Goal: Task Accomplishment & Management: Manage account settings

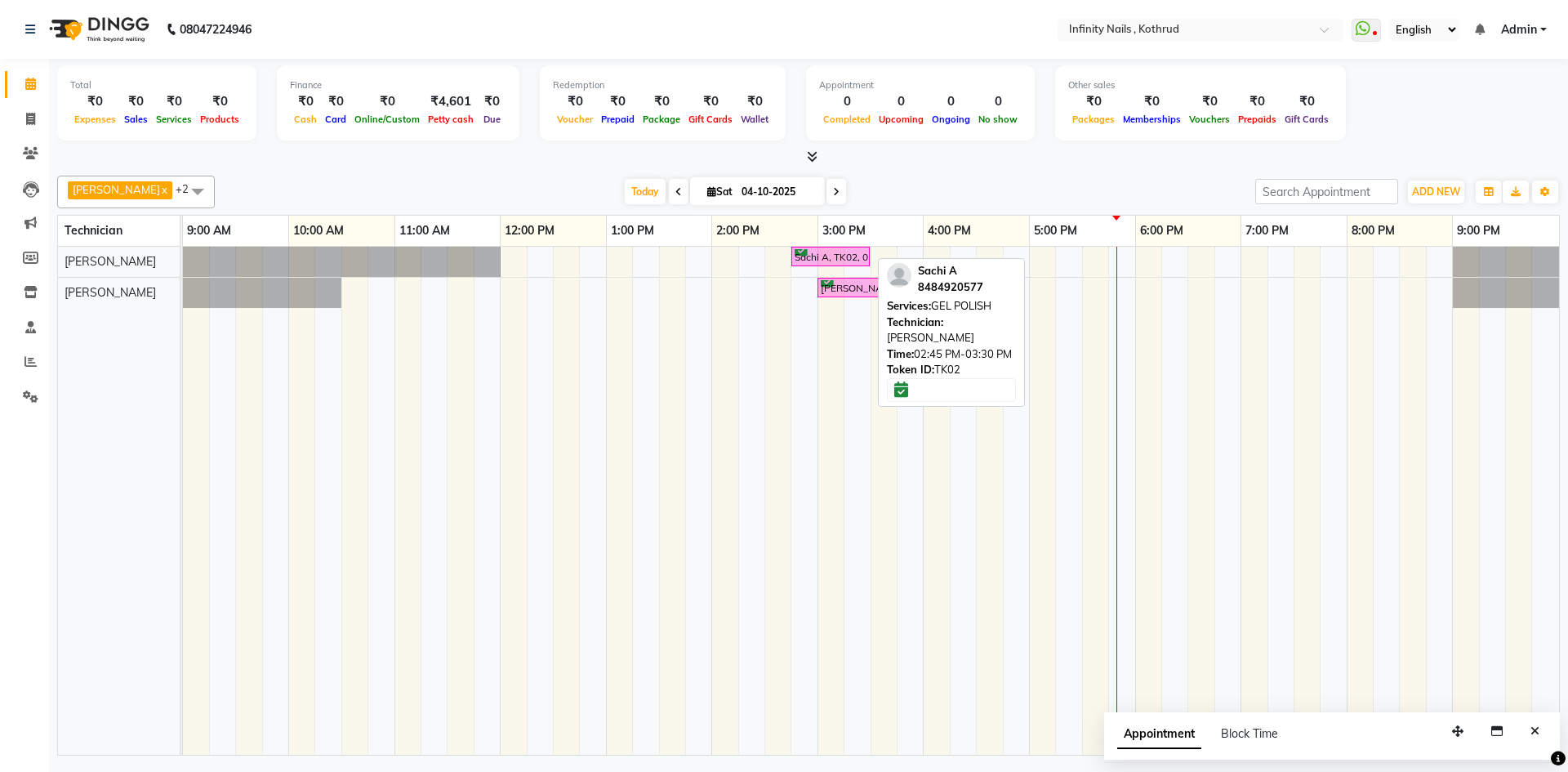
click at [840, 253] on div "Sachi A, TK02, 02:45 PM-03:30 PM, GEL POLISH" at bounding box center [831, 257] width 75 height 16
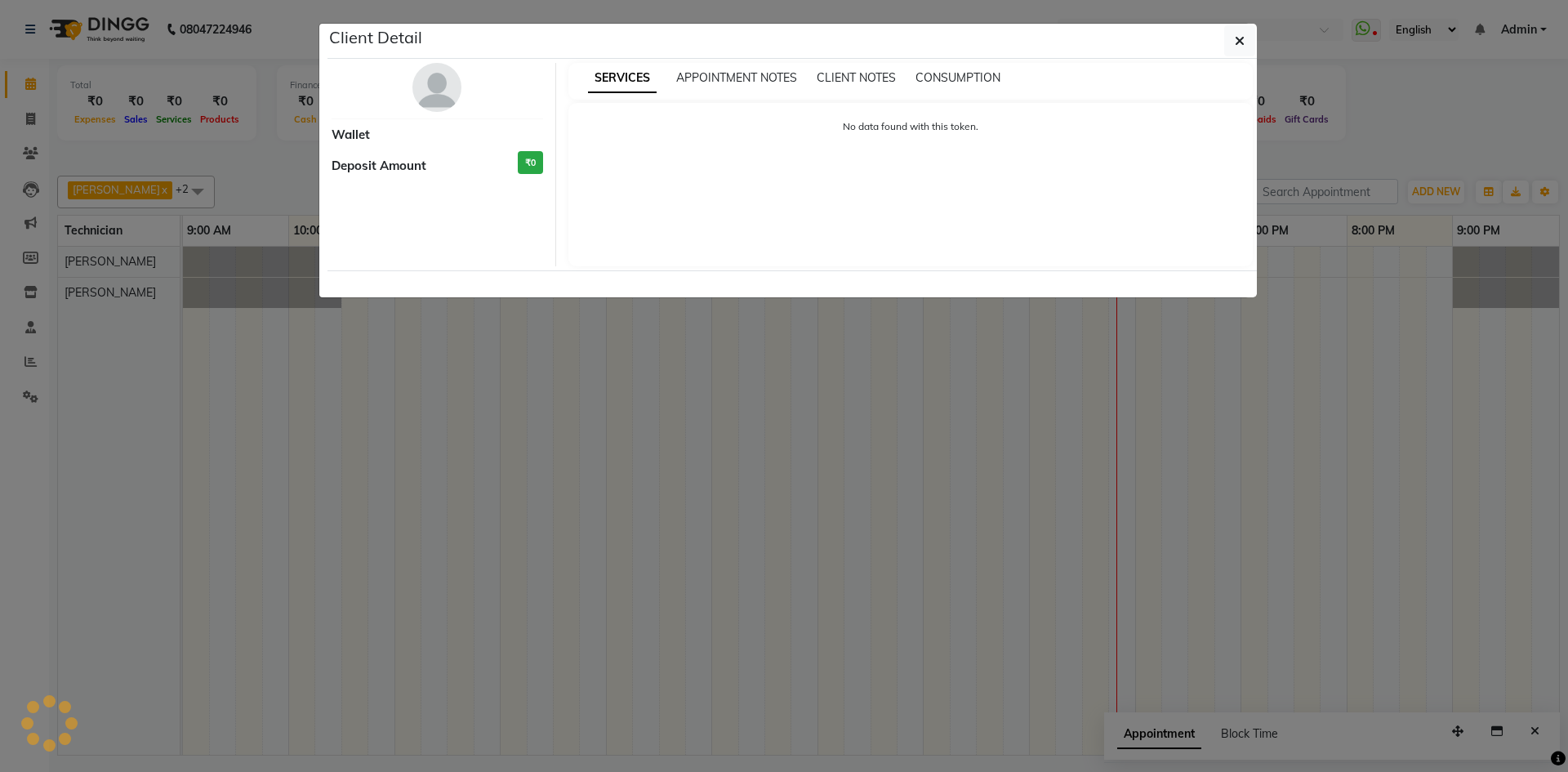
select select "6"
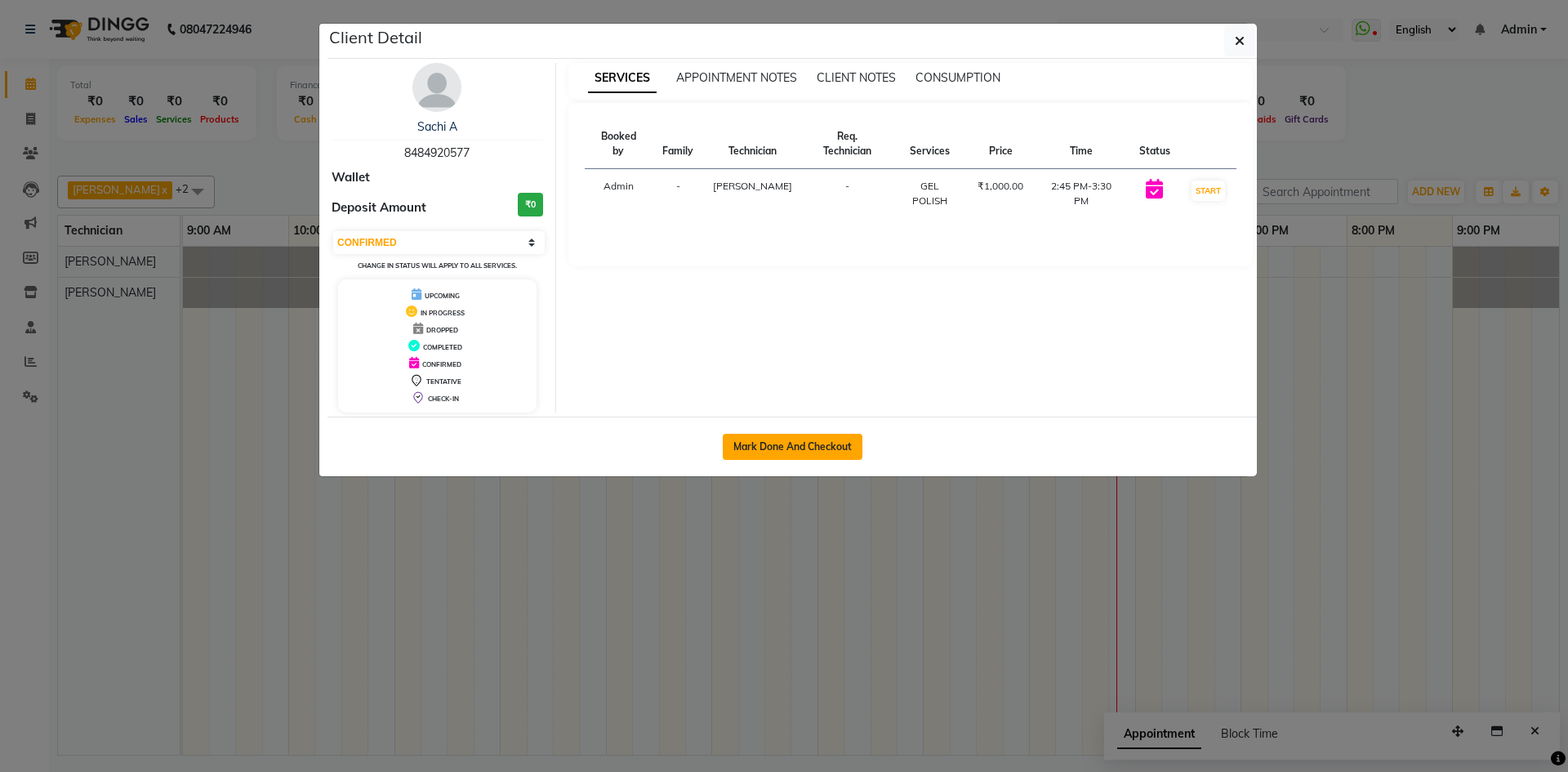
click at [788, 447] on button "Mark Done And Checkout" at bounding box center [793, 447] width 140 height 26
select select "6640"
select select "service"
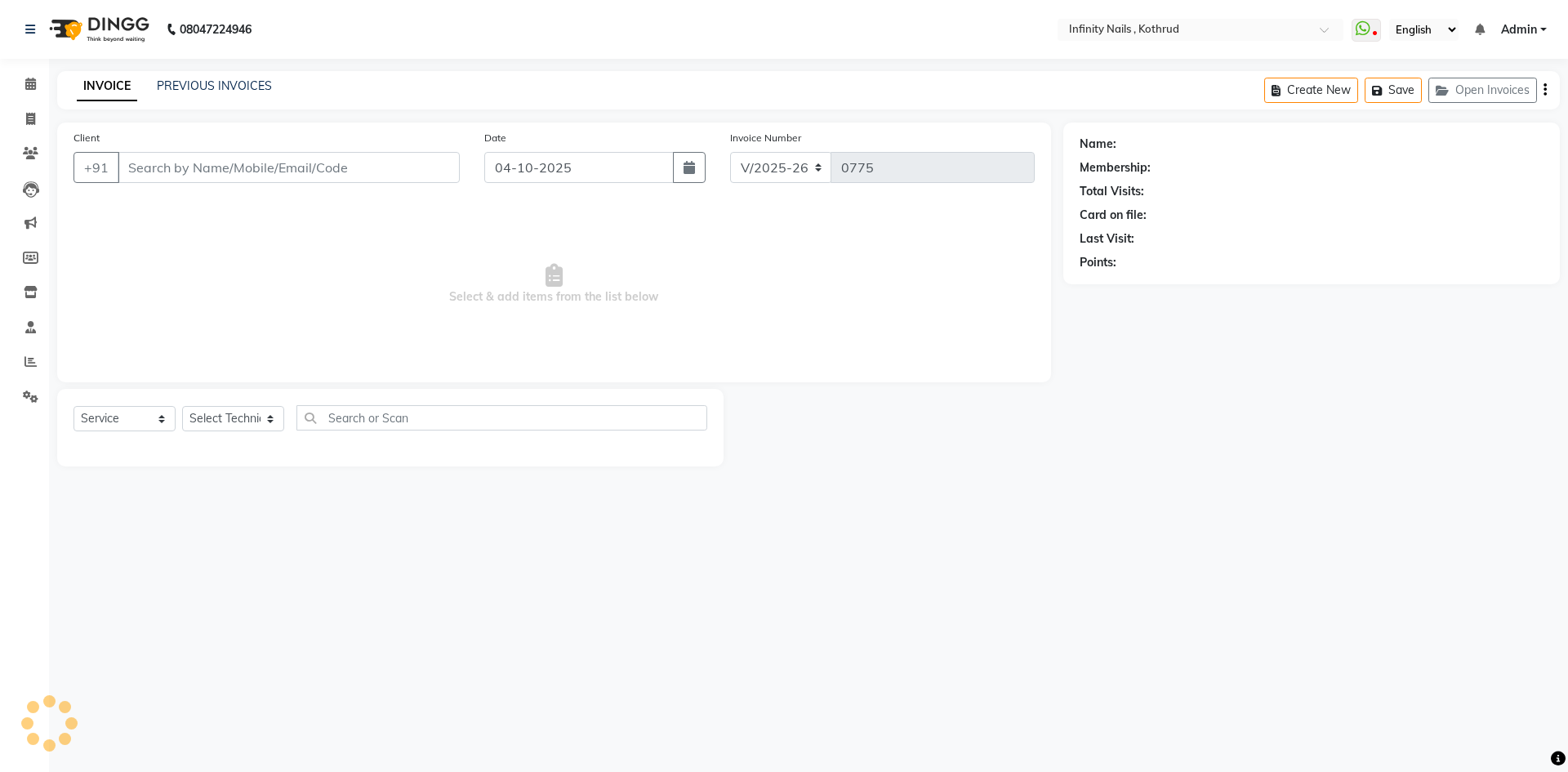
type input "8484920577"
select select "51567"
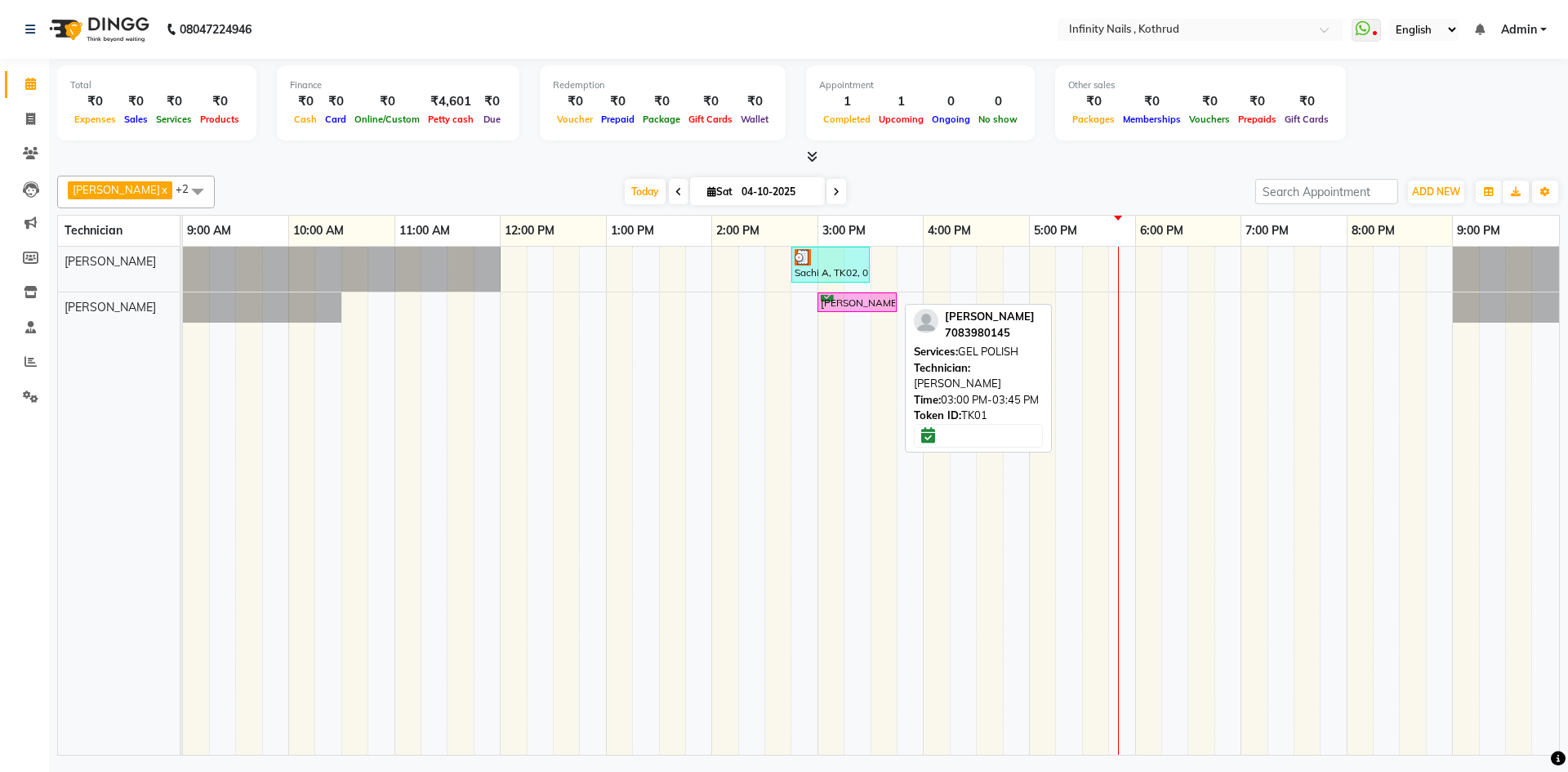
click at [862, 297] on div "[PERSON_NAME], TK01, 03:00 PM-03:45 PM, GEL POLISH" at bounding box center [857, 302] width 76 height 16
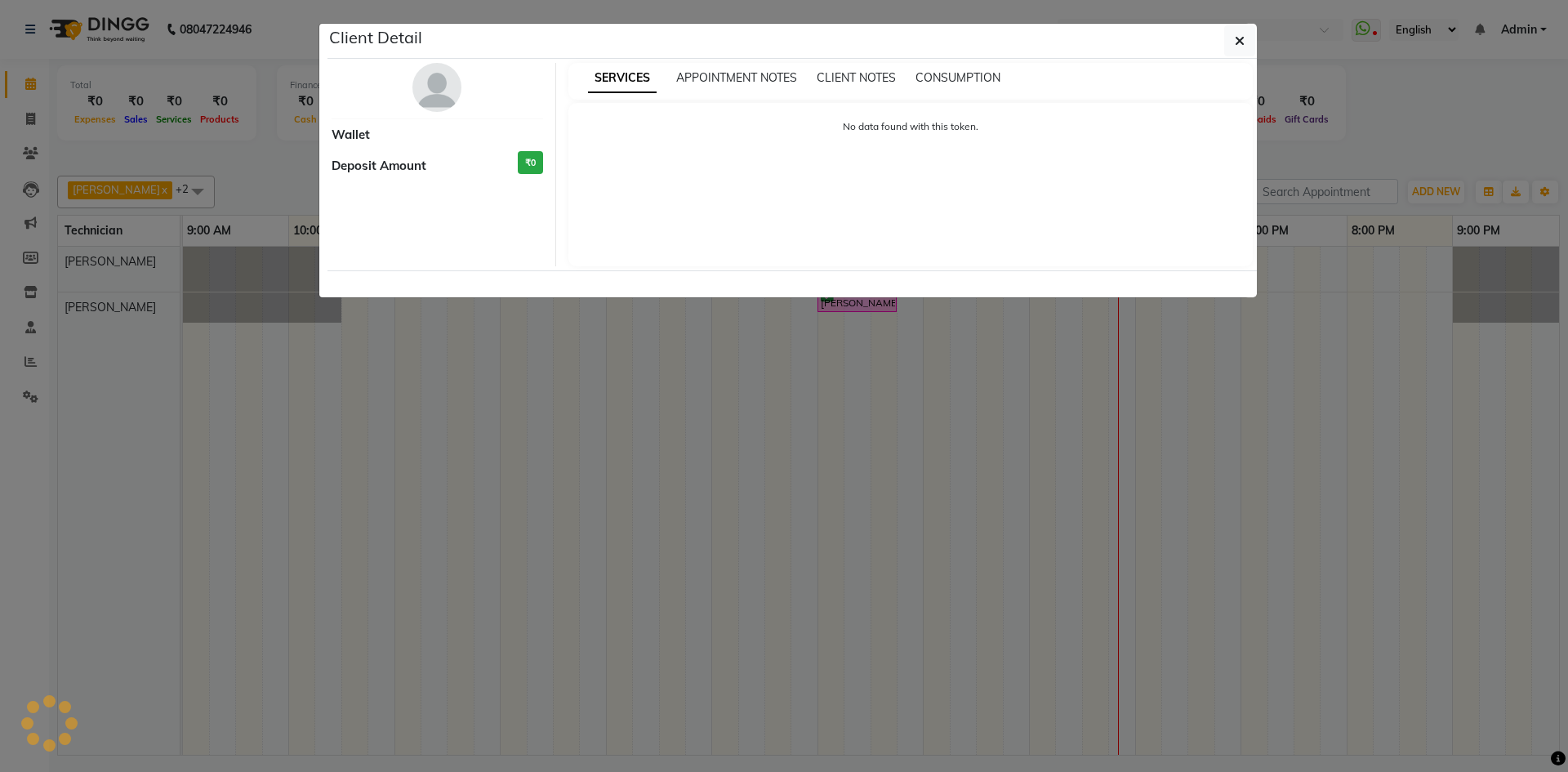
select select "6"
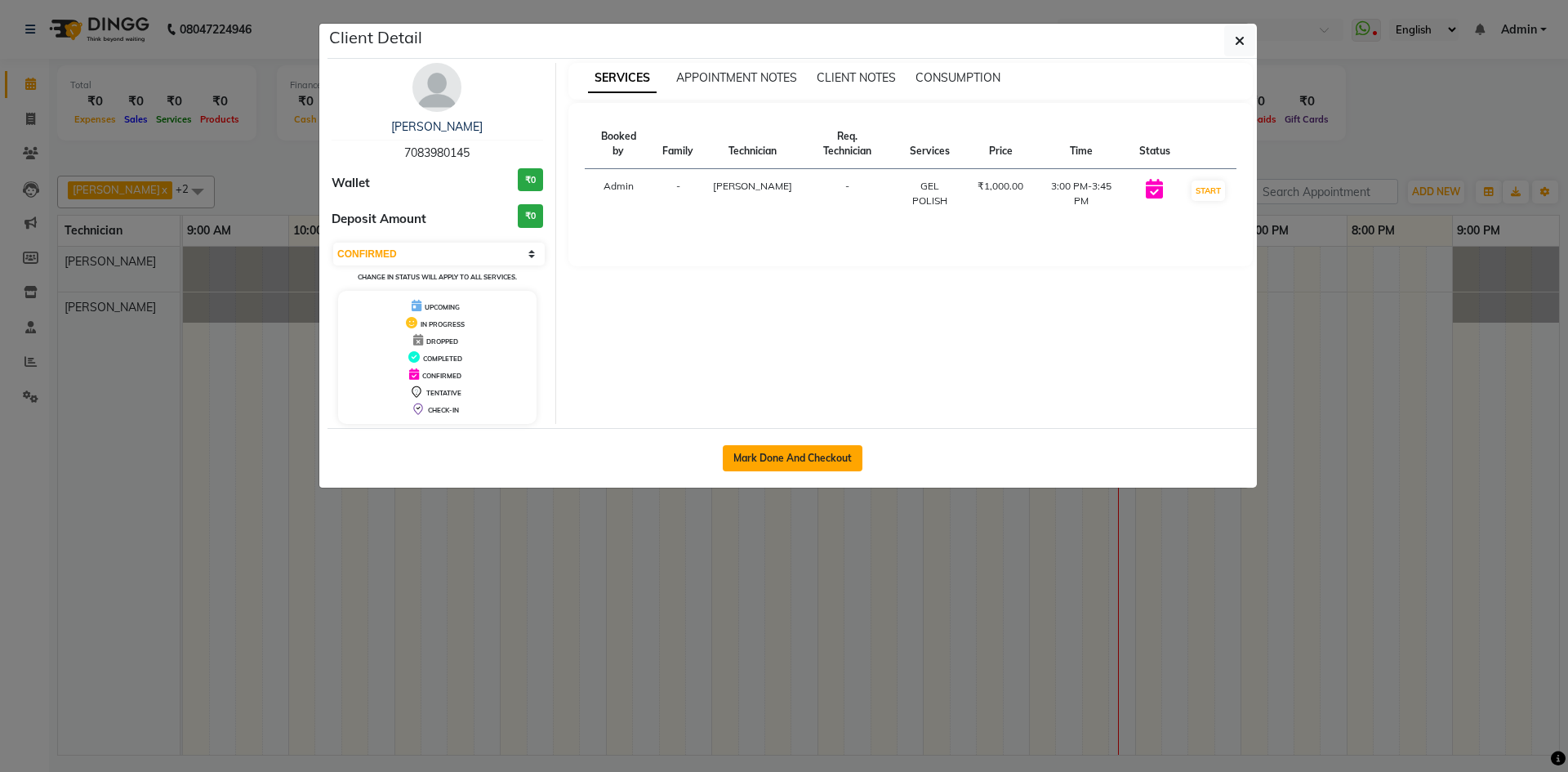
click at [786, 456] on button "Mark Done And Checkout" at bounding box center [793, 458] width 140 height 26
select select "service"
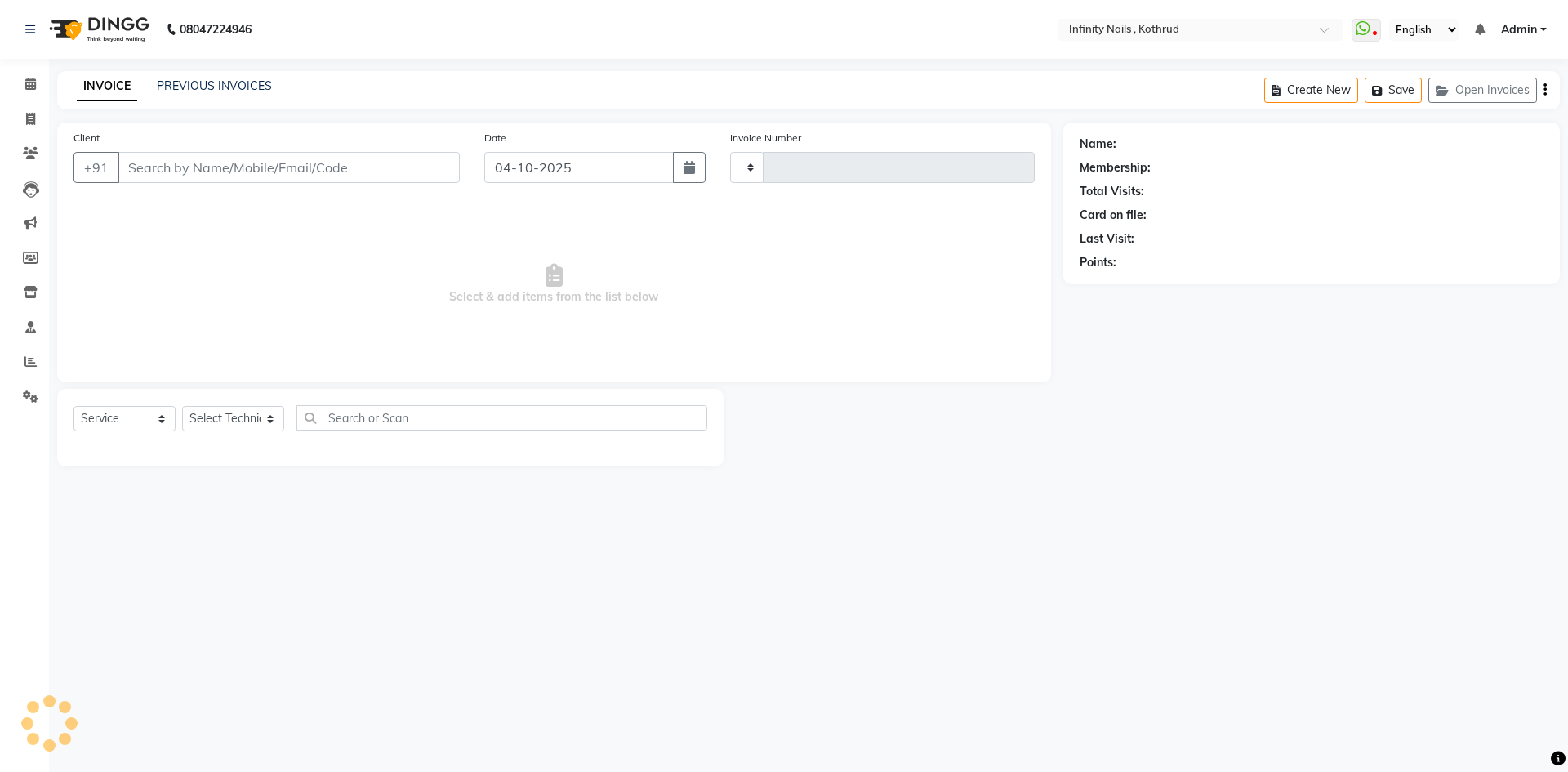
type input "0775"
select select "6640"
type input "7083980145"
select select "85274"
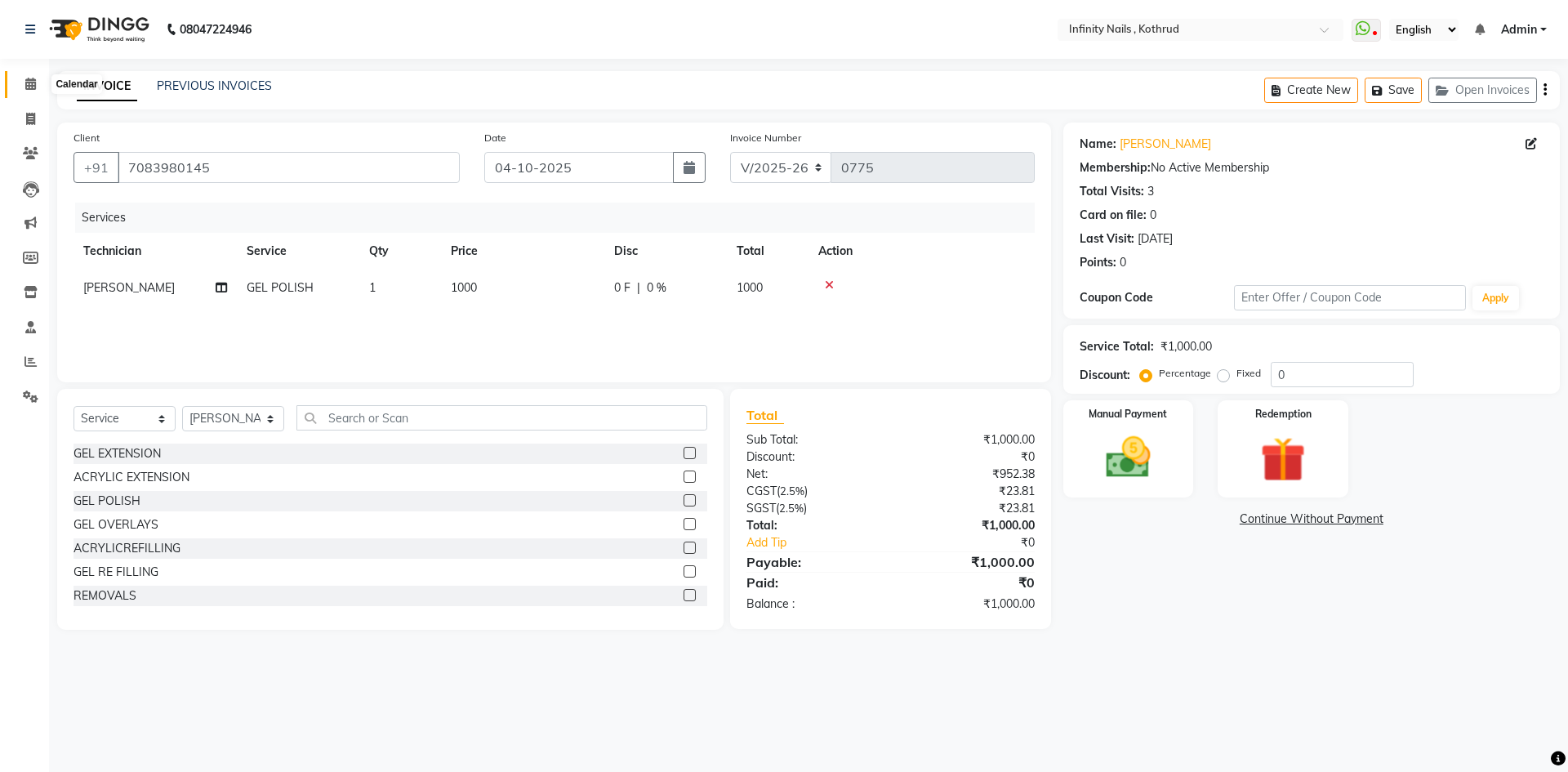
click at [30, 85] on icon at bounding box center [30, 83] width 11 height 12
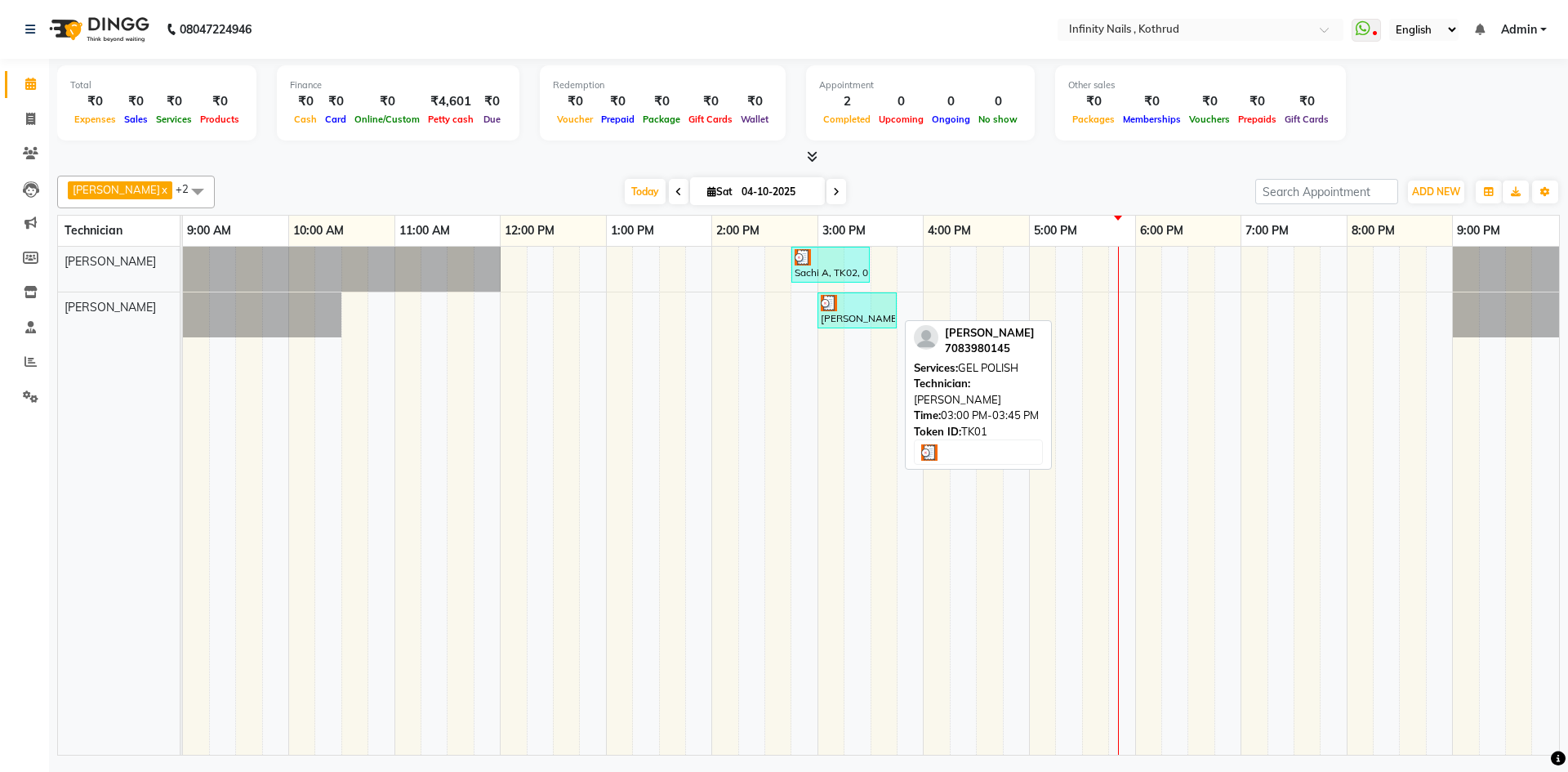
click at [869, 317] on div "[PERSON_NAME], TK01, 03:00 PM-03:45 PM, GEL POLISH" at bounding box center [857, 310] width 76 height 31
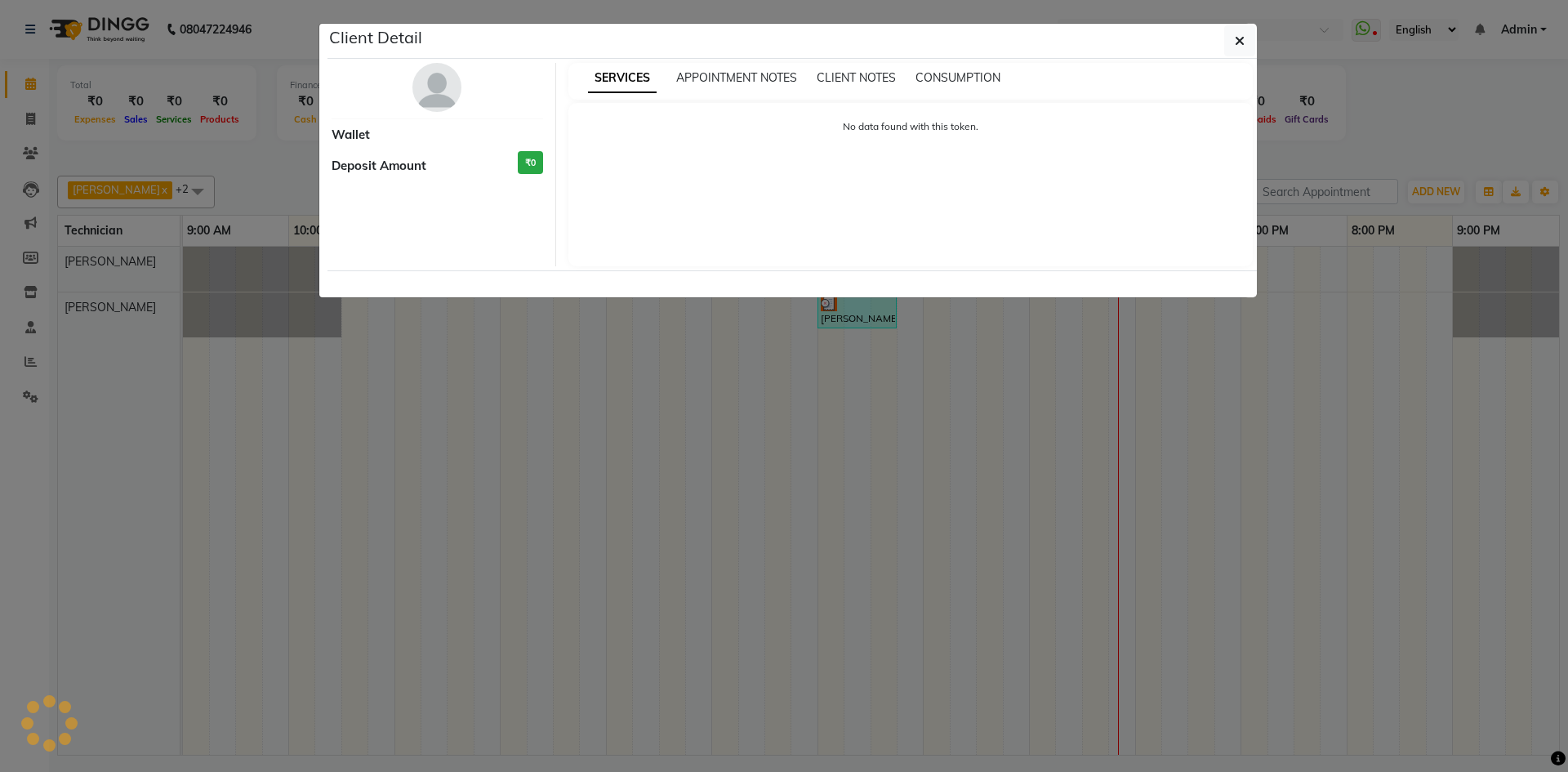
select select "3"
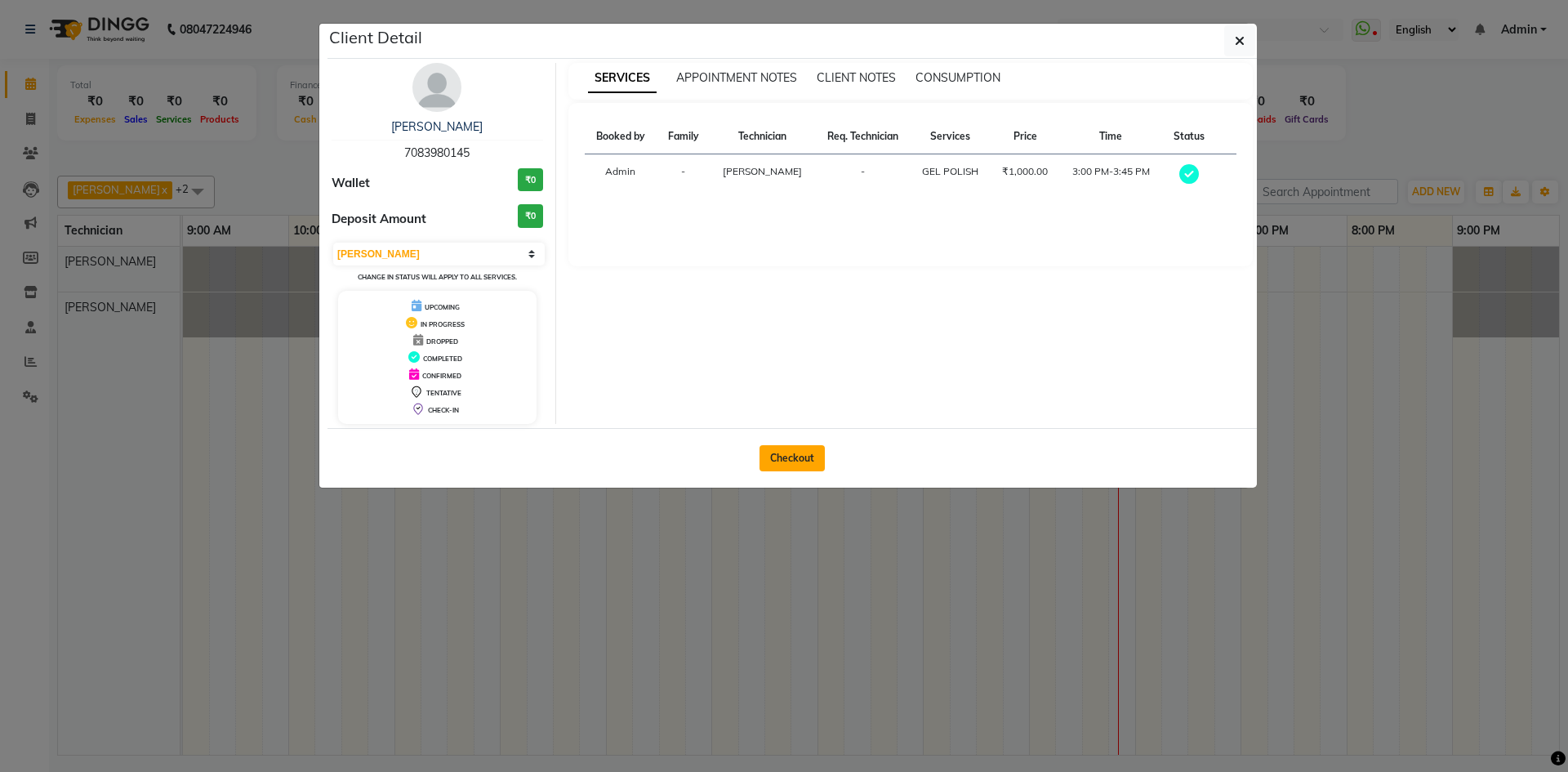
click at [799, 466] on button "Checkout" at bounding box center [793, 458] width 65 height 26
select select "6640"
select select "service"
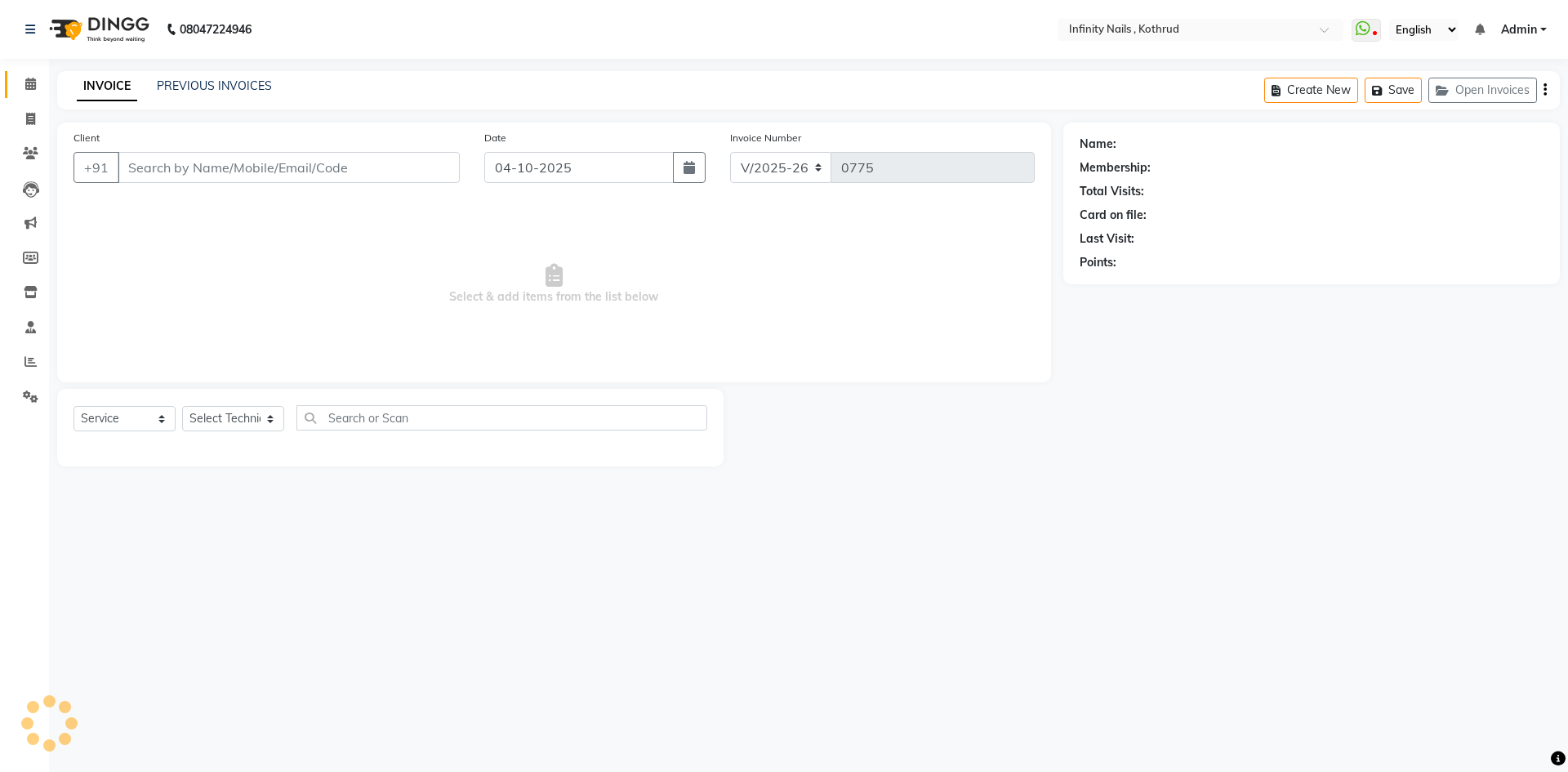
type input "7083980145"
select select "85274"
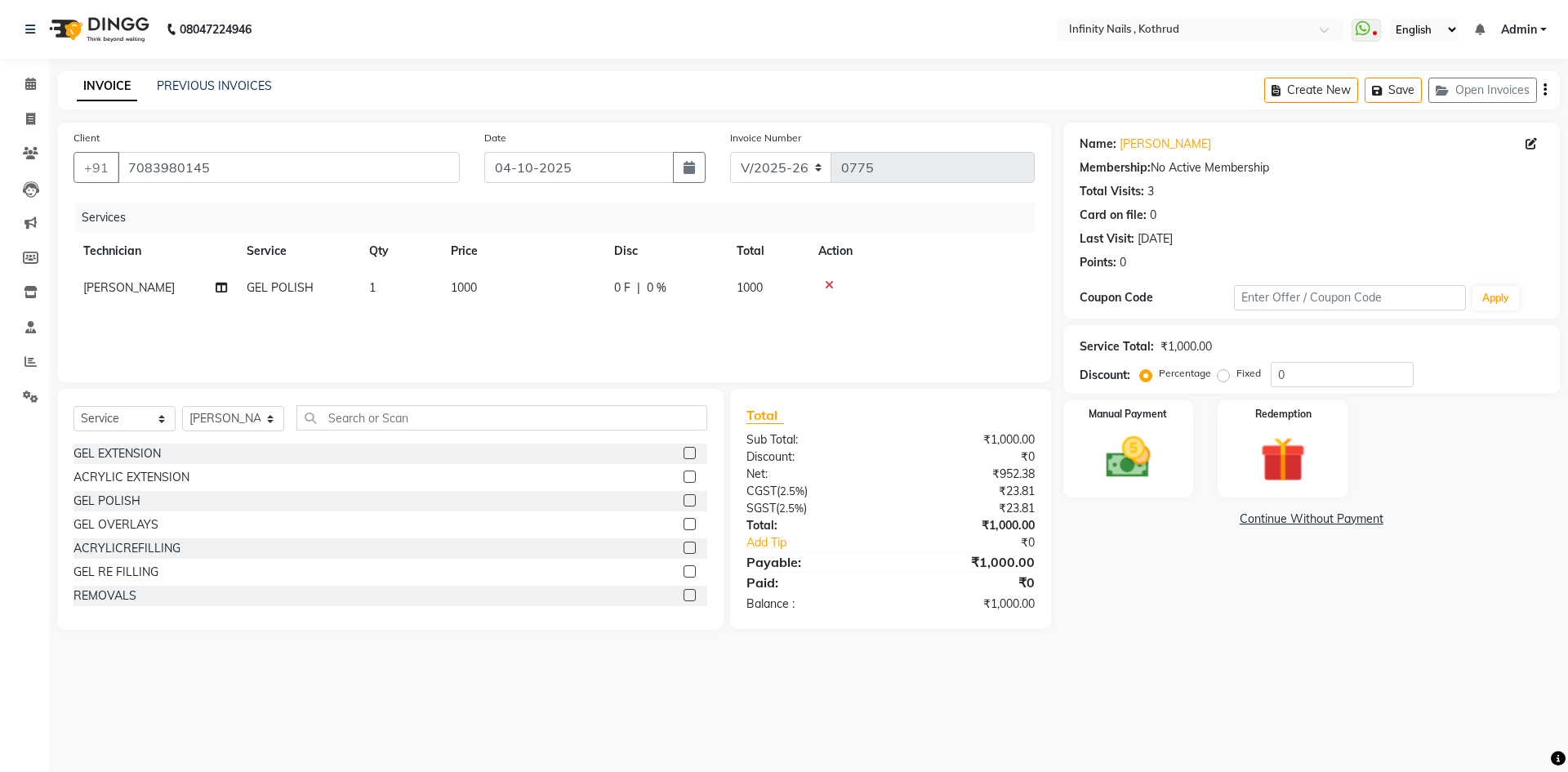
click at [526, 284] on td "1000" at bounding box center [523, 288] width 163 height 37
click at [548, 290] on input "1000" at bounding box center [600, 292] width 144 height 25
type input "1400"
click at [554, 313] on div "Services Technician Service Qty Price Disc Total Action [PERSON_NAME] GEL POLIS…" at bounding box center [554, 284] width 962 height 163
click at [1100, 470] on img at bounding box center [1128, 457] width 76 height 54
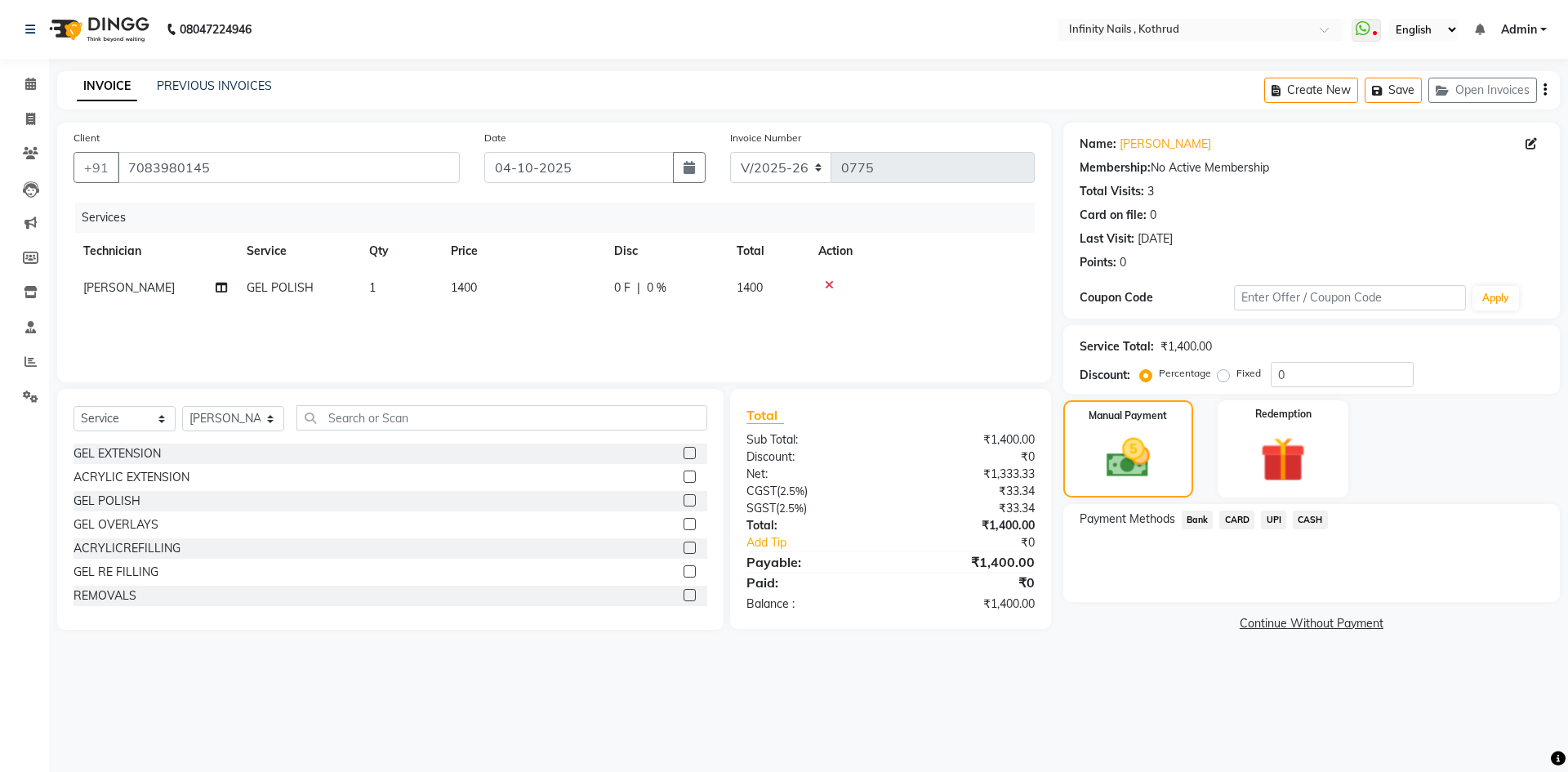
click at [1271, 519] on span "UPI" at bounding box center [1273, 520] width 25 height 19
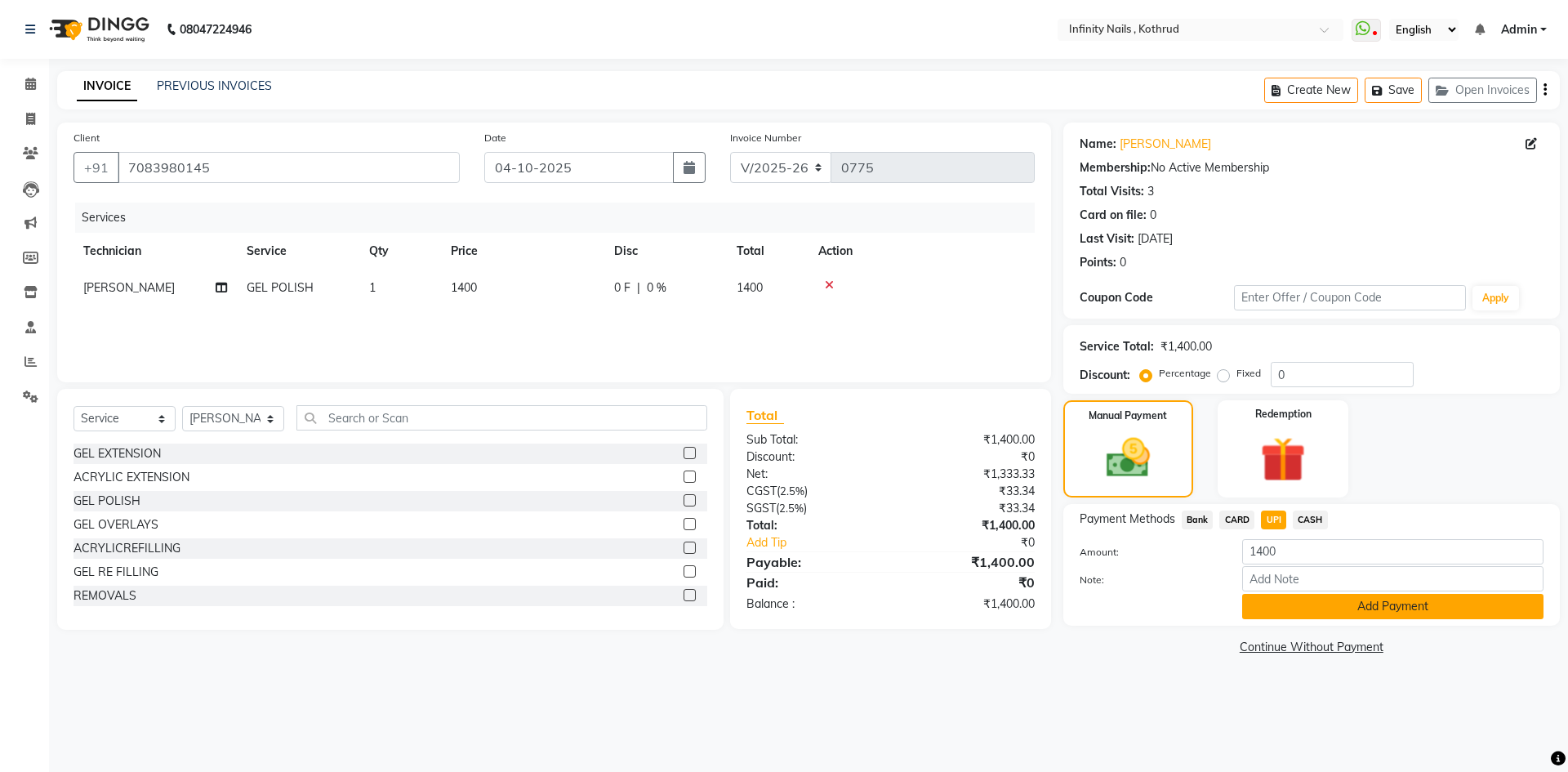
click at [1297, 605] on button "Add Payment" at bounding box center [1392, 606] width 302 height 25
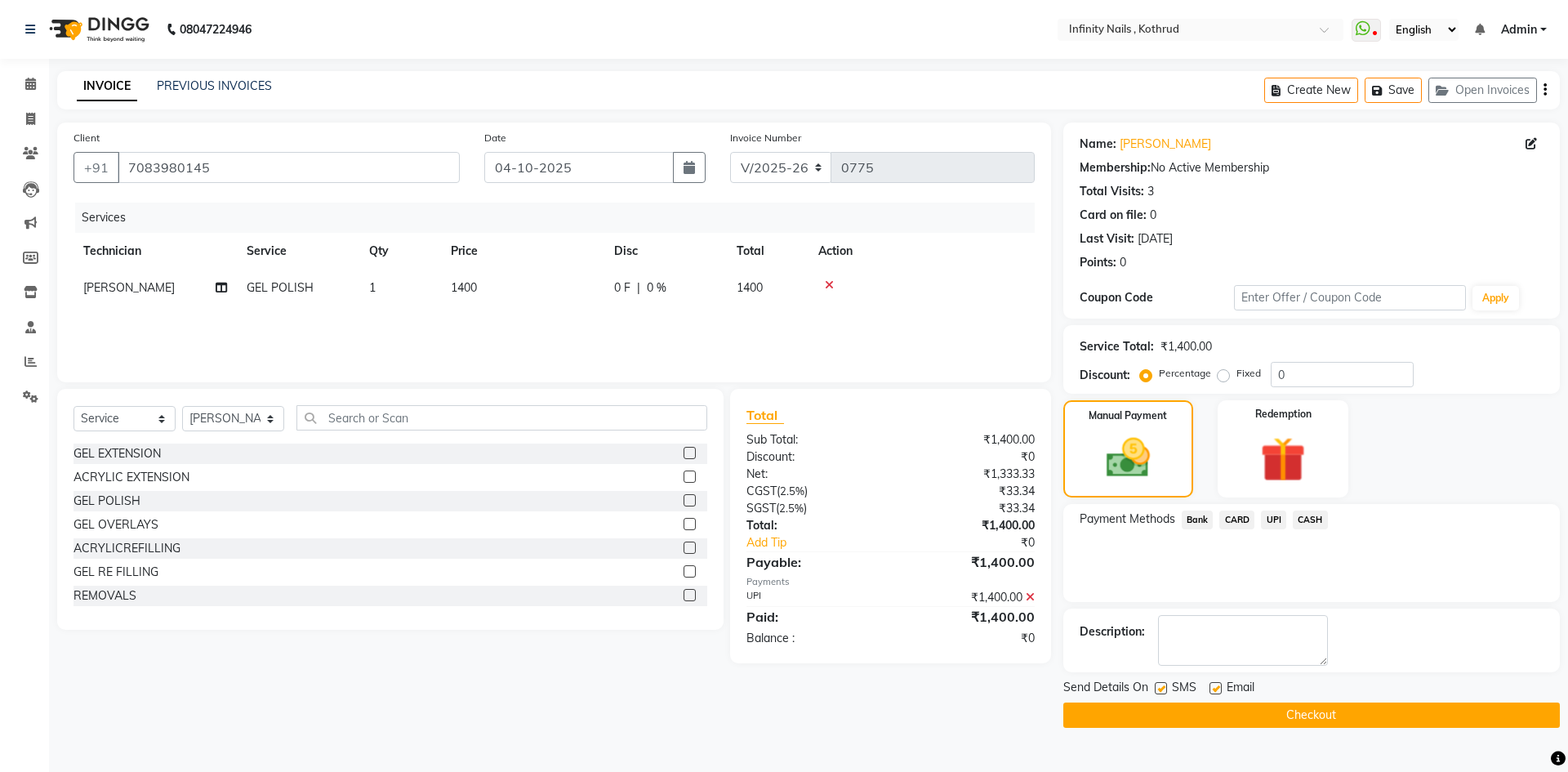
click at [1293, 717] on button "Checkout" at bounding box center [1312, 715] width 497 height 25
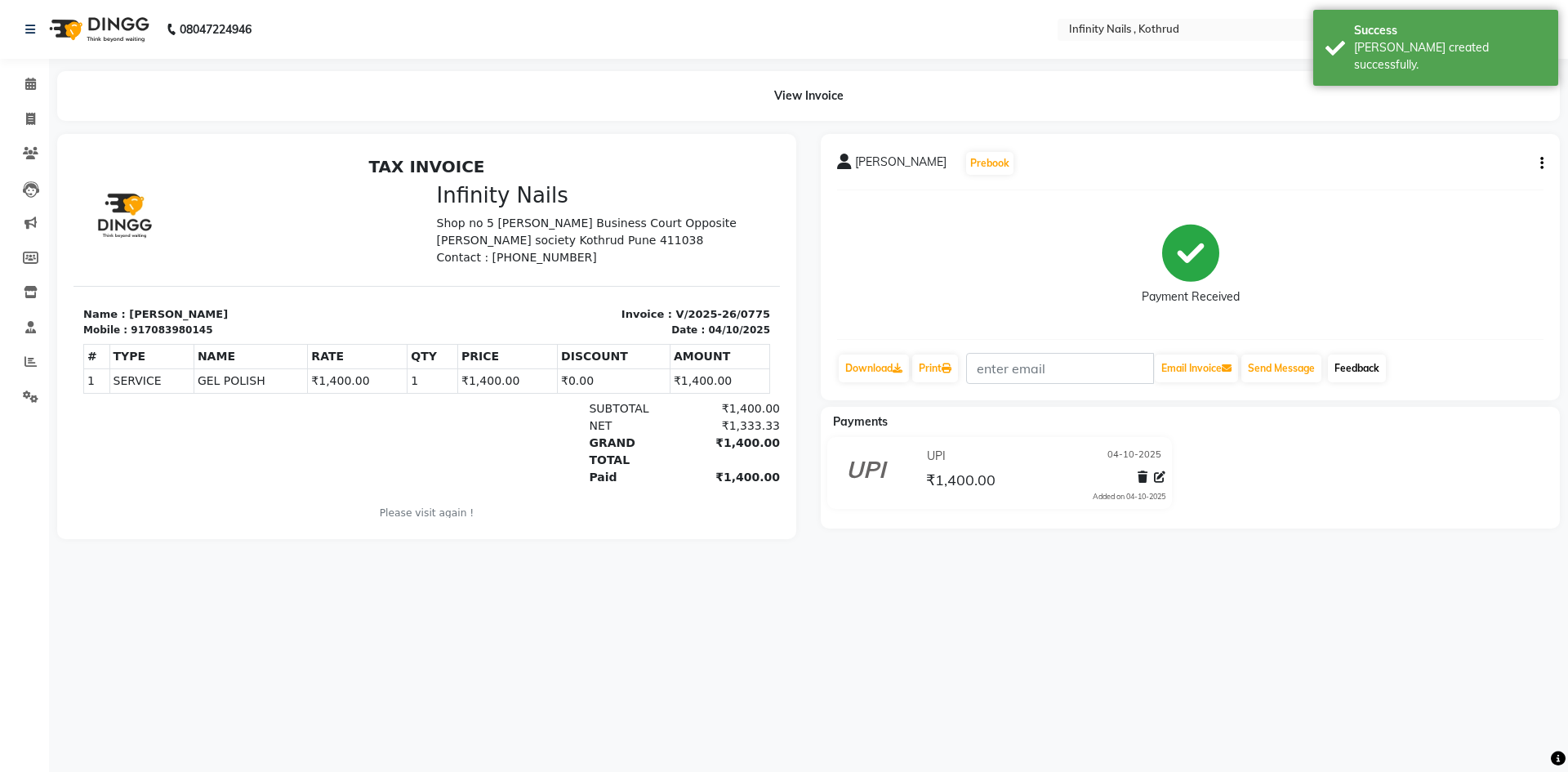
click at [1372, 367] on link "Feedback" at bounding box center [1356, 368] width 58 height 28
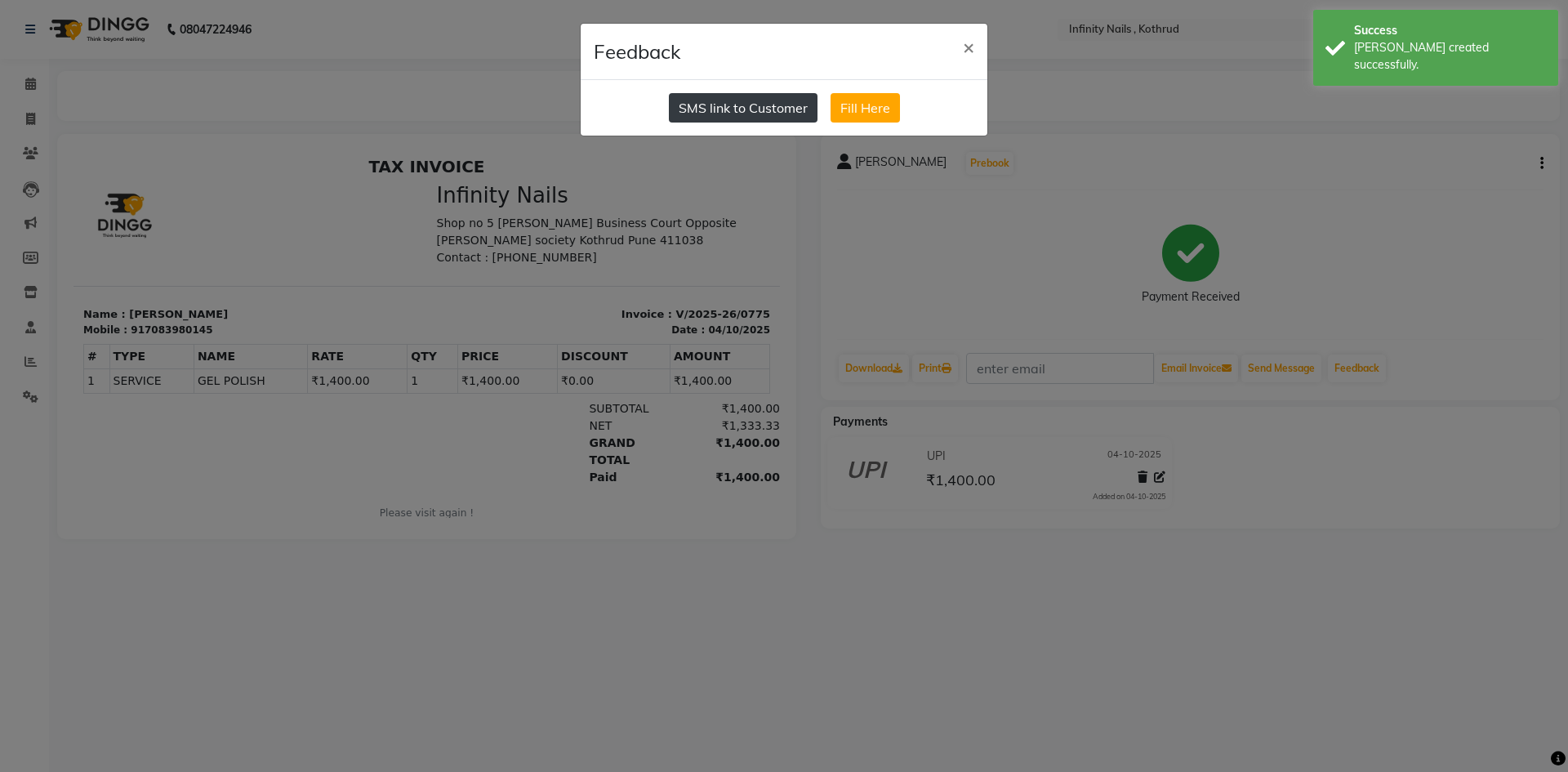
click at [749, 114] on button "SMS link to Customer" at bounding box center [744, 108] width 149 height 29
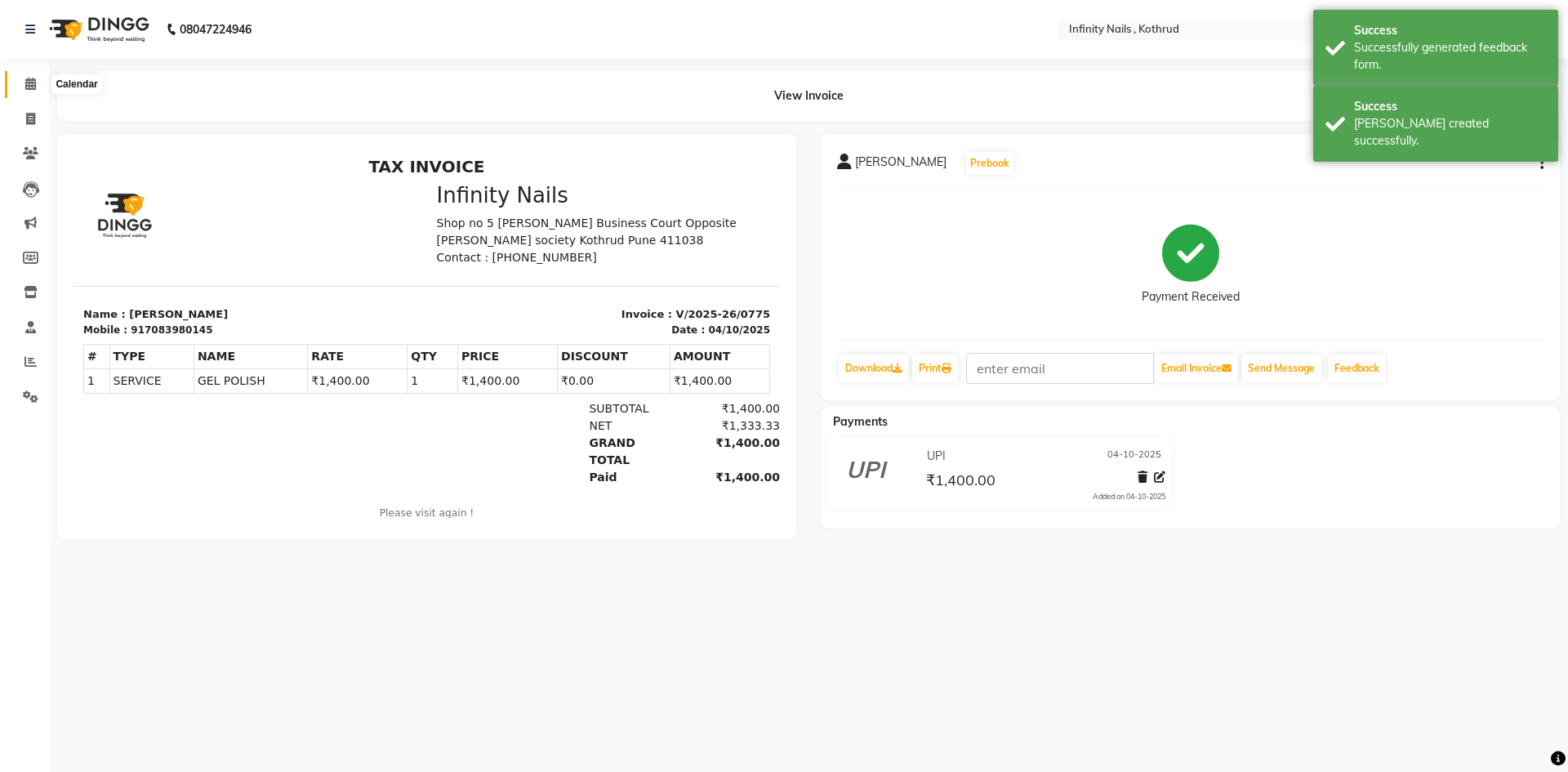
click at [25, 80] on icon at bounding box center [30, 83] width 11 height 12
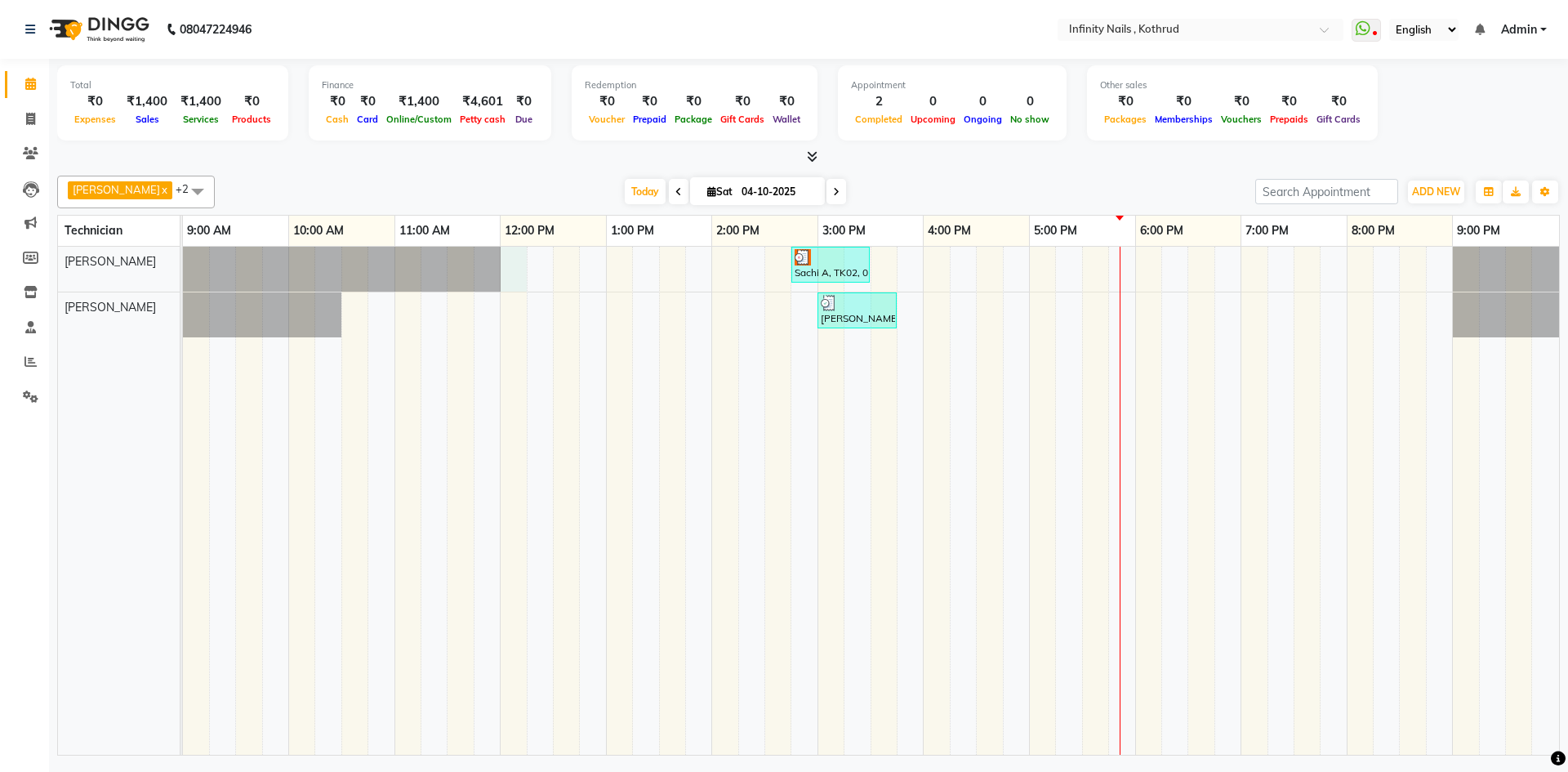
click at [518, 271] on div "Sachi A, TK02, 02:45 PM-03:30 PM, GEL POLISH [PERSON_NAME], TK01, 03:00 PM-03:4…" at bounding box center [871, 501] width 1376 height 508
select select "51567"
select select "tentative"
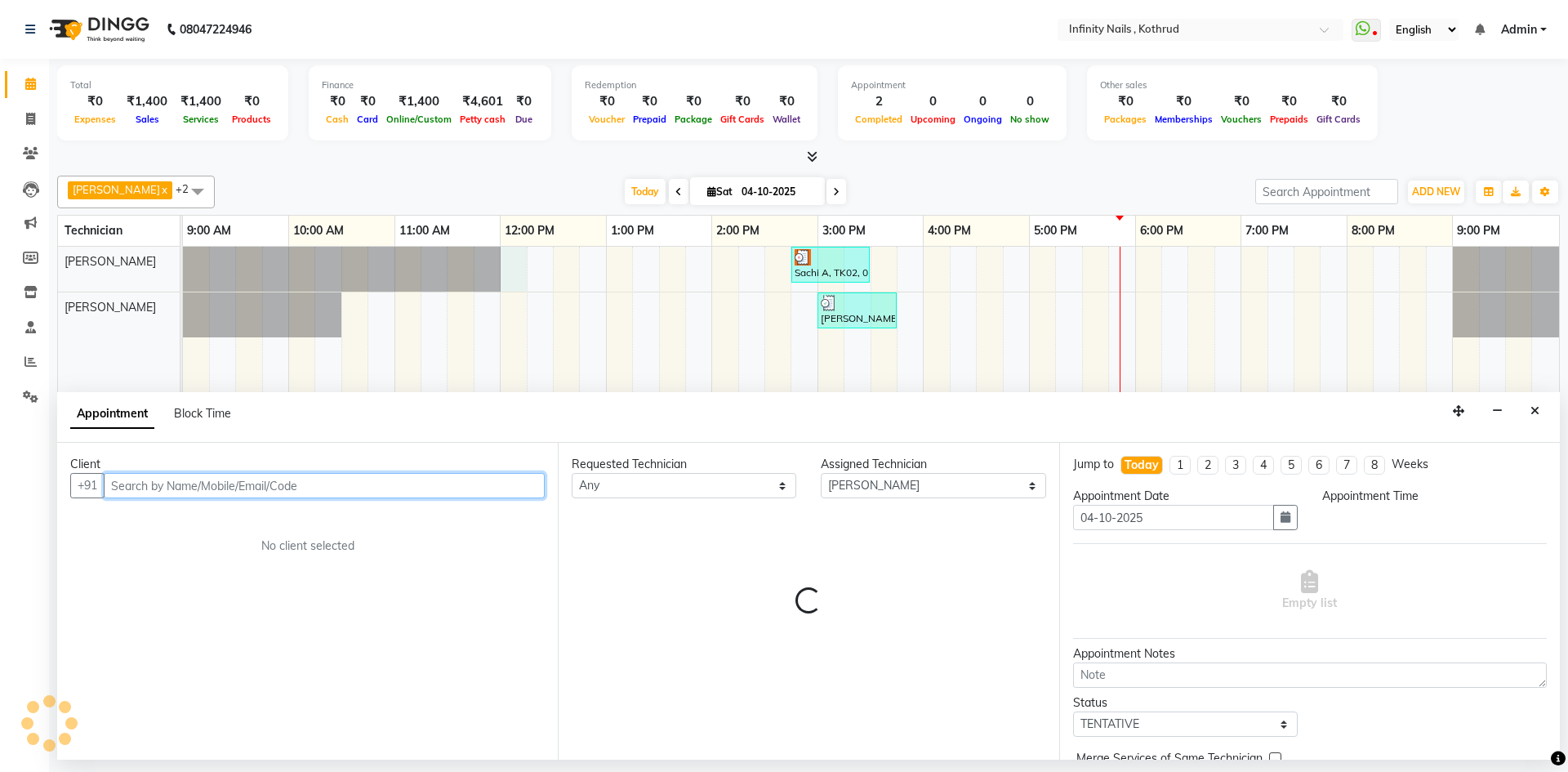
select select "720"
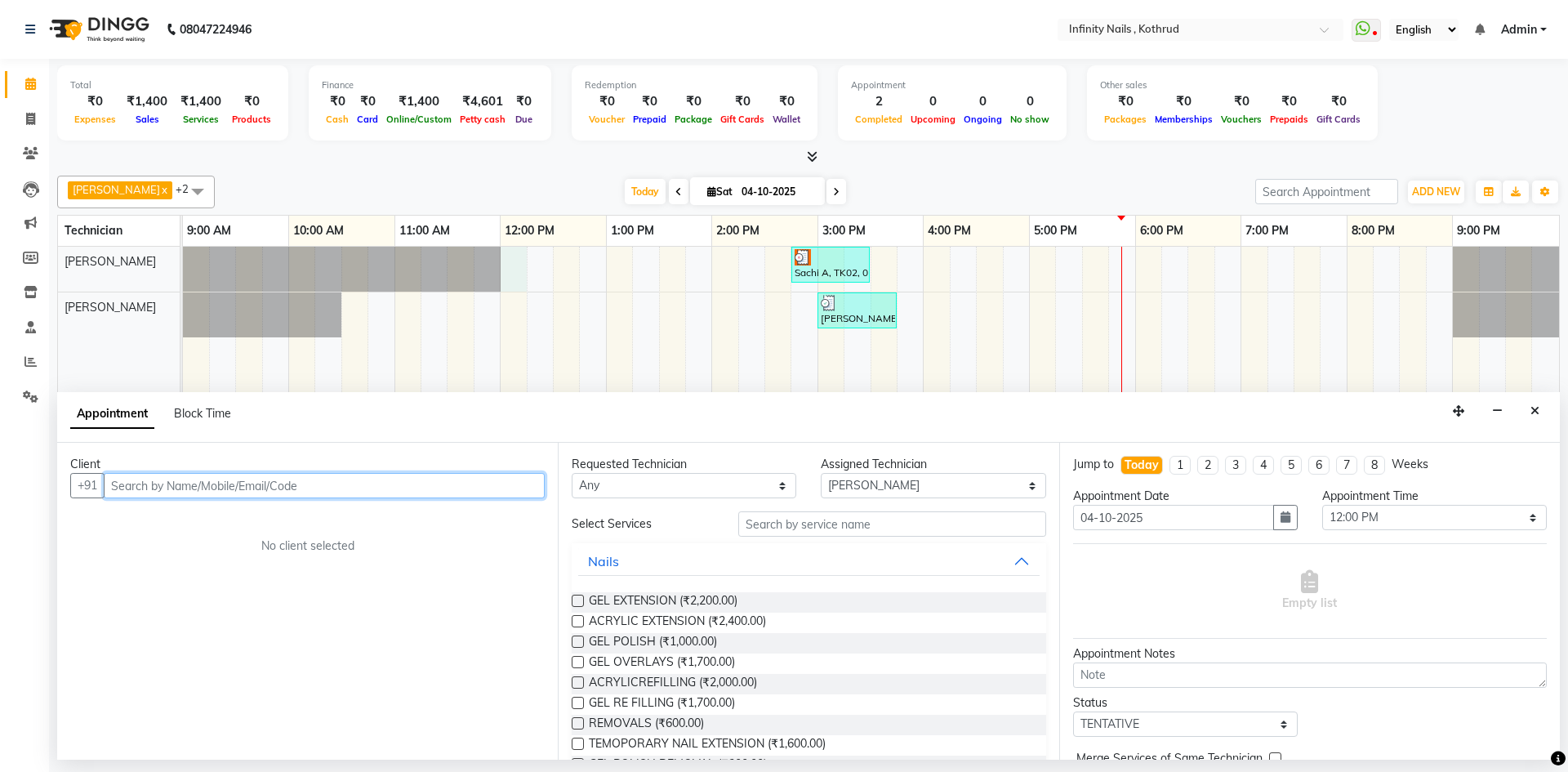
click at [417, 487] on input "text" at bounding box center [324, 485] width 441 height 25
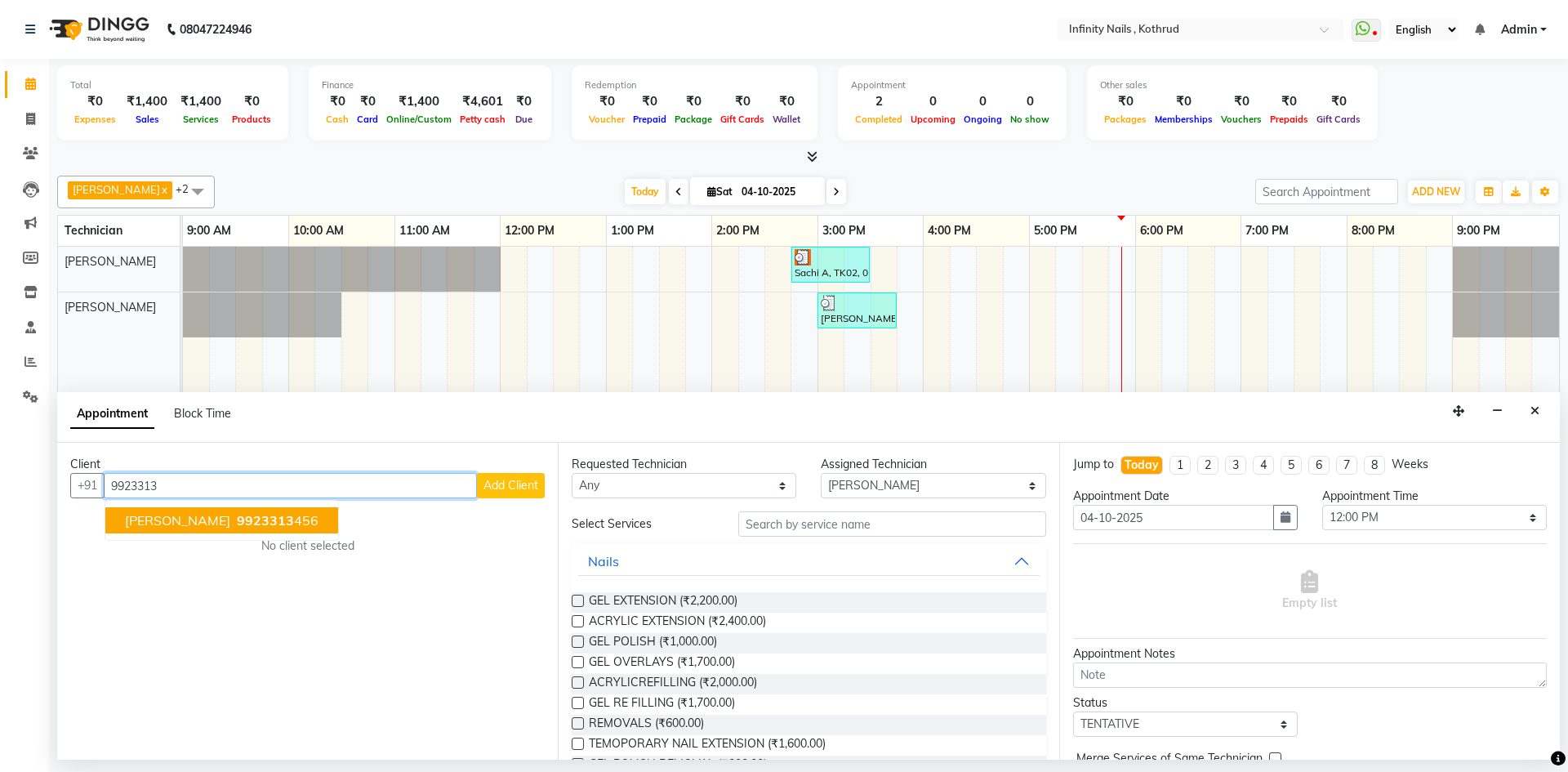
click at [286, 515] on ngb-highlight "9923313 456" at bounding box center [276, 520] width 85 height 16
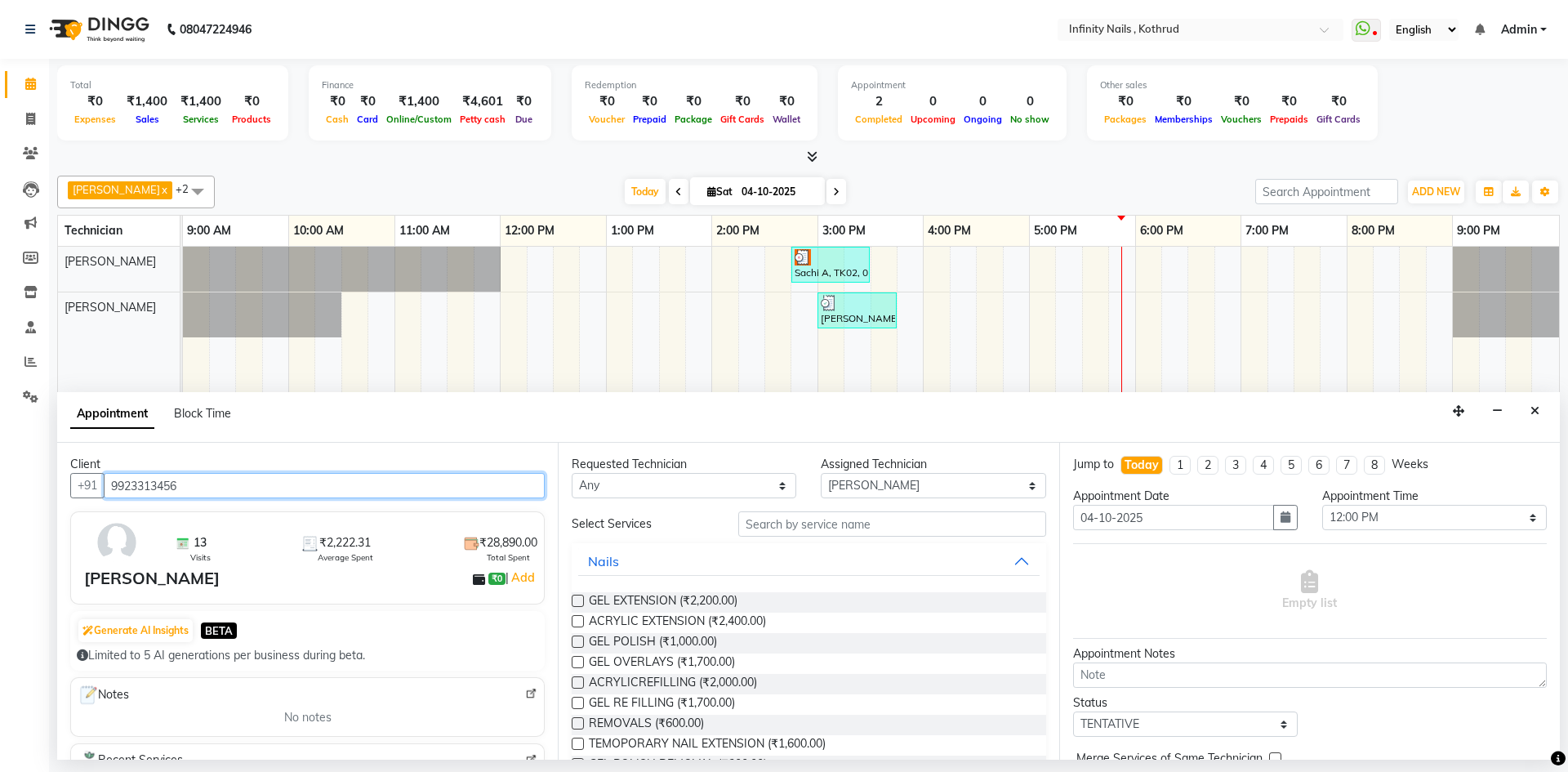
type input "9923313456"
click at [576, 717] on label at bounding box center [578, 723] width 12 height 12
click at [576, 720] on input "checkbox" at bounding box center [577, 725] width 11 height 11
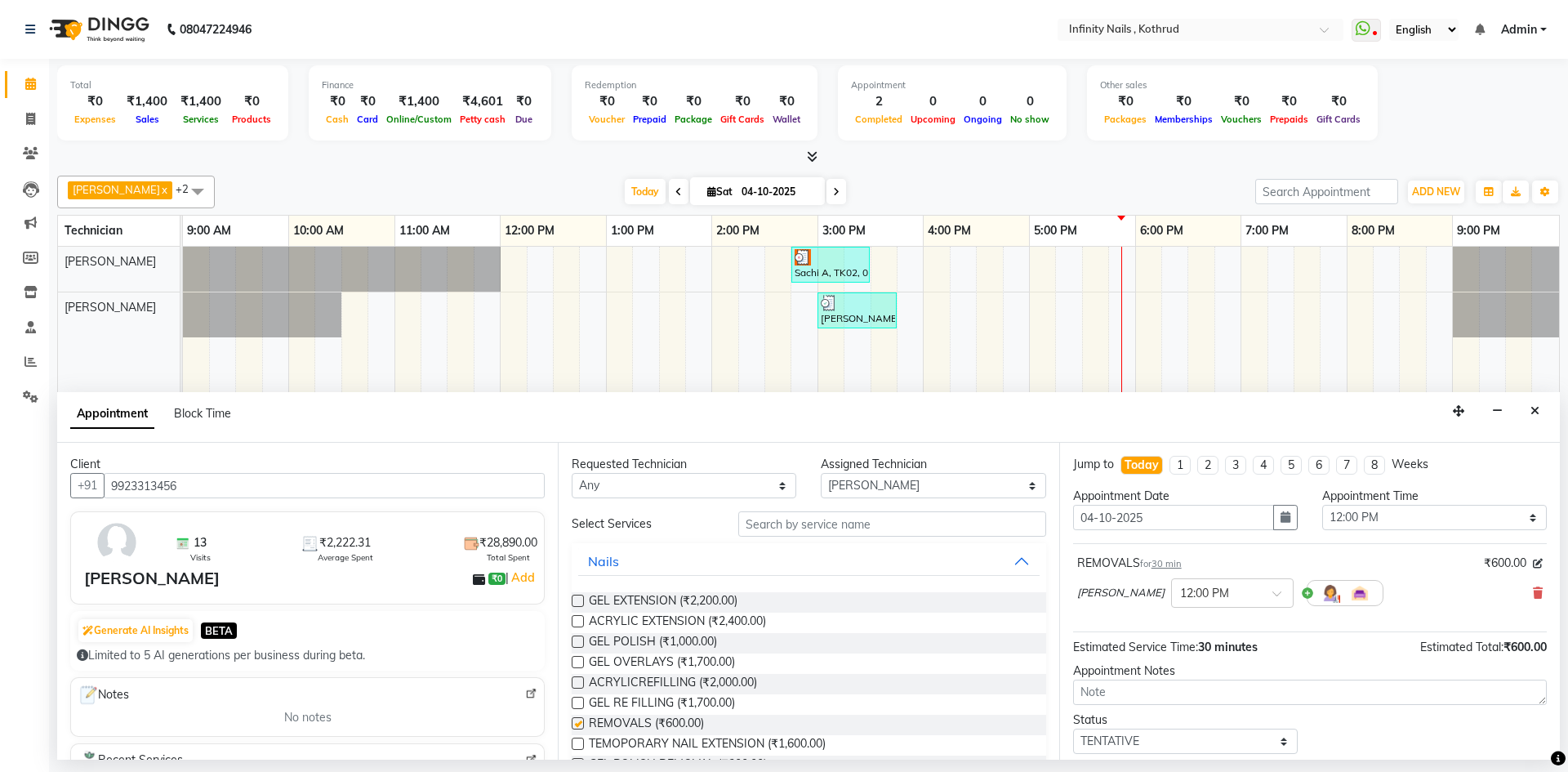
checkbox input "false"
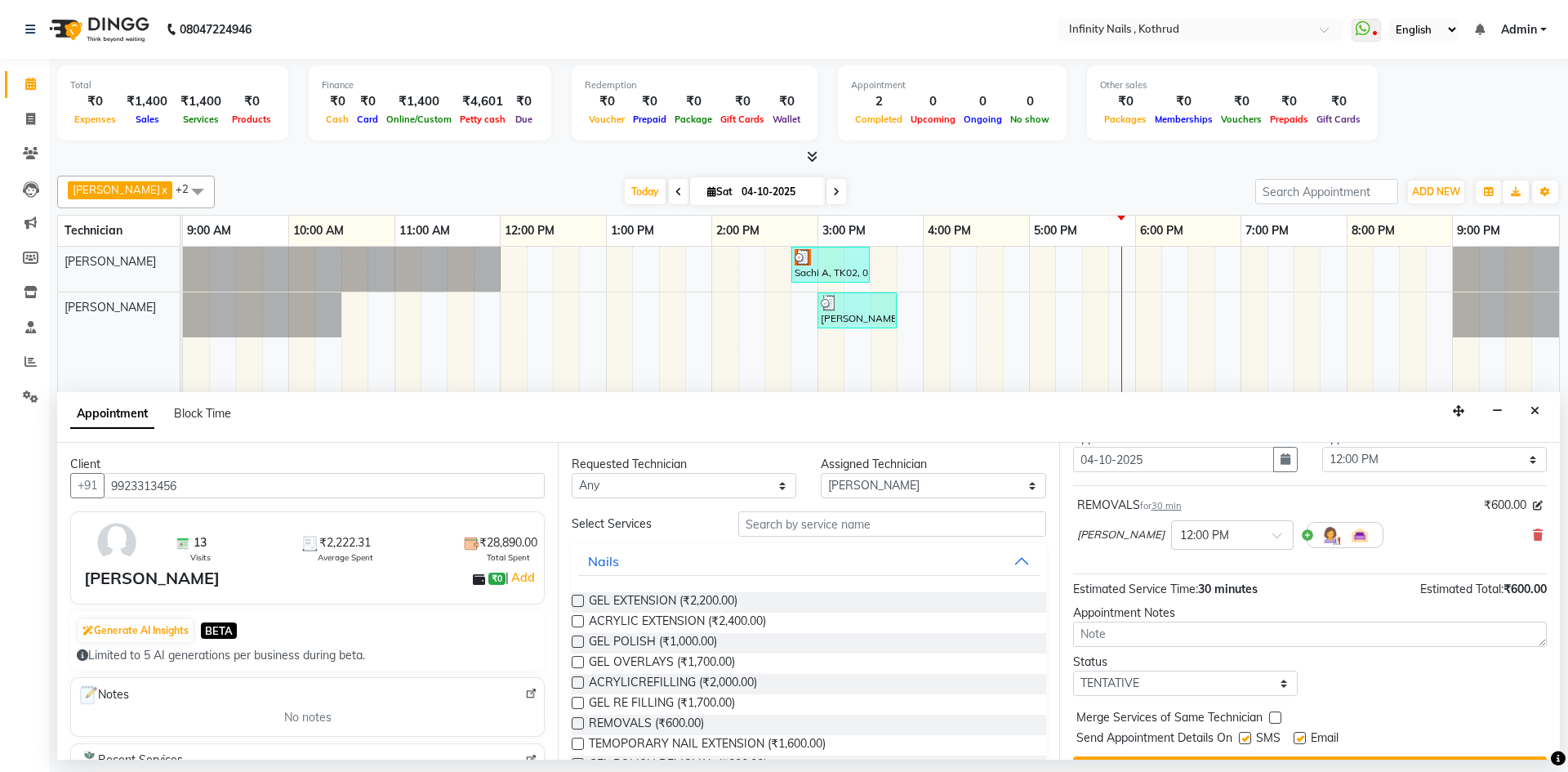
scroll to position [97, 0]
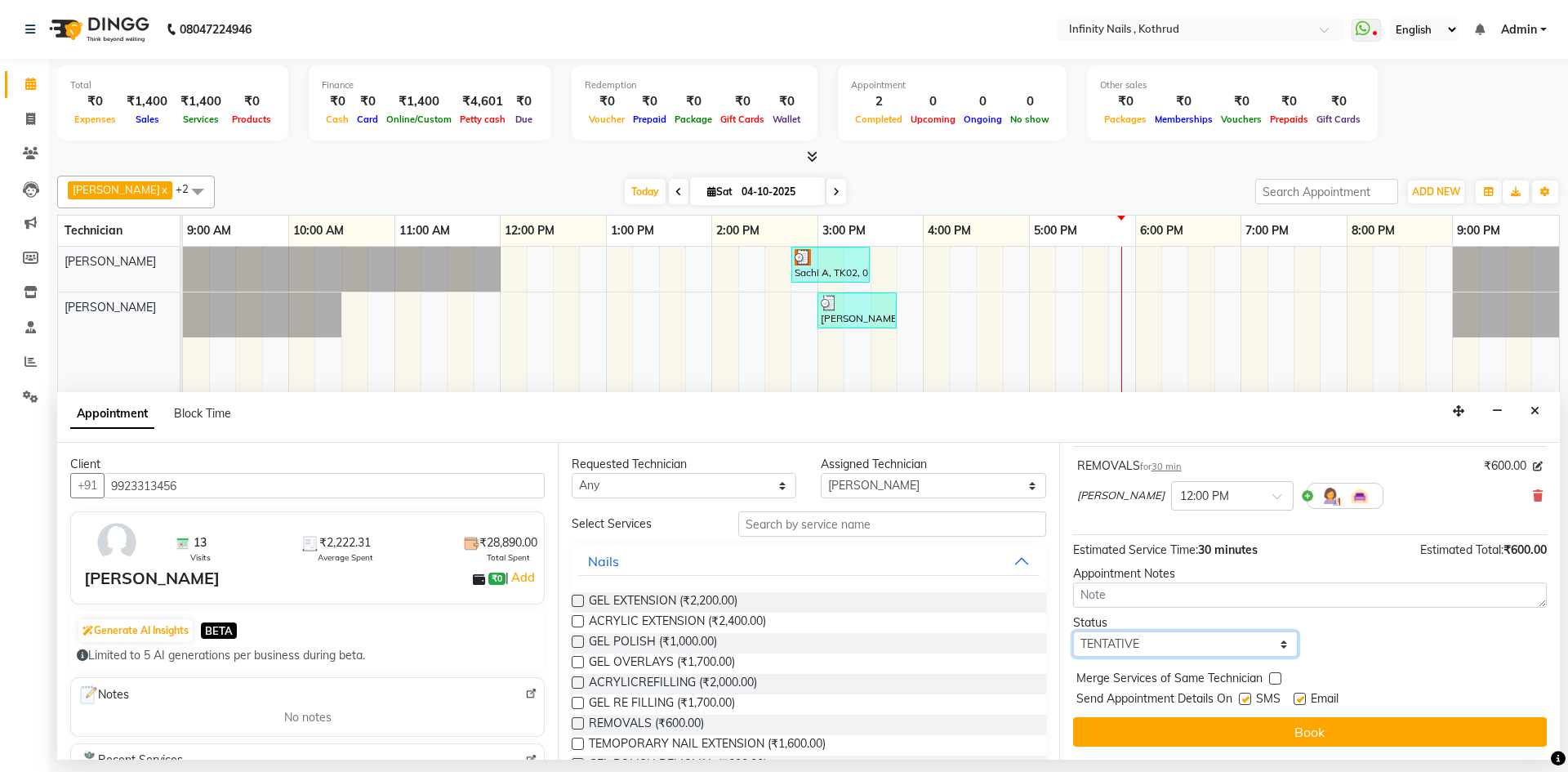
click at [1205, 638] on select "Select TENTATIVE CONFIRM CHECK-IN UPCOMING" at bounding box center [1186, 644] width 225 height 25
select select "confirm booking"
click at [1074, 631] on select "Select TENTATIVE CONFIRM CHECK-IN UPCOMING" at bounding box center [1186, 644] width 225 height 25
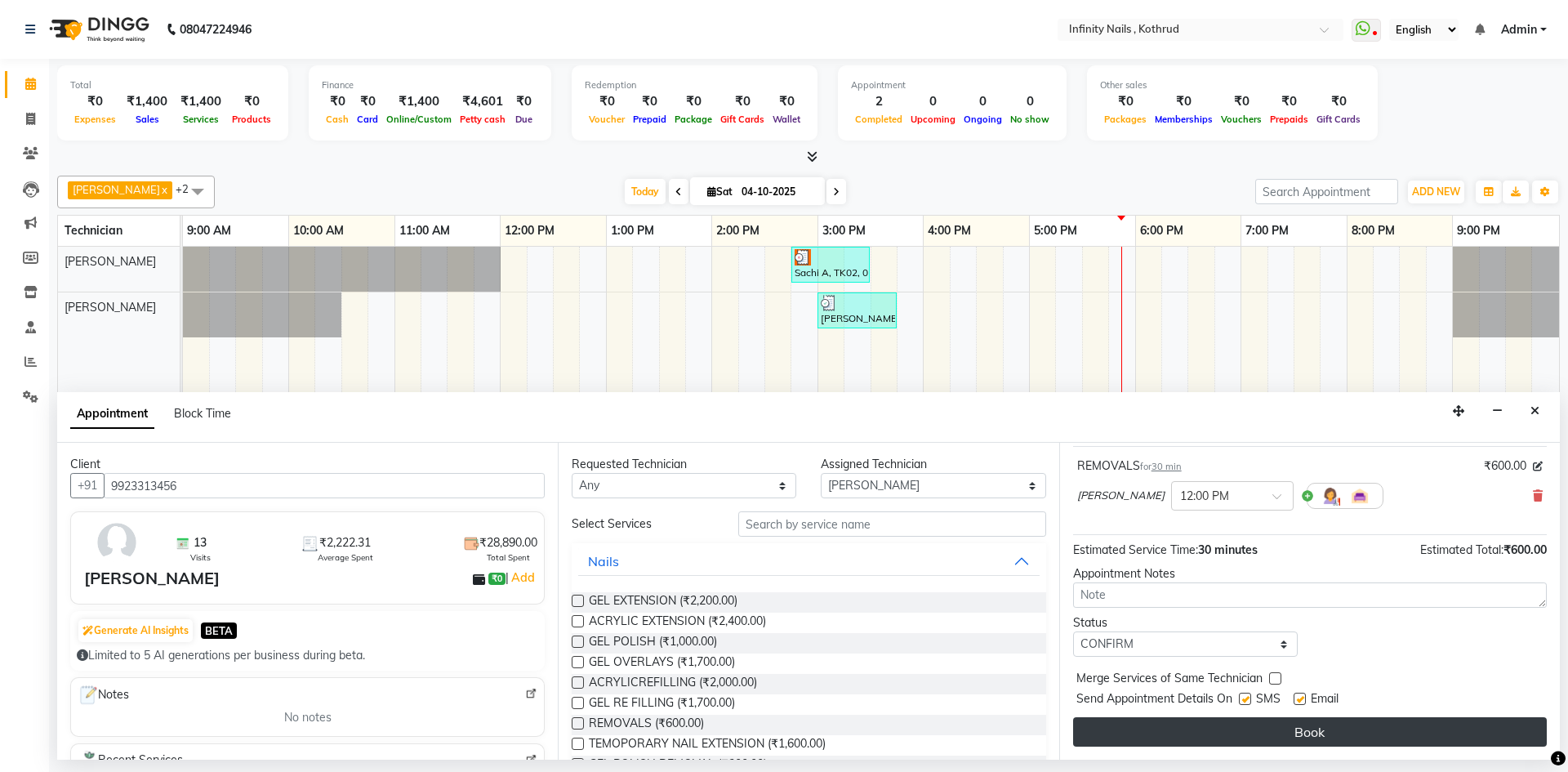
click at [1207, 728] on button "Book" at bounding box center [1311, 732] width 474 height 29
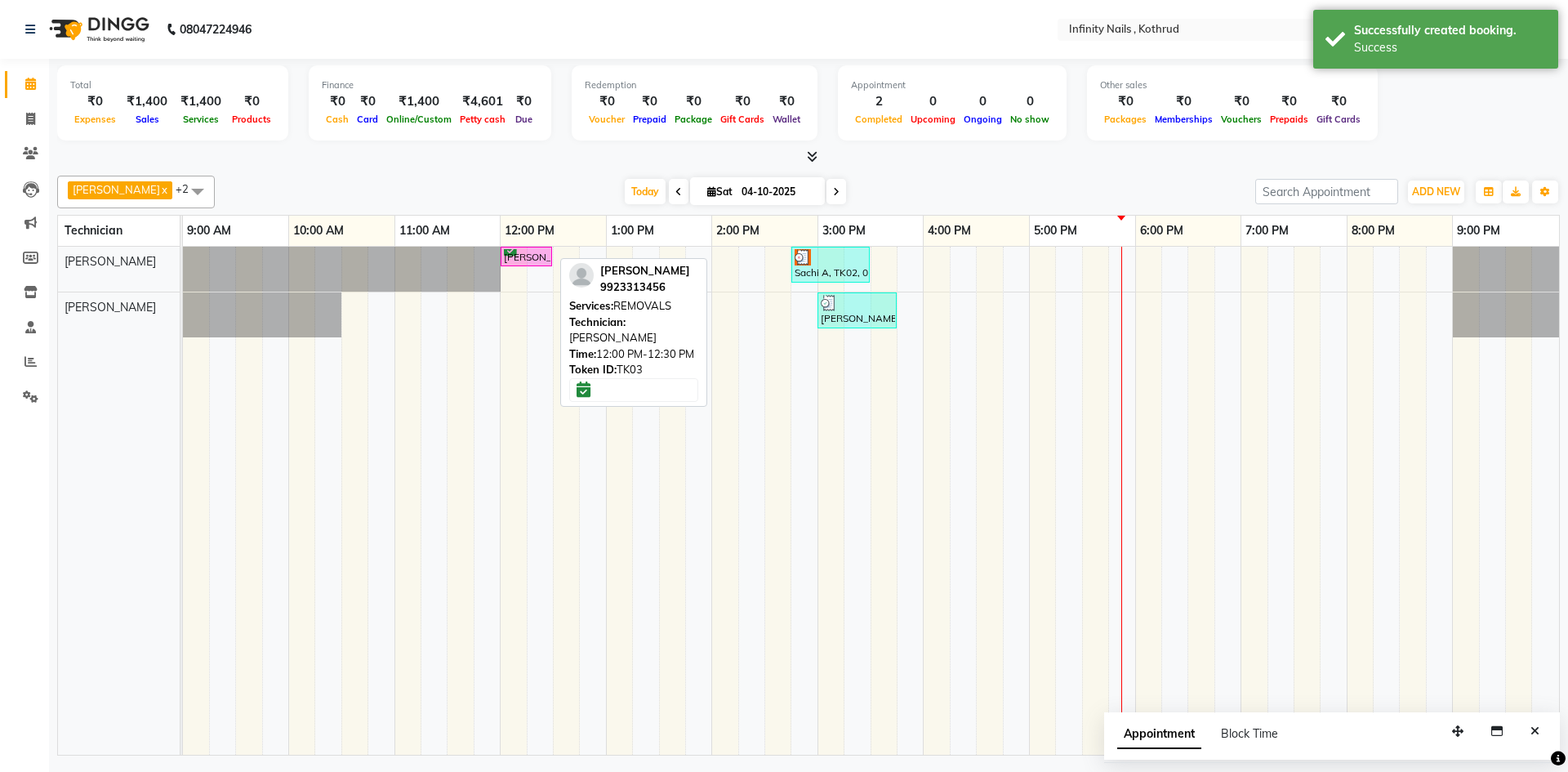
click at [527, 260] on div "[PERSON_NAME], TK03, 12:00 PM-12:30 PM, REMOVALS" at bounding box center [526, 257] width 48 height 16
select select "6"
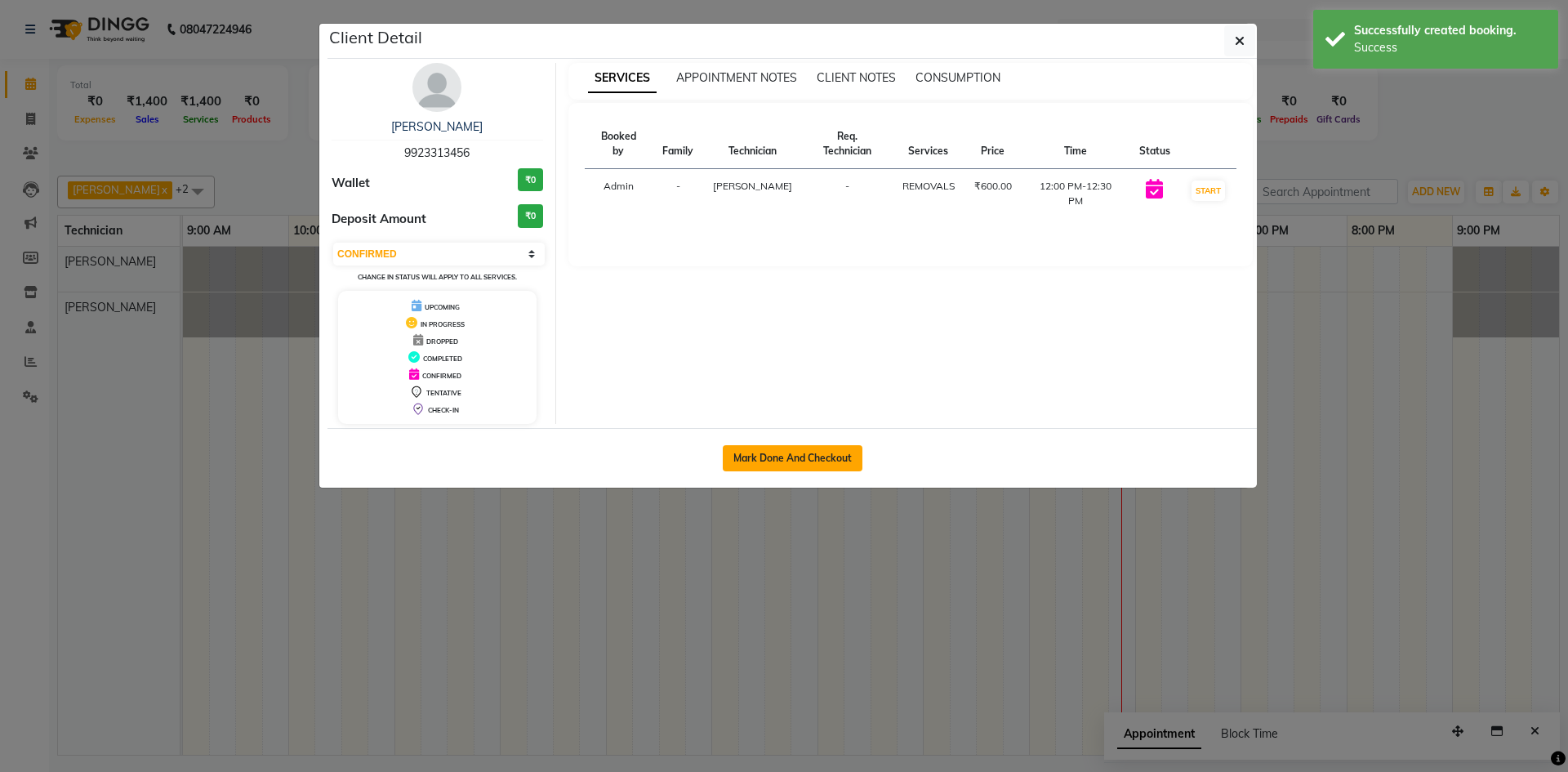
click at [806, 455] on button "Mark Done And Checkout" at bounding box center [793, 458] width 140 height 26
select select "6640"
select select "service"
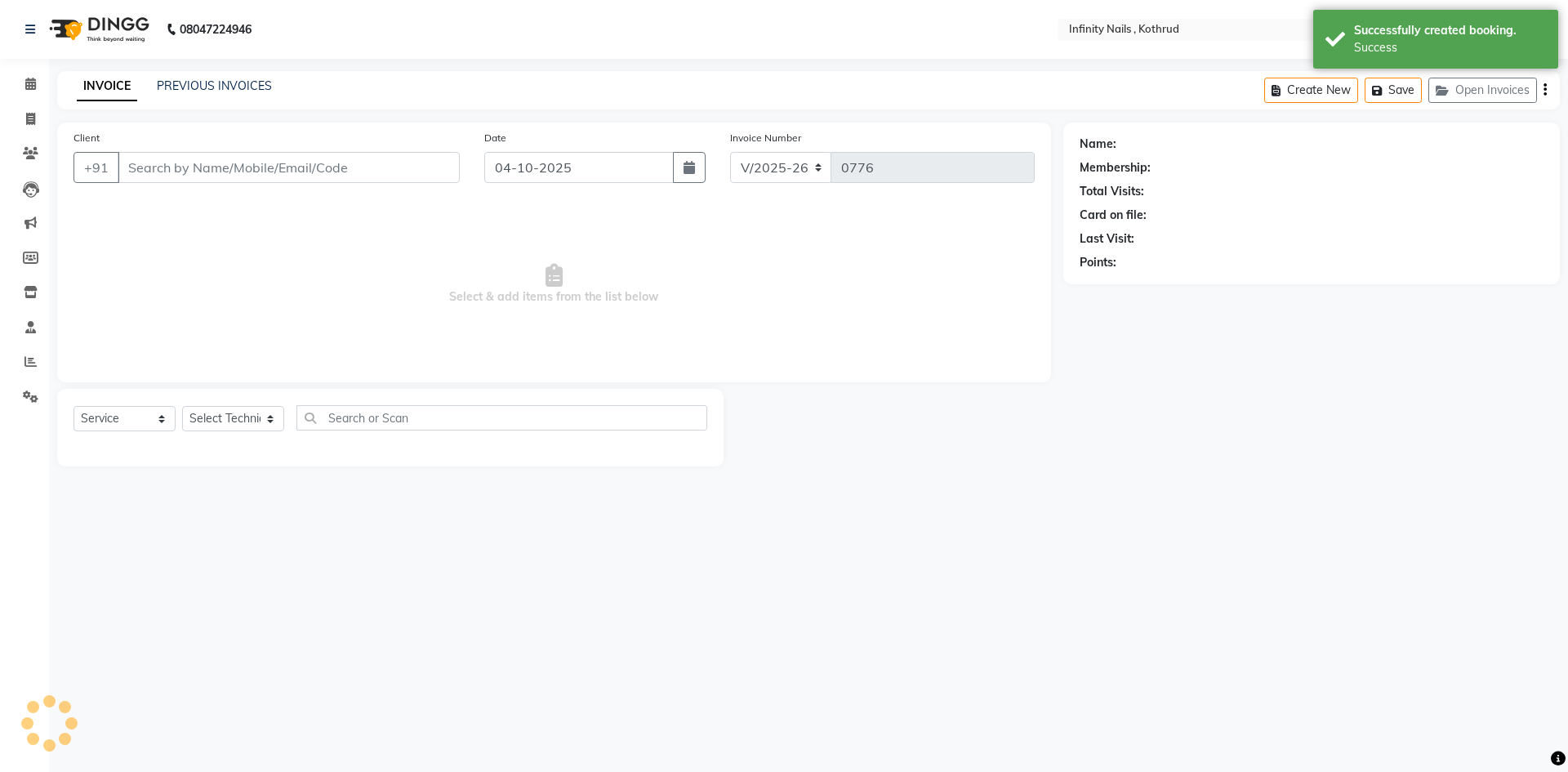
type input "9923313456"
select select "51567"
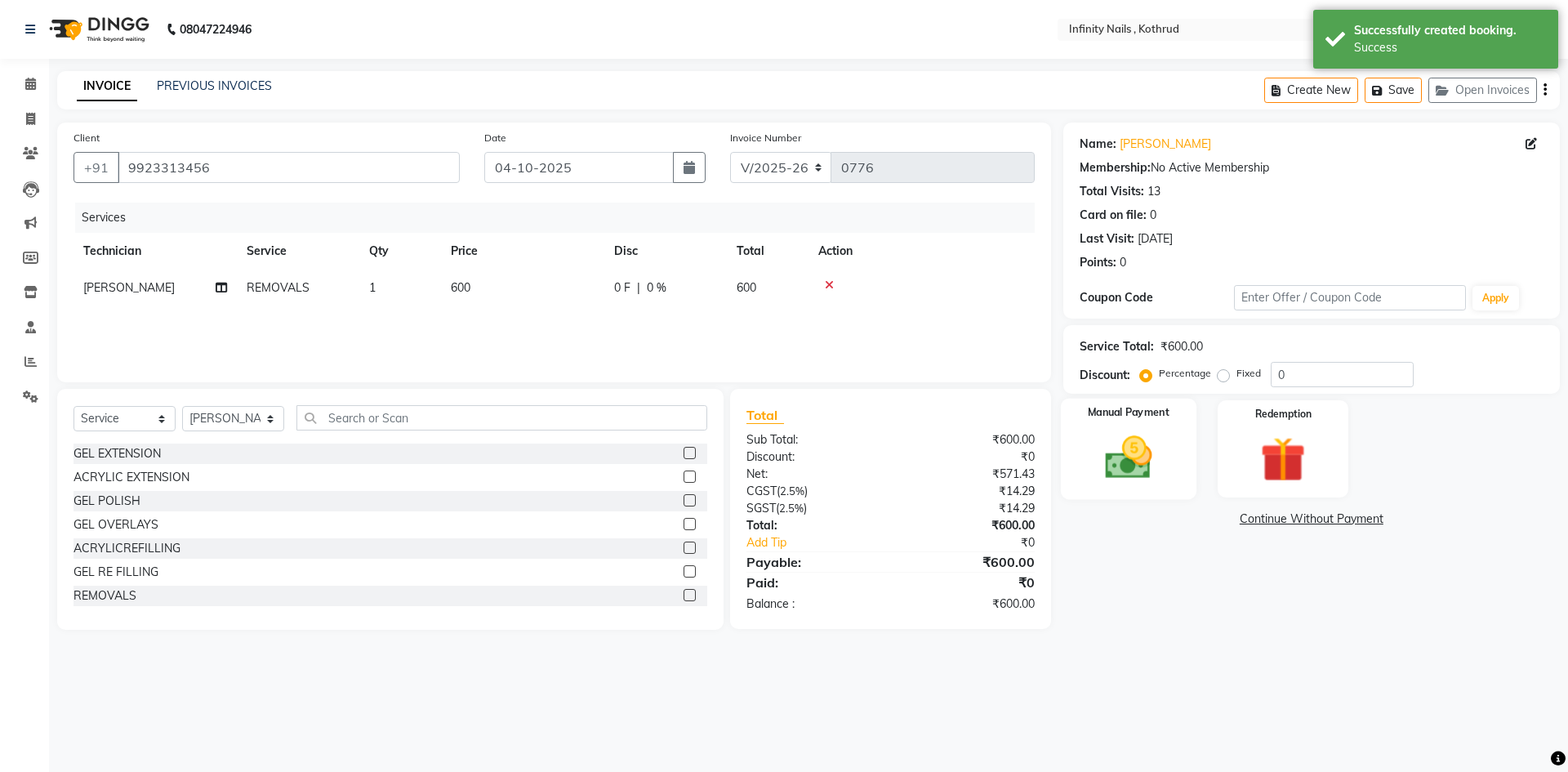
click at [1106, 468] on img at bounding box center [1128, 457] width 76 height 54
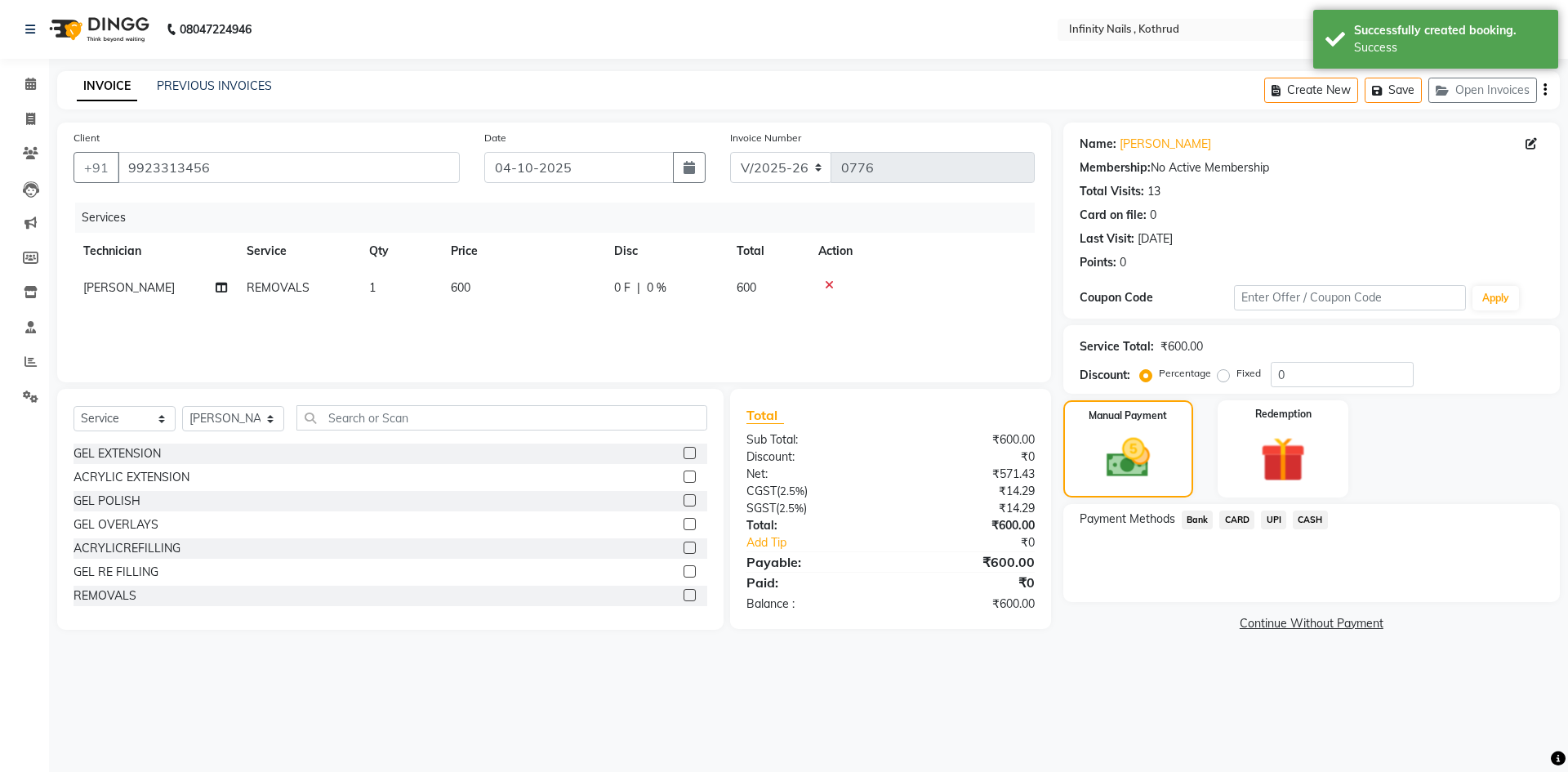
click at [1276, 520] on span "UPI" at bounding box center [1273, 520] width 25 height 19
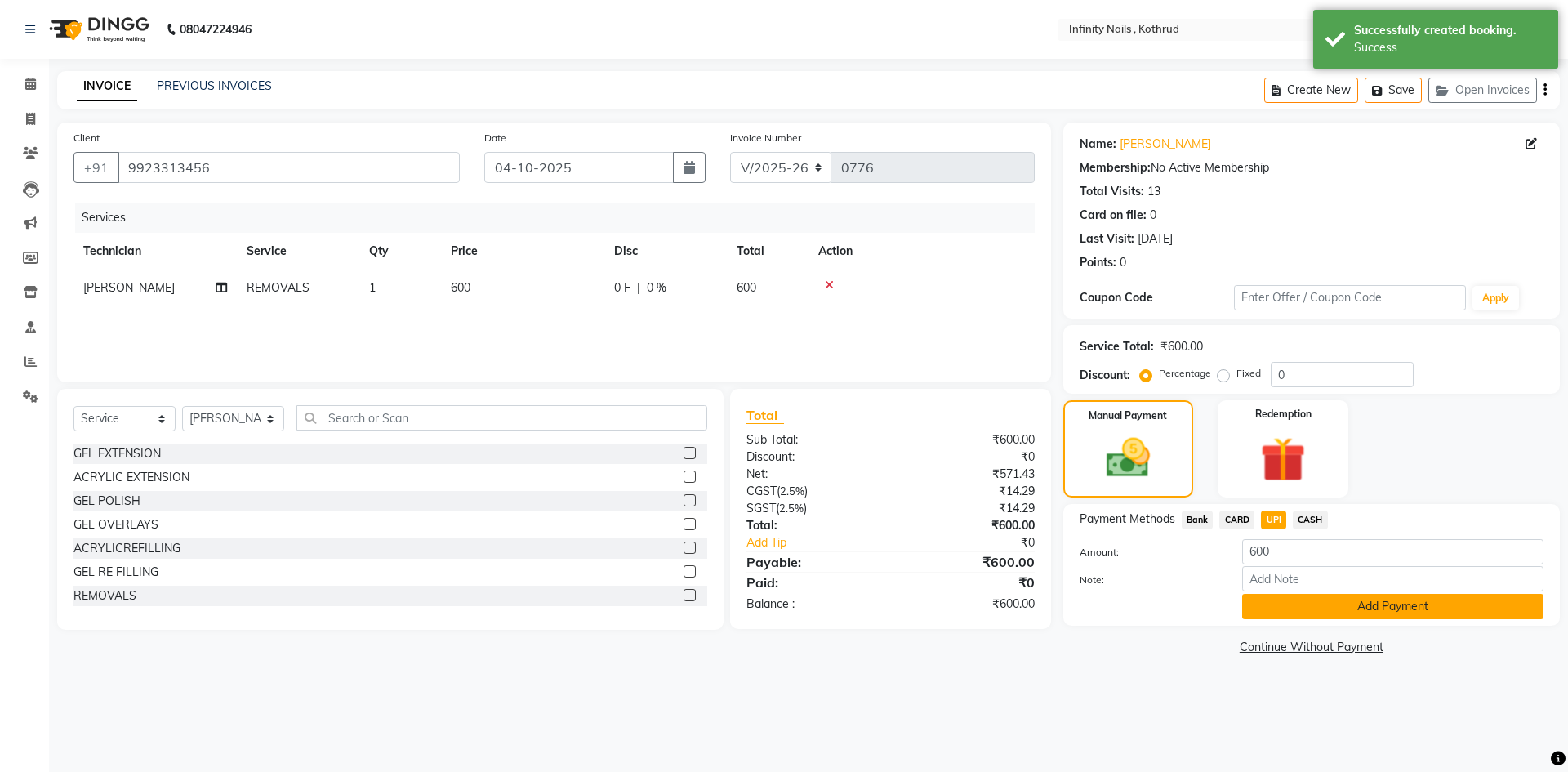
click at [1271, 608] on button "Add Payment" at bounding box center [1392, 606] width 302 height 25
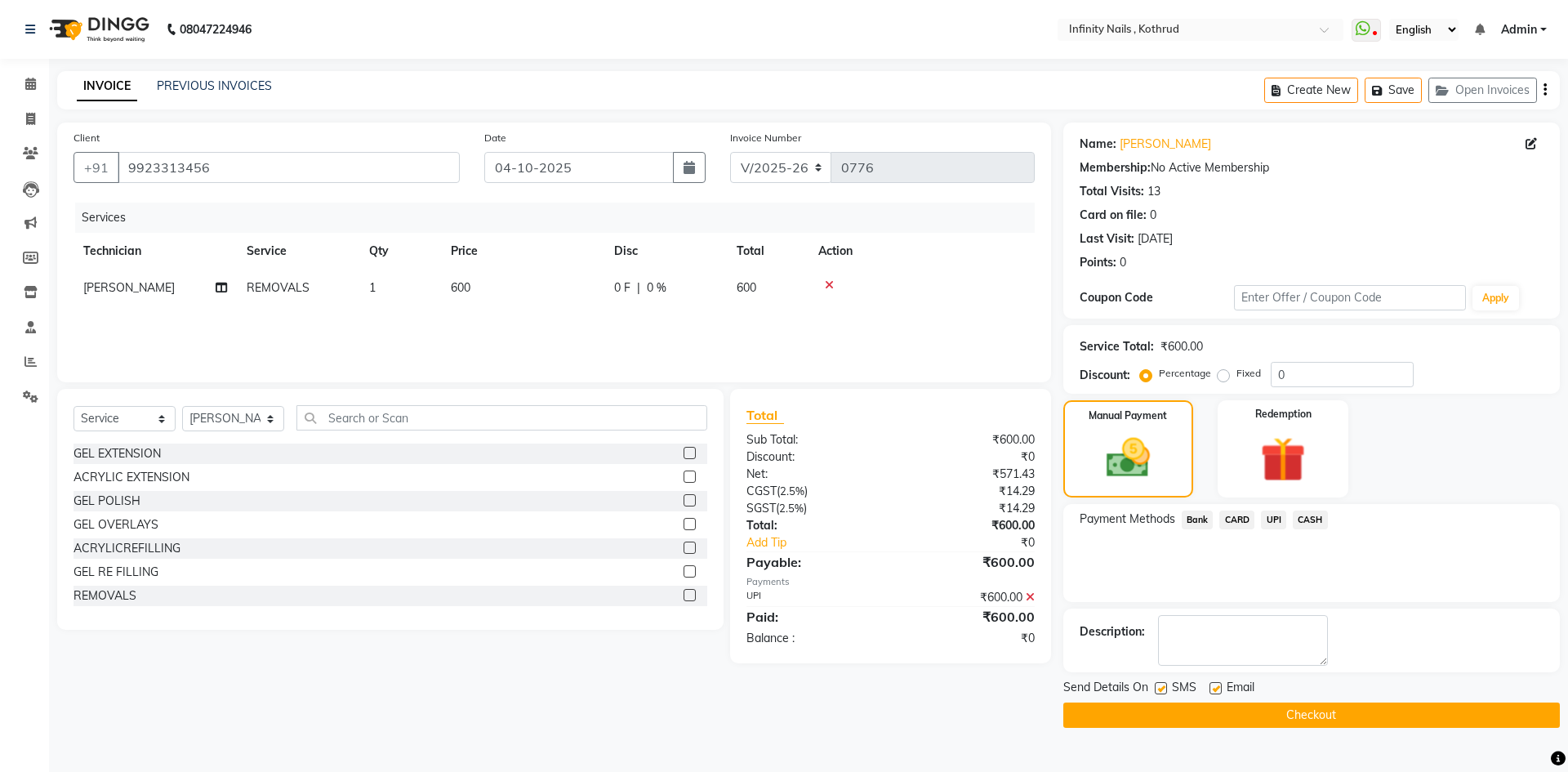
click at [1289, 709] on button "Checkout" at bounding box center [1312, 715] width 497 height 25
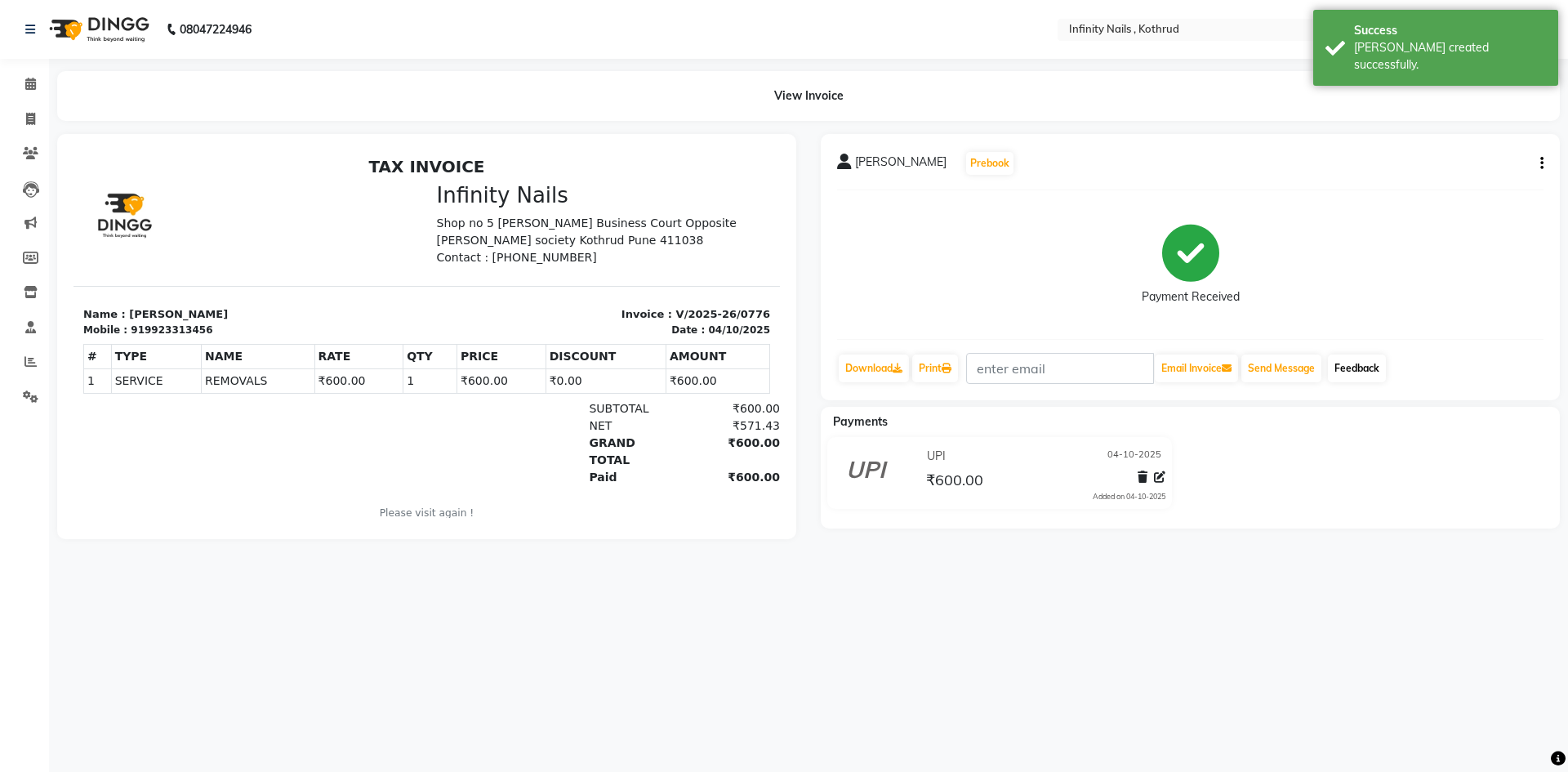
click at [1365, 371] on link "Feedback" at bounding box center [1356, 368] width 58 height 28
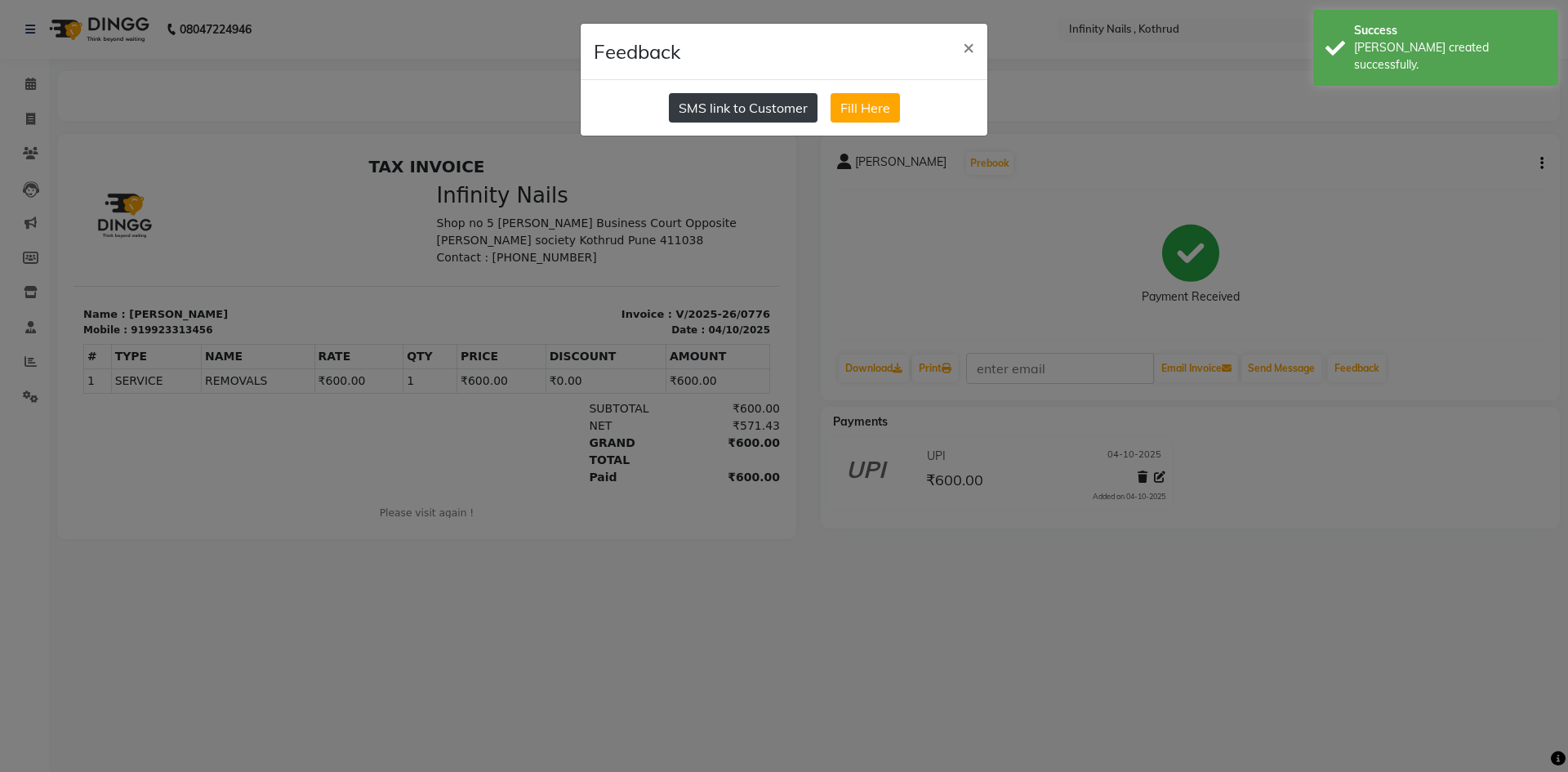
click at [721, 112] on button "SMS link to Customer" at bounding box center [744, 108] width 149 height 29
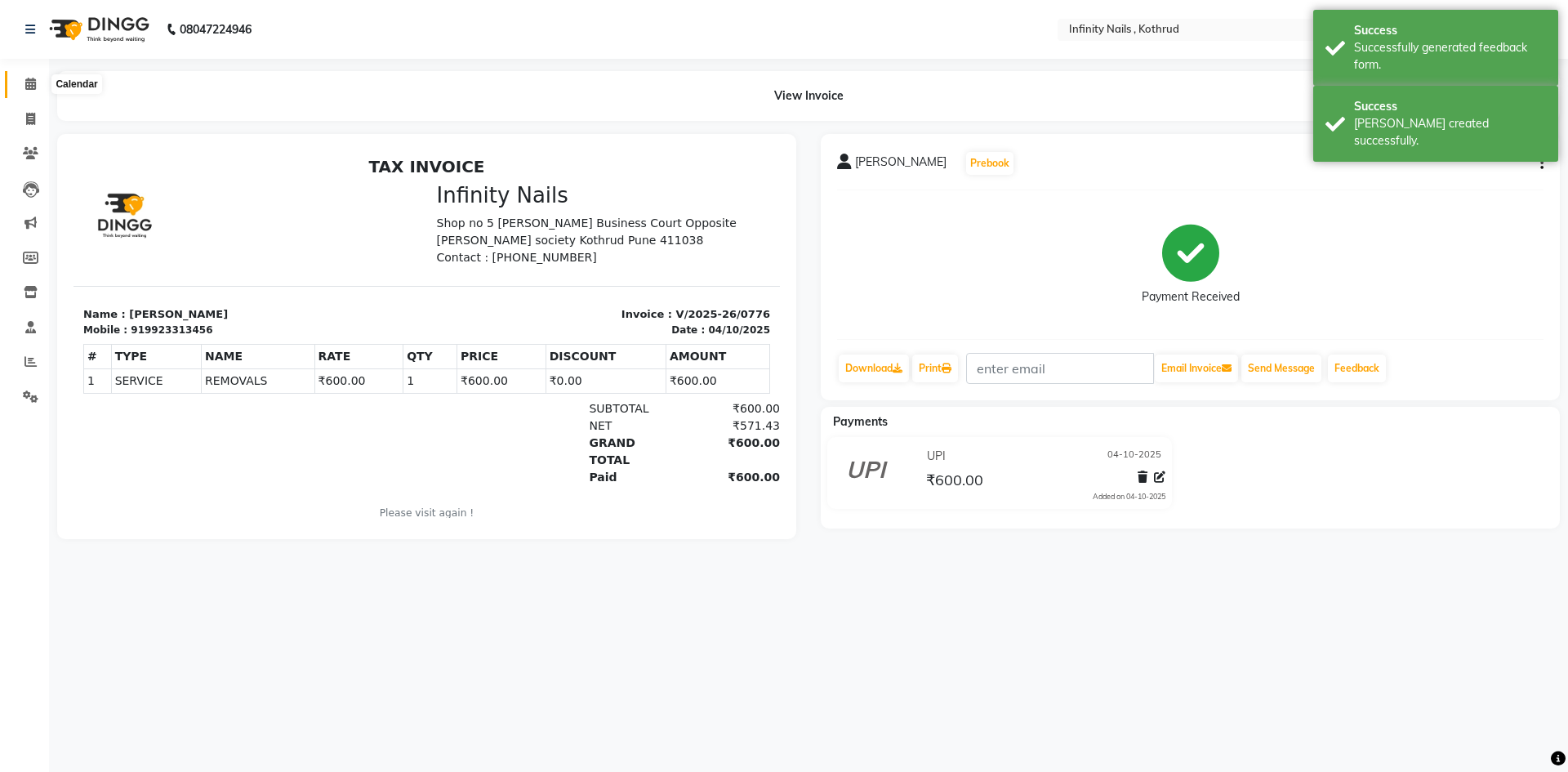
click at [30, 82] on icon at bounding box center [30, 83] width 11 height 12
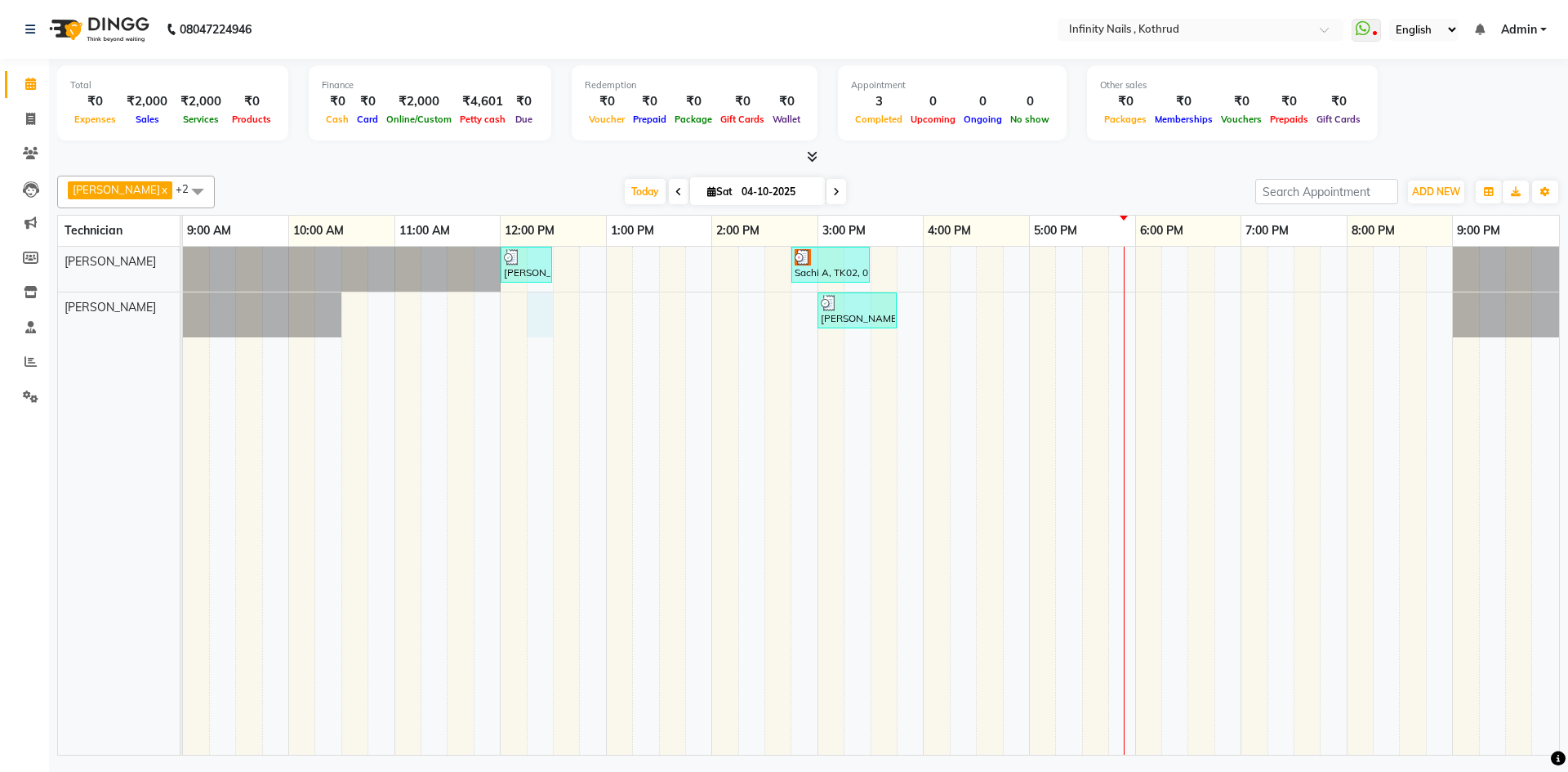
click at [533, 300] on div "[PERSON_NAME], TK03, 12:00 PM-12:30 PM, REMOVALS Sachi A, TK02, 02:45 PM-03:30 …" at bounding box center [871, 501] width 1376 height 508
select select "85274"
select select "735"
select select "tentative"
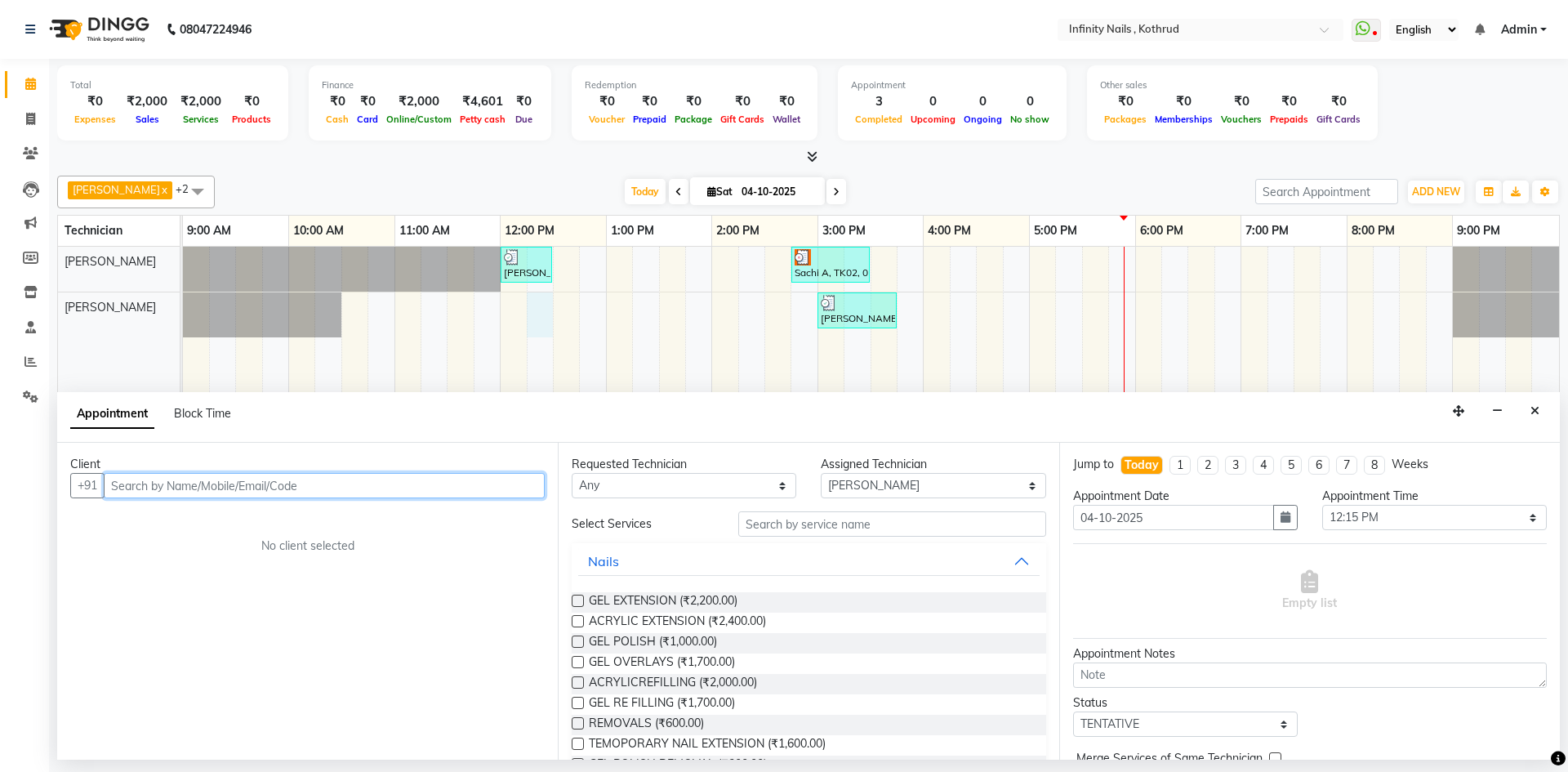
click at [467, 475] on input "text" at bounding box center [324, 485] width 441 height 25
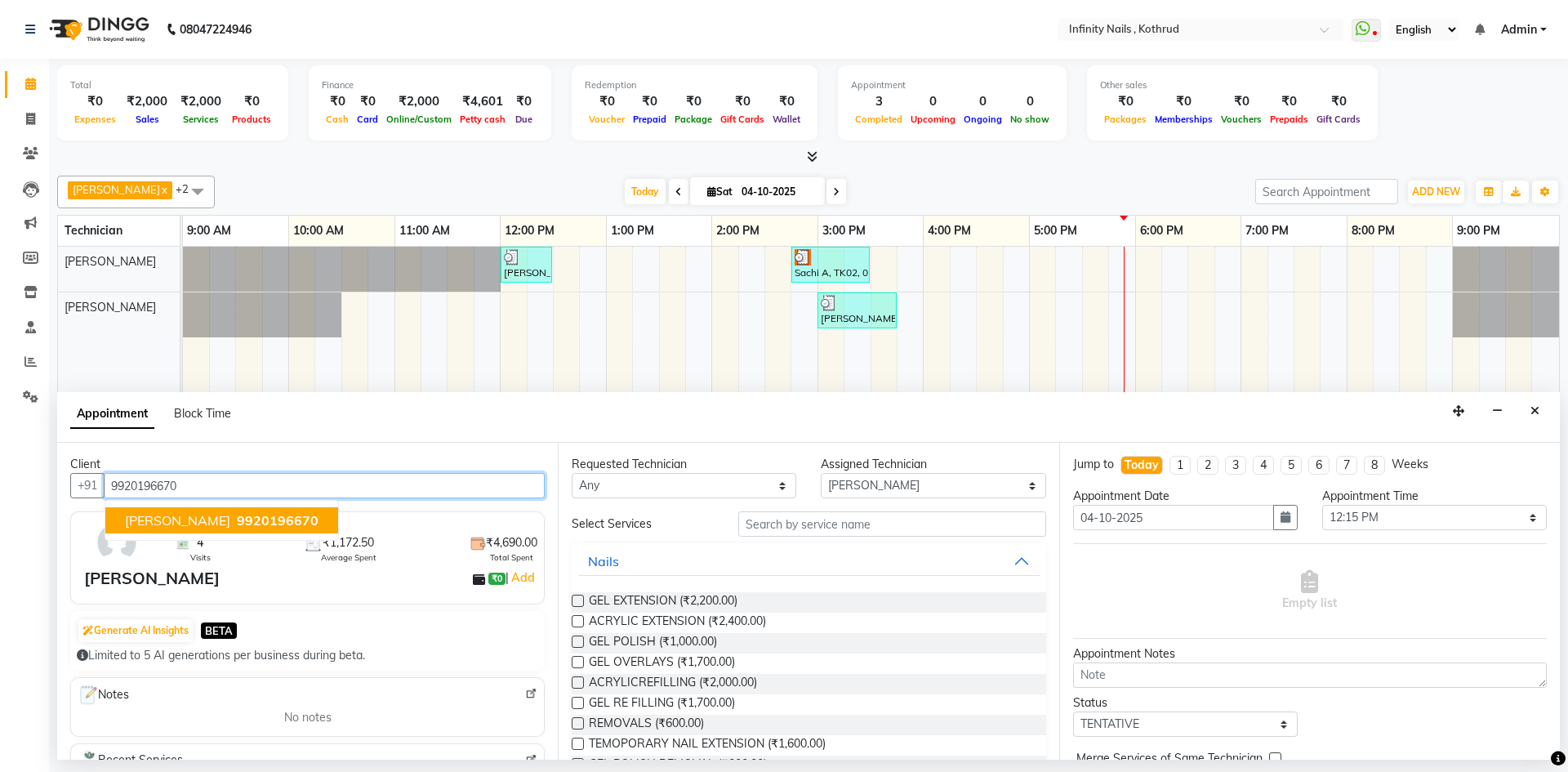
click at [209, 524] on span "[PERSON_NAME]" at bounding box center [177, 520] width 105 height 16
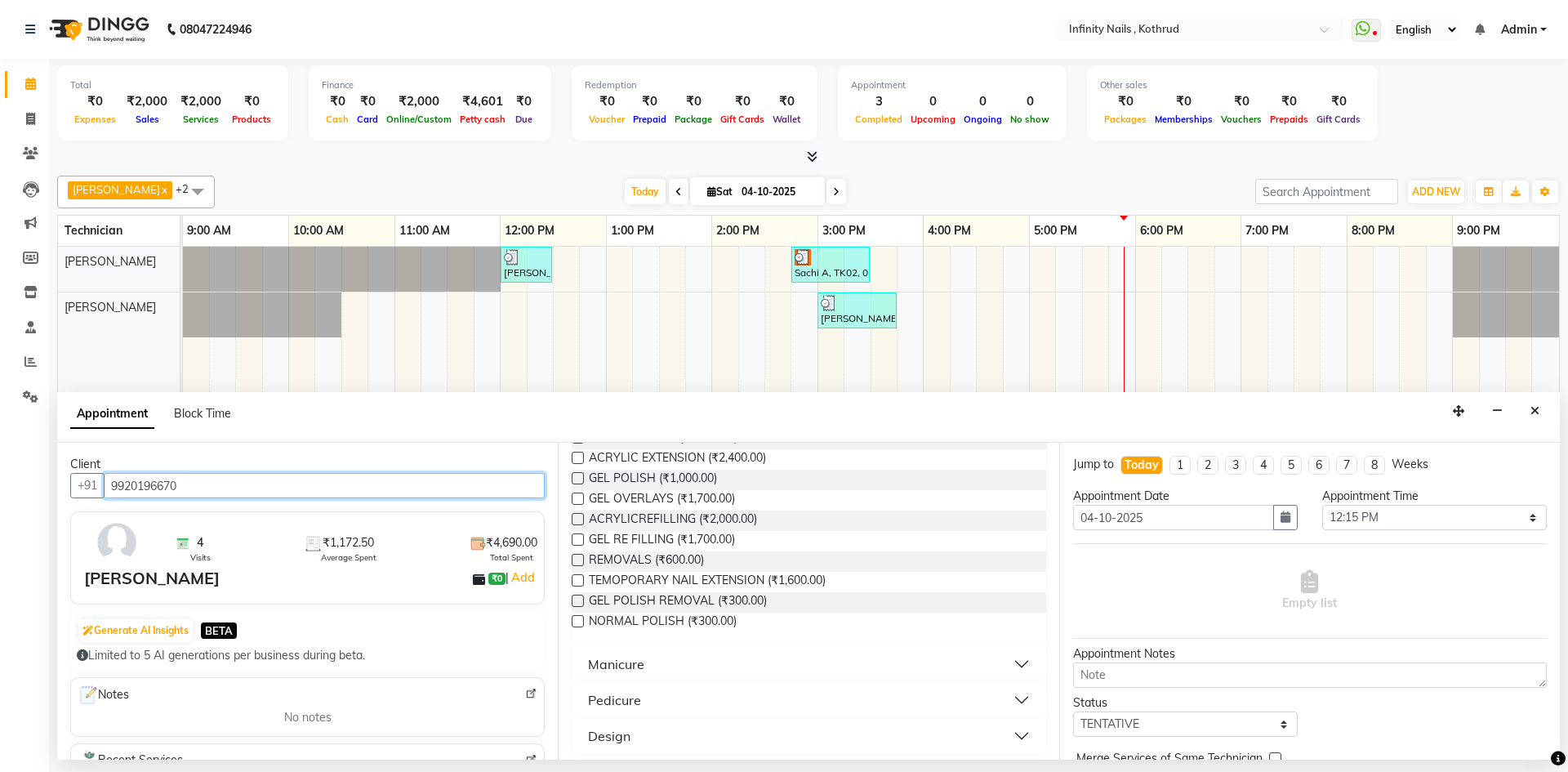
type input "9920196670"
click at [583, 598] on label at bounding box center [578, 600] width 12 height 12
click at [583, 598] on input "checkbox" at bounding box center [577, 602] width 11 height 11
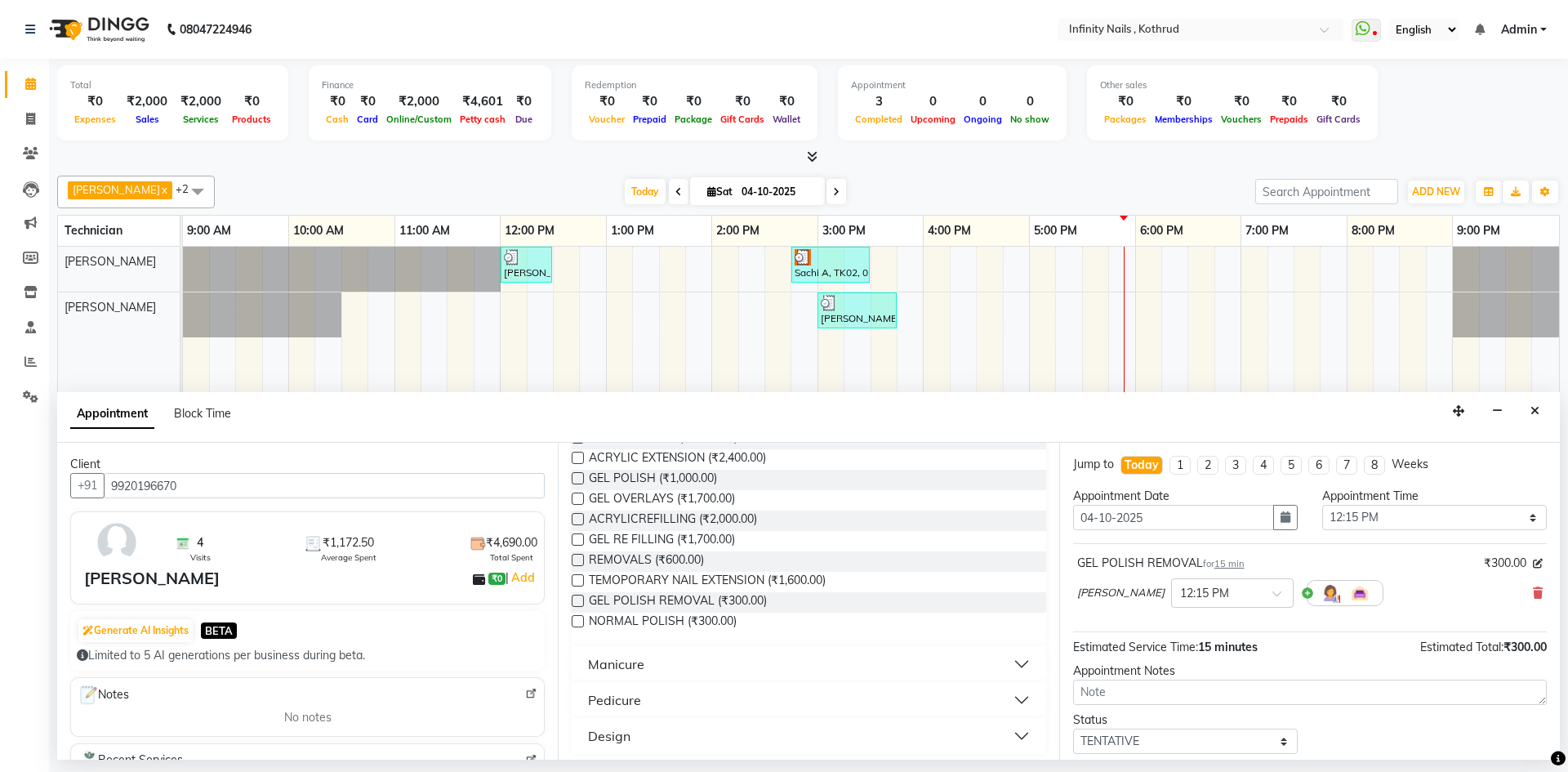
click at [578, 599] on label at bounding box center [578, 600] width 12 height 12
click at [578, 599] on input "checkbox" at bounding box center [577, 602] width 11 height 11
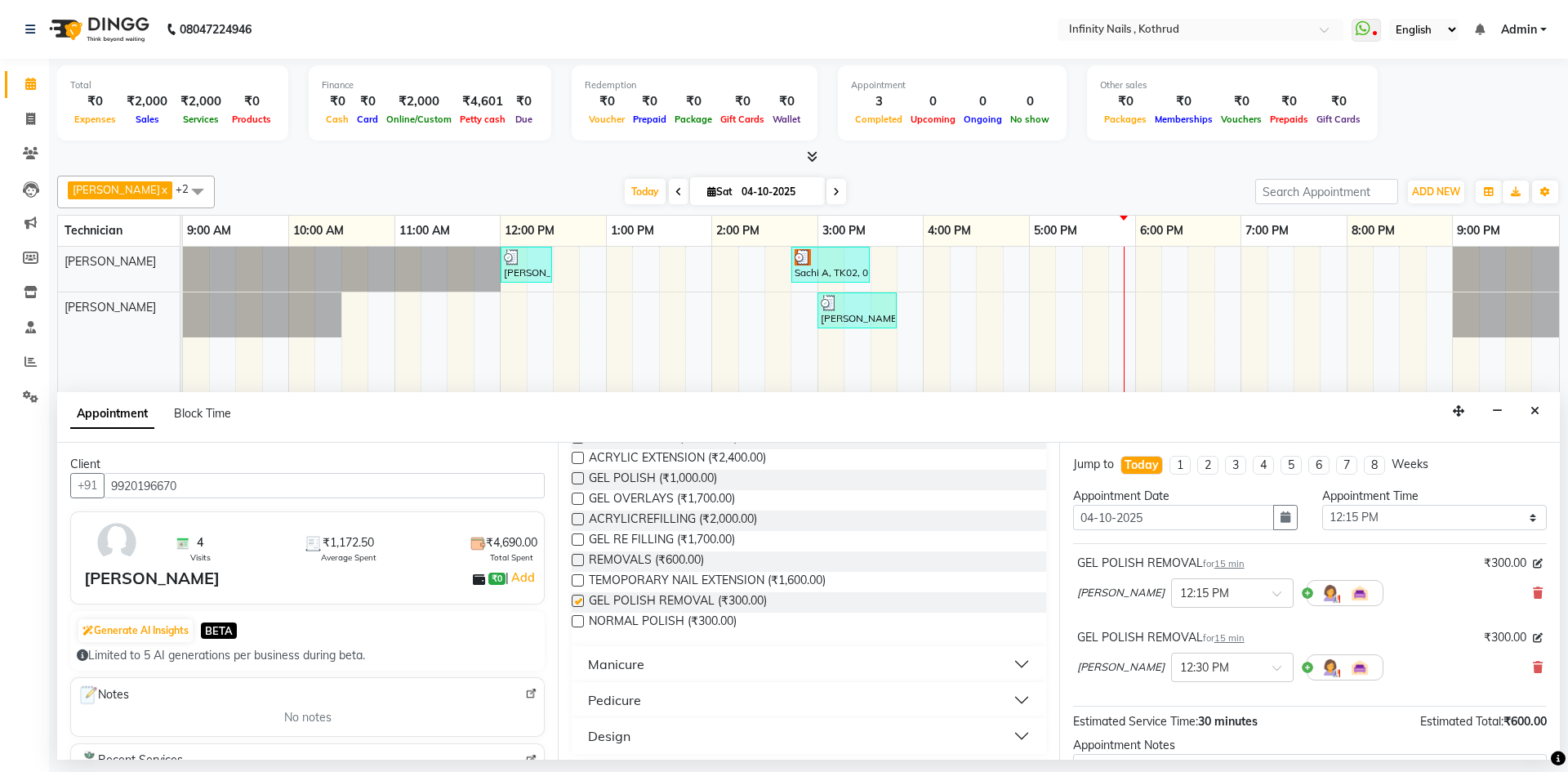
checkbox input "false"
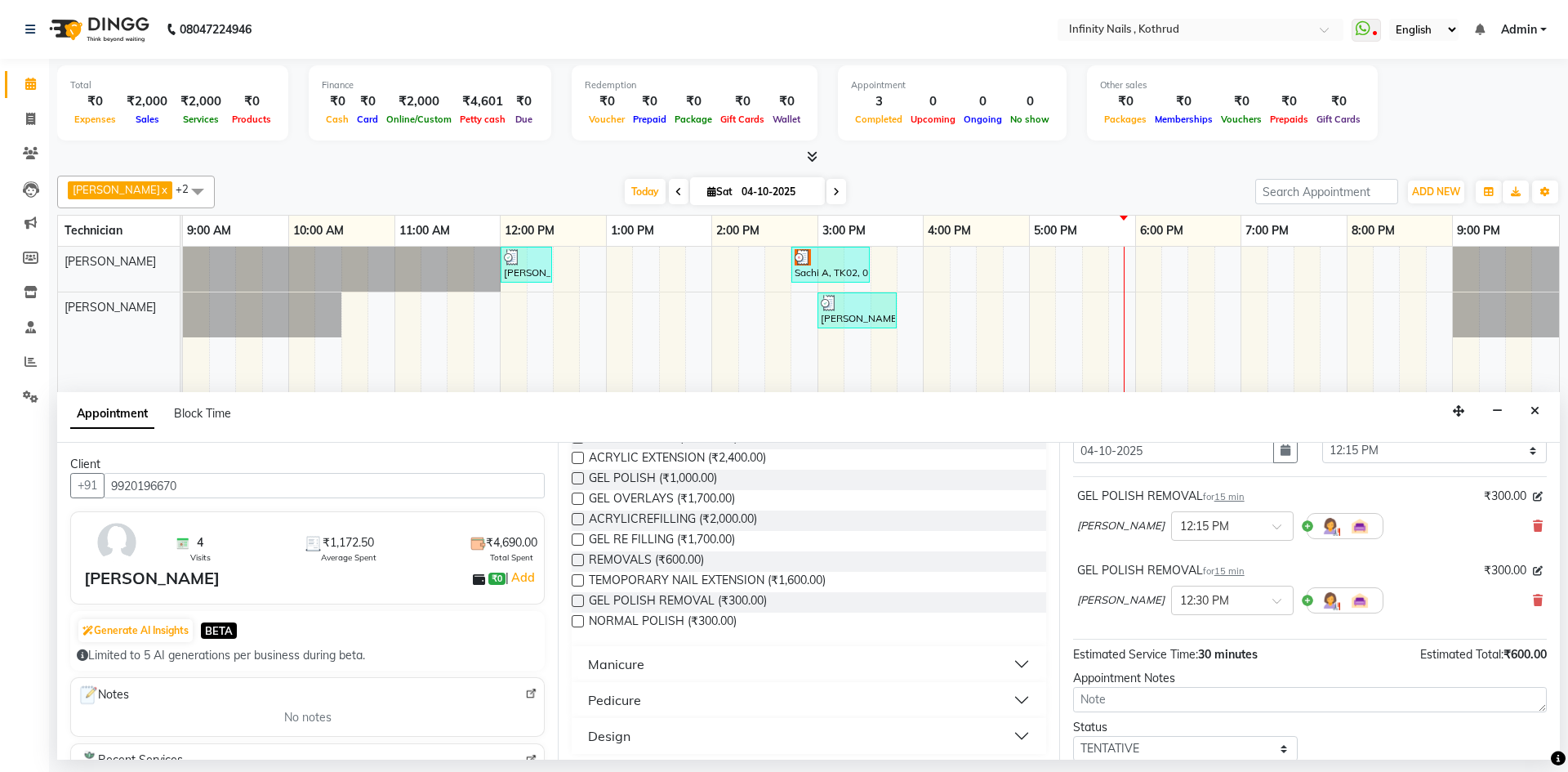
scroll to position [82, 0]
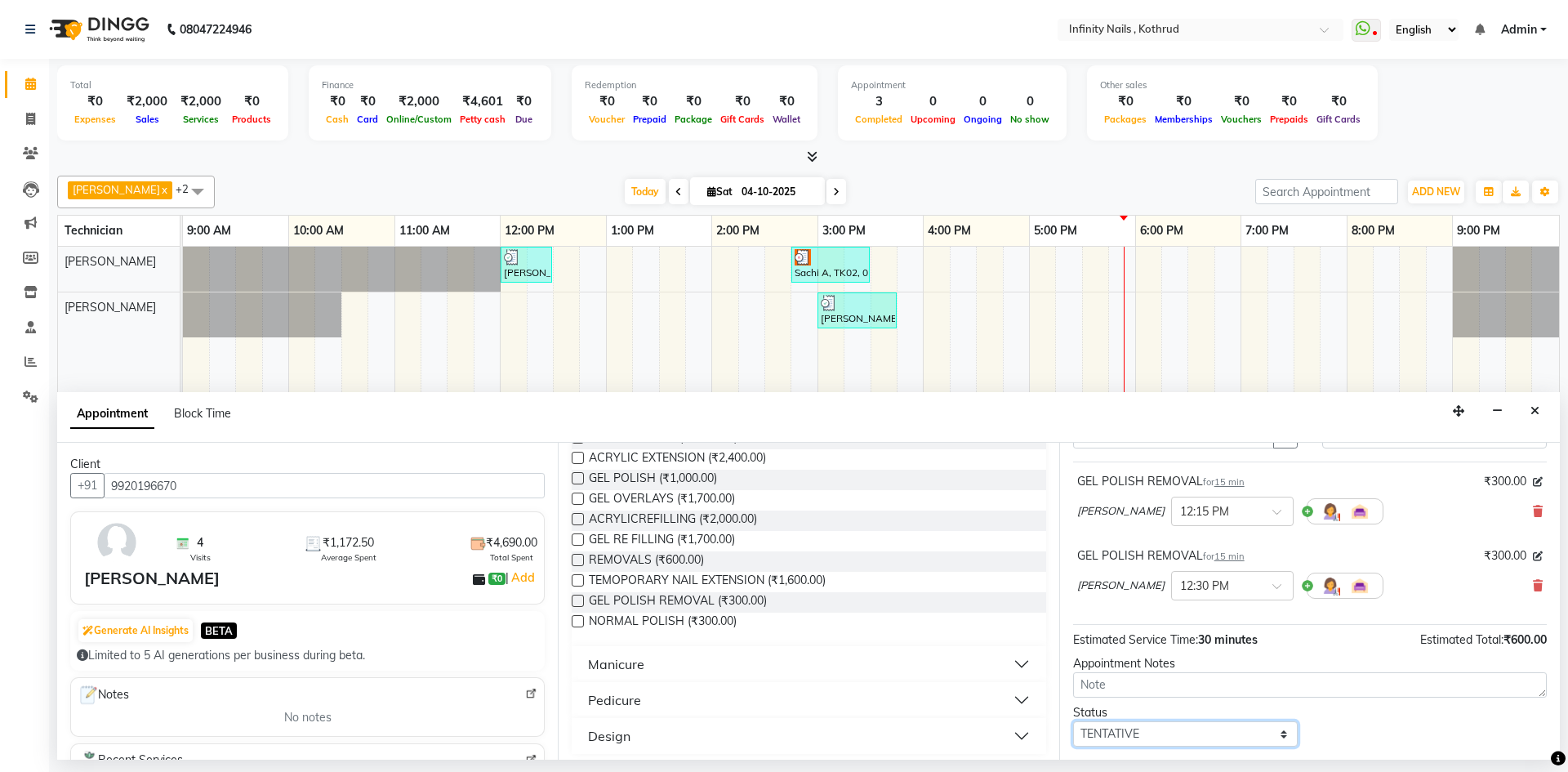
click at [1271, 727] on select "Select TENTATIVE CONFIRM CHECK-IN UPCOMING" at bounding box center [1186, 734] width 225 height 25
select select "confirm booking"
click at [1074, 721] on select "Select TENTATIVE CONFIRM CHECK-IN UPCOMING" at bounding box center [1186, 734] width 225 height 25
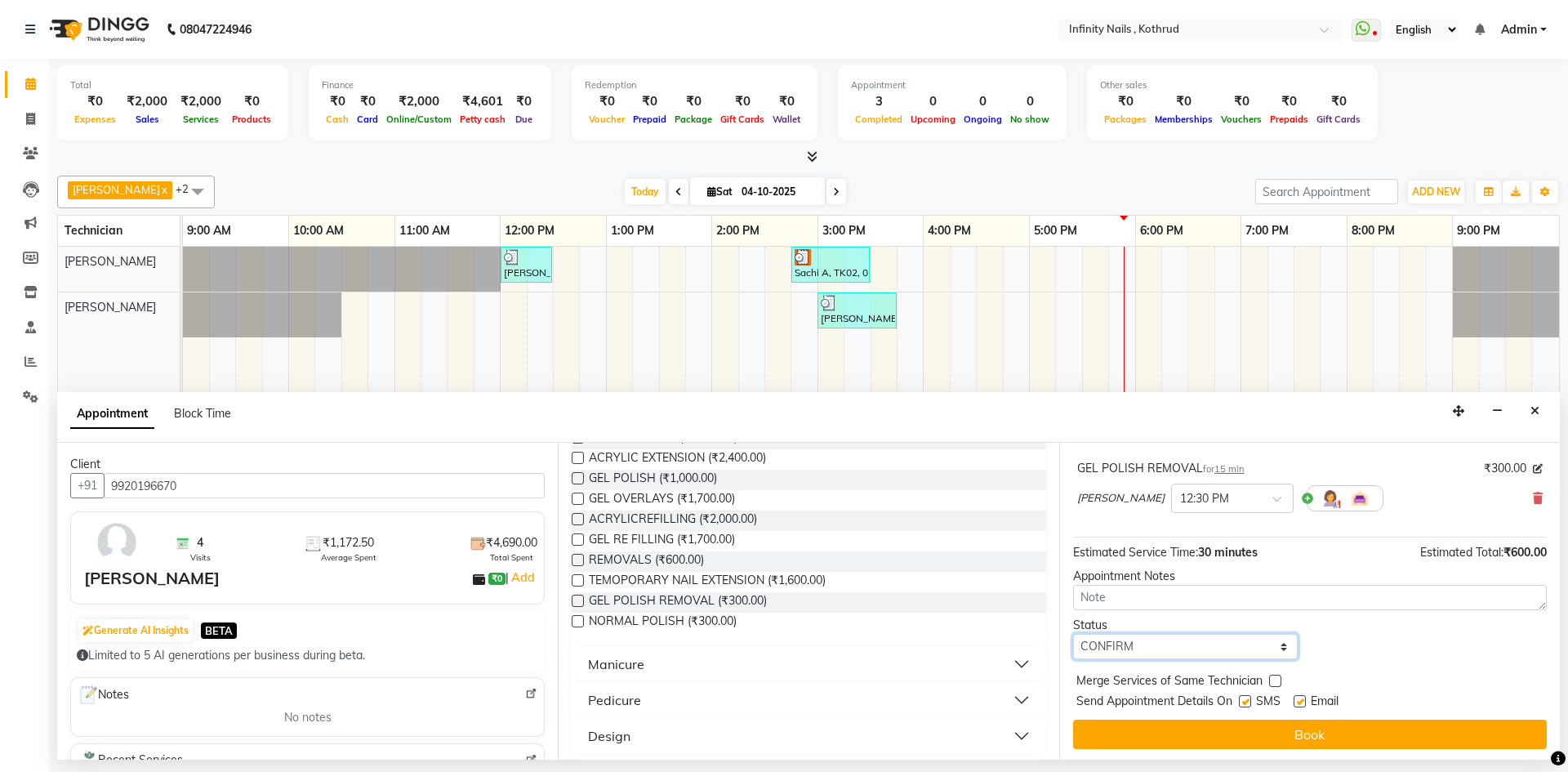
scroll to position [172, 0]
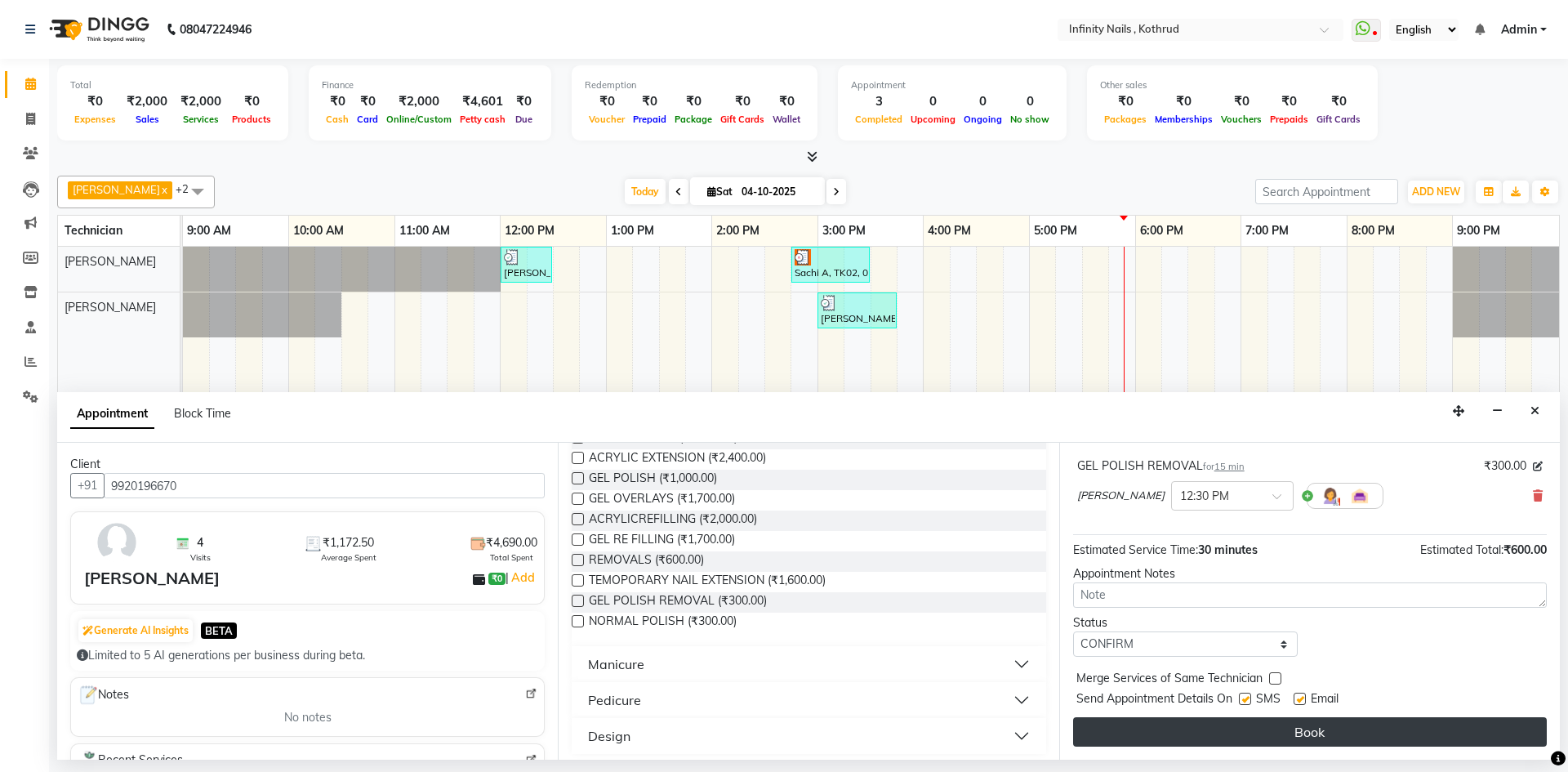
click at [1220, 728] on button "Book" at bounding box center [1311, 732] width 474 height 29
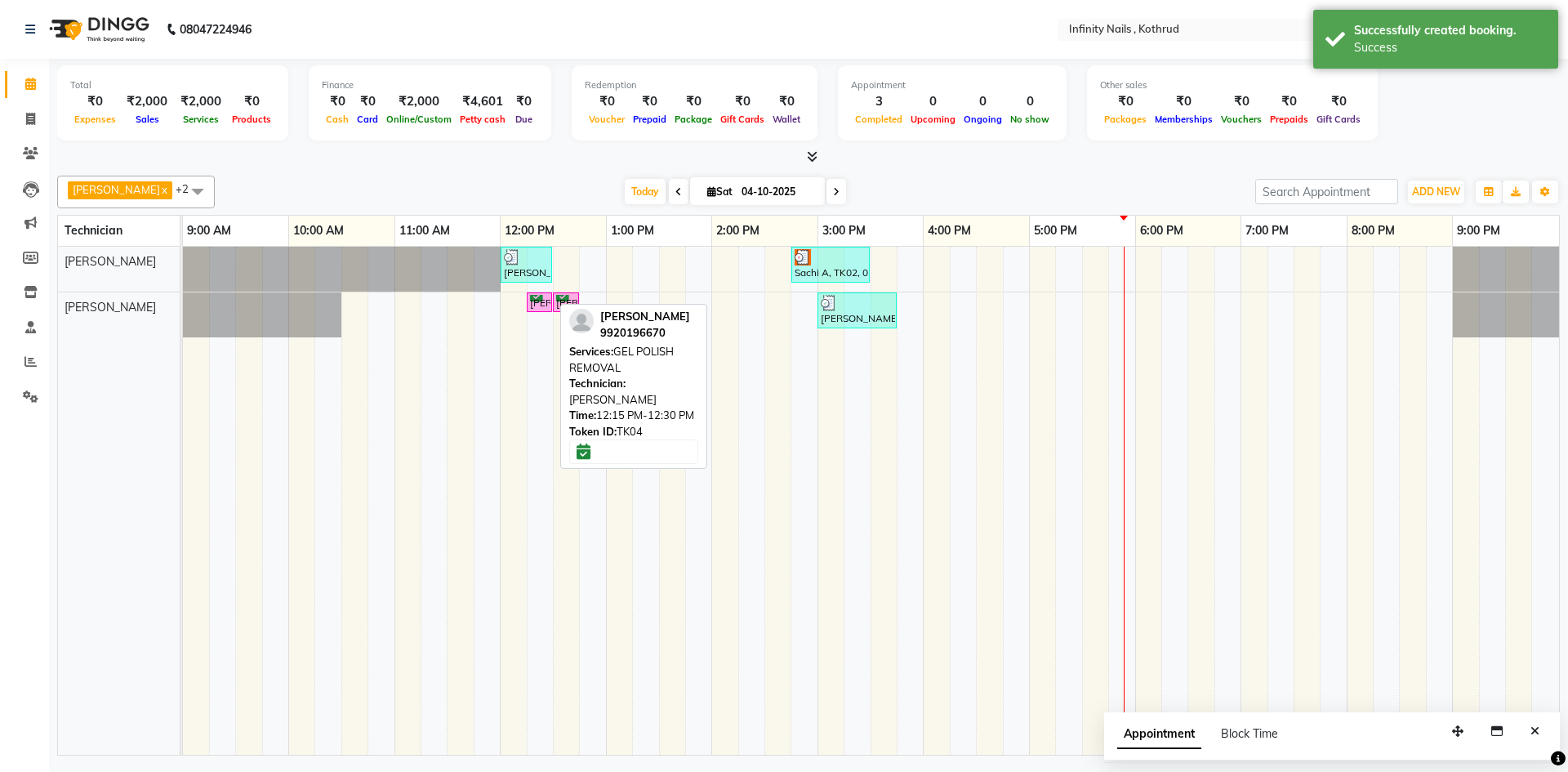
click at [547, 306] on div "[PERSON_NAME], TK04, 12:15 PM-12:30 PM, GEL POLISH REMOVAL" at bounding box center [539, 302] width 22 height 16
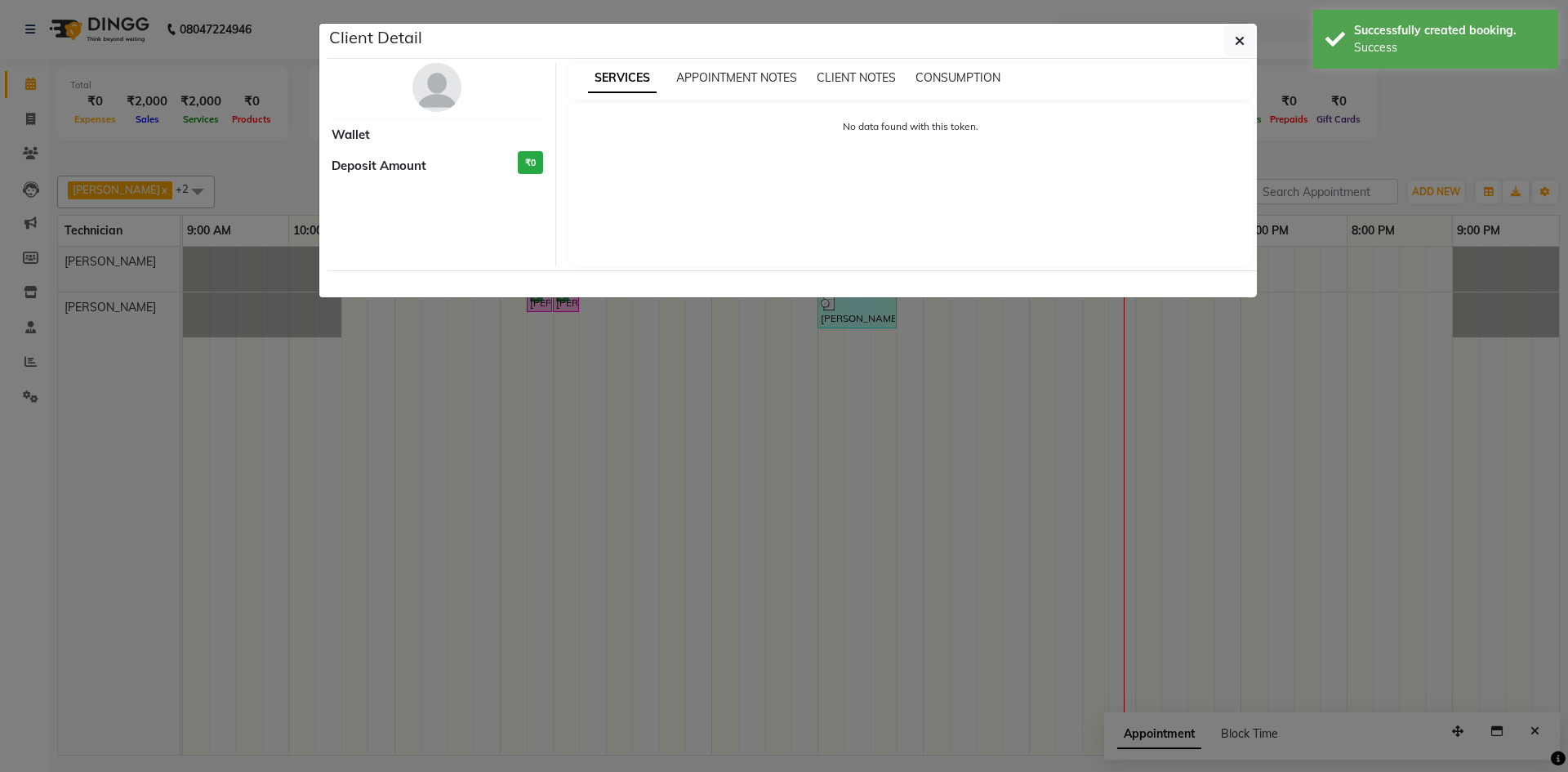
select select "6"
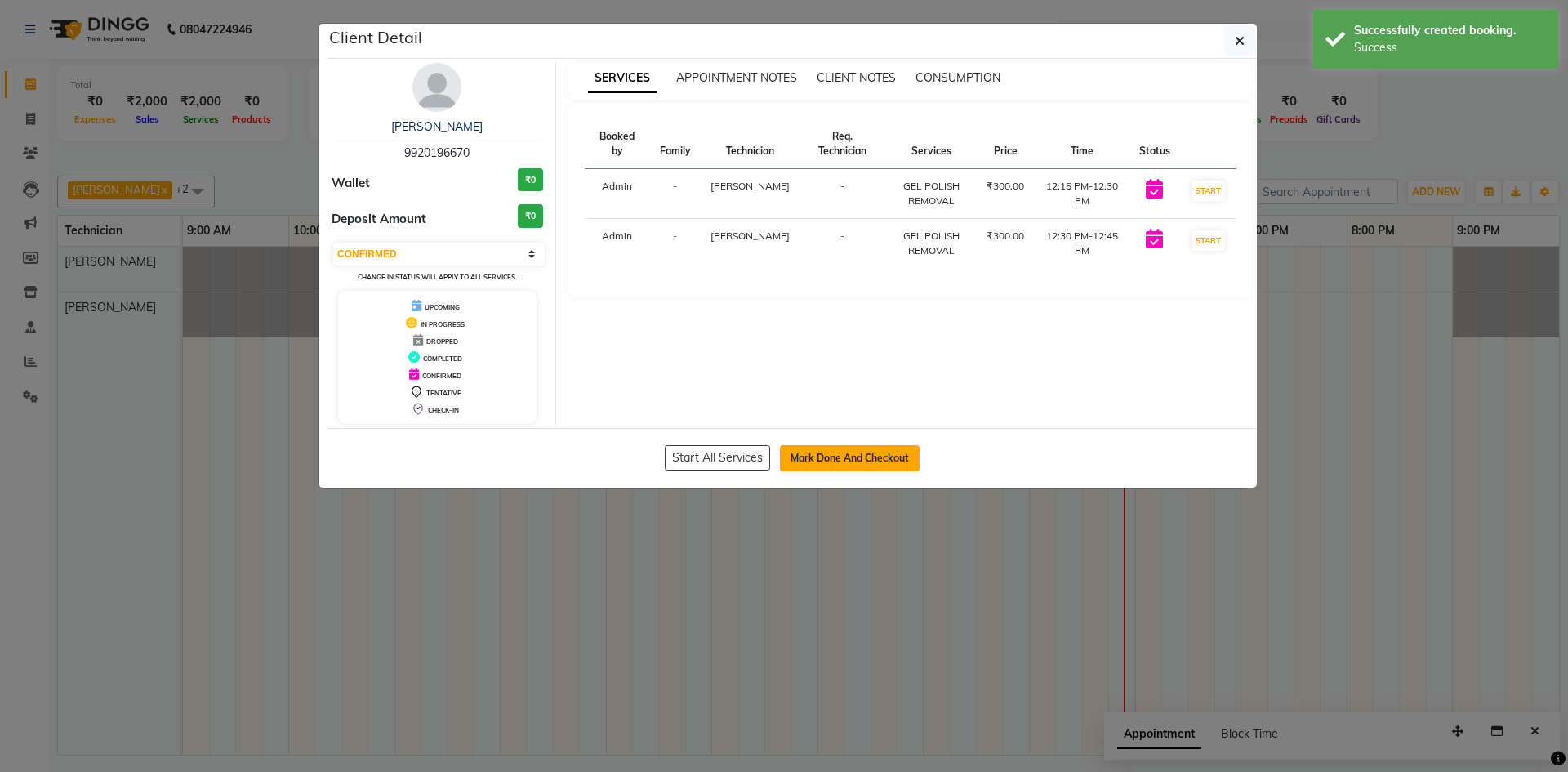
click at [869, 451] on button "Mark Done And Checkout" at bounding box center [850, 458] width 140 height 26
select select "service"
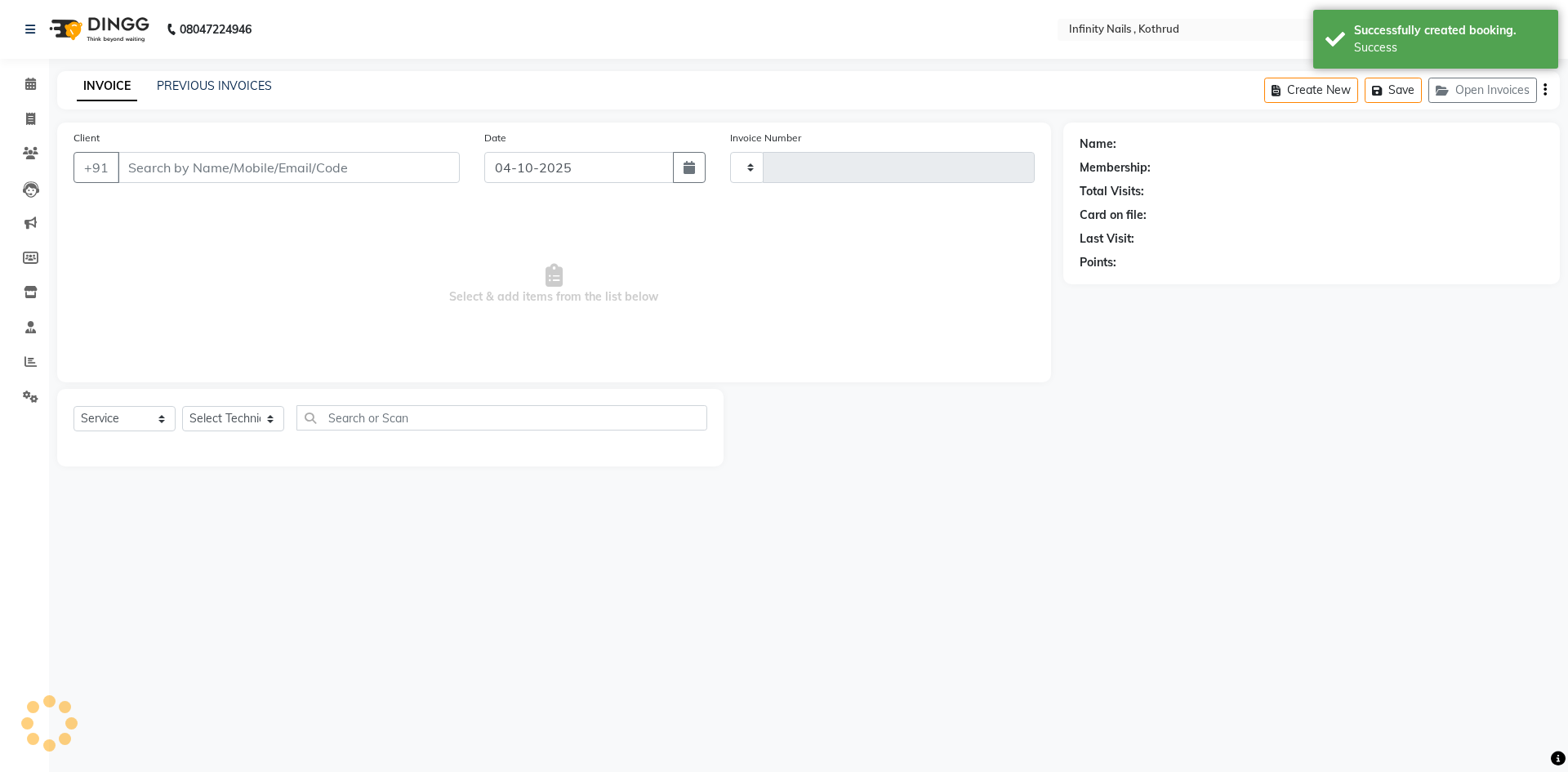
type input "0777"
select select "6640"
type input "9920196670"
select select "85274"
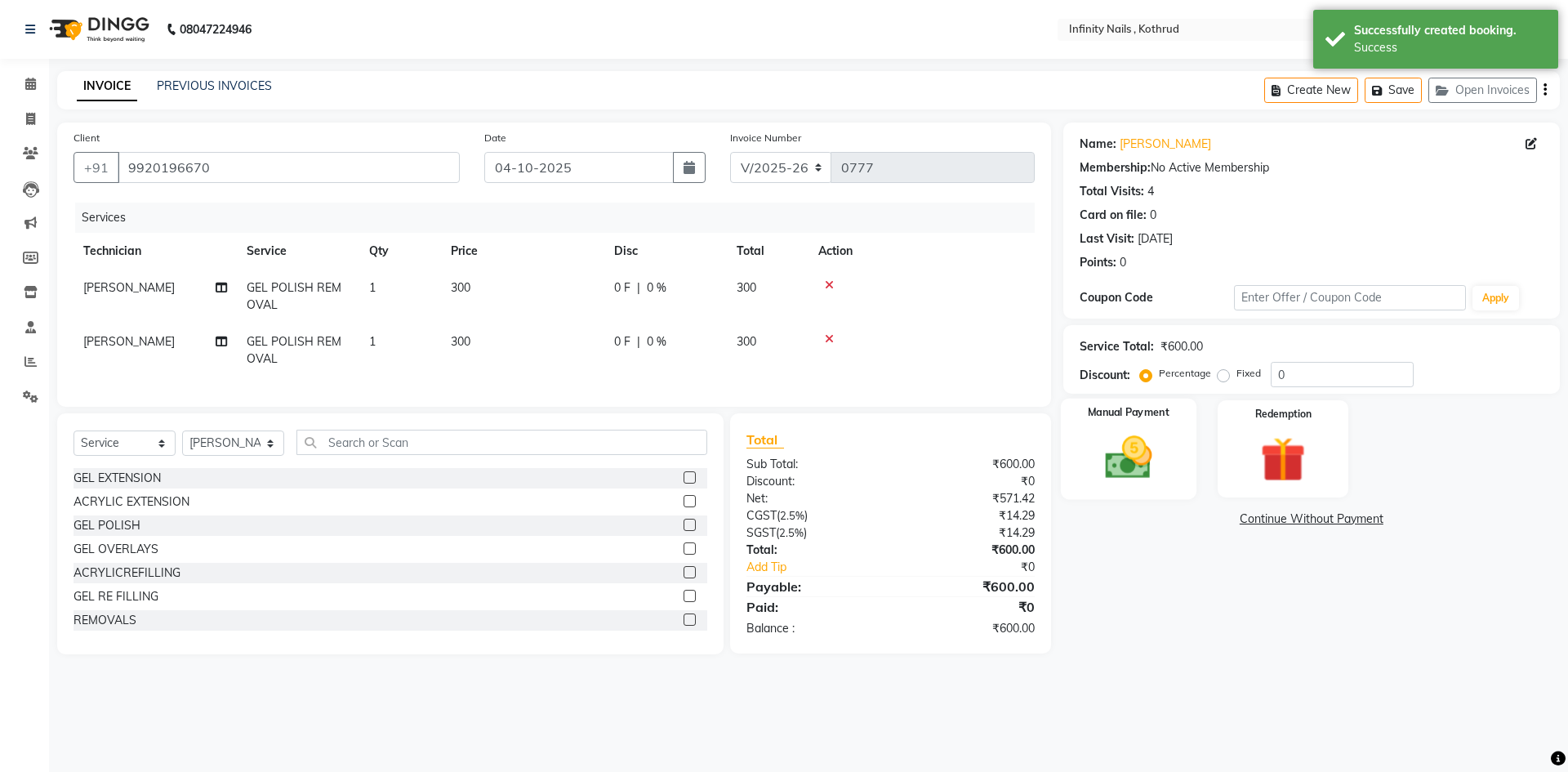
click at [1124, 468] on img at bounding box center [1128, 457] width 76 height 54
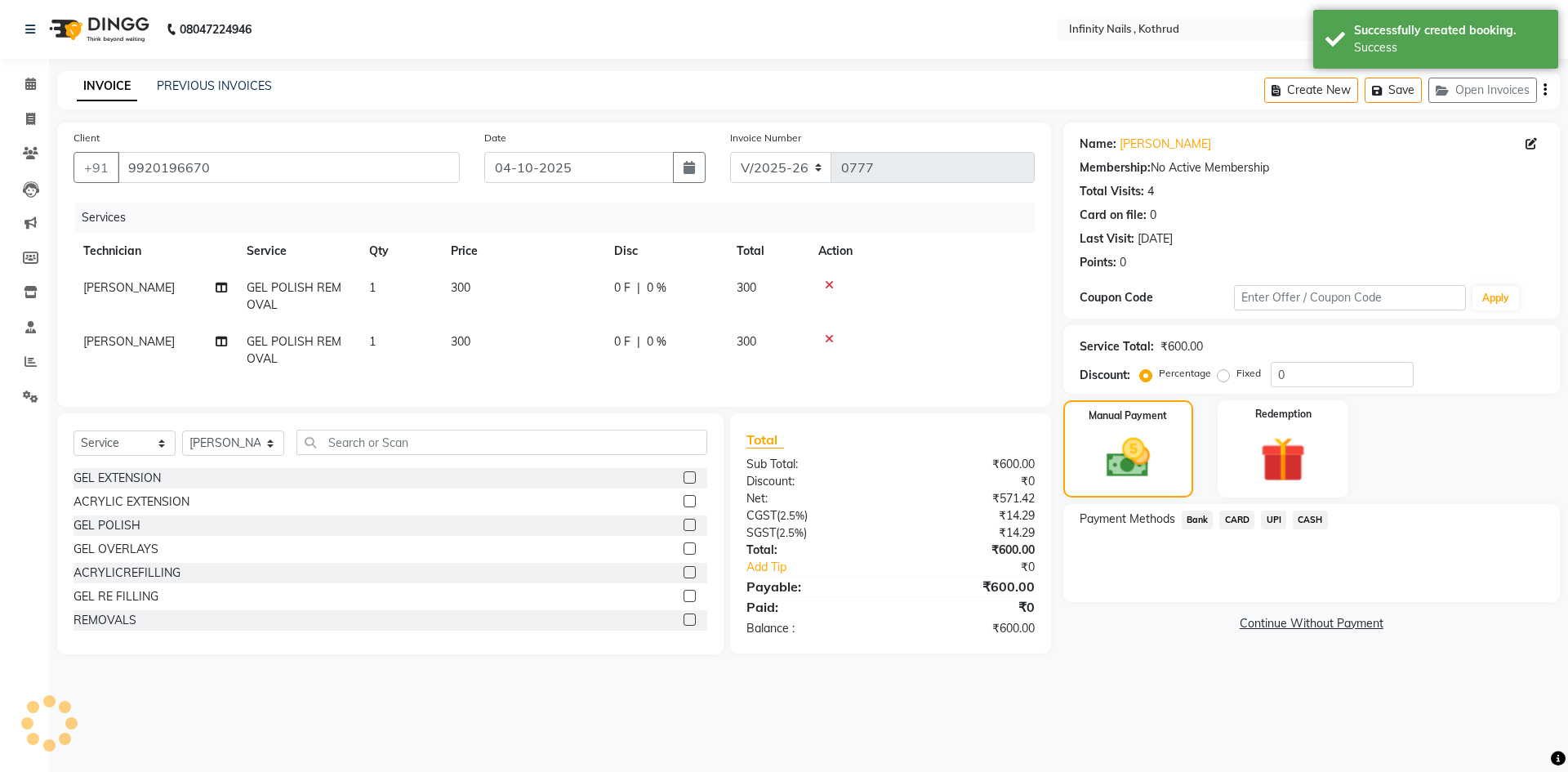
click at [1271, 519] on span "UPI" at bounding box center [1273, 520] width 25 height 19
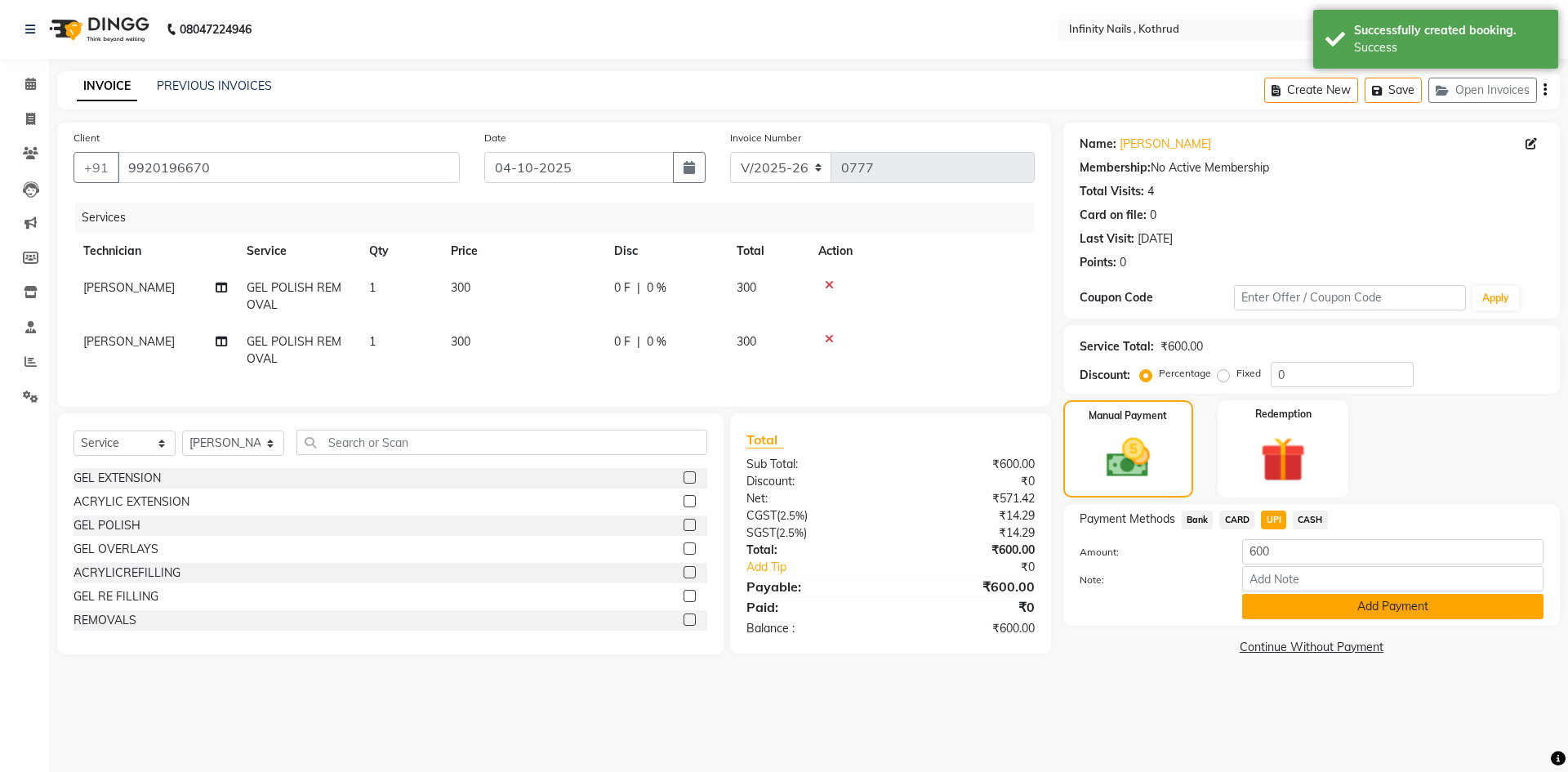
click at [1355, 605] on button "Add Payment" at bounding box center [1392, 606] width 302 height 25
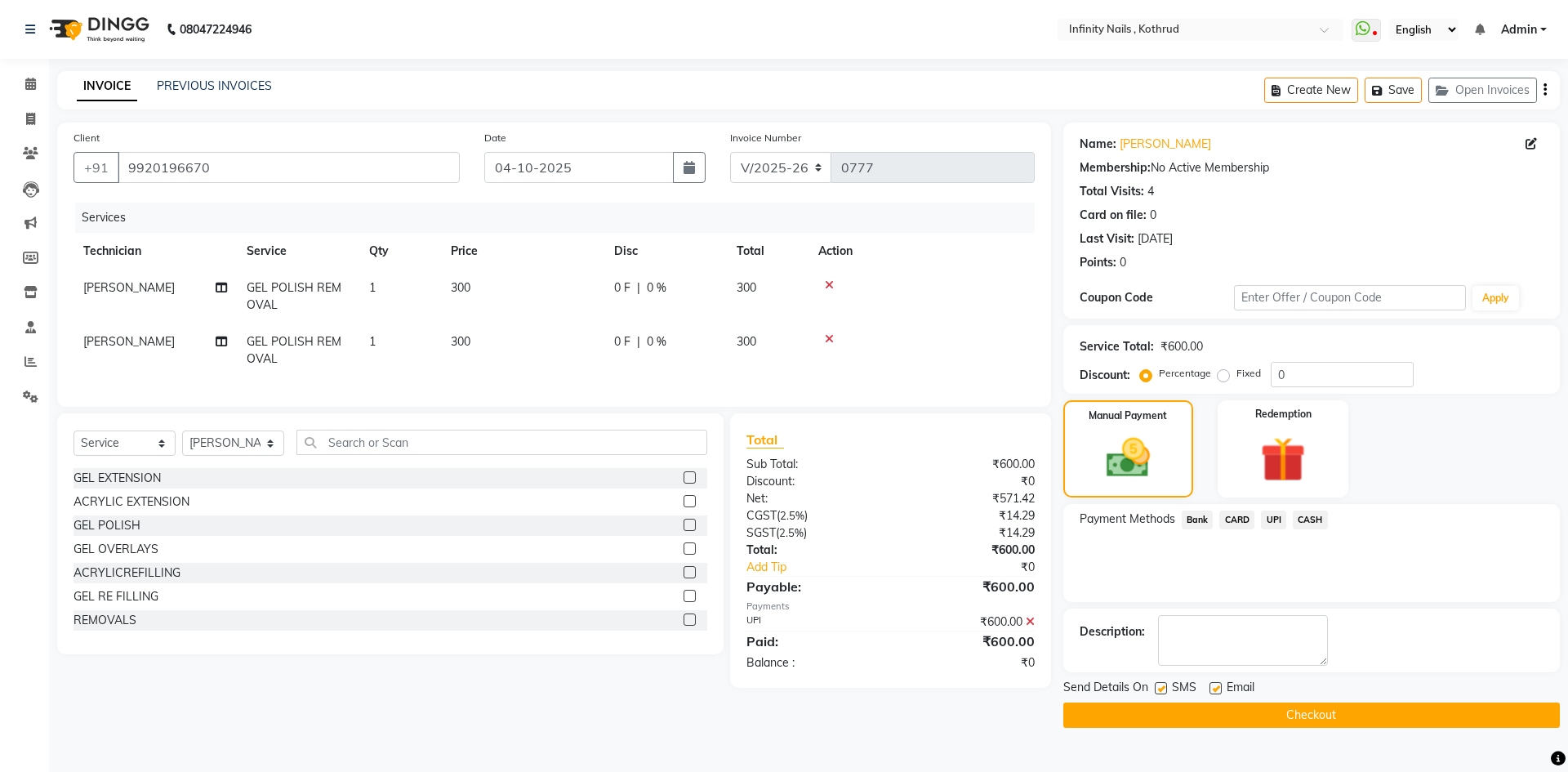
click at [1358, 712] on button "Checkout" at bounding box center [1312, 715] width 497 height 25
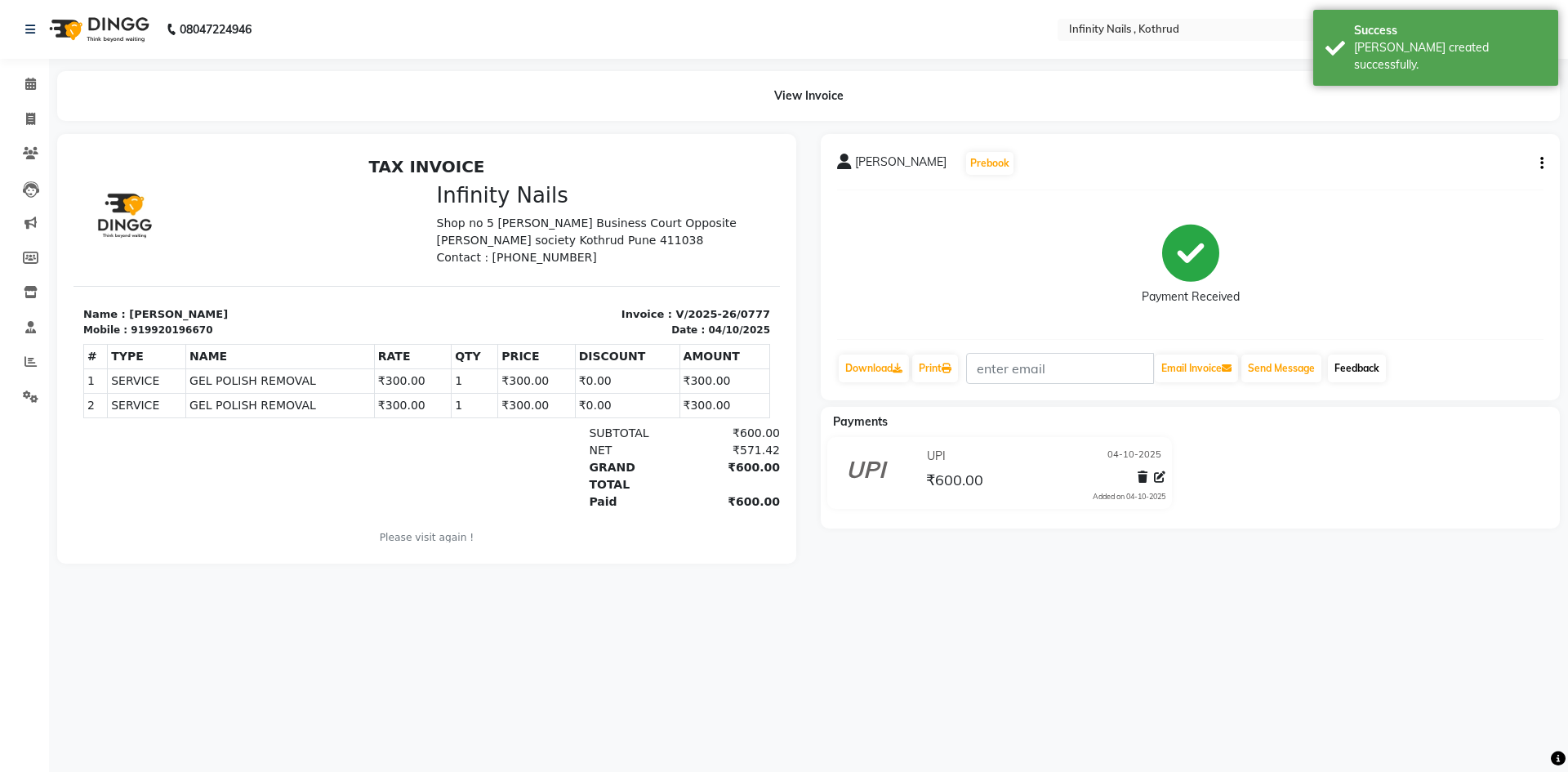
click at [1366, 366] on link "Feedback" at bounding box center [1356, 368] width 58 height 28
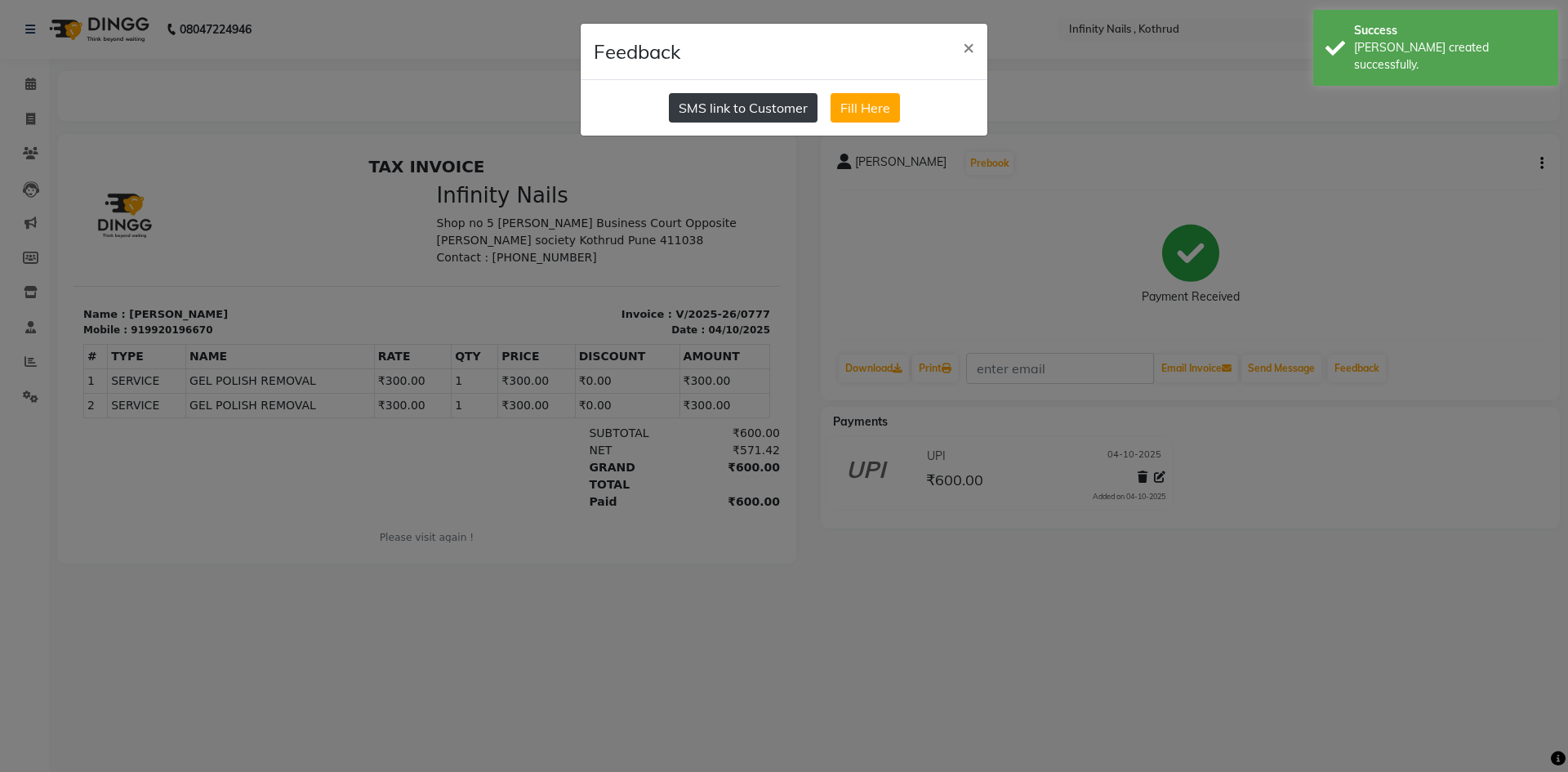
click at [780, 107] on button "SMS link to Customer" at bounding box center [744, 108] width 149 height 29
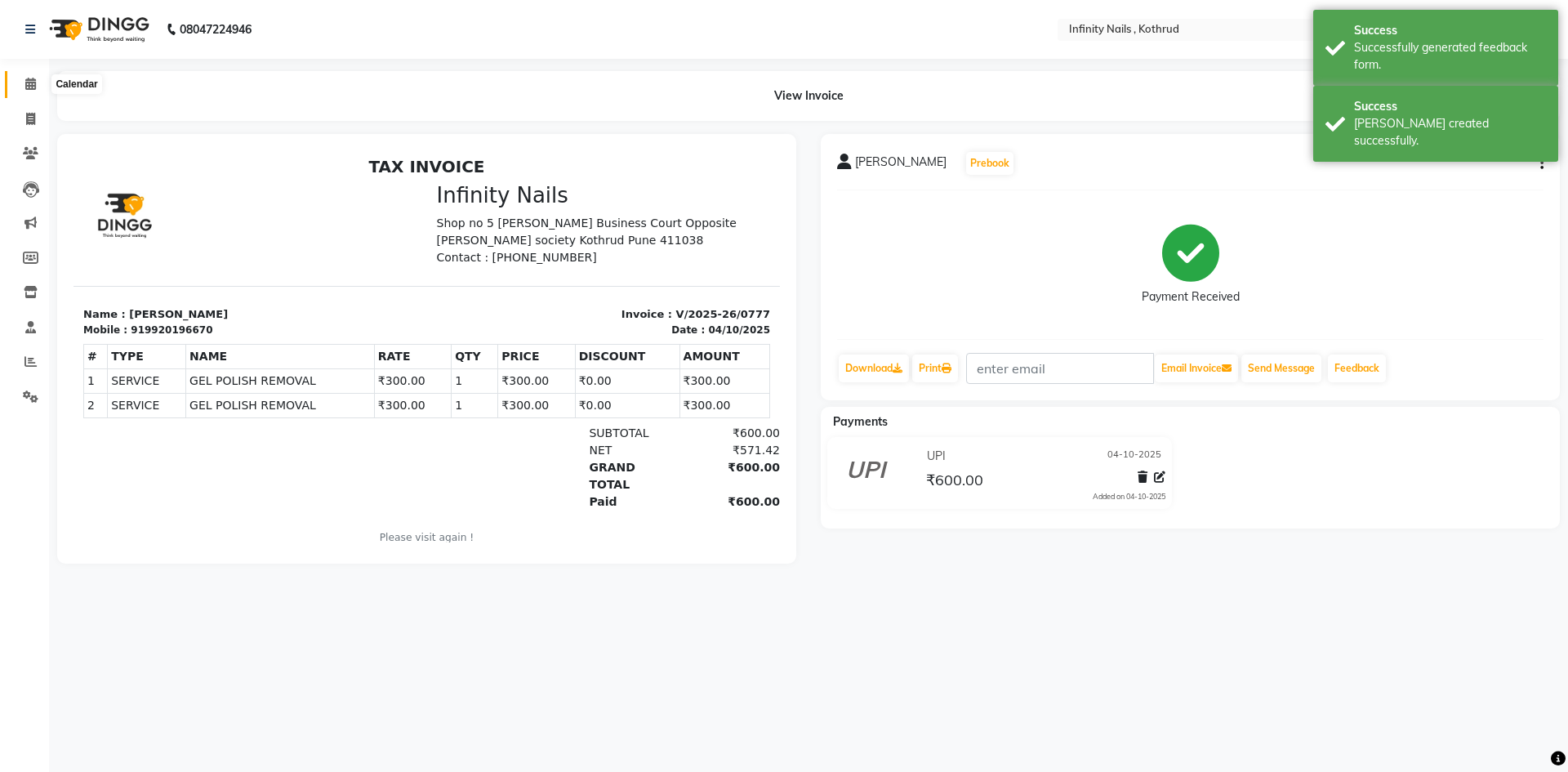
click at [27, 79] on icon at bounding box center [30, 83] width 11 height 12
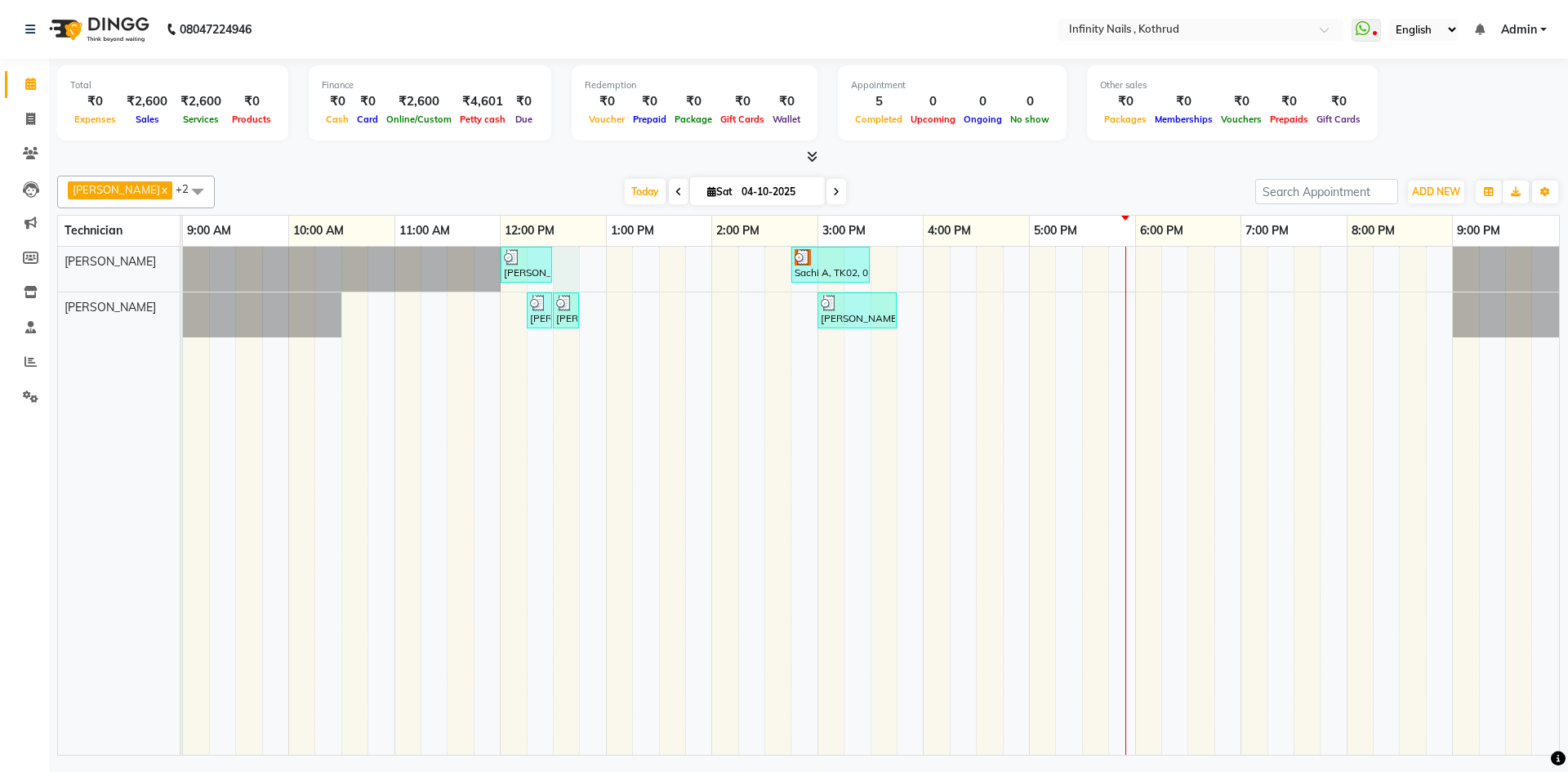
click at [570, 262] on div "[PERSON_NAME], TK03, 12:00 PM-12:30 PM, REMOVALS Sachi A, TK02, 02:45 PM-03:30 …" at bounding box center [871, 501] width 1376 height 508
select select "51567"
select select "750"
select select "tentative"
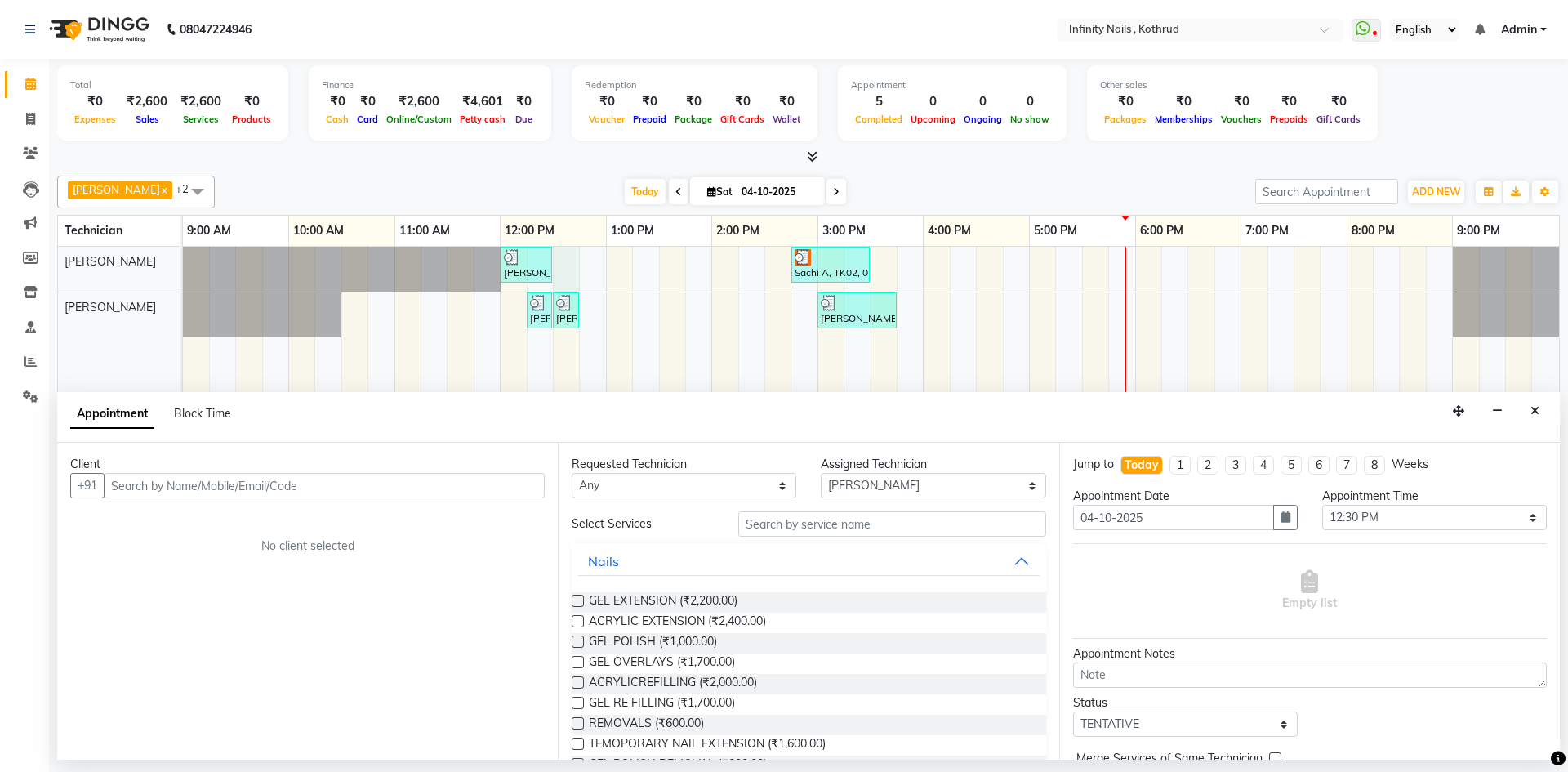
click at [280, 477] on input "text" at bounding box center [324, 485] width 441 height 25
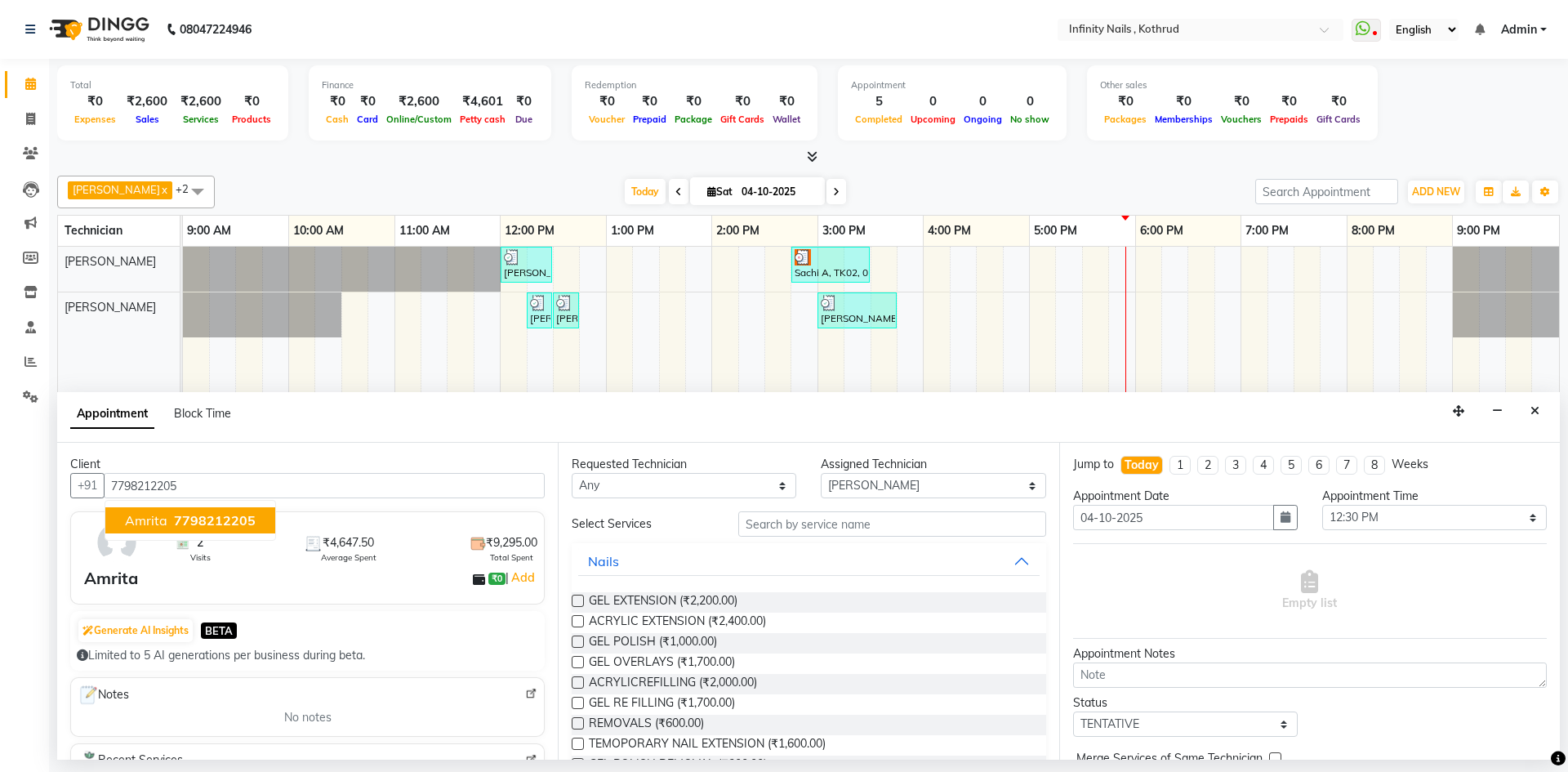
click at [248, 519] on span "7798212205" at bounding box center [215, 520] width 82 height 16
type input "7798212205"
click at [582, 623] on label at bounding box center [578, 621] width 12 height 12
click at [582, 623] on input "checkbox" at bounding box center [577, 623] width 11 height 11
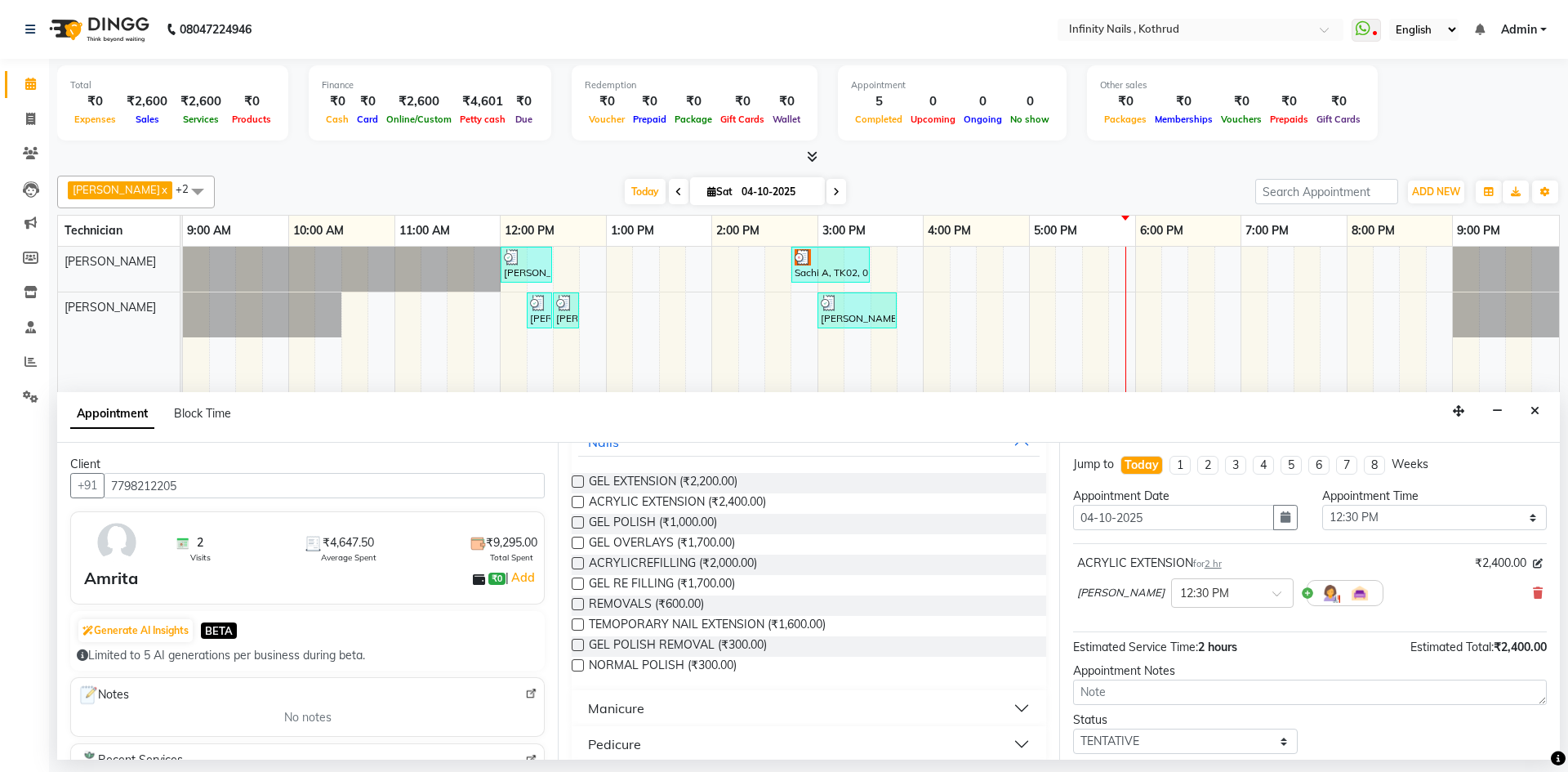
scroll to position [82, 0]
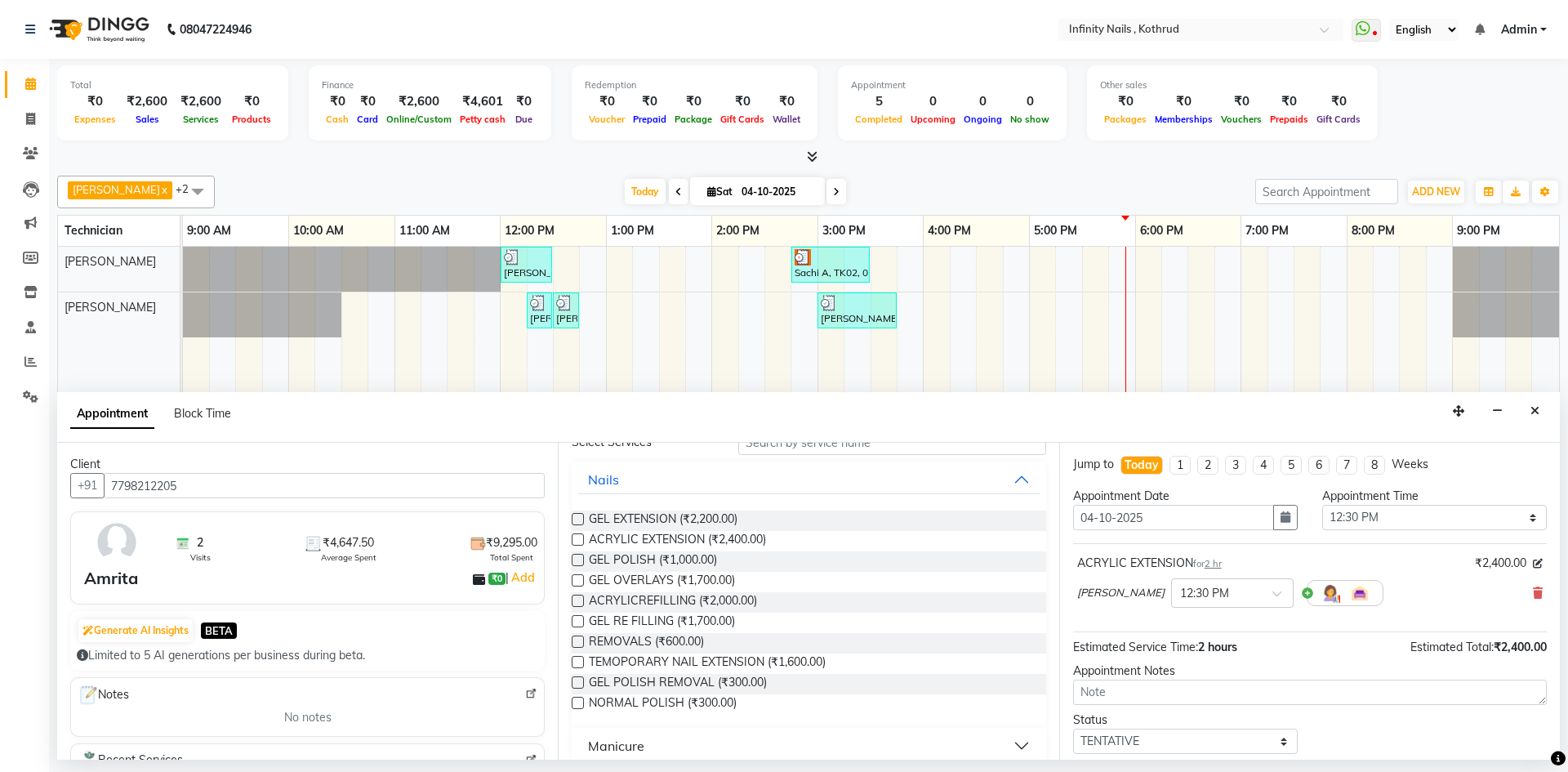
click at [579, 541] on label at bounding box center [578, 539] width 12 height 12
click at [579, 541] on input "checkbox" at bounding box center [577, 541] width 11 height 11
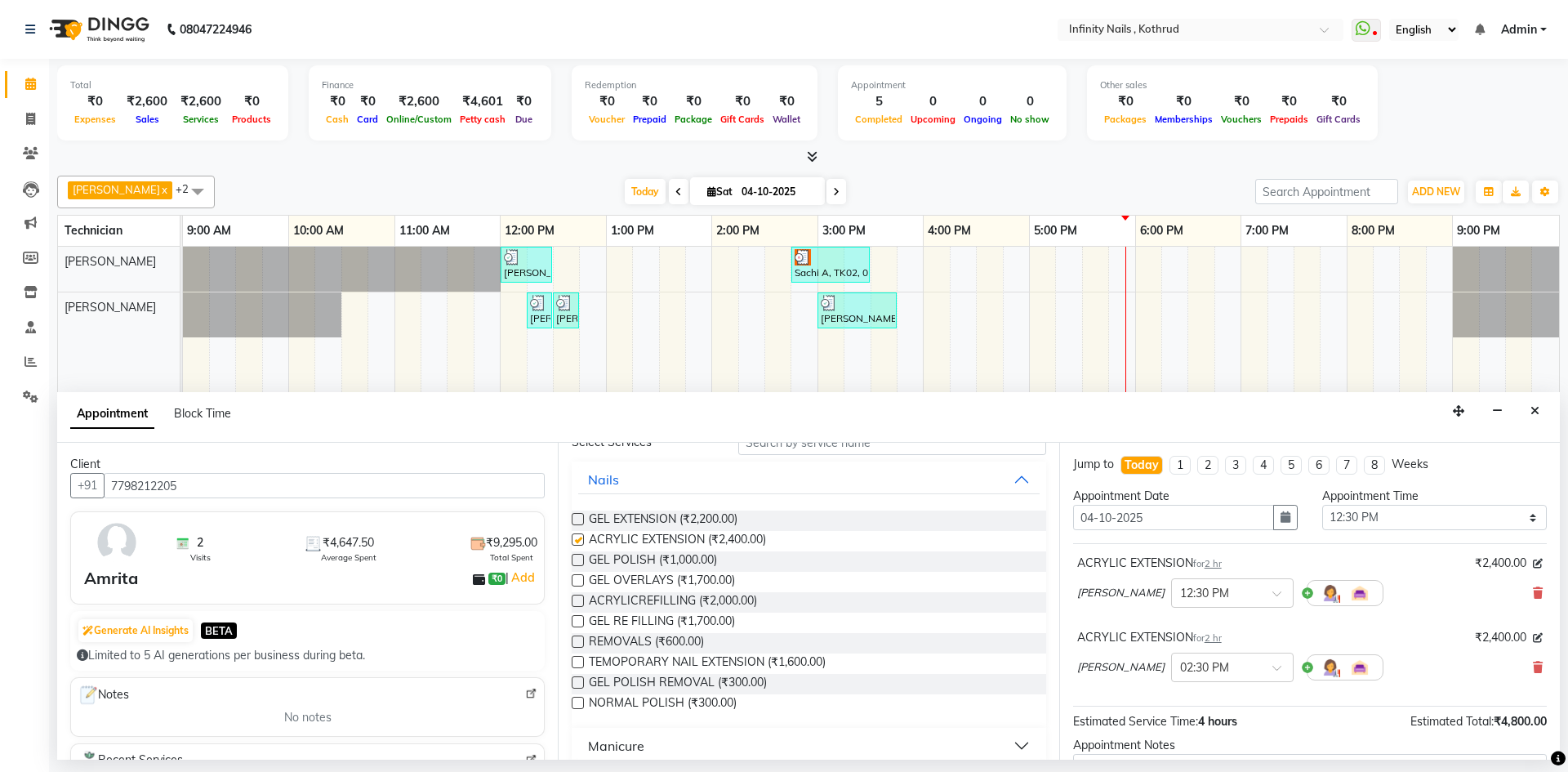
checkbox input "false"
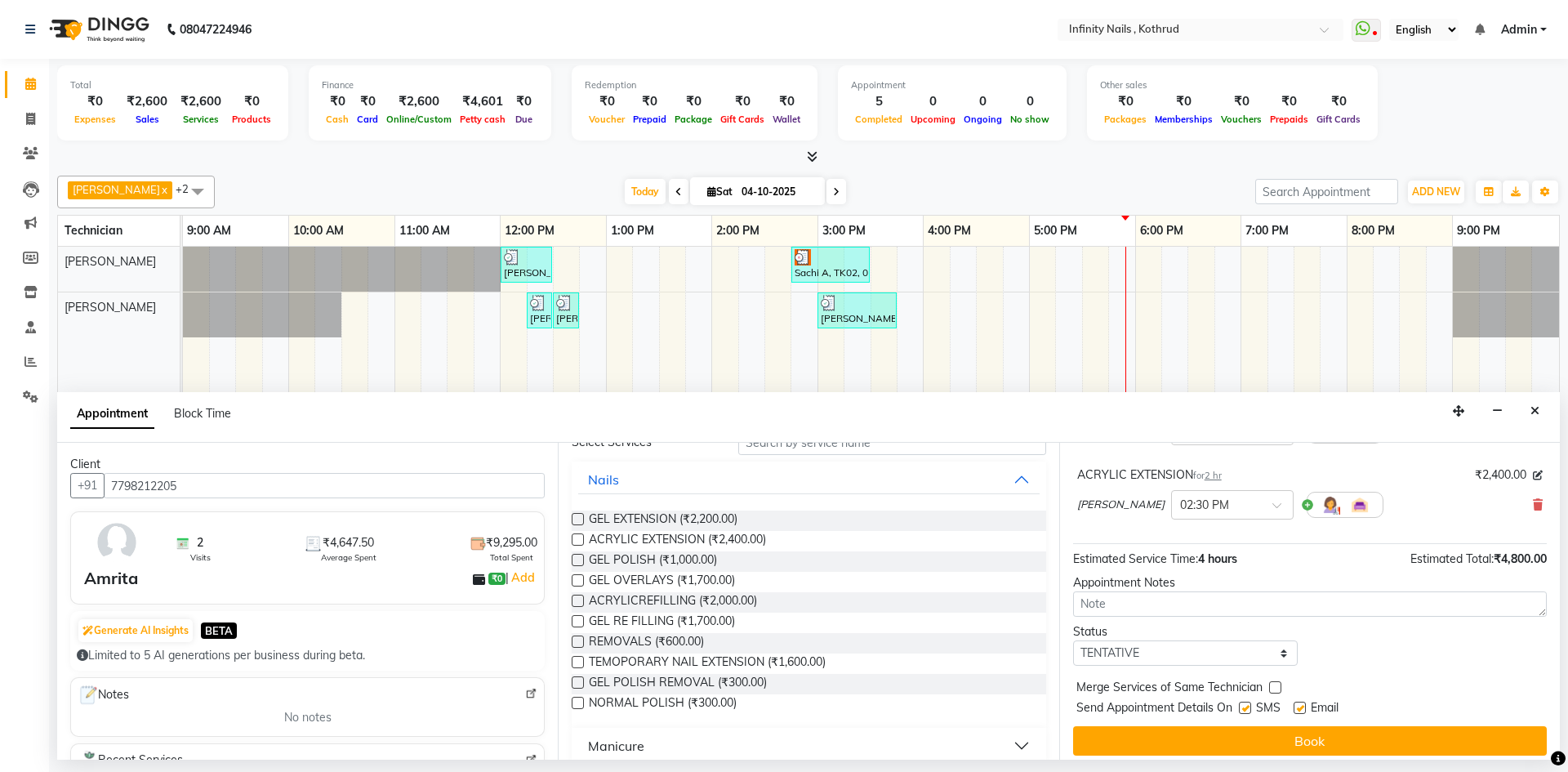
scroll to position [172, 0]
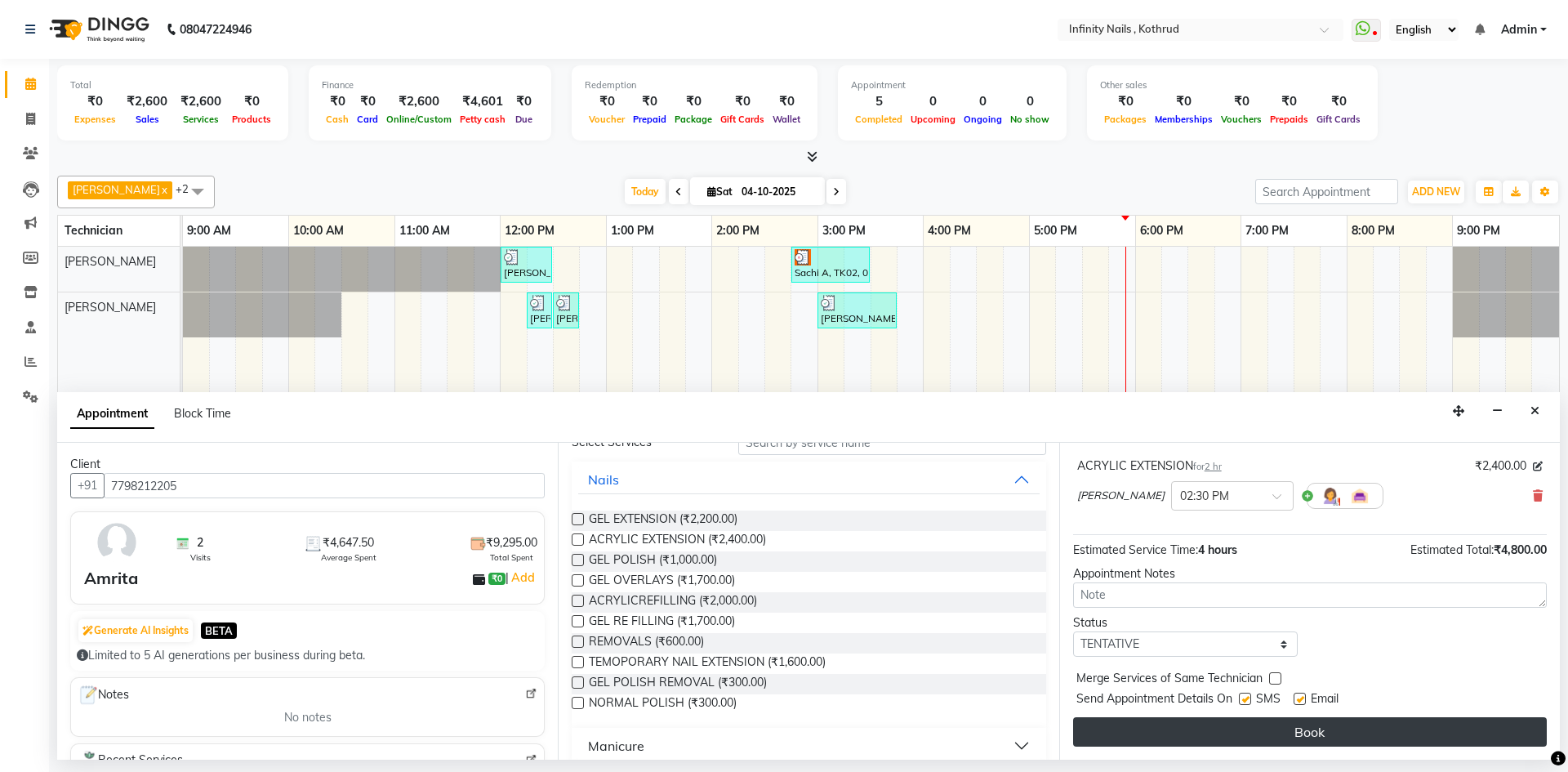
click at [1272, 728] on button "Book" at bounding box center [1311, 732] width 474 height 29
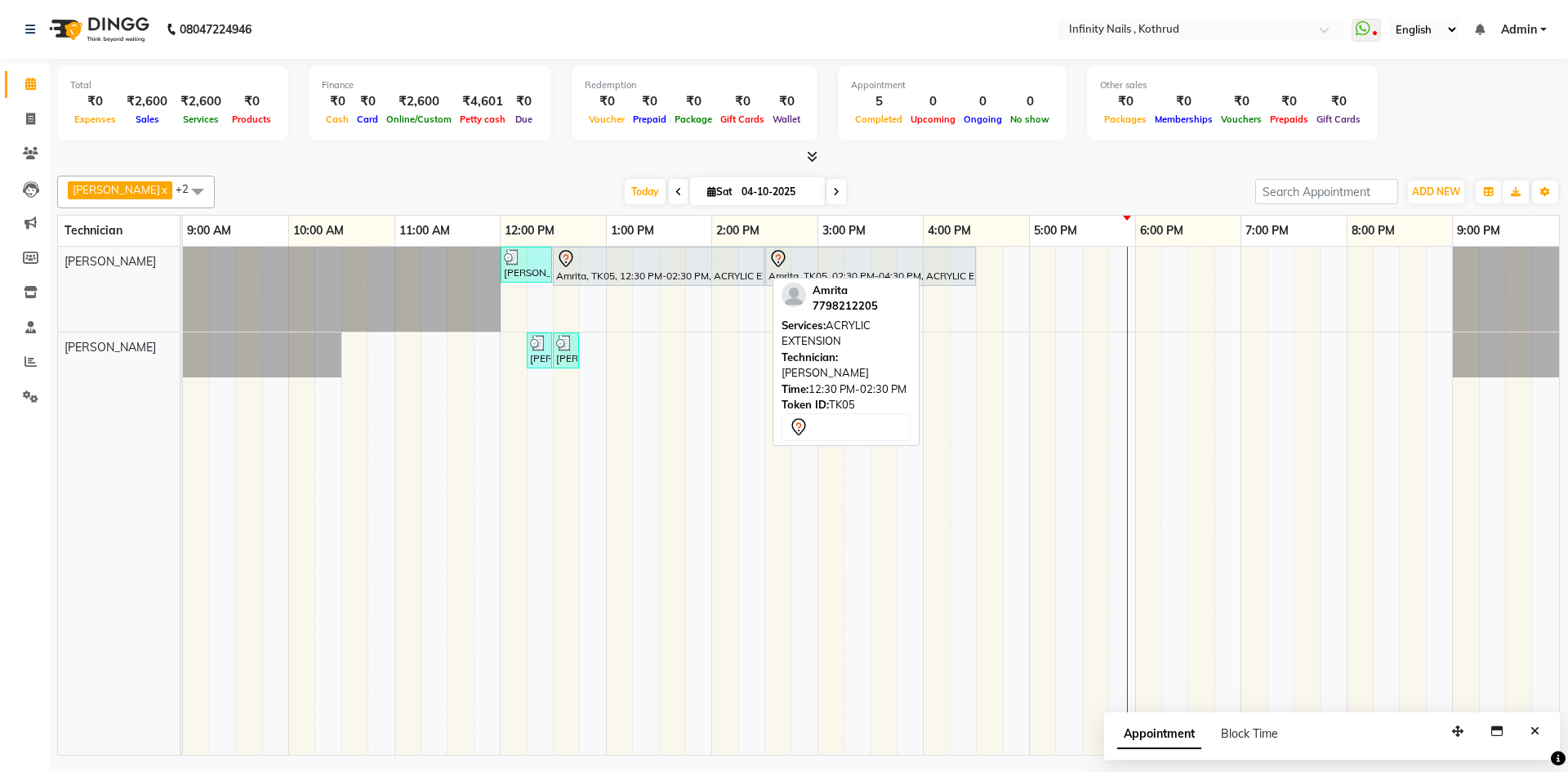
click at [692, 261] on div at bounding box center [659, 259] width 205 height 20
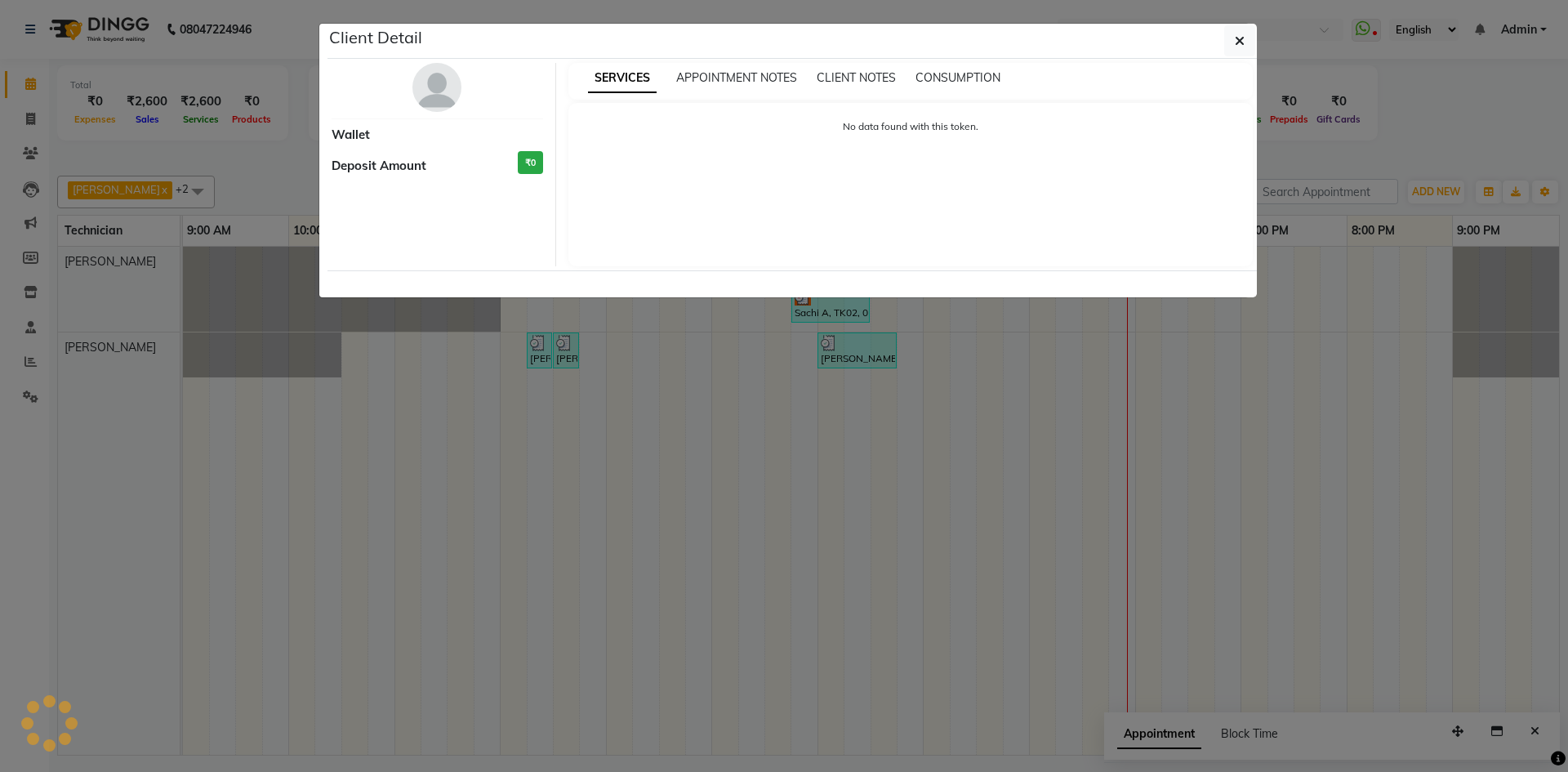
select select "7"
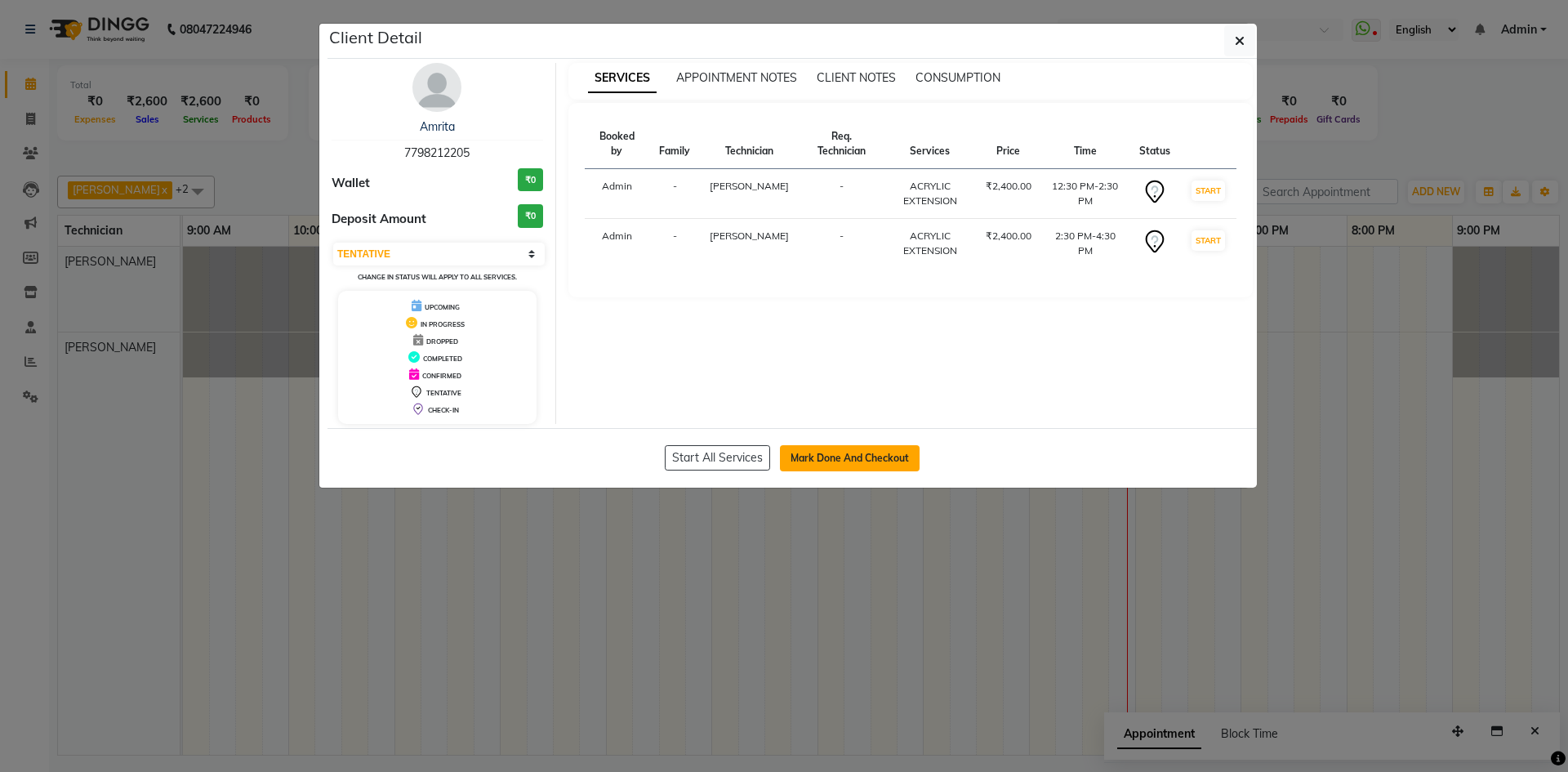
click at [864, 464] on button "Mark Done And Checkout" at bounding box center [850, 458] width 140 height 26
select select "service"
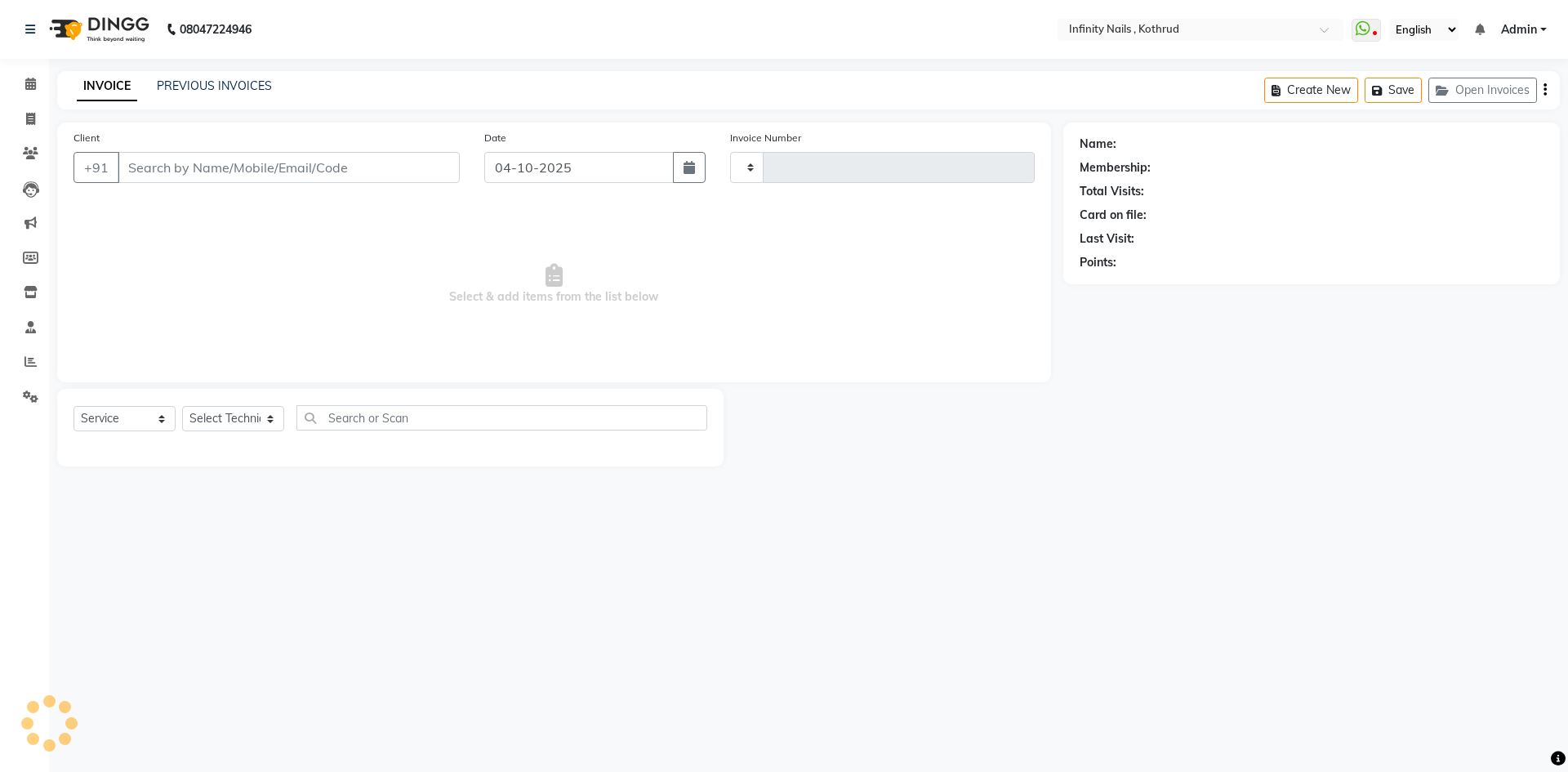
type input "0778"
select select "6640"
type input "7798212205"
select select "51567"
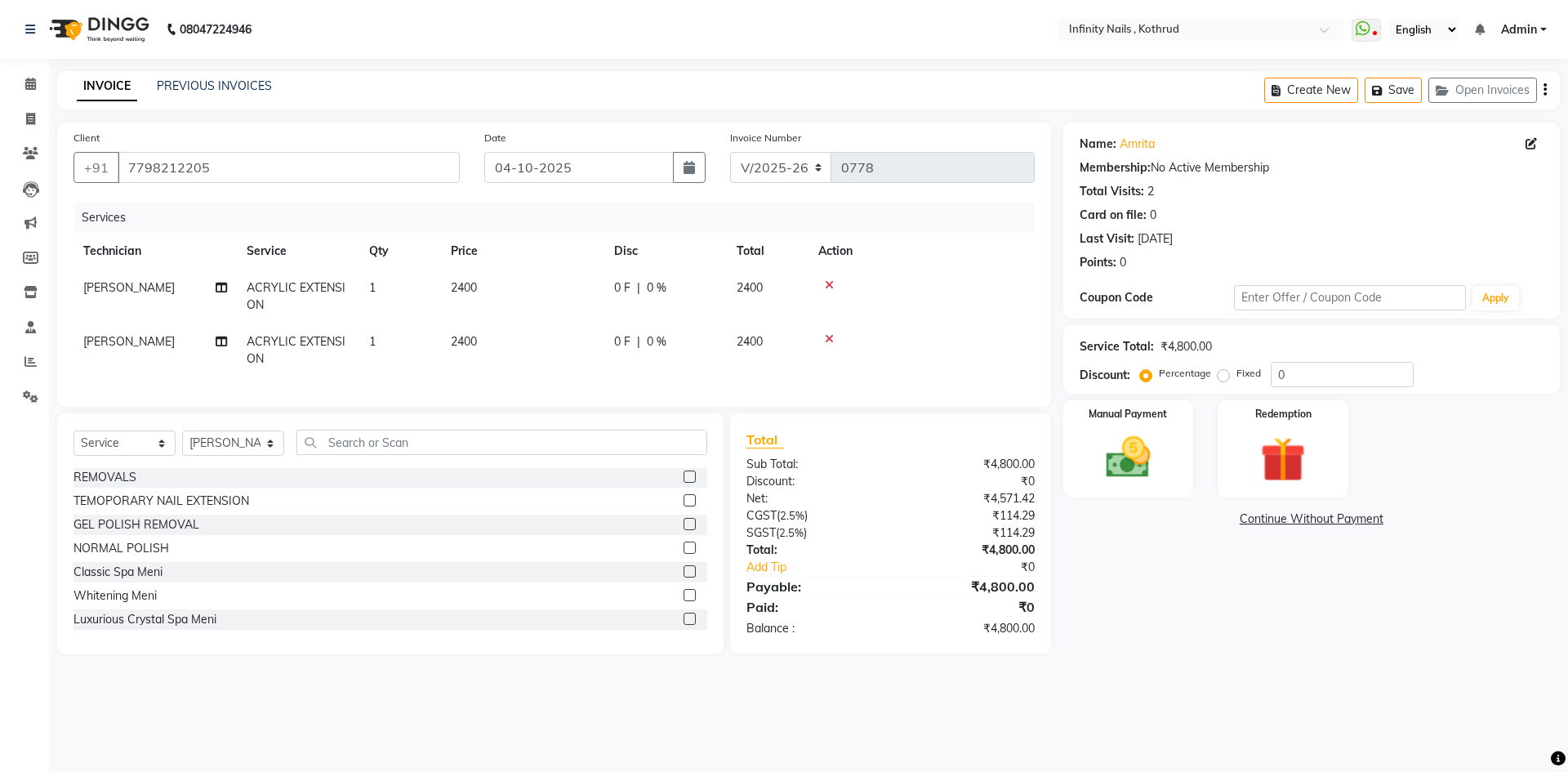
scroll to position [453, 0]
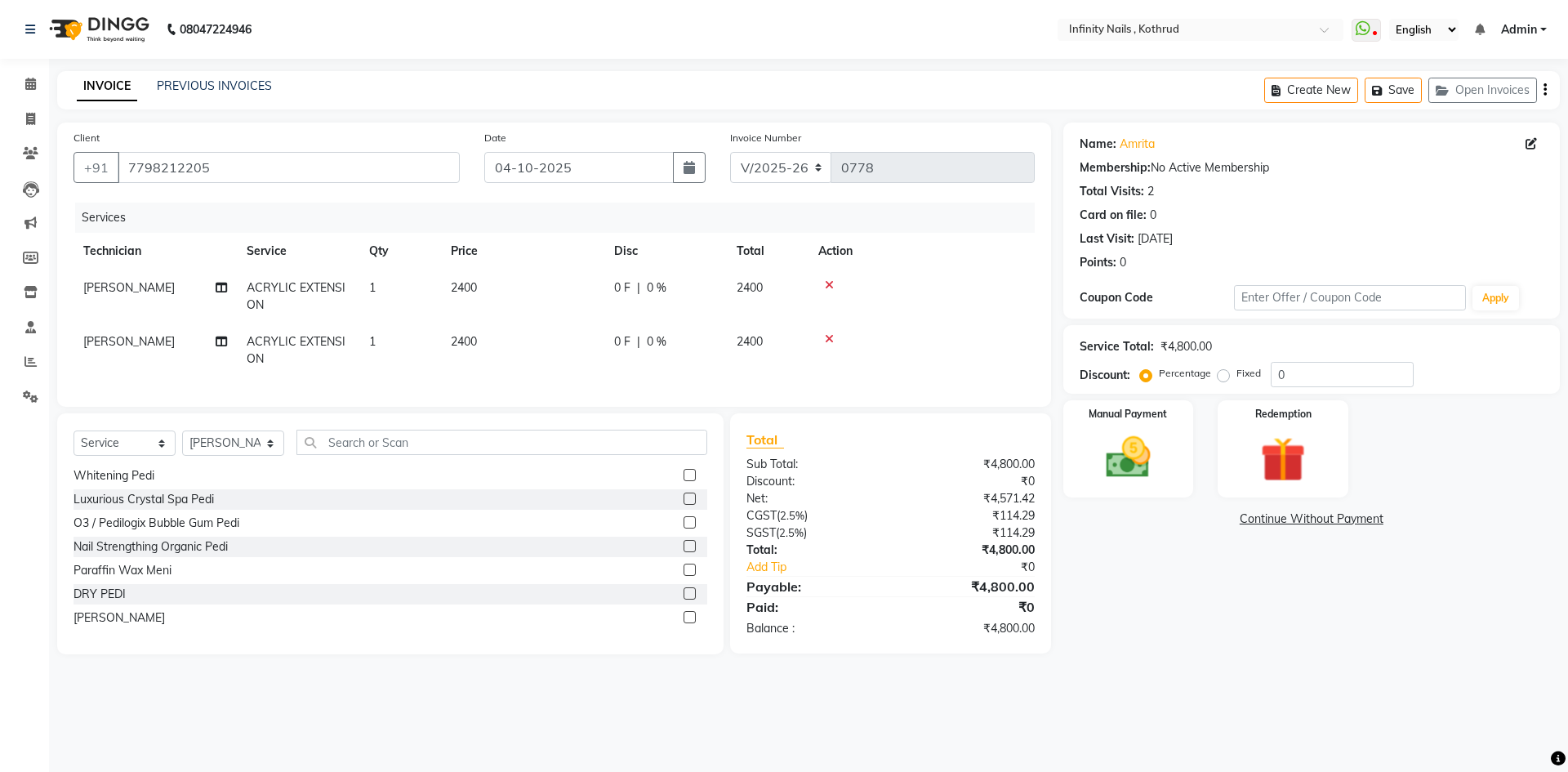
click at [684, 623] on label at bounding box center [690, 617] width 12 height 12
click at [684, 623] on input "checkbox" at bounding box center [689, 618] width 11 height 11
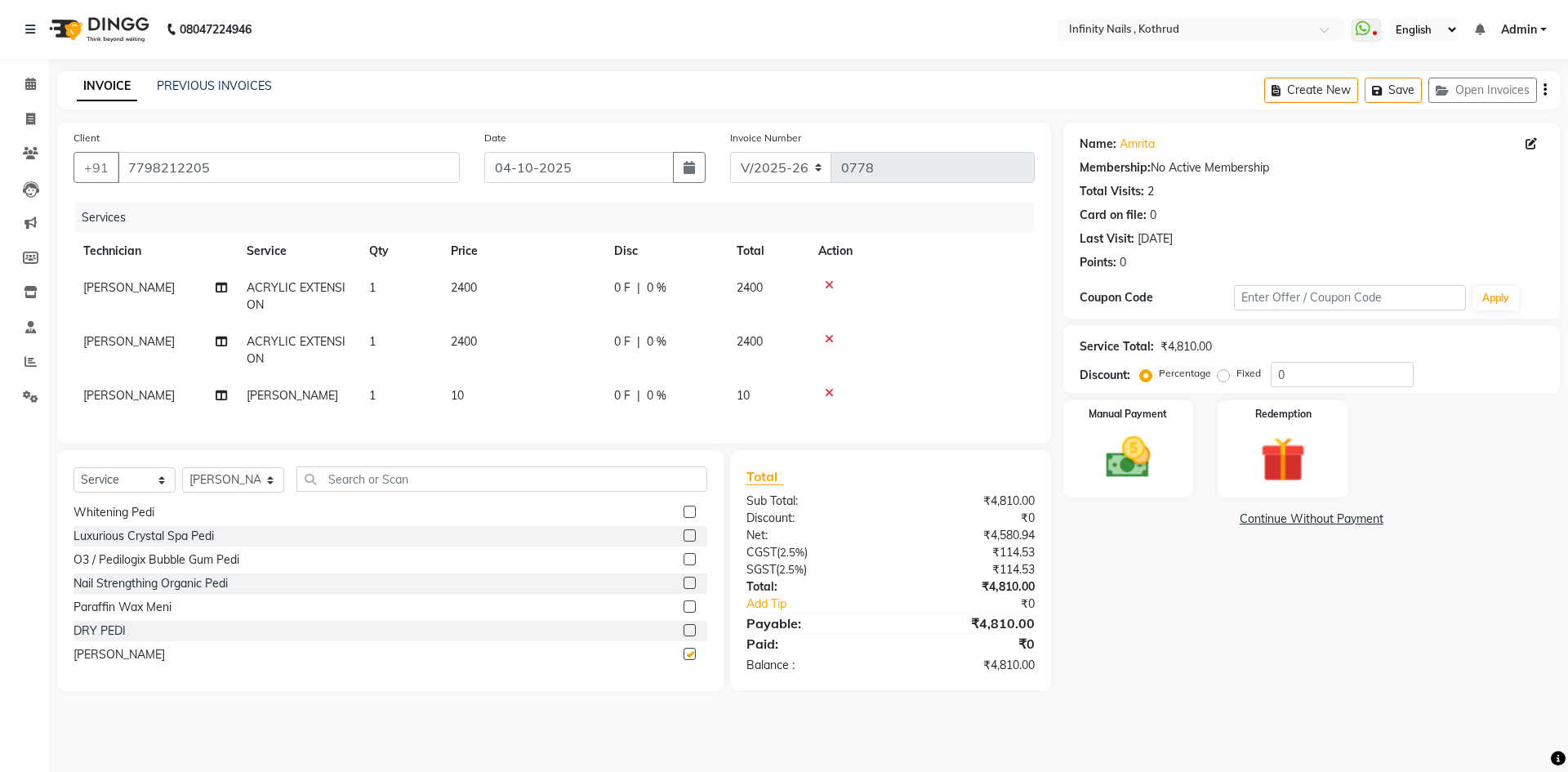
checkbox input "false"
click at [395, 403] on td "1" at bounding box center [400, 395] width 82 height 37
select select "51567"
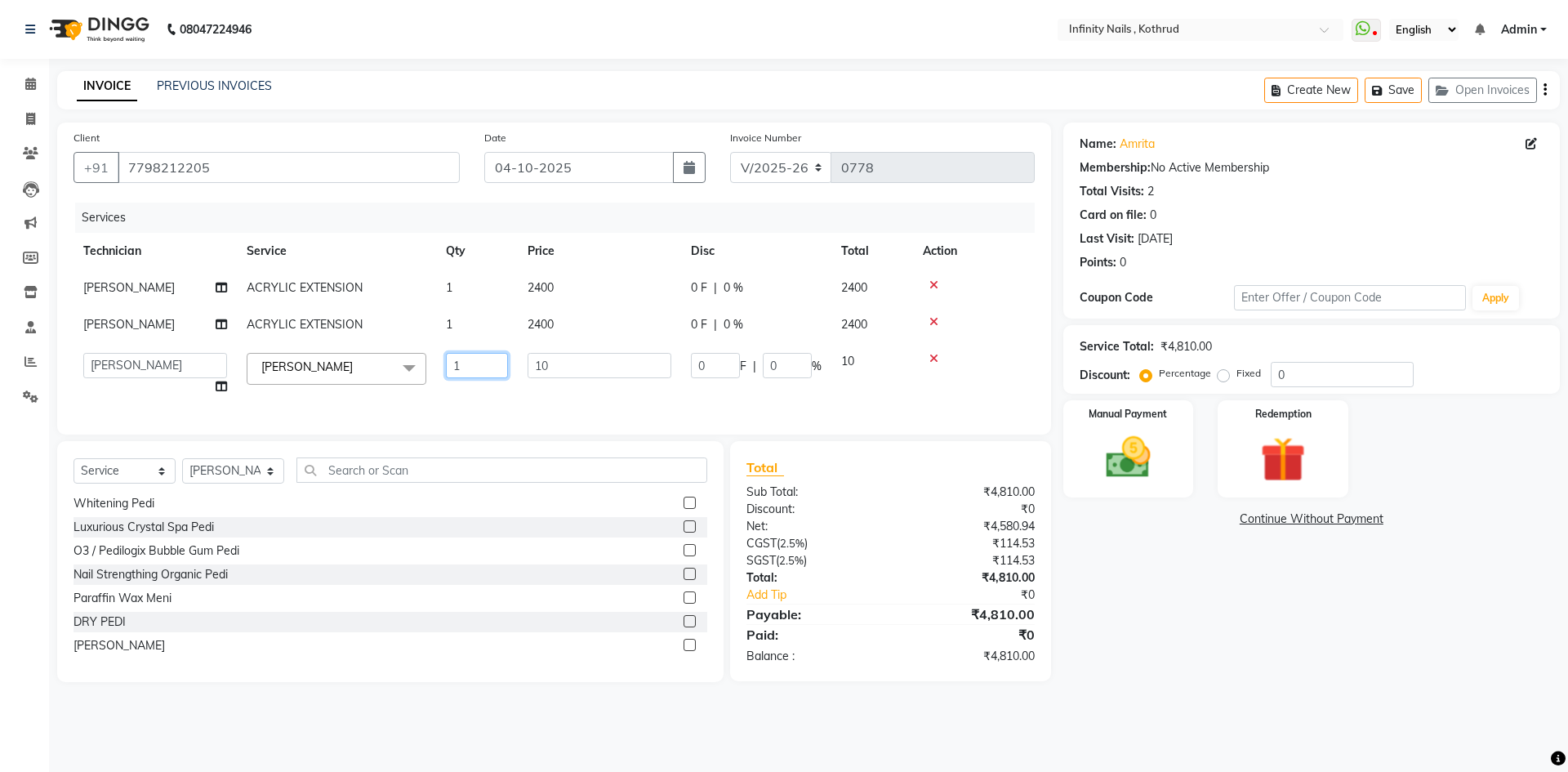
click at [490, 361] on input "1" at bounding box center [477, 365] width 62 height 25
type input "3"
click at [556, 351] on tbody "[PERSON_NAME] ACRYLIC EXTENSION 1 2400 0 F | 0 % 2400 [PERSON_NAME] ACRYLIC EXT…" at bounding box center [554, 337] width 962 height 136
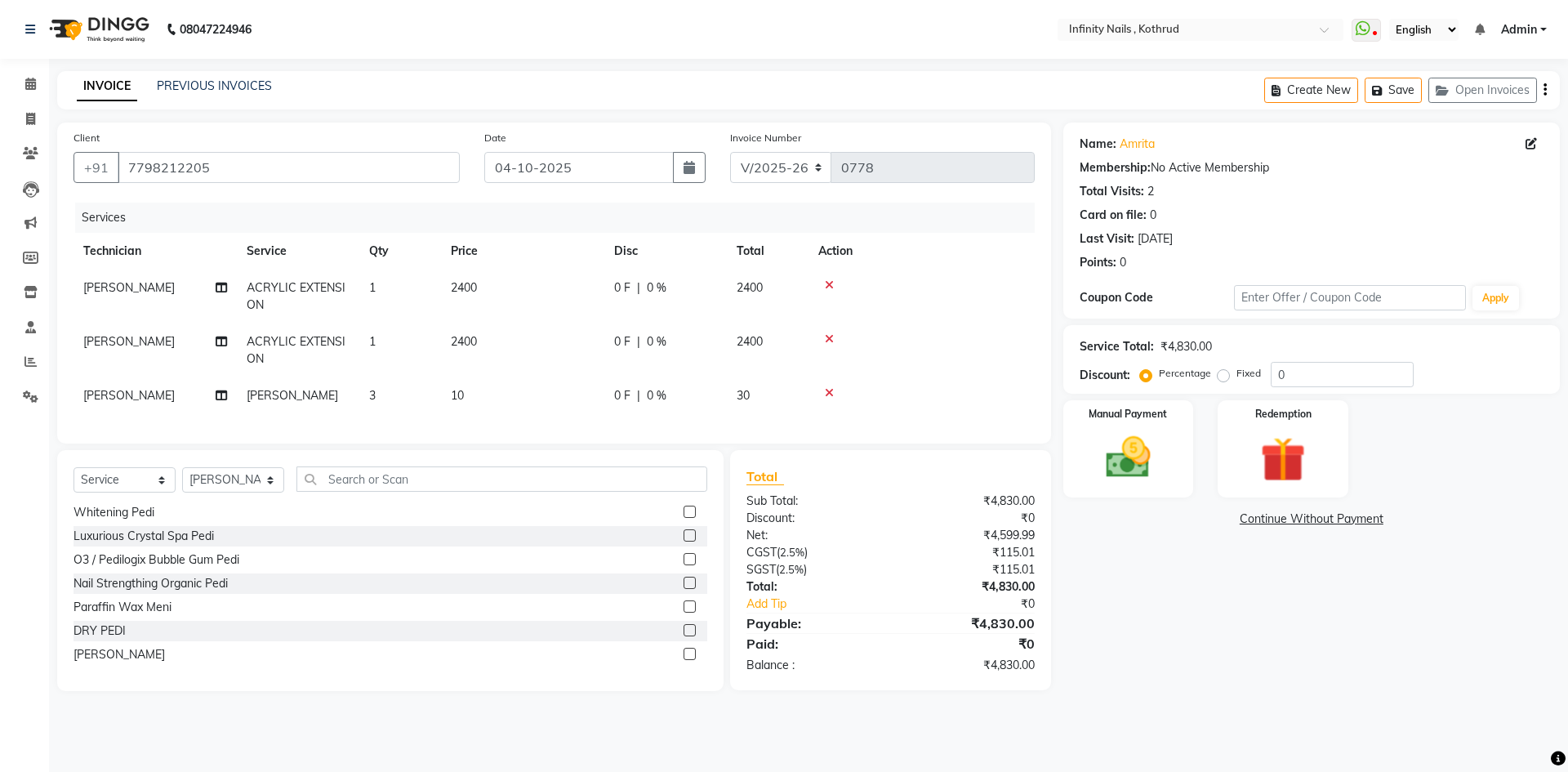
click at [530, 399] on td "10" at bounding box center [523, 395] width 163 height 37
select select "51567"
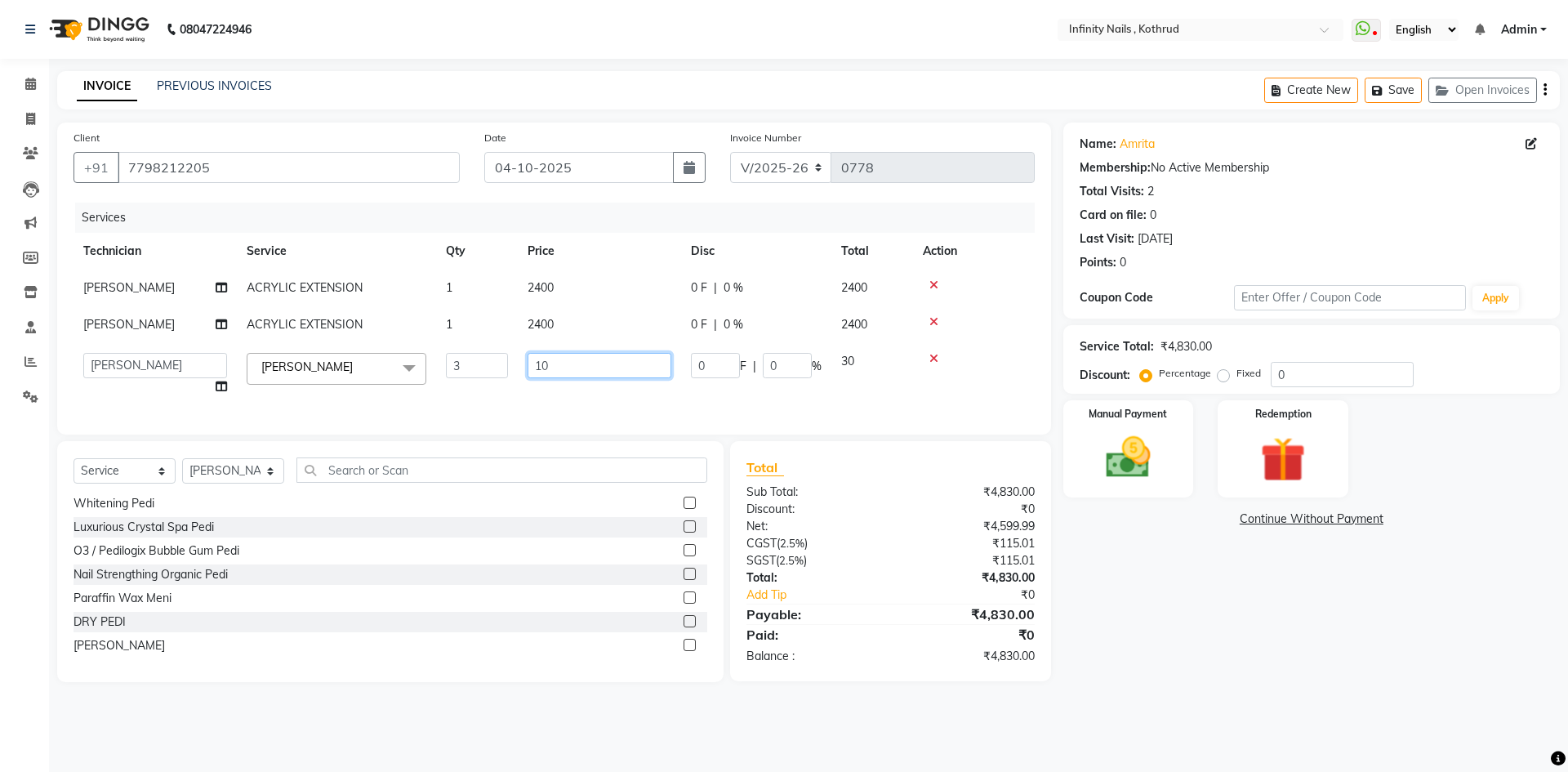
click at [599, 368] on input "10" at bounding box center [600, 365] width 144 height 25
type input "100"
click at [638, 402] on tr "[PERSON_NAME] [PERSON_NAME] Per Fingure x GEL EXTENSION ACRYLIC EXTENSION GEL P…" at bounding box center [554, 374] width 962 height 62
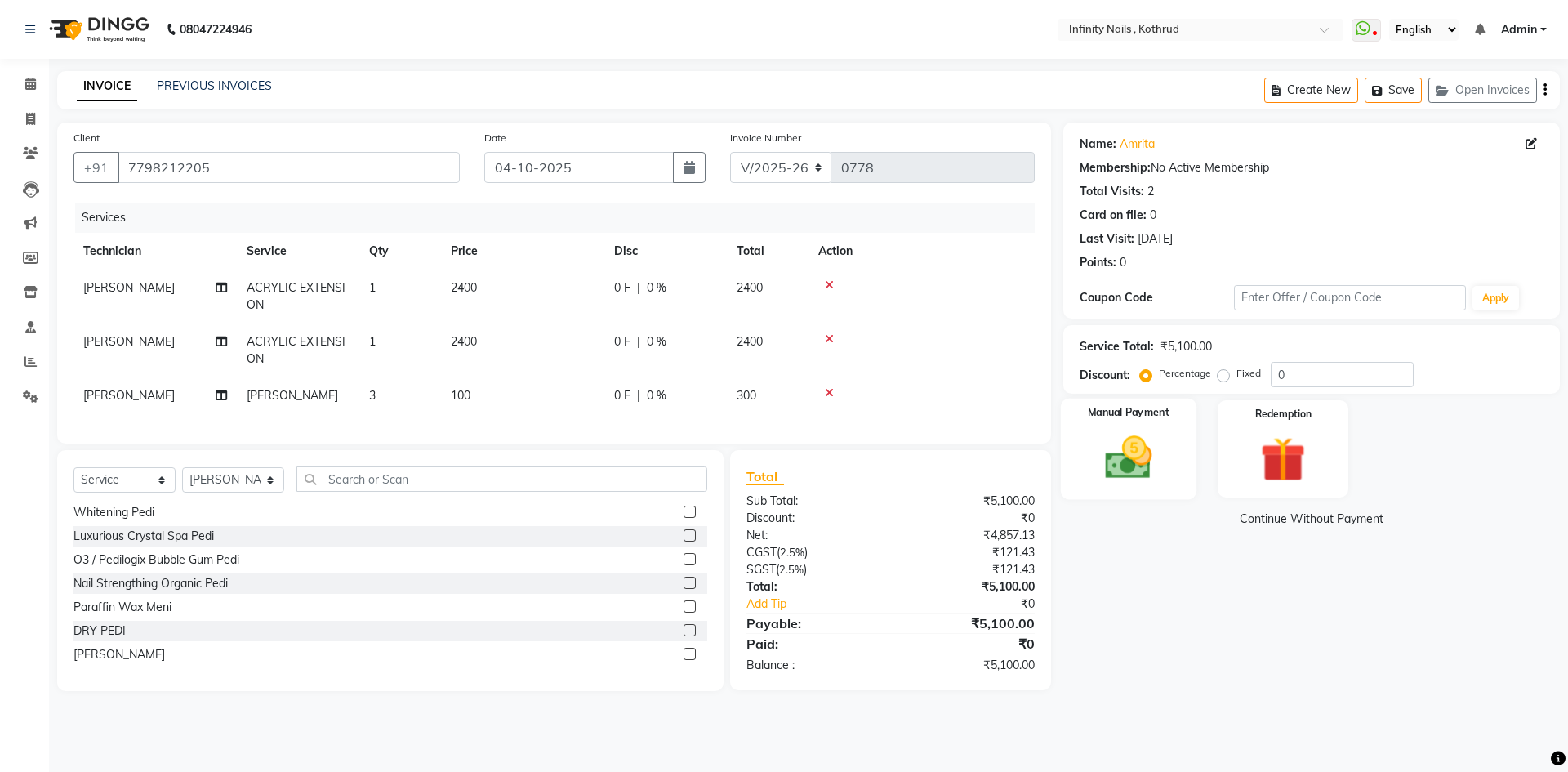
click at [1144, 462] on img at bounding box center [1128, 457] width 76 height 54
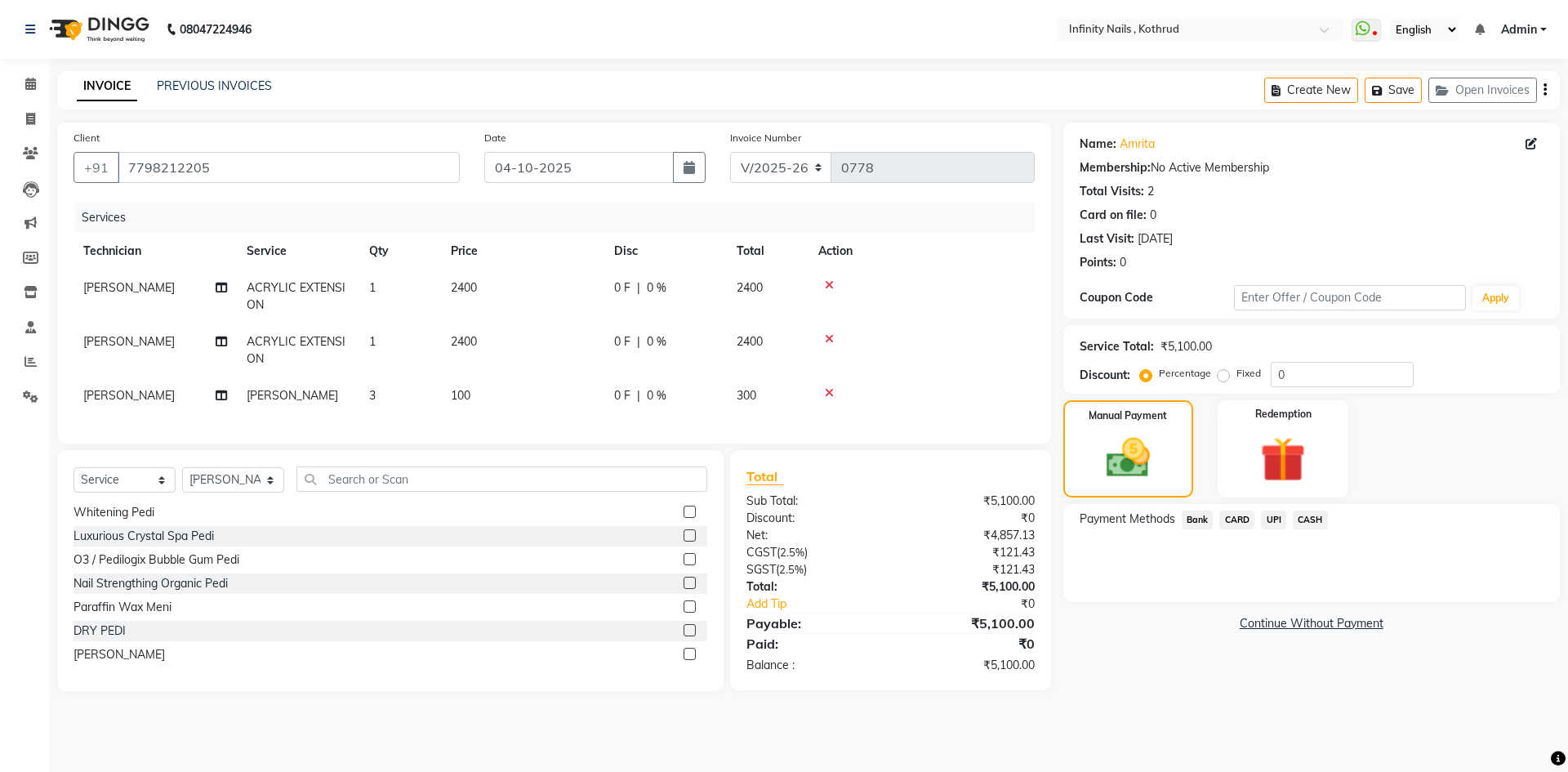
click at [1277, 521] on span "UPI" at bounding box center [1273, 520] width 25 height 19
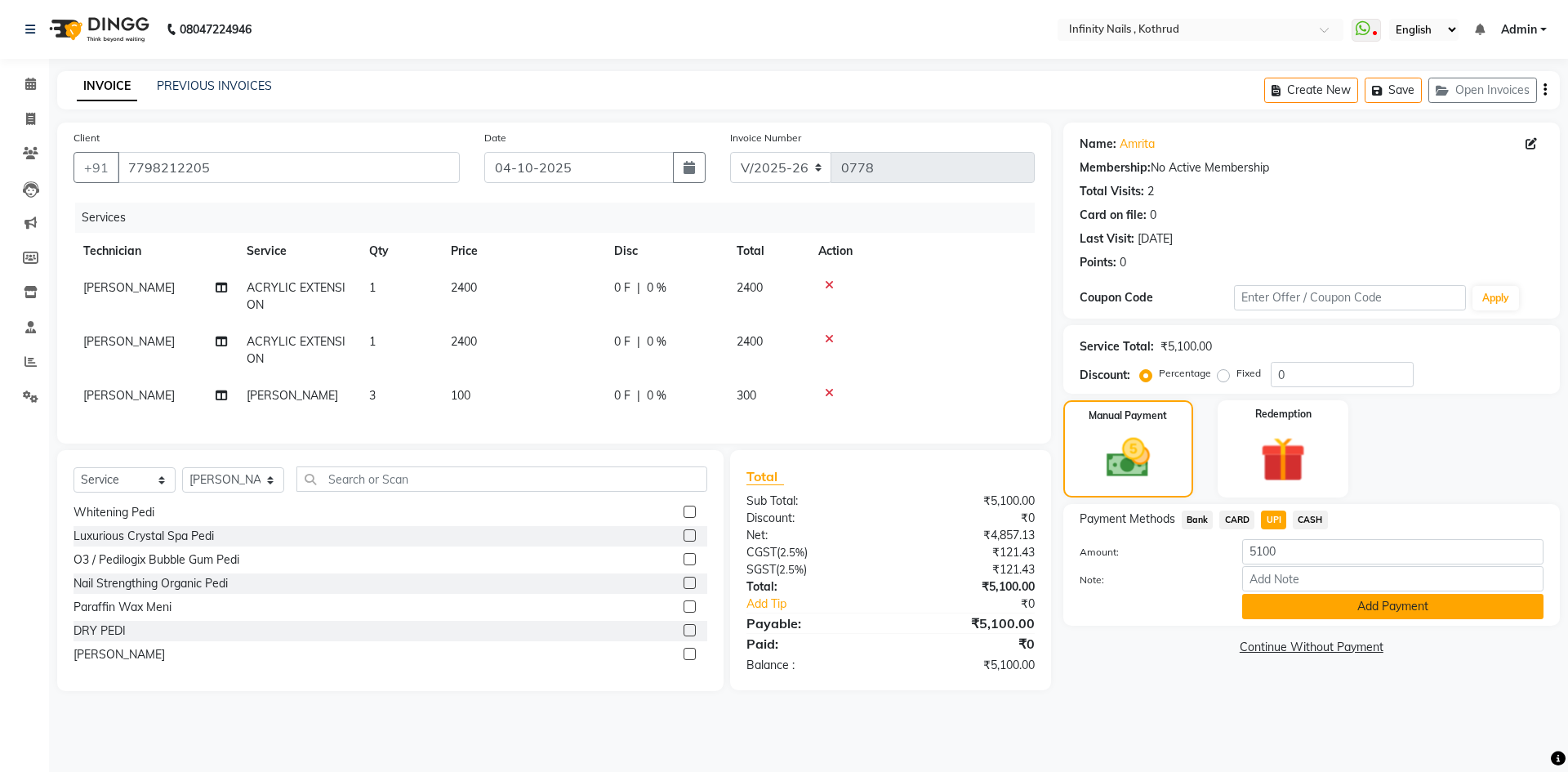
click at [1295, 609] on button "Add Payment" at bounding box center [1392, 606] width 302 height 25
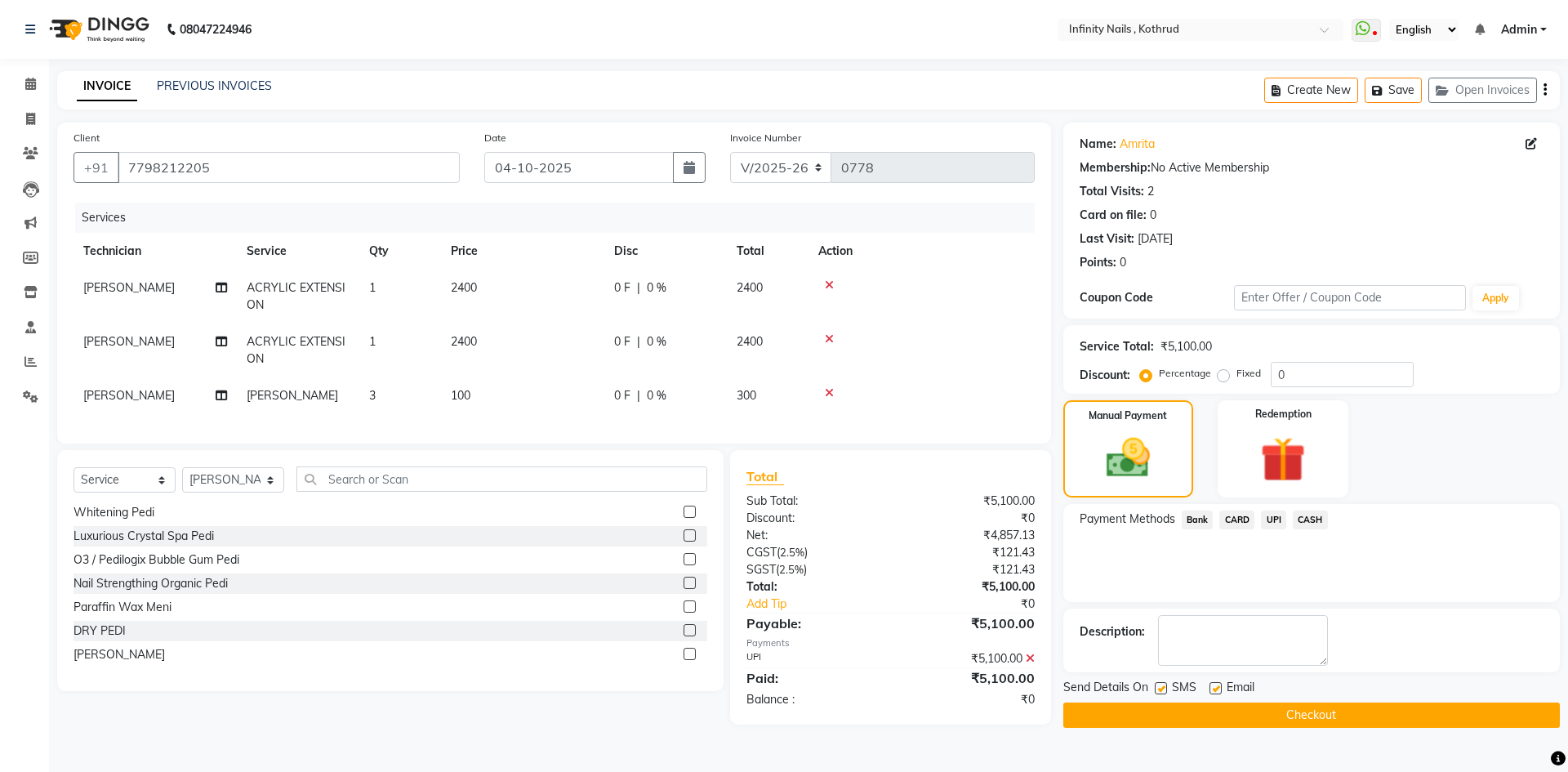
click at [1331, 712] on button "Checkout" at bounding box center [1312, 715] width 497 height 25
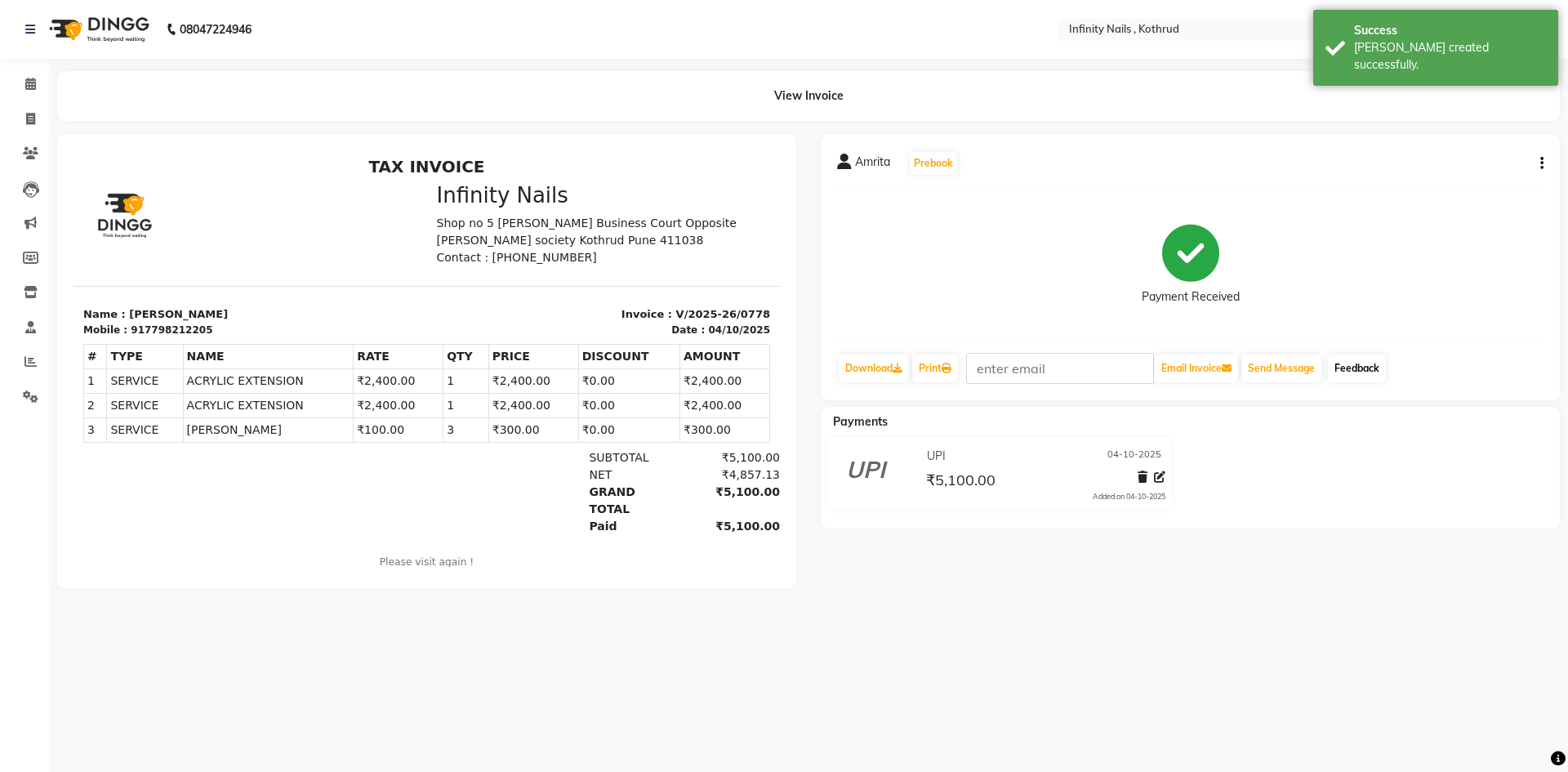
click at [1377, 363] on link "Feedback" at bounding box center [1356, 368] width 58 height 28
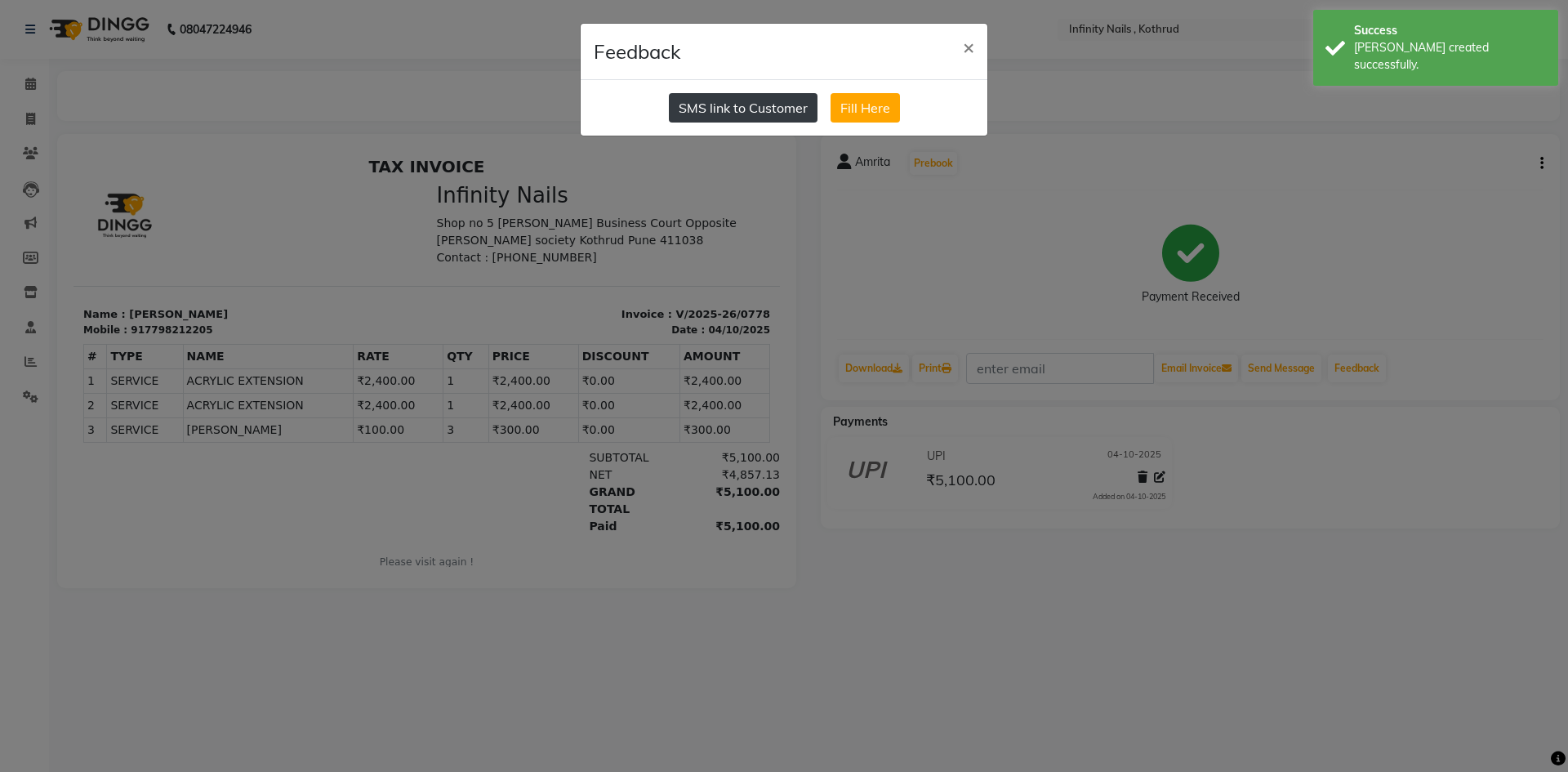
click at [757, 100] on button "SMS link to Customer" at bounding box center [744, 108] width 149 height 29
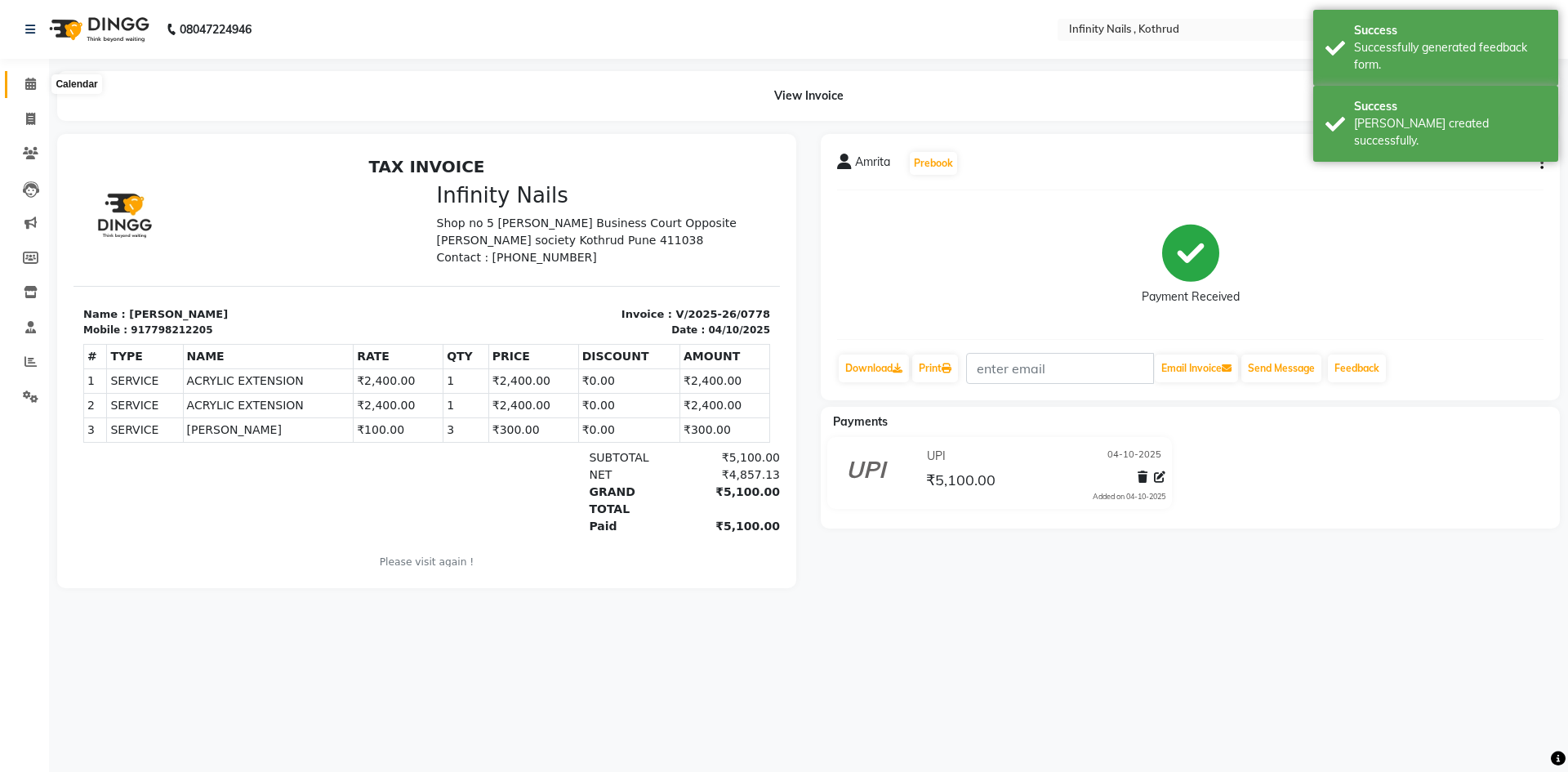
click at [31, 88] on icon at bounding box center [30, 83] width 11 height 12
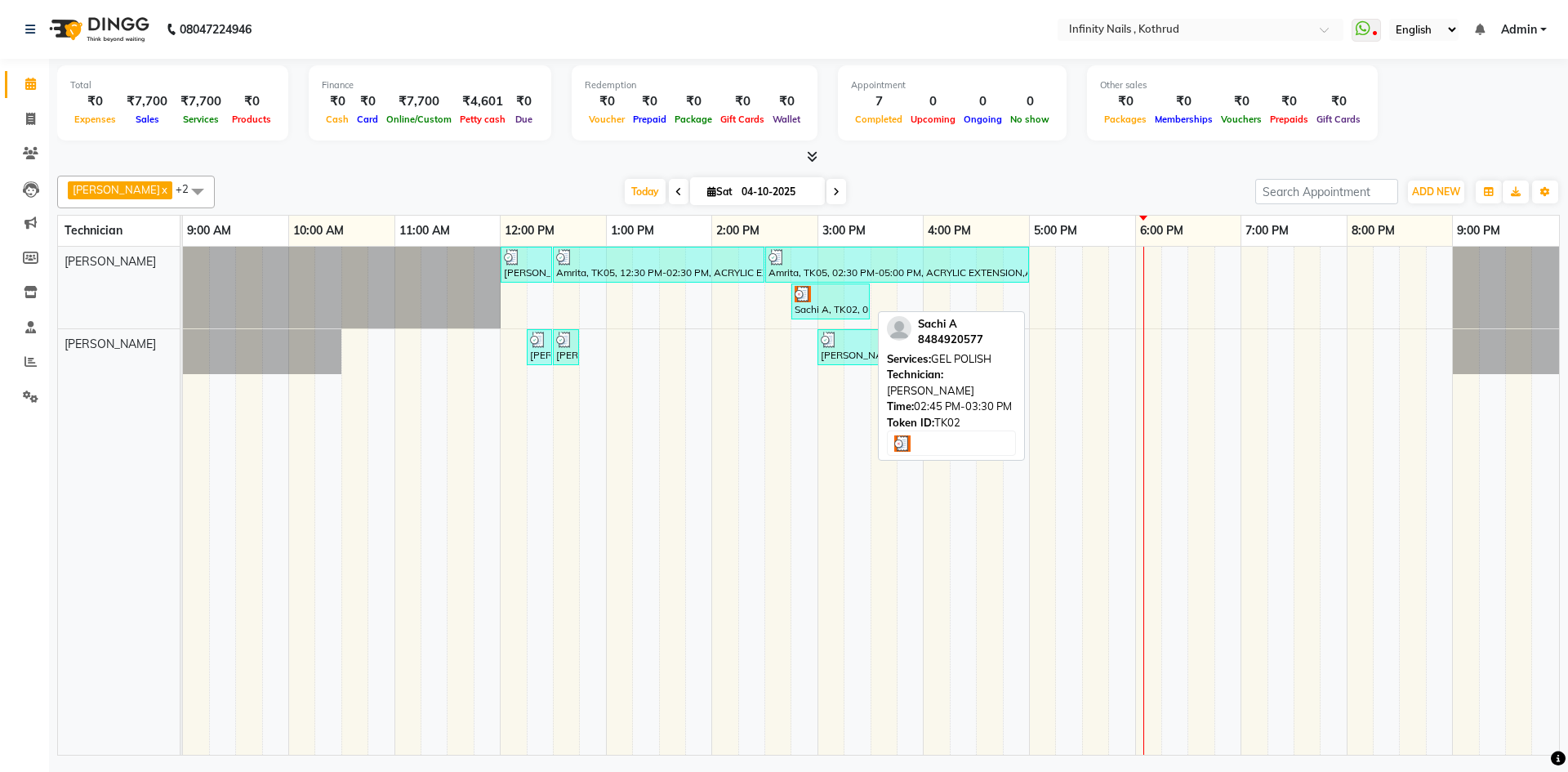
click at [838, 309] on div "Sachi A, TK02, 02:45 PM-03:30 PM, GEL POLISH" at bounding box center [831, 301] width 75 height 31
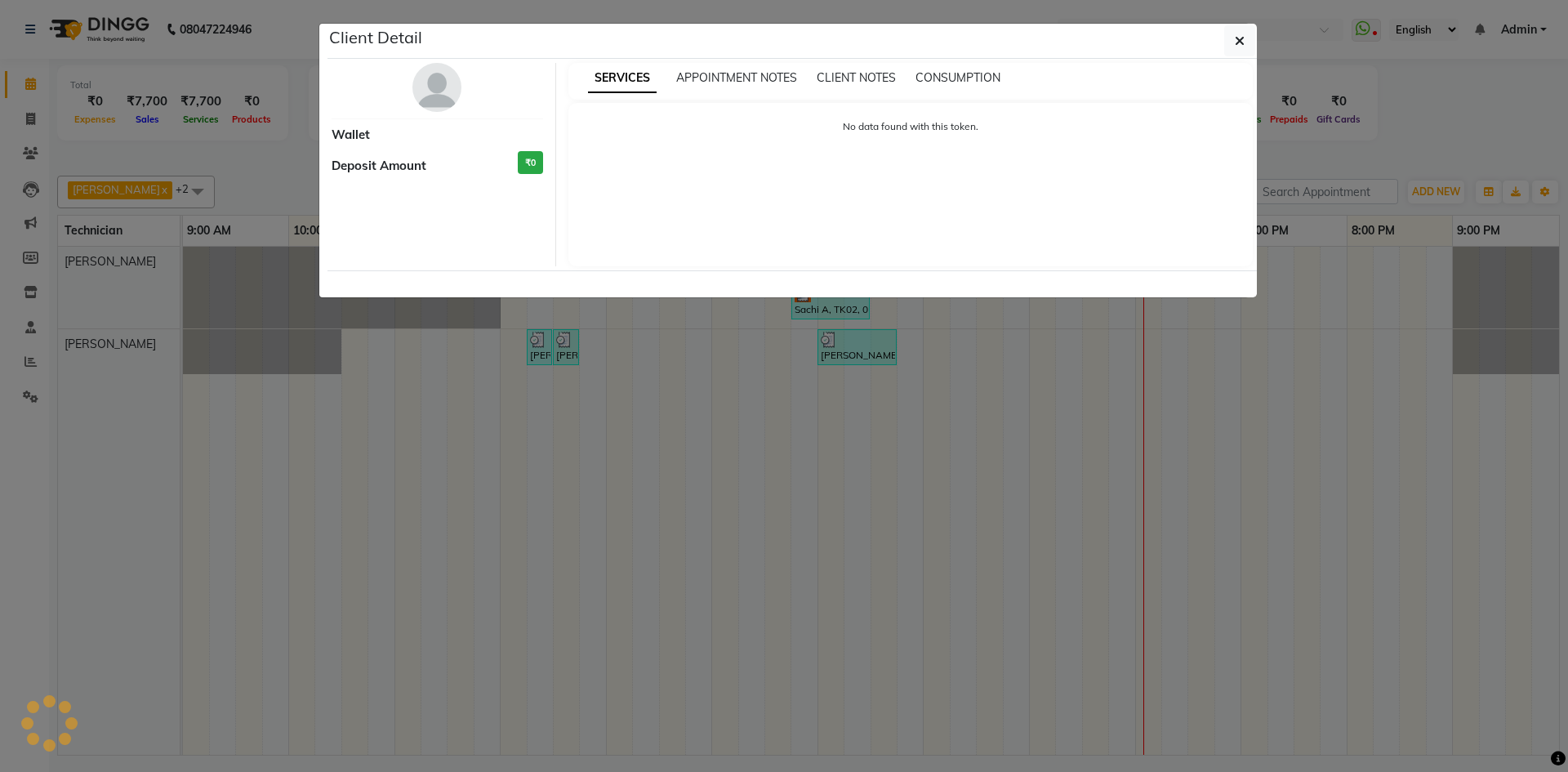
select select "3"
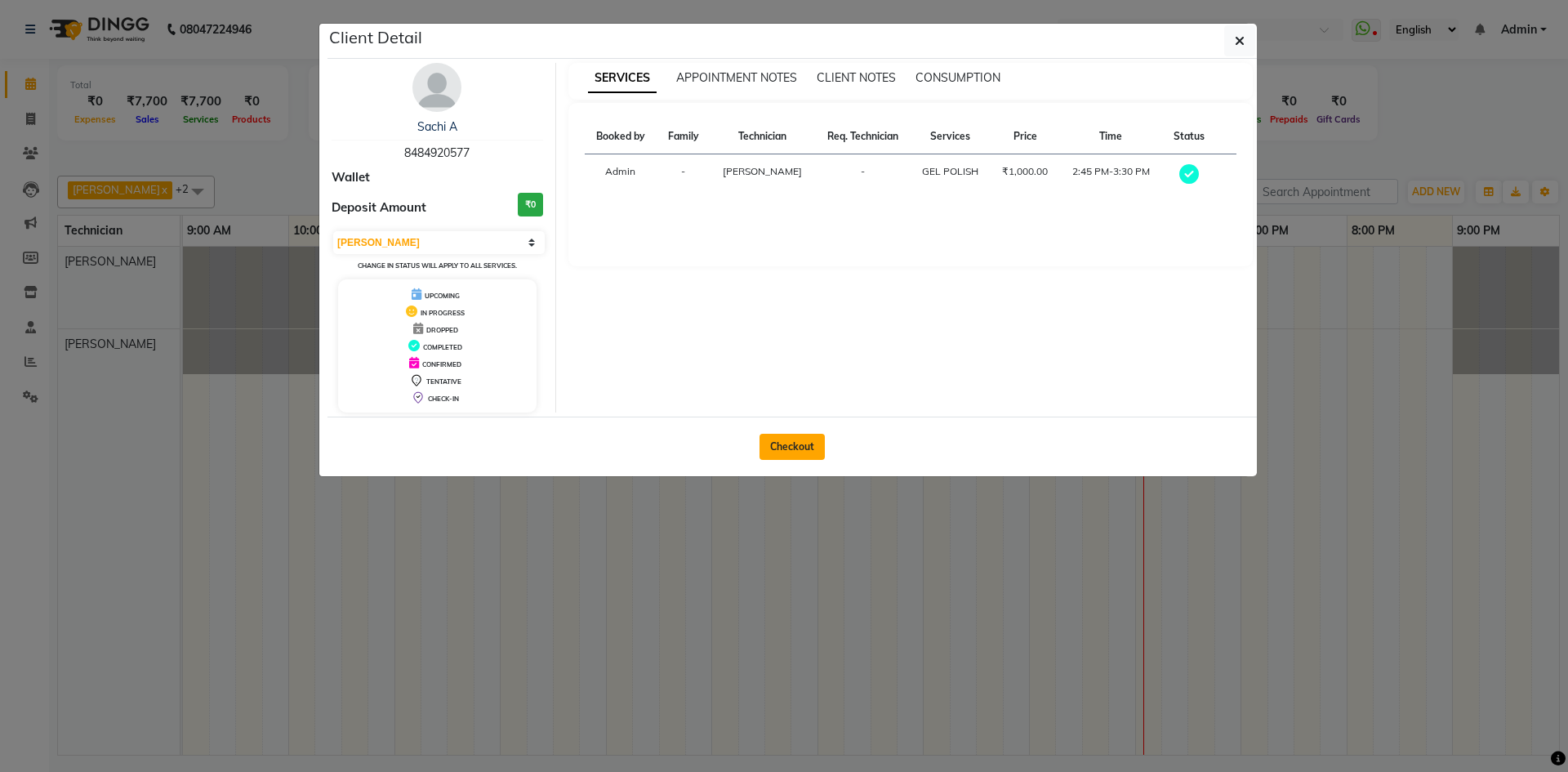
click at [801, 437] on button "Checkout" at bounding box center [793, 447] width 65 height 26
select select "service"
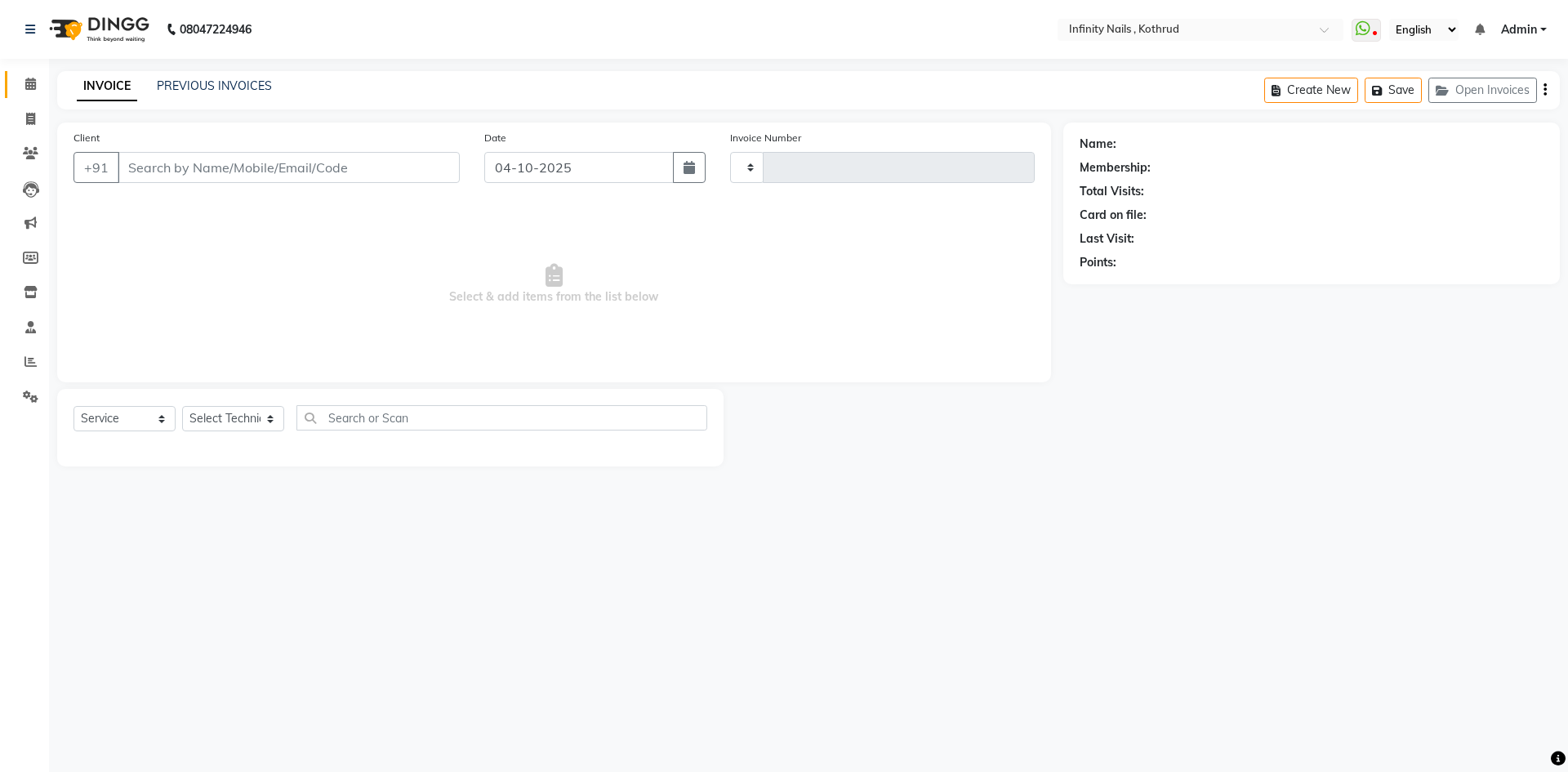
type input "0779"
select select "6640"
type input "8484920577"
select select "51567"
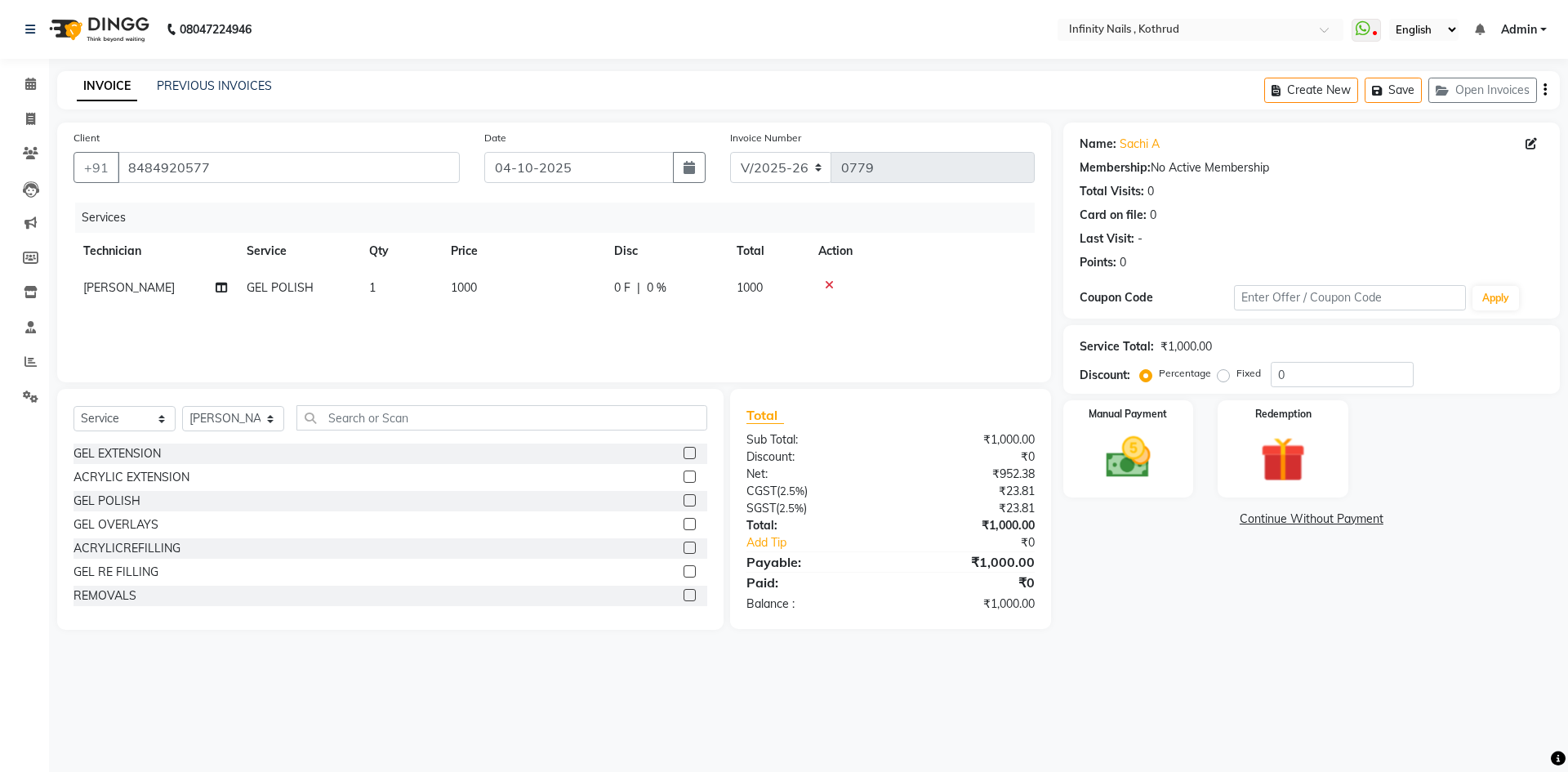
click at [560, 282] on td "1000" at bounding box center [523, 288] width 163 height 37
select select "51567"
click at [717, 294] on input "0" at bounding box center [716, 292] width 49 height 25
type input "200"
click at [723, 332] on div "Services Technician Service Qty Price Disc Total Action [PERSON_NAME] GEL POLIS…" at bounding box center [554, 284] width 962 height 163
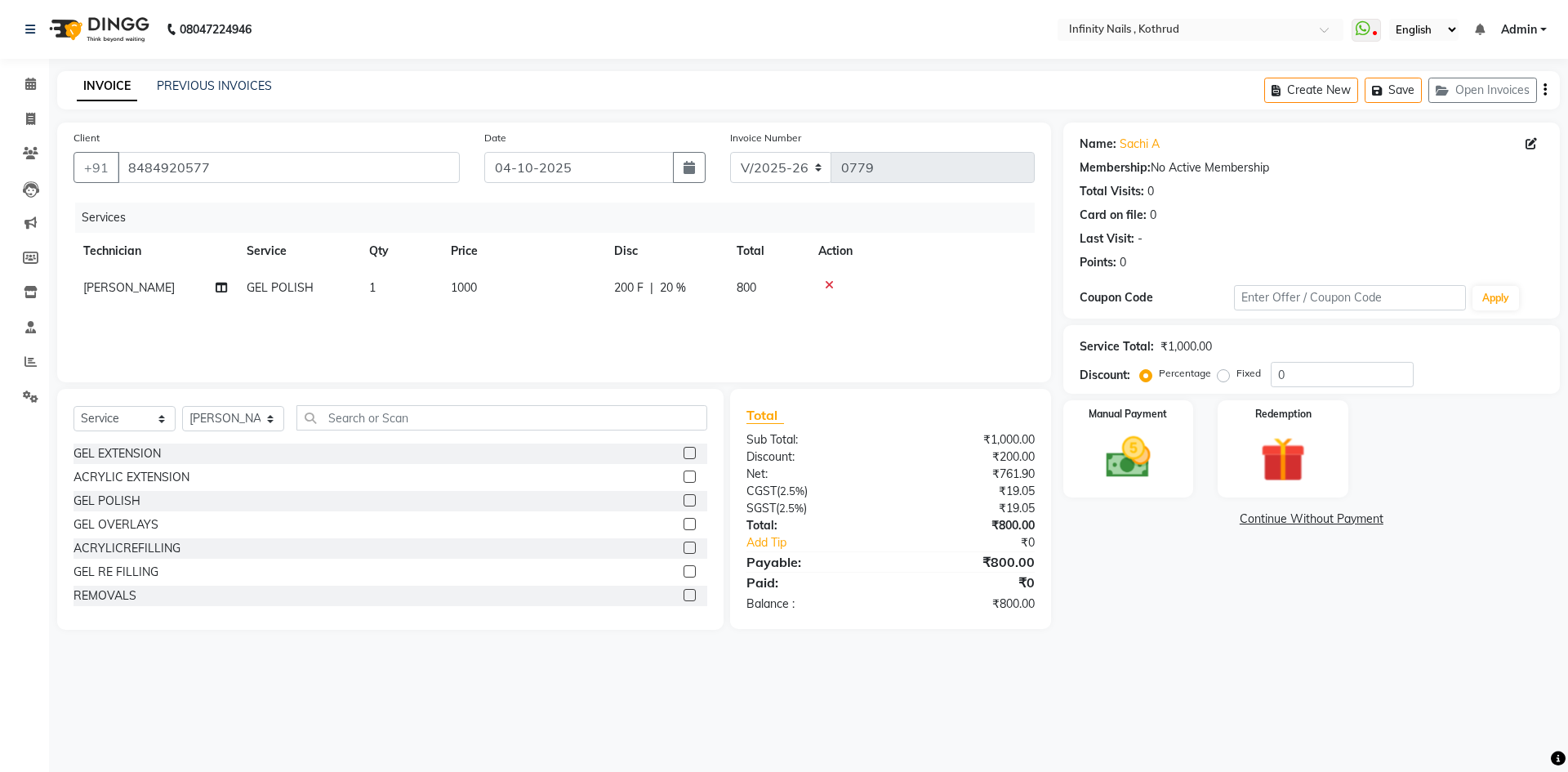
click at [684, 476] on label at bounding box center [690, 476] width 12 height 12
click at [684, 476] on input "checkbox" at bounding box center [689, 477] width 11 height 11
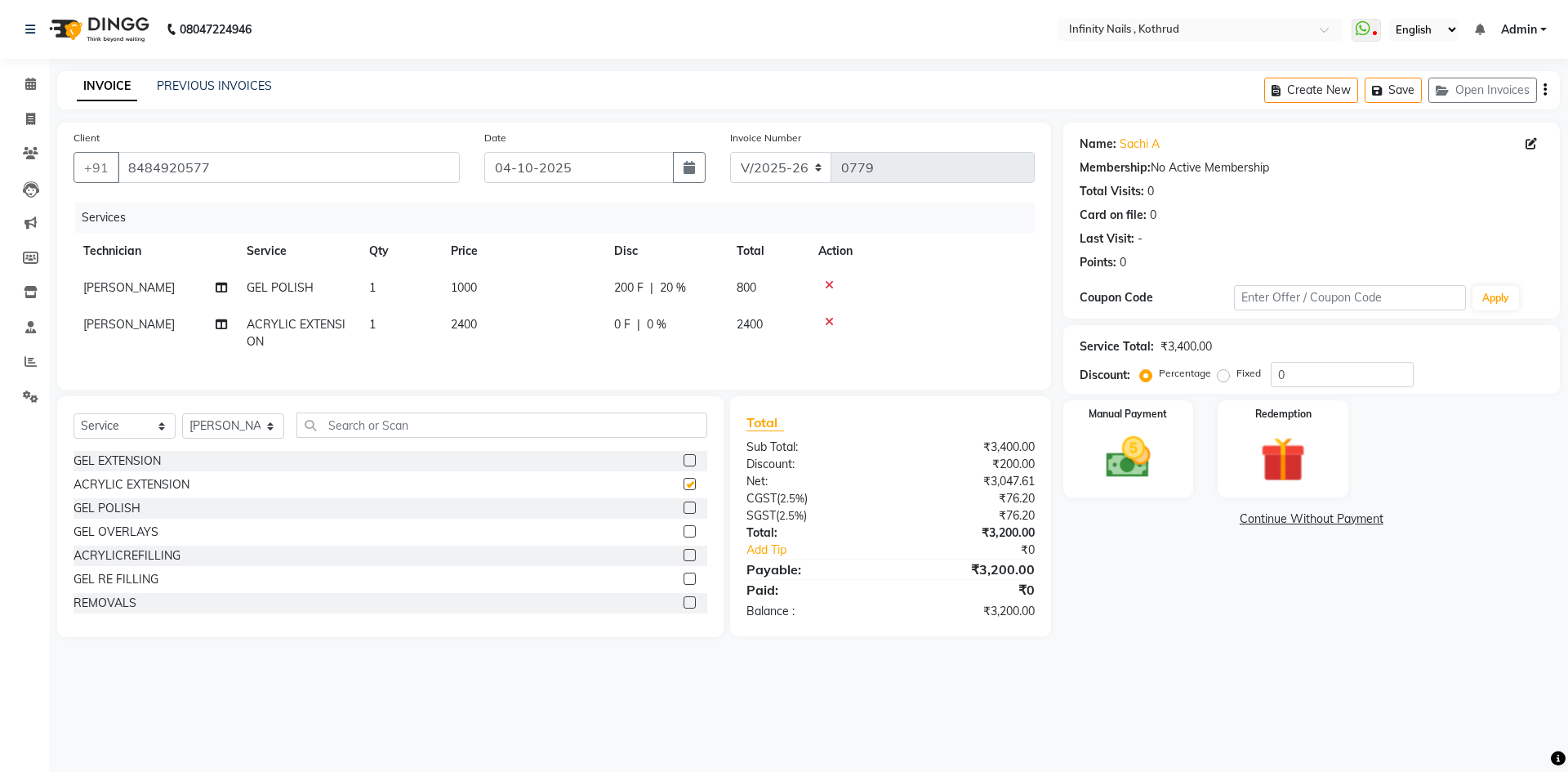
checkbox input "false"
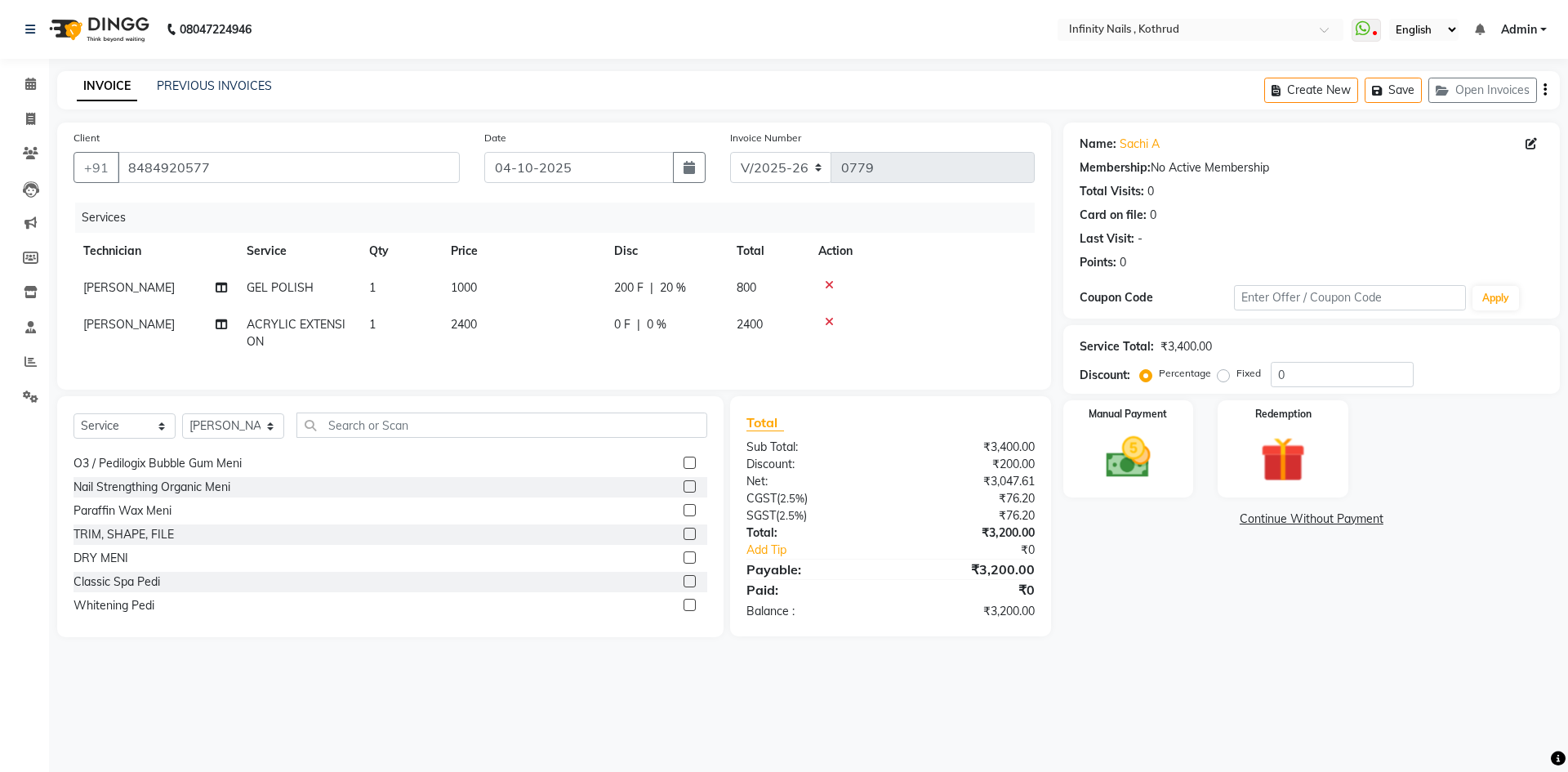
scroll to position [453, 0]
click at [684, 606] on label at bounding box center [690, 600] width 12 height 12
click at [684, 606] on input "checkbox" at bounding box center [689, 600] width 11 height 11
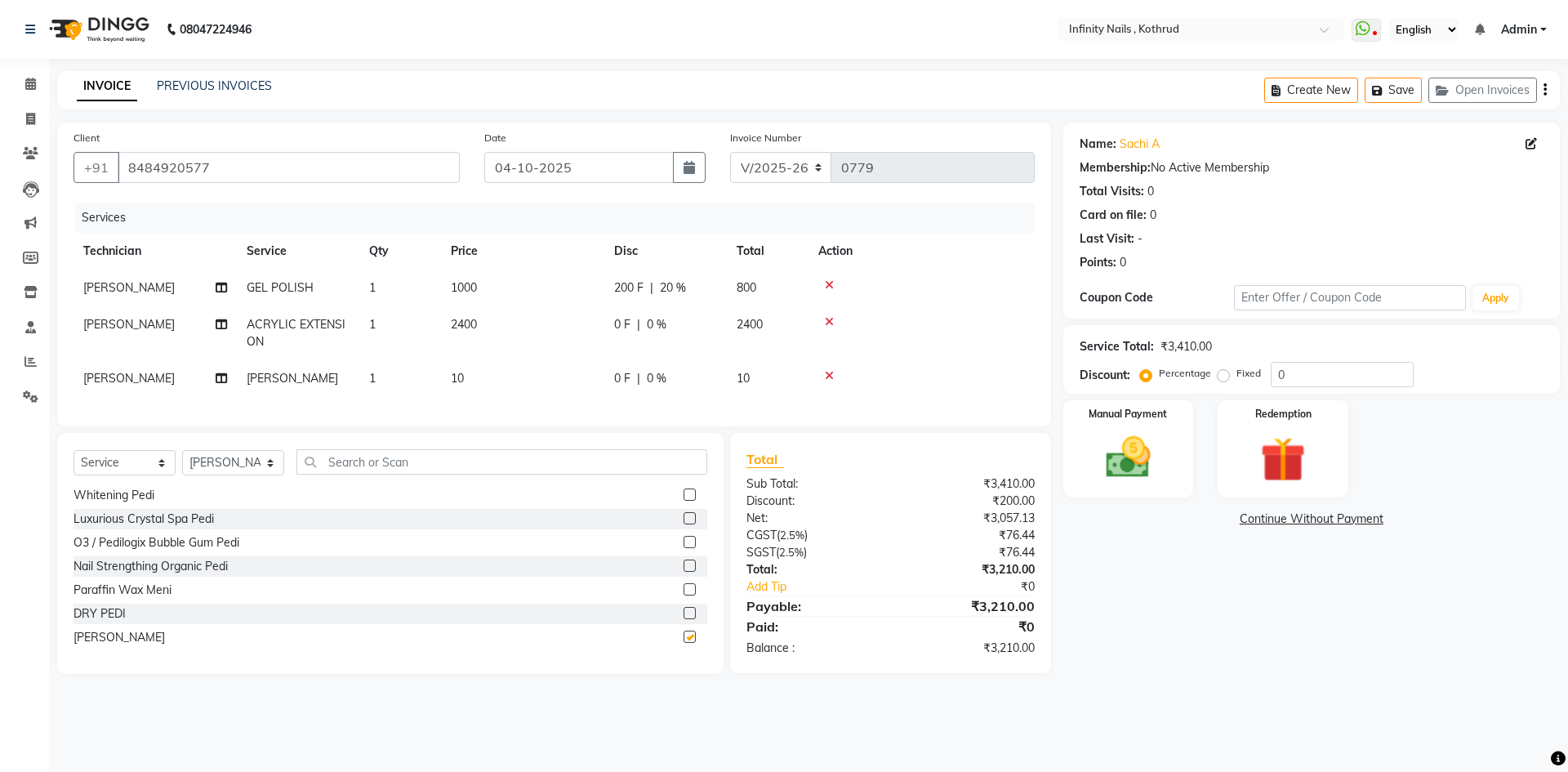
checkbox input "false"
click at [418, 377] on td "1" at bounding box center [400, 378] width 82 height 37
select select "51567"
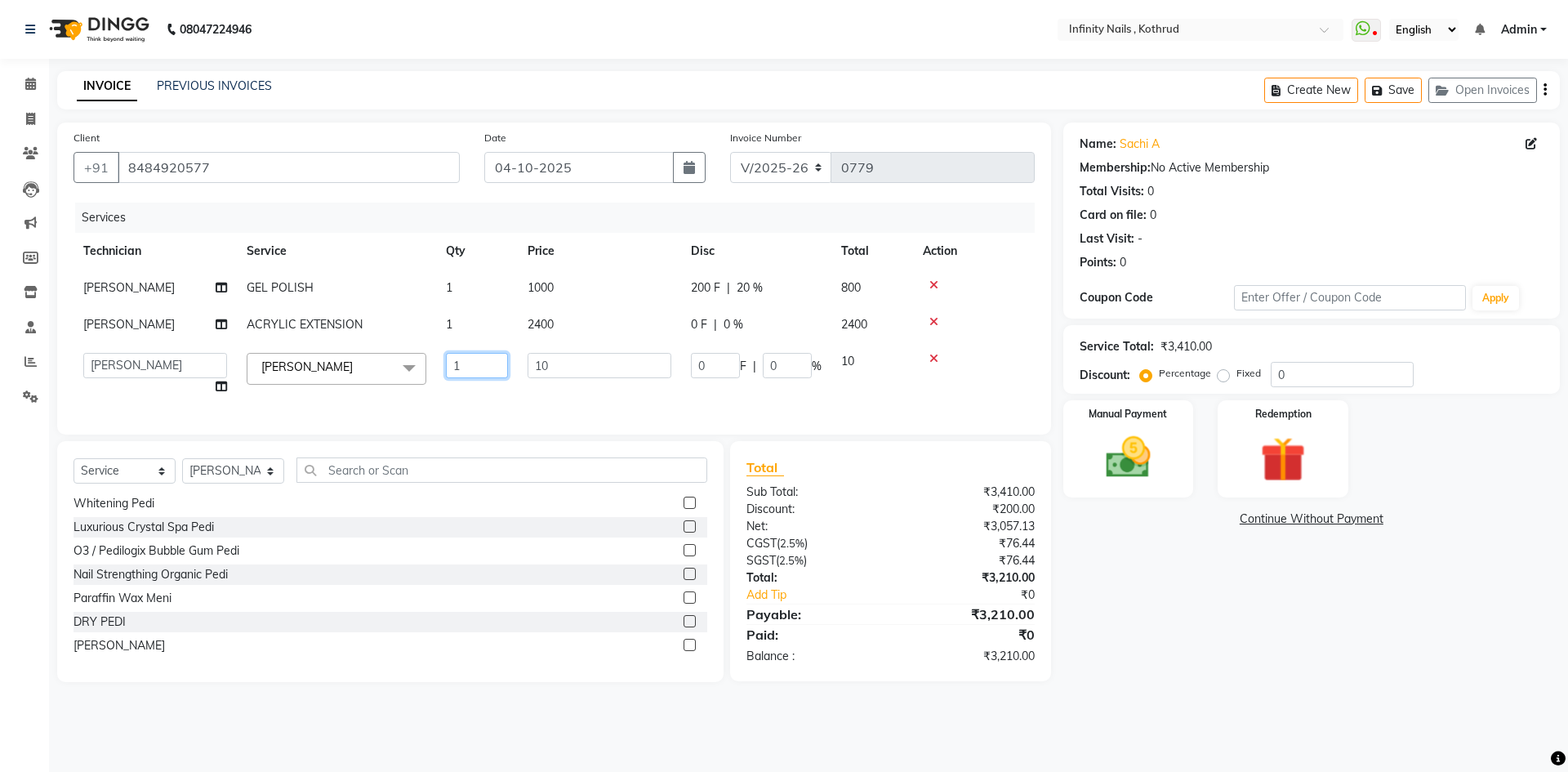
click at [480, 363] on input "1" at bounding box center [477, 365] width 62 height 25
type input "10"
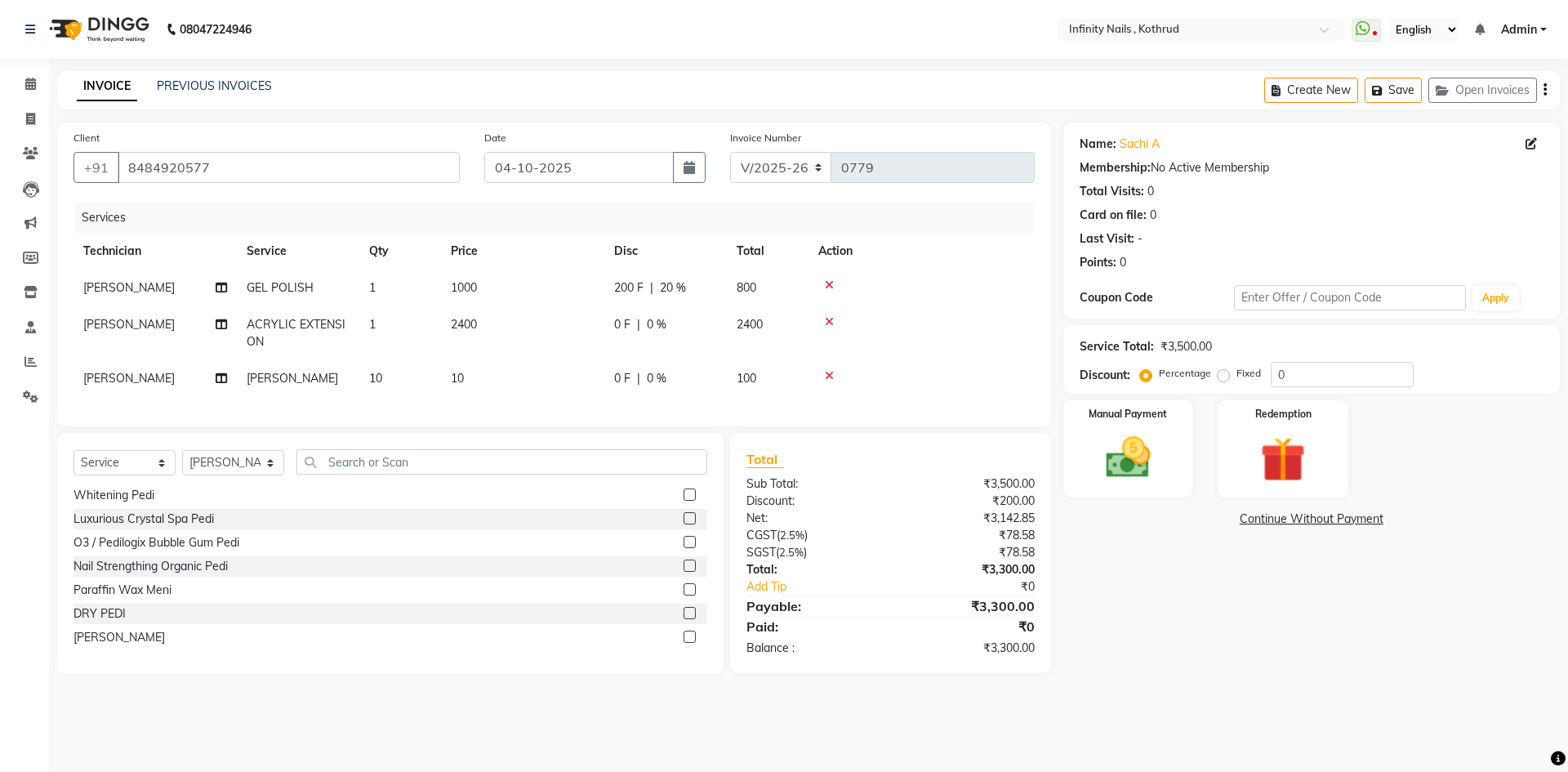
click at [496, 382] on td "10" at bounding box center [523, 378] width 163 height 37
select select "51567"
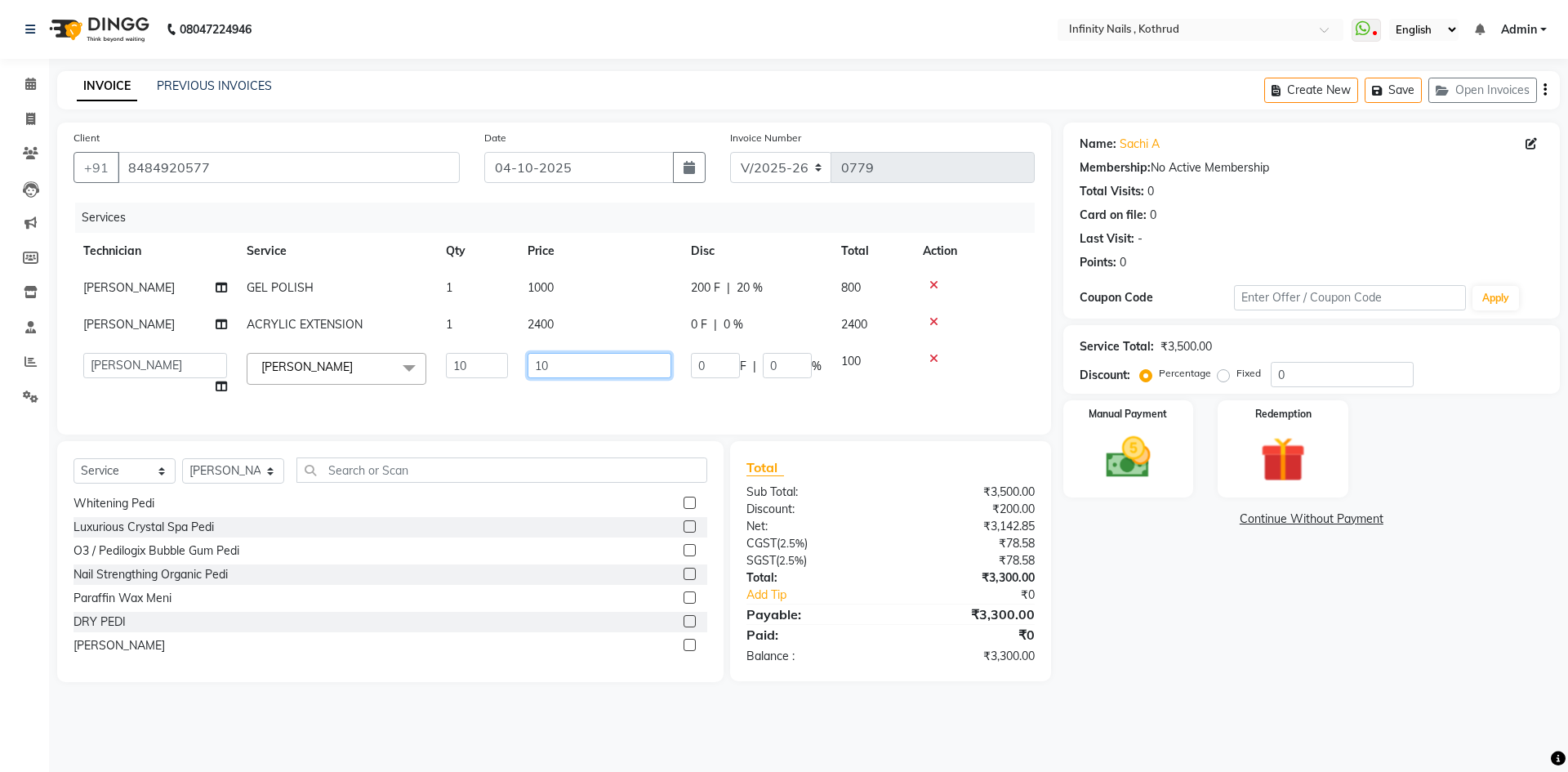
click at [578, 358] on input "10" at bounding box center [600, 365] width 144 height 25
type input "1"
type input "70"
click at [599, 395] on td "70" at bounding box center [600, 374] width 163 height 62
select select "51567"
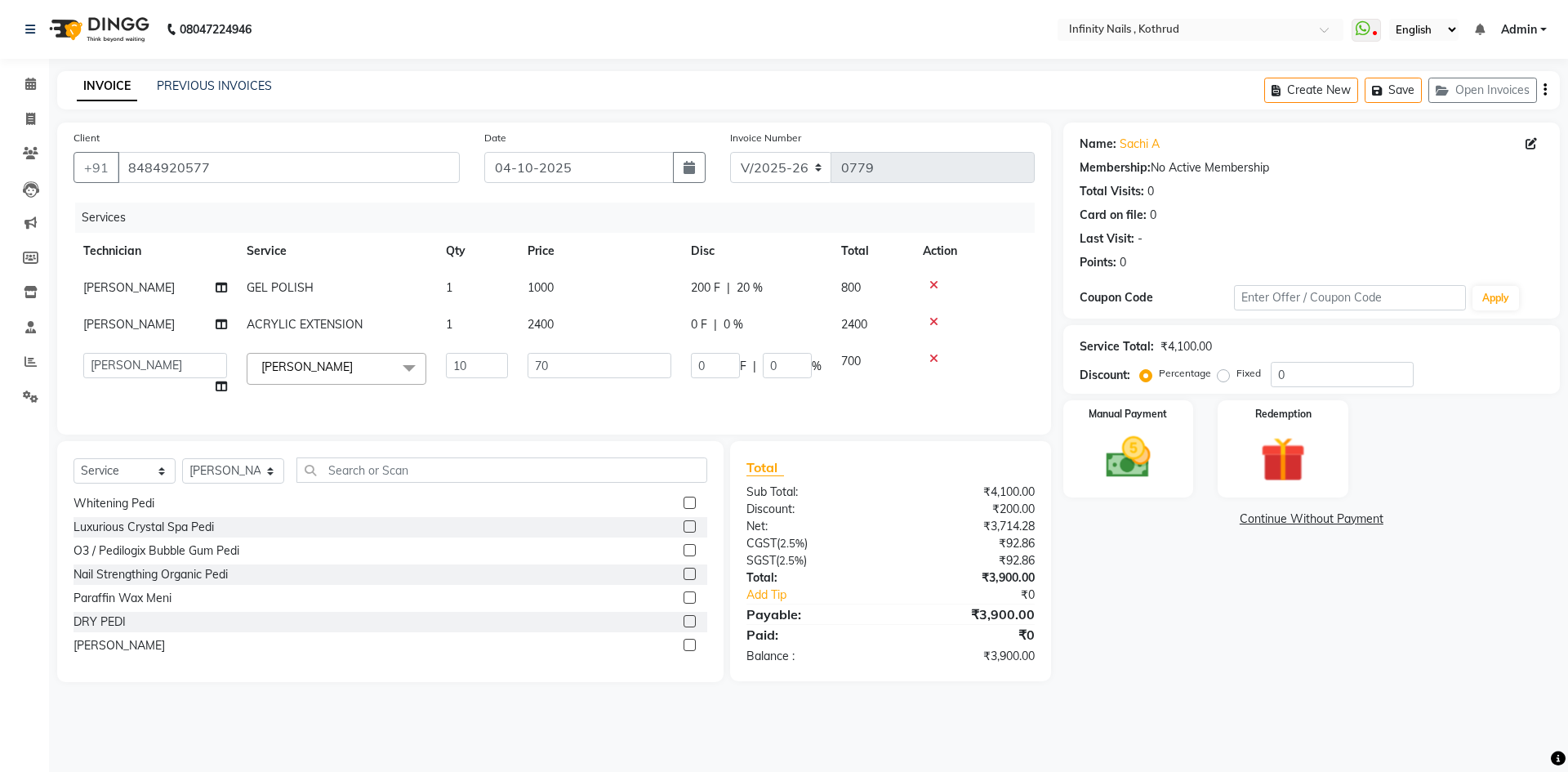
click at [684, 651] on label at bounding box center [690, 645] width 12 height 12
click at [684, 651] on input "checkbox" at bounding box center [689, 645] width 11 height 11
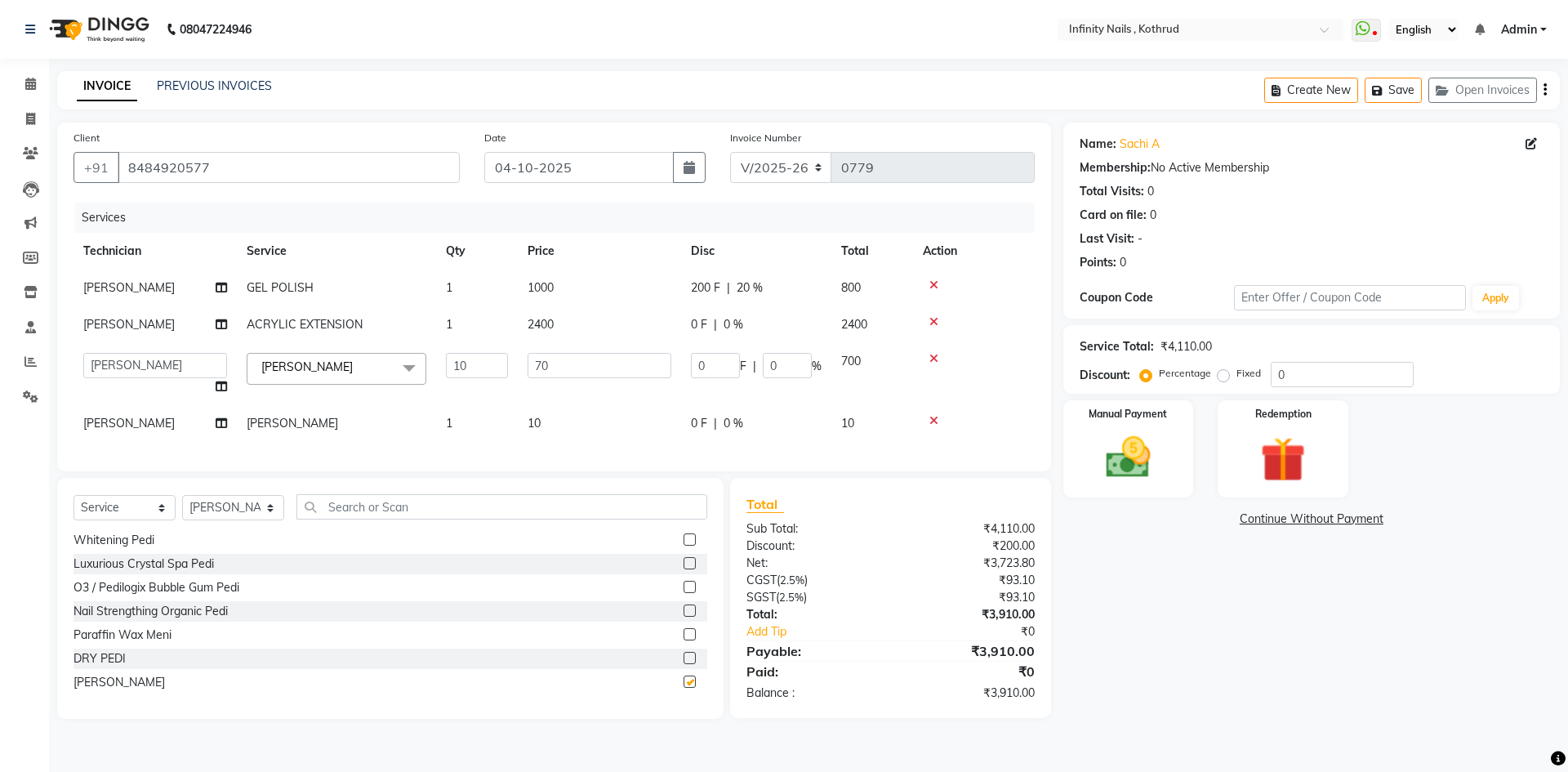
checkbox input "false"
click at [471, 418] on td "1" at bounding box center [477, 423] width 82 height 37
select select "51567"
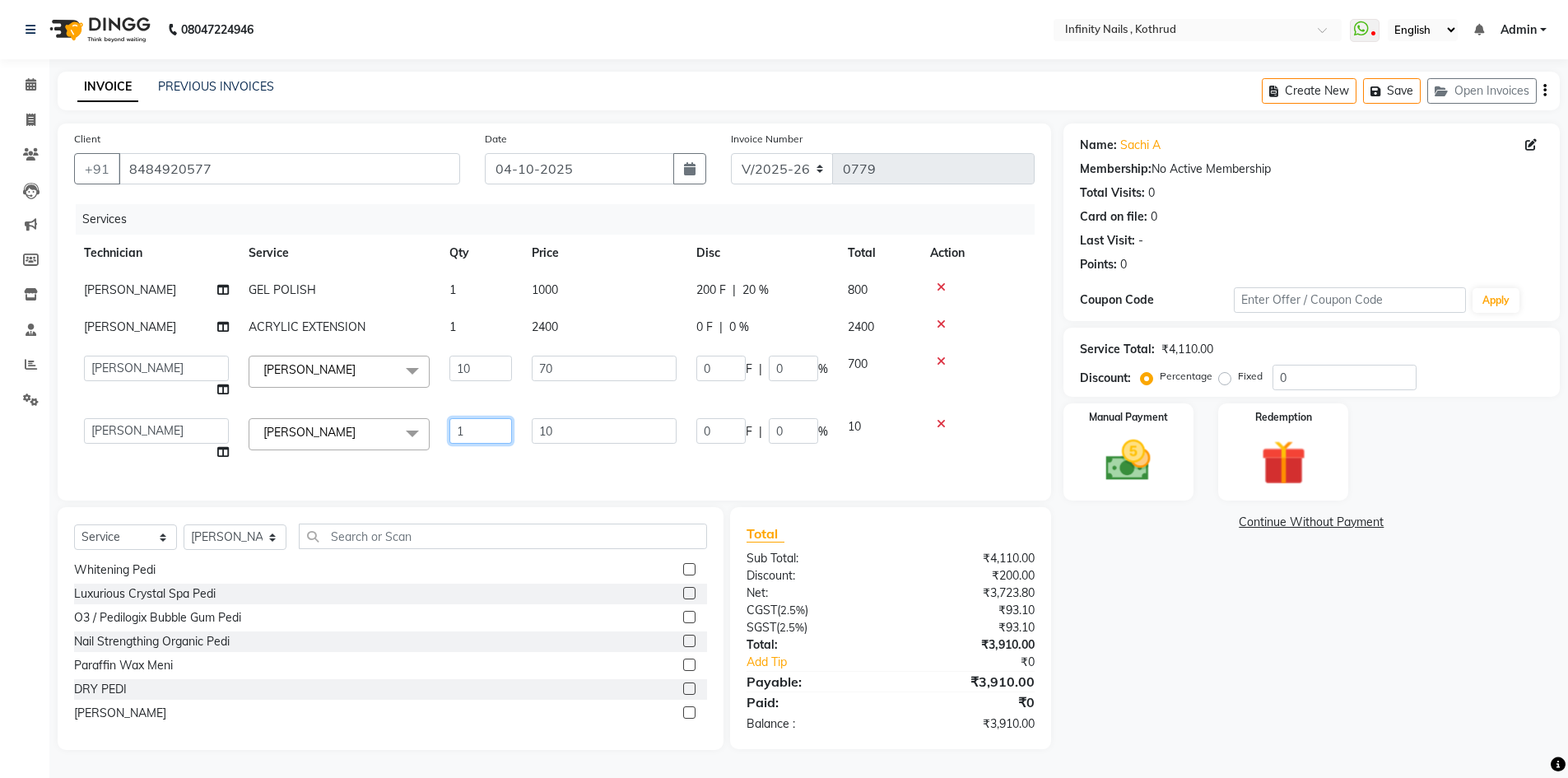
click at [494, 422] on input "1" at bounding box center [481, 431] width 63 height 26
type input "2"
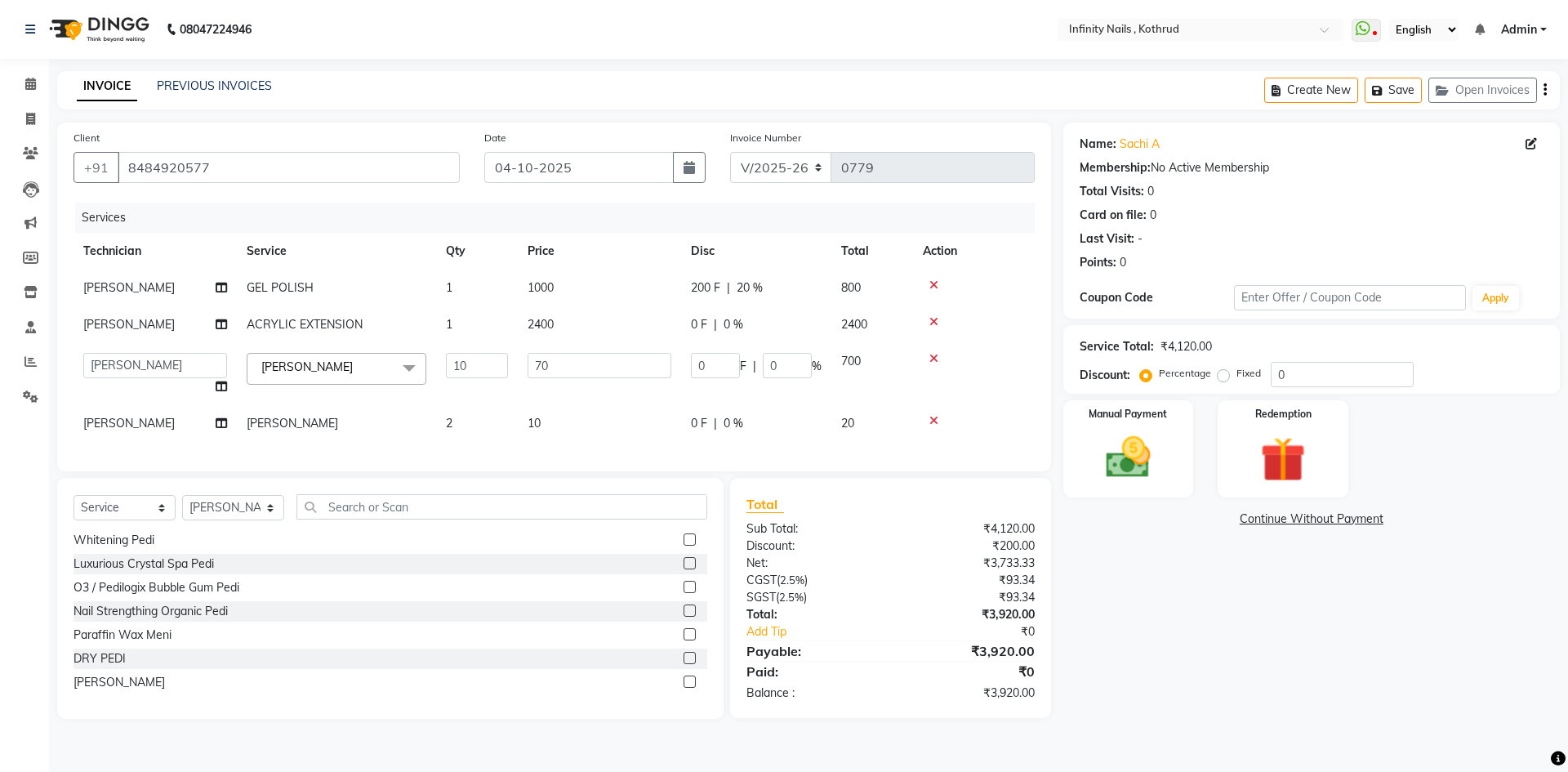
click at [556, 424] on td "10" at bounding box center [600, 423] width 163 height 37
select select "51567"
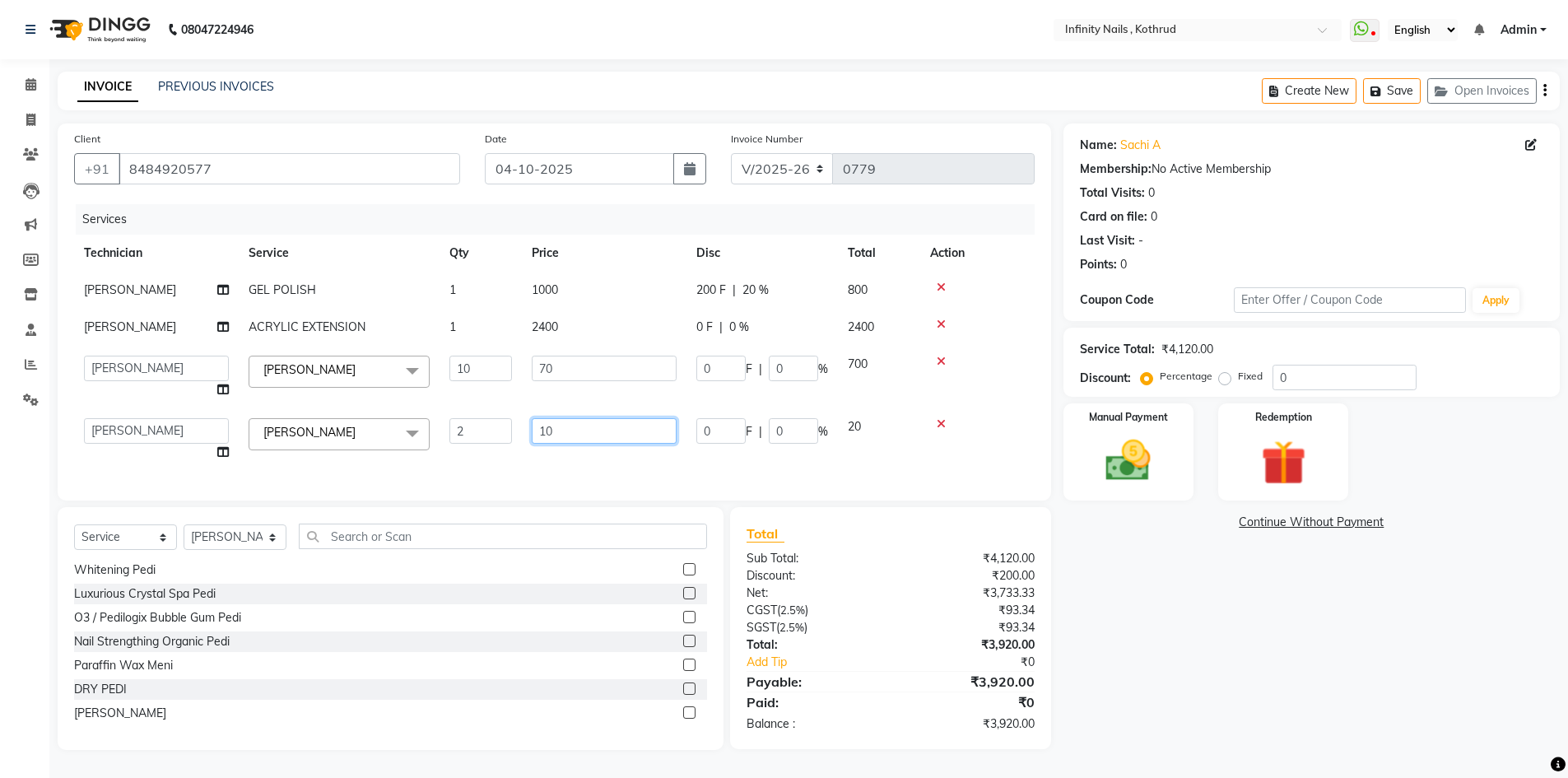
click at [589, 426] on input "10" at bounding box center [604, 431] width 145 height 26
type input "150"
click at [591, 454] on div "Services Technician Service Qty Price Disc Total Action [PERSON_NAME] GEL POLIS…" at bounding box center [554, 344] width 961 height 280
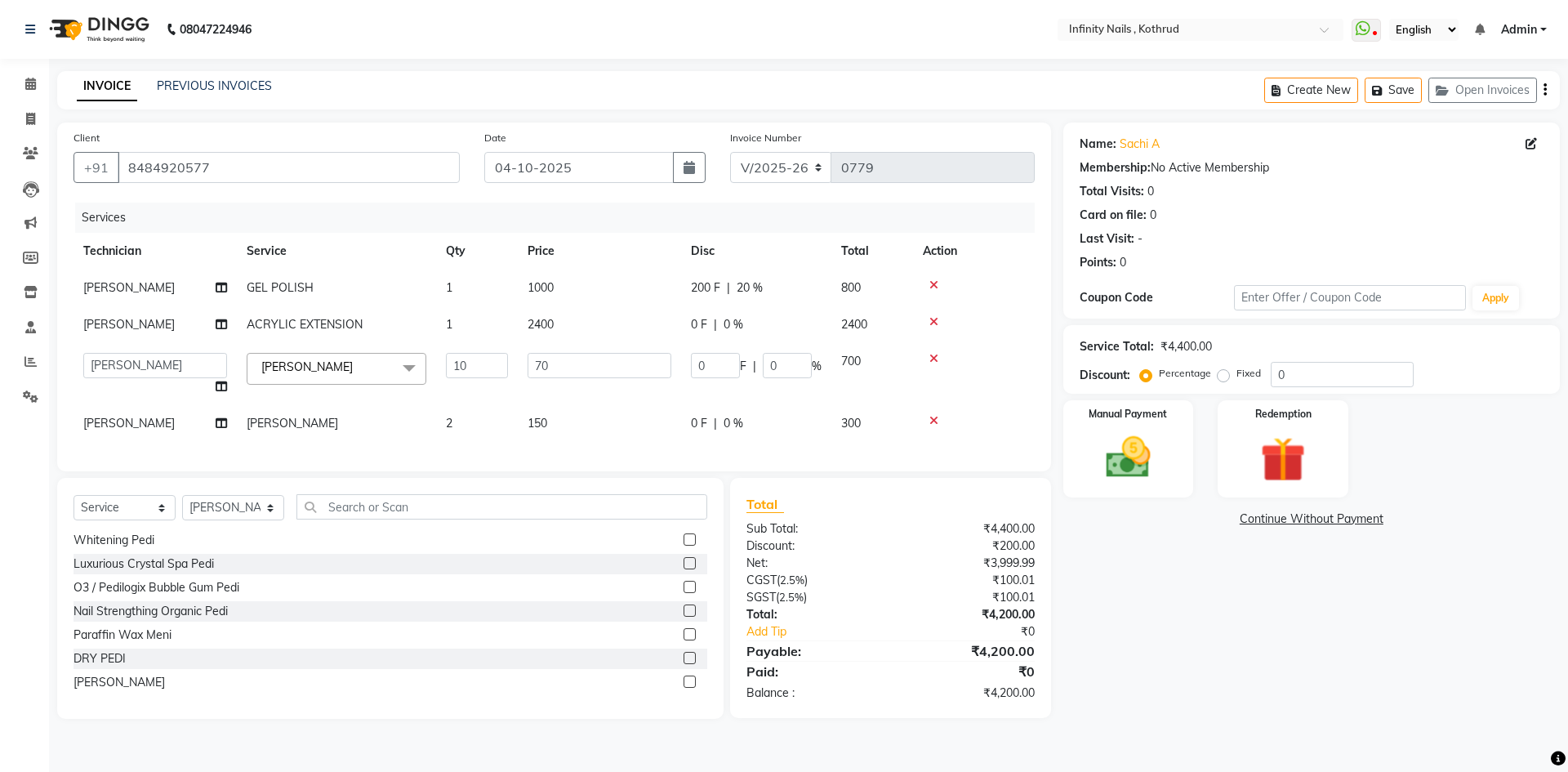
click at [1208, 568] on div "Name: Sachi A Membership: No Active Membership Total Visits: 0 Card on file: 0 …" at bounding box center [1318, 421] width 509 height 596
click at [1208, 564] on div "Name: Sachi A Membership: No Active Membership Total Visits: 0 Card on file: 0 …" at bounding box center [1318, 421] width 509 height 596
click at [773, 319] on div "0 F | 0 %" at bounding box center [757, 324] width 131 height 17
select select "51567"
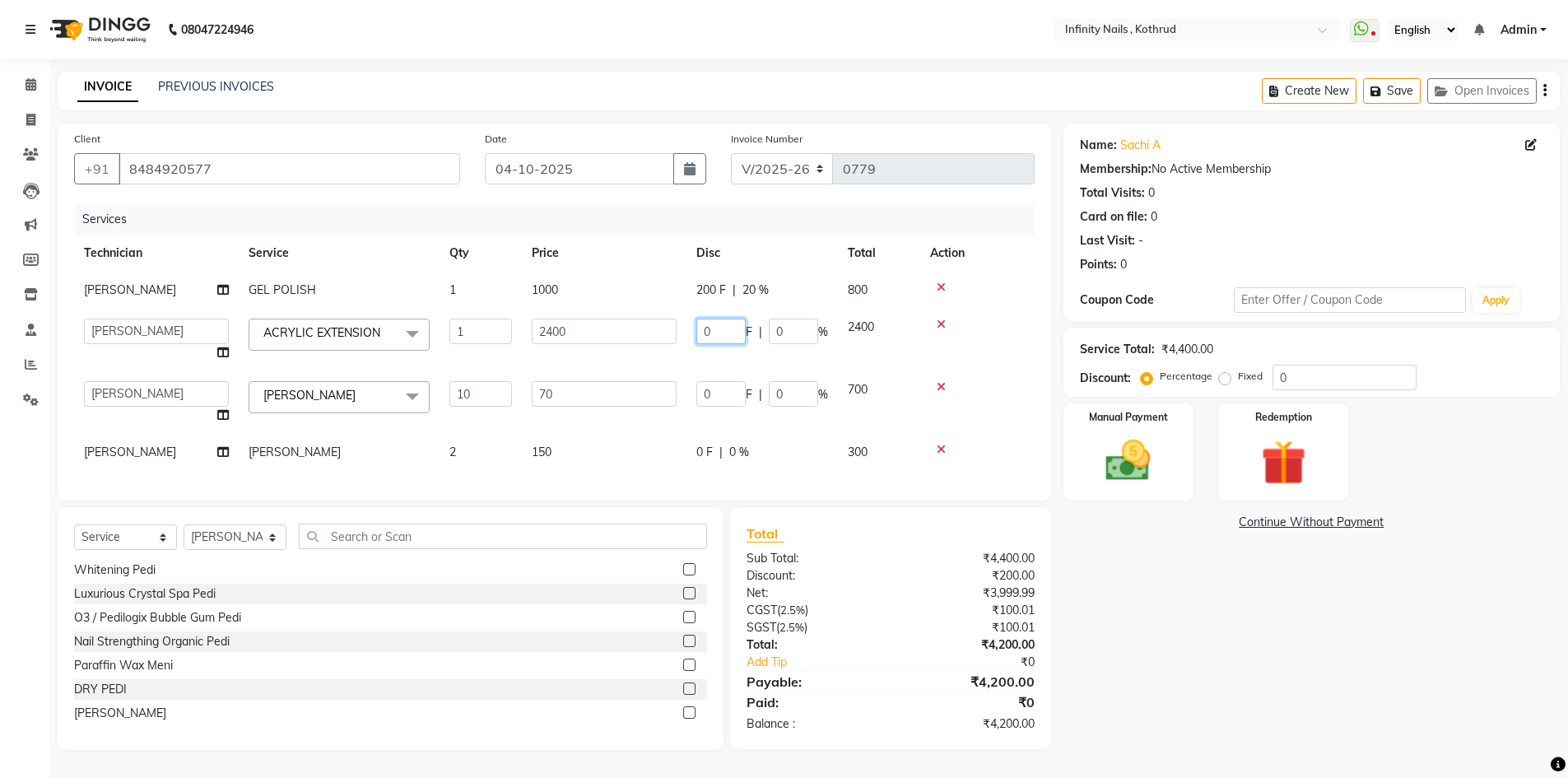
click at [718, 333] on input "0" at bounding box center [721, 331] width 49 height 26
type input "200"
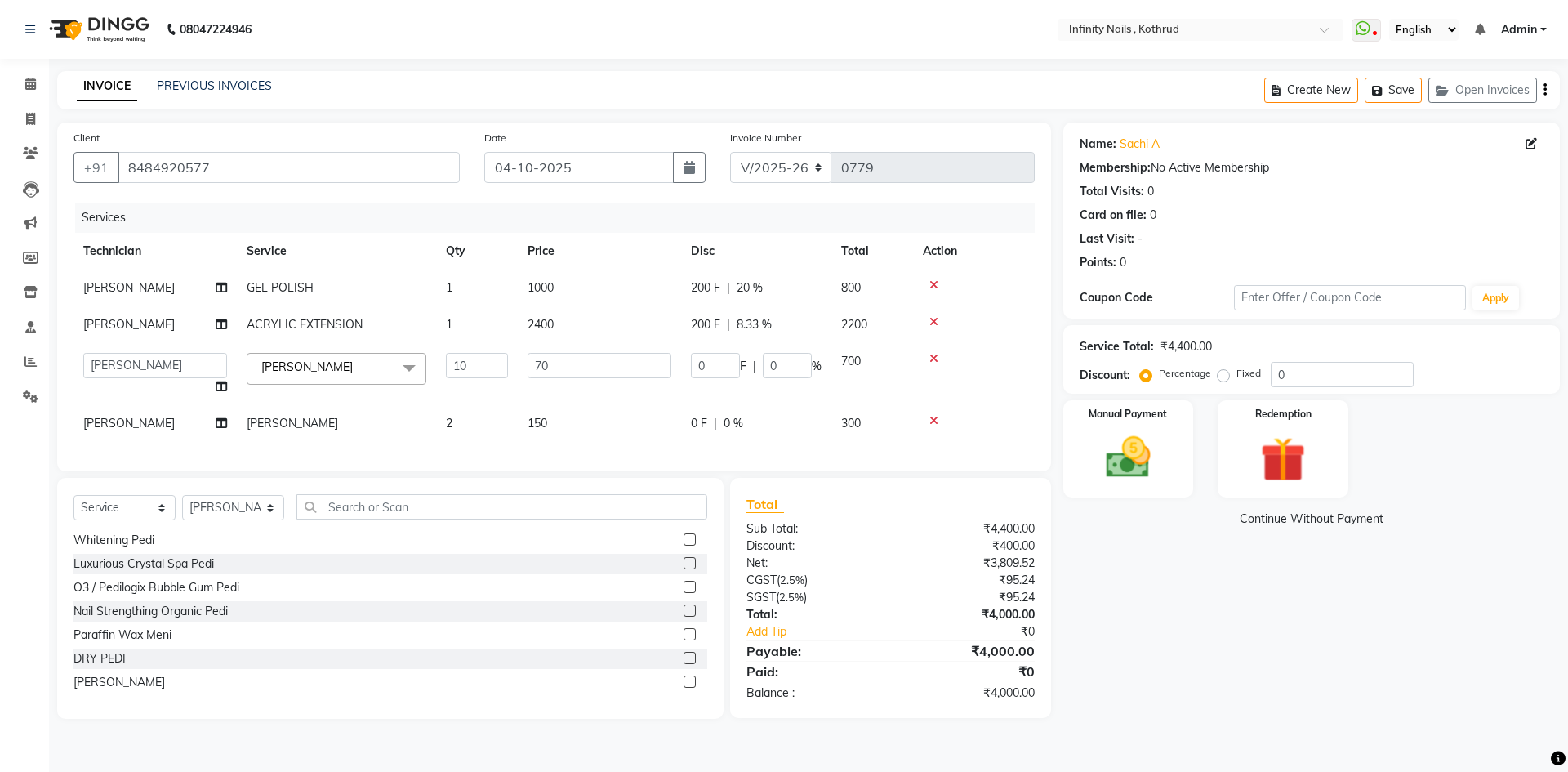
click at [681, 349] on tbody "[PERSON_NAME] GEL POLISH 1 1000 200 F | 20 % 800 [PERSON_NAME] ACRYLIC EXTENSIO…" at bounding box center [554, 355] width 962 height 172
click at [1151, 461] on img at bounding box center [1128, 457] width 76 height 54
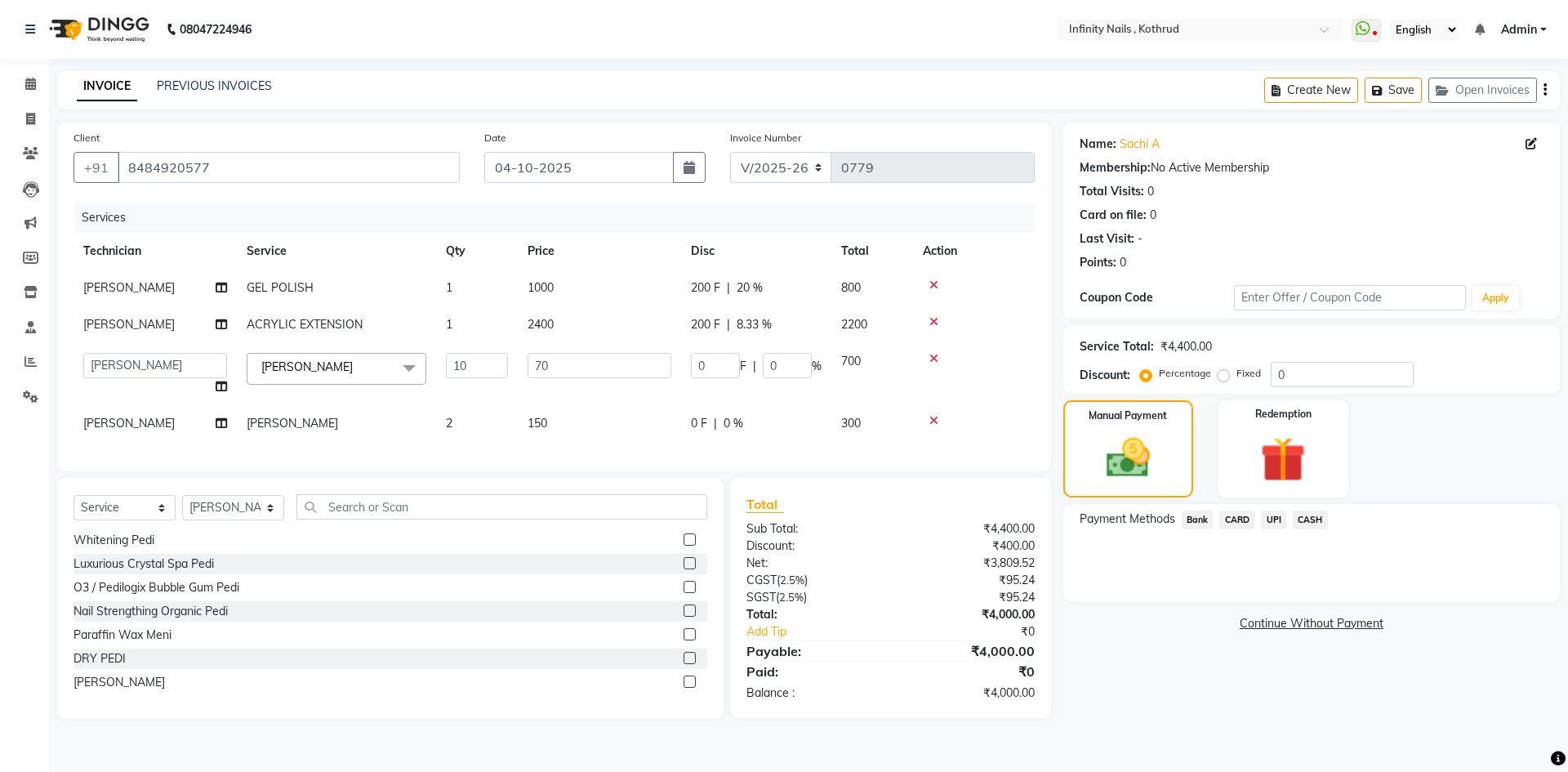
click at [1315, 515] on span "CASH" at bounding box center [1310, 520] width 35 height 19
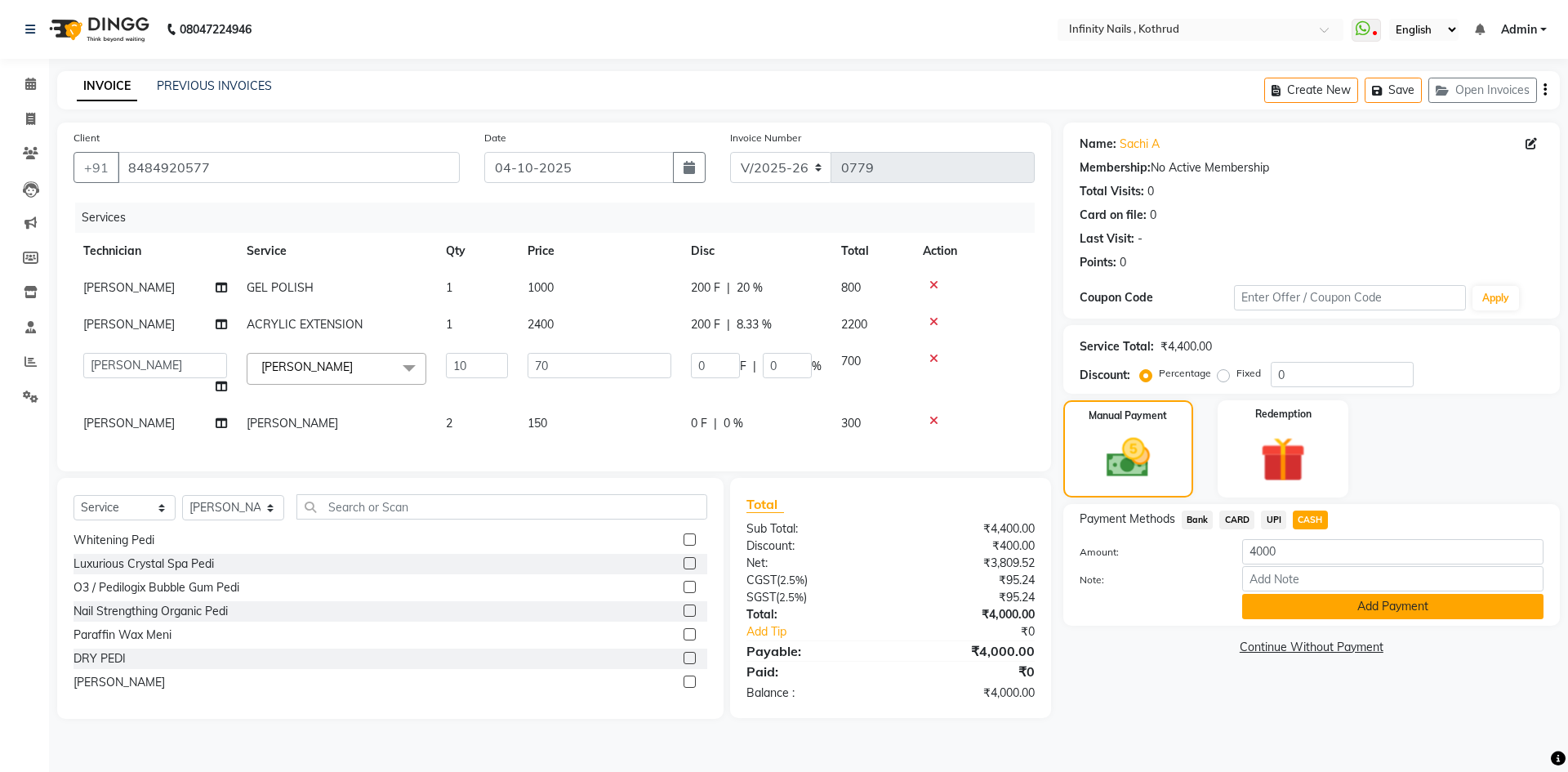
click at [1335, 605] on button "Add Payment" at bounding box center [1392, 606] width 302 height 25
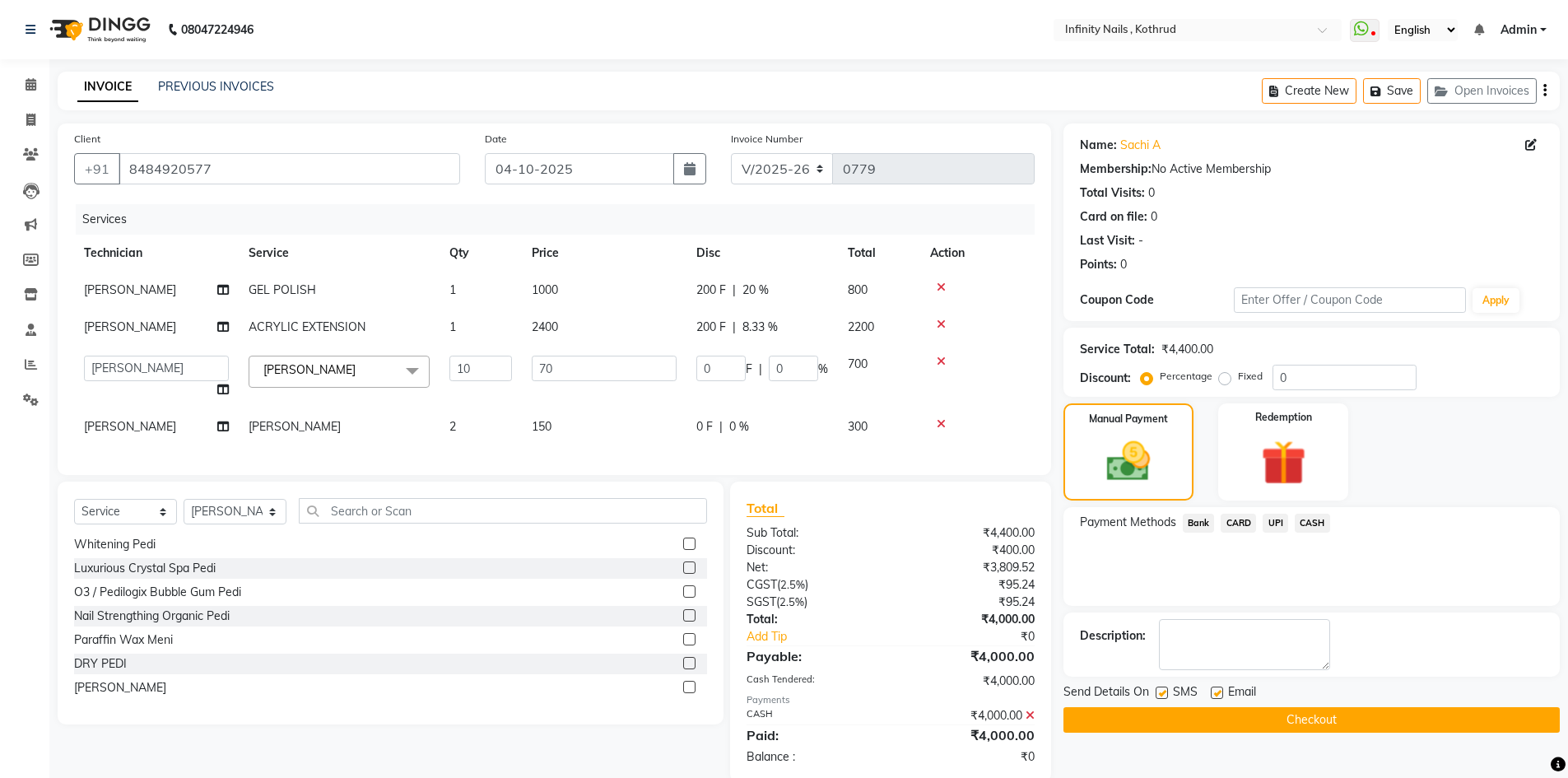
click at [1356, 716] on button "Checkout" at bounding box center [1312, 720] width 497 height 26
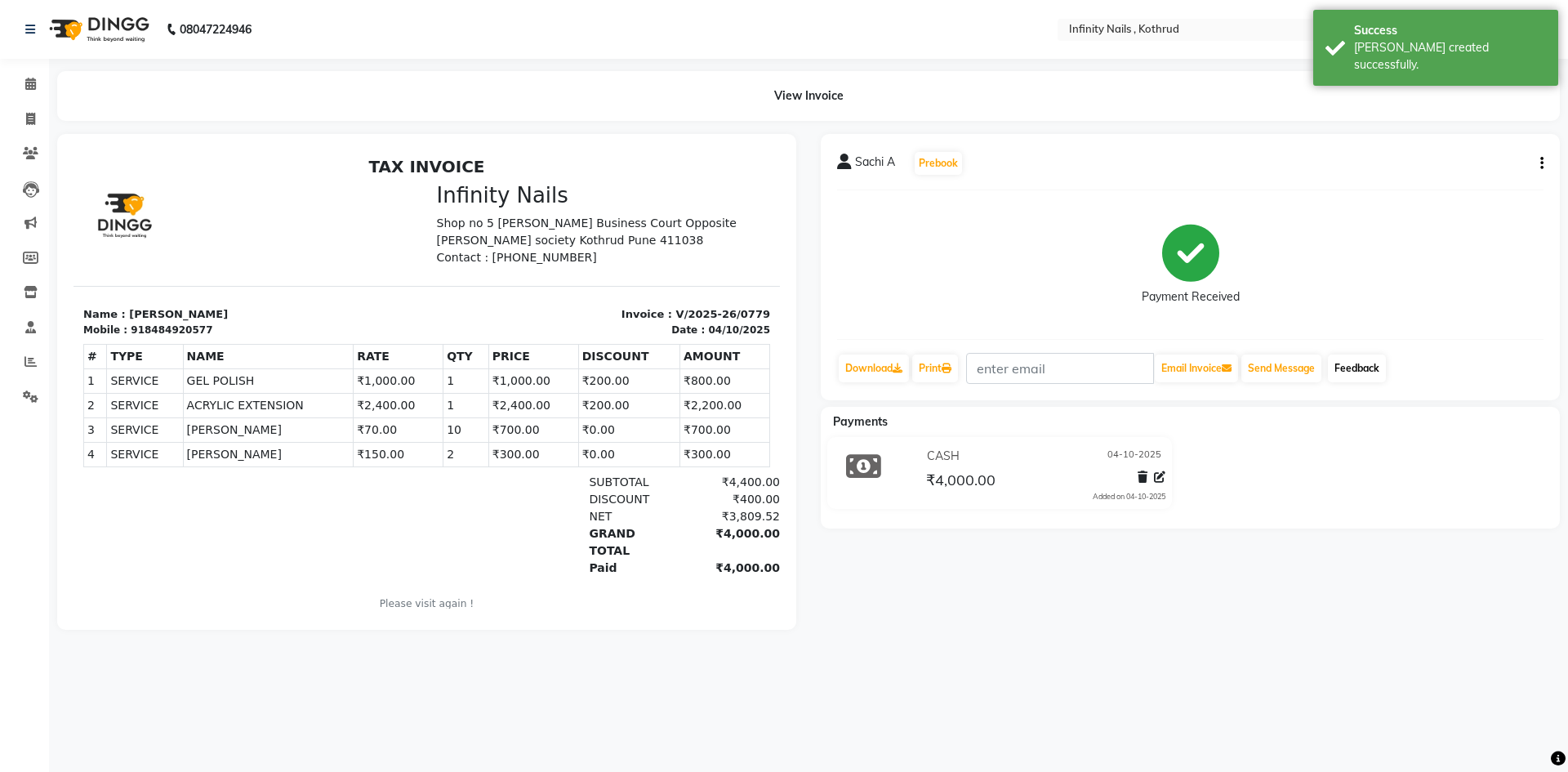
click at [1366, 371] on link "Feedback" at bounding box center [1356, 368] width 58 height 28
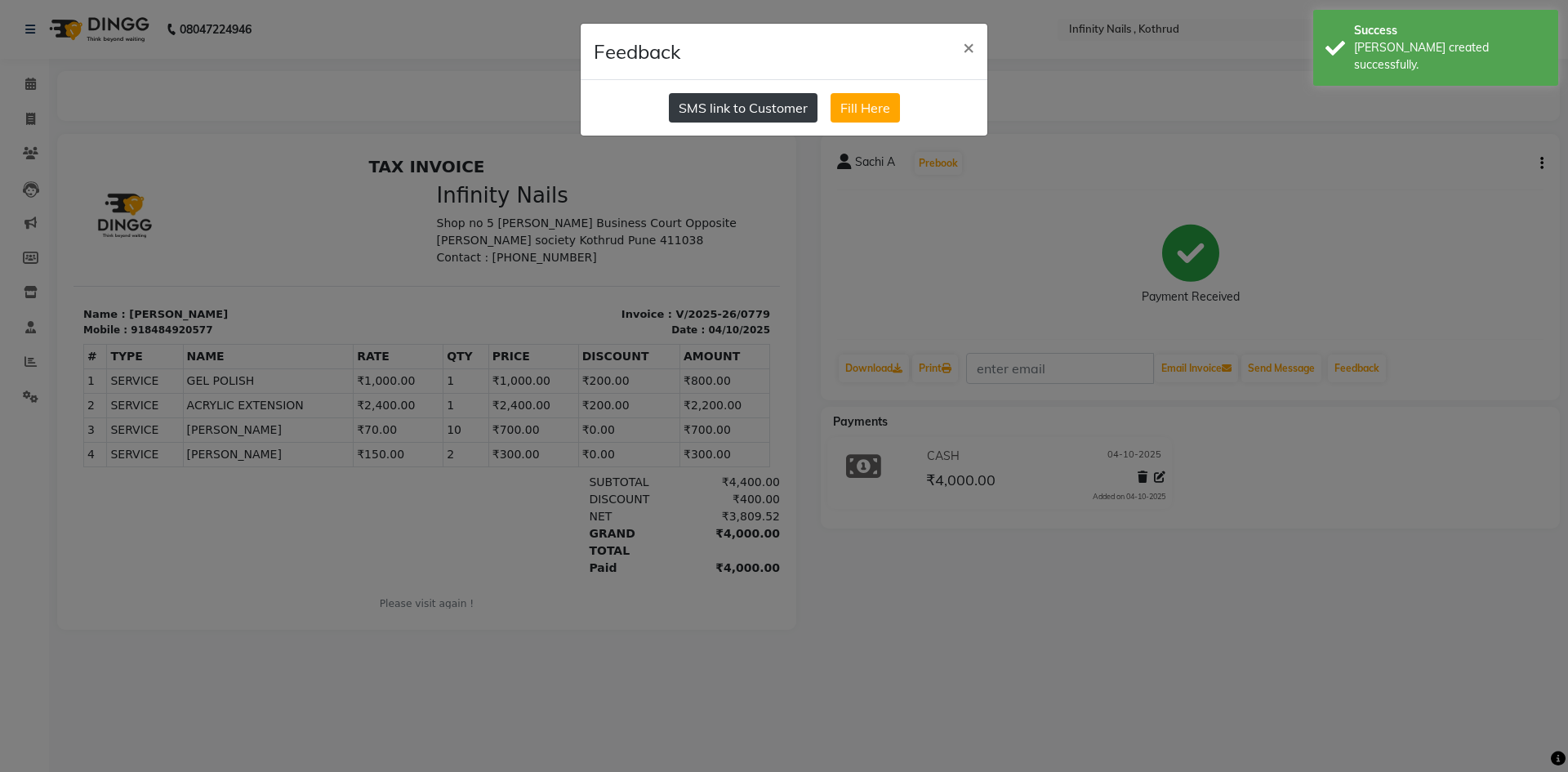
click at [705, 109] on button "SMS link to Customer" at bounding box center [744, 108] width 149 height 29
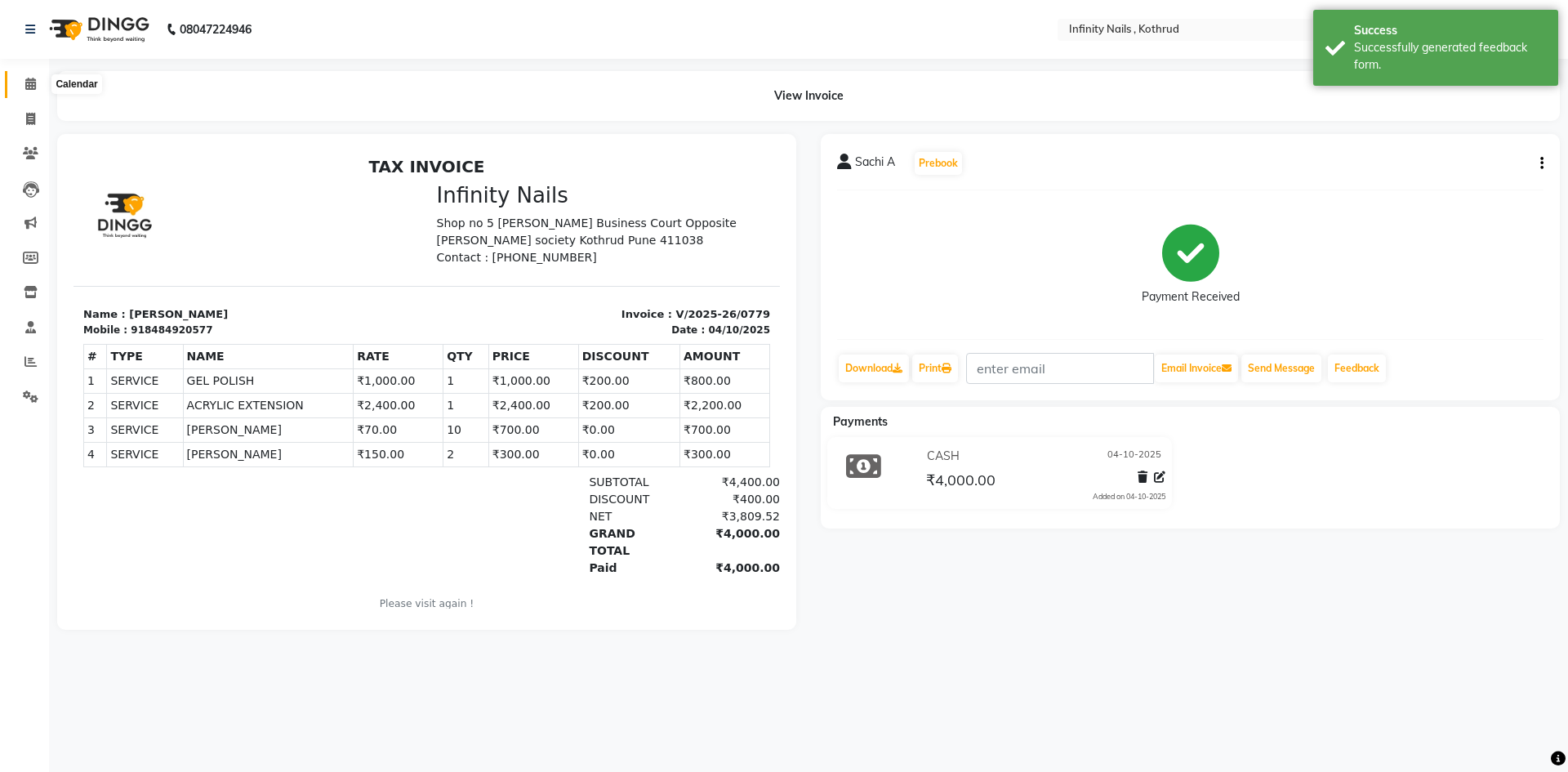
click at [29, 79] on icon at bounding box center [30, 83] width 11 height 12
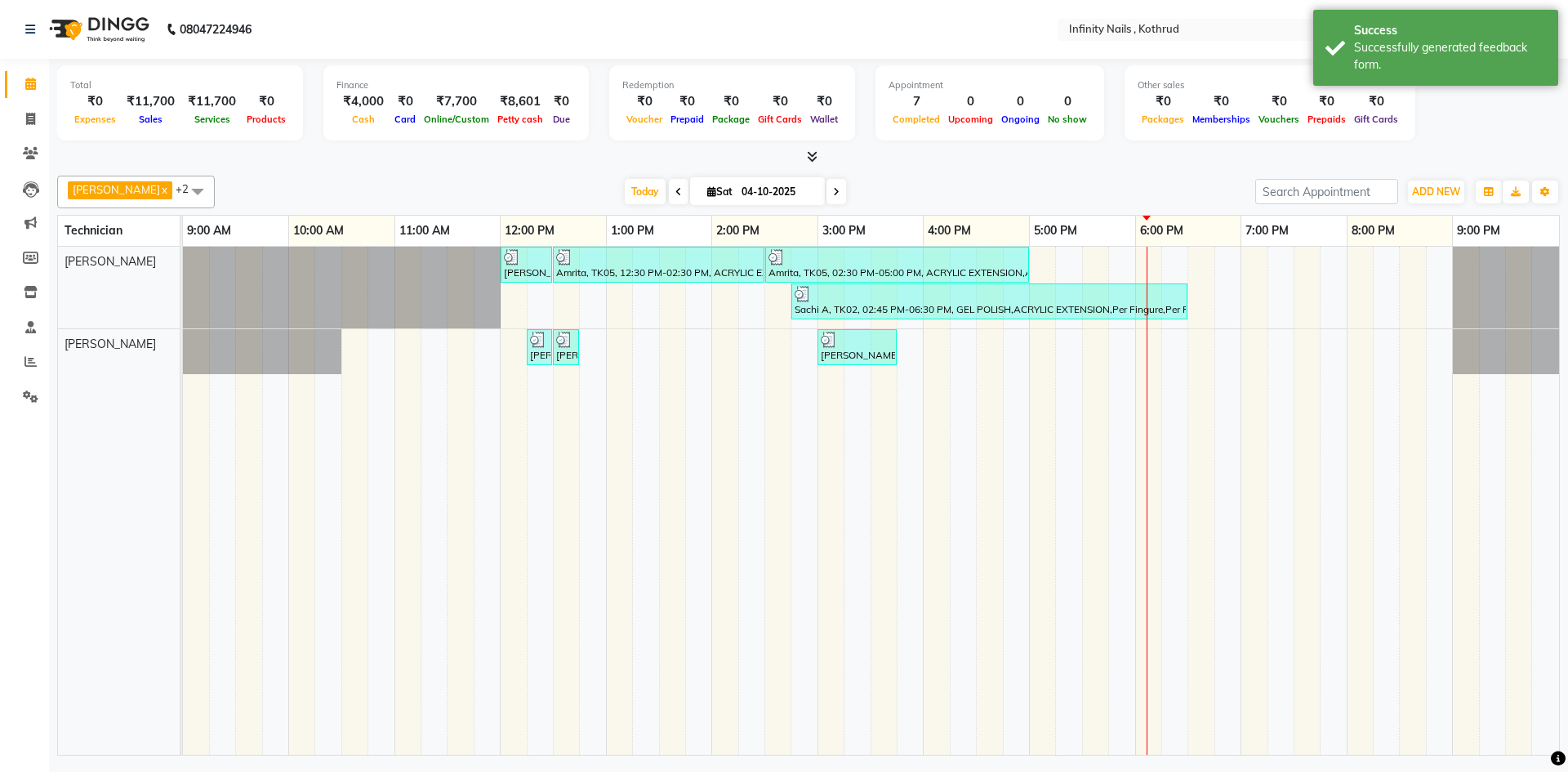
click at [1093, 174] on div "[PERSON_NAME] x [PERSON_NAME] x [PERSON_NAME] x +2 Select All [PERSON_NAME] [PE…" at bounding box center [808, 462] width 1503 height 587
click at [864, 346] on div at bounding box center [857, 340] width 73 height 16
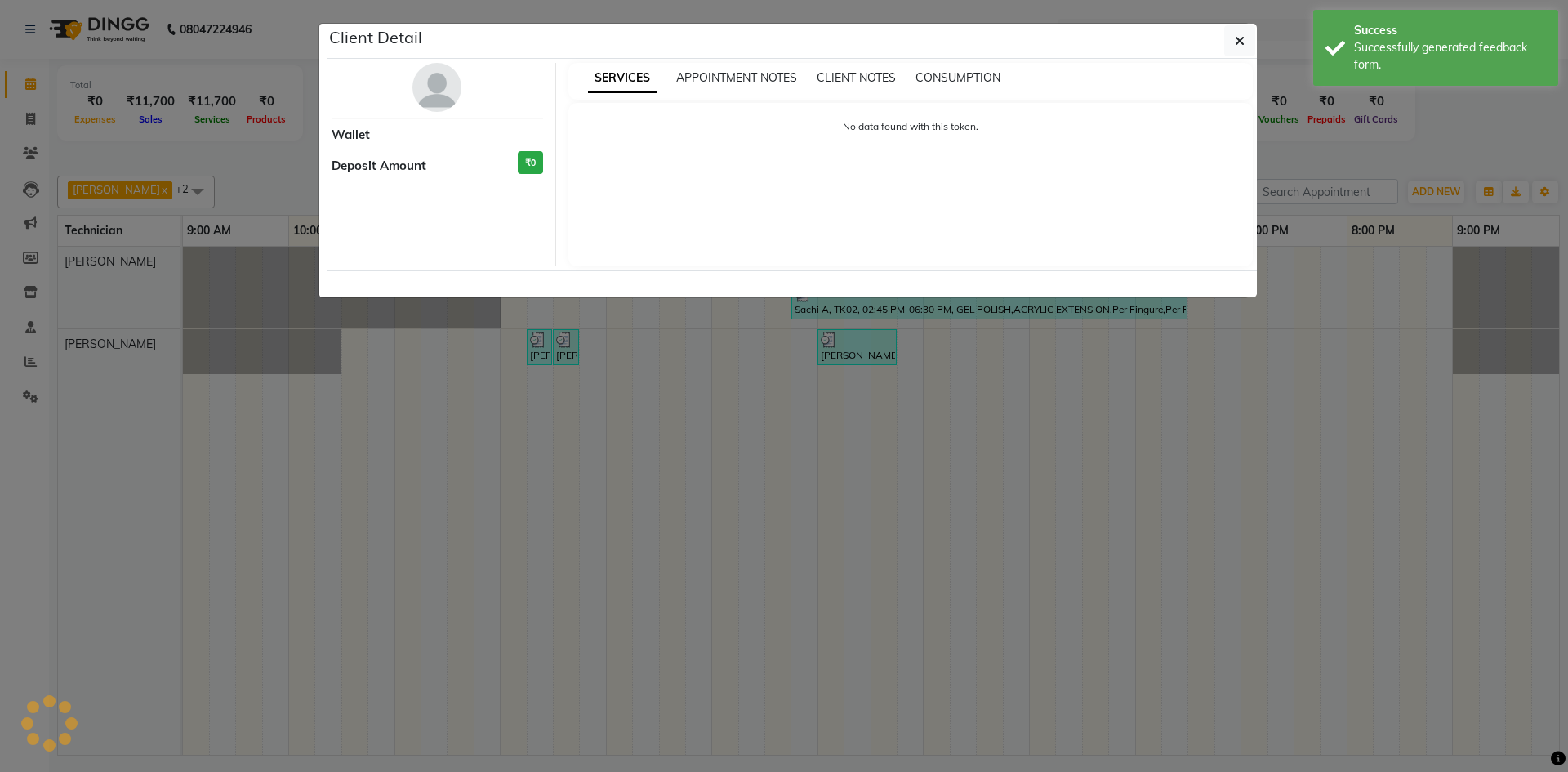
select select "3"
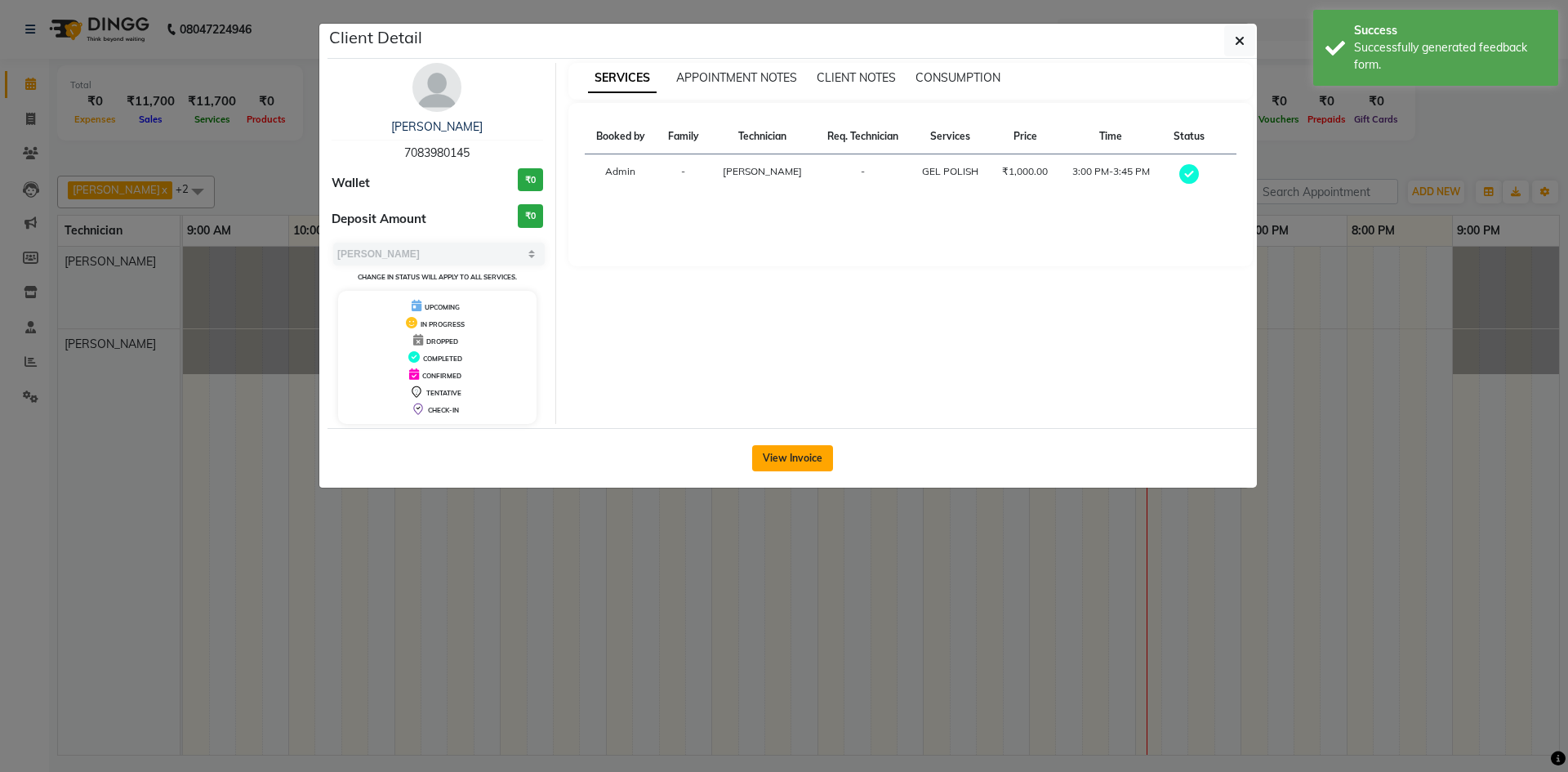
click at [808, 453] on button "View Invoice" at bounding box center [793, 458] width 81 height 26
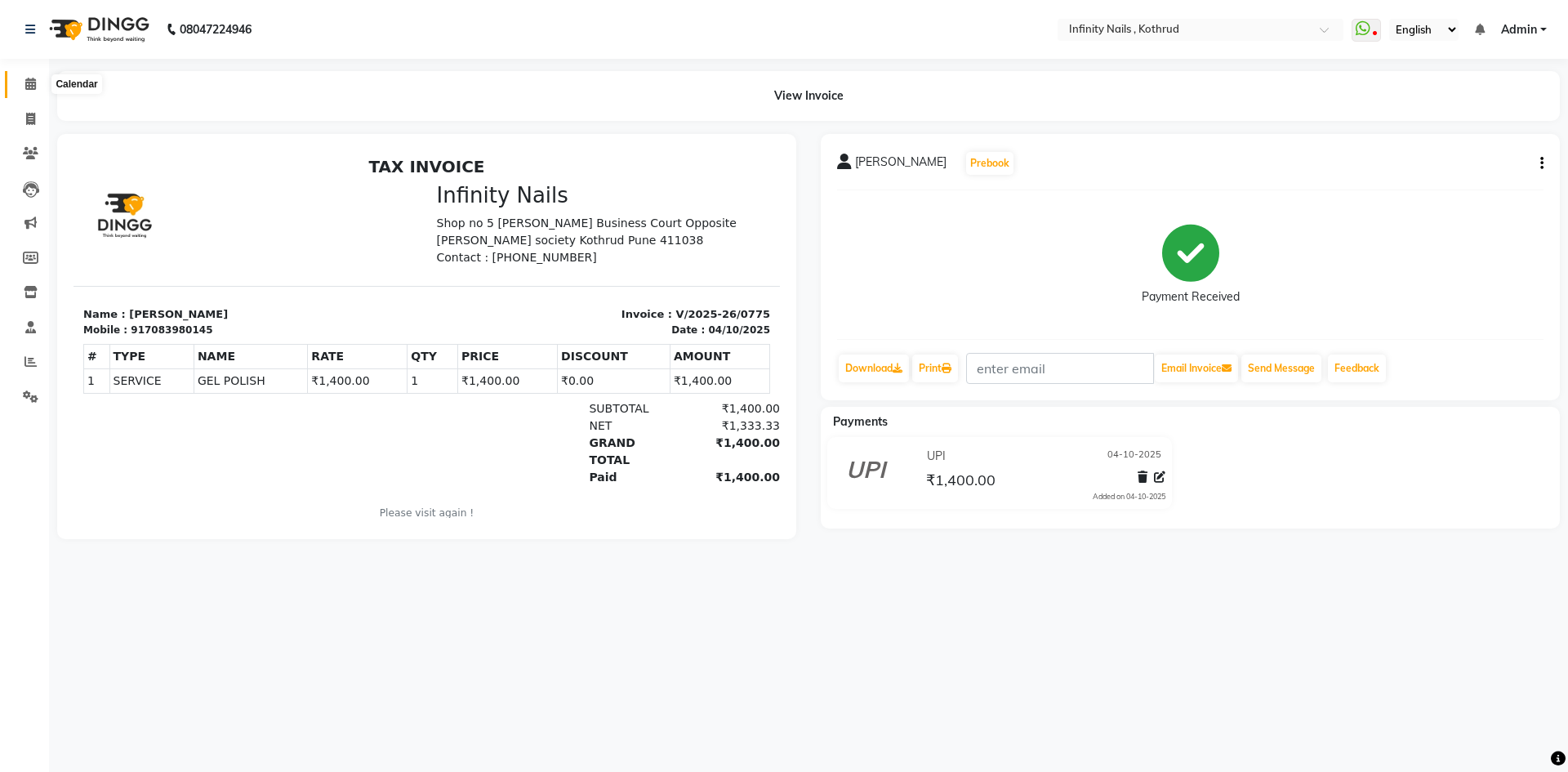
click at [25, 81] on icon at bounding box center [30, 83] width 11 height 12
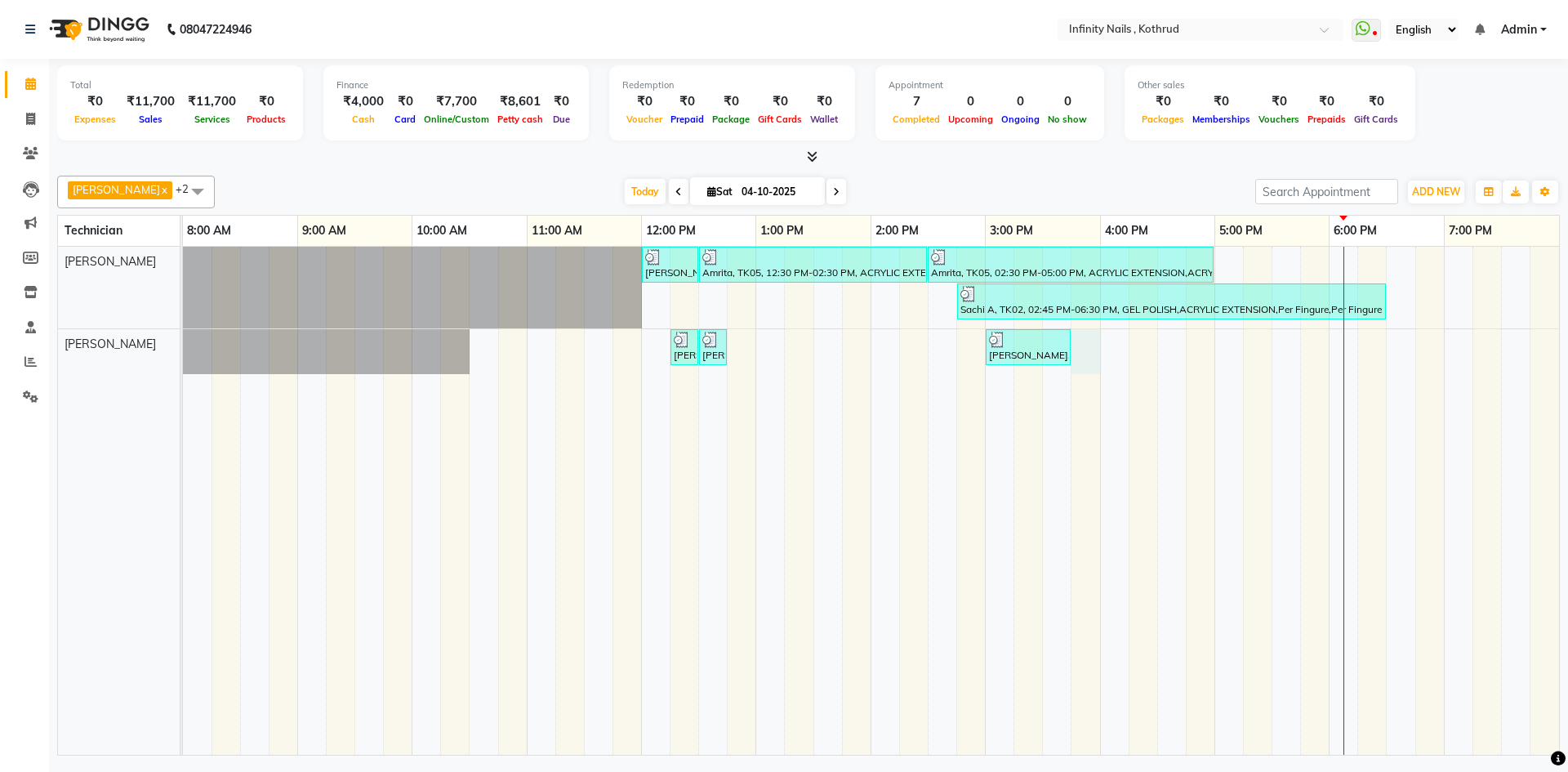
click at [1079, 339] on div "[PERSON_NAME], TK03, 12:00 PM-12:30 PM, REMOVALS Amrita, TK05, 12:30 PM-02:30 P…" at bounding box center [871, 501] width 1376 height 508
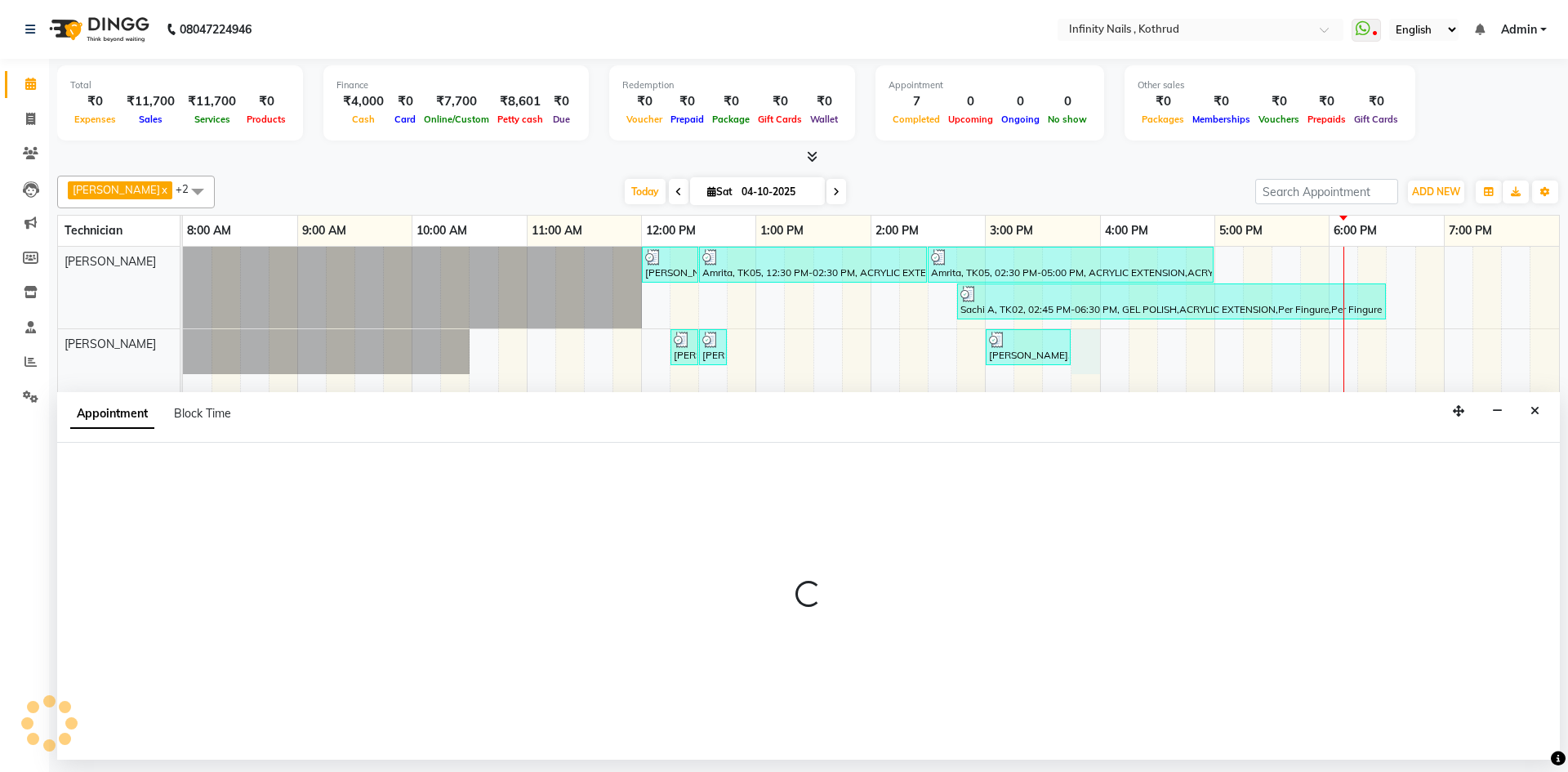
select select "85274"
select select "tentative"
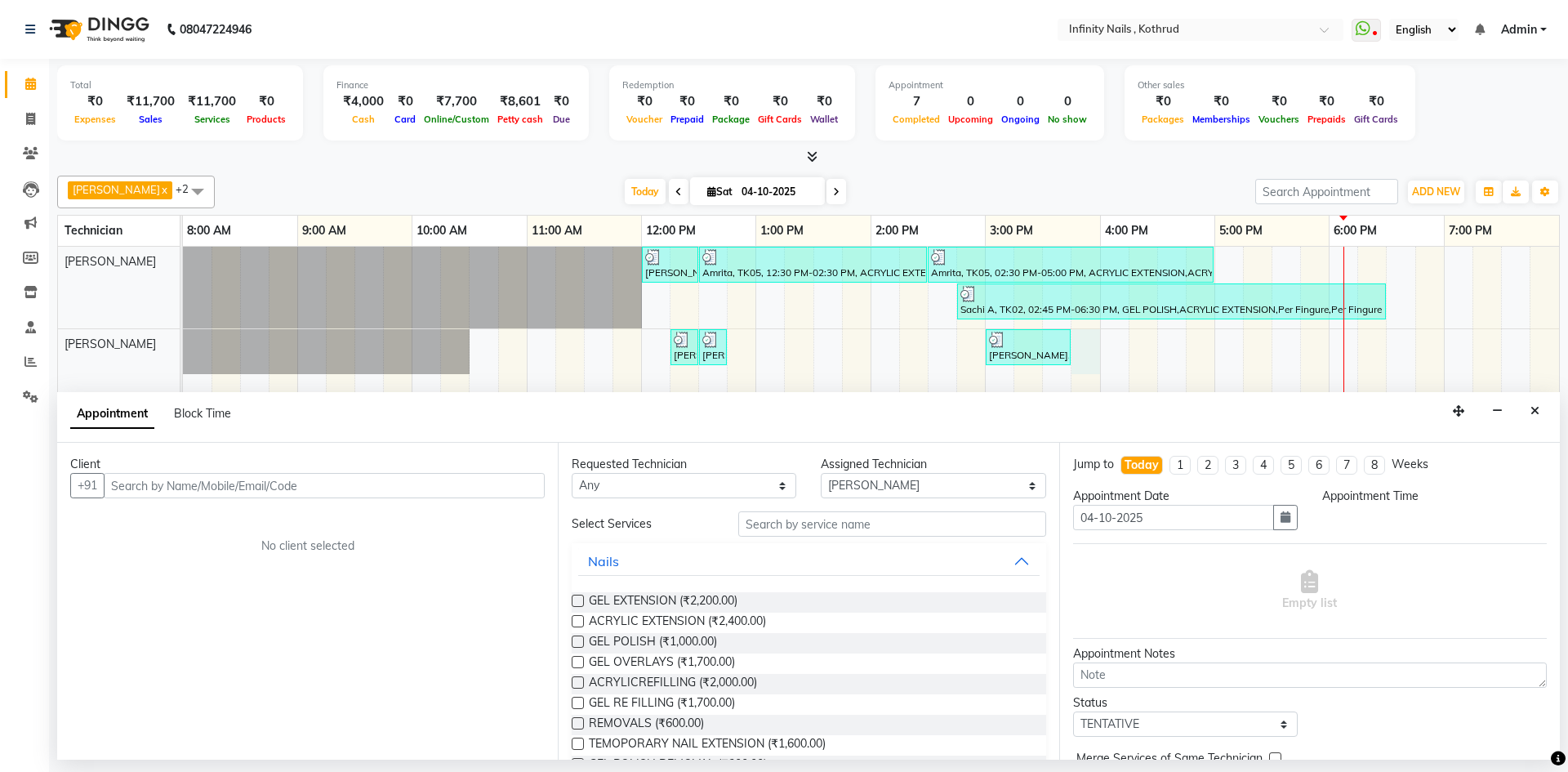
click at [417, 485] on input "text" at bounding box center [324, 485] width 441 height 25
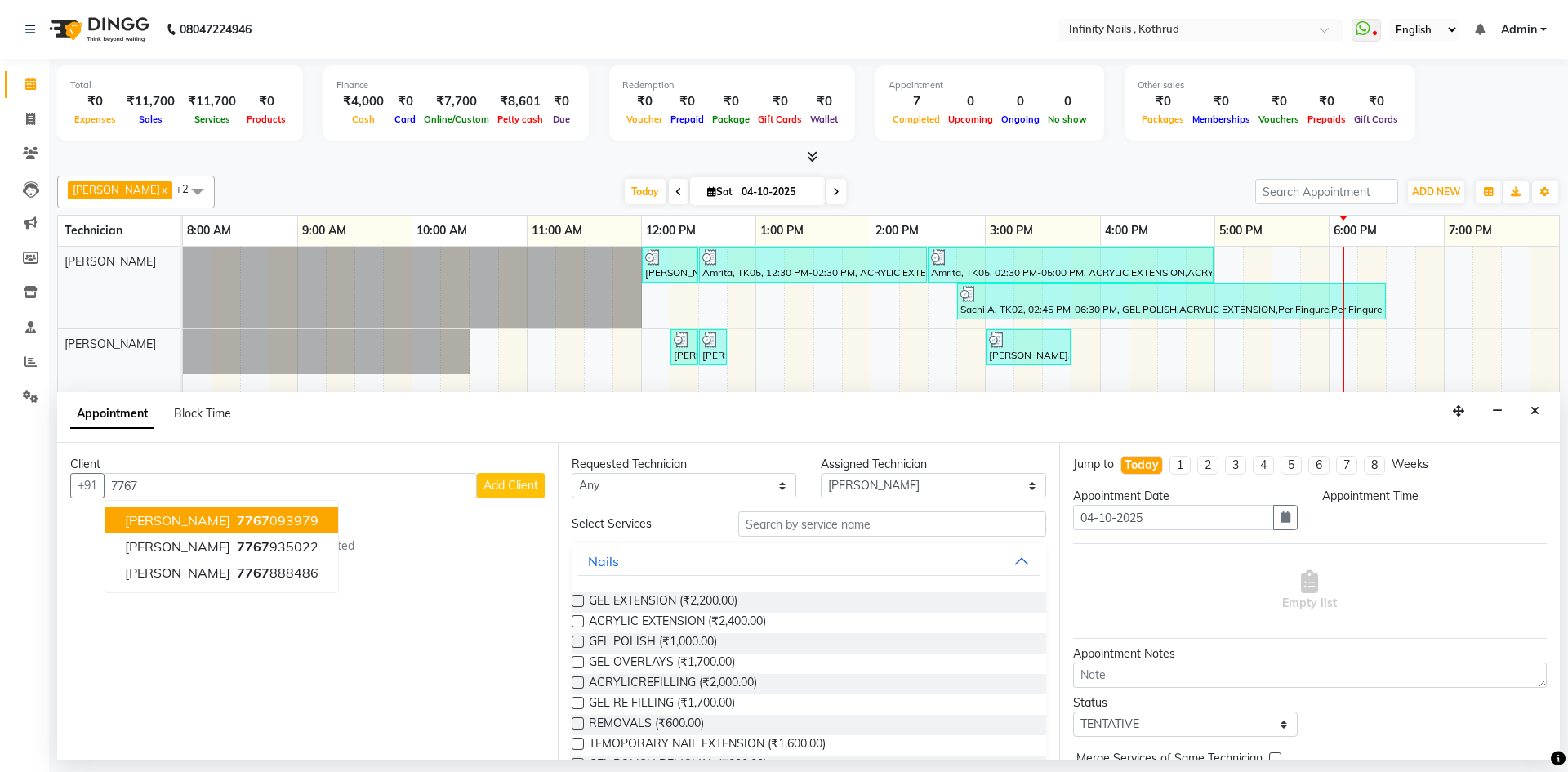
click at [301, 516] on ngb-highlight "7767 093979" at bounding box center [276, 520] width 85 height 16
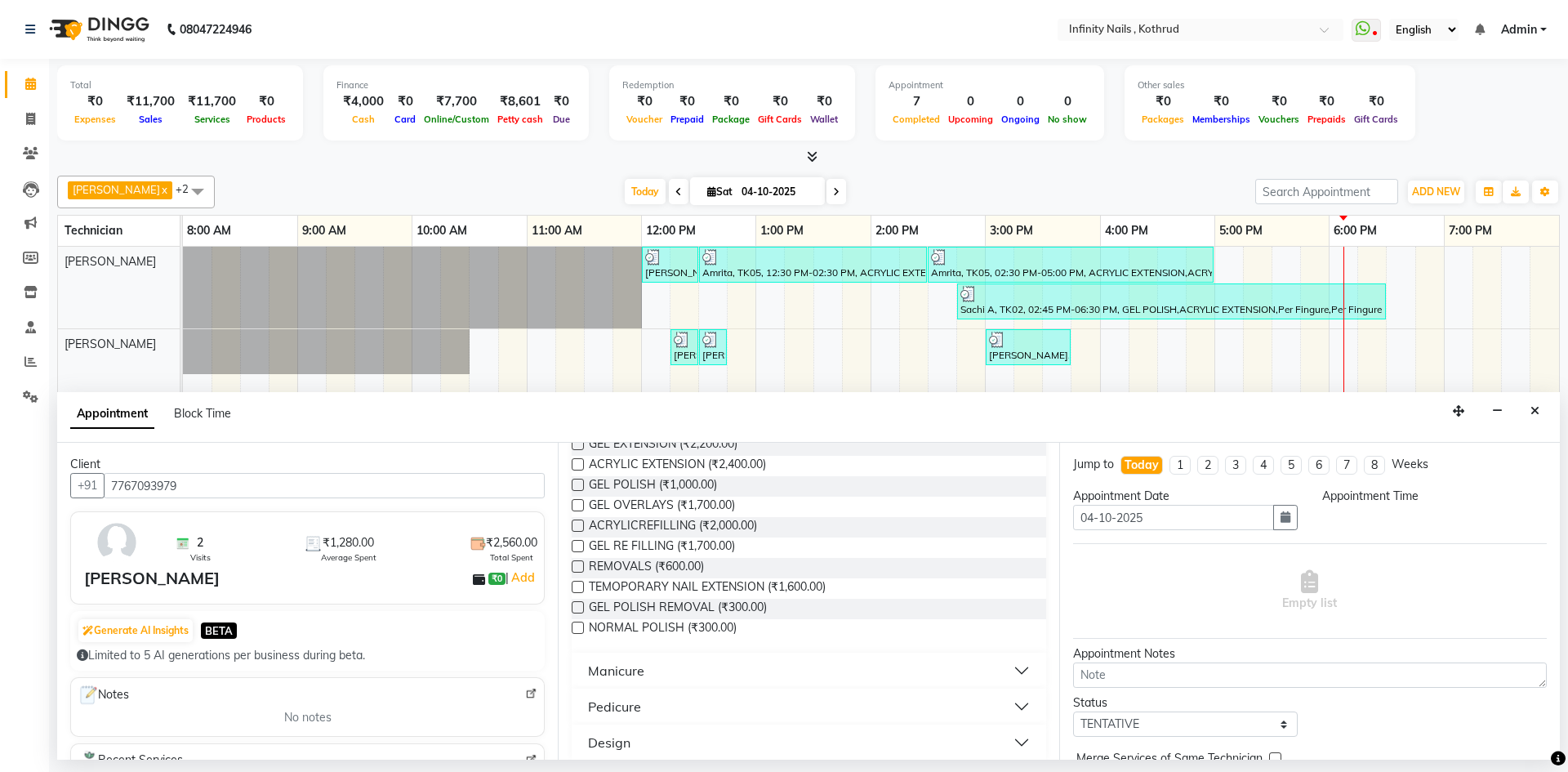
scroll to position [163, 0]
type input "7767093979"
click at [579, 601] on label at bounding box center [578, 600] width 12 height 12
click at [579, 601] on input "checkbox" at bounding box center [577, 602] width 11 height 11
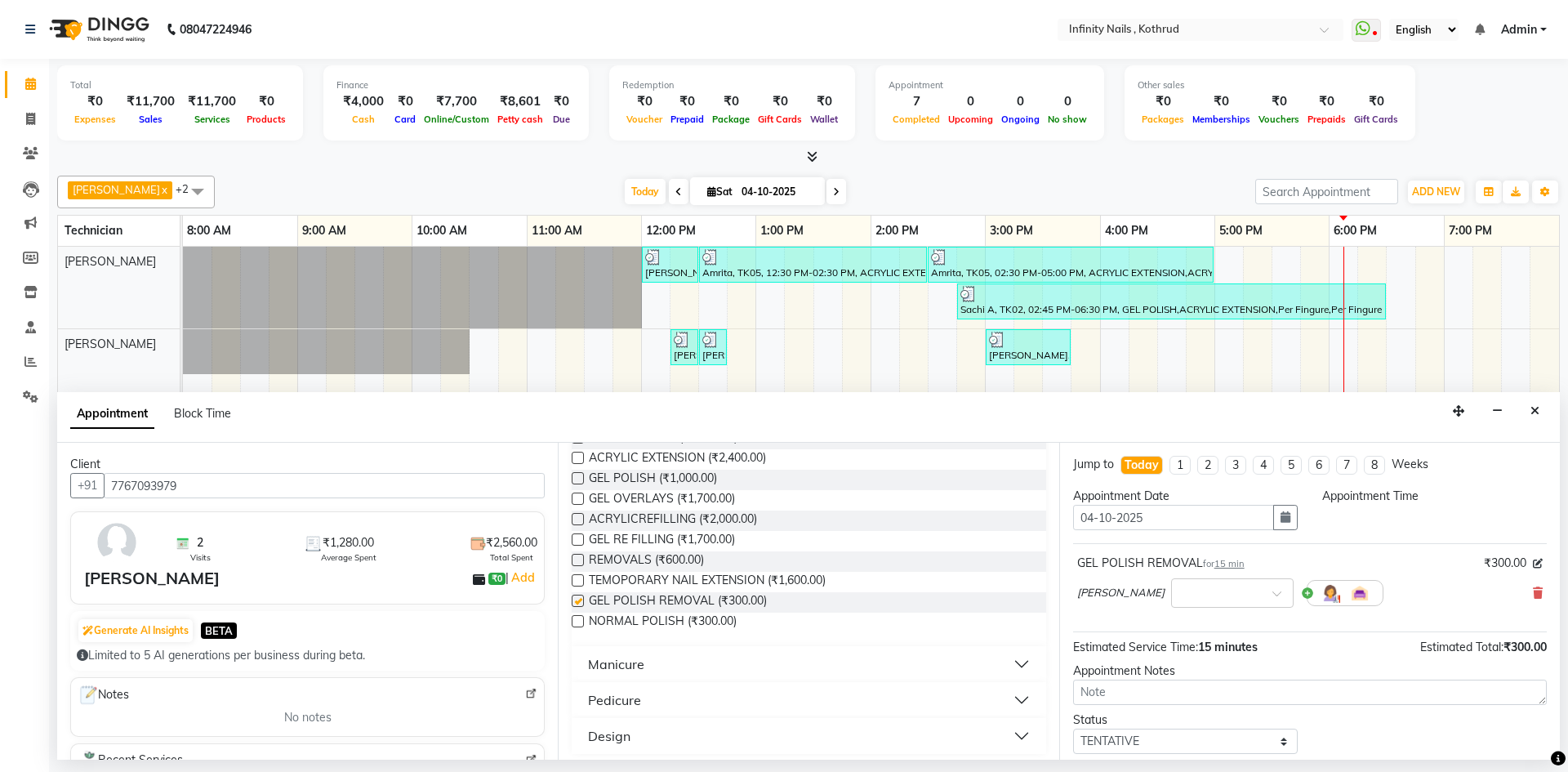
checkbox input "false"
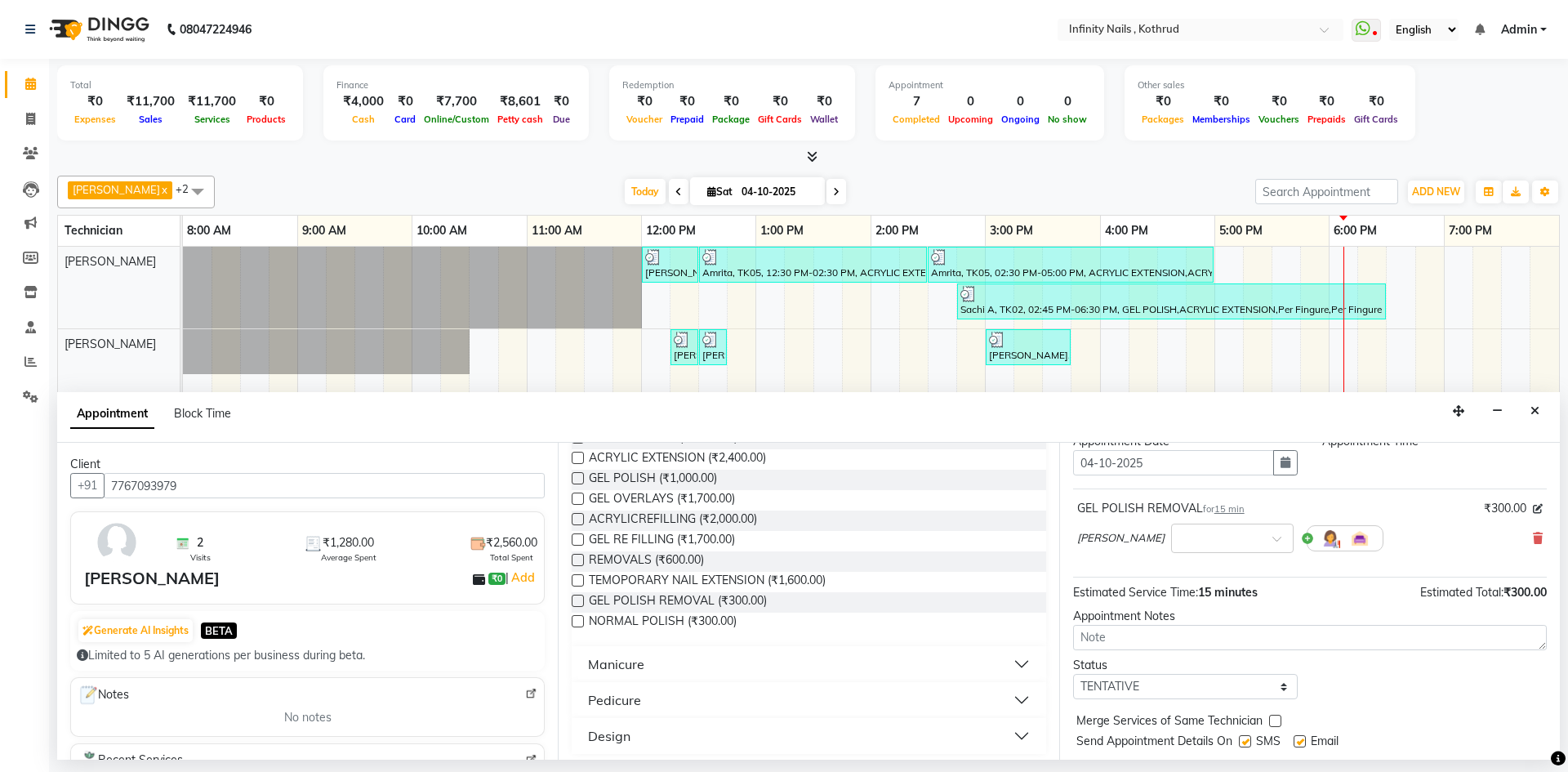
scroll to position [82, 0]
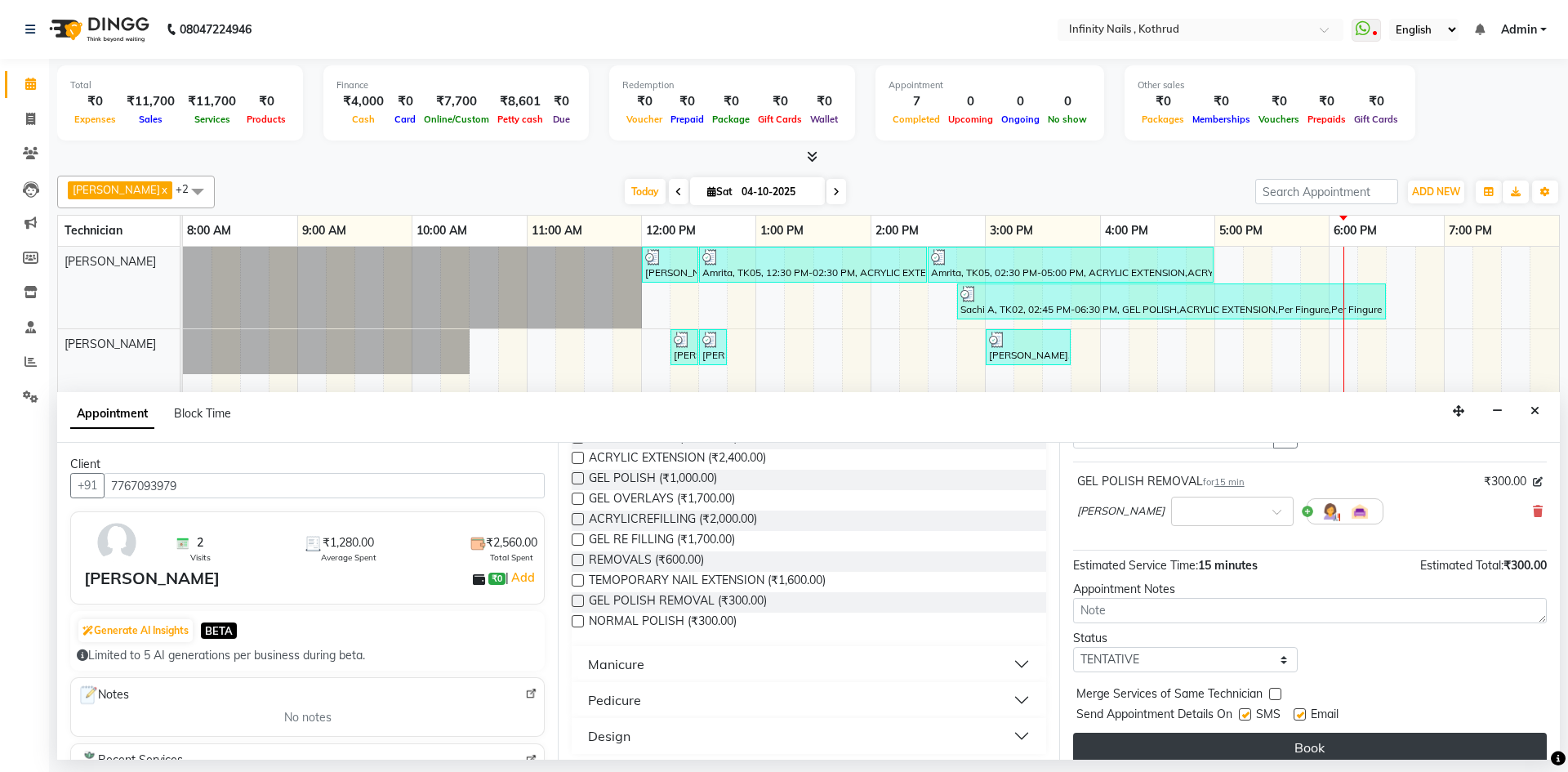
click at [1295, 752] on button "Book" at bounding box center [1311, 747] width 474 height 29
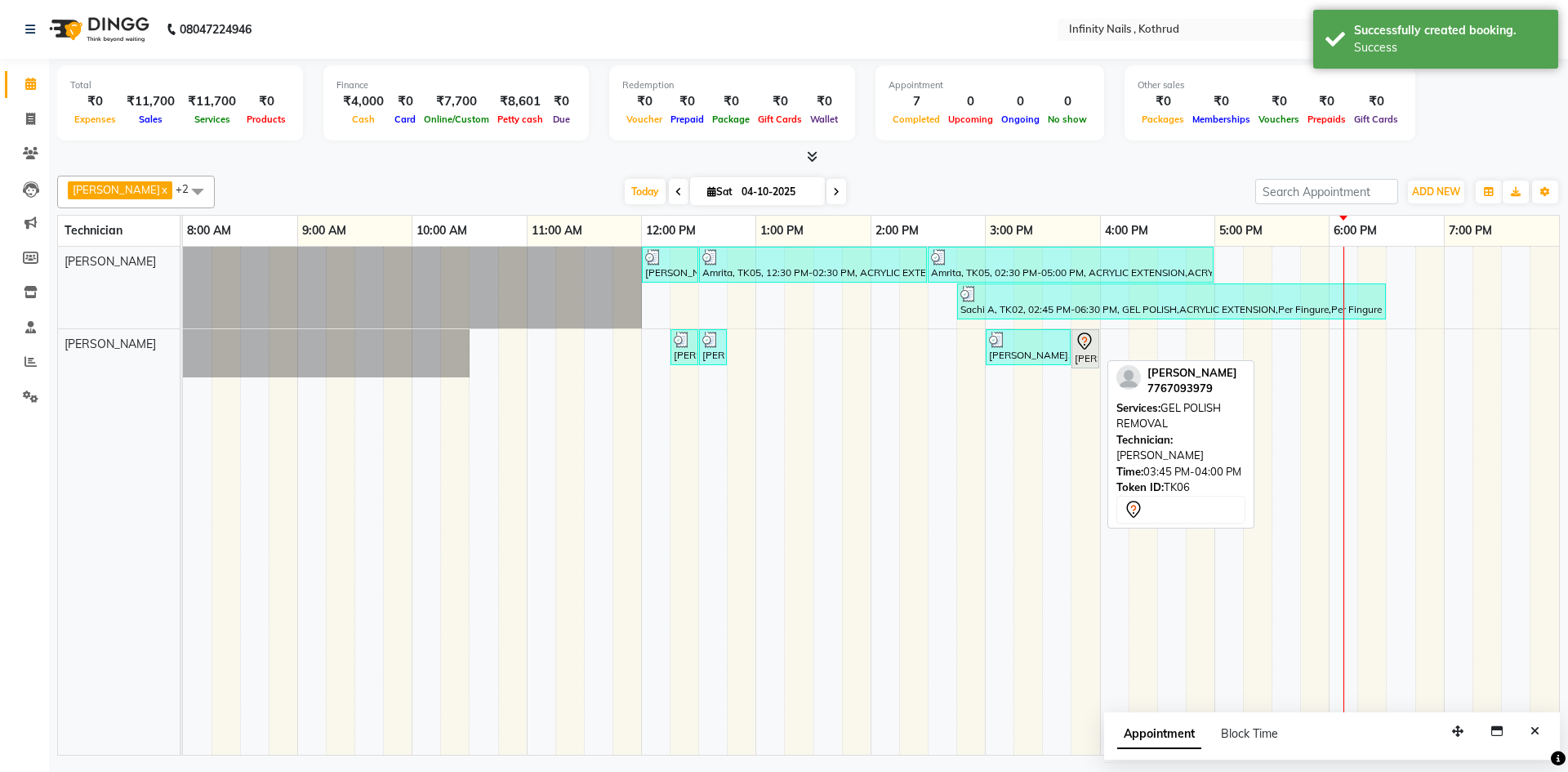
click at [1084, 358] on div "[PERSON_NAME], TK06, 03:45 PM-04:00 PM, GEL POLISH REMOVAL" at bounding box center [1086, 349] width 25 height 34
select select "7"
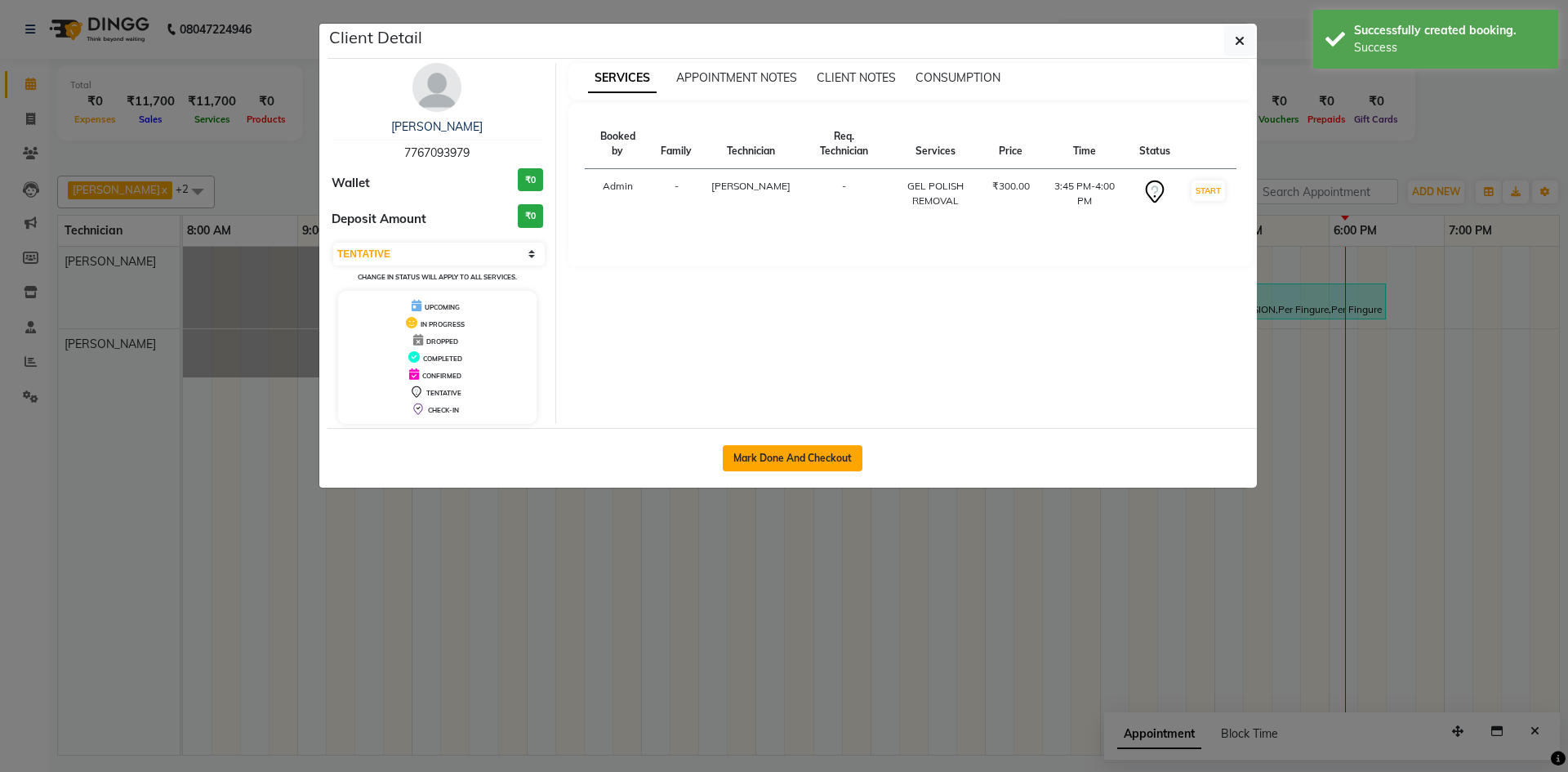
click at [815, 455] on button "Mark Done And Checkout" at bounding box center [793, 458] width 140 height 26
select select "6640"
select select "service"
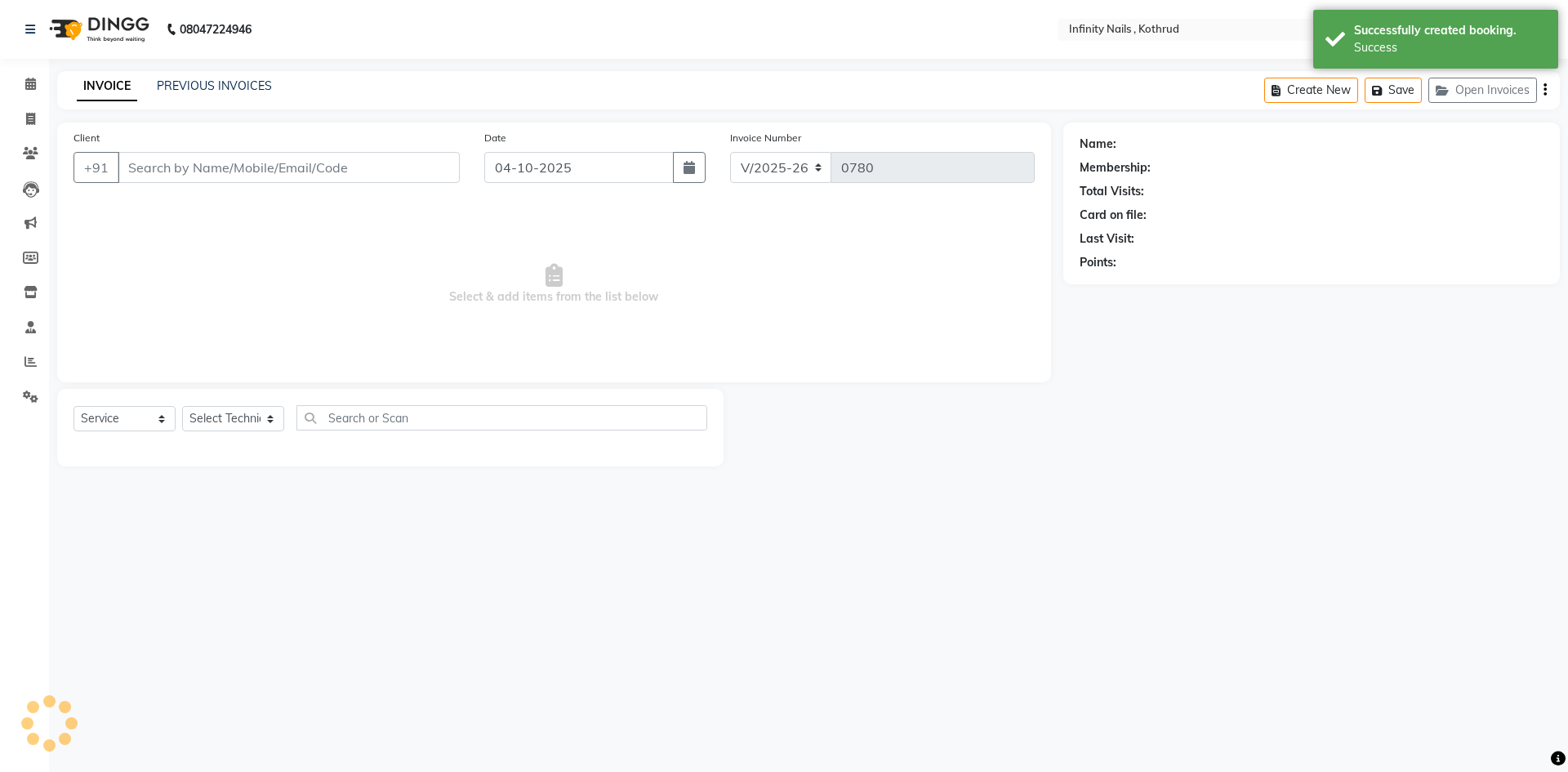
type input "7767093979"
select select "85274"
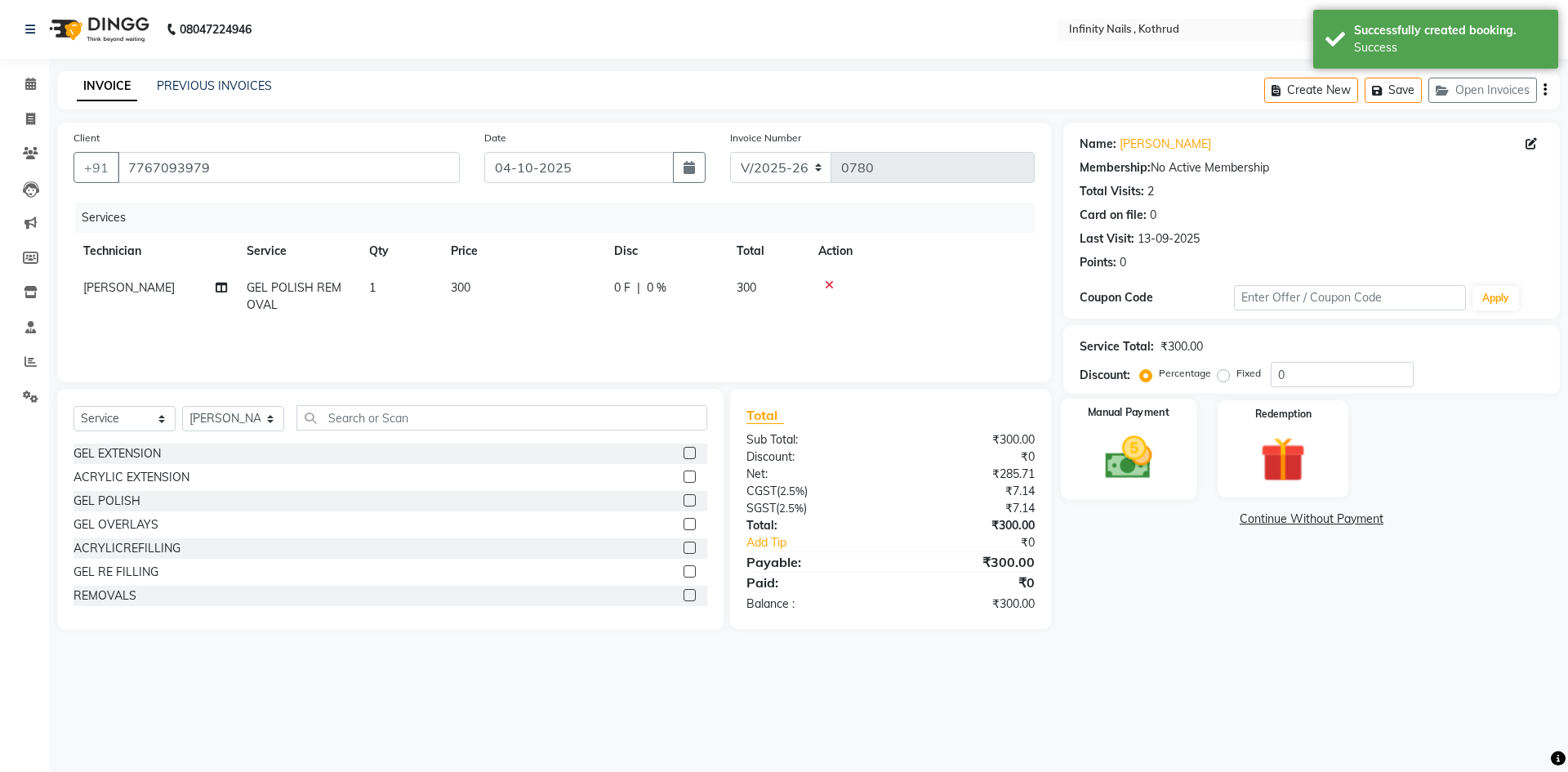
drag, startPoint x: 1138, startPoint y: 444, endPoint x: 1146, endPoint y: 442, distance: 8.2
click at [1138, 444] on img at bounding box center [1128, 457] width 76 height 54
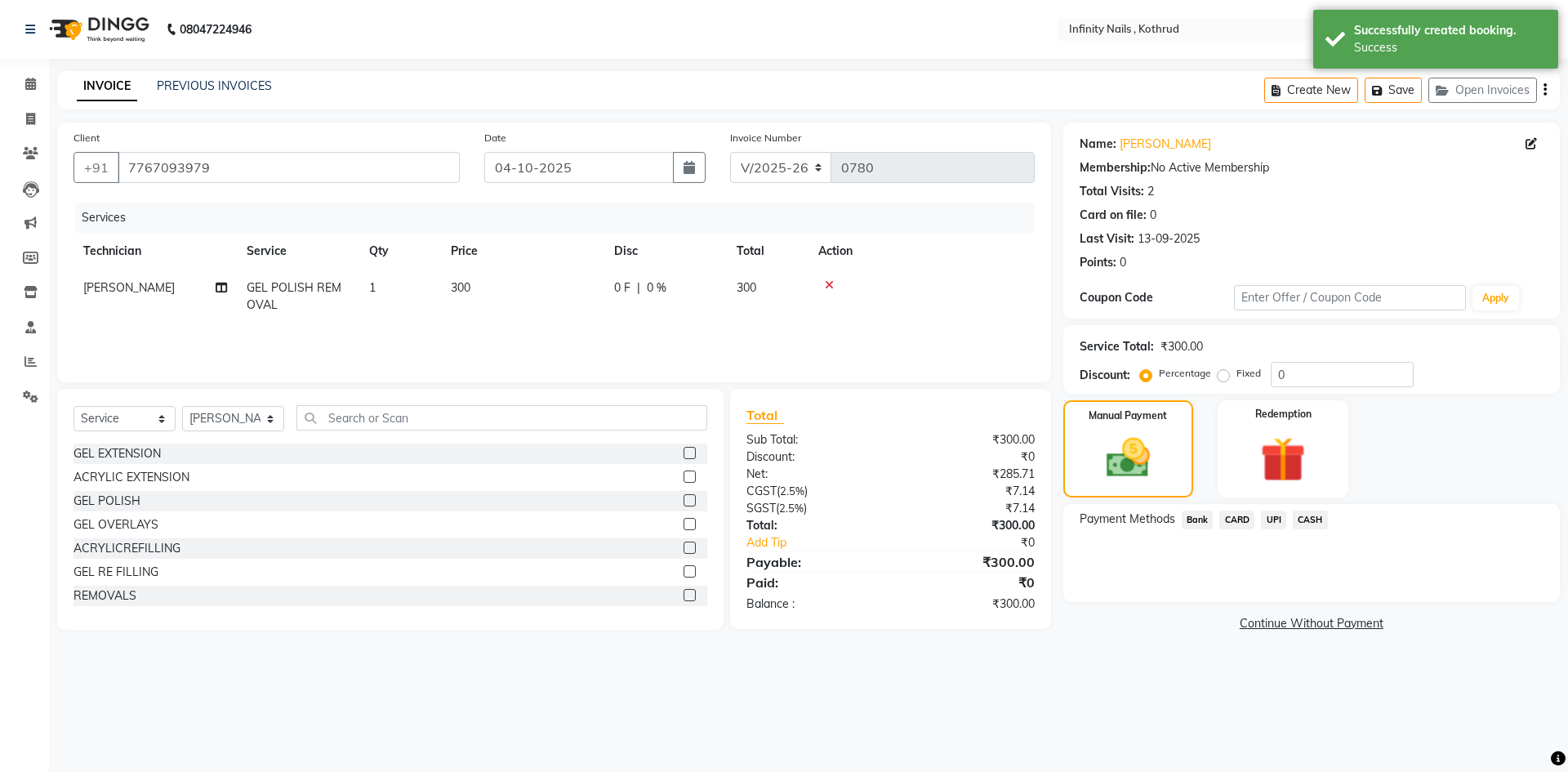
click at [1320, 515] on span "CASH" at bounding box center [1310, 520] width 35 height 19
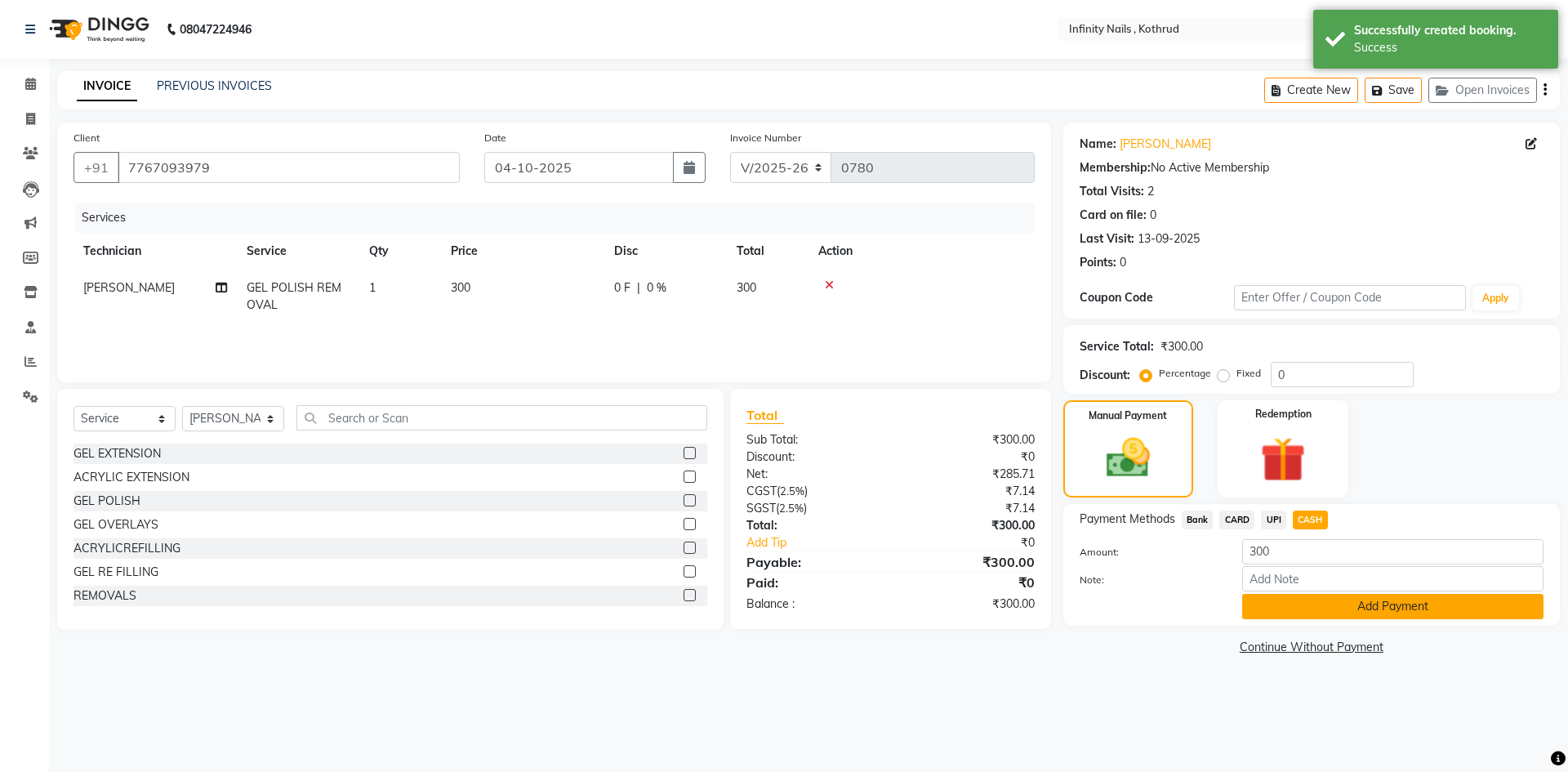
click at [1302, 605] on button "Add Payment" at bounding box center [1392, 606] width 302 height 25
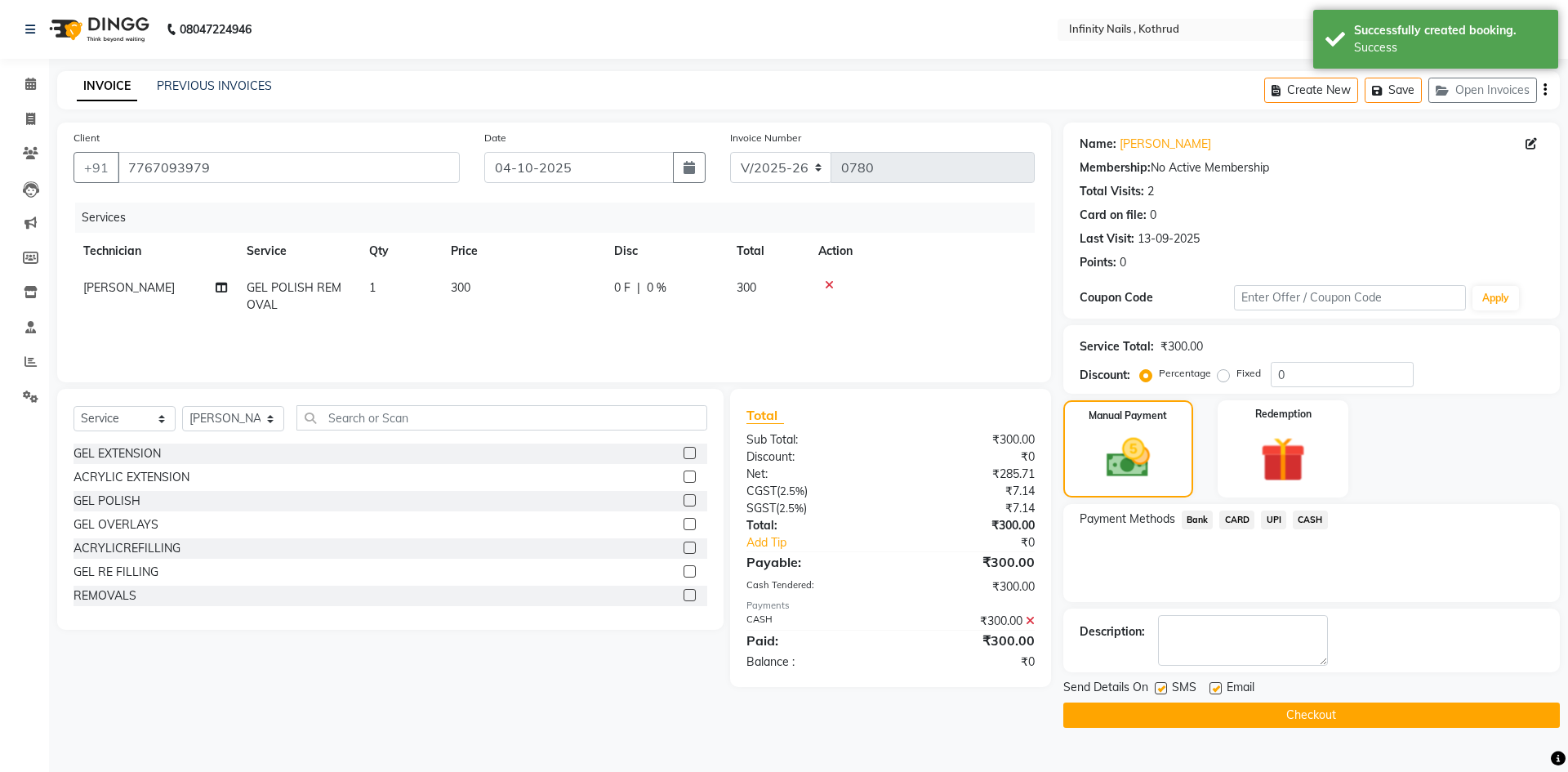
click at [1344, 717] on button "Checkout" at bounding box center [1312, 715] width 497 height 25
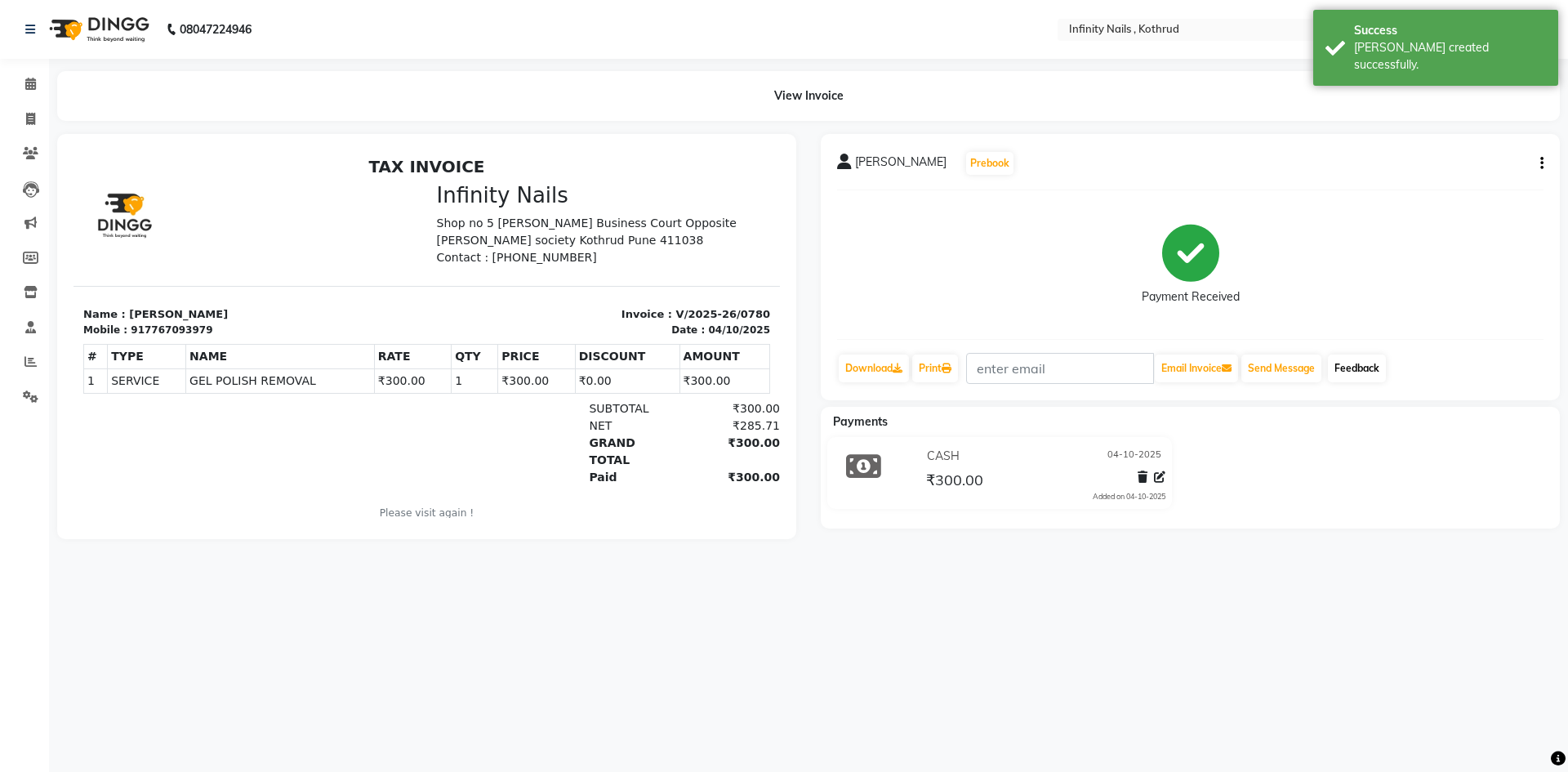
click at [1351, 362] on link "Feedback" at bounding box center [1356, 368] width 58 height 28
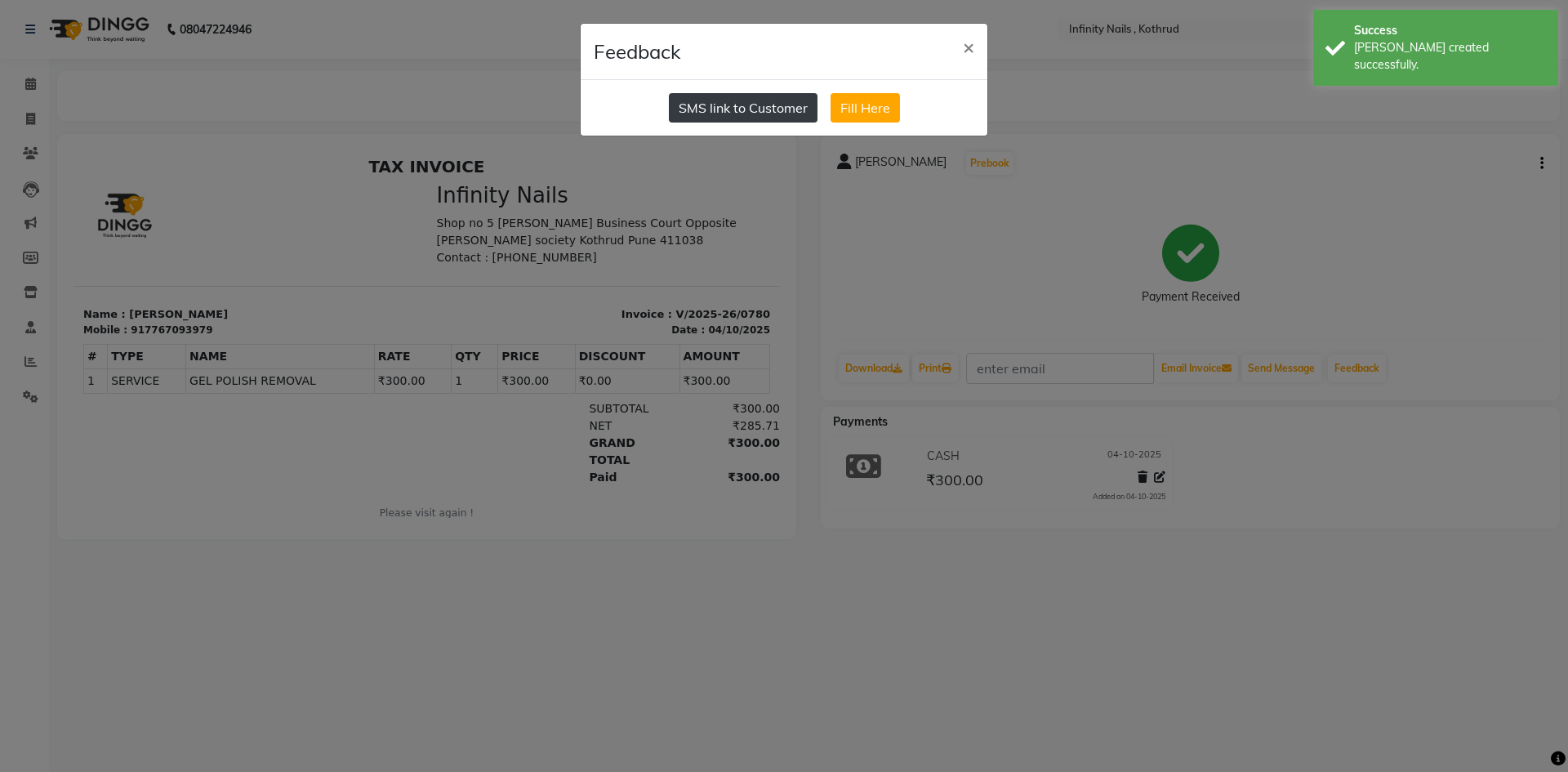
click at [730, 110] on button "SMS link to Customer" at bounding box center [744, 108] width 149 height 29
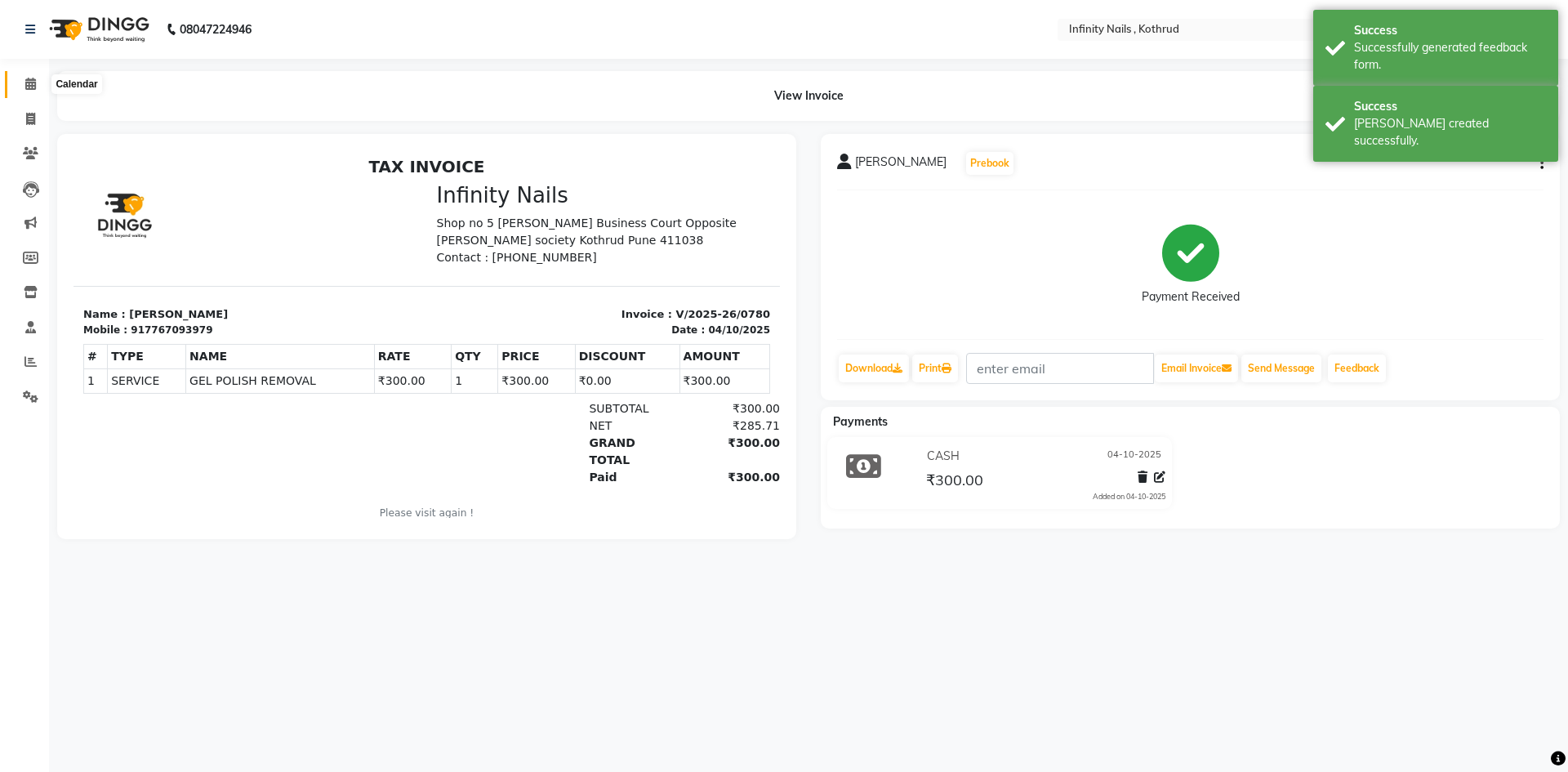
click at [32, 86] on icon at bounding box center [30, 83] width 11 height 12
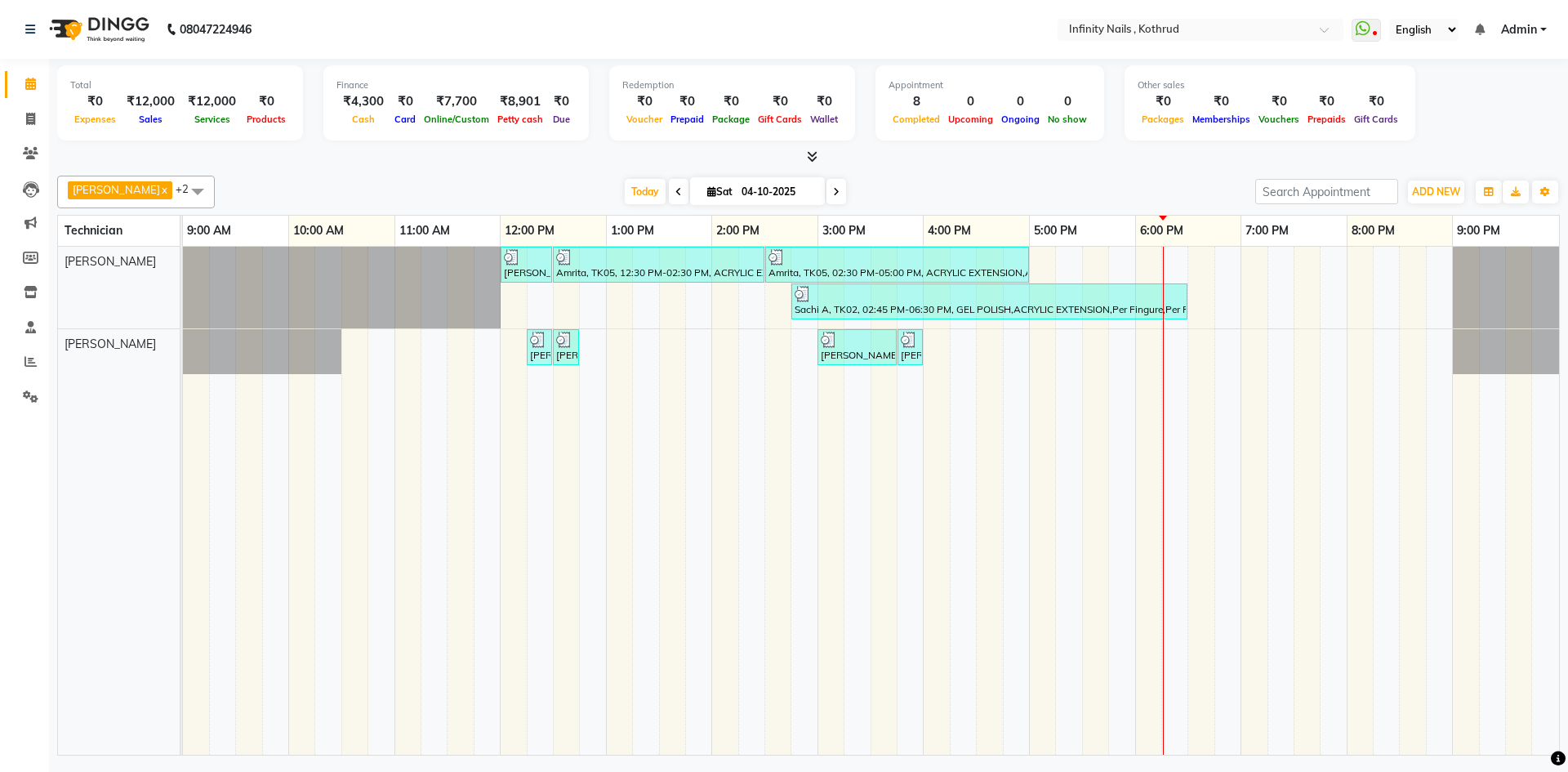
click at [1057, 349] on div "[PERSON_NAME], TK03, 12:00 PM-12:30 PM, REMOVALS Amrita, TK05, 12:30 PM-02:30 P…" at bounding box center [871, 501] width 1376 height 508
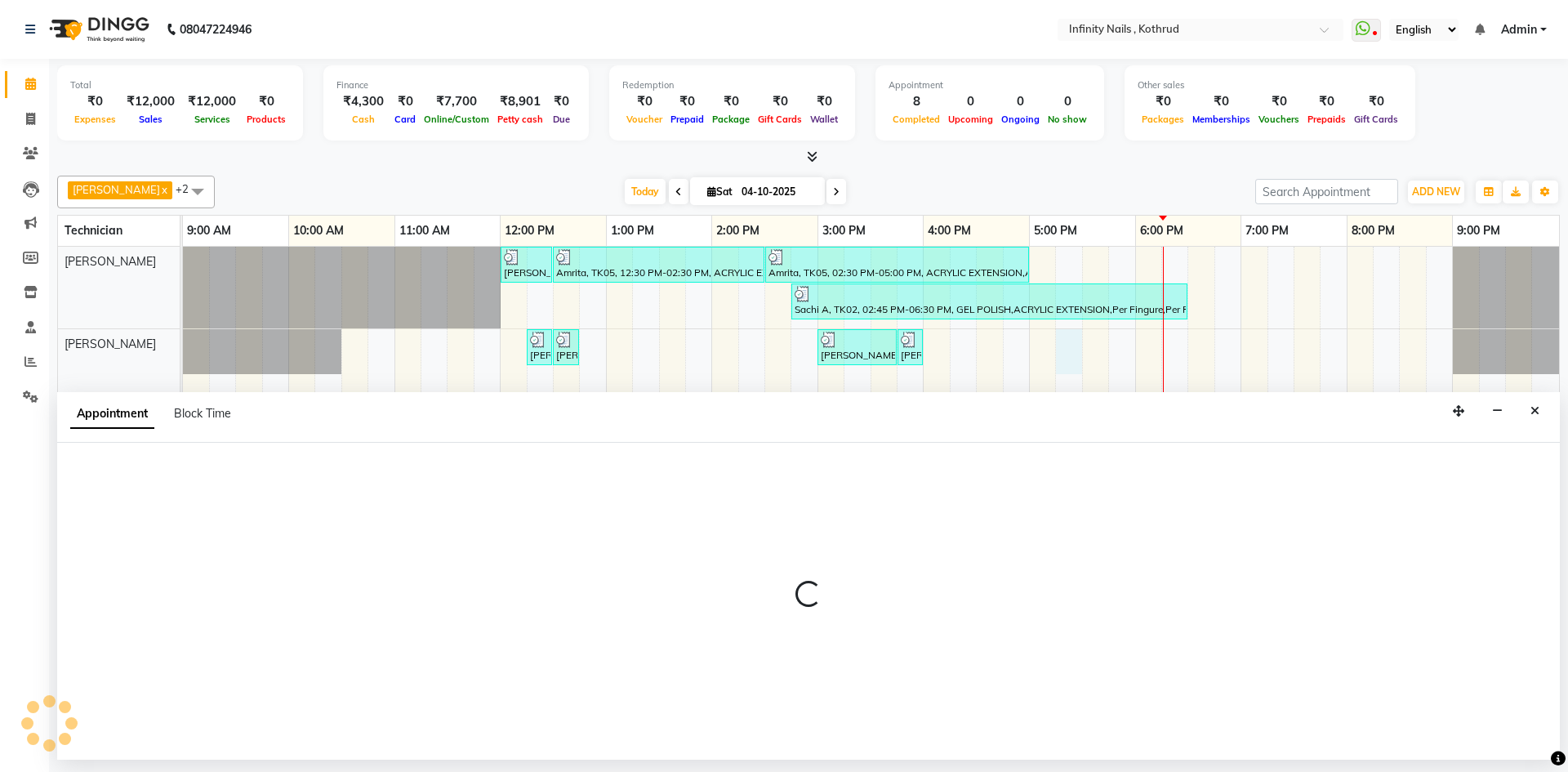
select select "85274"
select select "1035"
select select "tentative"
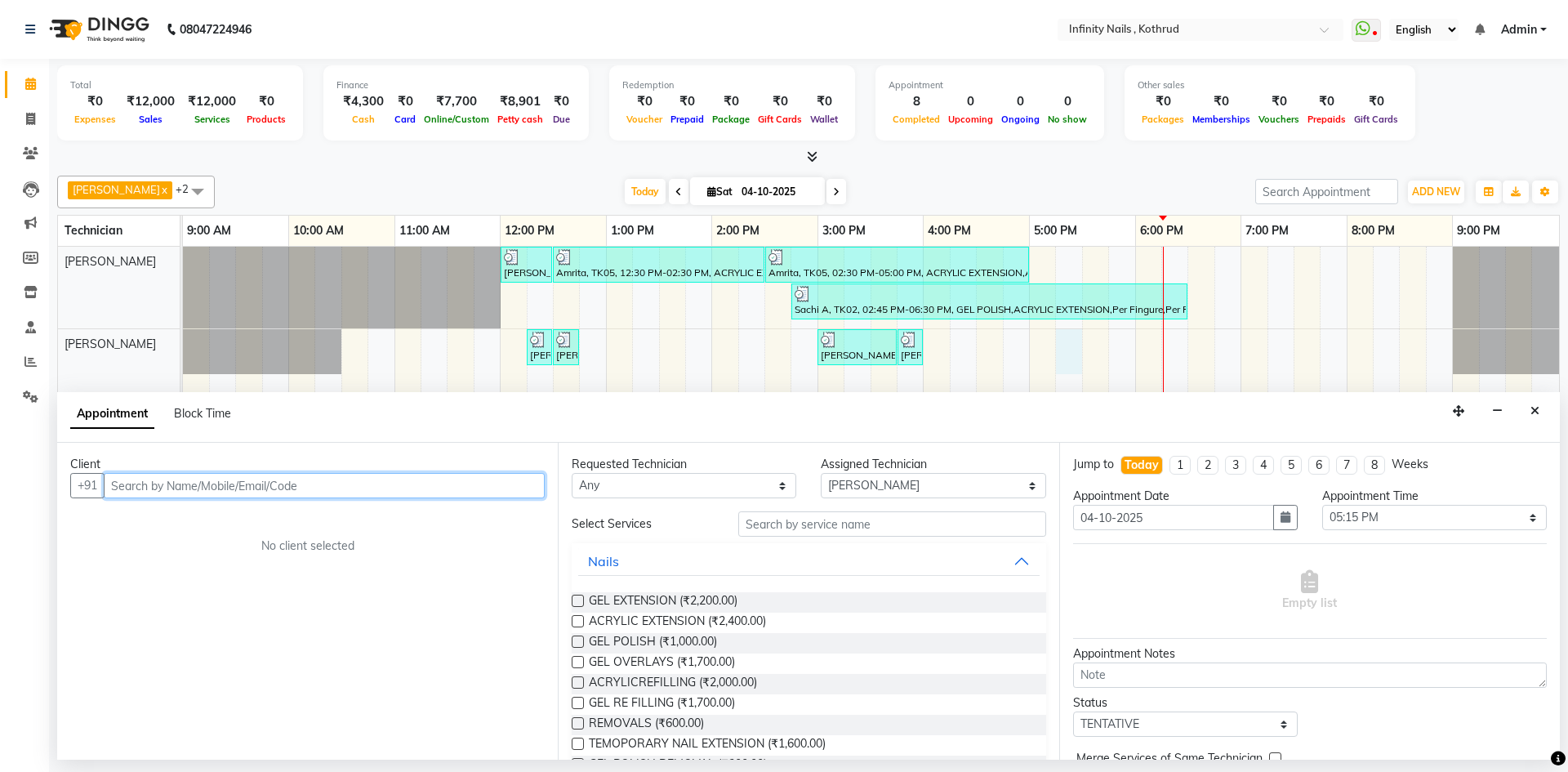
click at [325, 487] on input "text" at bounding box center [324, 485] width 441 height 25
type input "8983157236"
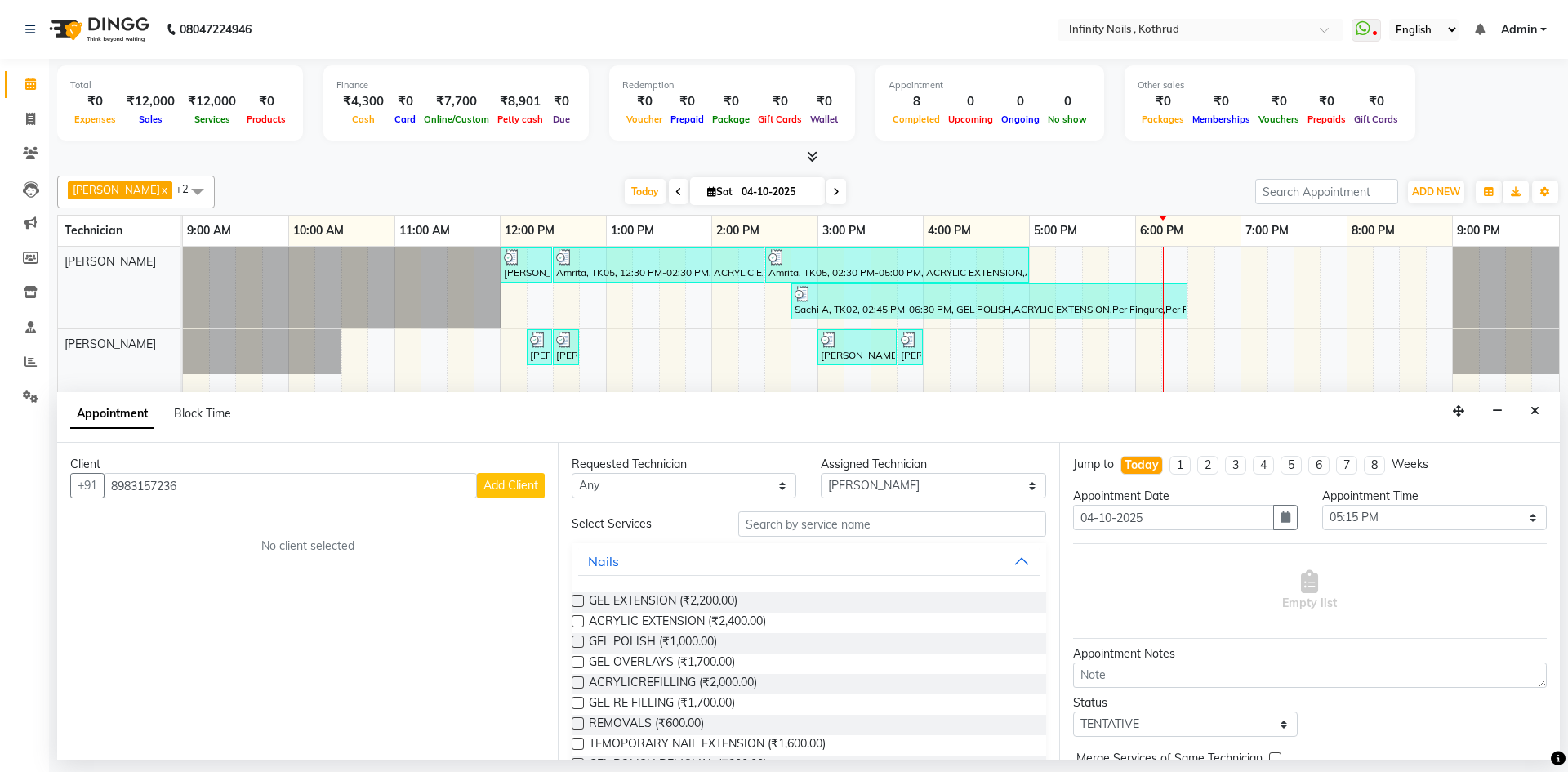
click at [497, 476] on button "Add Client" at bounding box center [511, 485] width 68 height 25
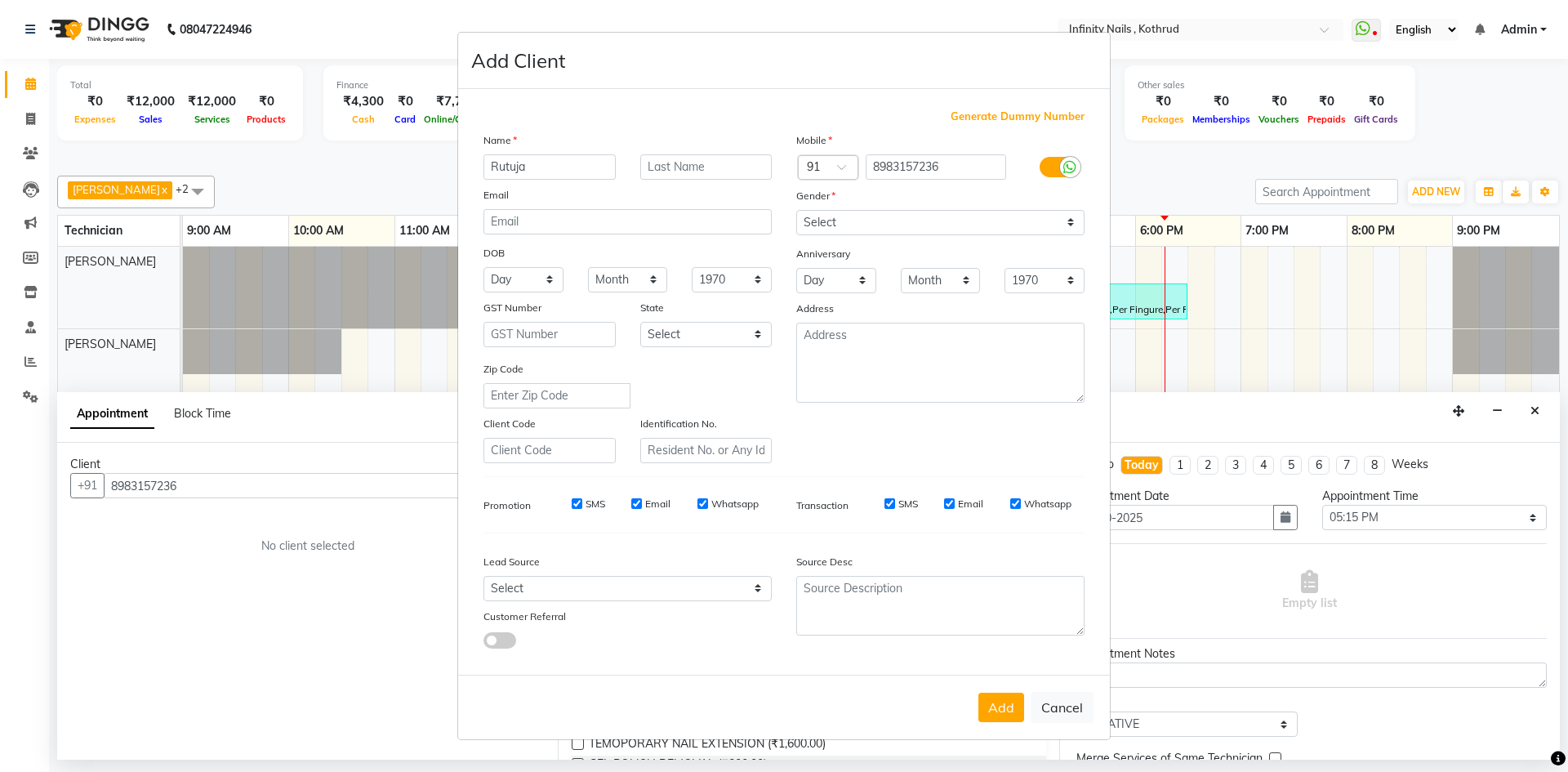
type input "Rutuja"
click at [666, 167] on input "Haertalkar" at bounding box center [707, 167] width 132 height 25
click at [668, 167] on input "Haertalkar" at bounding box center [707, 167] width 132 height 25
type input "[PERSON_NAME]"
click at [927, 224] on select "Select [DEMOGRAPHIC_DATA] [DEMOGRAPHIC_DATA] Other Prefer Not To Say" at bounding box center [940, 222] width 288 height 25
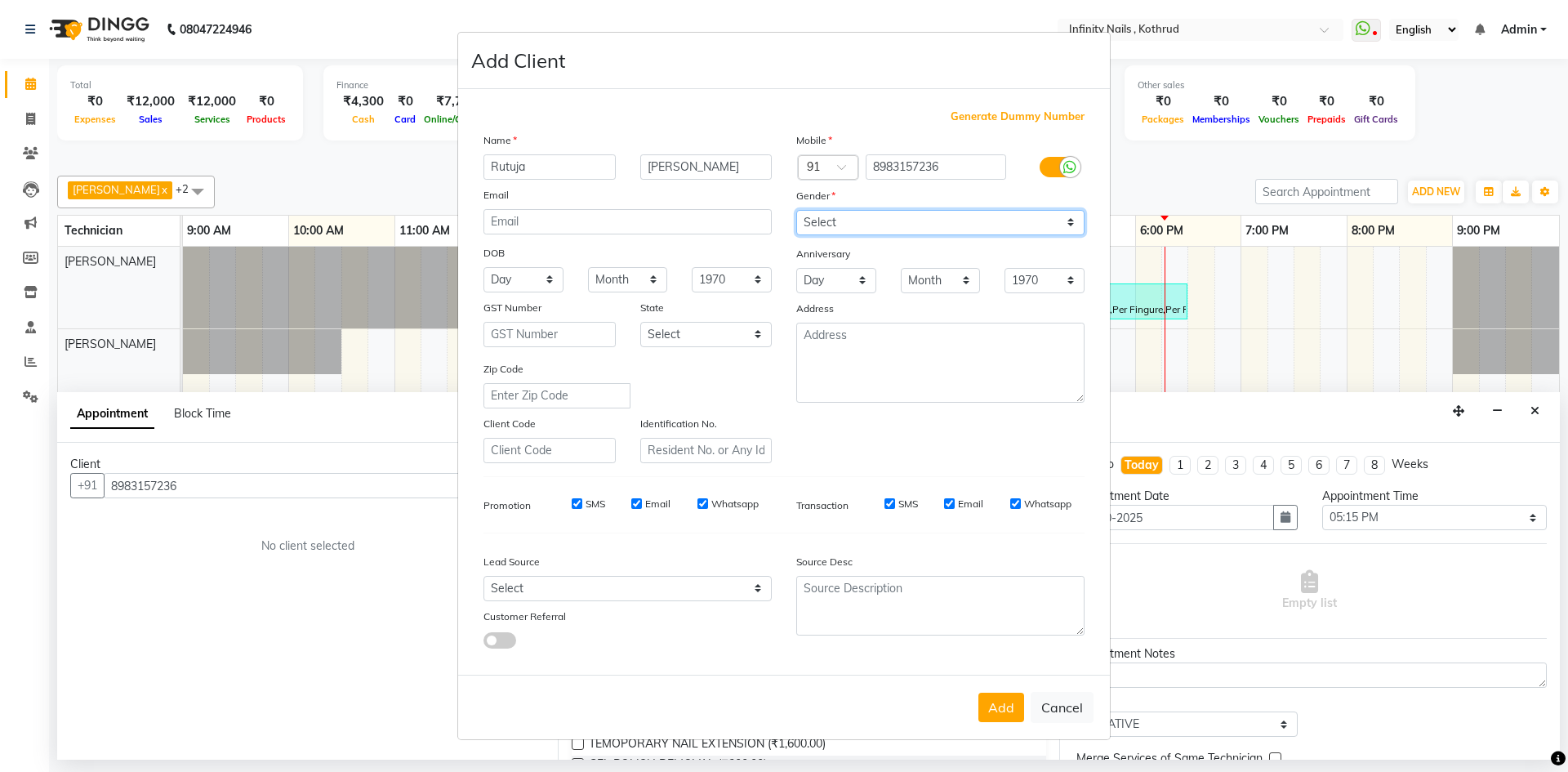
select select "[DEMOGRAPHIC_DATA]"
click at [797, 210] on select "Select [DEMOGRAPHIC_DATA] [DEMOGRAPHIC_DATA] Other Prefer Not To Say" at bounding box center [940, 222] width 288 height 25
click at [739, 324] on select "Select [GEOGRAPHIC_DATA] [GEOGRAPHIC_DATA] [GEOGRAPHIC_DATA] [GEOGRAPHIC_DATA] …" at bounding box center [707, 334] width 132 height 25
select select "22"
click at [641, 322] on select "Select [GEOGRAPHIC_DATA] [GEOGRAPHIC_DATA] [GEOGRAPHIC_DATA] [GEOGRAPHIC_DATA] …" at bounding box center [707, 334] width 132 height 25
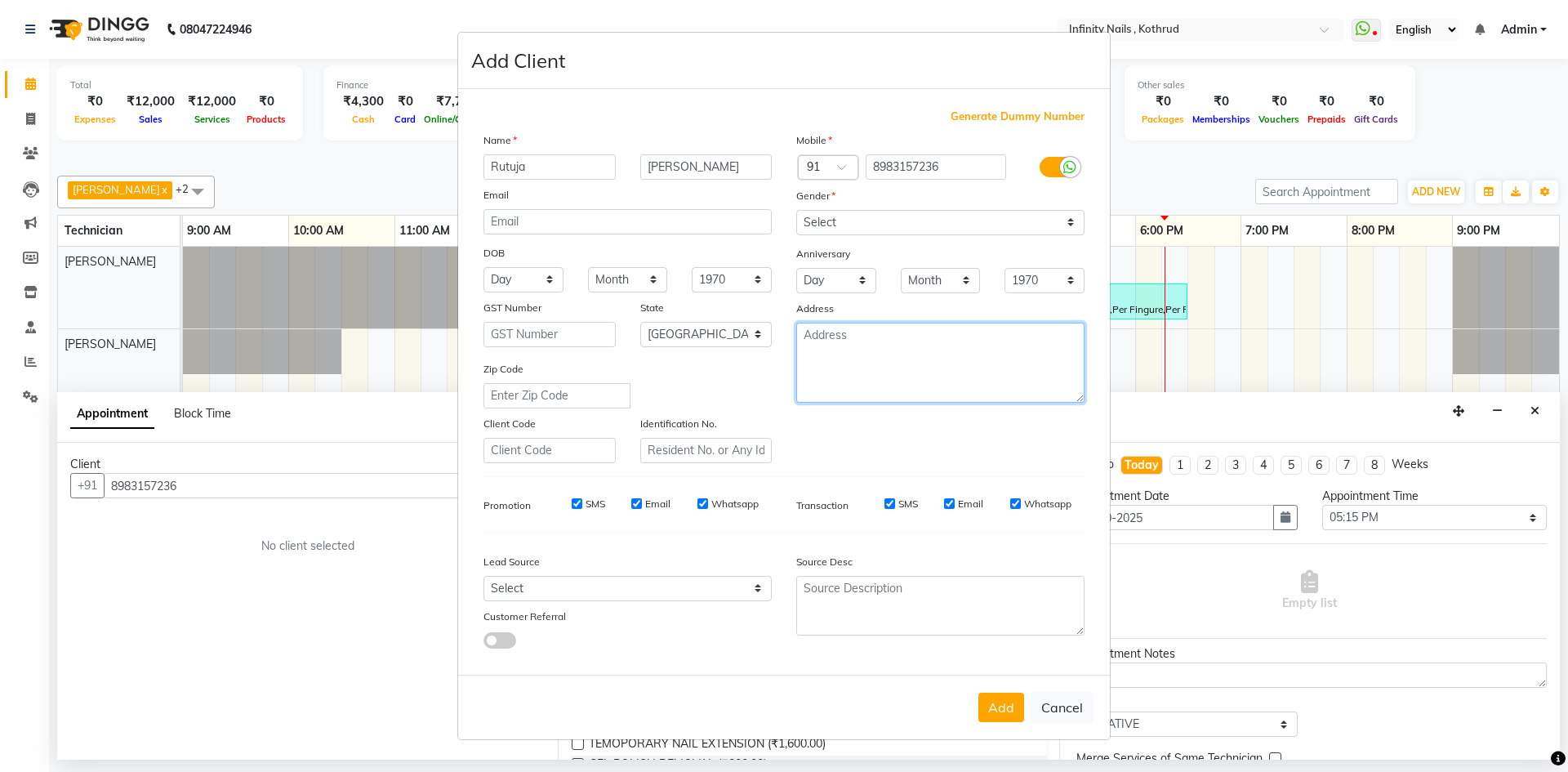
click at [955, 341] on textarea at bounding box center [940, 363] width 288 height 80
type textarea "Pune"
click at [873, 448] on div "Mobile Country Code × 91 8983157236 Gender Select [DEMOGRAPHIC_DATA] [DEMOGRAPH…" at bounding box center [940, 297] width 313 height 332
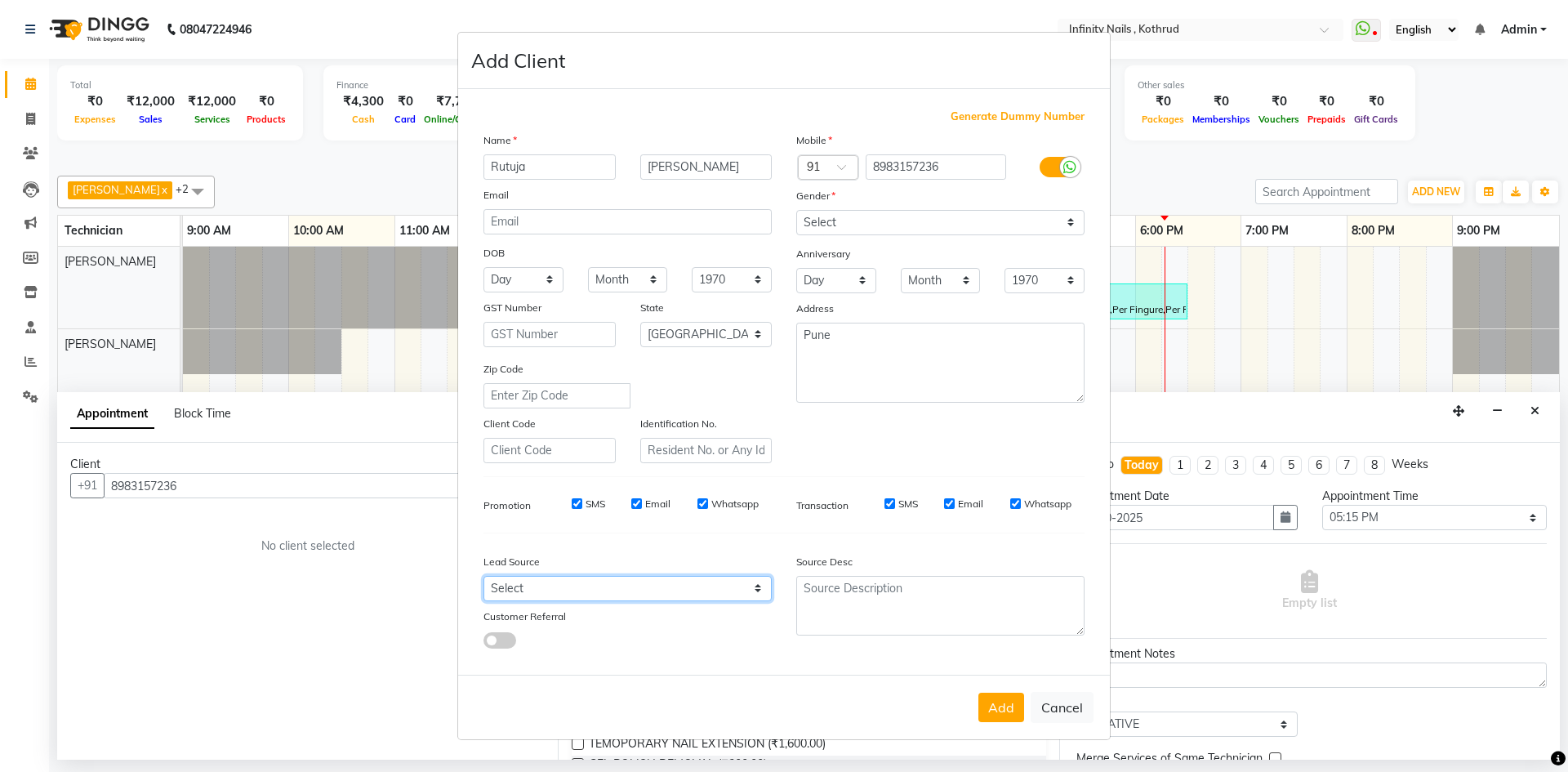
click at [741, 581] on select "Select Walk-in Referral Internet Friend Word of Mouth Advertisement Facebook Ju…" at bounding box center [628, 588] width 288 height 25
select select "46982"
click at [484, 576] on select "Select Walk-in Referral Internet Friend Word of Mouth Advertisement Facebook Ju…" at bounding box center [628, 588] width 288 height 25
click at [1002, 707] on button "Add" at bounding box center [1002, 707] width 46 height 29
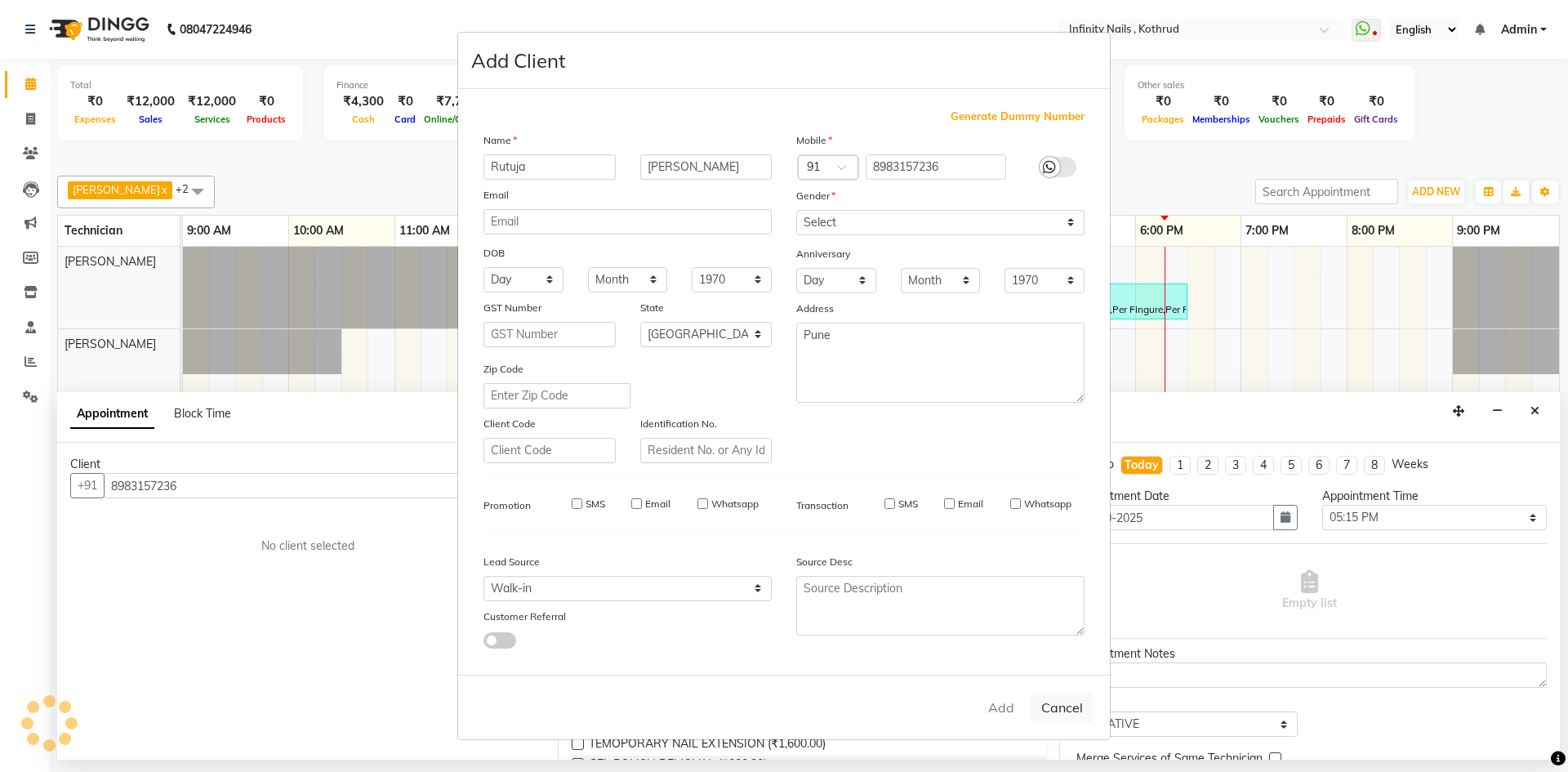
select select
select select "null"
select select
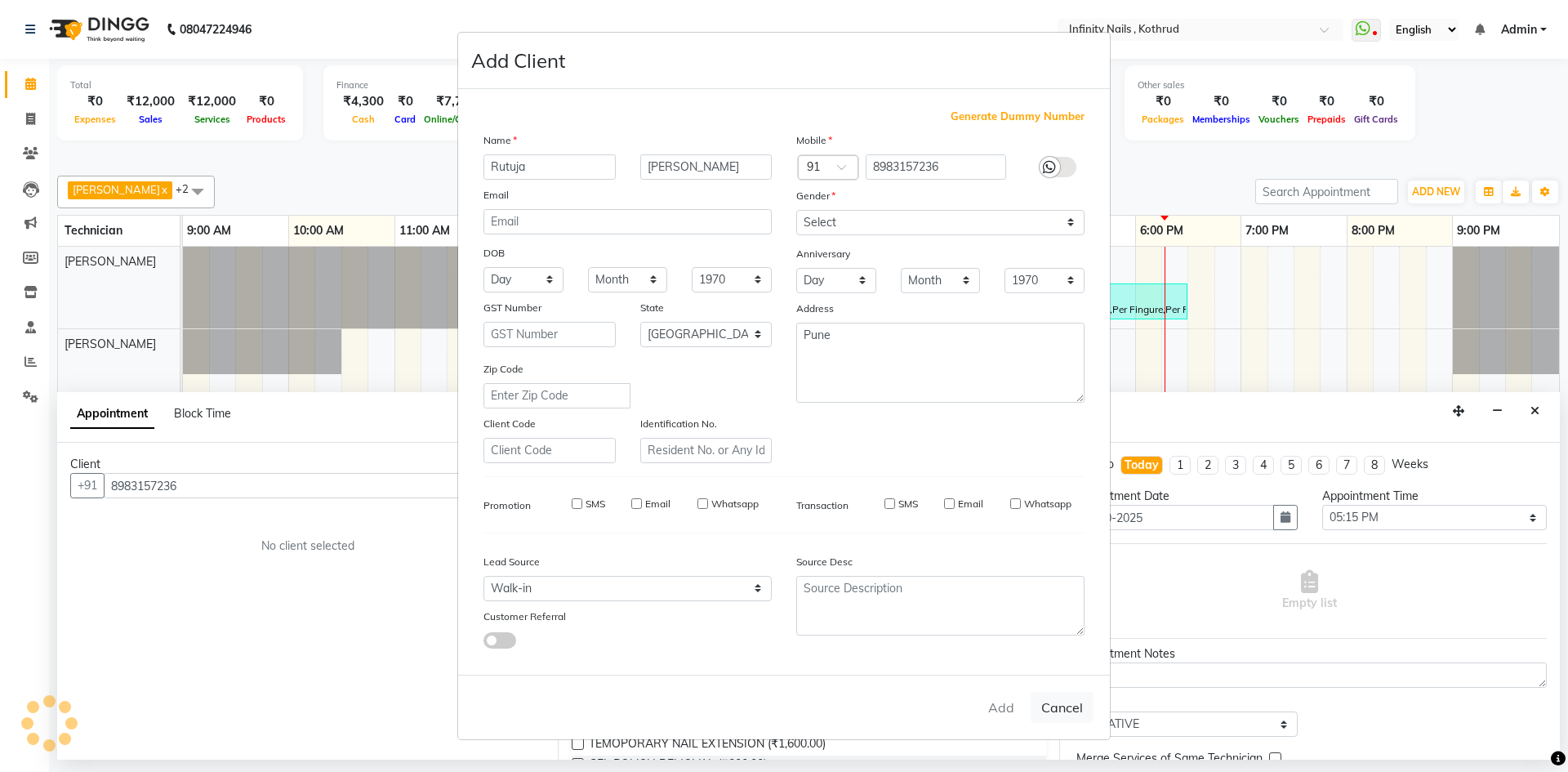
select select
checkbox input "false"
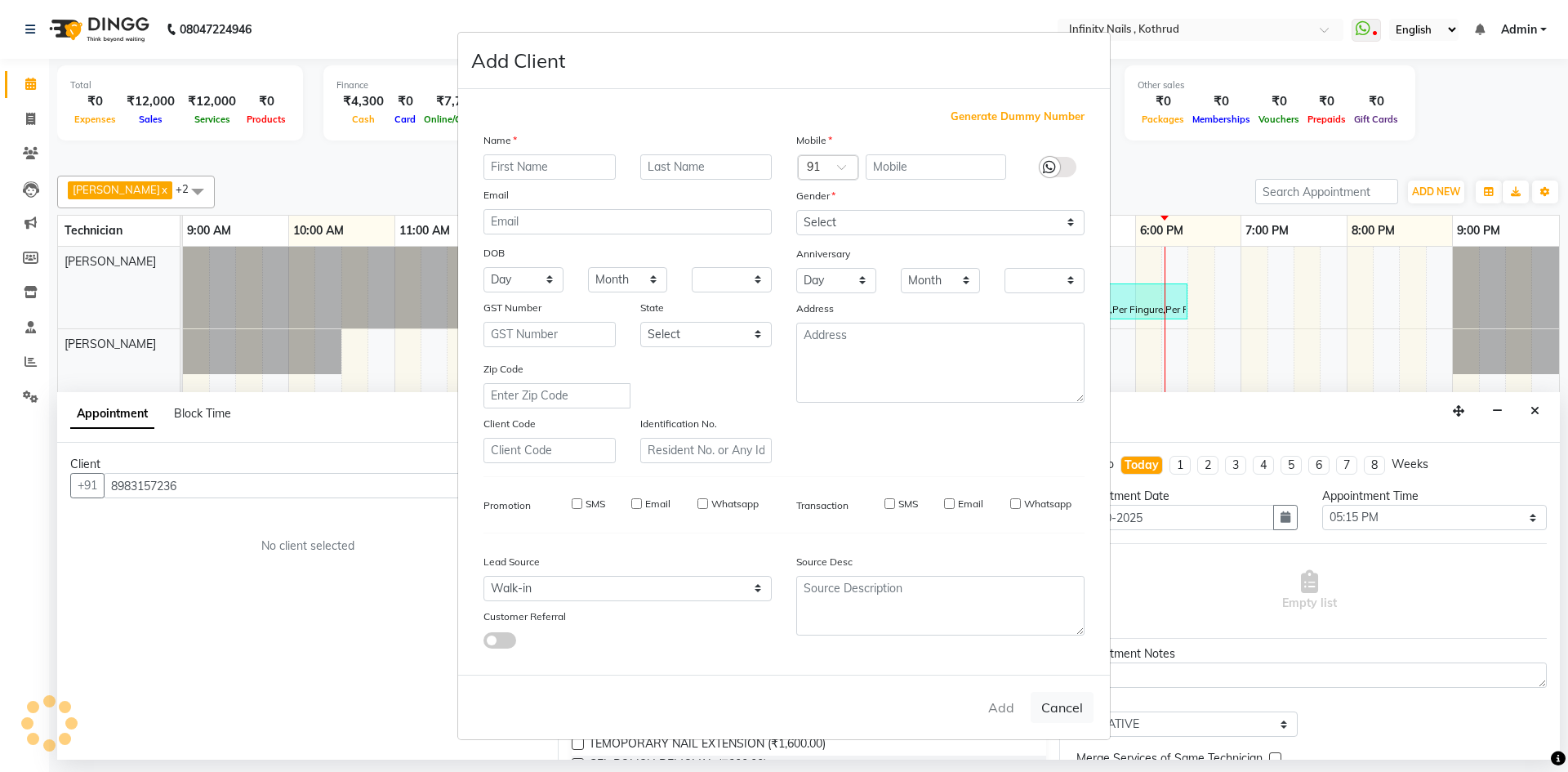
checkbox input "false"
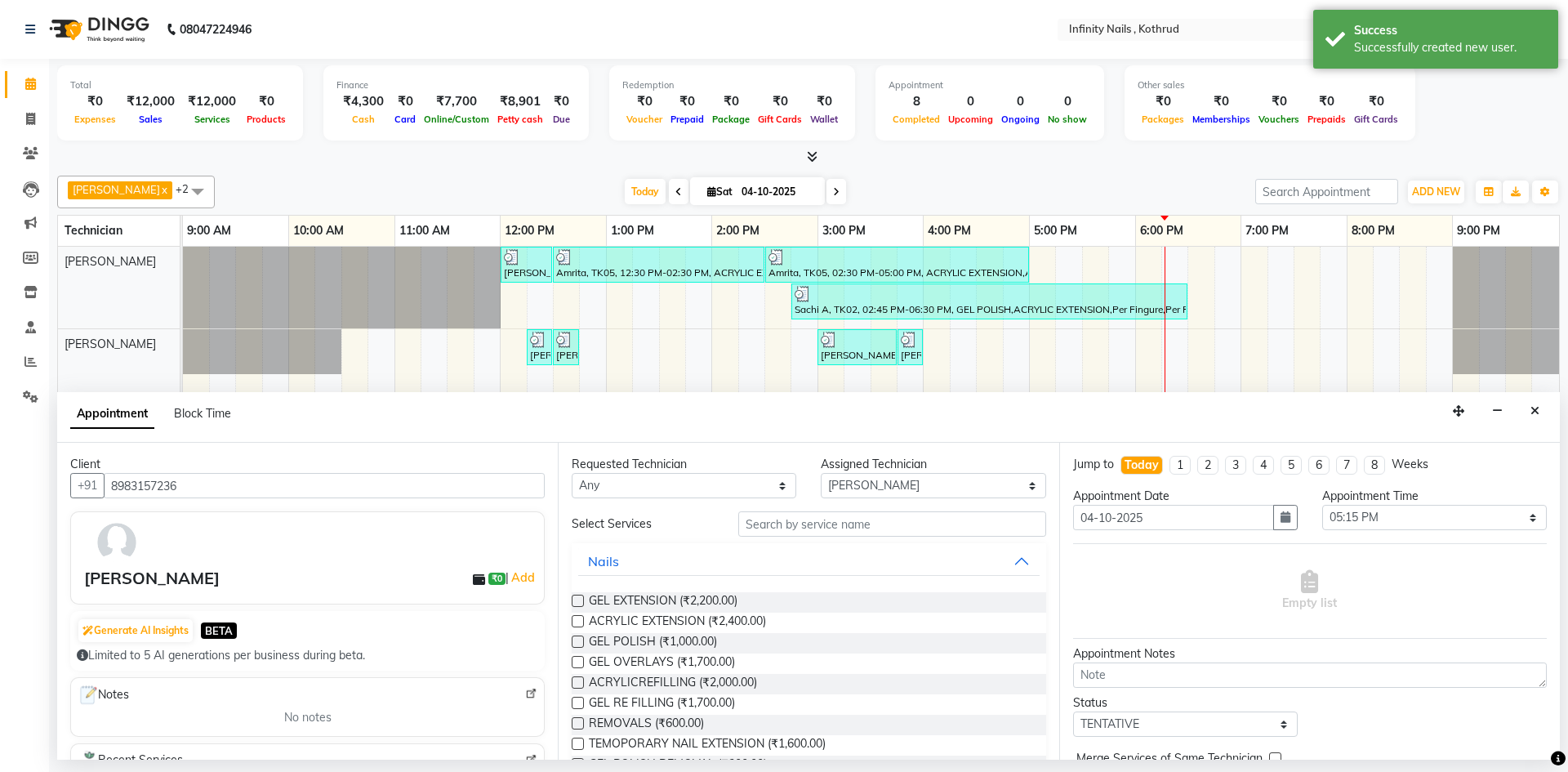
click at [578, 662] on label at bounding box center [578, 662] width 12 height 12
click at [578, 662] on input "checkbox" at bounding box center [577, 663] width 11 height 11
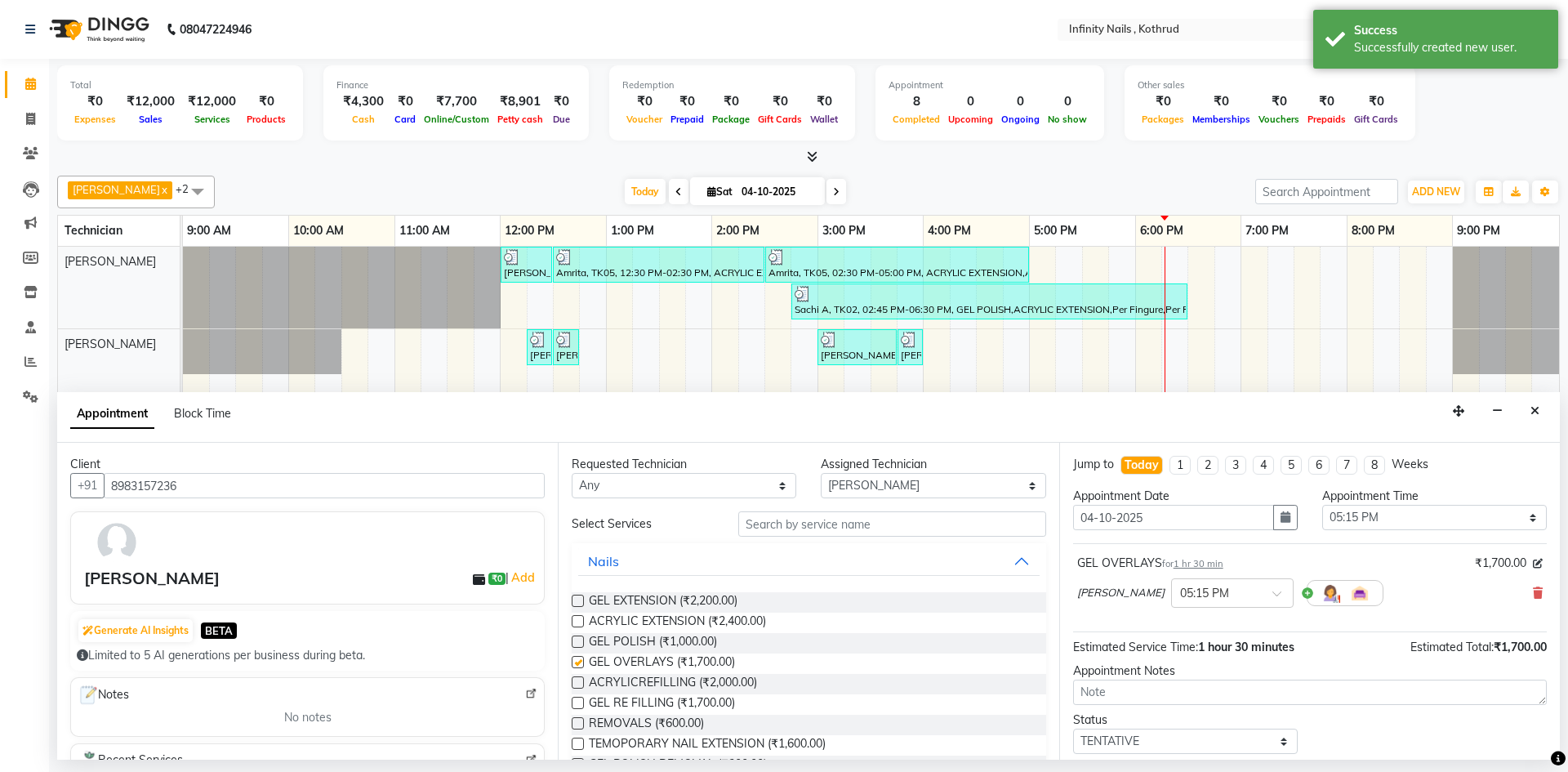
checkbox input "false"
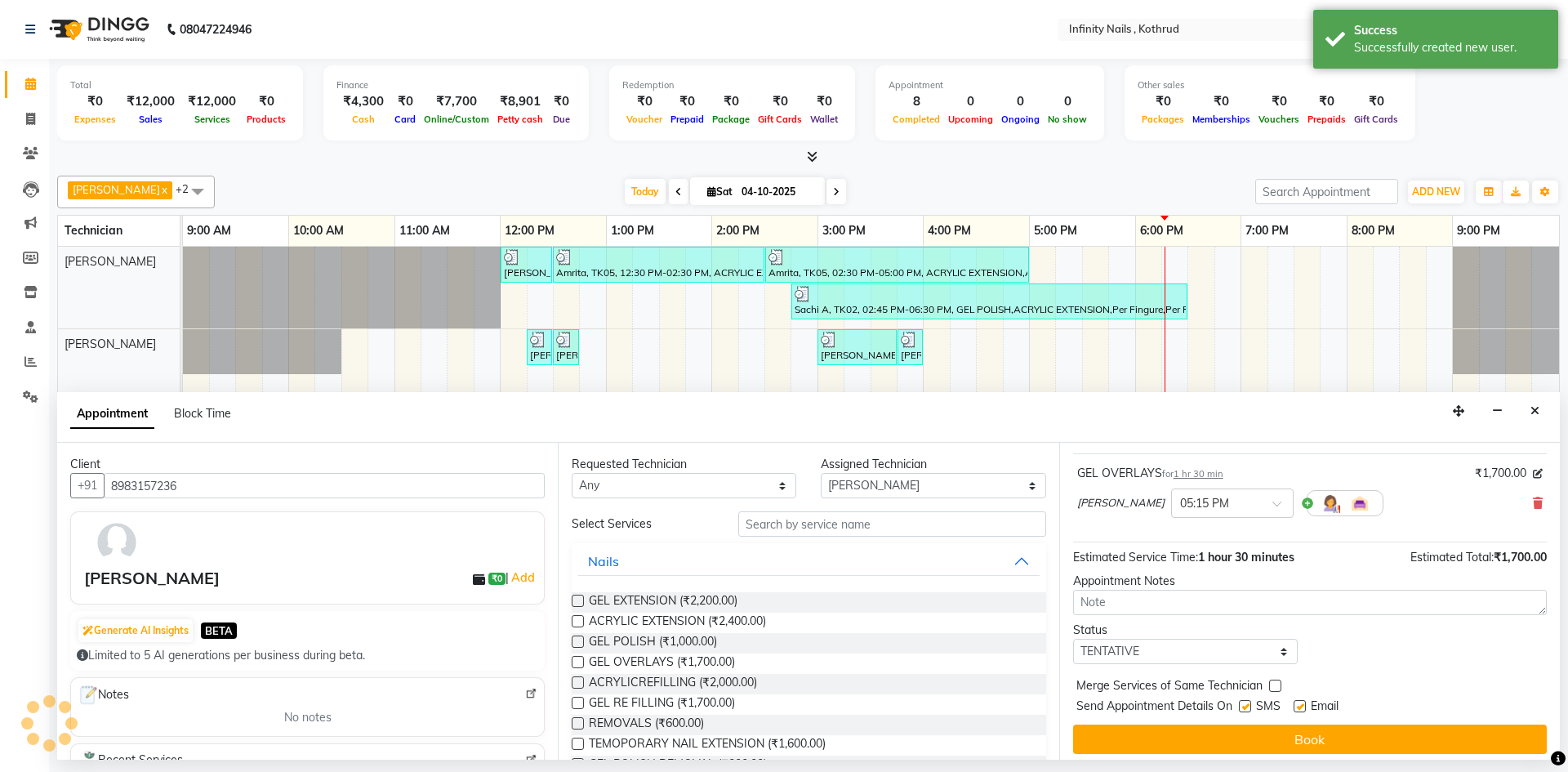
scroll to position [97, 0]
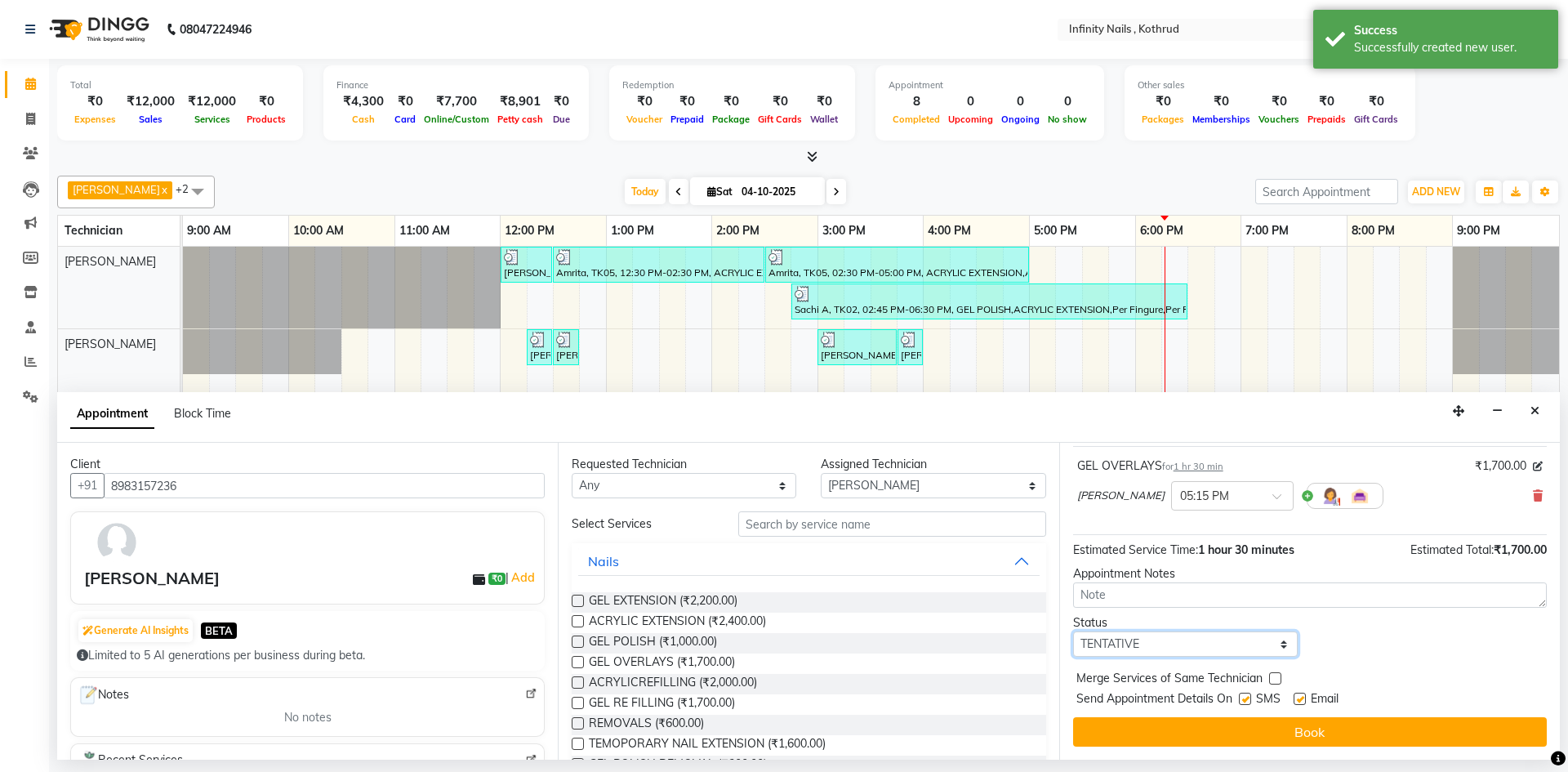
click at [1228, 642] on select "Select TENTATIVE CONFIRM CHECK-IN UPCOMING" at bounding box center [1186, 644] width 225 height 25
select select "confirm booking"
click at [1074, 631] on select "Select TENTATIVE CONFIRM CHECK-IN UPCOMING" at bounding box center [1186, 644] width 225 height 25
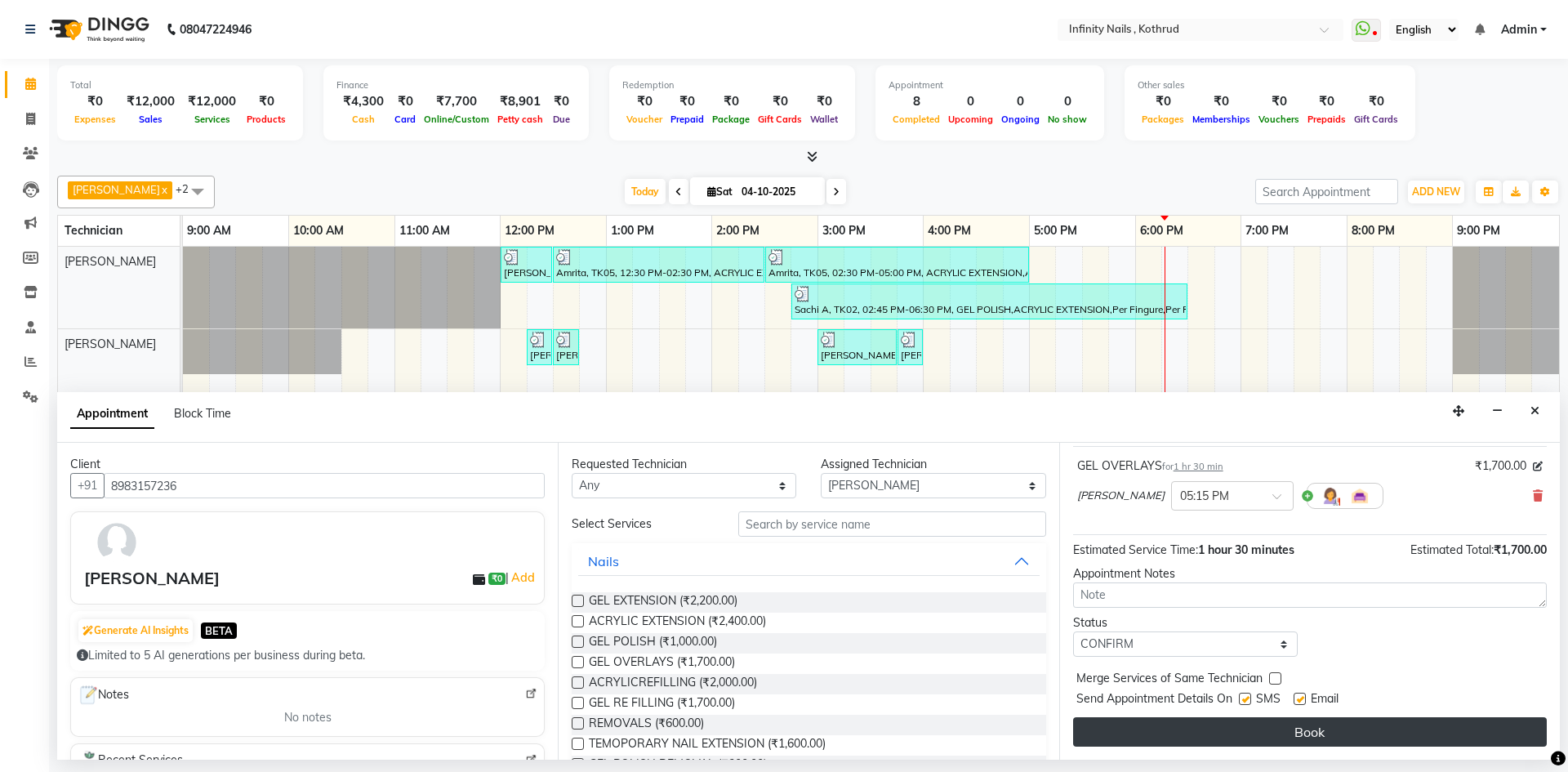
click at [1337, 736] on button "Book" at bounding box center [1311, 732] width 474 height 29
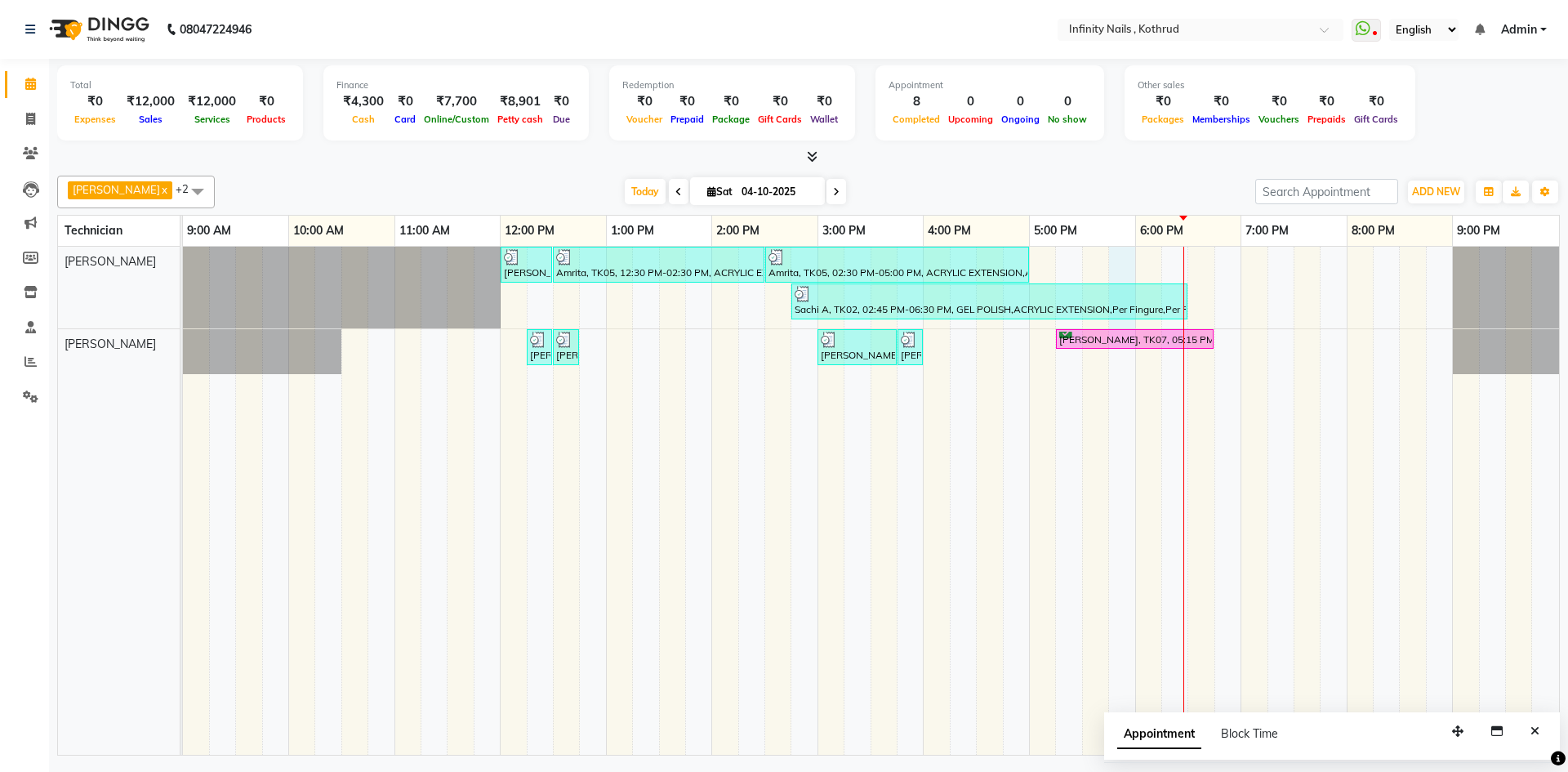
click at [1135, 255] on div "[PERSON_NAME], TK03, 12:00 PM-12:30 PM, REMOVALS Amrita, TK05, 12:30 PM-02:30 P…" at bounding box center [871, 501] width 1376 height 508
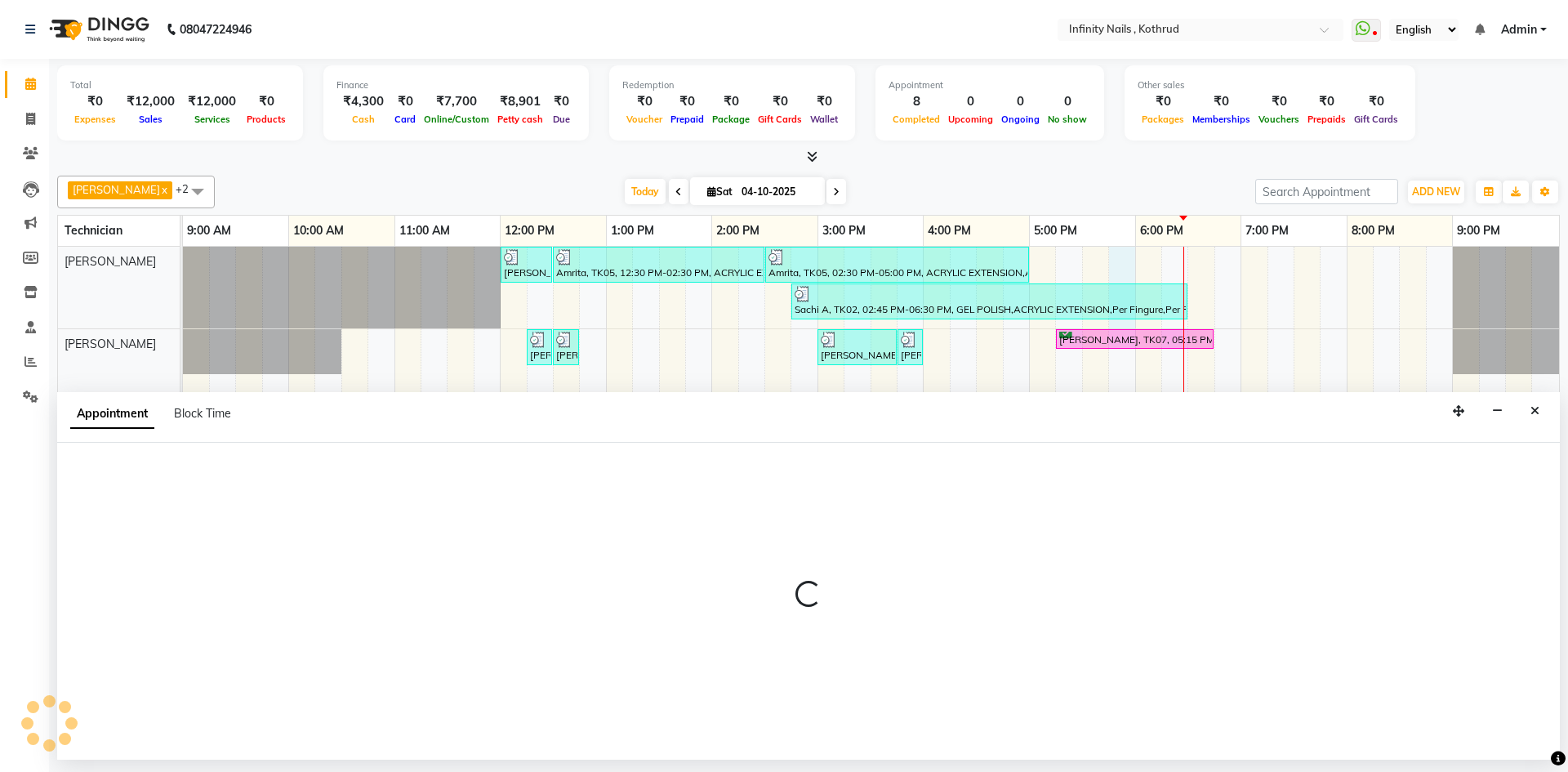
select select "51567"
select select "1065"
select select "tentative"
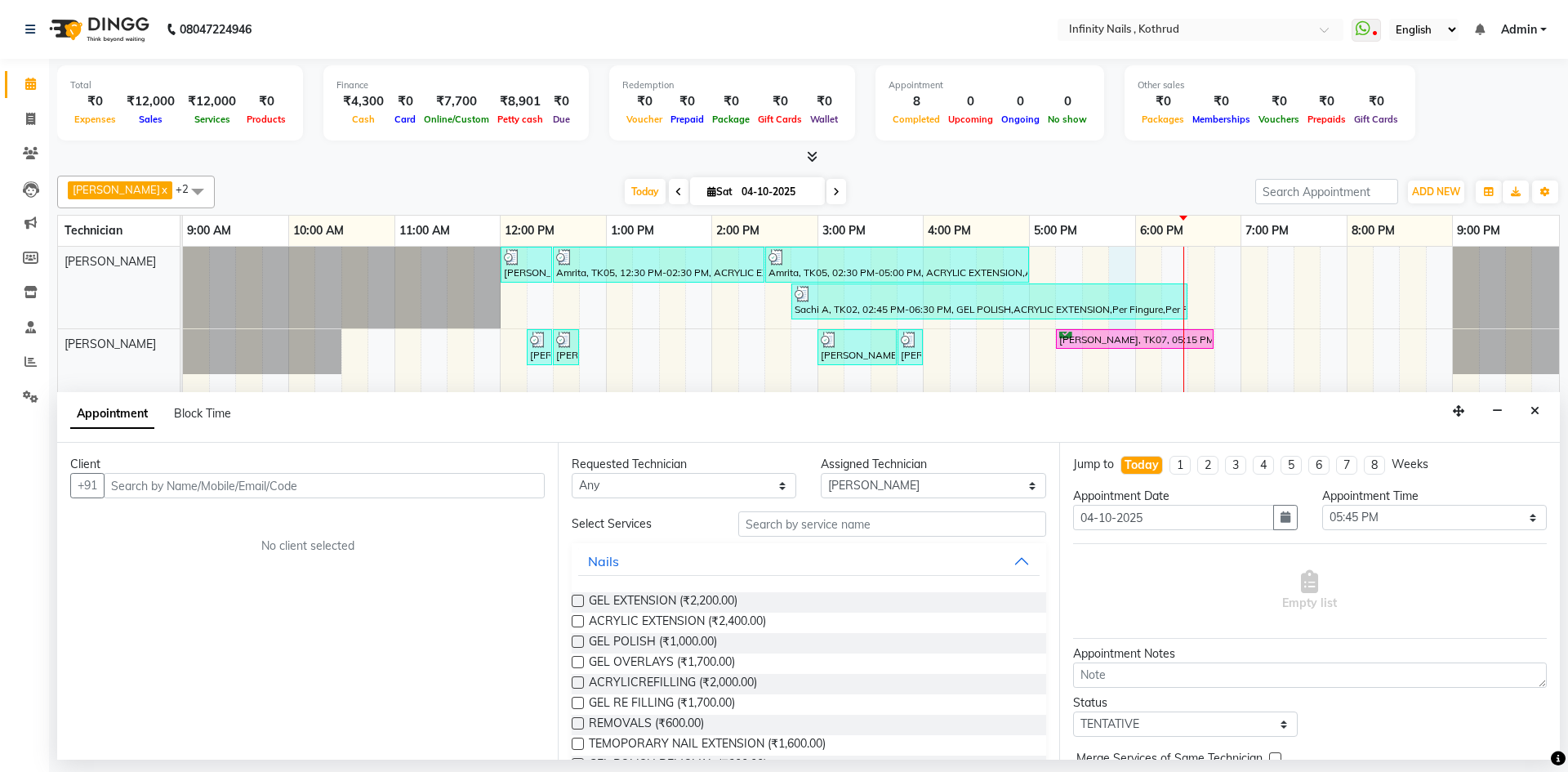
click at [344, 481] on input "text" at bounding box center [324, 485] width 441 height 25
type input "9579999191"
click at [525, 482] on span "Add Client" at bounding box center [511, 485] width 55 height 15
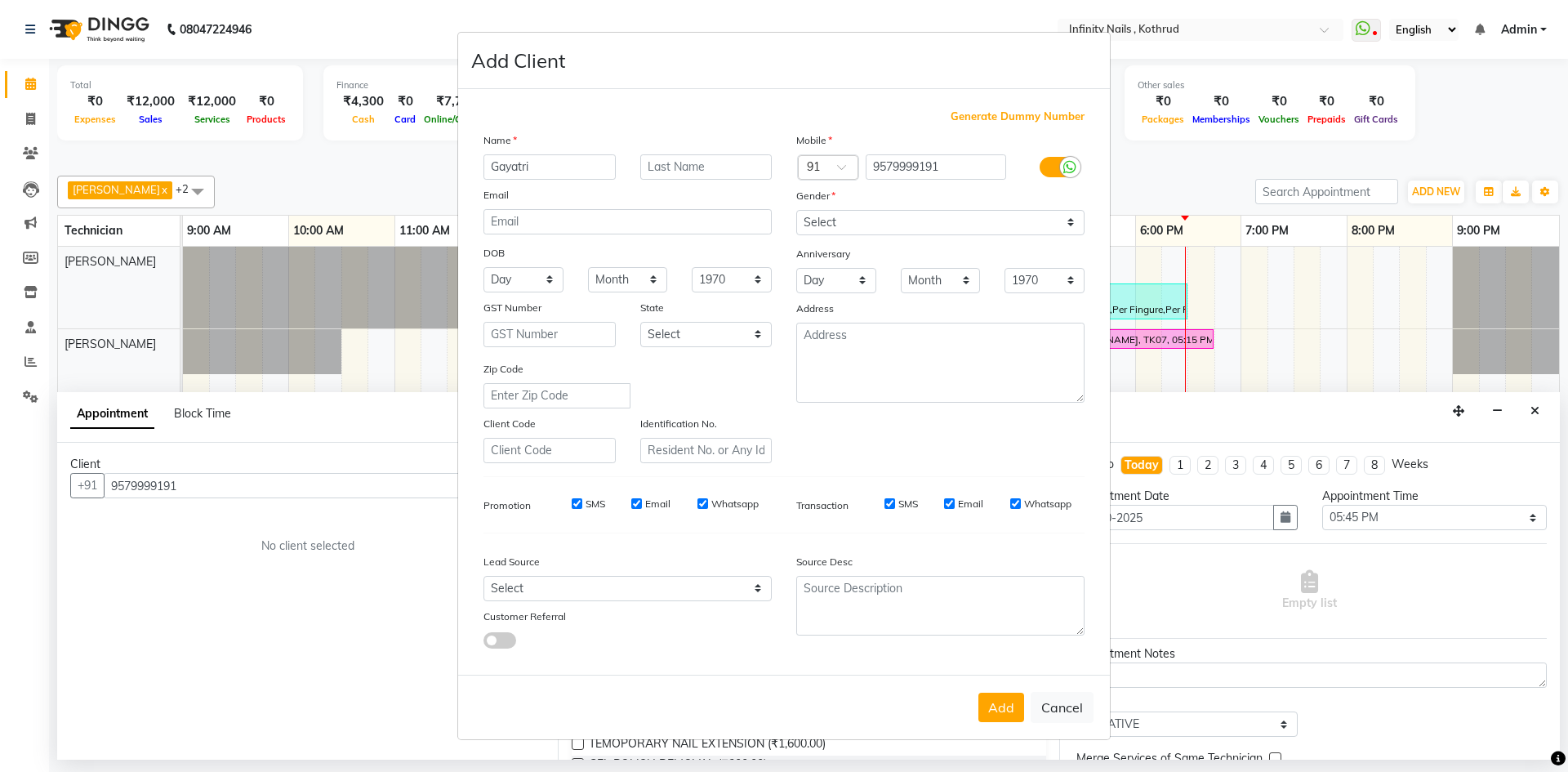
type input "Gayatri"
type input "[PERSON_NAME]"
click at [844, 218] on select "Select [DEMOGRAPHIC_DATA] [DEMOGRAPHIC_DATA] Other Prefer Not To Say" at bounding box center [940, 222] width 288 height 25
select select "[DEMOGRAPHIC_DATA]"
click at [797, 210] on select "Select [DEMOGRAPHIC_DATA] [DEMOGRAPHIC_DATA] Other Prefer Not To Say" at bounding box center [940, 222] width 288 height 25
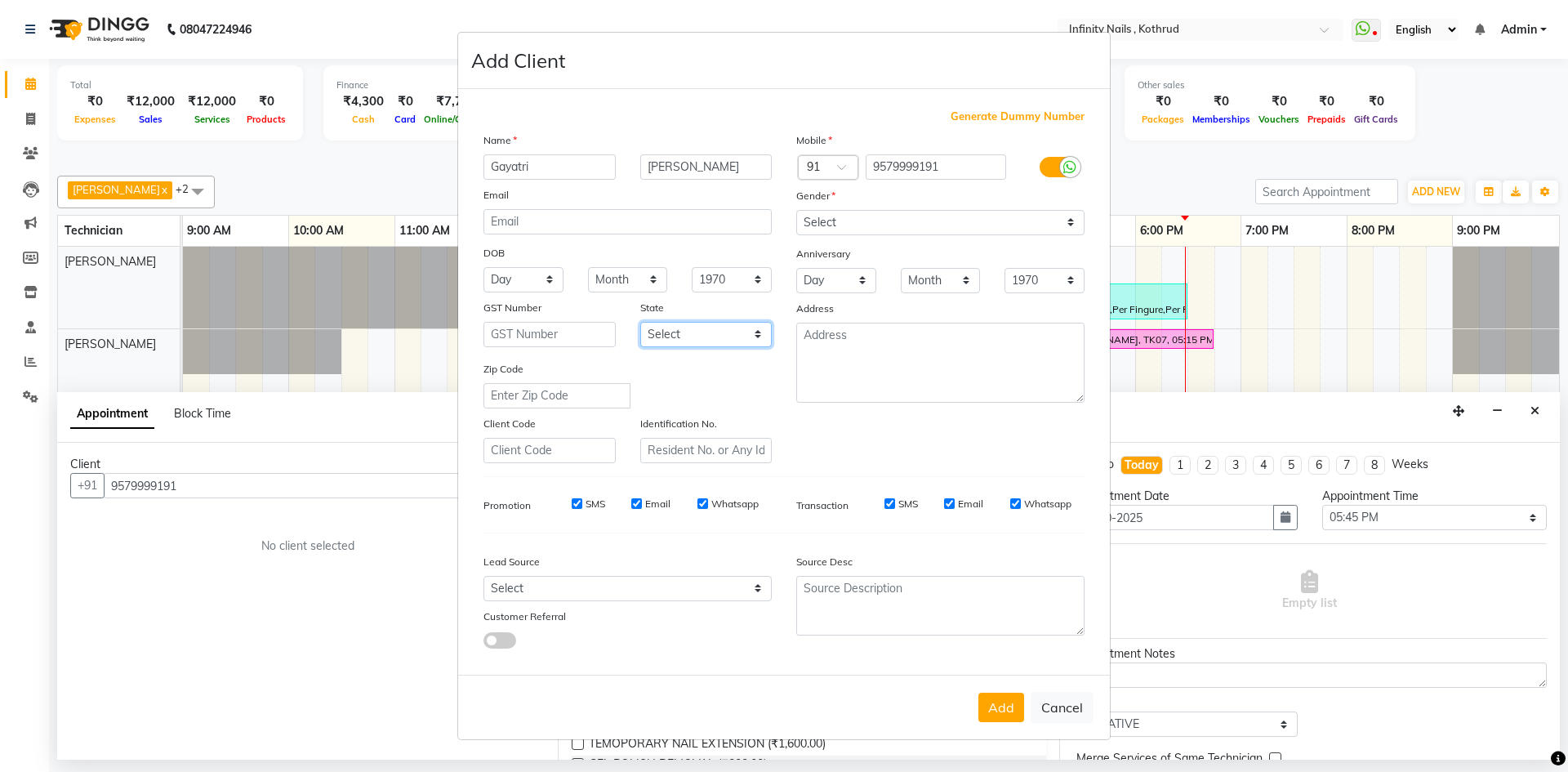
click at [705, 340] on select "Select [GEOGRAPHIC_DATA] [GEOGRAPHIC_DATA] [GEOGRAPHIC_DATA] [GEOGRAPHIC_DATA] …" at bounding box center [707, 334] width 132 height 25
select select "22"
click at [641, 322] on select "Select [GEOGRAPHIC_DATA] [GEOGRAPHIC_DATA] [GEOGRAPHIC_DATA] [GEOGRAPHIC_DATA] …" at bounding box center [707, 334] width 132 height 25
click at [845, 345] on textarea at bounding box center [940, 363] width 288 height 80
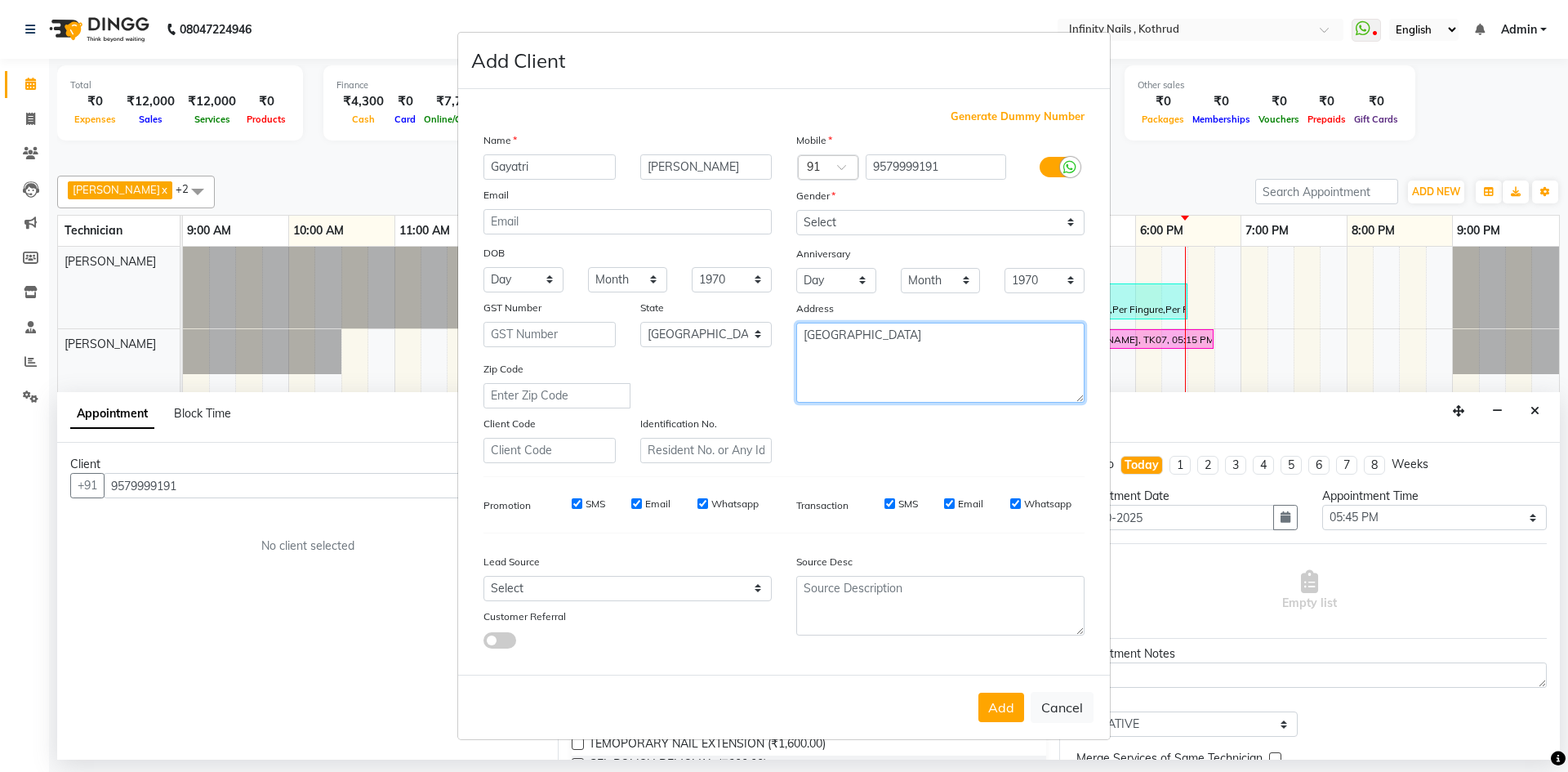
type textarea "[GEOGRAPHIC_DATA]"
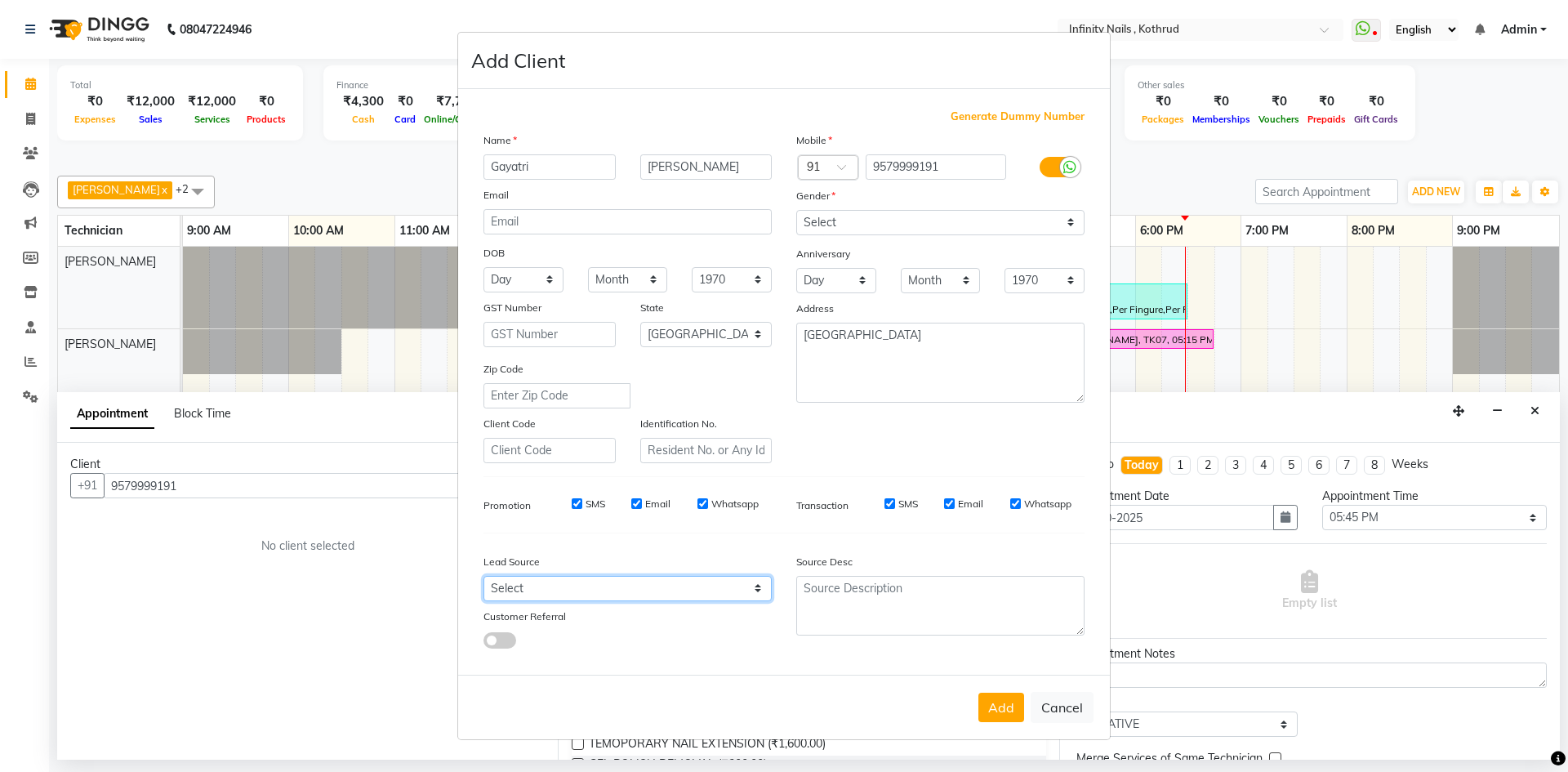
click at [753, 588] on select "Select Walk-in Referral Internet Friend Word of Mouth Advertisement Facebook Ju…" at bounding box center [628, 588] width 288 height 25
click at [484, 576] on select "Select Walk-in Referral Internet Friend Word of Mouth Advertisement Facebook Ju…" at bounding box center [628, 588] width 288 height 25
click at [713, 595] on select "Select Walk-in Referral Internet Friend Word of Mouth Advertisement Facebook Ju…" at bounding box center [628, 588] width 288 height 25
select select "46984"
click at [484, 576] on select "Select Walk-in Referral Internet Friend Word of Mouth Advertisement Facebook Ju…" at bounding box center [628, 588] width 288 height 25
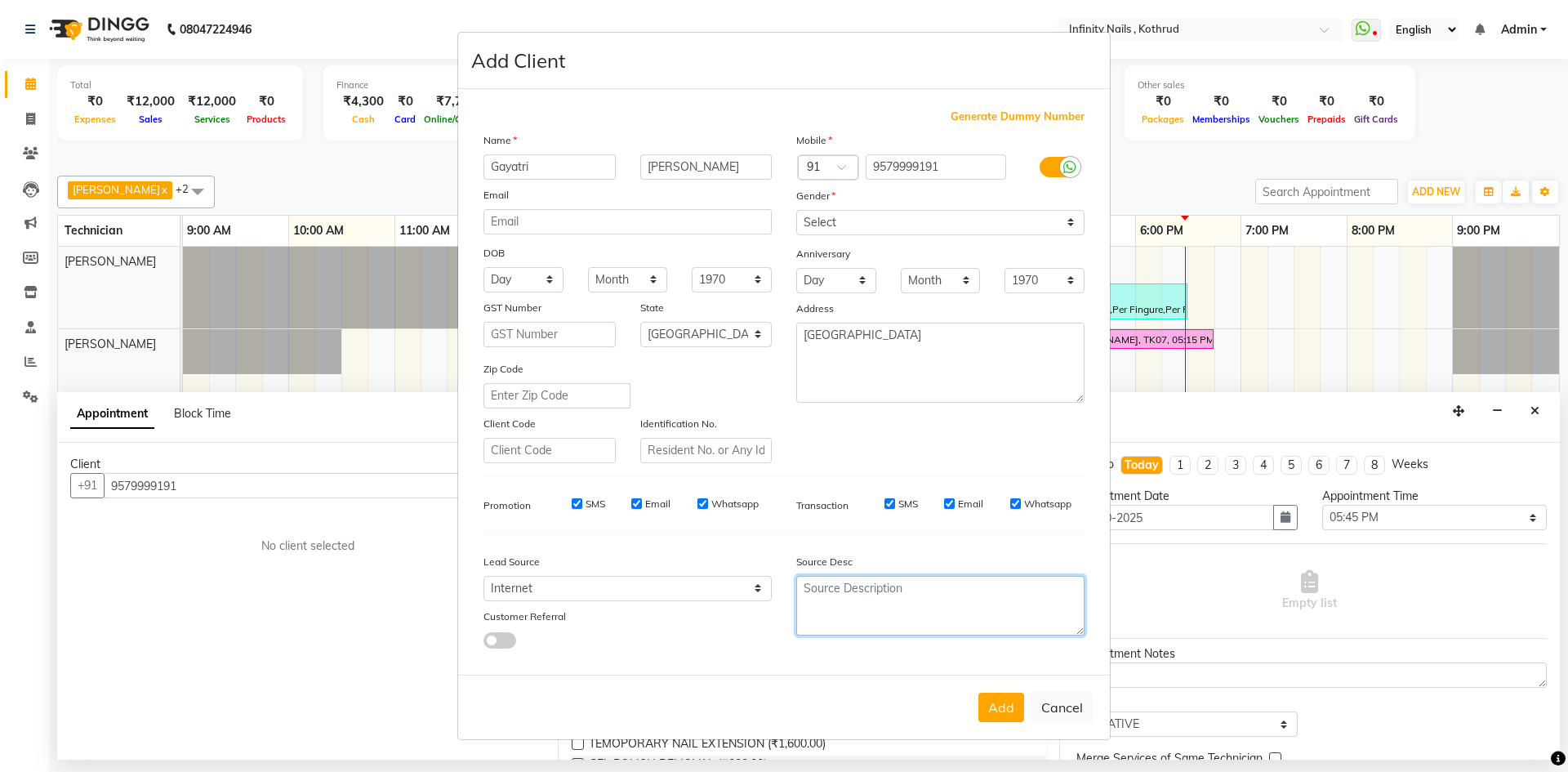
click at [924, 598] on textarea at bounding box center [940, 605] width 288 height 60
type textarea "Instagram"
click at [554, 275] on select "Day 01 02 03 04 05 06 07 08 09 10 11 12 13 14 15 16 17 18 19 20 21 22 23 24 25 …" at bounding box center [524, 279] width 80 height 25
select select "05"
click at [484, 267] on select "Day 01 02 03 04 05 06 07 08 09 10 11 12 13 14 15 16 17 18 19 20 21 22 23 24 25 …" at bounding box center [524, 279] width 80 height 25
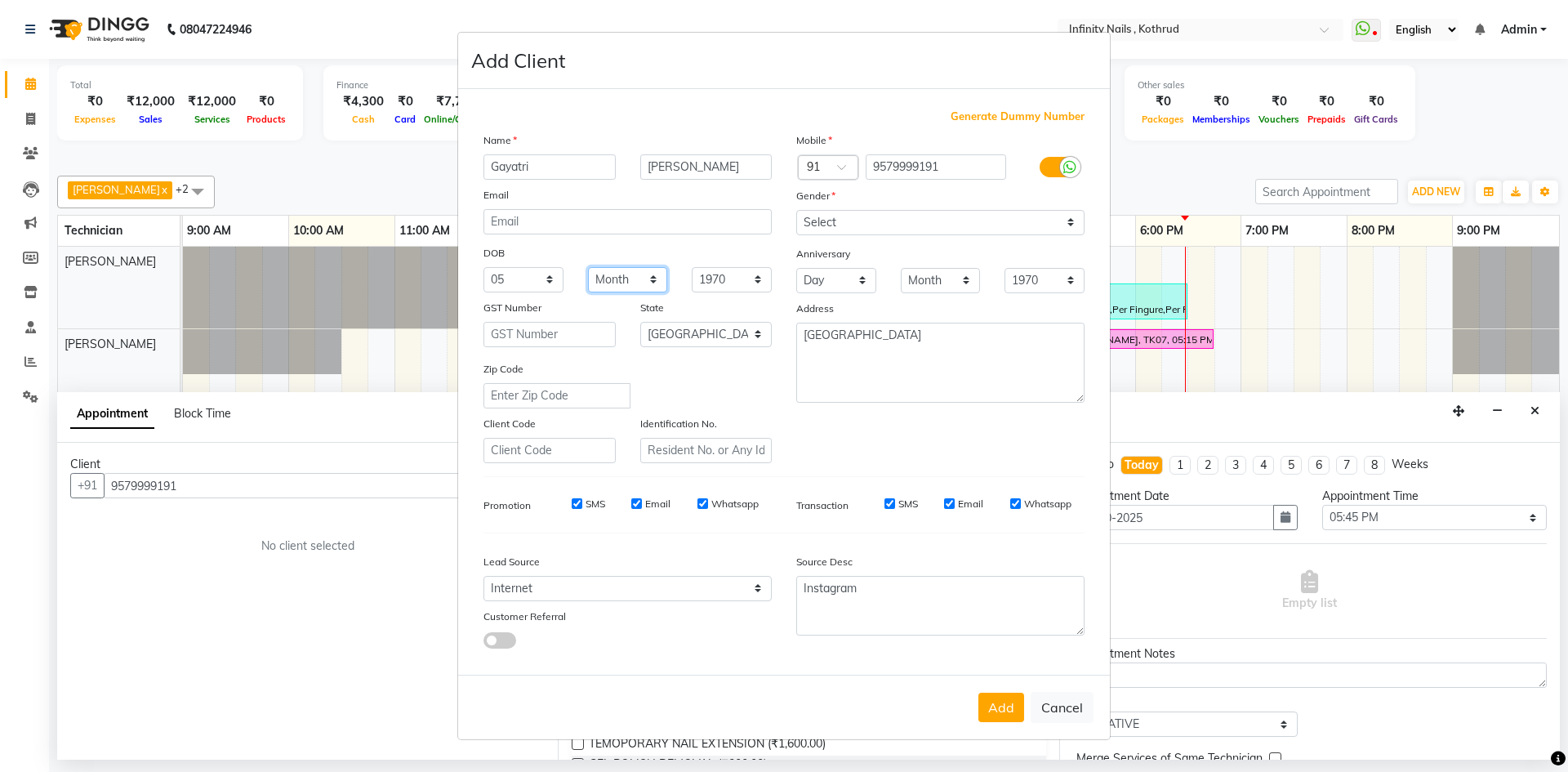
click at [639, 277] on select "Month January February March April May June July August September October Novem…" at bounding box center [628, 279] width 80 height 25
select select "10"
click at [588, 267] on select "Month January February March April May June July August September October Novem…" at bounding box center [628, 279] width 80 height 25
click at [744, 288] on select "1940 1941 1942 1943 1944 1945 1946 1947 1948 1949 1950 1951 1952 1953 1954 1955…" at bounding box center [732, 279] width 80 height 25
select select "1995"
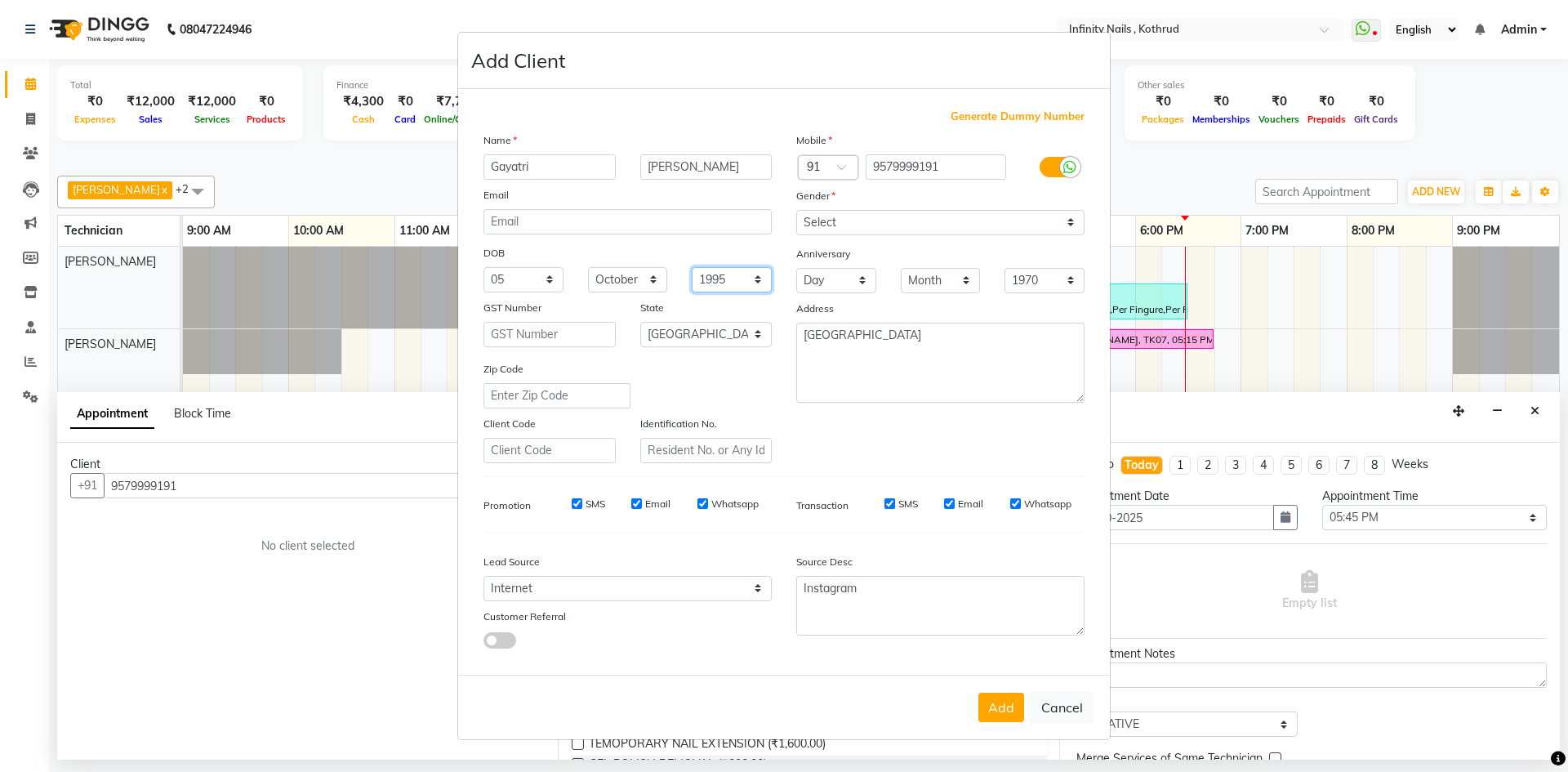
click at [692, 267] on select "1940 1941 1942 1943 1944 1945 1946 1947 1948 1949 1950 1951 1952 1953 1954 1955…" at bounding box center [732, 279] width 80 height 25
click at [1007, 707] on button "Add" at bounding box center [1002, 707] width 46 height 29
select select
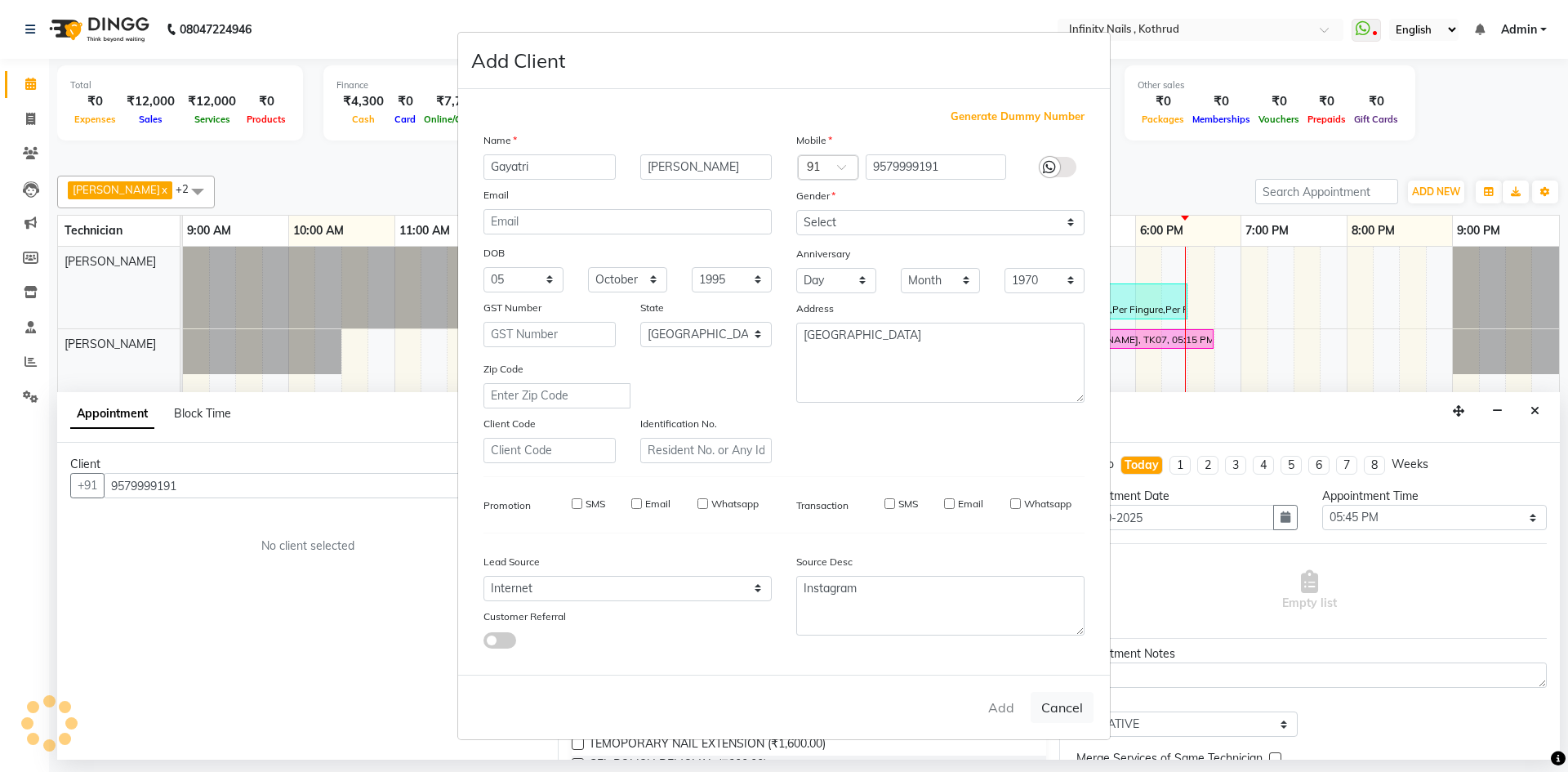
select select "null"
select select
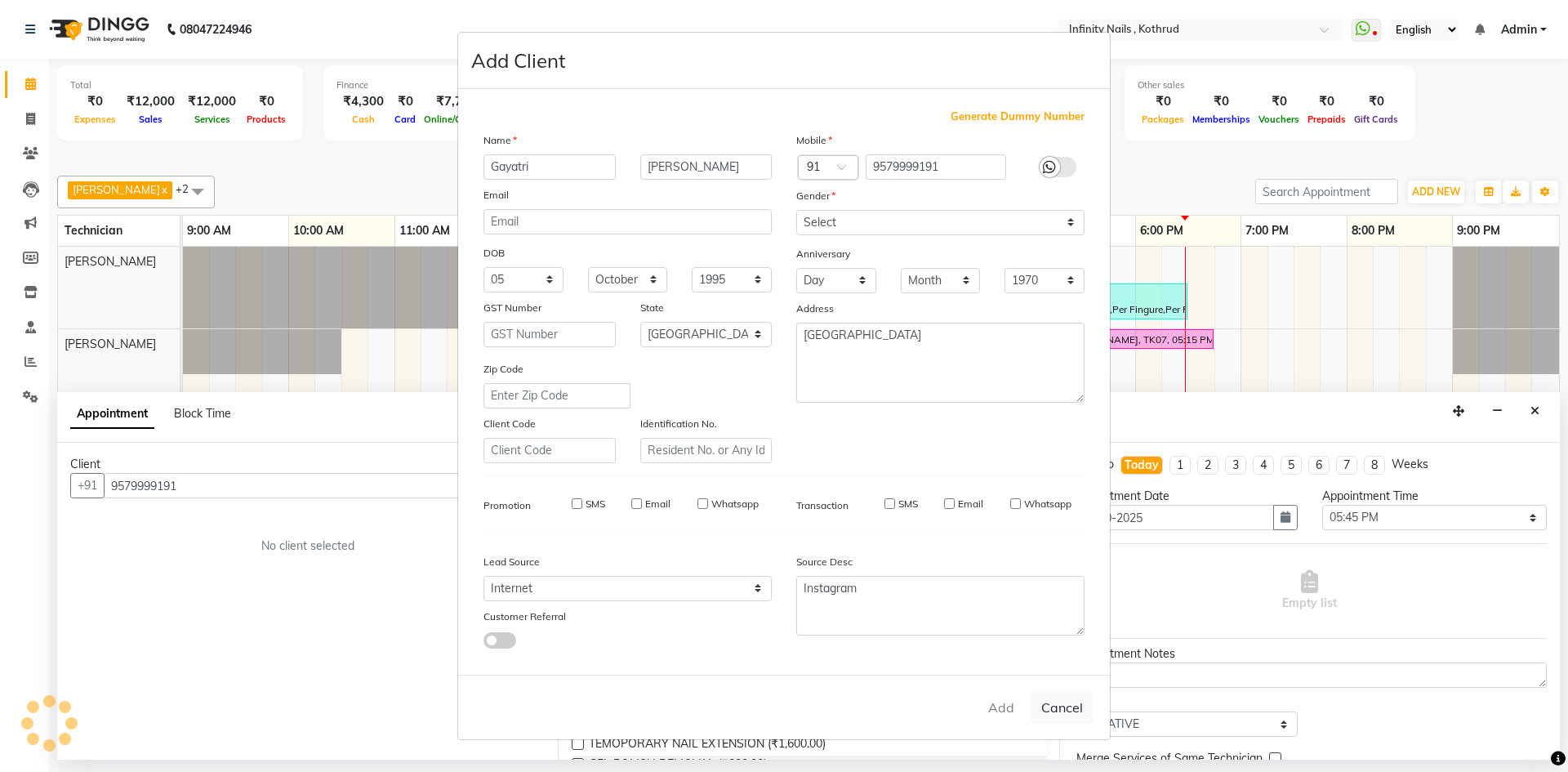
checkbox input "false"
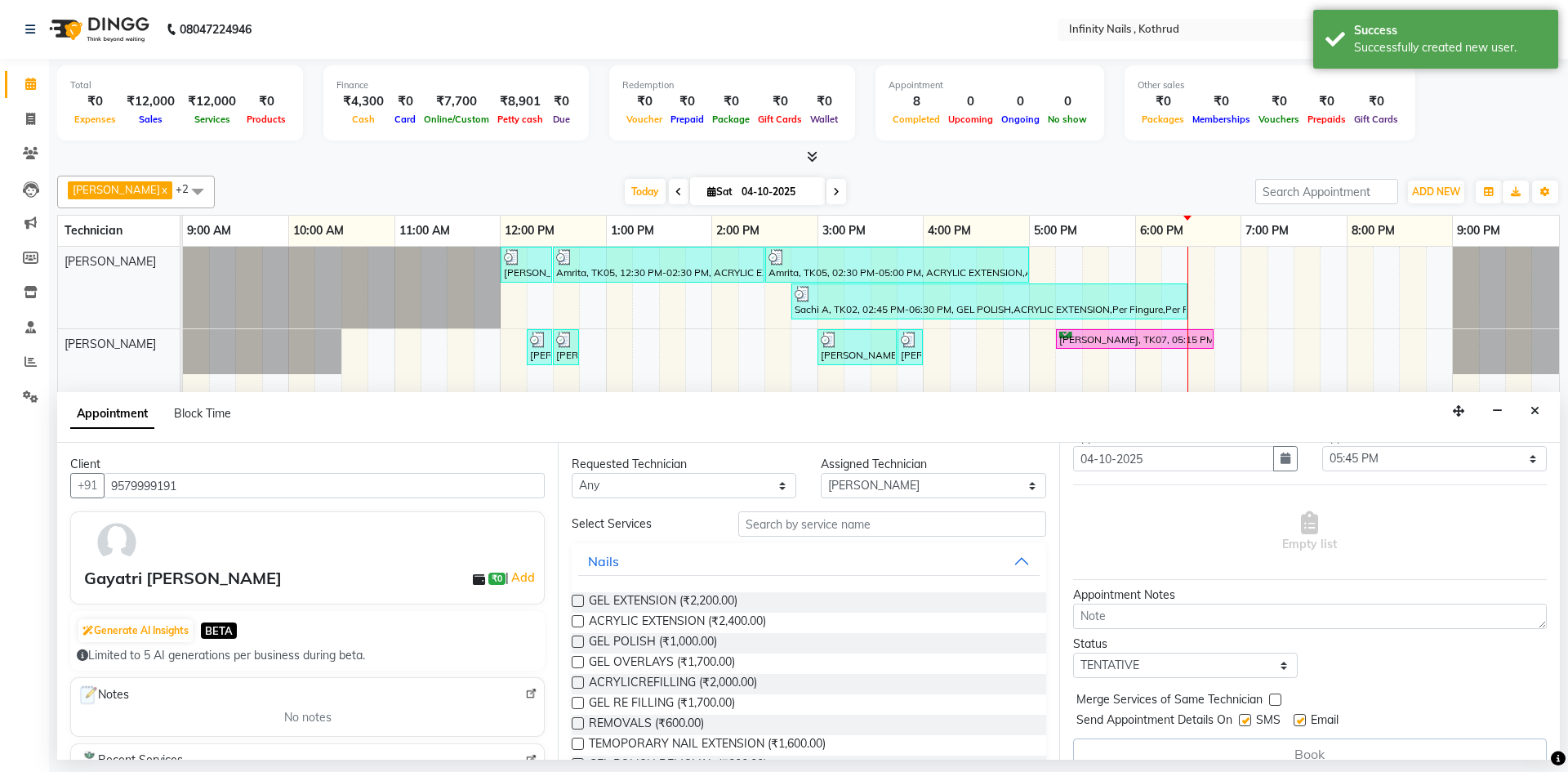
scroll to position [82, 0]
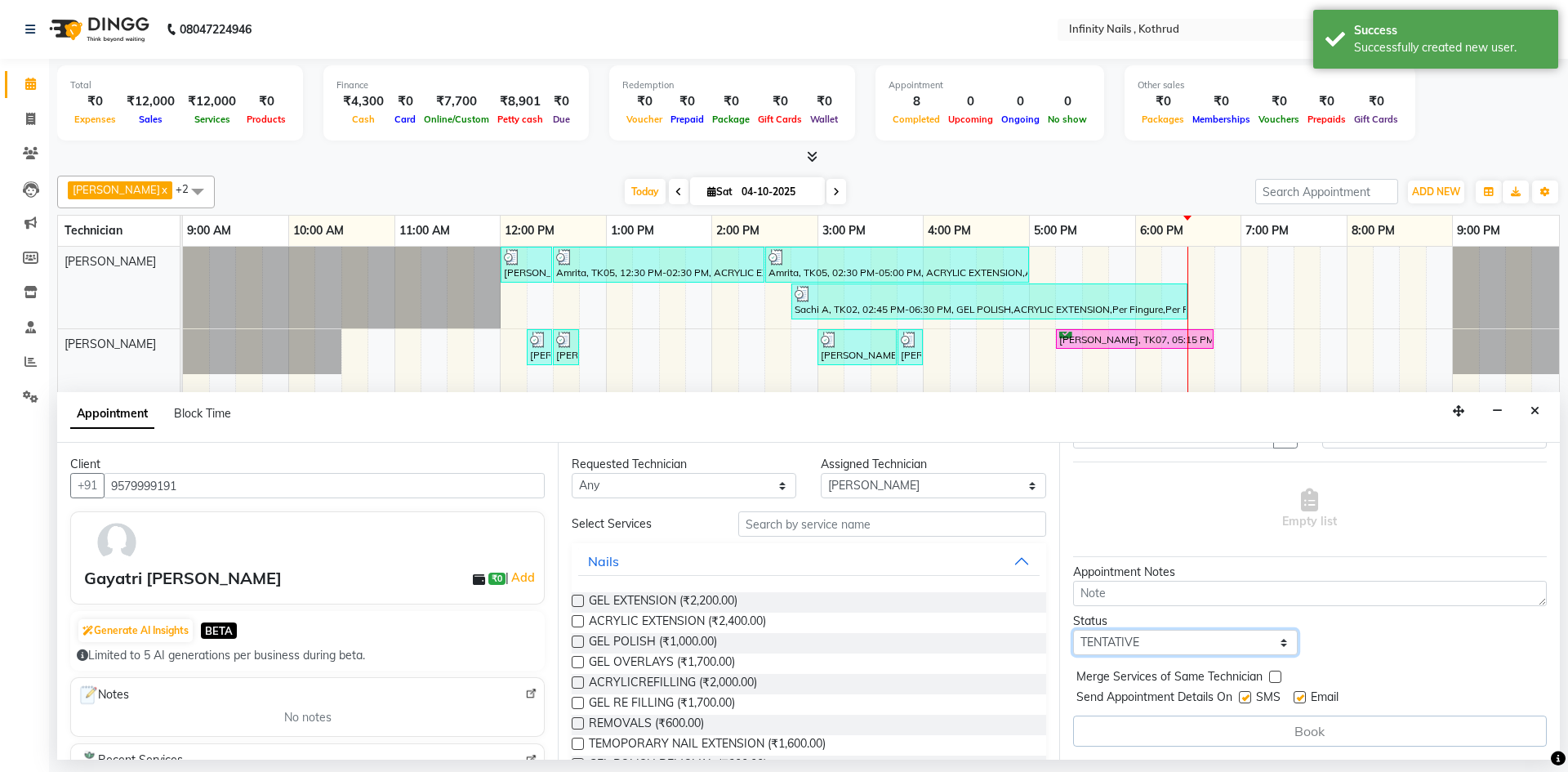
click at [1235, 642] on select "Select TENTATIVE CONFIRM CHECK-IN UPCOMING" at bounding box center [1186, 642] width 225 height 25
select select "confirm booking"
click at [1074, 630] on select "Select TENTATIVE CONFIRM CHECK-IN UPCOMING" at bounding box center [1186, 642] width 225 height 25
click at [580, 644] on label at bounding box center [578, 641] width 12 height 12
click at [580, 644] on input "checkbox" at bounding box center [577, 643] width 11 height 11
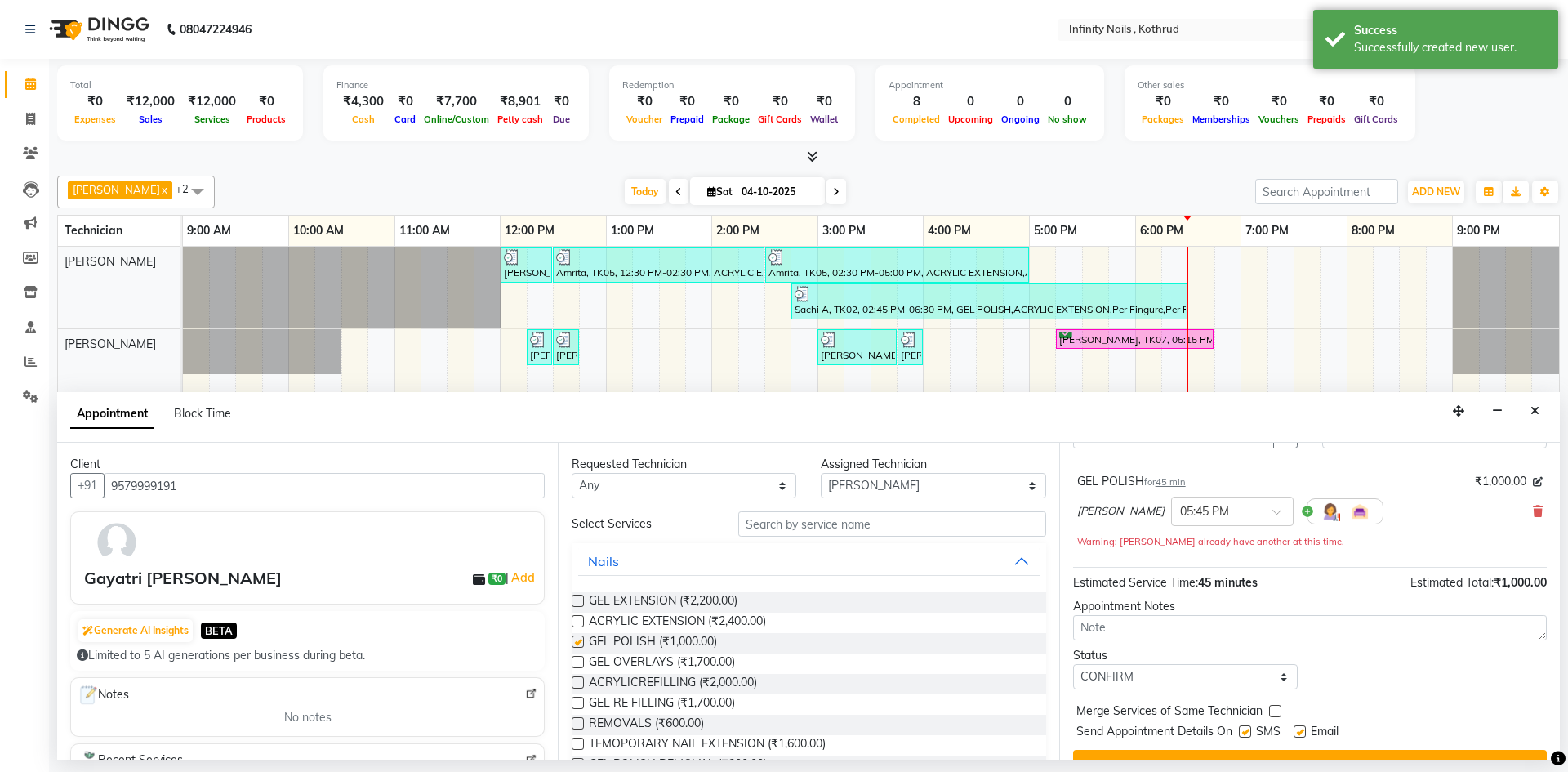
checkbox input "false"
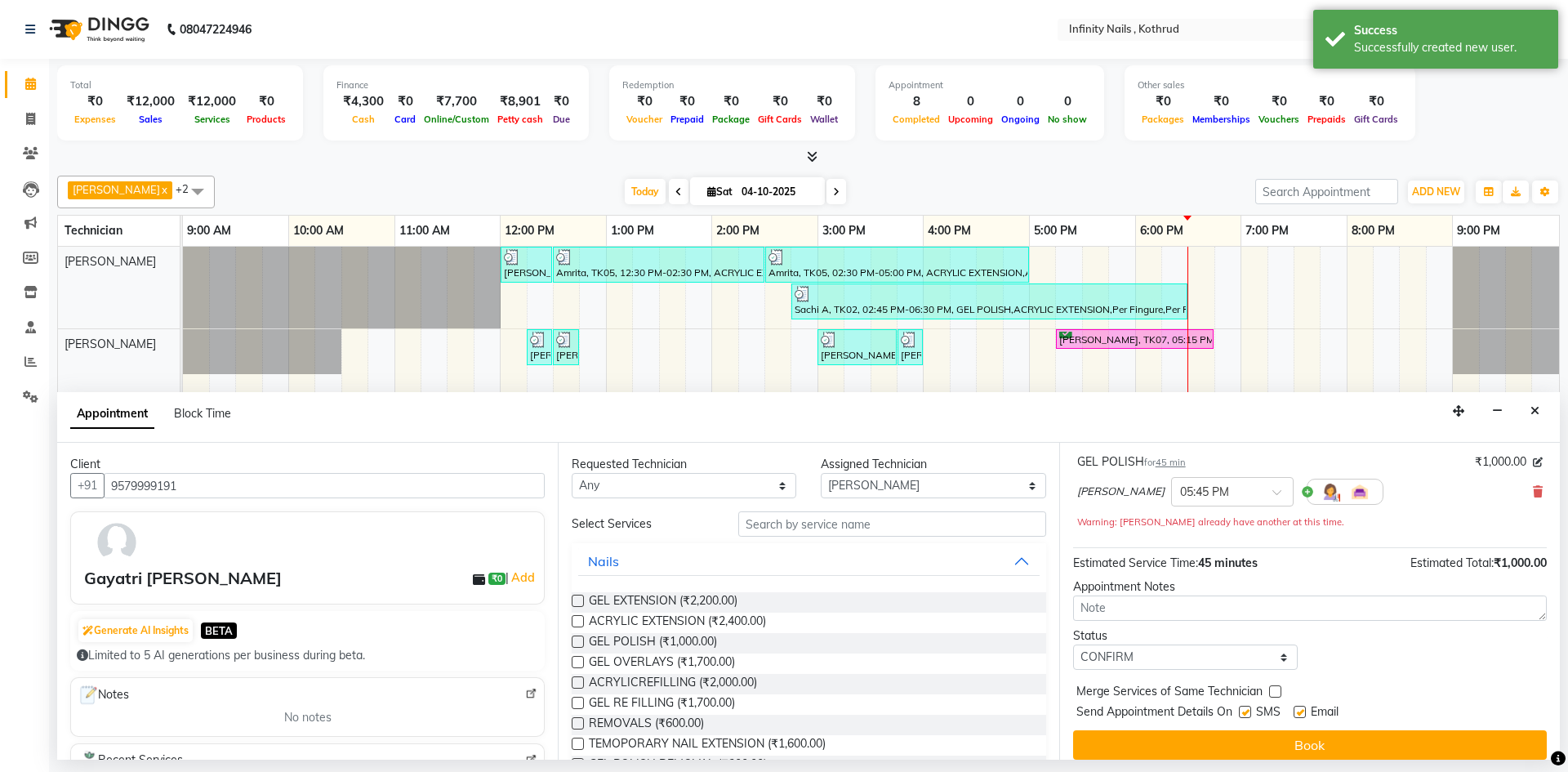
scroll to position [114, 0]
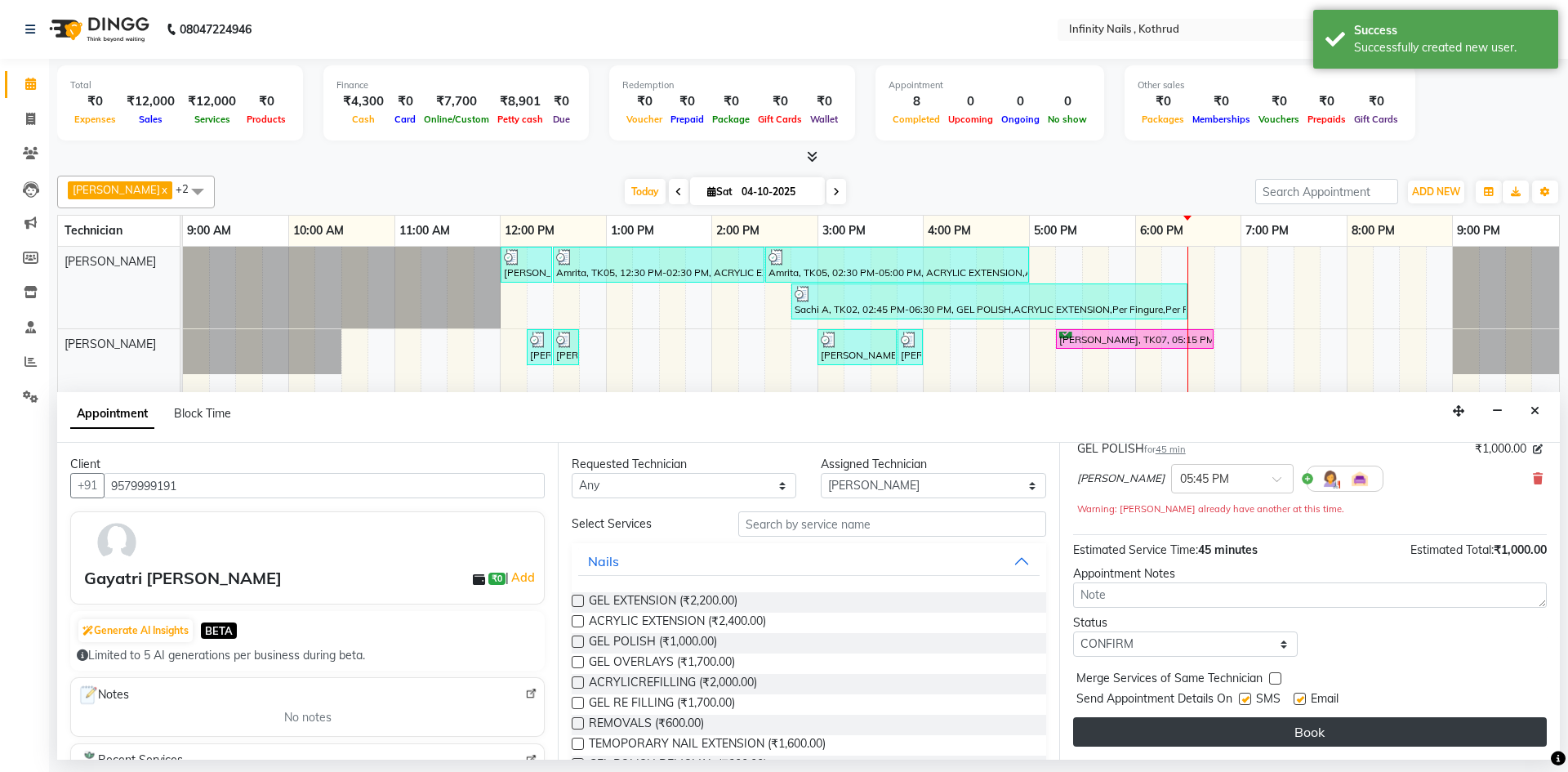
click at [1303, 725] on button "Book" at bounding box center [1311, 732] width 474 height 29
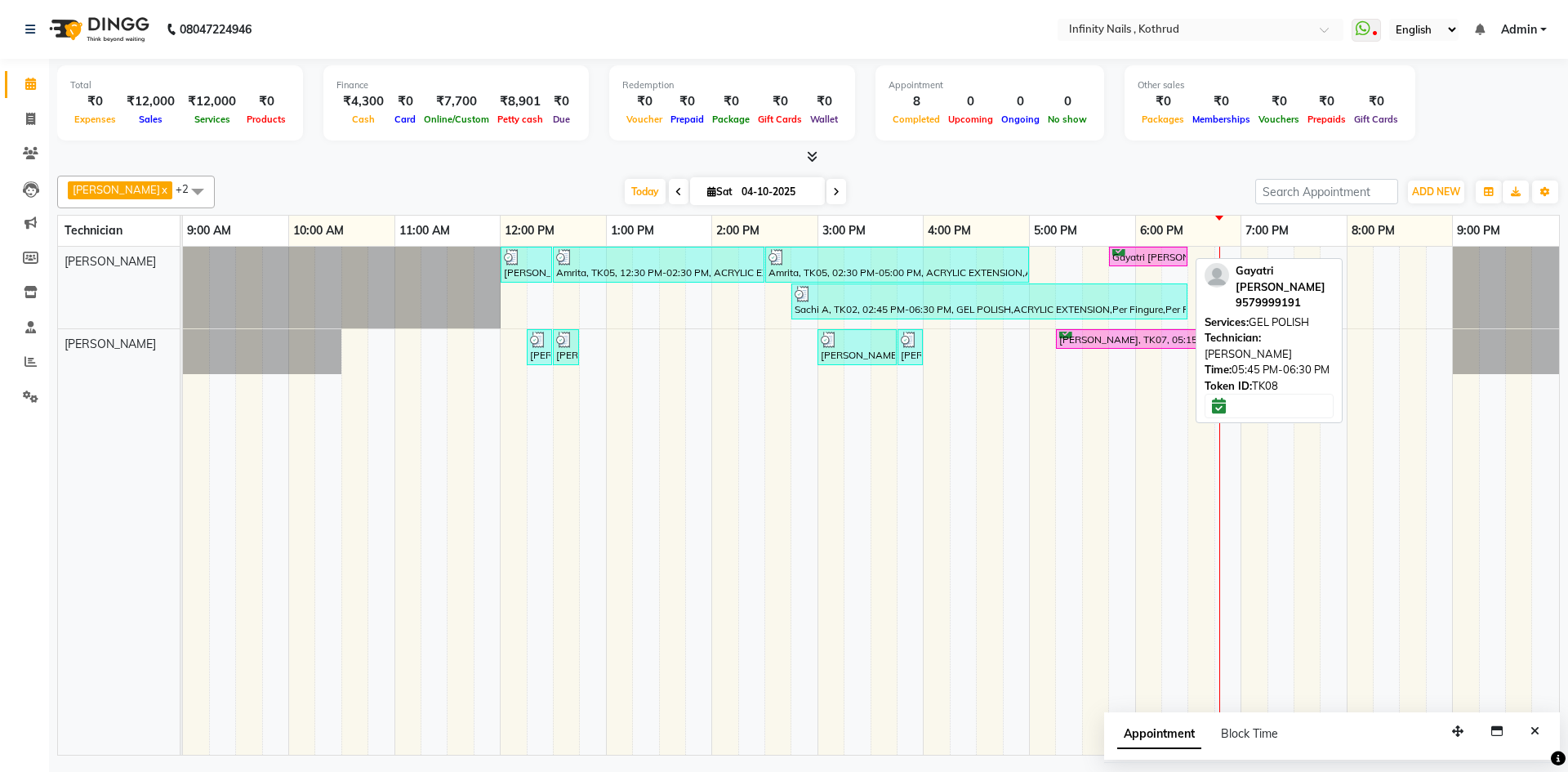
click at [1131, 256] on div "Gayatri [PERSON_NAME], TK08, 05:45 PM-06:30 PM, GEL [DEMOGRAPHIC_DATA]" at bounding box center [1149, 257] width 75 height 16
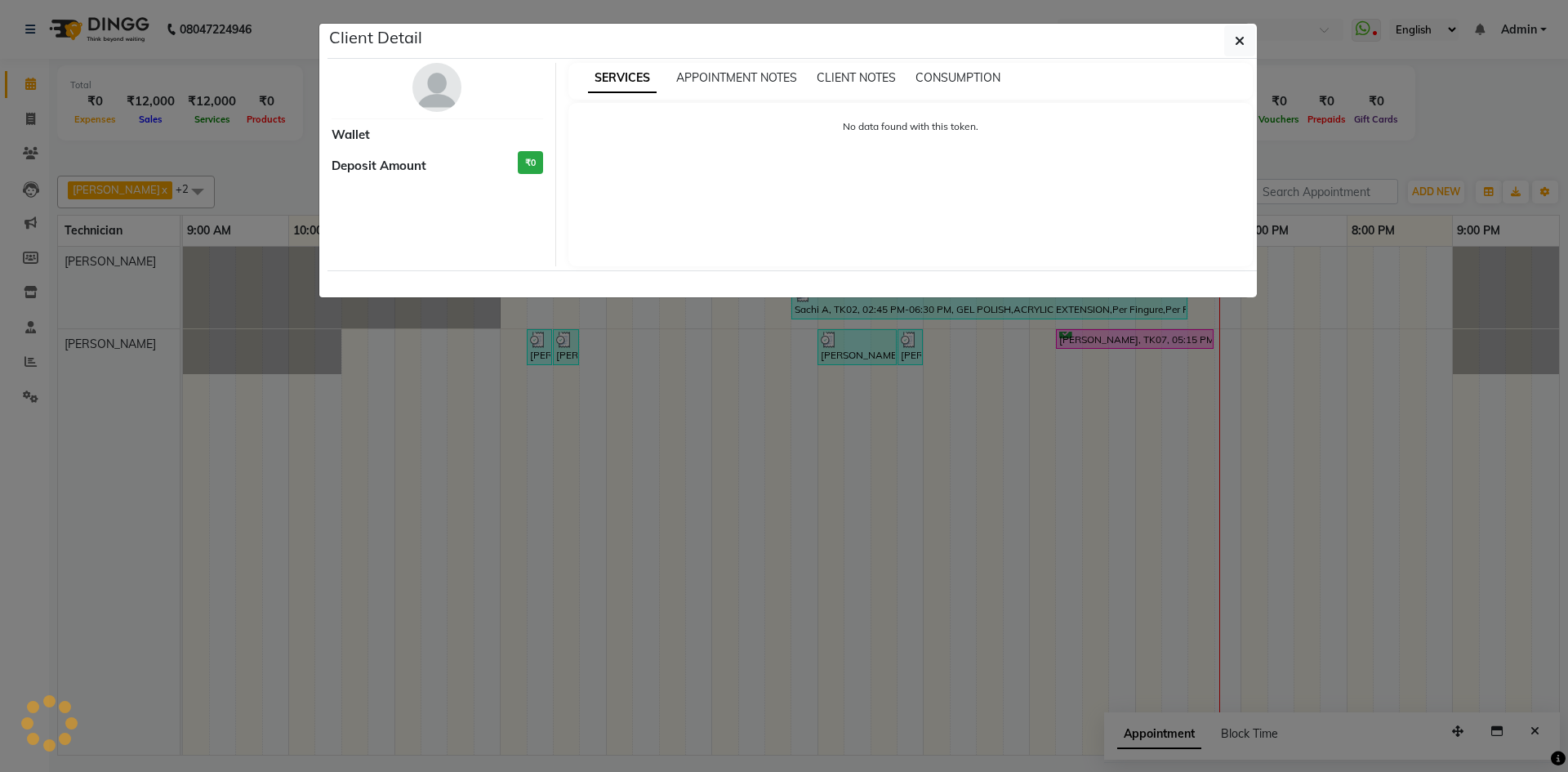
select select "6"
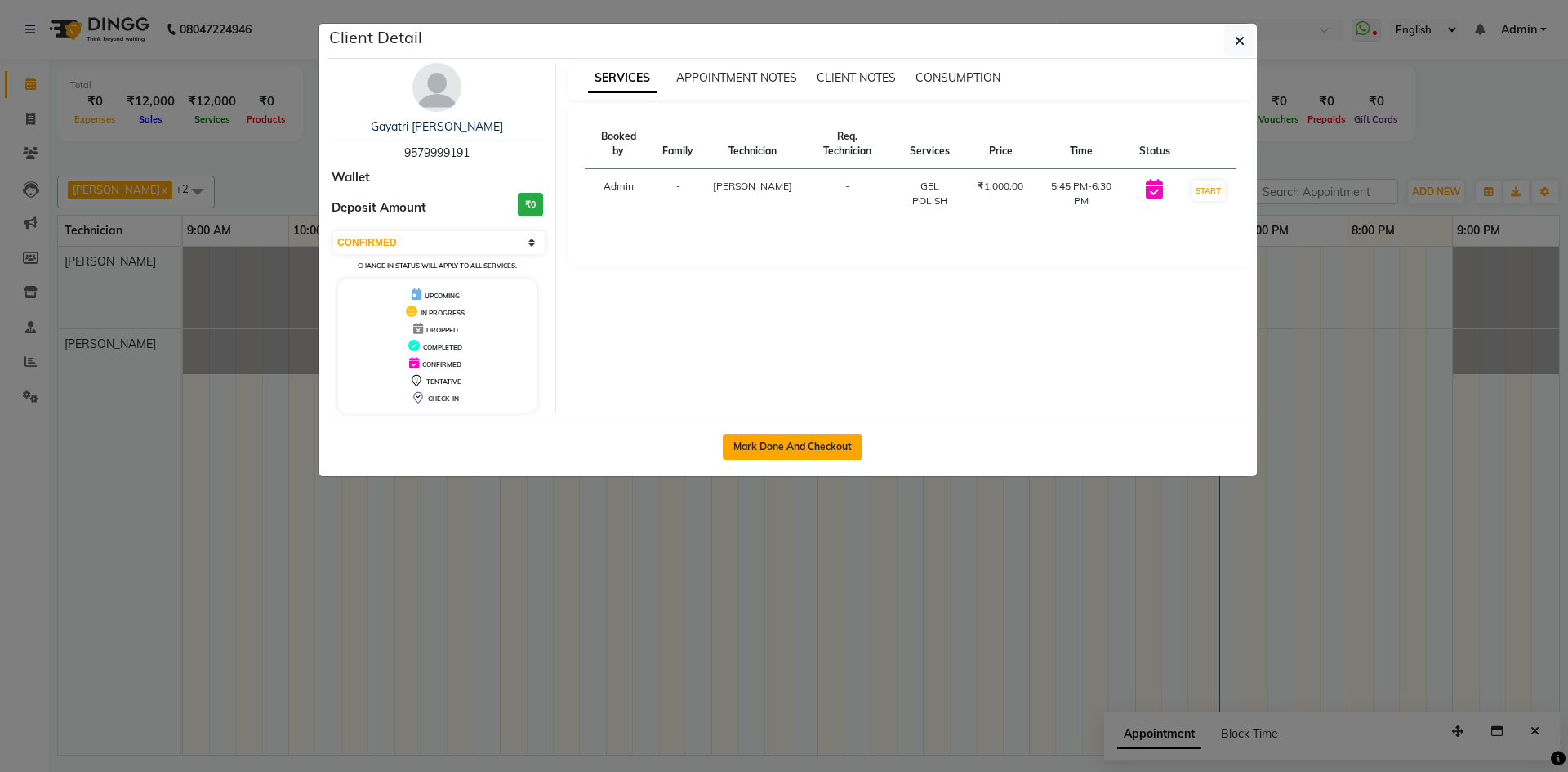
click at [812, 439] on button "Mark Done And Checkout" at bounding box center [793, 447] width 140 height 26
select select "6640"
select select "service"
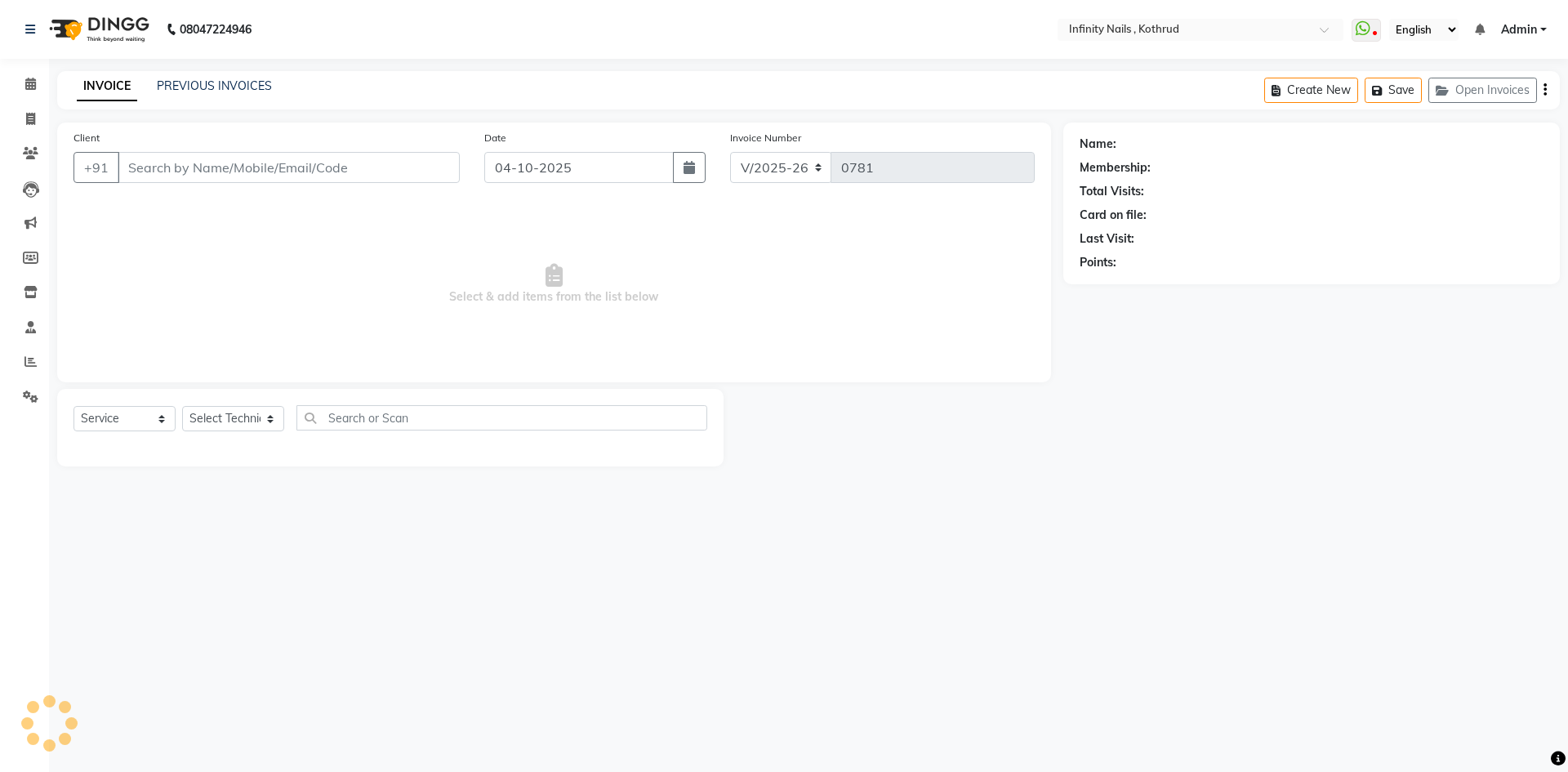
type input "9579999191"
select select "51567"
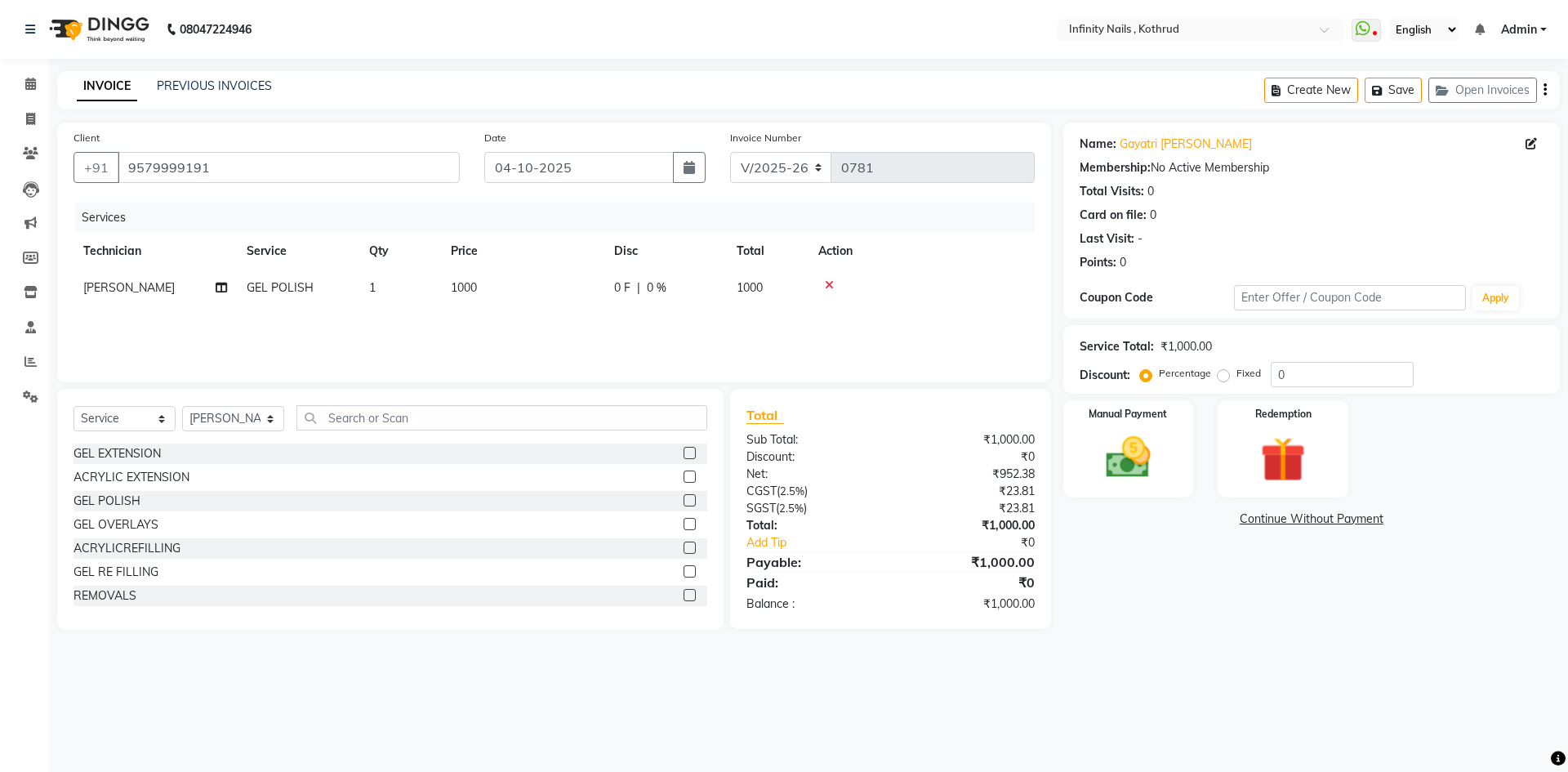
click at [664, 281] on span "0 %" at bounding box center [657, 288] width 20 height 17
select select "51567"
click at [724, 291] on input "0" at bounding box center [716, 292] width 49 height 25
type input "200"
click at [730, 328] on div "Services Technician Service Qty Price Disc Total Action [PERSON_NAME] [PERSON_N…" at bounding box center [554, 284] width 962 height 163
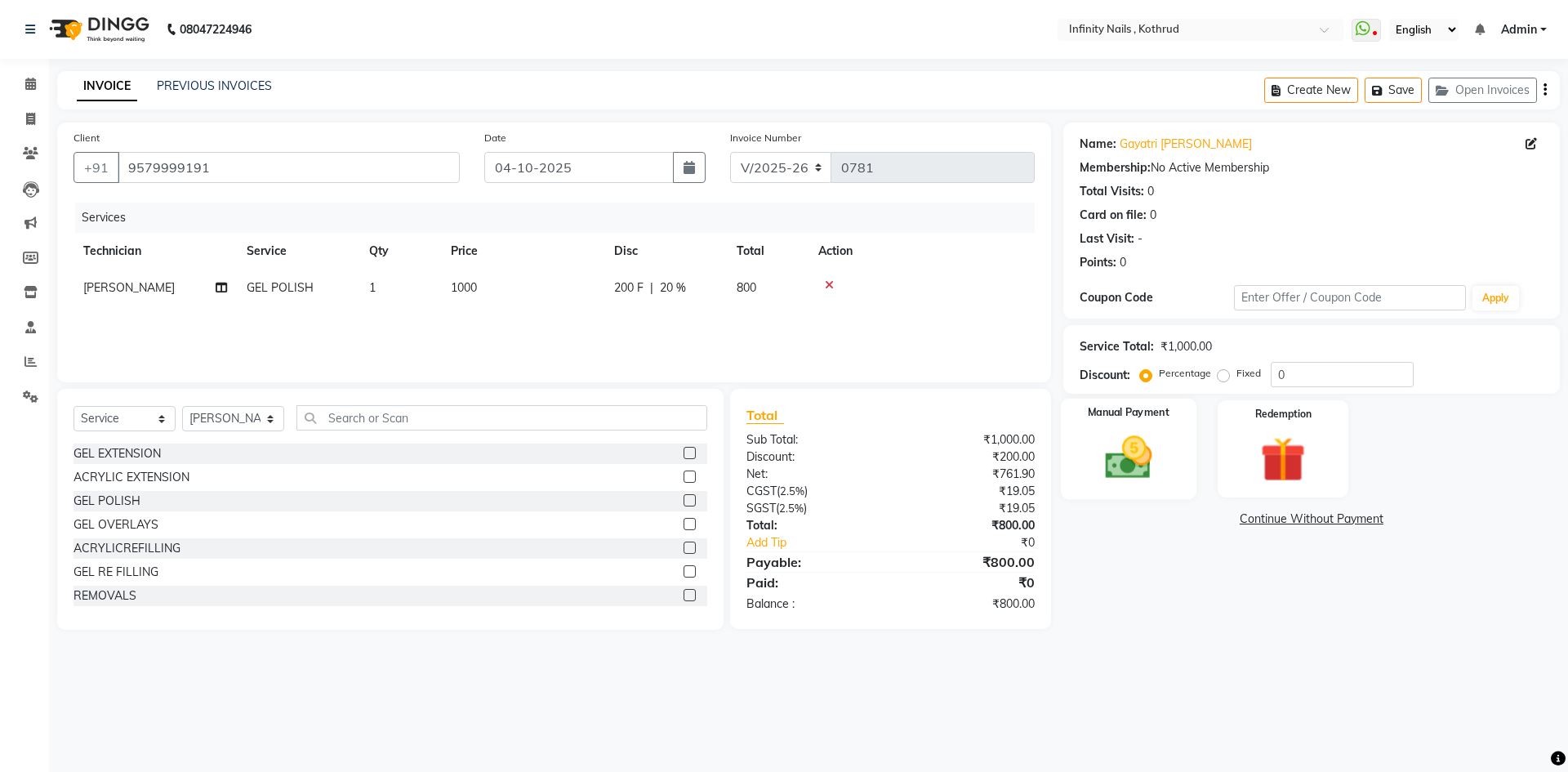
click at [1123, 489] on div "Manual Payment" at bounding box center [1128, 448] width 136 height 100
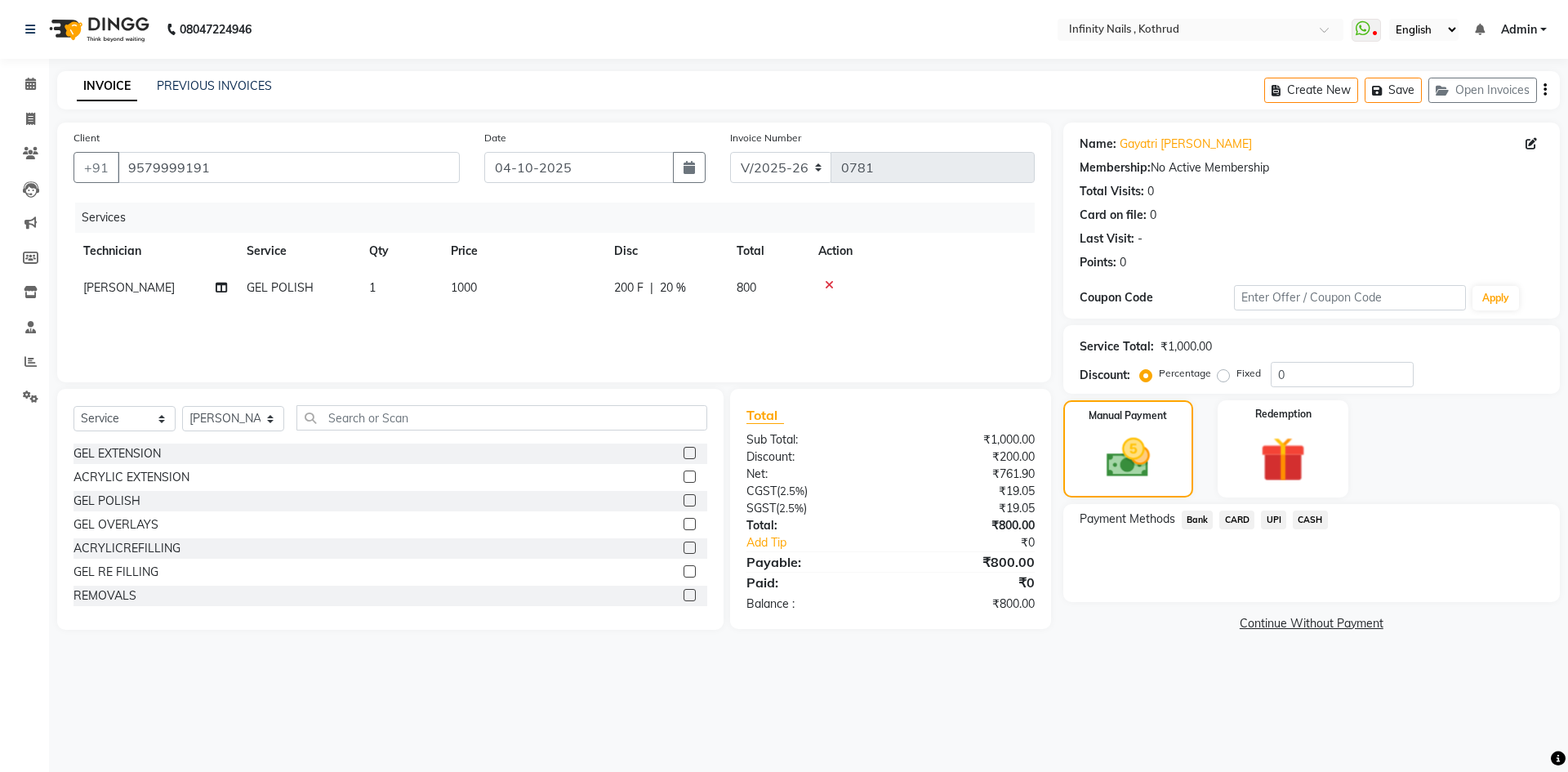
click at [1270, 522] on span "UPI" at bounding box center [1273, 520] width 25 height 19
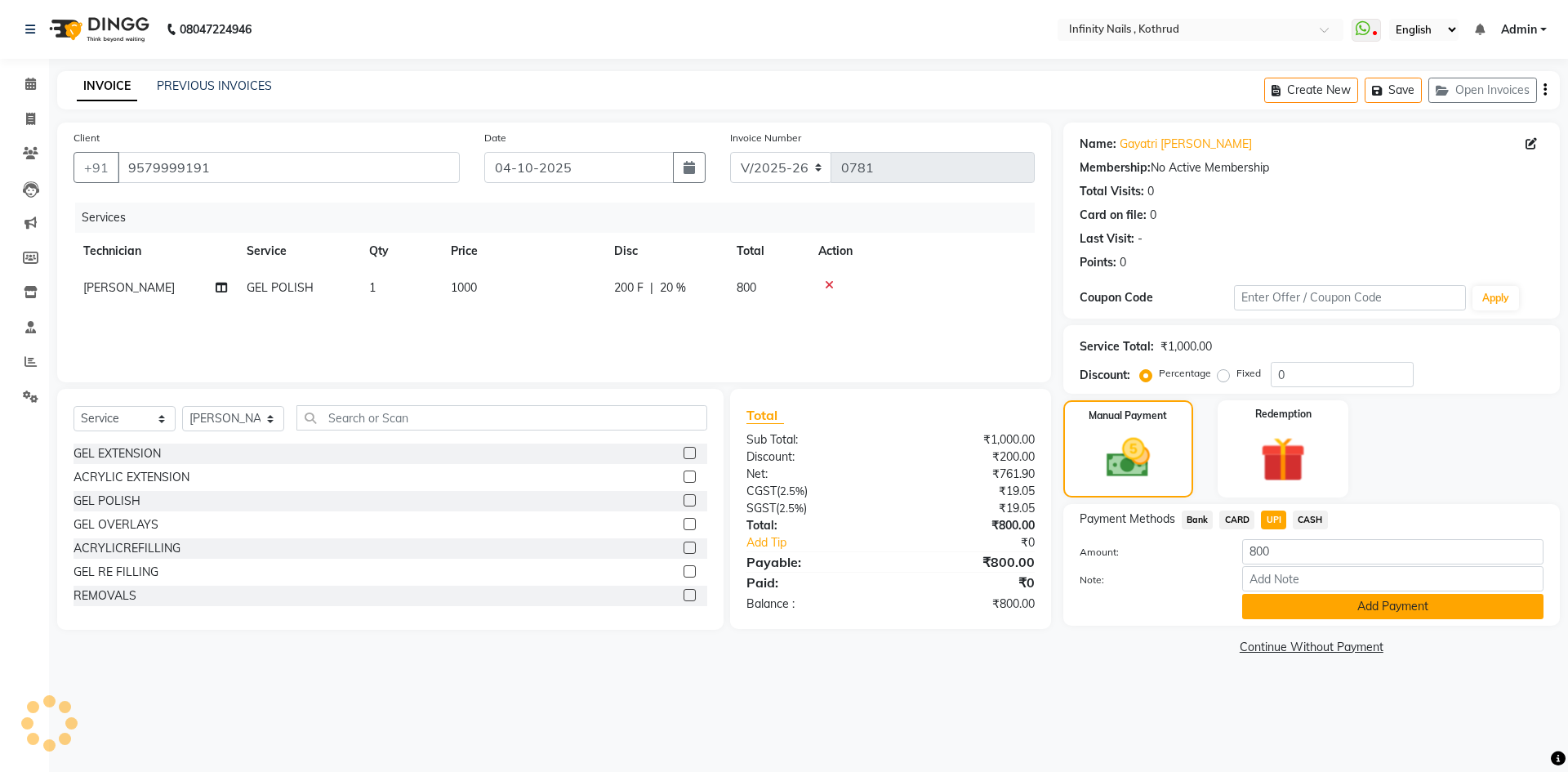
click at [1475, 605] on button "Add Payment" at bounding box center [1392, 606] width 302 height 25
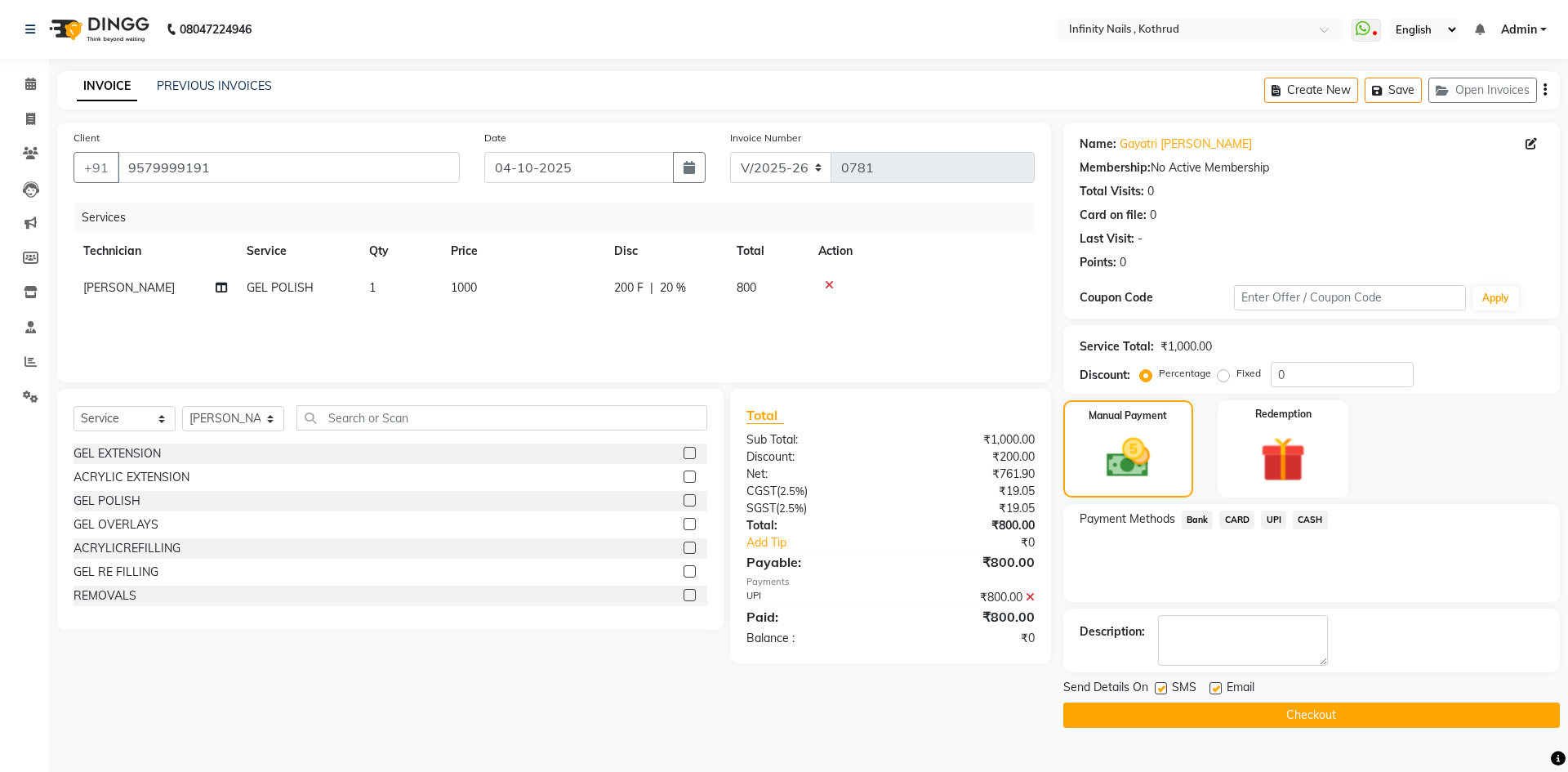
click at [1357, 713] on button "Checkout" at bounding box center [1312, 715] width 497 height 25
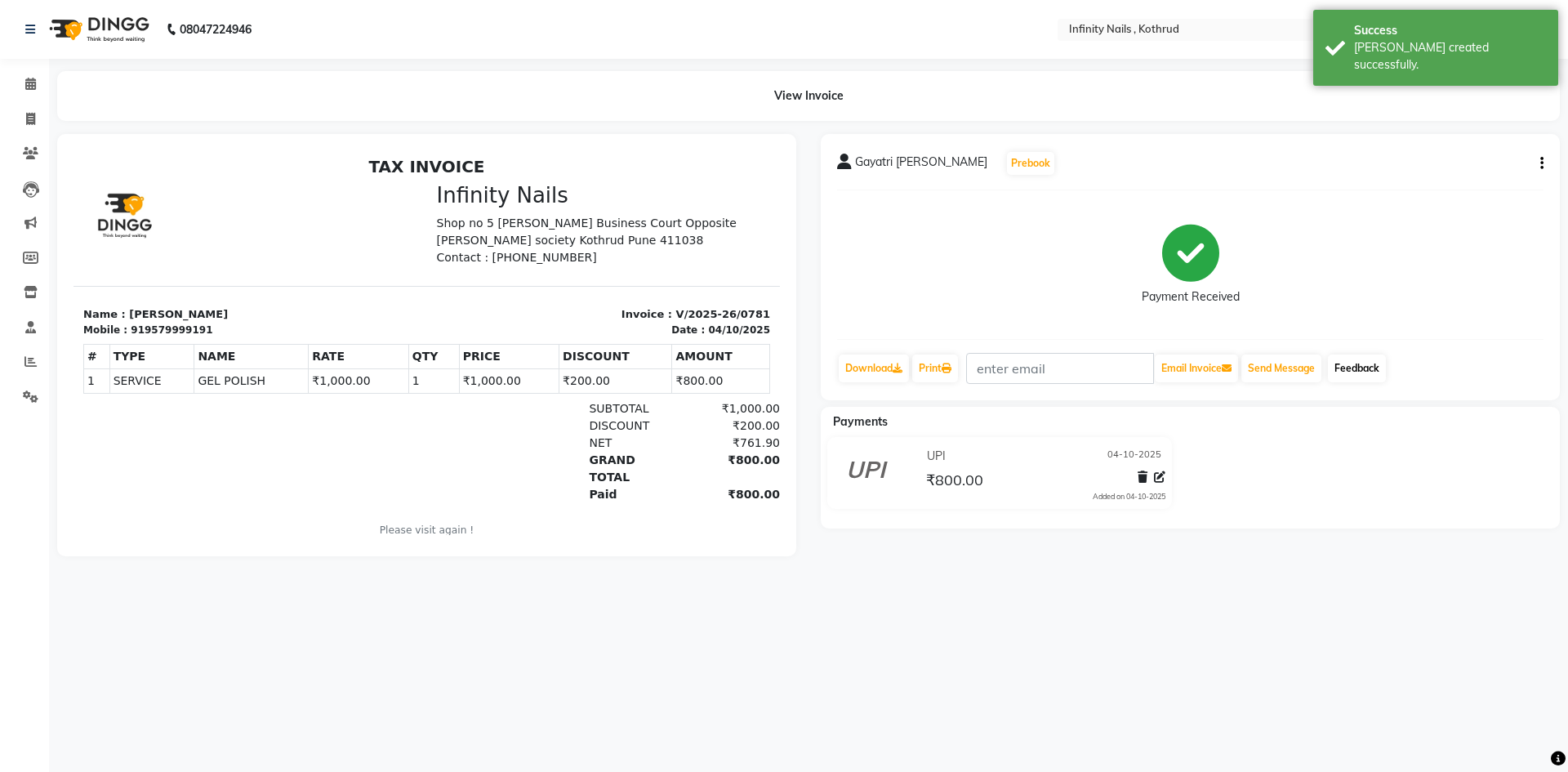
click at [1355, 371] on link "Feedback" at bounding box center [1356, 368] width 58 height 28
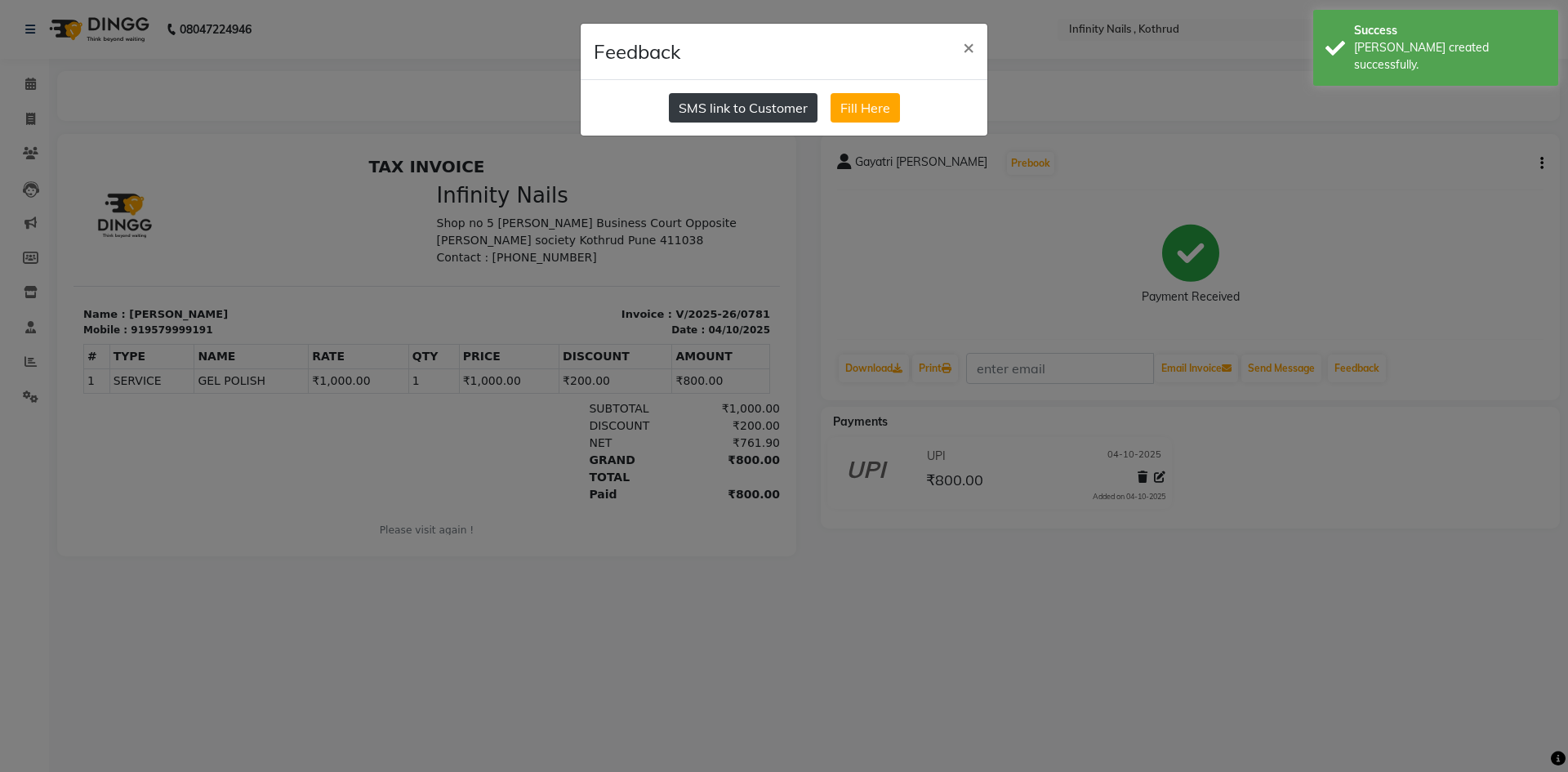
click at [771, 111] on button "SMS link to Customer" at bounding box center [744, 108] width 149 height 29
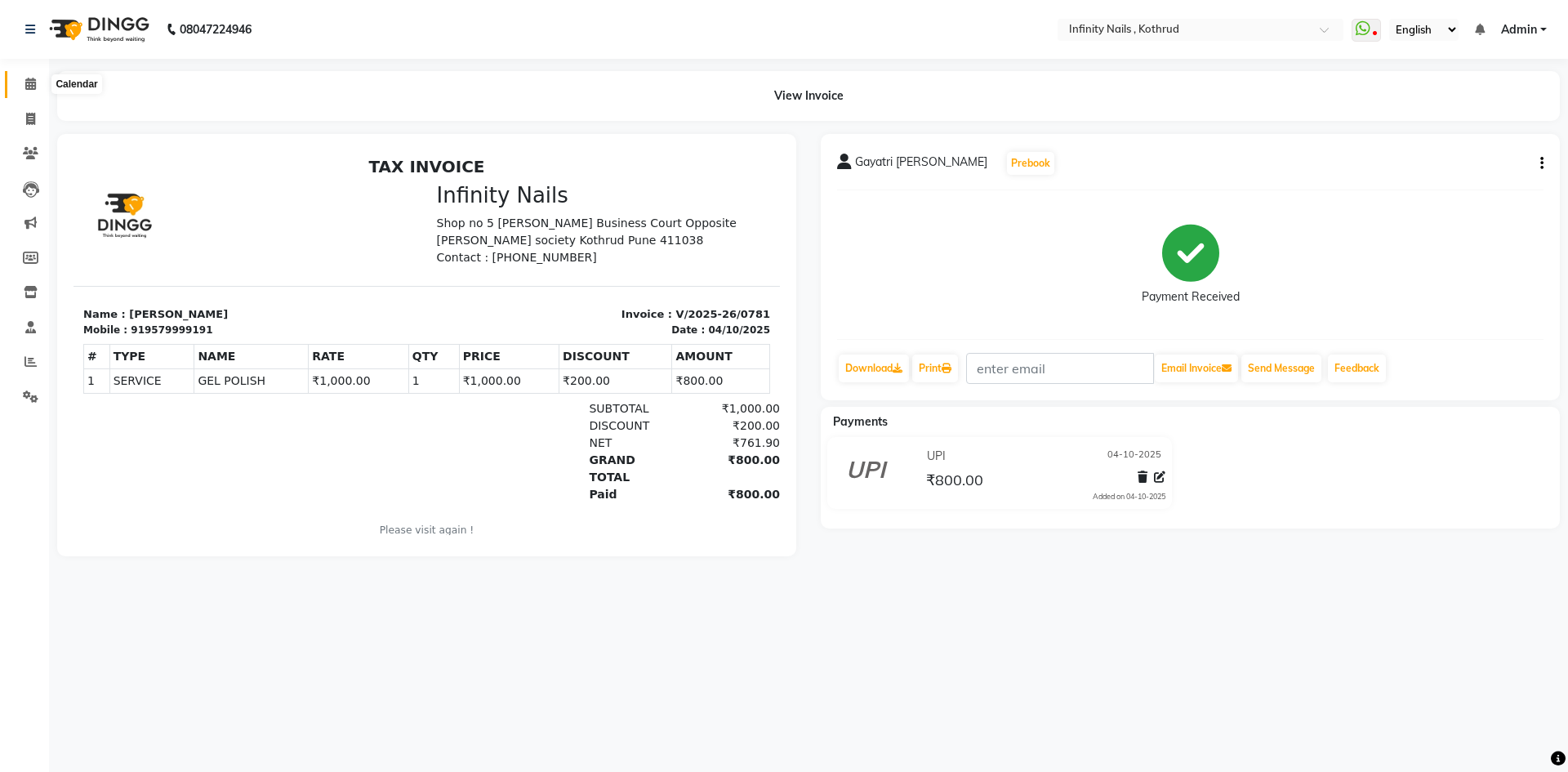
click at [25, 84] on icon at bounding box center [30, 83] width 11 height 12
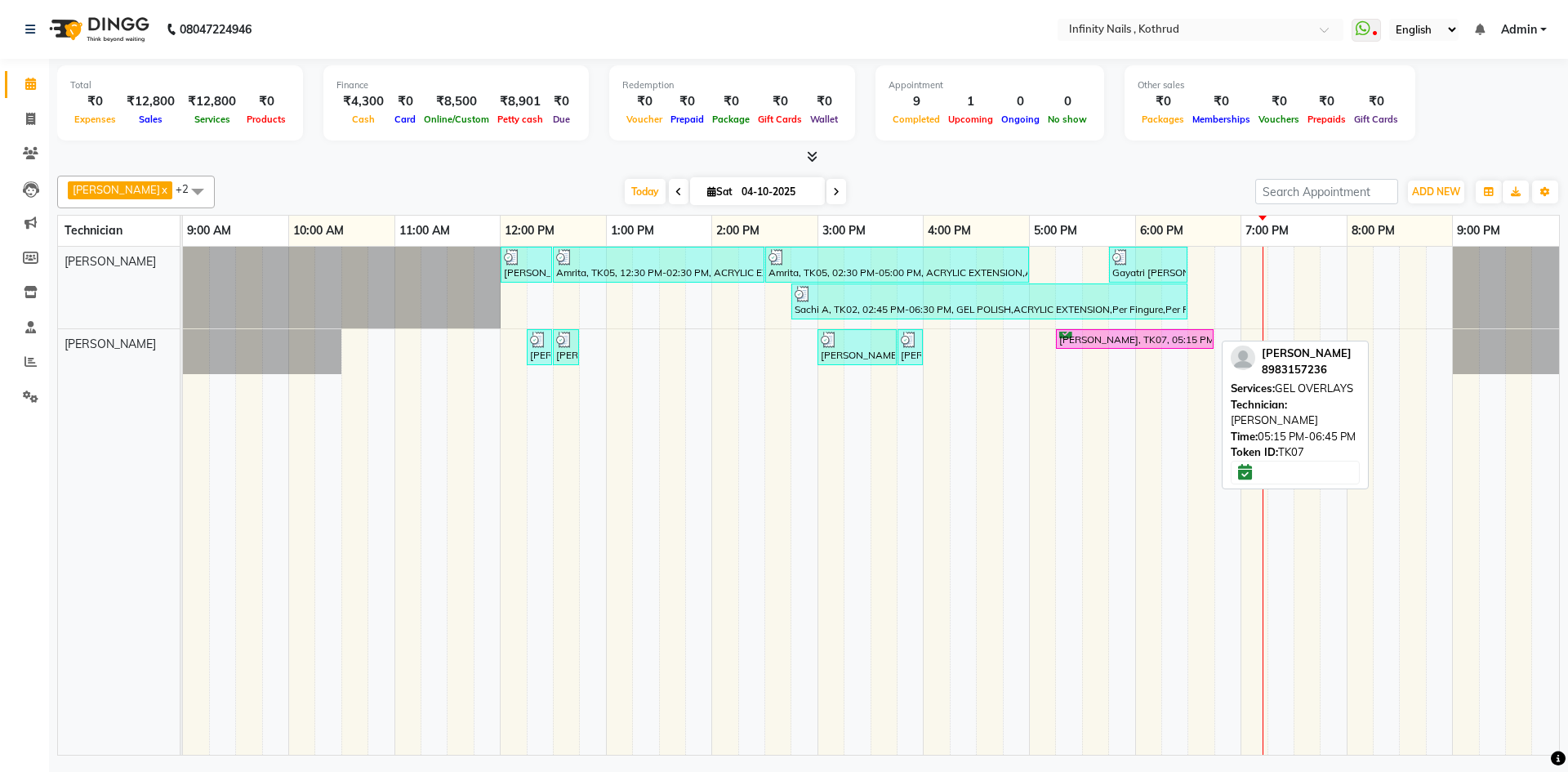
click at [1137, 333] on div "[PERSON_NAME], TK07, 05:15 PM-06:45 PM, GEL OVERLAYS" at bounding box center [1135, 339] width 154 height 16
select select "6"
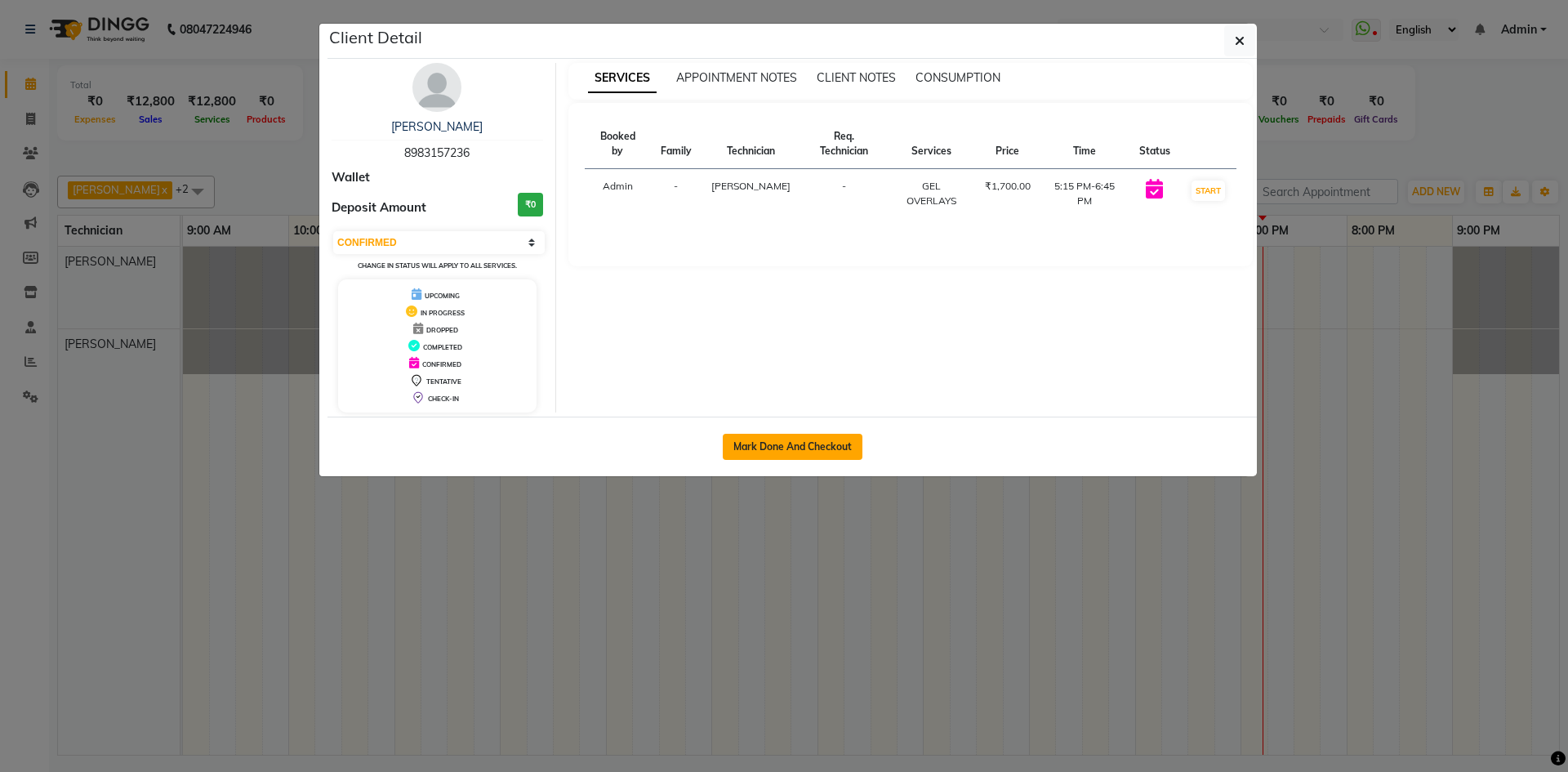
click at [794, 449] on button "Mark Done And Checkout" at bounding box center [793, 447] width 140 height 26
select select "service"
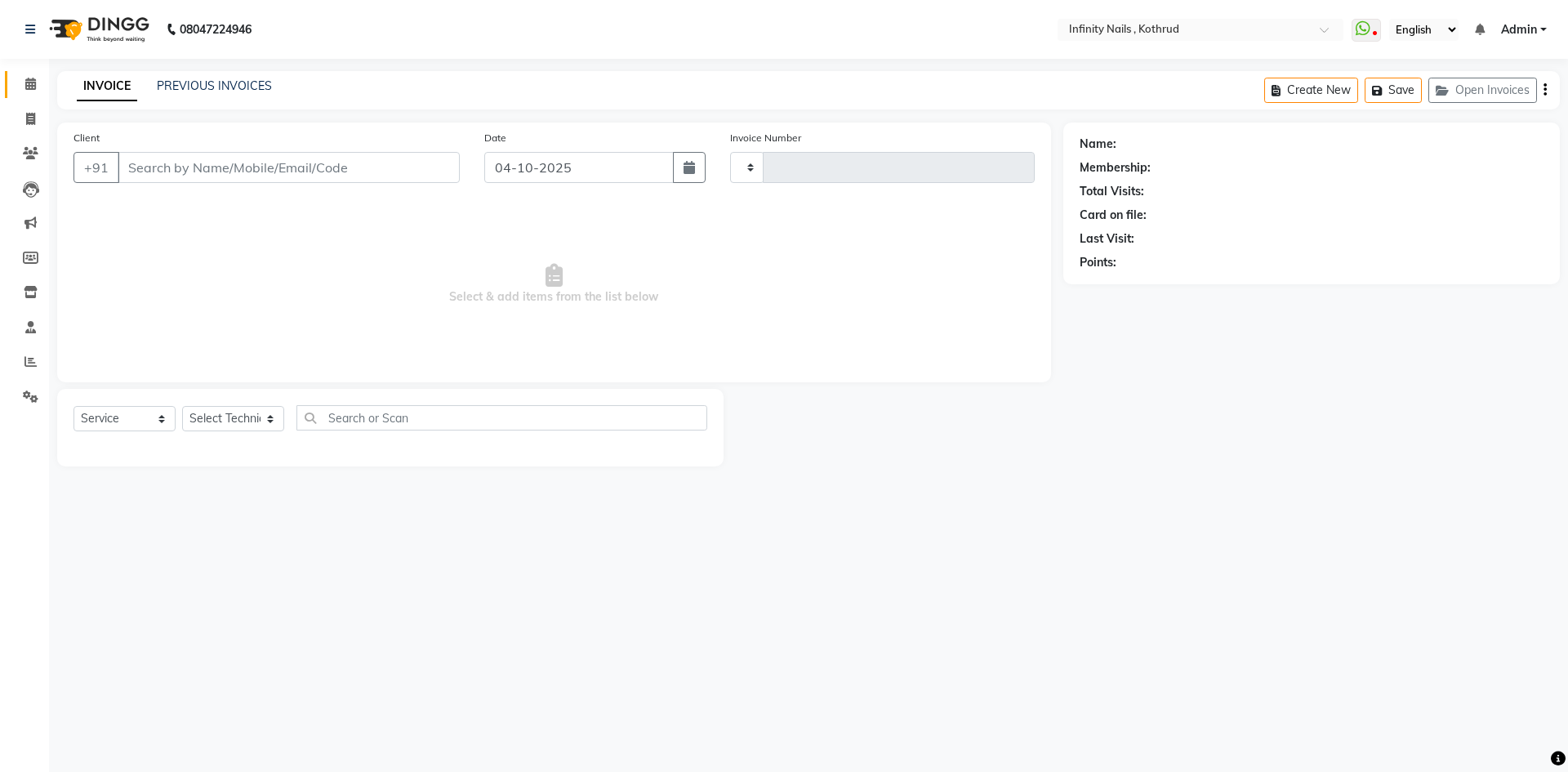
type input "0782"
select select "6640"
click at [723, 557] on div "08047224946 Select Location × Infinity Nails , Kothrud WhatsApp Status ✕ Status…" at bounding box center [784, 386] width 1568 height 772
click at [30, 80] on icon at bounding box center [30, 83] width 11 height 12
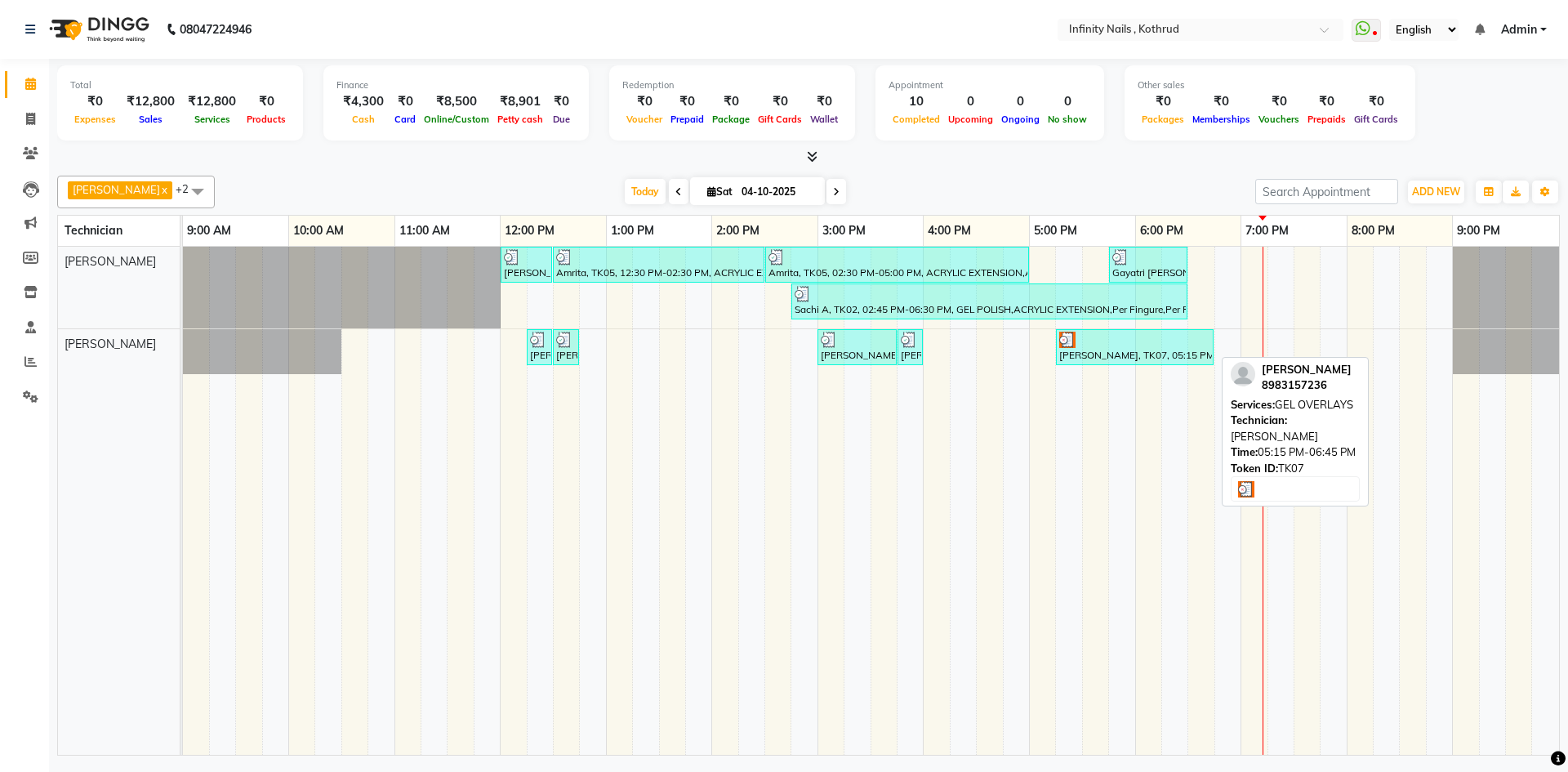
click at [1134, 349] on div "[PERSON_NAME], TK07, 05:15 PM-06:45 PM, GEL OVERLAYS" at bounding box center [1135, 347] width 154 height 31
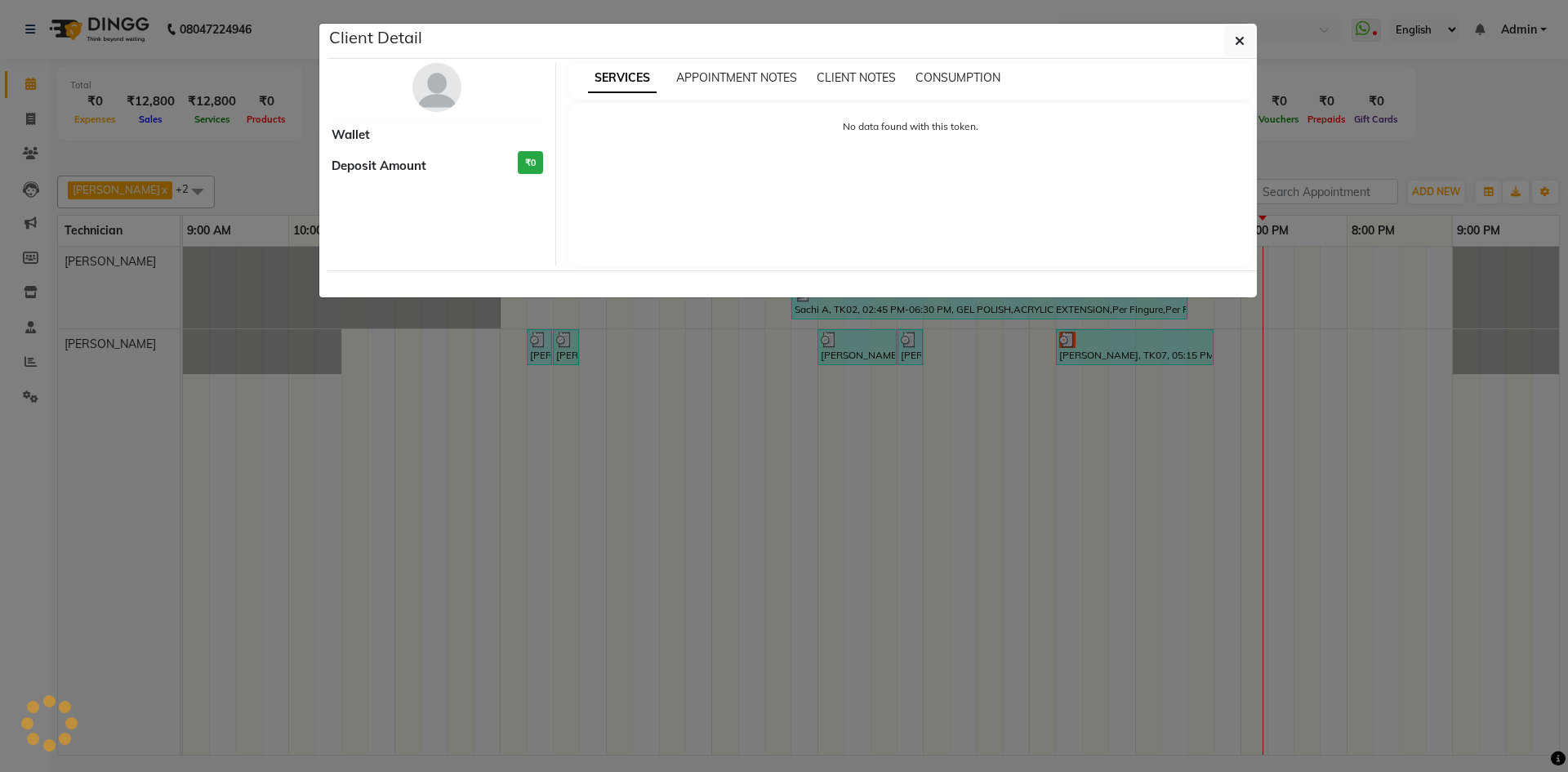
select select "3"
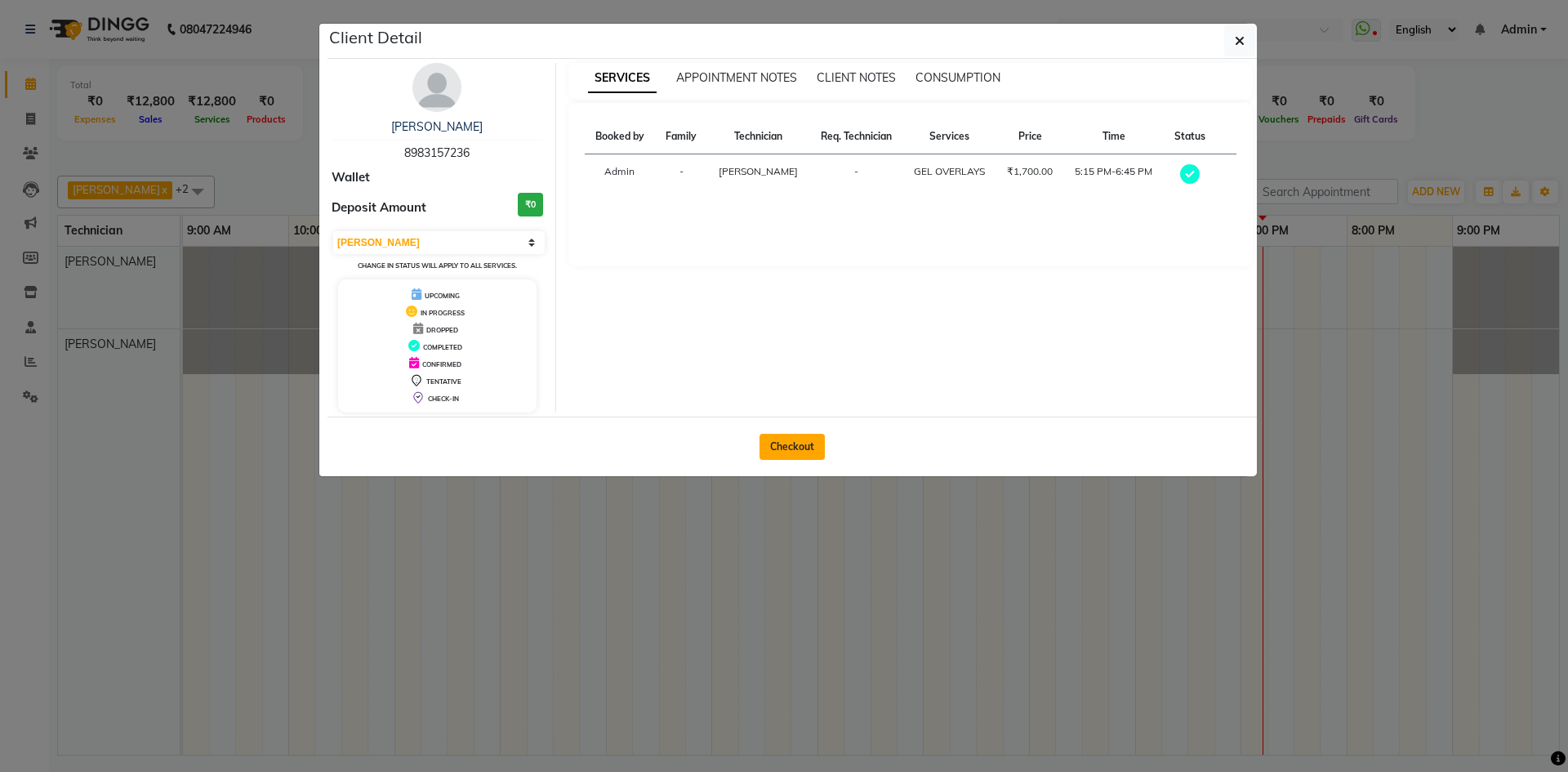
click at [797, 438] on button "Checkout" at bounding box center [793, 447] width 65 height 26
select select "service"
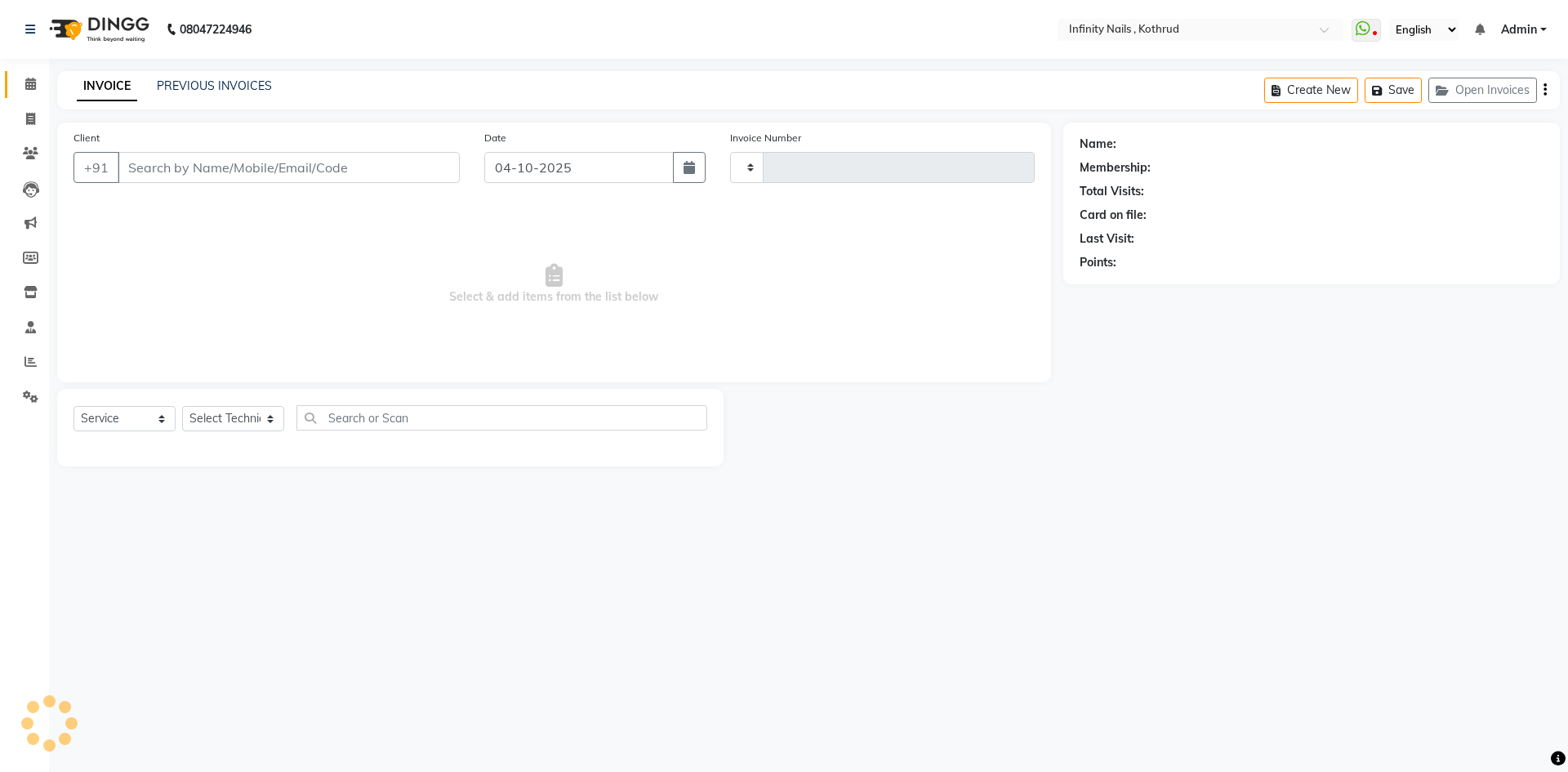
type input "0782"
select select "6640"
type input "8983157236"
select select "85274"
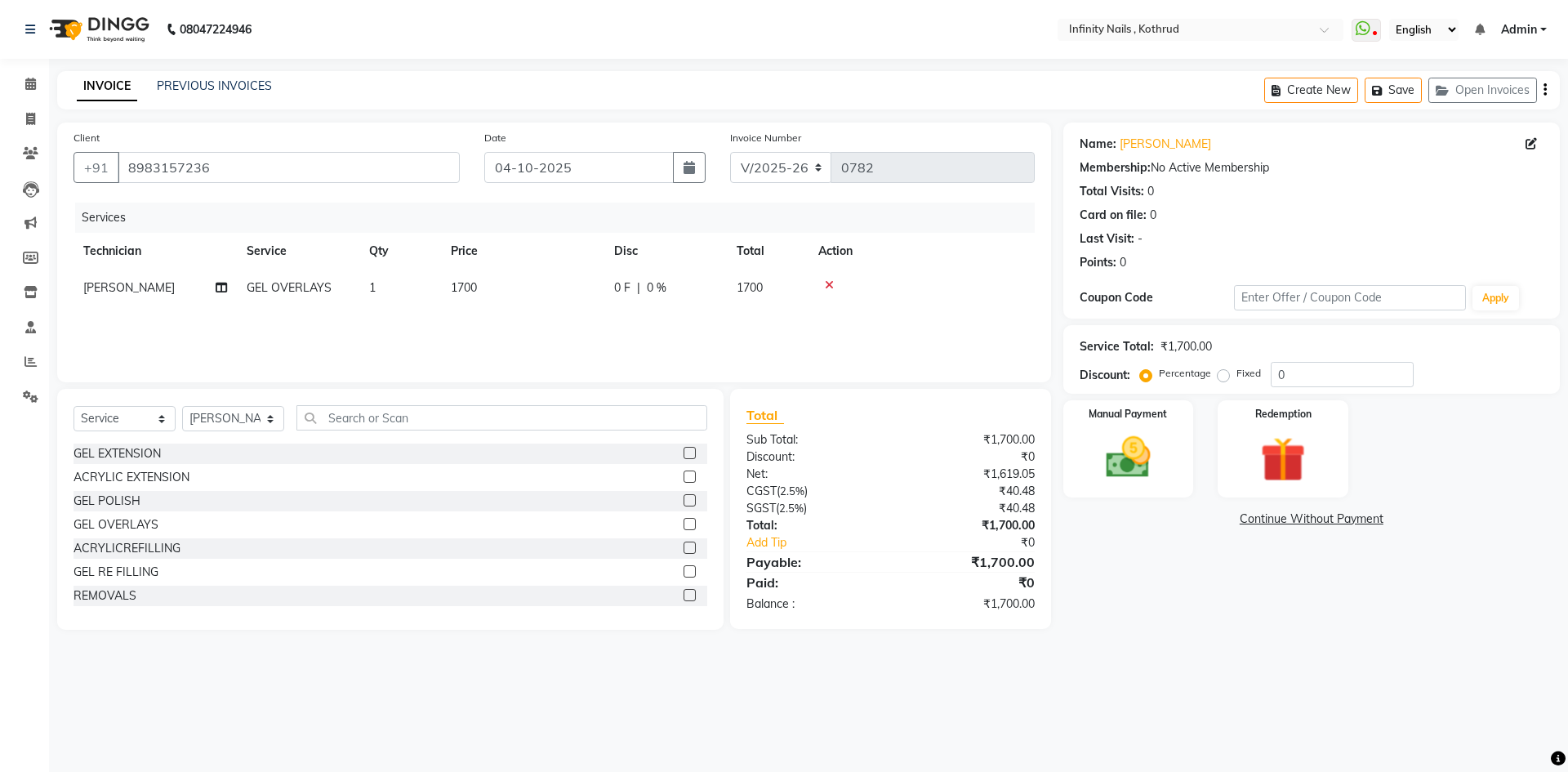
click at [588, 296] on td "1700" at bounding box center [523, 288] width 163 height 37
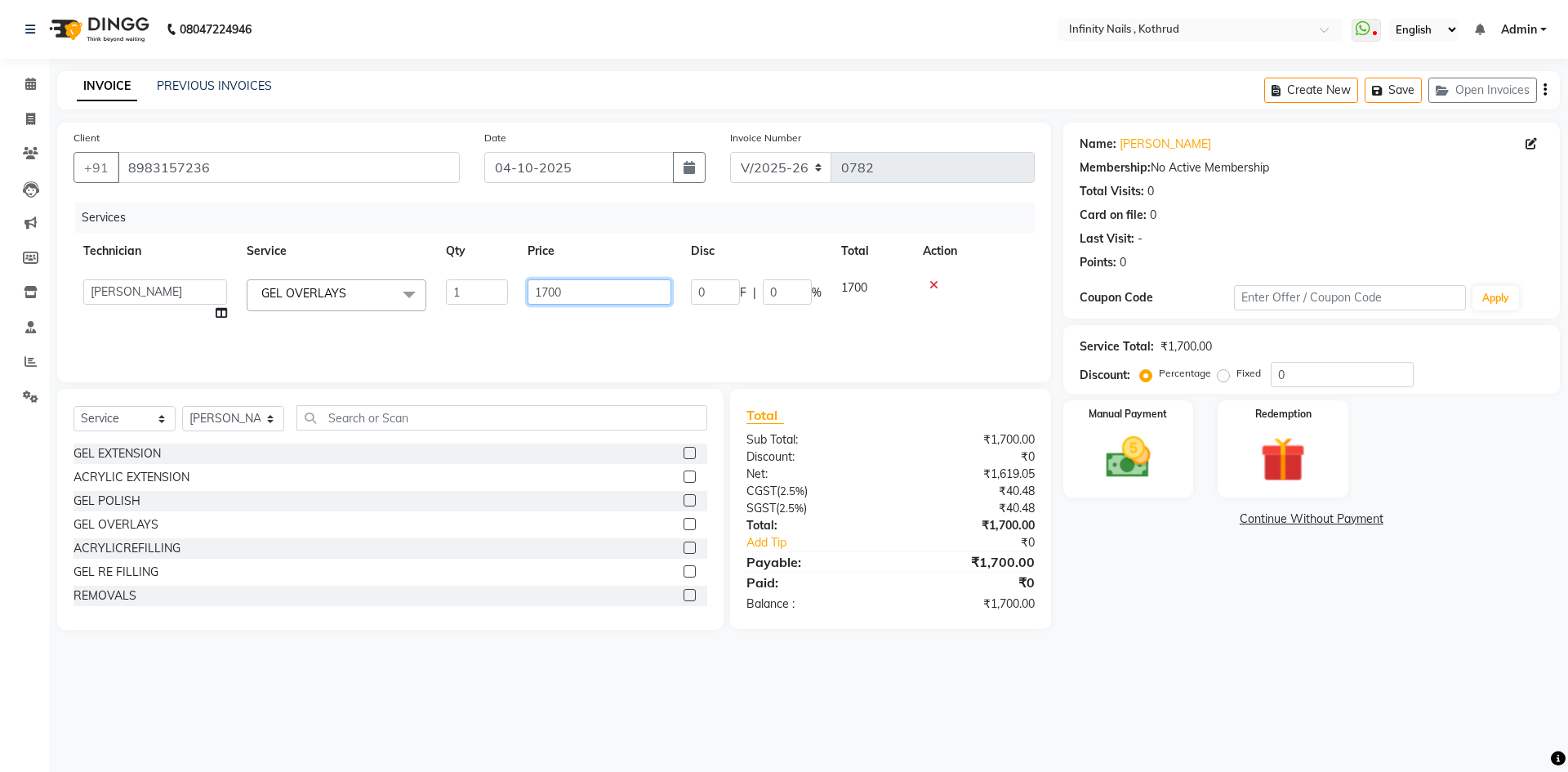
drag, startPoint x: 564, startPoint y: 288, endPoint x: 552, endPoint y: 286, distance: 12.2
click at [531, 291] on input "1700" at bounding box center [600, 292] width 144 height 25
type input "750"
click at [608, 334] on div "Services Technician Service Qty Price Disc Total Action [PERSON_NAME] [PERSON_N…" at bounding box center [554, 284] width 962 height 163
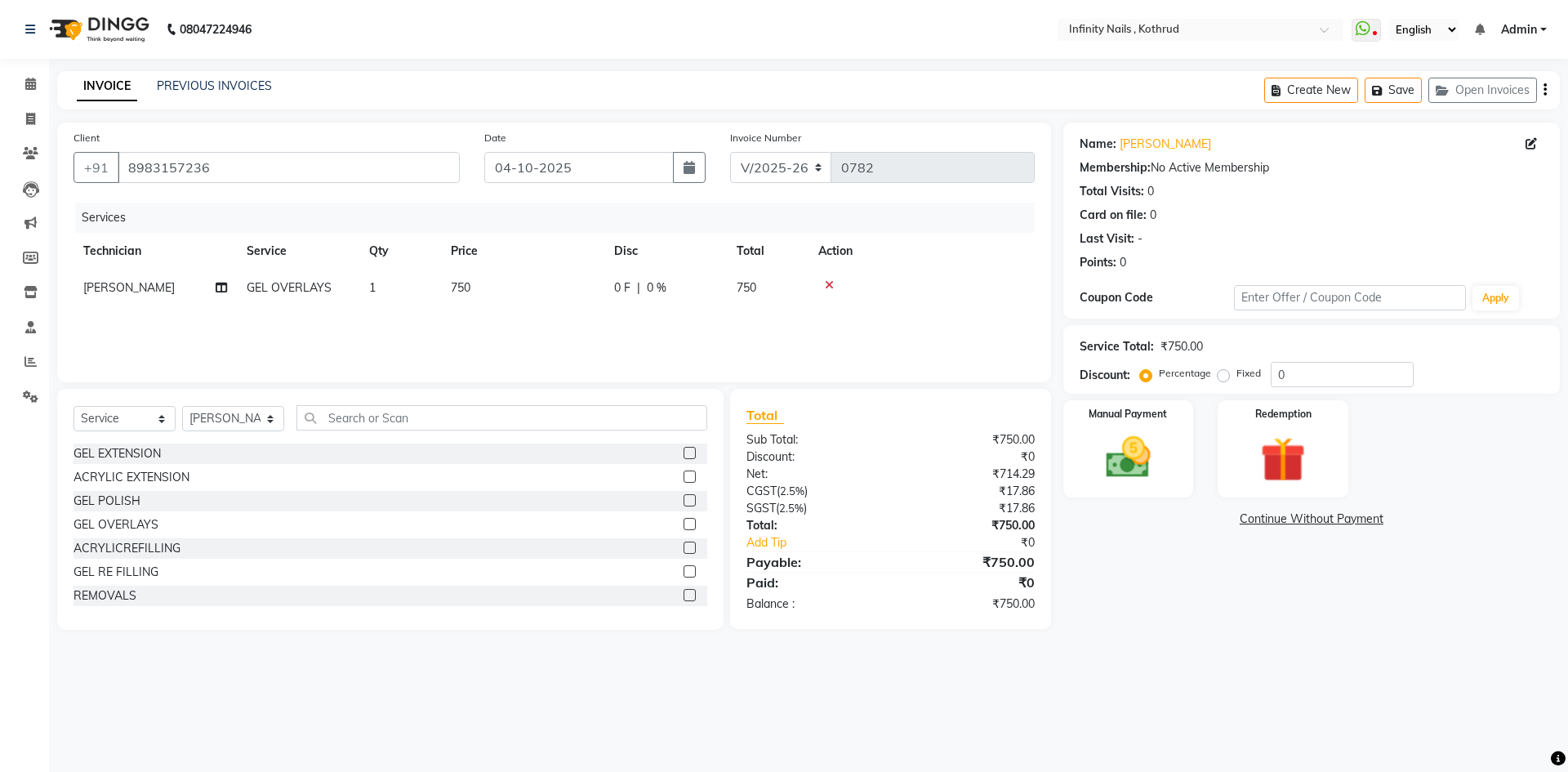
click at [684, 473] on label at bounding box center [690, 476] width 12 height 12
click at [684, 473] on input "checkbox" at bounding box center [689, 477] width 11 height 11
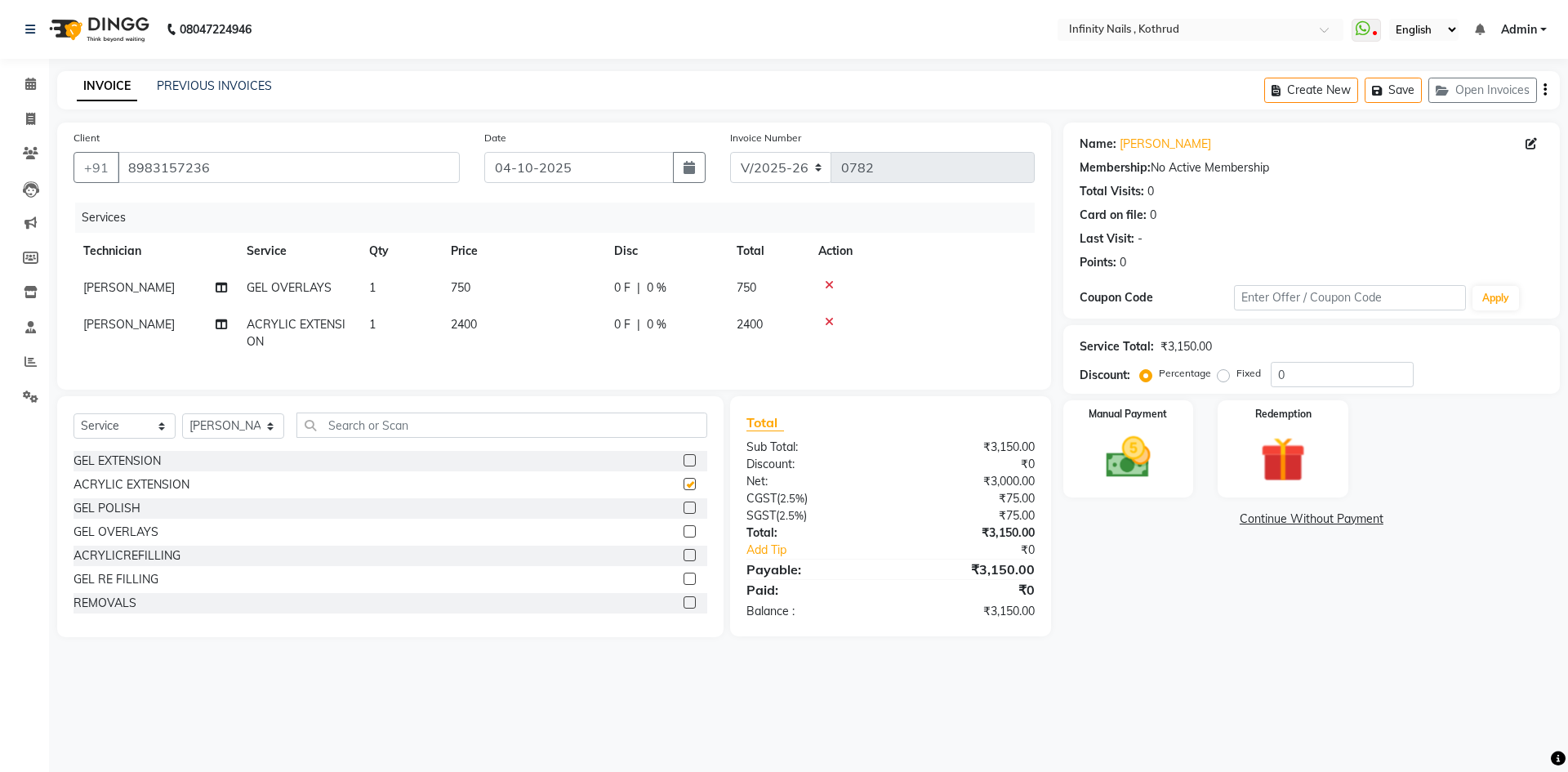
checkbox input "false"
click at [462, 319] on span "2400" at bounding box center [464, 324] width 26 height 15
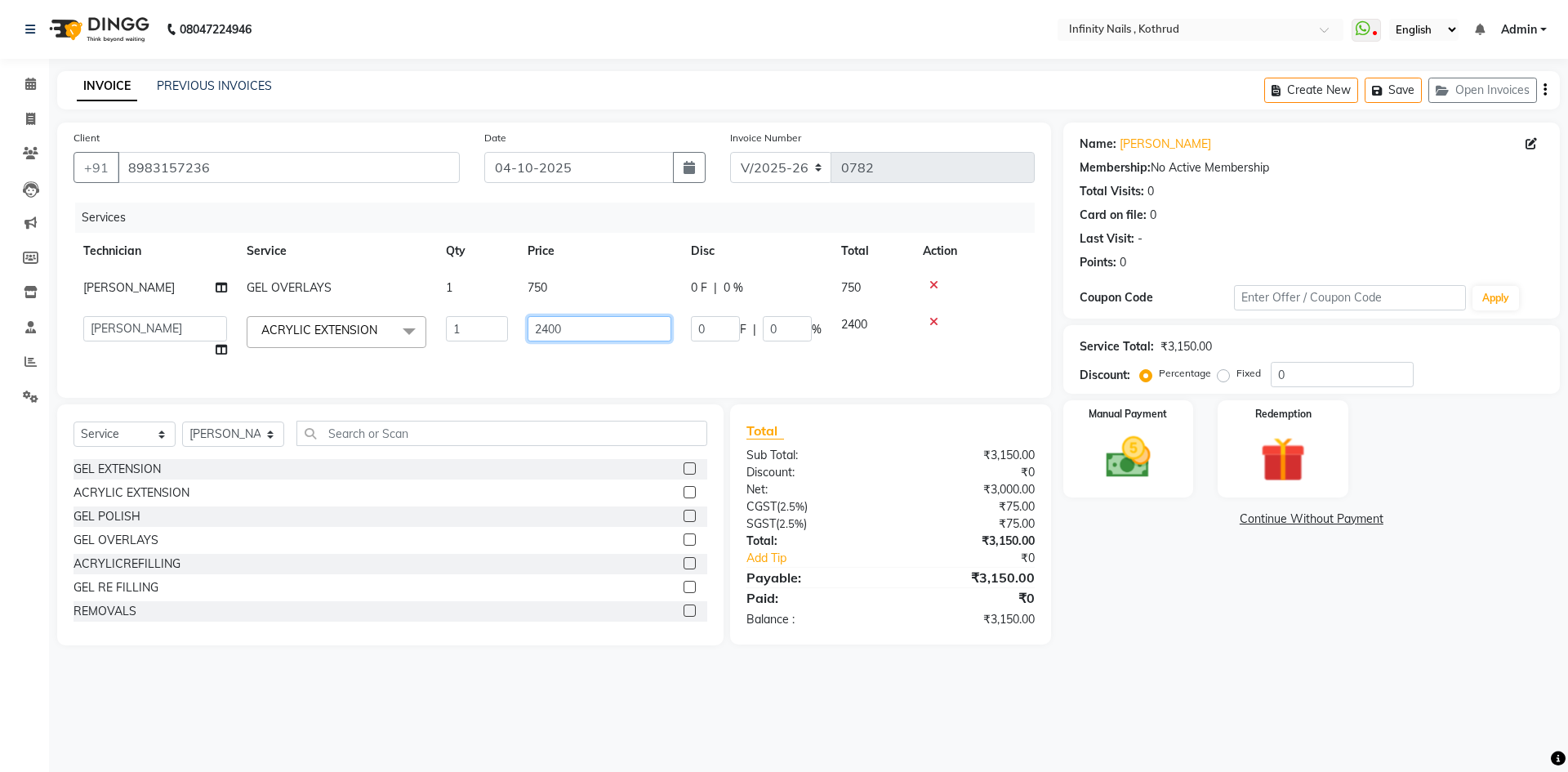
click at [547, 329] on input "2400" at bounding box center [600, 328] width 144 height 25
type input "1200"
click at [559, 358] on td "1200" at bounding box center [600, 337] width 163 height 62
click at [706, 377] on div "Services Technician Service Qty Price Disc Total Action [PERSON_NAME] GEL OVERL…" at bounding box center [554, 292] width 962 height 179
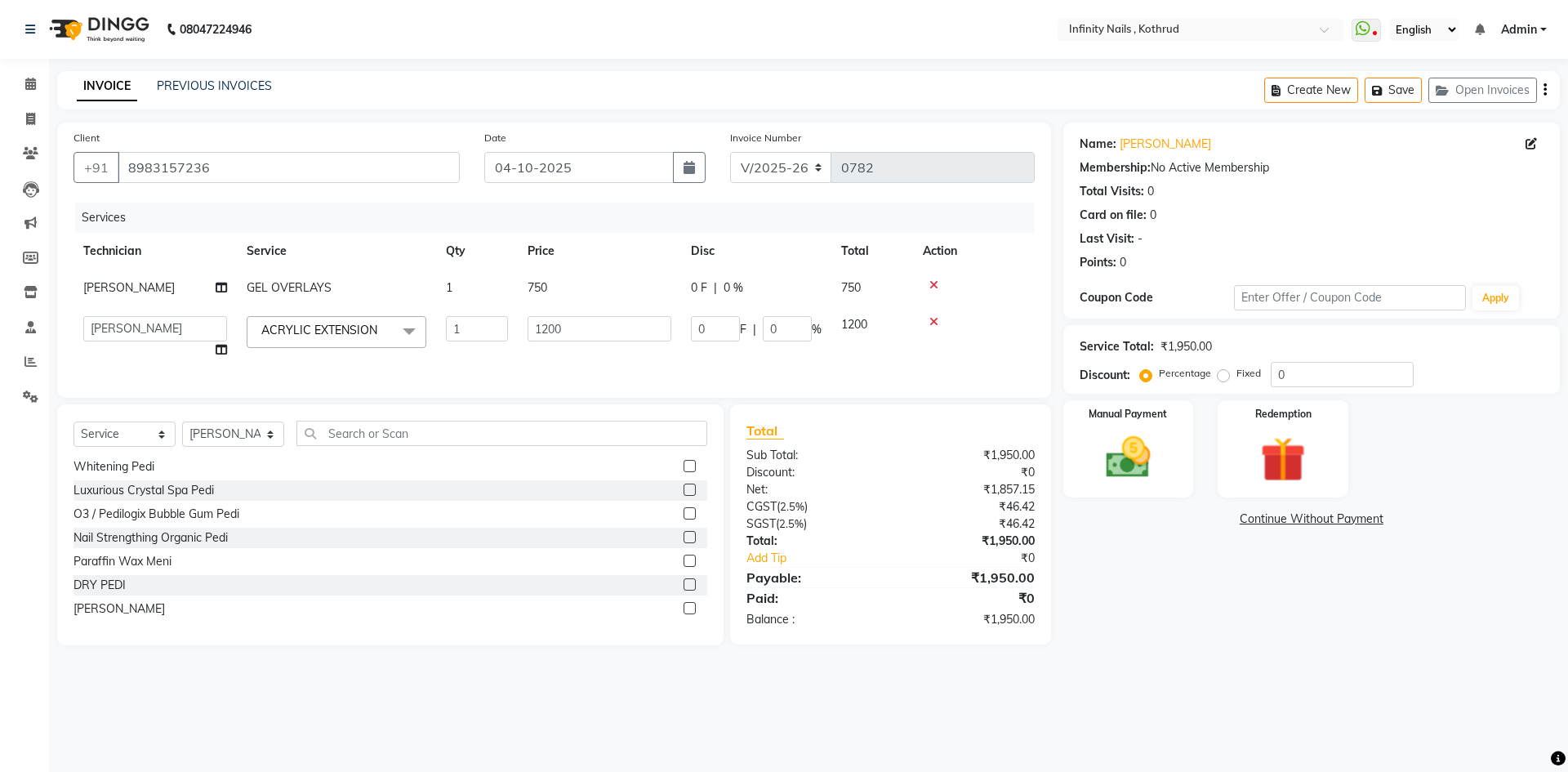
click at [556, 279] on td "750" at bounding box center [600, 288] width 163 height 37
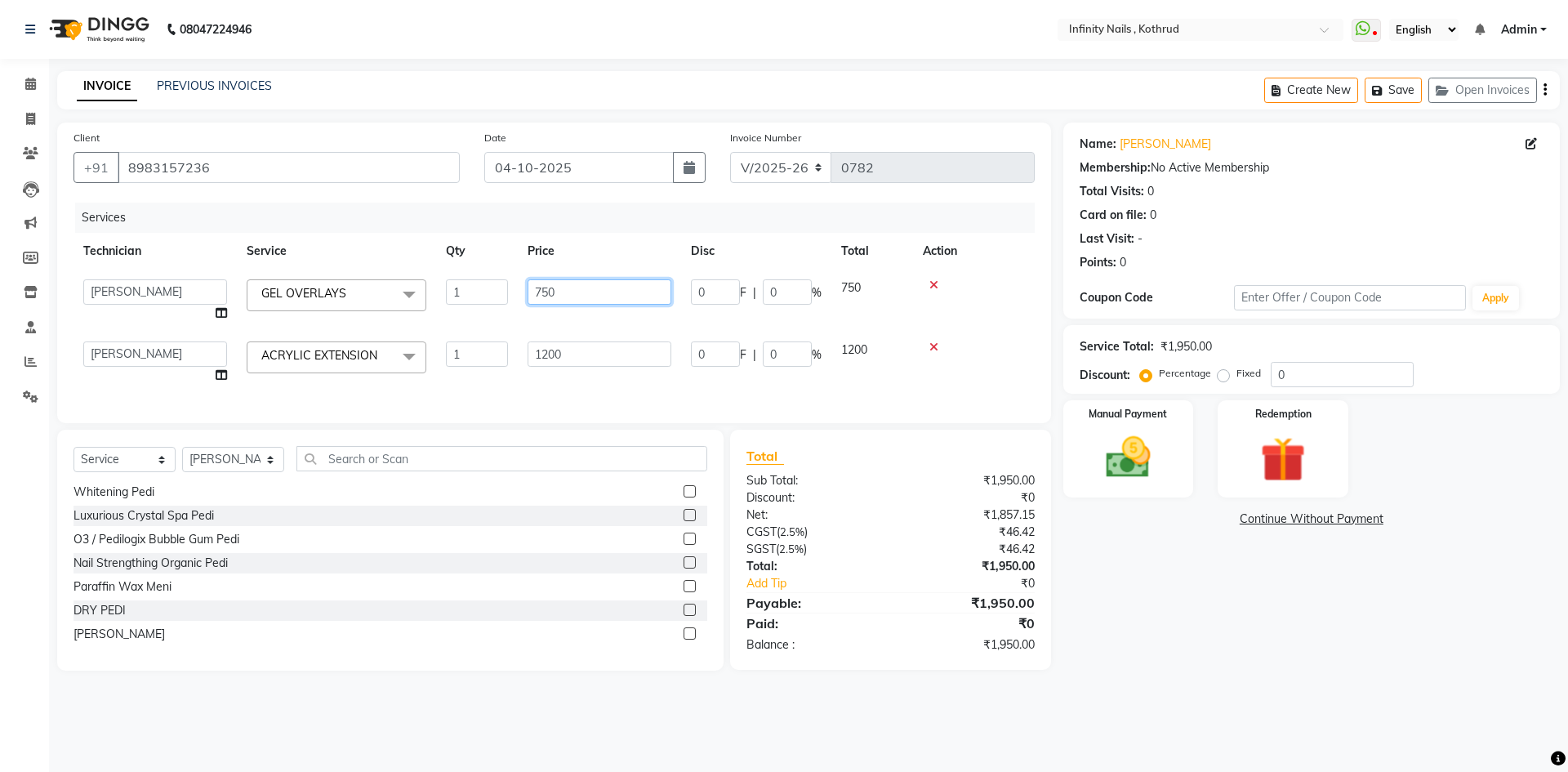
click at [570, 292] on input "750" at bounding box center [600, 292] width 144 height 25
type input "7"
type input "800"
drag, startPoint x: 572, startPoint y: 306, endPoint x: 572, endPoint y: 325, distance: 19.0
click at [573, 306] on tbody "[PERSON_NAME] [PERSON_NAME] GEL OVERLAYS x GEL EXTENSION ACRYLIC EXTENSION GEL …" at bounding box center [554, 332] width 962 height 124
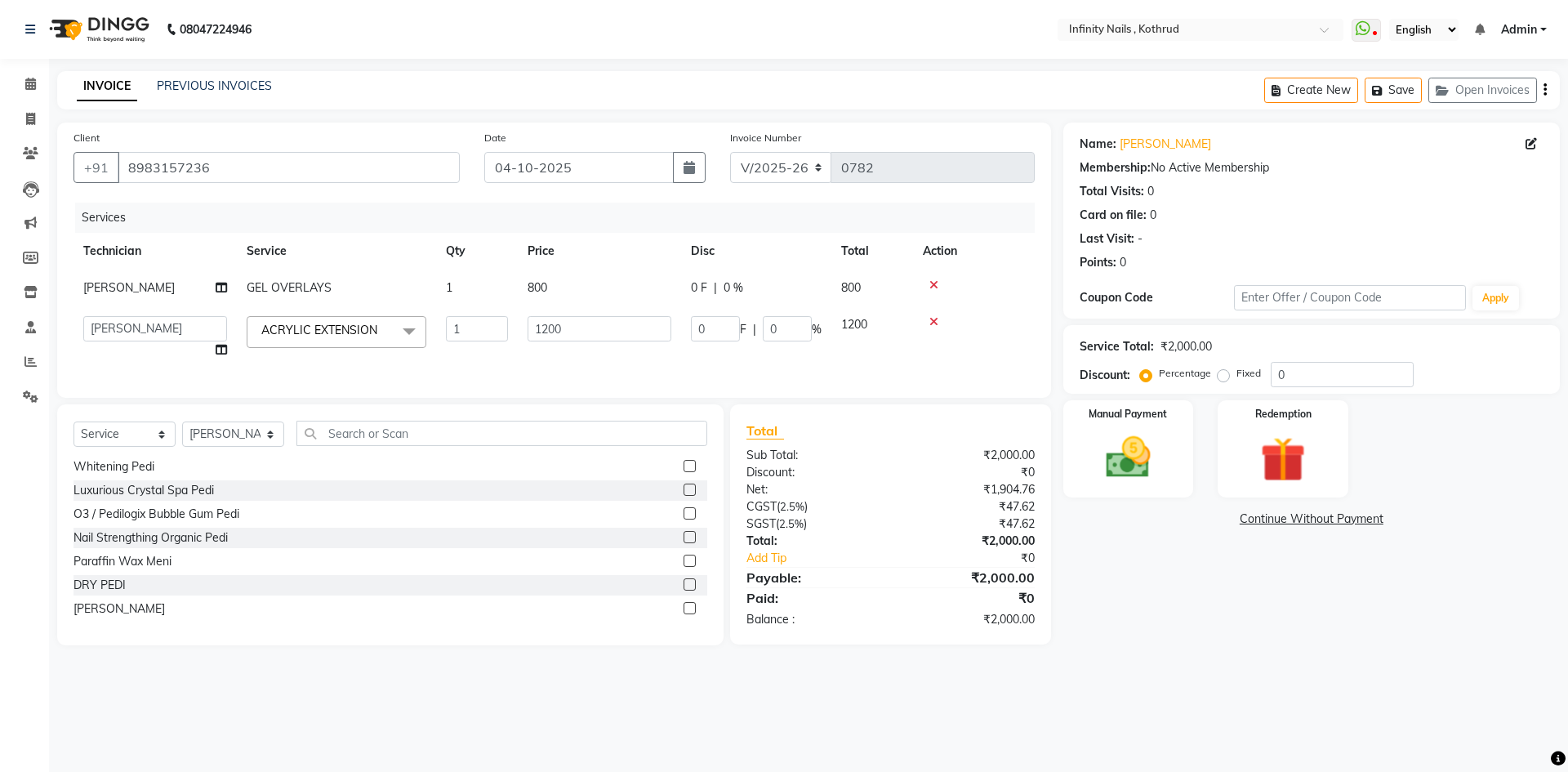
click at [684, 614] on label at bounding box center [690, 608] width 12 height 12
click at [684, 614] on input "checkbox" at bounding box center [689, 609] width 11 height 11
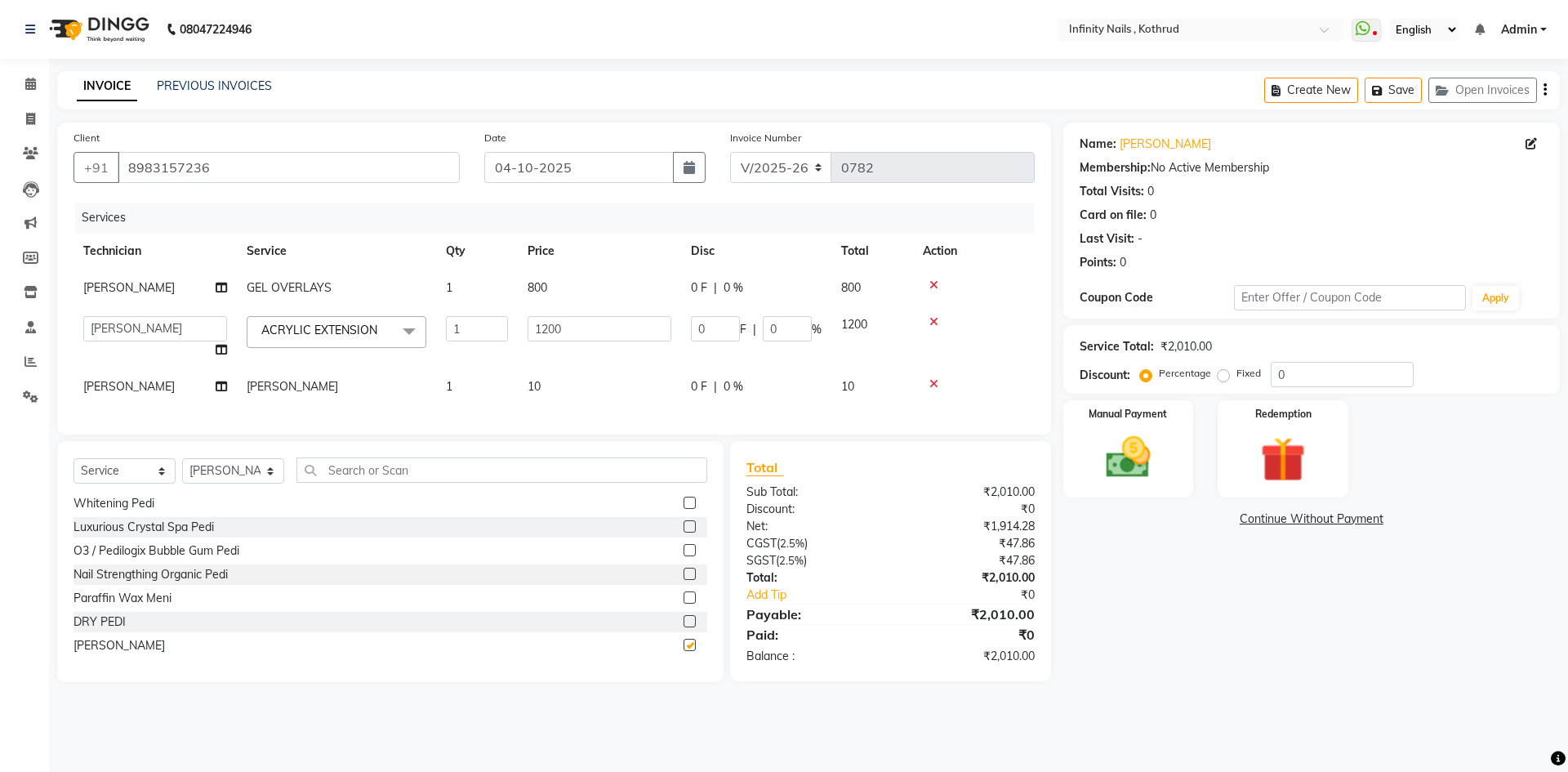
checkbox input "false"
click at [487, 391] on td "1" at bounding box center [477, 386] width 82 height 37
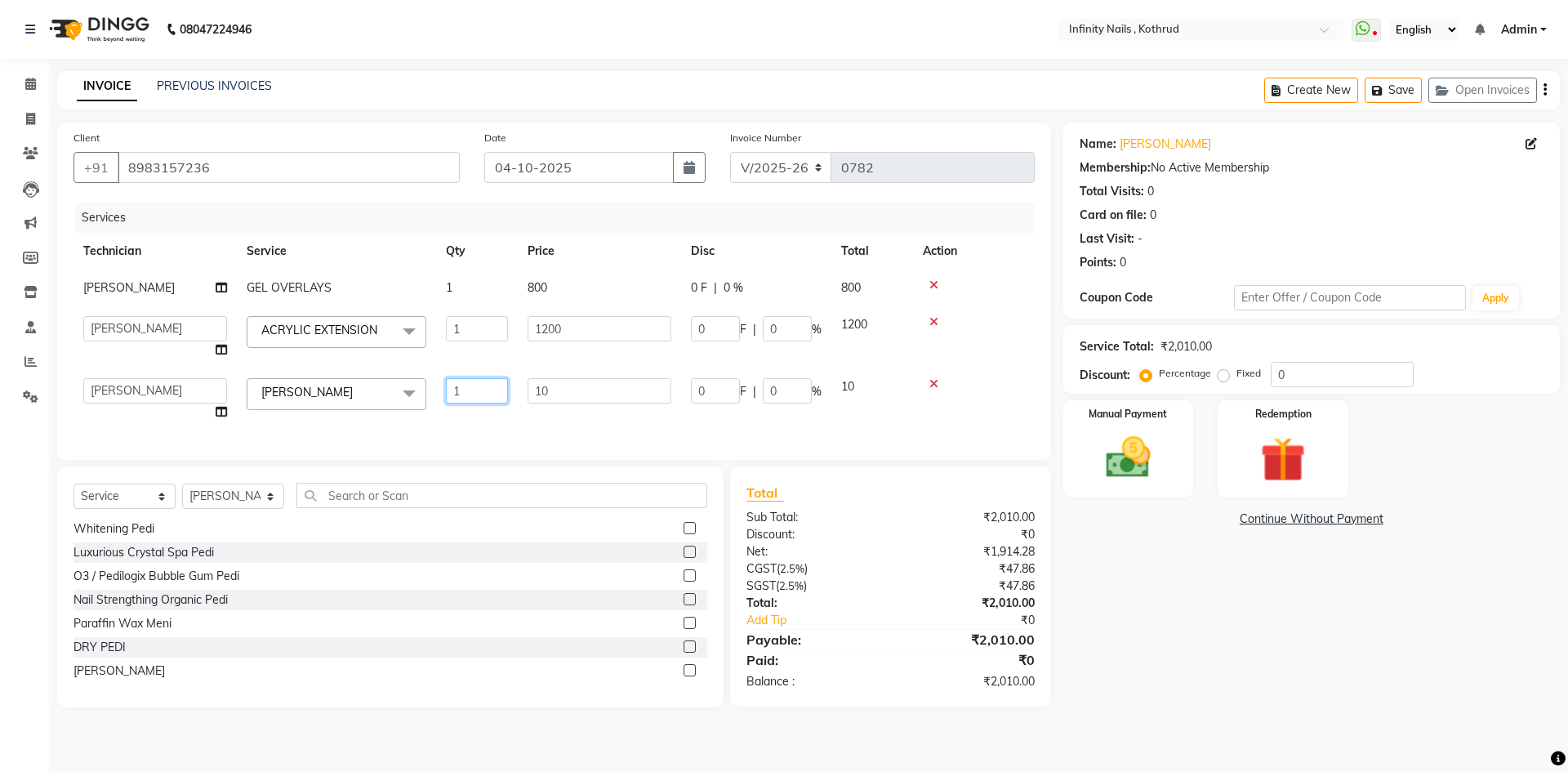
click at [493, 388] on input "1" at bounding box center [477, 390] width 62 height 25
type input "10"
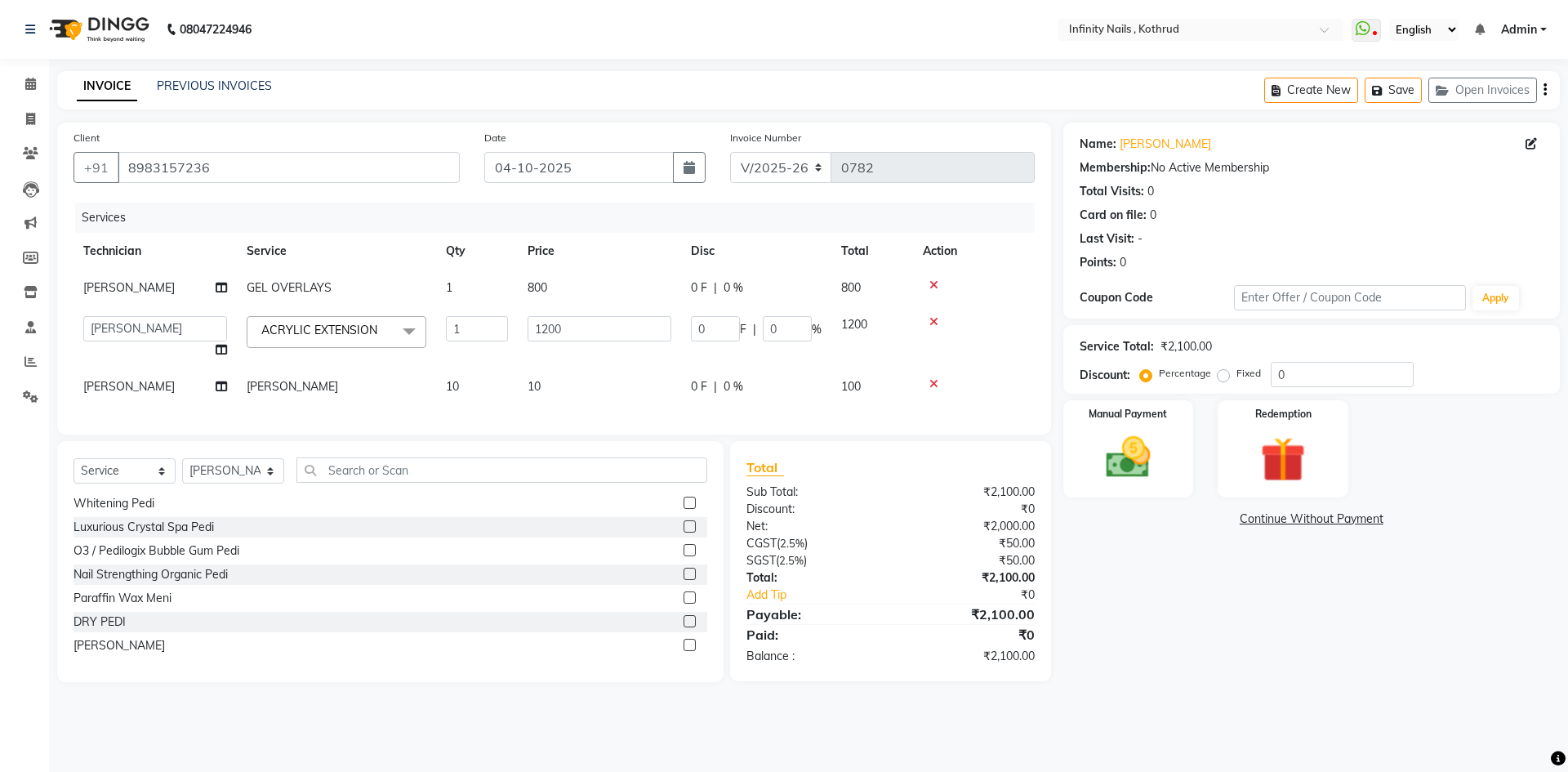
click at [556, 391] on td "10" at bounding box center [600, 386] width 163 height 37
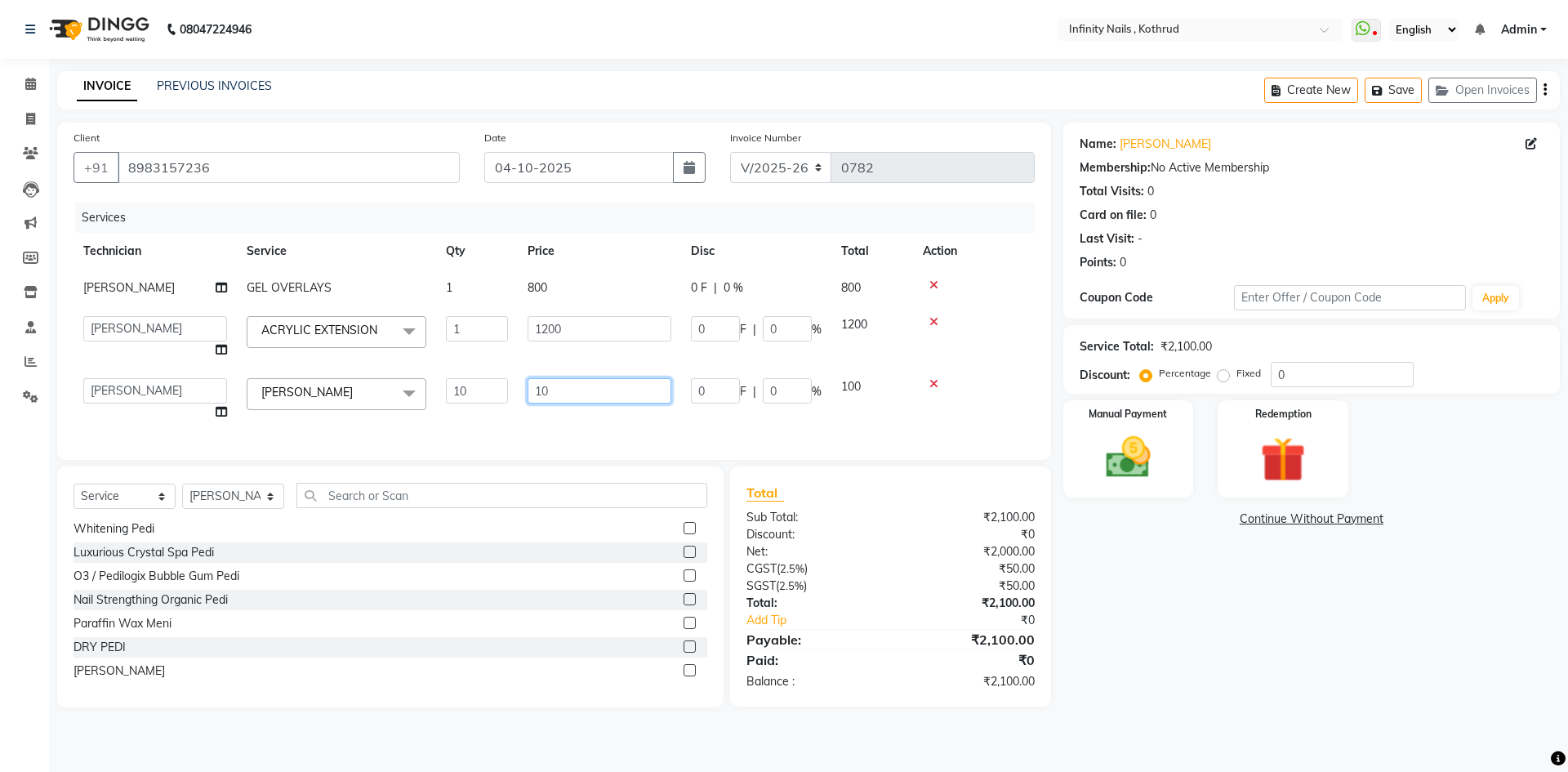
click at [576, 386] on input "10" at bounding box center [600, 390] width 144 height 25
type input "100"
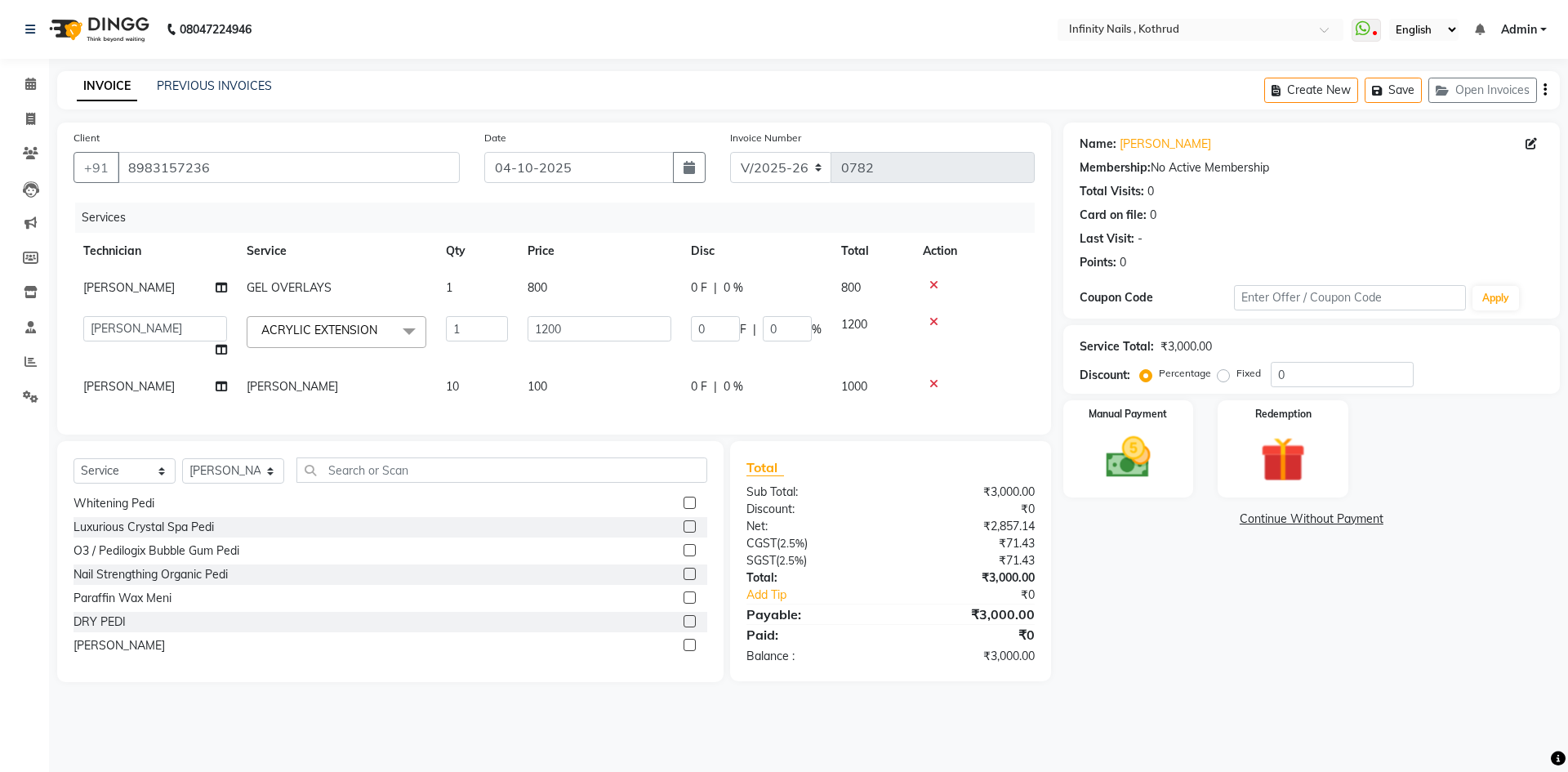
click at [614, 418] on div "Services Technician Service Qty Price Disc Total Action [PERSON_NAME] GEL OVERL…" at bounding box center [554, 310] width 962 height 216
click at [1158, 436] on img at bounding box center [1128, 457] width 76 height 54
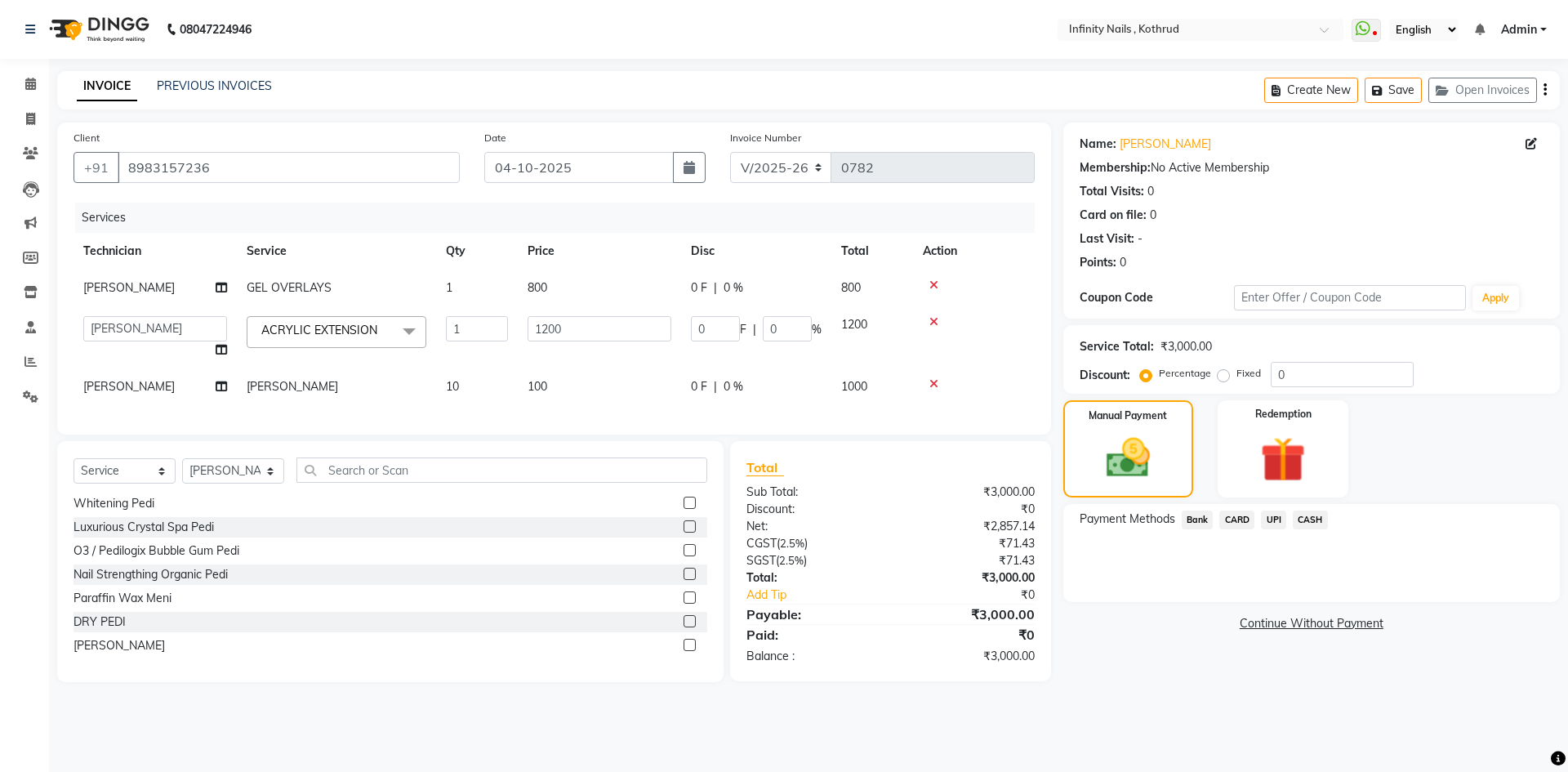
click at [1271, 517] on span "UPI" at bounding box center [1273, 520] width 25 height 19
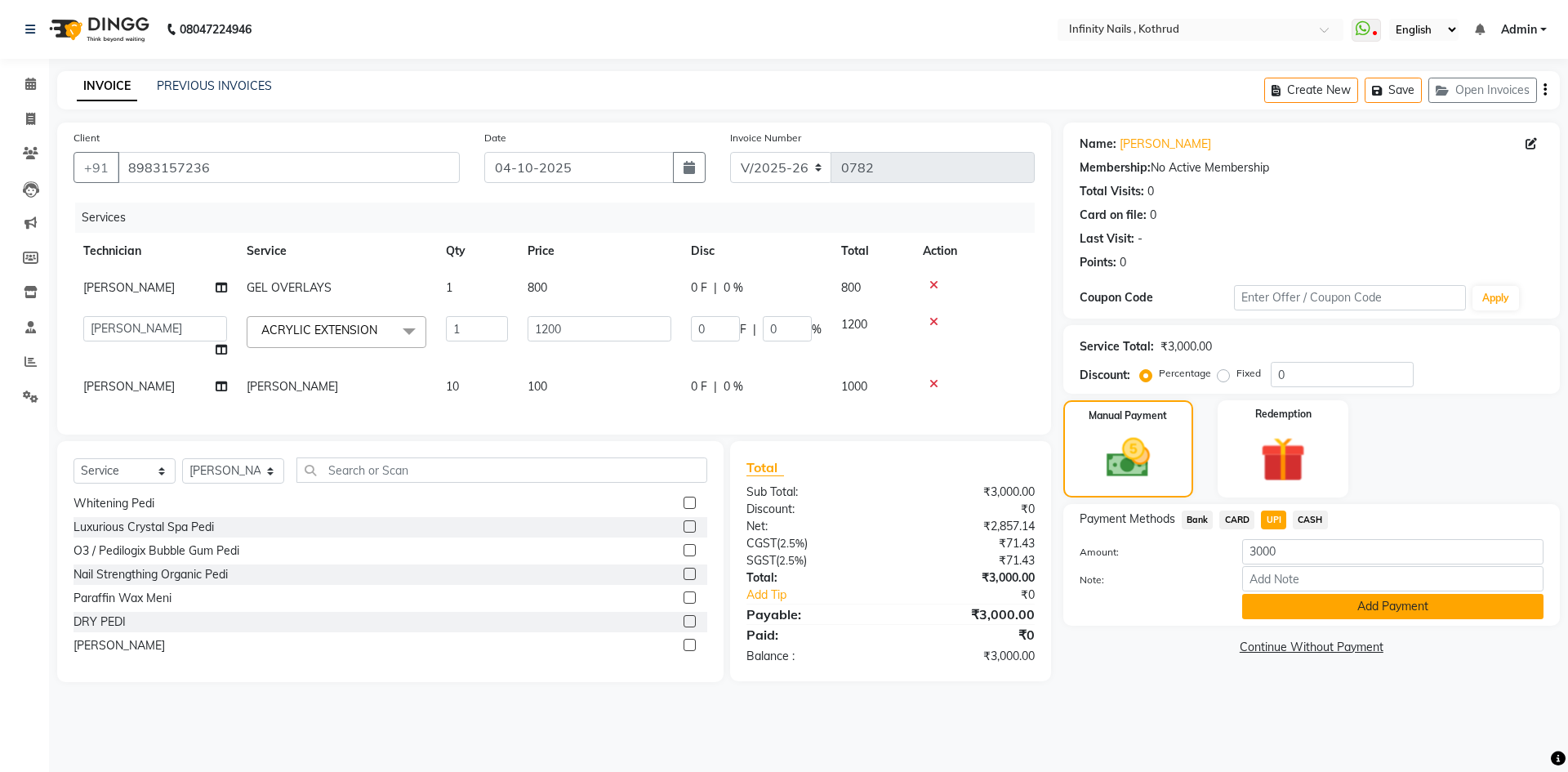
click at [1339, 603] on button "Add Payment" at bounding box center [1392, 606] width 302 height 25
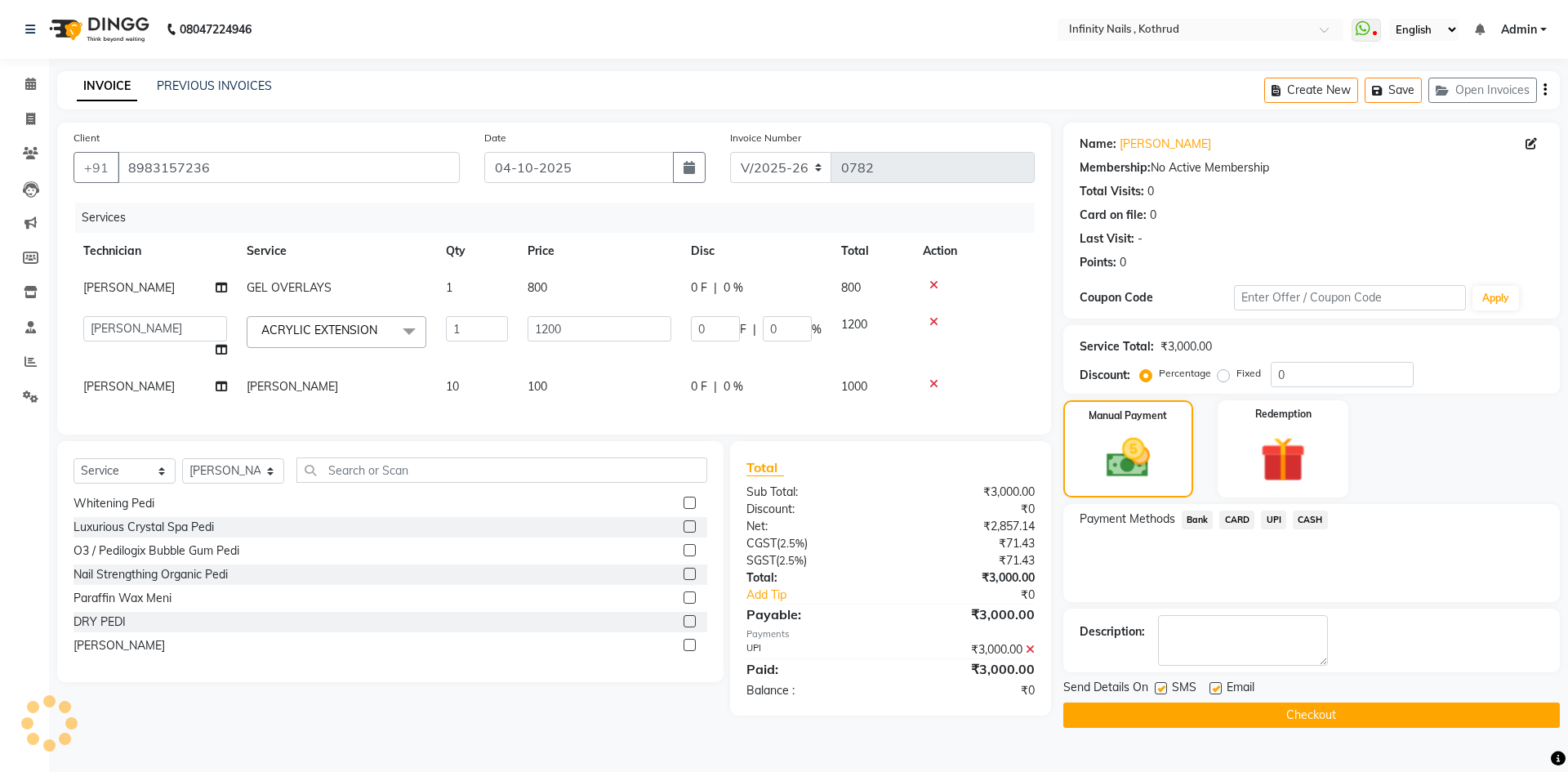
click at [1333, 711] on button "Checkout" at bounding box center [1312, 715] width 497 height 25
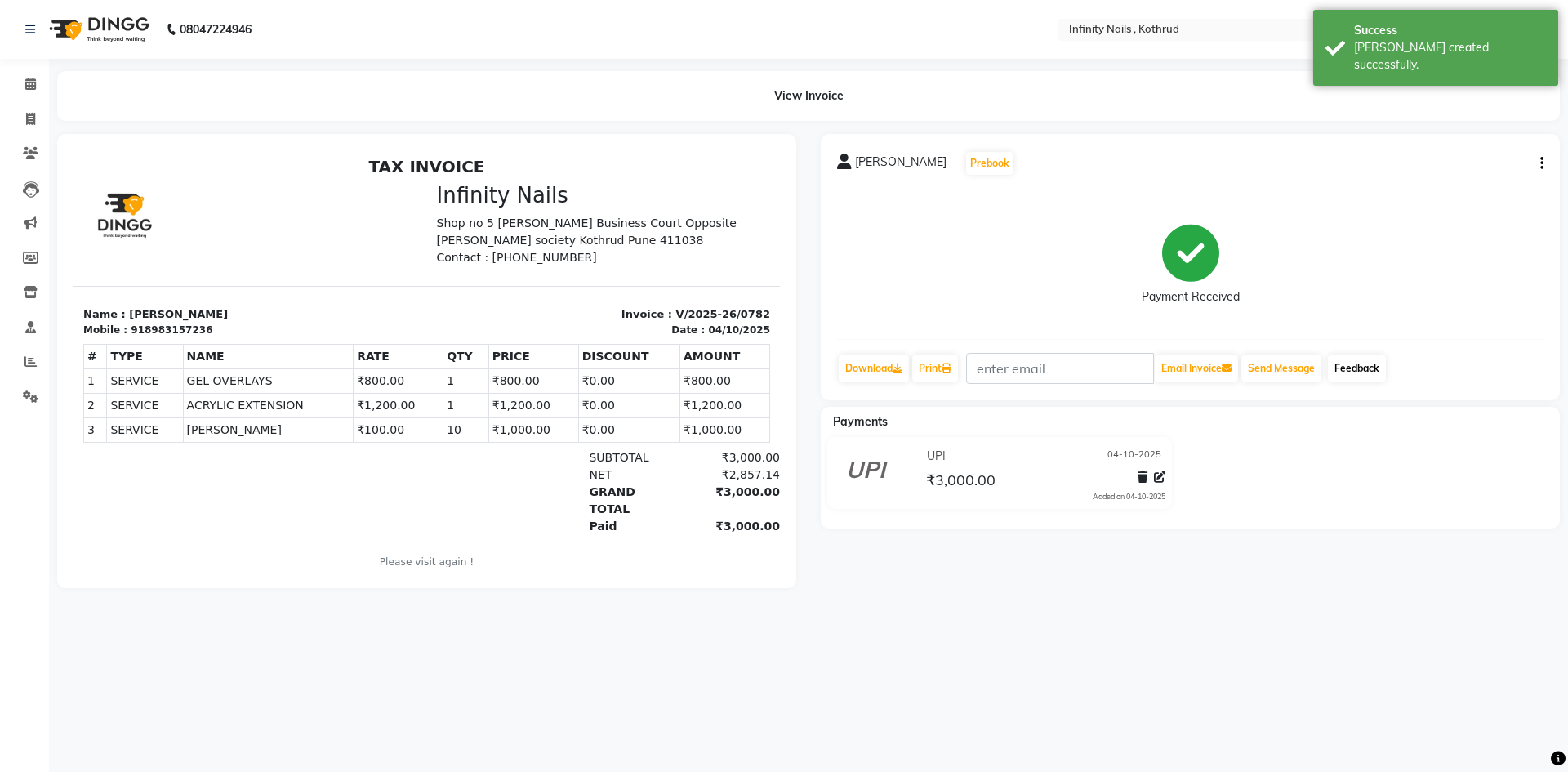
click at [1353, 365] on link "Feedback" at bounding box center [1356, 368] width 58 height 28
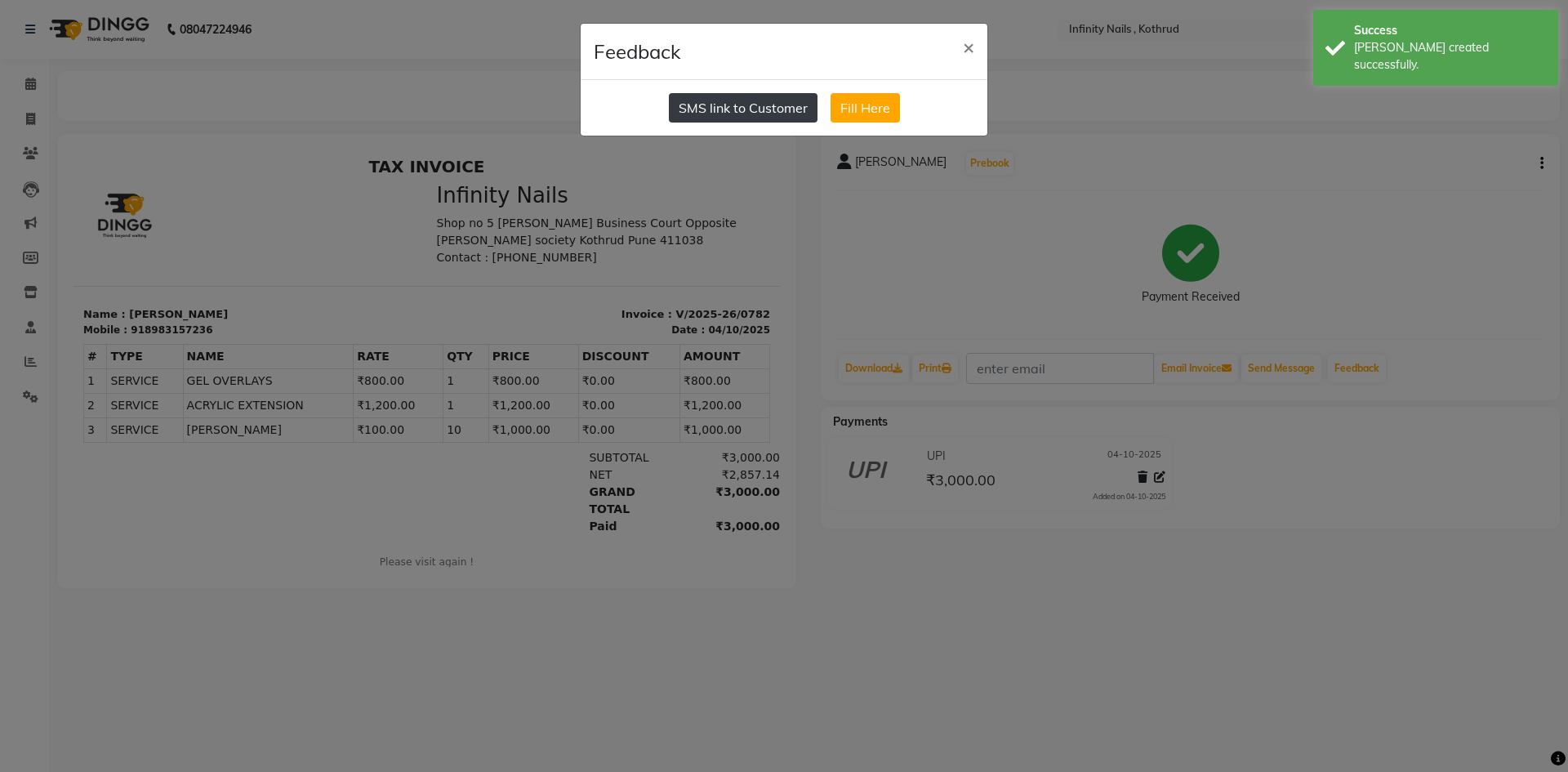
click at [758, 111] on button "SMS link to Customer" at bounding box center [744, 108] width 149 height 29
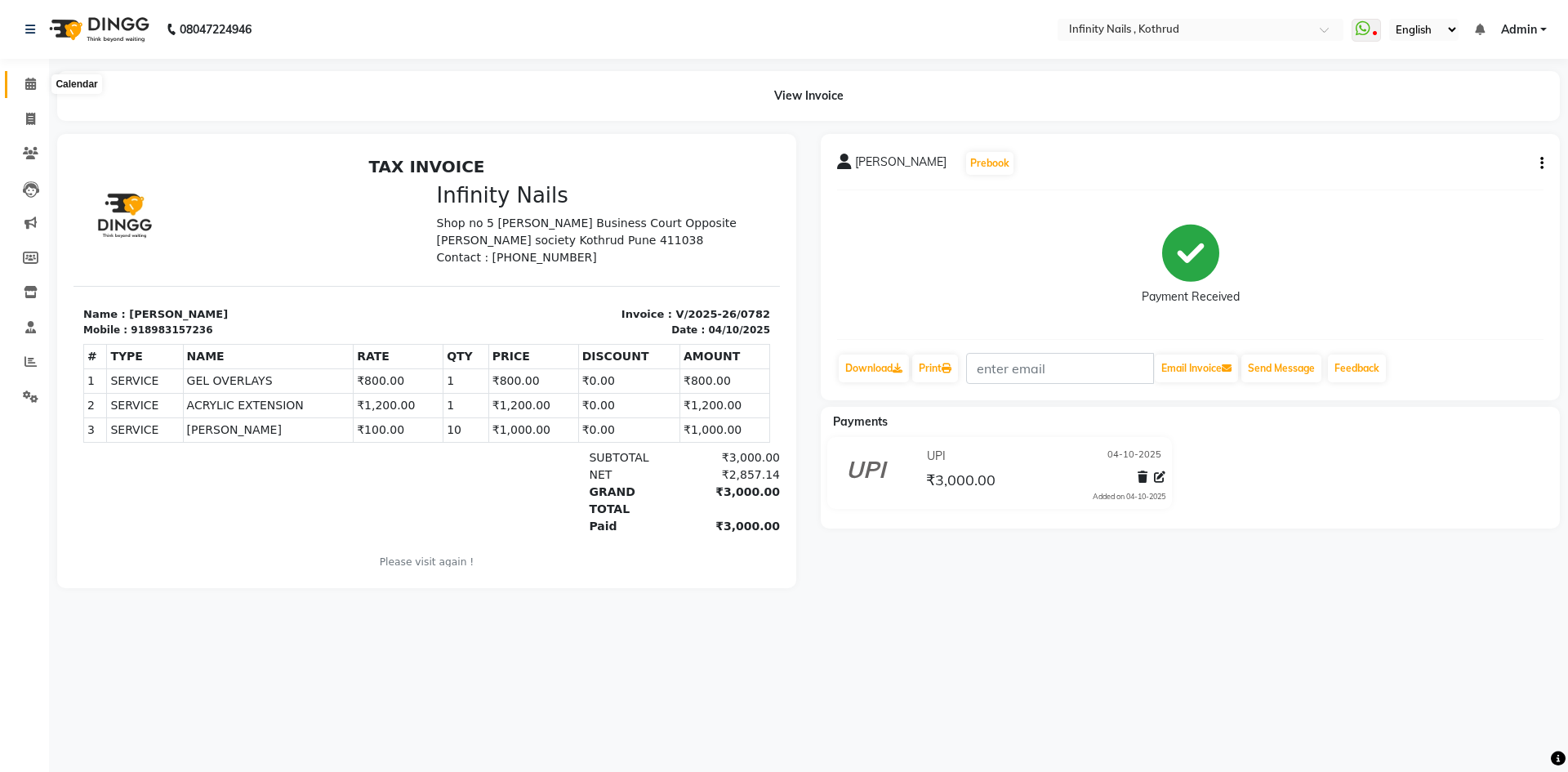
click at [33, 83] on icon at bounding box center [30, 83] width 11 height 12
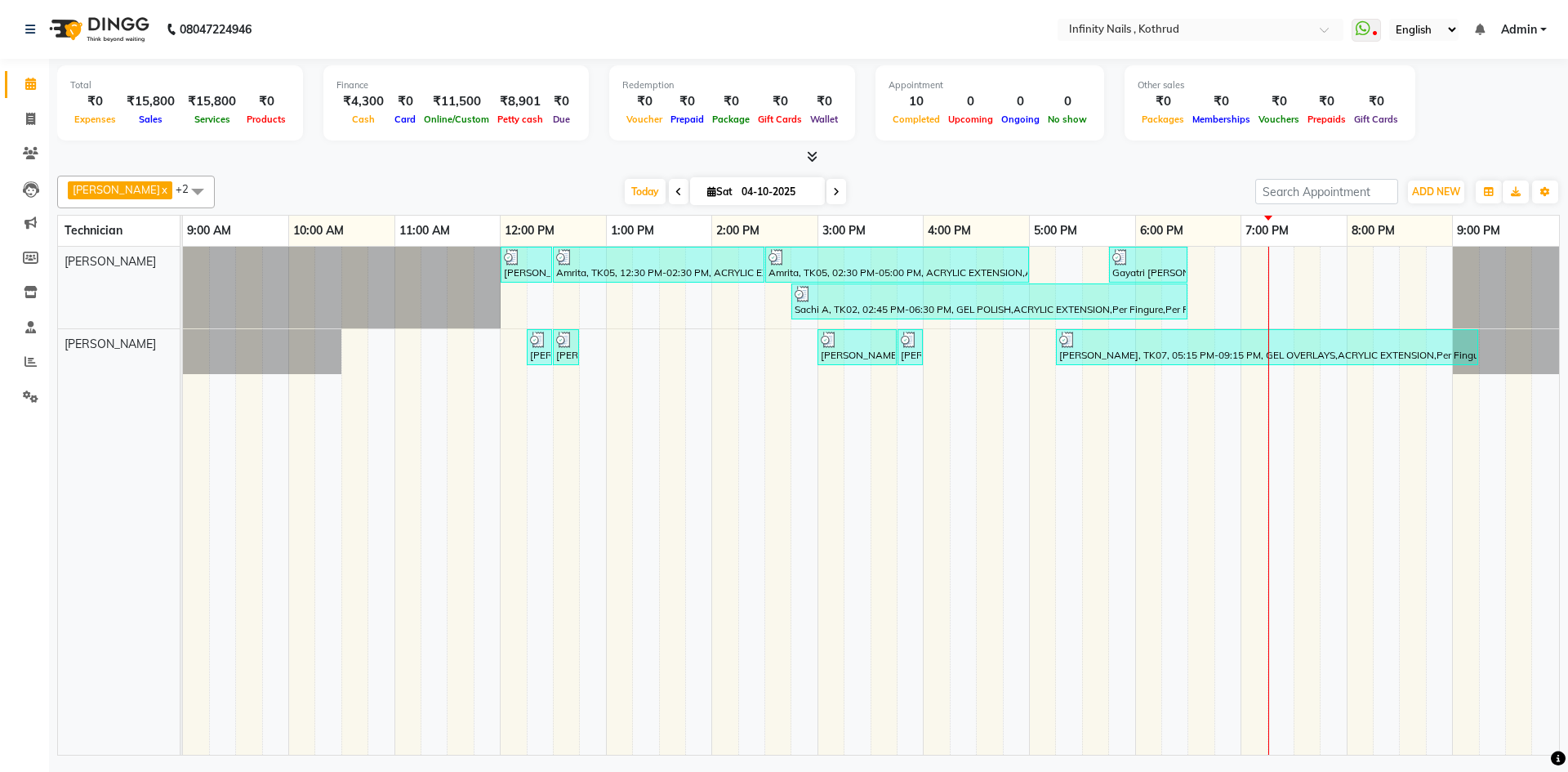
click at [815, 156] on icon at bounding box center [812, 156] width 11 height 12
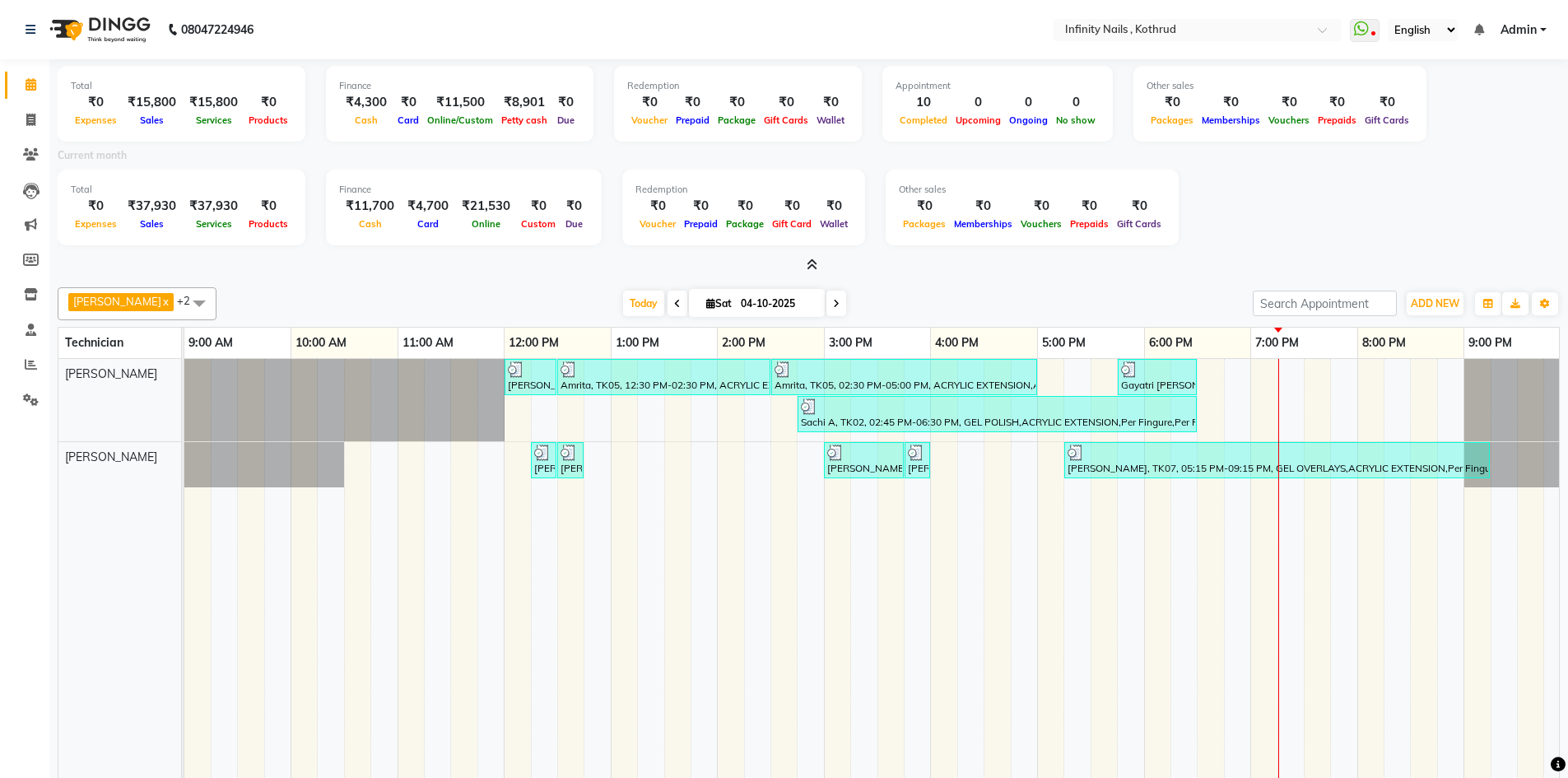
click at [815, 263] on icon at bounding box center [812, 264] width 11 height 12
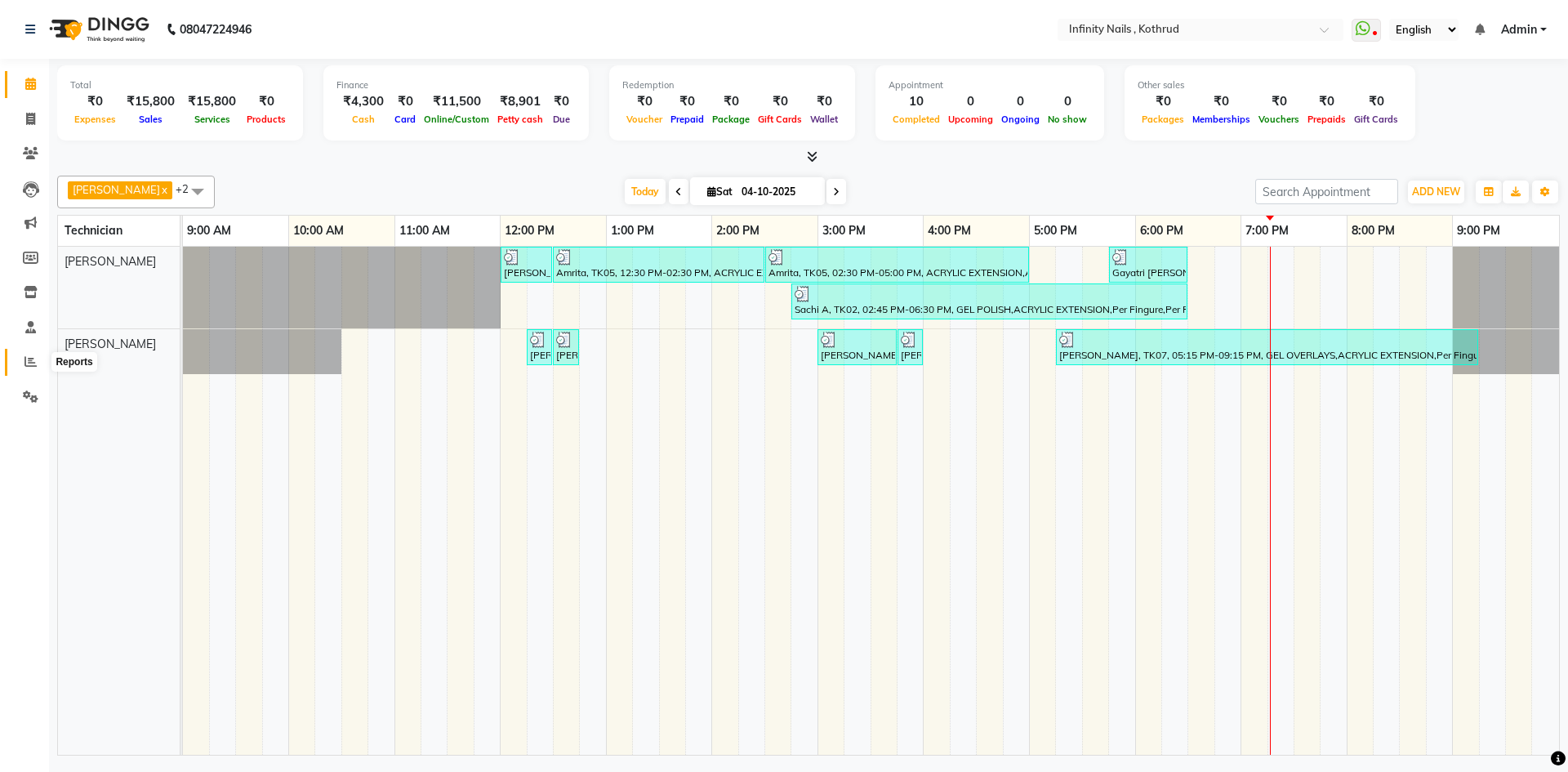
click at [29, 359] on icon at bounding box center [30, 361] width 12 height 12
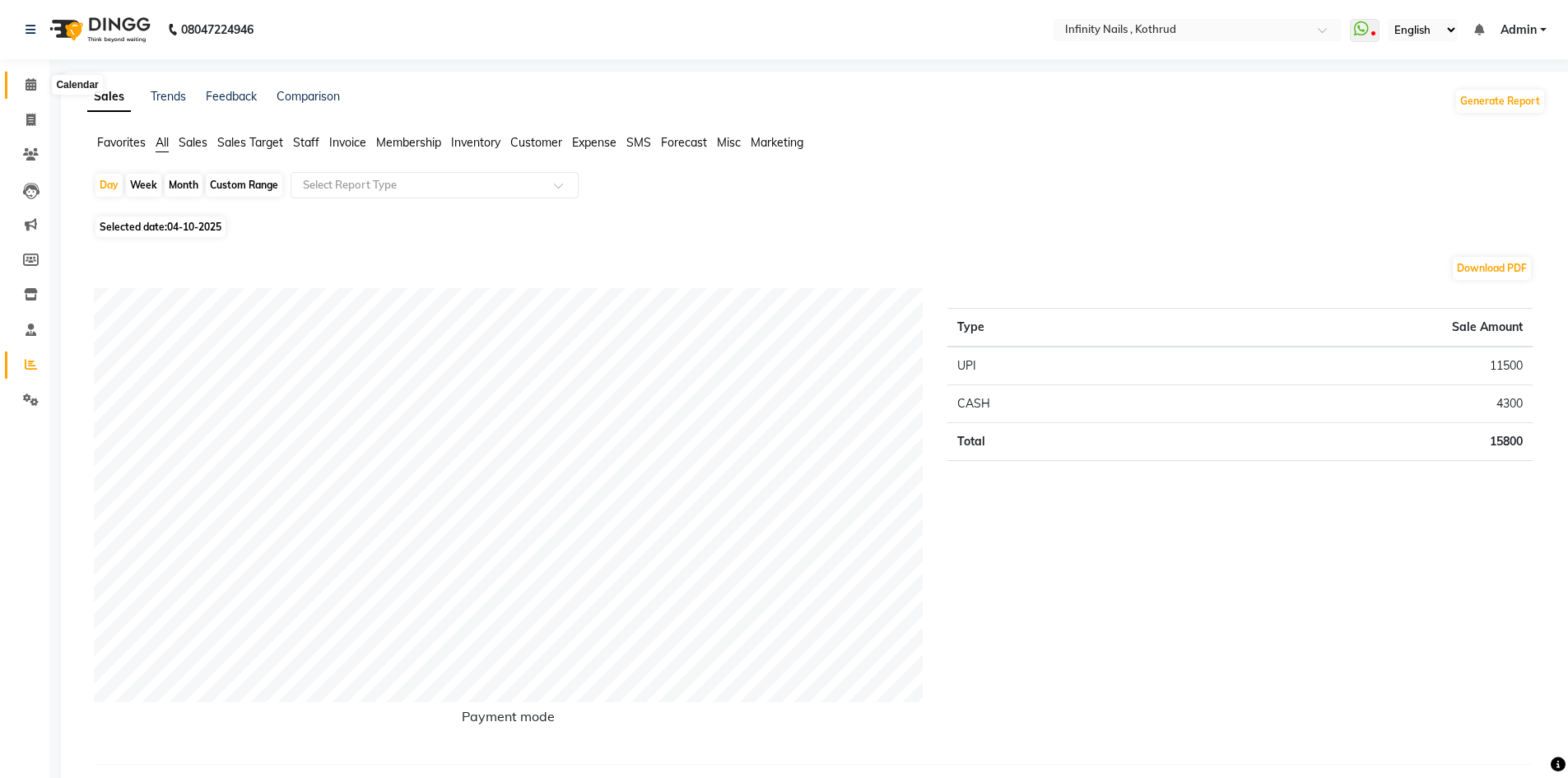
click at [29, 84] on icon at bounding box center [30, 84] width 11 height 12
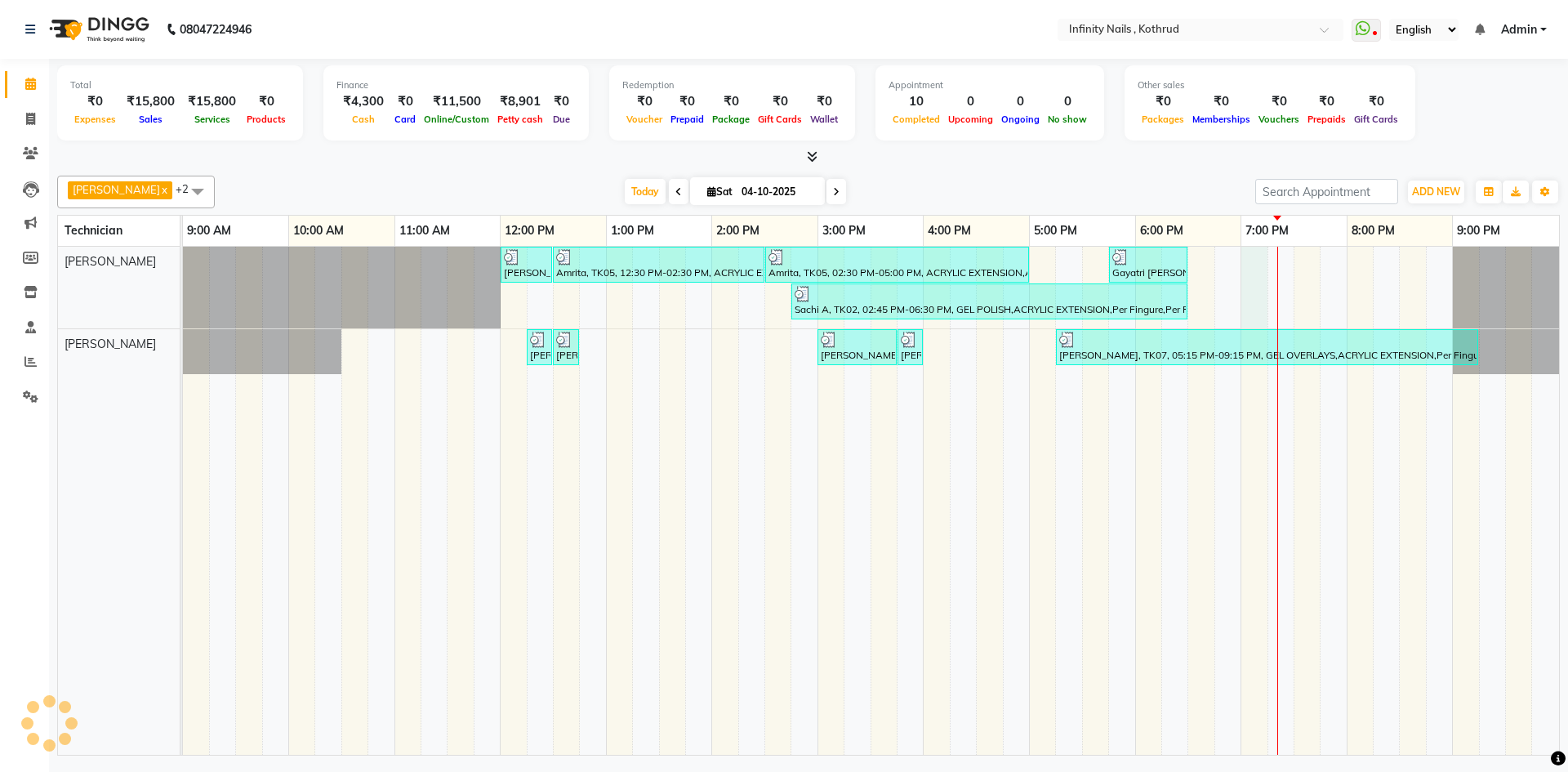
click at [1245, 258] on div "[PERSON_NAME], TK03, 12:00 PM-12:30 PM, REMOVALS Amrita, TK05, 12:30 PM-02:30 P…" at bounding box center [871, 501] width 1376 height 508
select select "51567"
select select "1140"
select select "tentative"
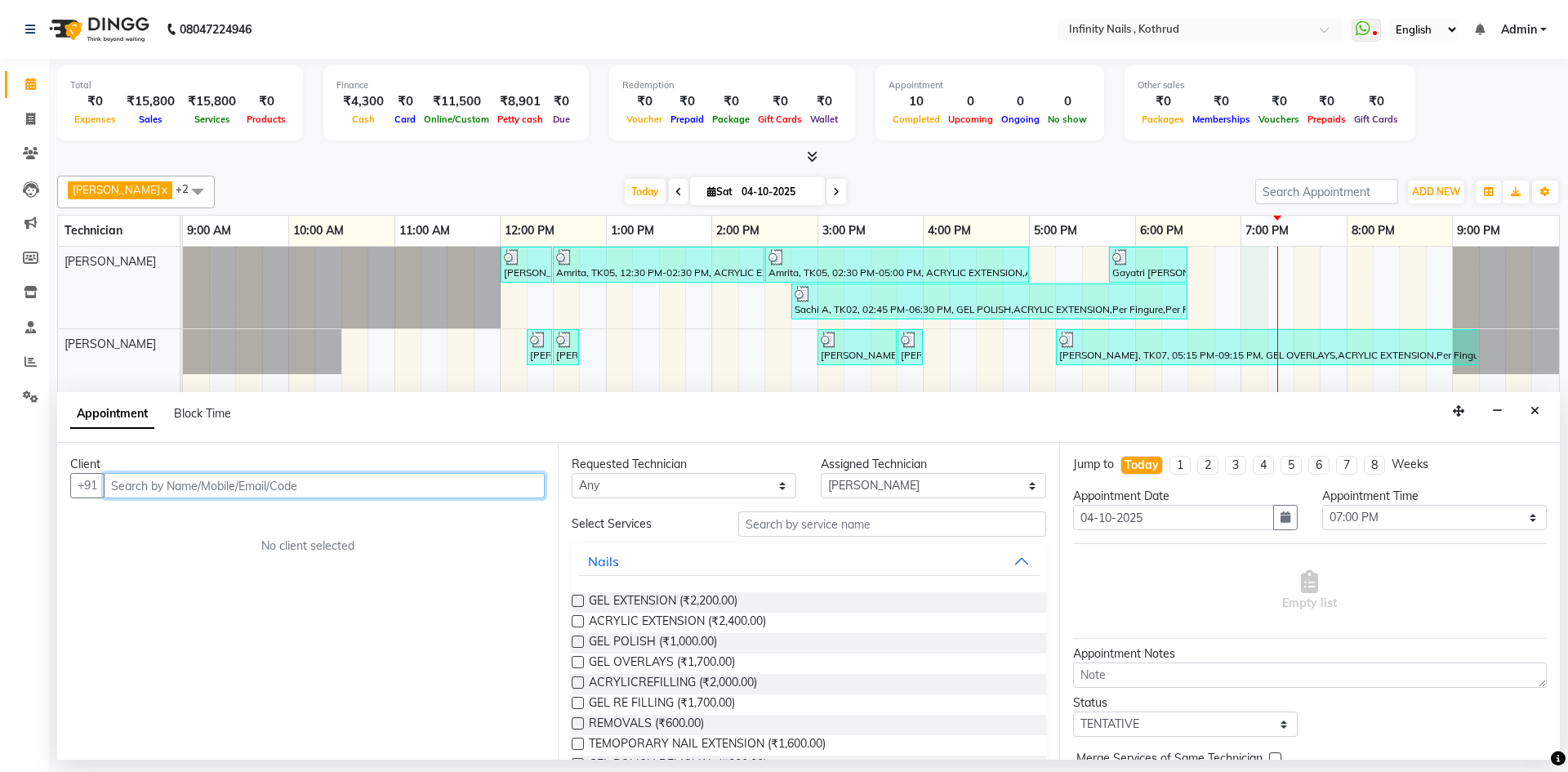
click at [291, 484] on input "text" at bounding box center [324, 485] width 441 height 25
type input "7066993637"
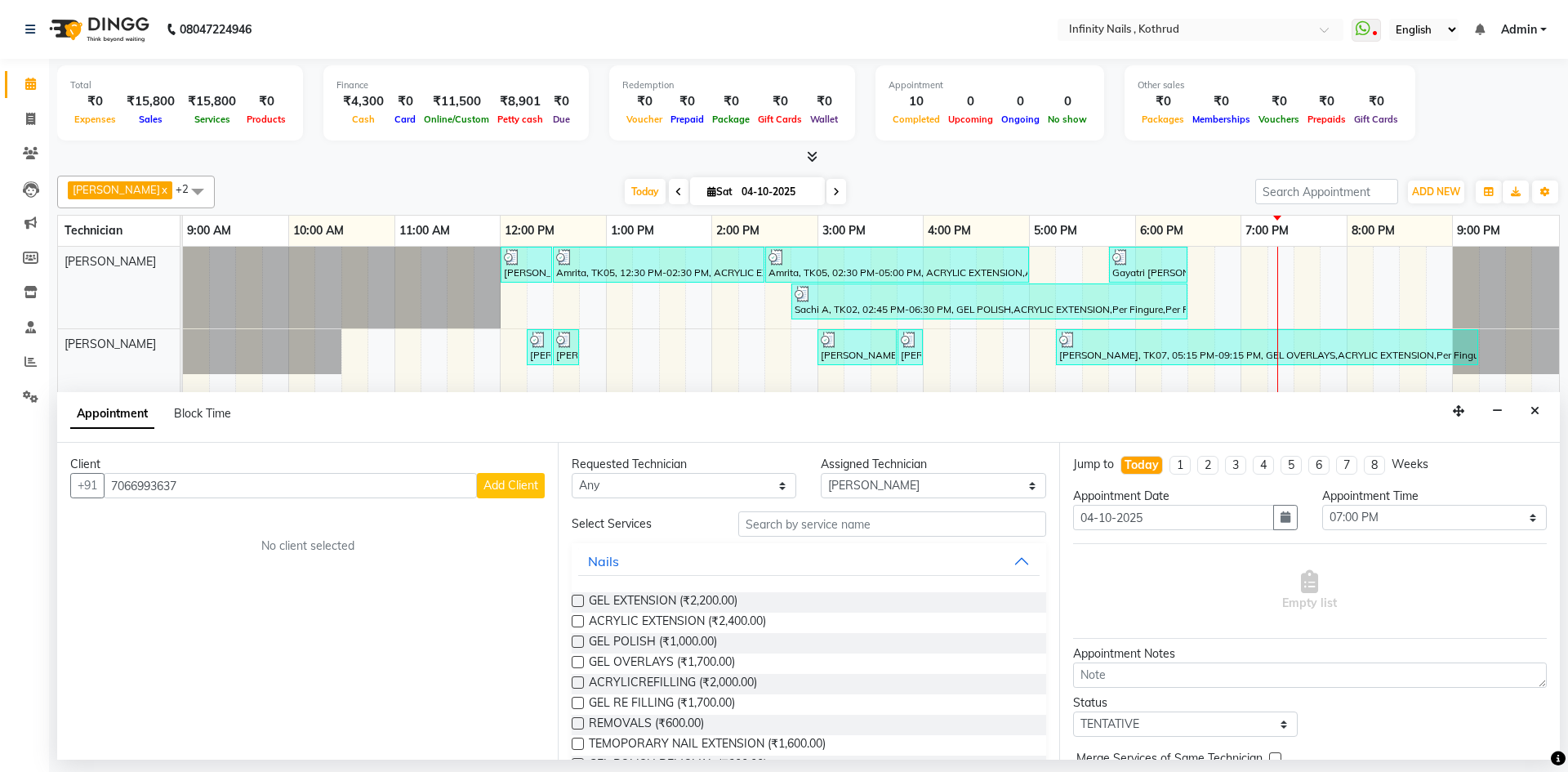
click at [496, 489] on span "Add Client" at bounding box center [511, 485] width 55 height 15
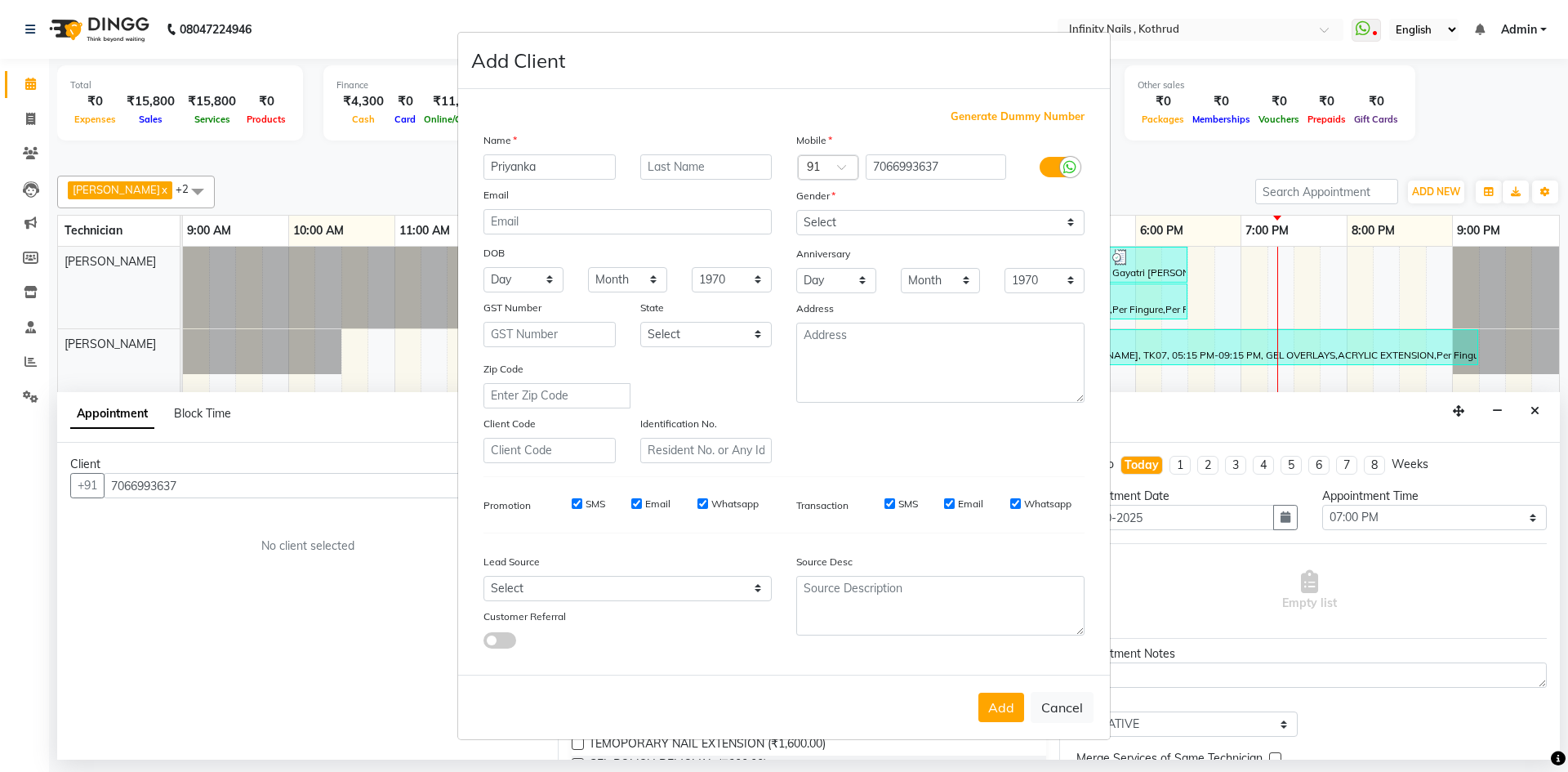
type input "Priyanka"
type input "Yanpure"
click at [895, 208] on div "Gender" at bounding box center [940, 199] width 313 height 23
click at [895, 223] on select "Select [DEMOGRAPHIC_DATA] [DEMOGRAPHIC_DATA] Other Prefer Not To Say" at bounding box center [940, 222] width 288 height 25
select select "[DEMOGRAPHIC_DATA]"
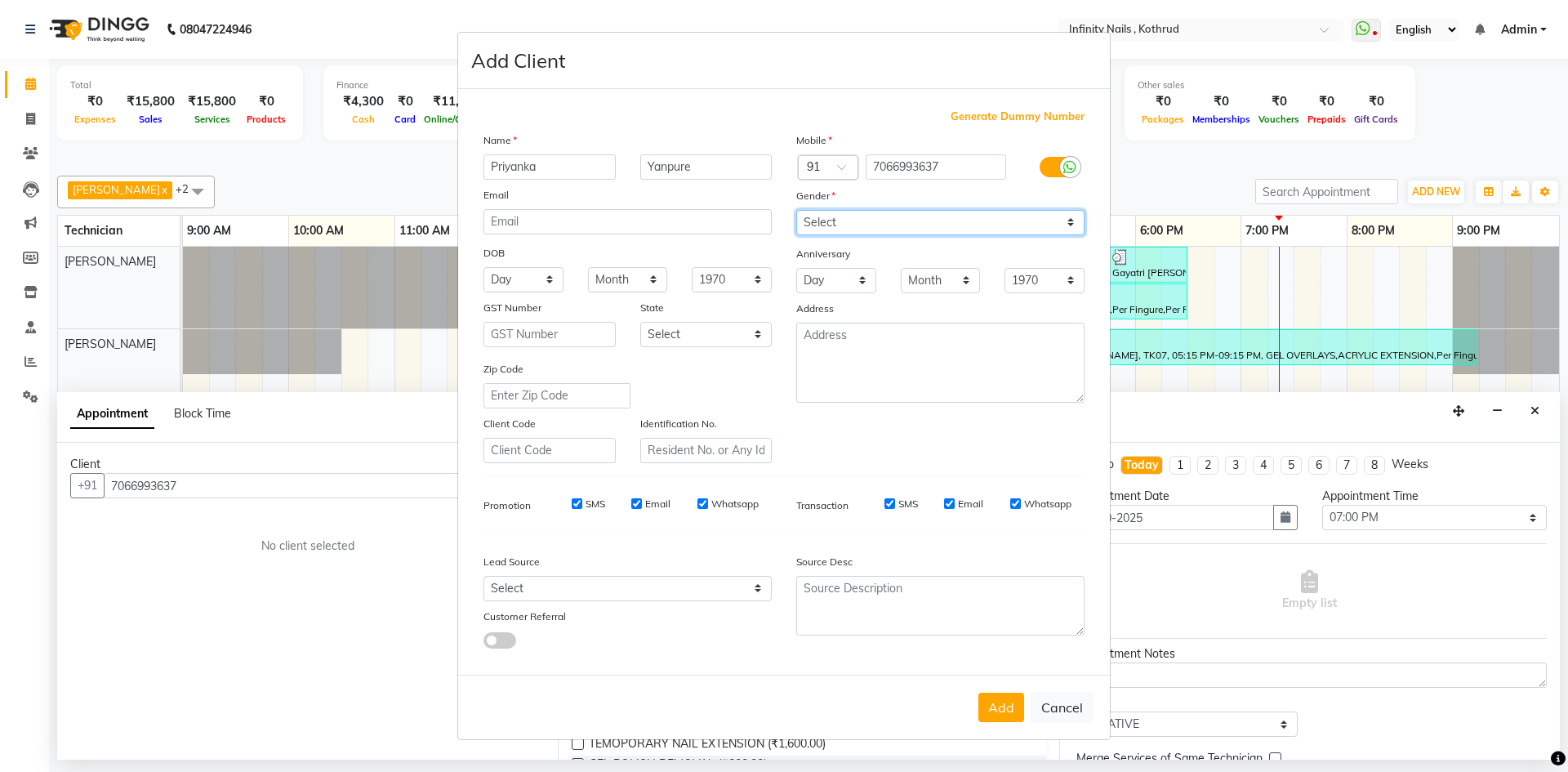
click at [797, 210] on select "Select [DEMOGRAPHIC_DATA] [DEMOGRAPHIC_DATA] Other Prefer Not To Say" at bounding box center [940, 222] width 288 height 25
click at [744, 334] on select "Select [GEOGRAPHIC_DATA] [GEOGRAPHIC_DATA] [GEOGRAPHIC_DATA] [GEOGRAPHIC_DATA] …" at bounding box center [707, 334] width 132 height 25
select select "22"
click at [641, 322] on select "Select [GEOGRAPHIC_DATA] [GEOGRAPHIC_DATA] [GEOGRAPHIC_DATA] [GEOGRAPHIC_DATA] …" at bounding box center [707, 334] width 132 height 25
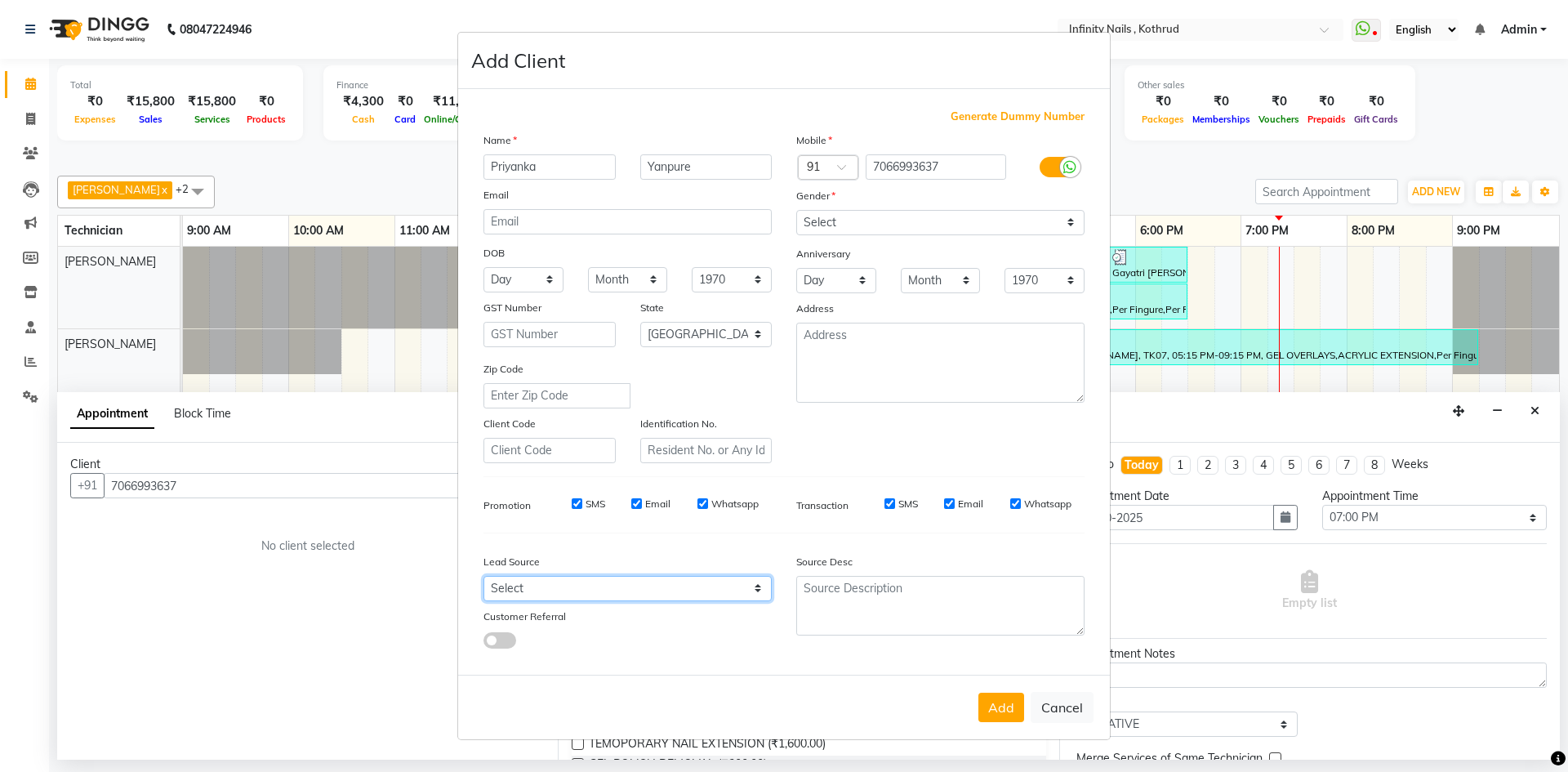
click at [753, 593] on select "Select Walk-in Referral Internet Friend Word of Mouth Advertisement Facebook Ju…" at bounding box center [628, 588] width 288 height 25
select select "46982"
click at [484, 576] on select "Select Walk-in Referral Internet Friend Word of Mouth Advertisement Facebook Ju…" at bounding box center [628, 588] width 288 height 25
click at [987, 707] on button "Add" at bounding box center [1002, 707] width 46 height 29
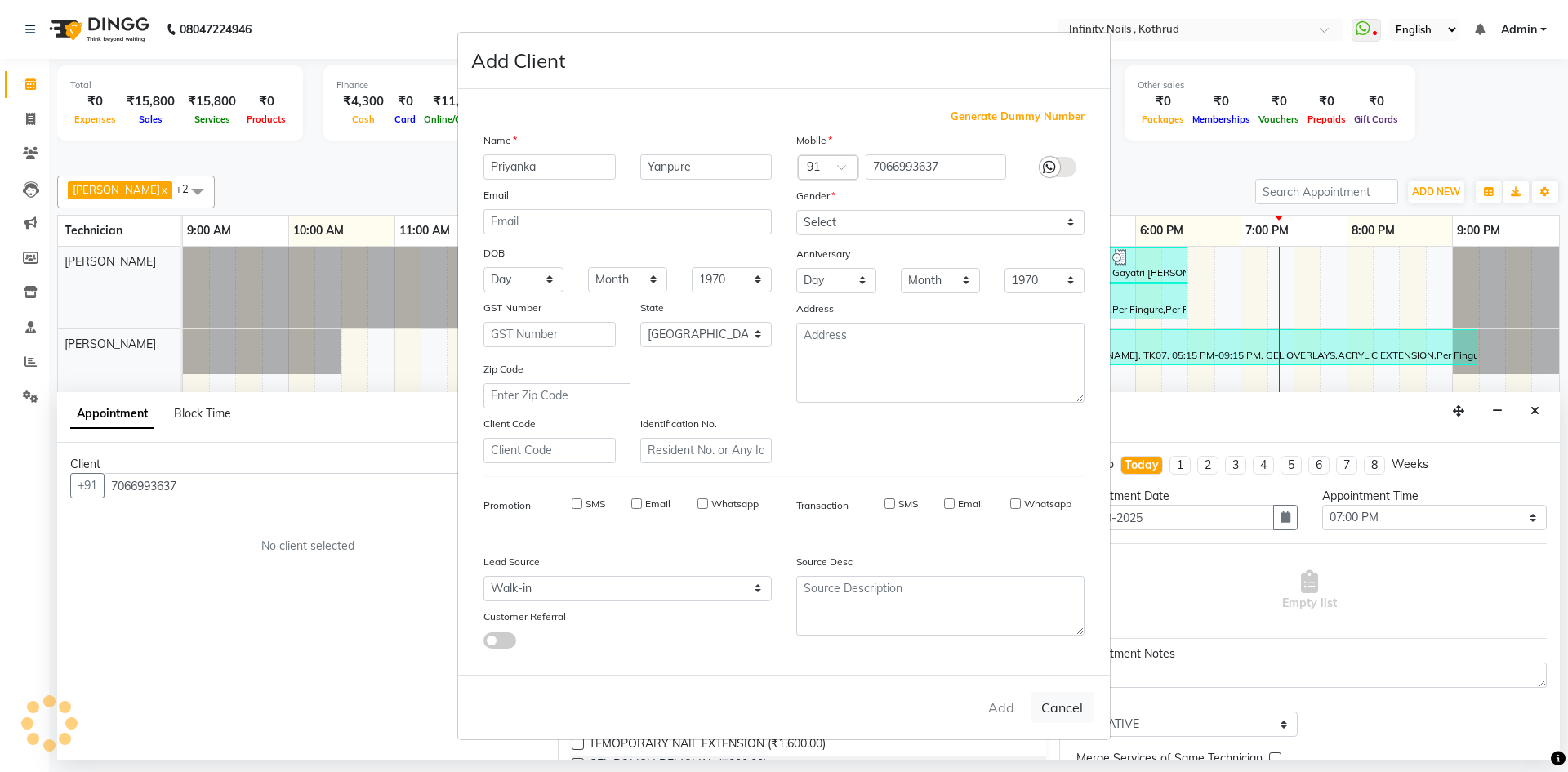
select select
select select "null"
select select
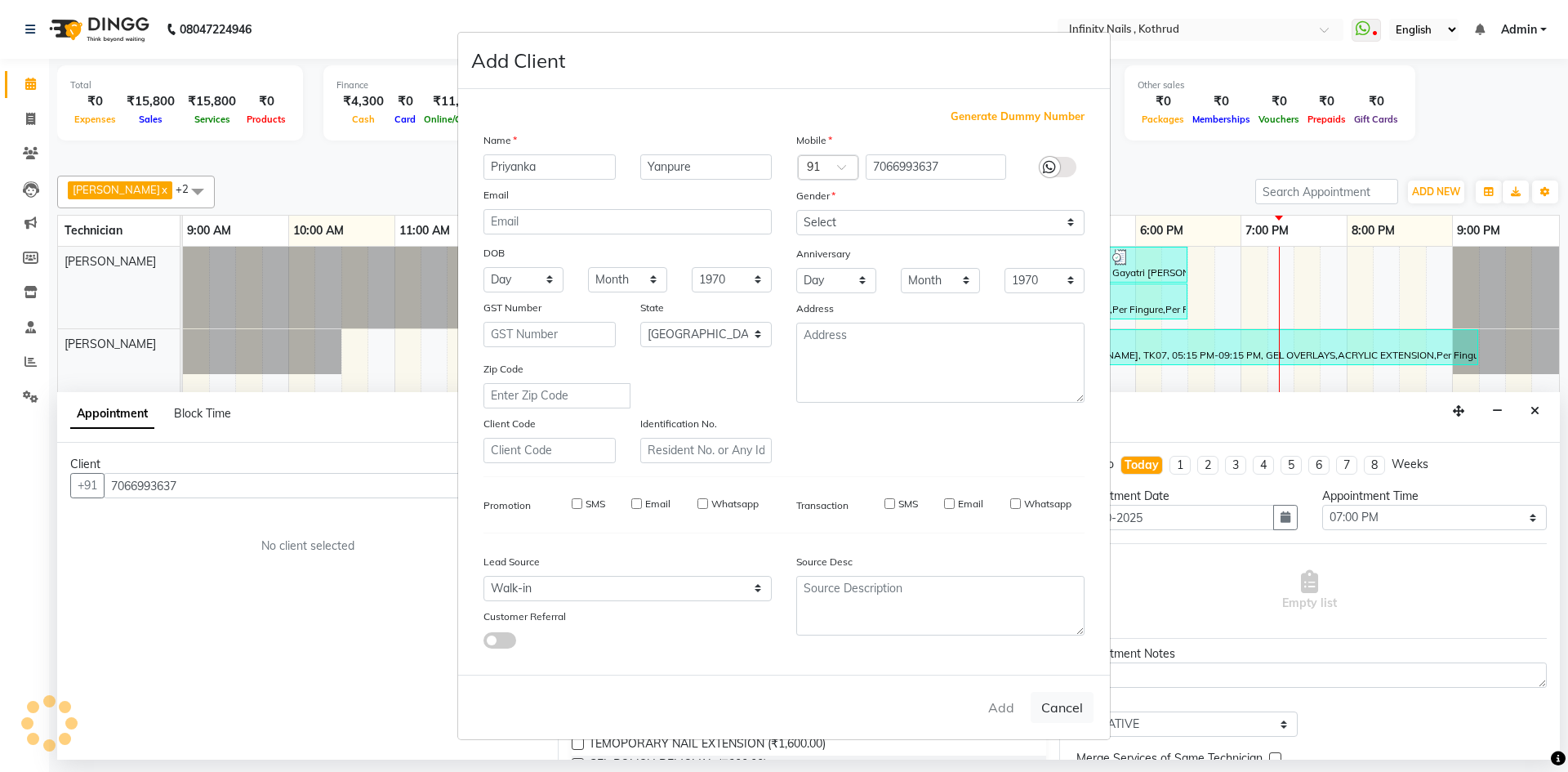
select select
checkbox input "false"
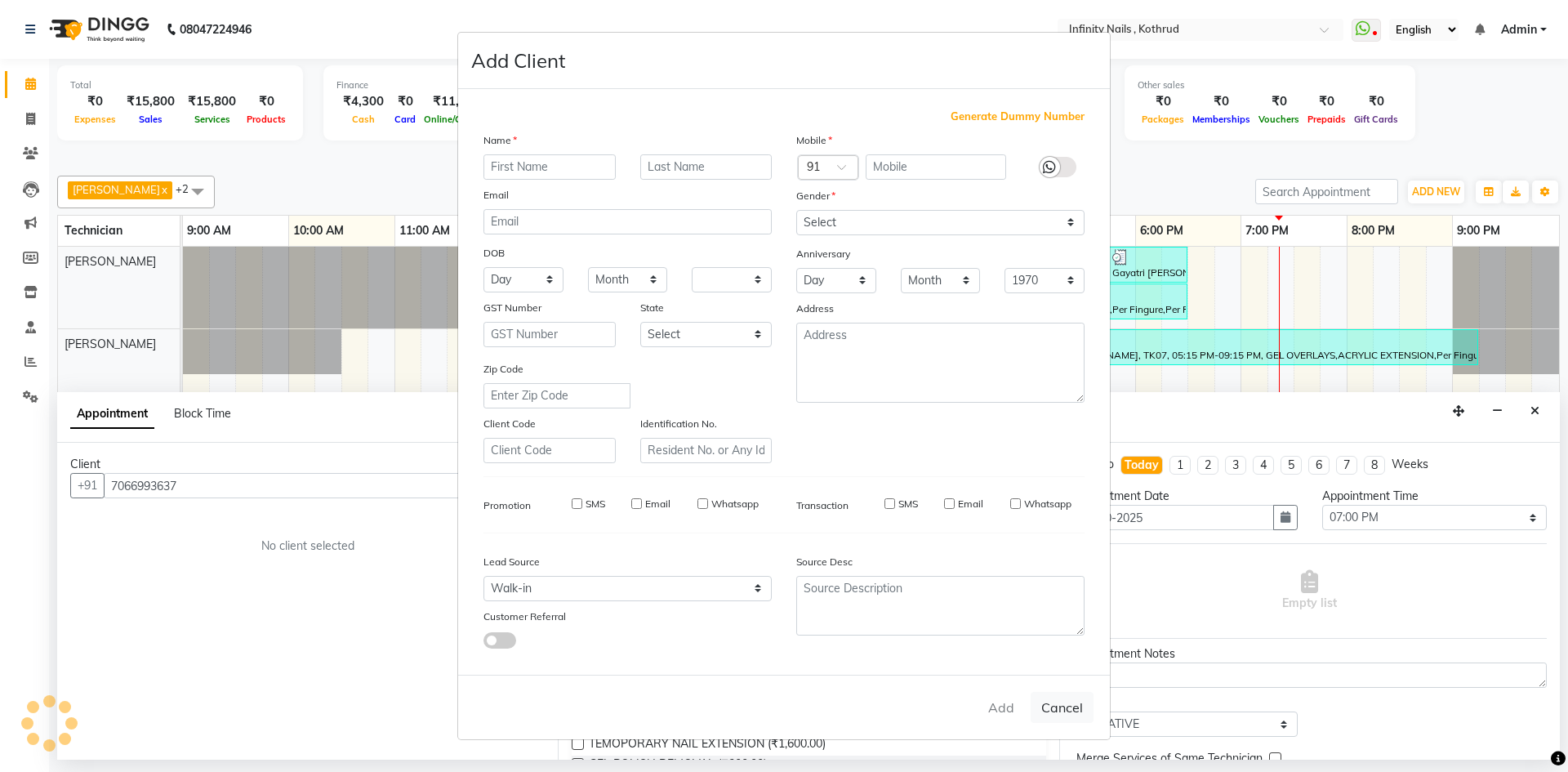
checkbox input "false"
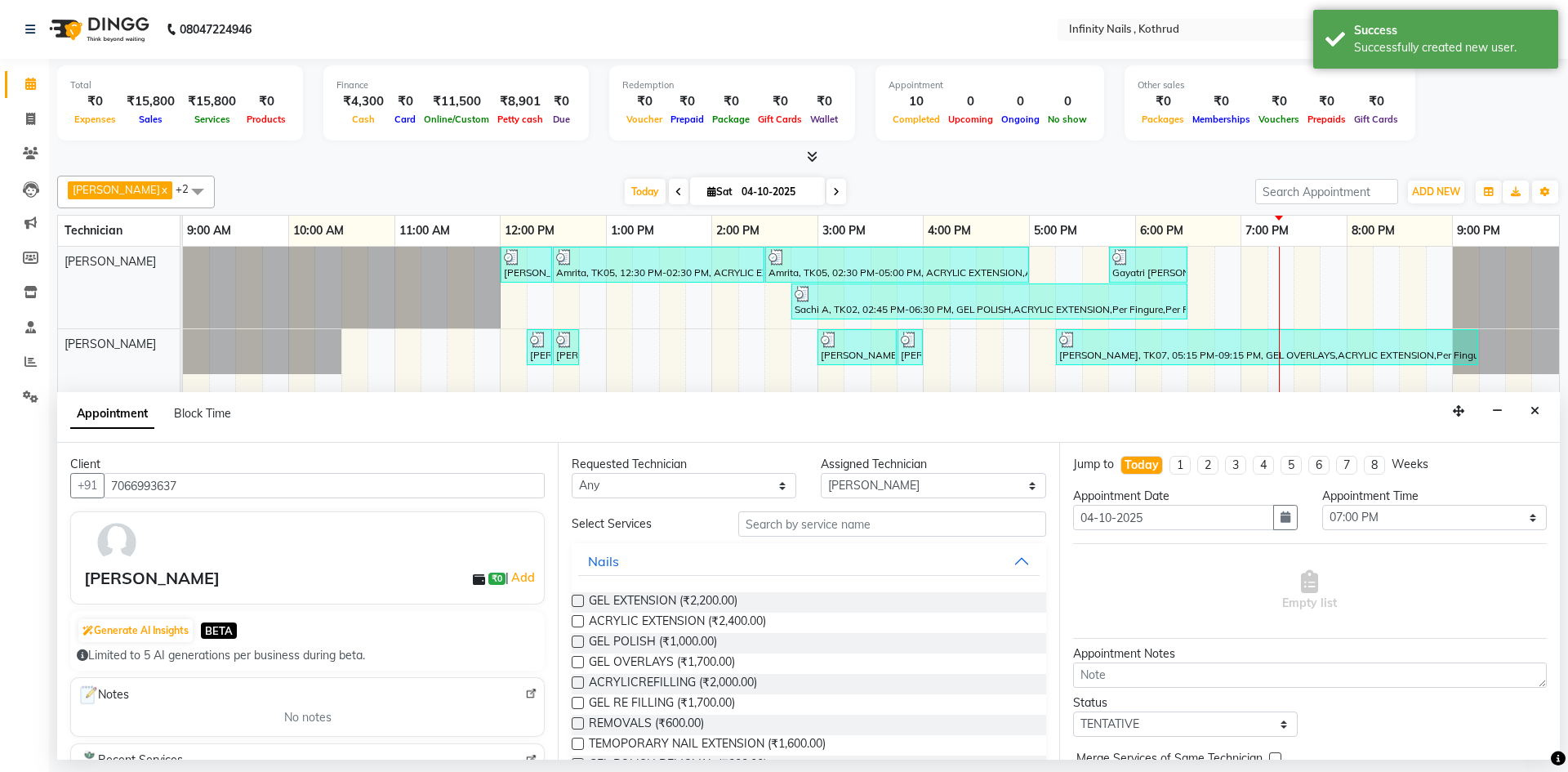
click at [579, 719] on label at bounding box center [578, 723] width 12 height 12
click at [579, 720] on input "checkbox" at bounding box center [577, 725] width 11 height 11
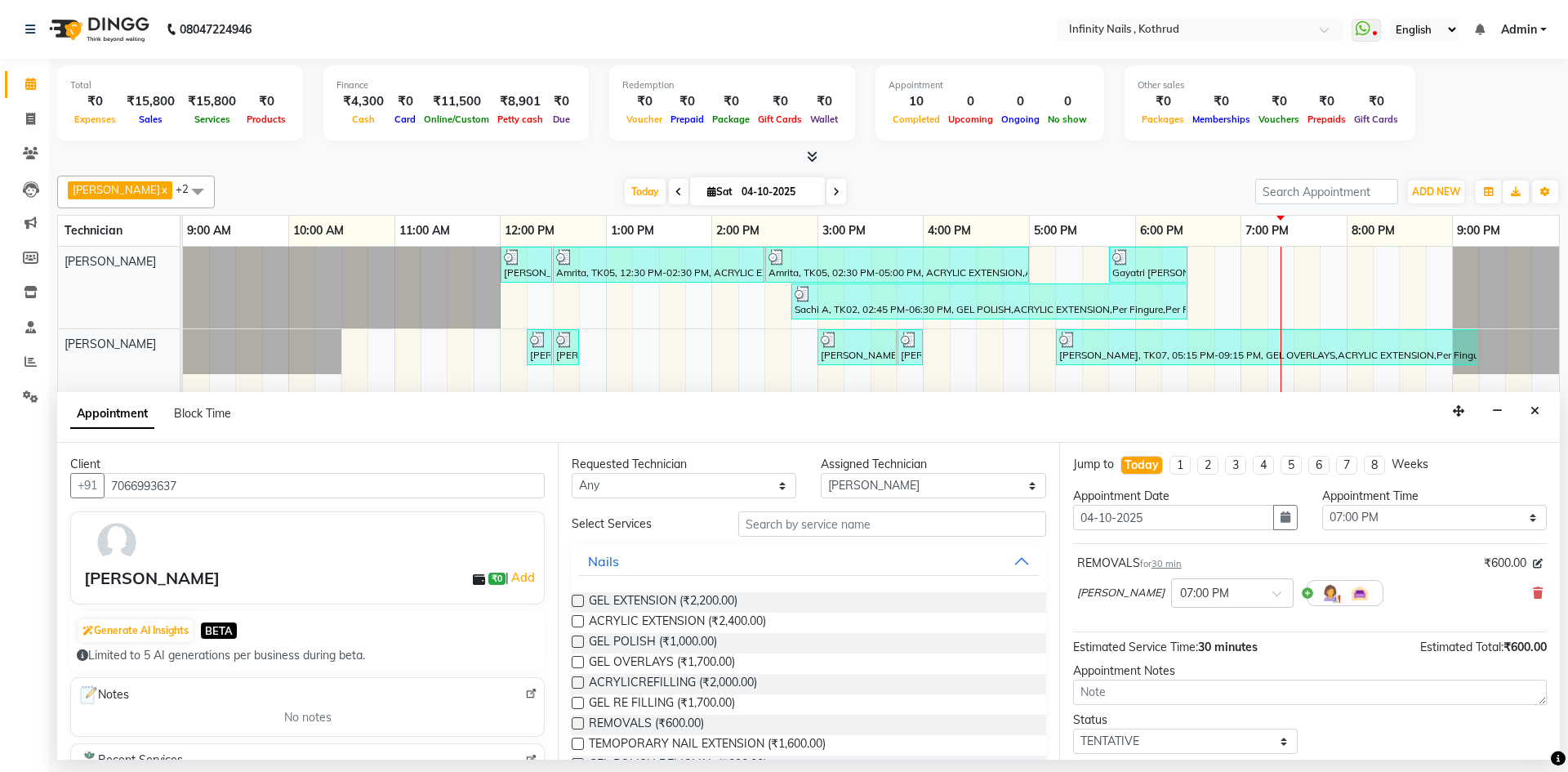
click at [576, 724] on label at bounding box center [578, 723] width 12 height 12
click at [576, 724] on input "checkbox" at bounding box center [577, 725] width 11 height 11
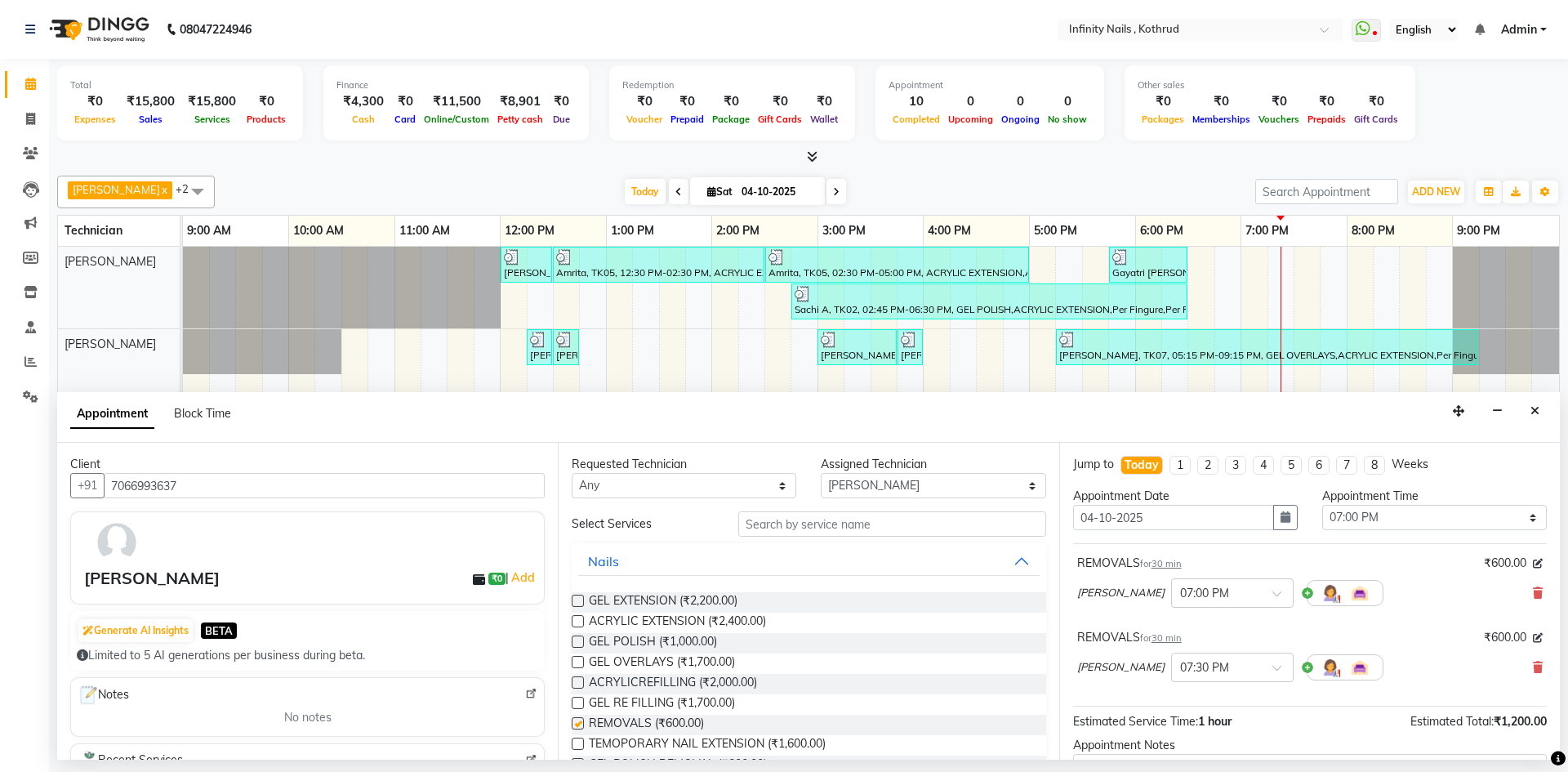
checkbox input "false"
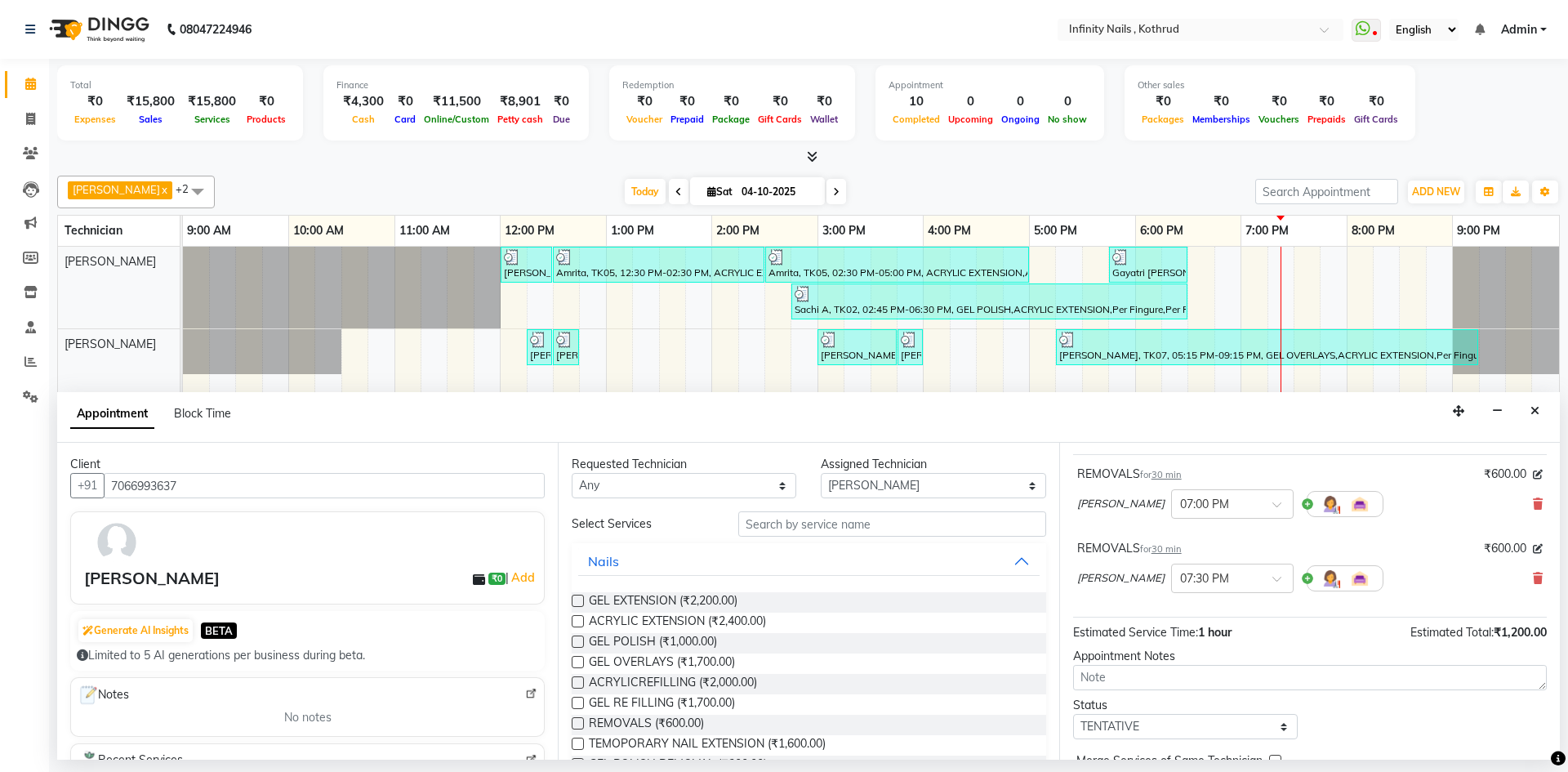
scroll to position [172, 0]
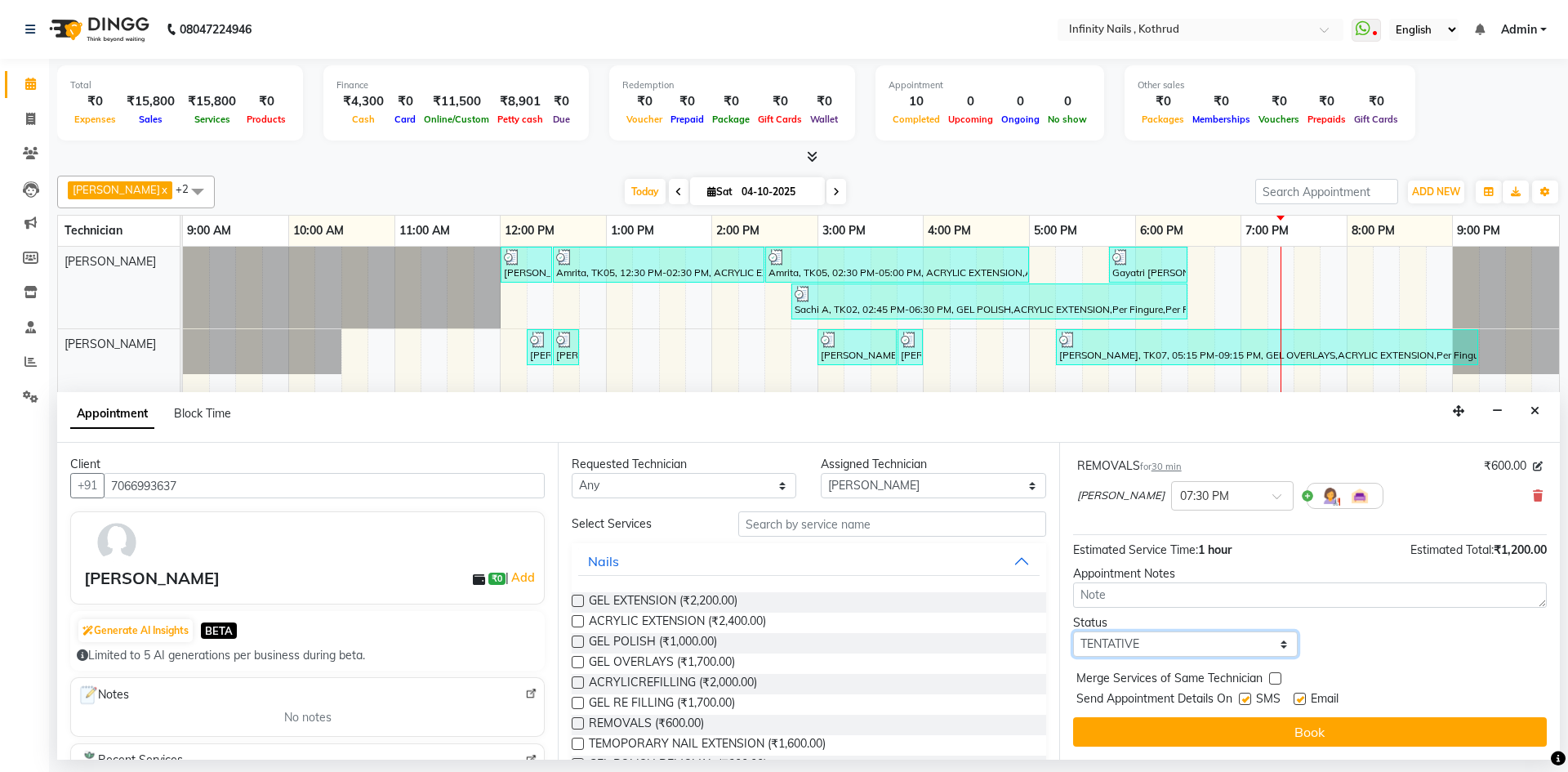
click at [1288, 649] on select "Select TENTATIVE CONFIRM CHECK-IN UPCOMING" at bounding box center [1186, 644] width 225 height 25
click at [1074, 631] on select "Select TENTATIVE CONFIRM CHECK-IN UPCOMING" at bounding box center [1186, 644] width 225 height 25
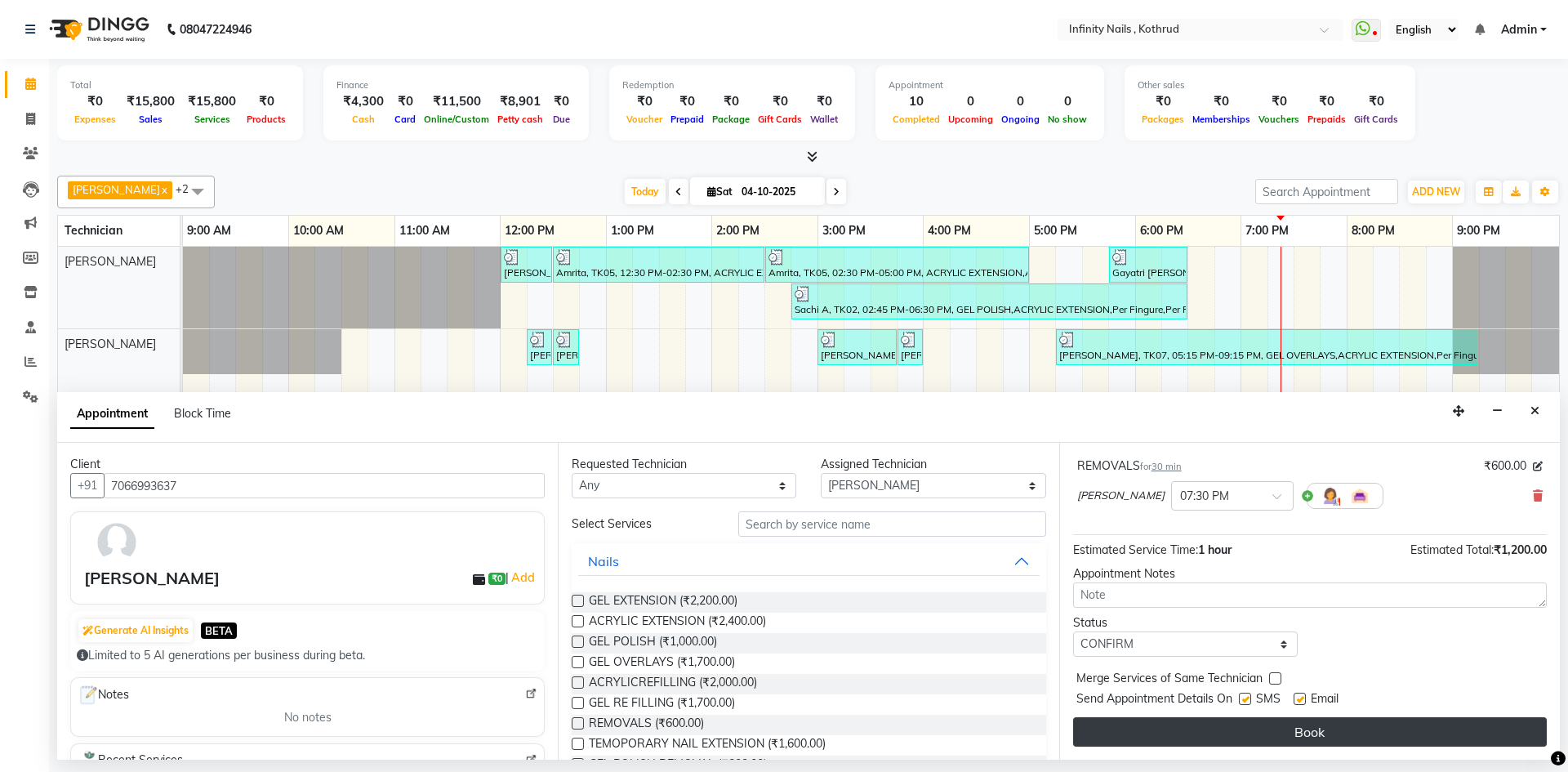
click at [1305, 731] on button "Book" at bounding box center [1311, 732] width 474 height 29
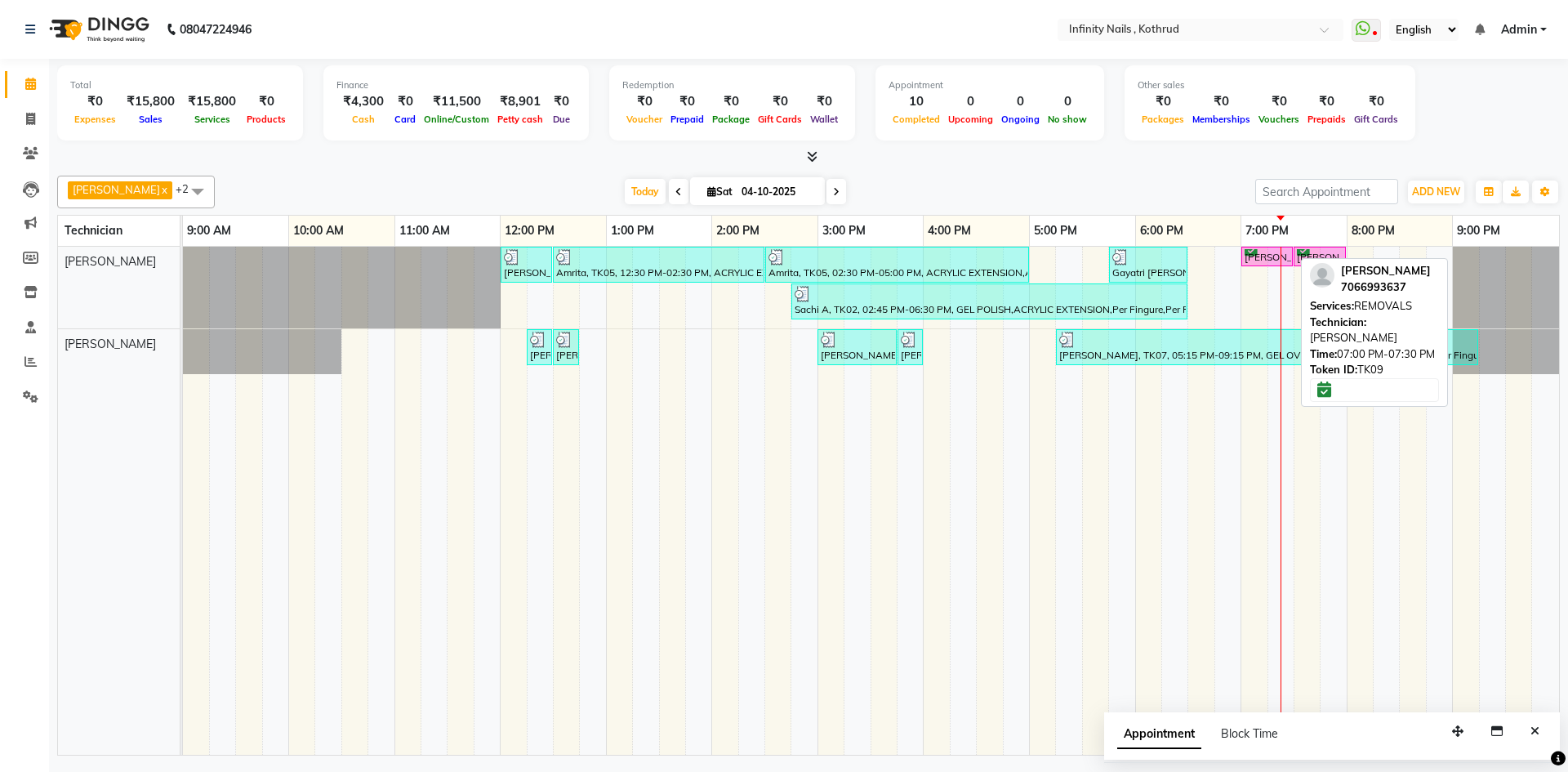
click at [1271, 254] on div "[PERSON_NAME], TK09, 07:00 PM-07:30 PM, REMOVALS" at bounding box center [1266, 257] width 48 height 16
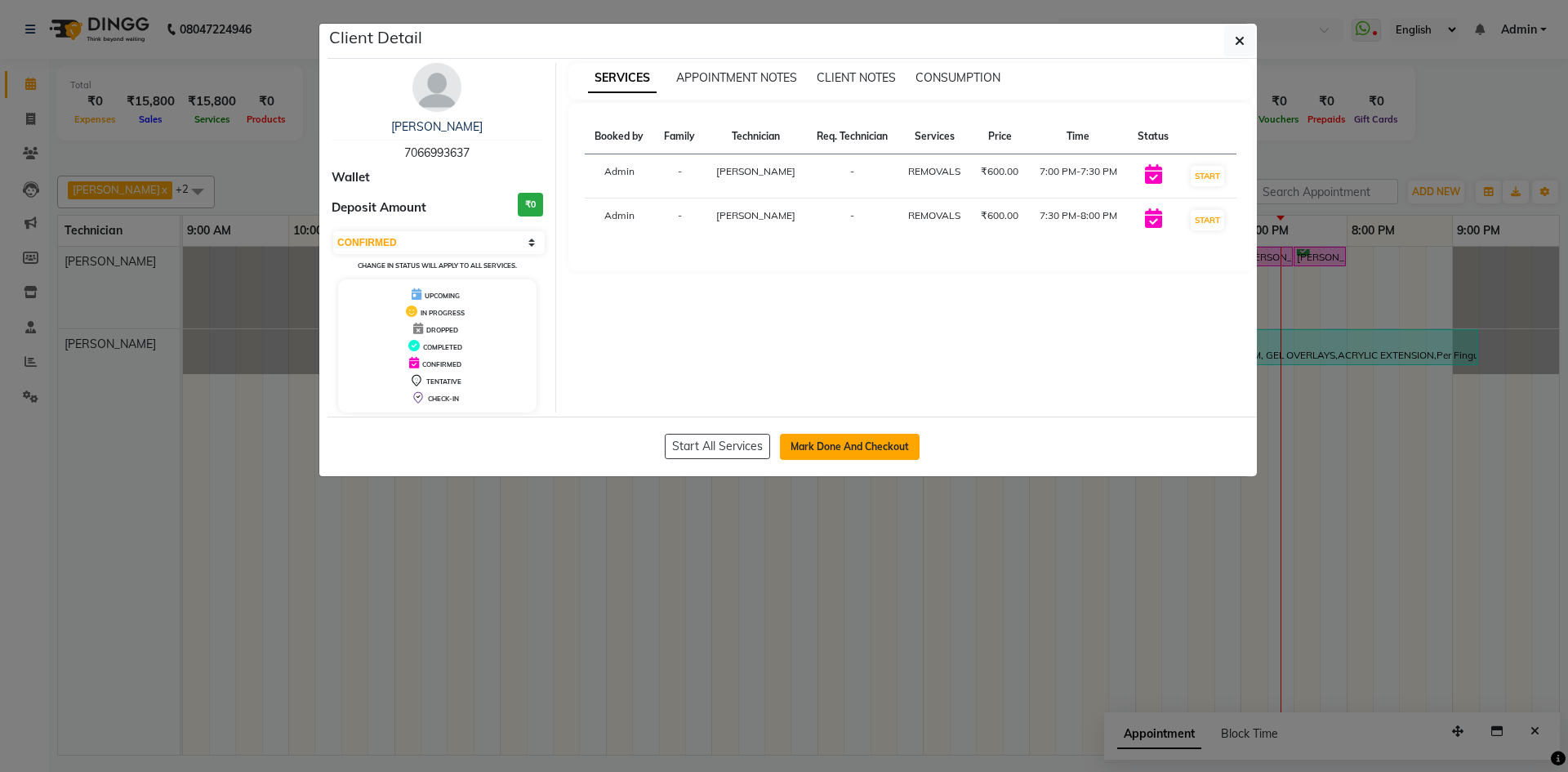
click at [870, 445] on button "Mark Done And Checkout" at bounding box center [850, 447] width 140 height 26
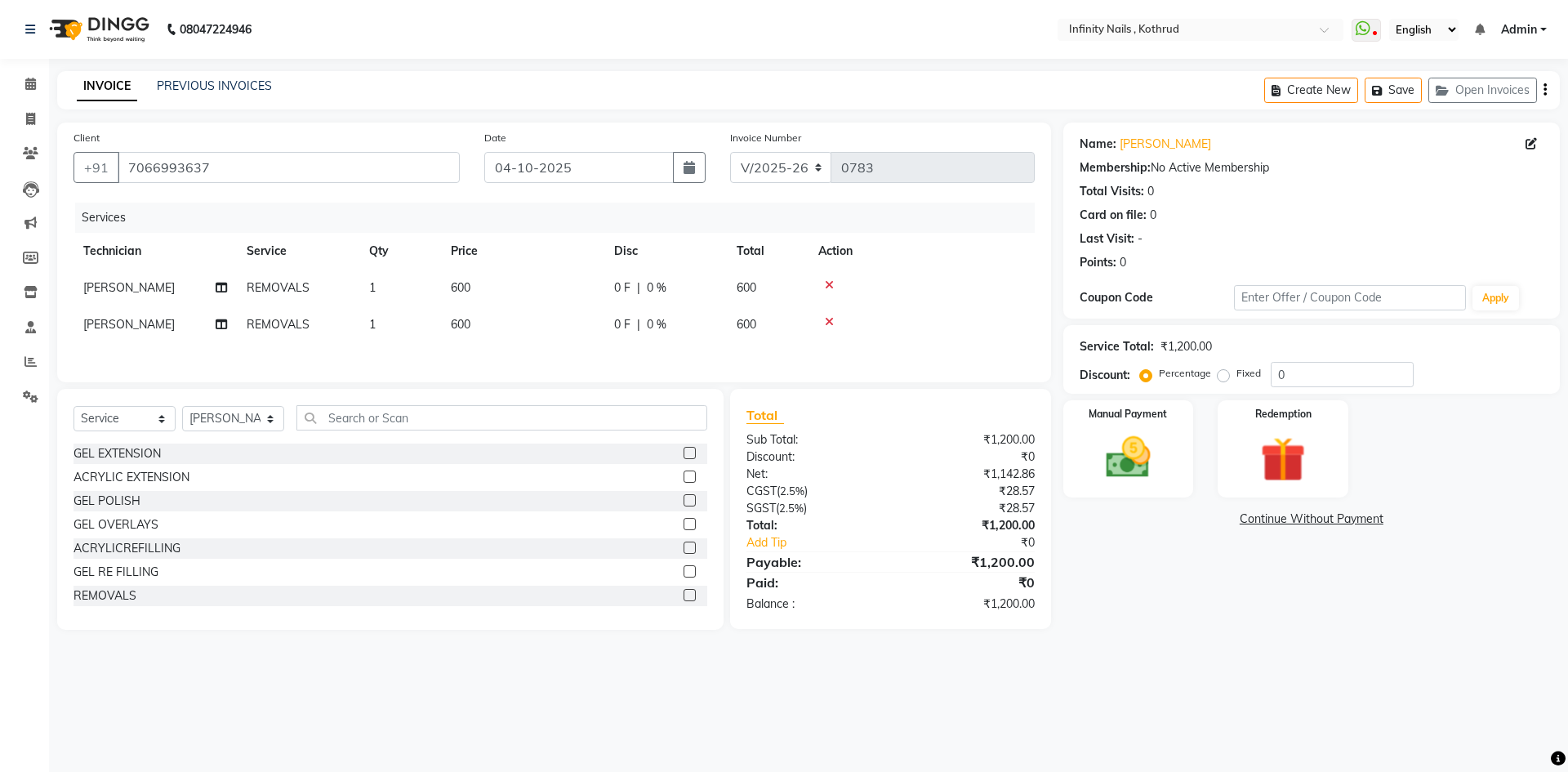
click at [831, 320] on icon at bounding box center [829, 322] width 9 height 11
click at [648, 283] on span "0 %" at bounding box center [657, 288] width 20 height 17
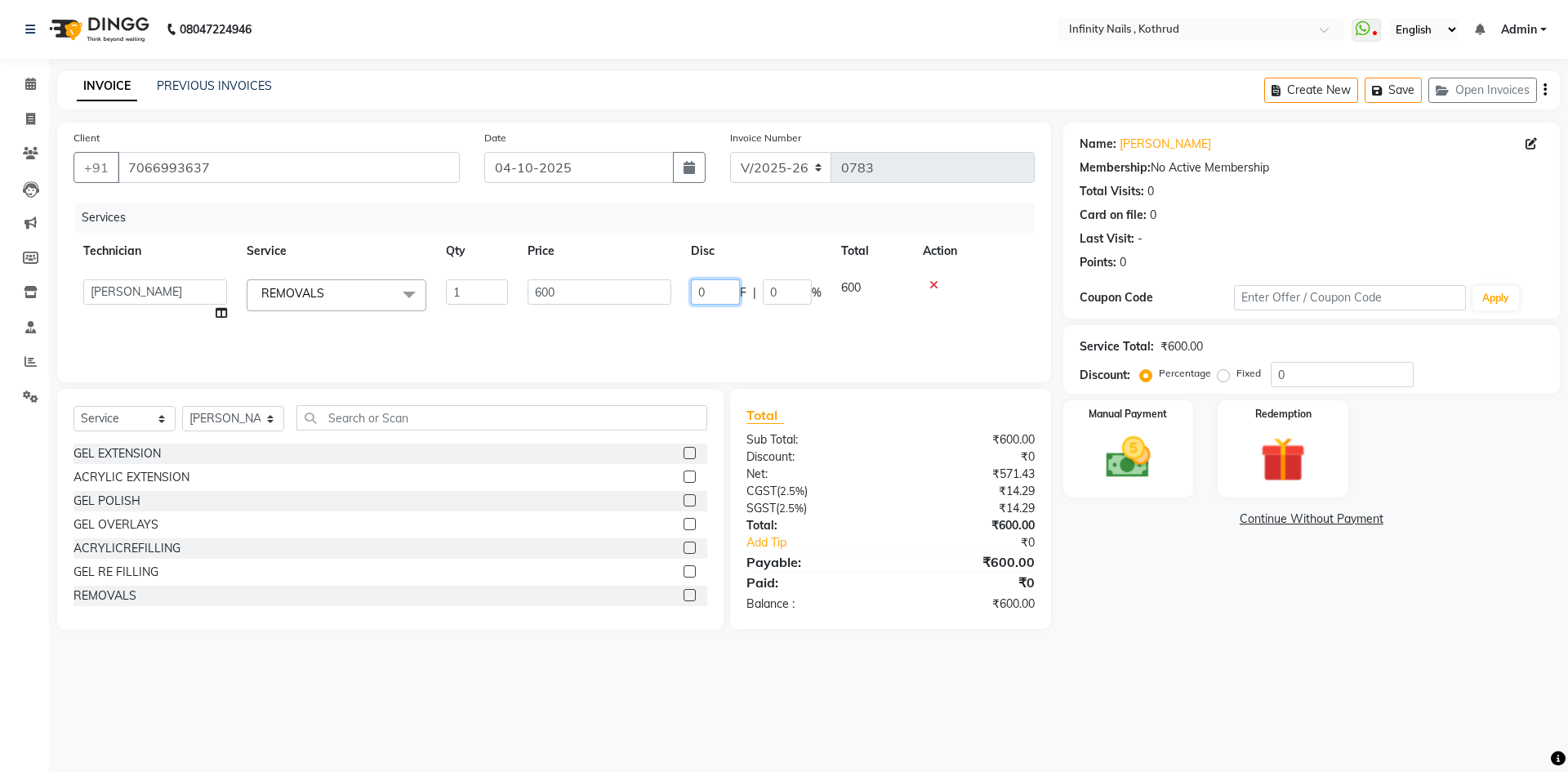
click at [719, 292] on input "0" at bounding box center [716, 292] width 49 height 25
click at [739, 324] on div "Services Technician Service Qty Price Disc Total Action [PERSON_NAME] REMOVALS …" at bounding box center [554, 284] width 962 height 163
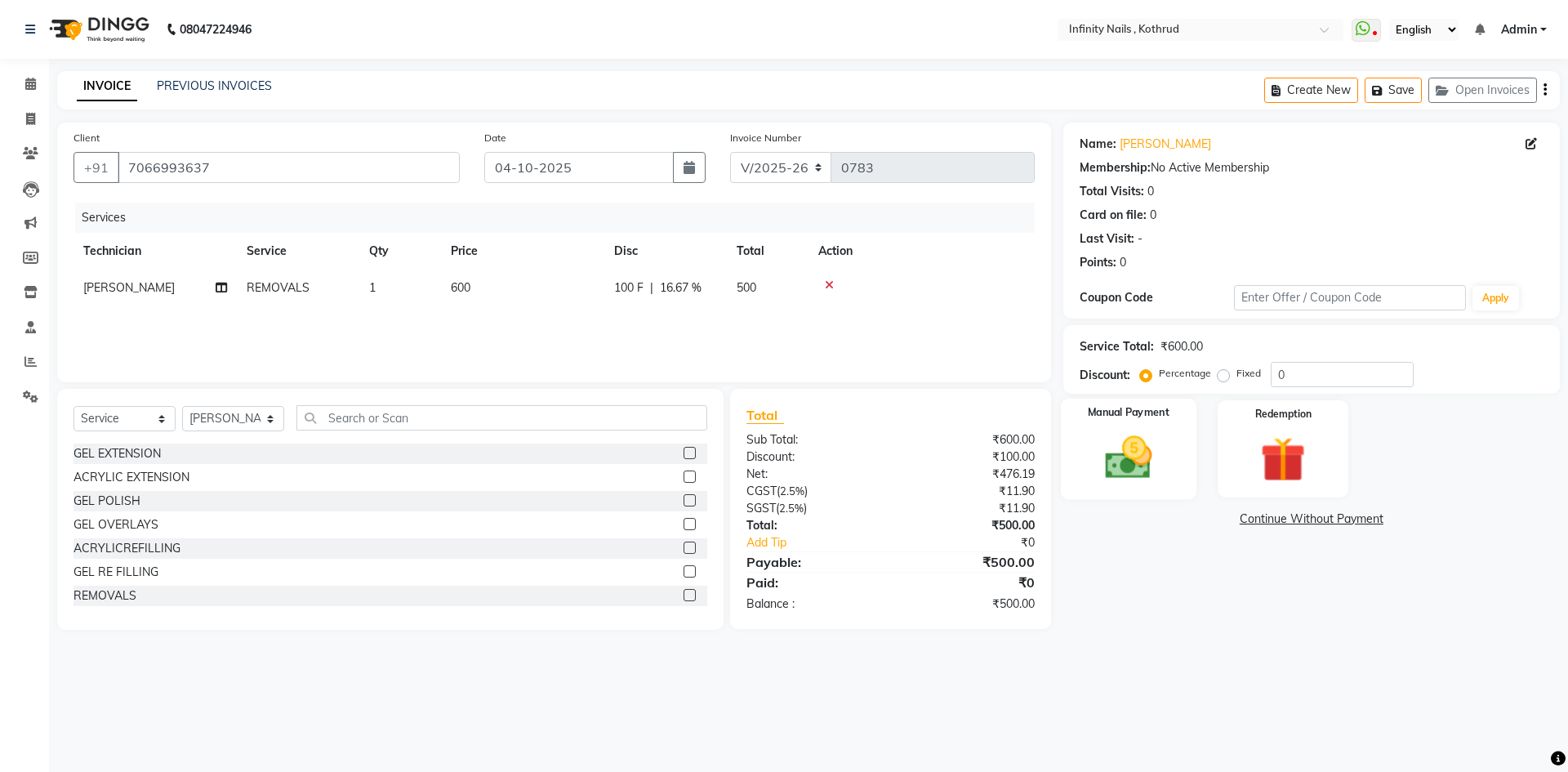
click at [1112, 481] on img at bounding box center [1128, 457] width 76 height 54
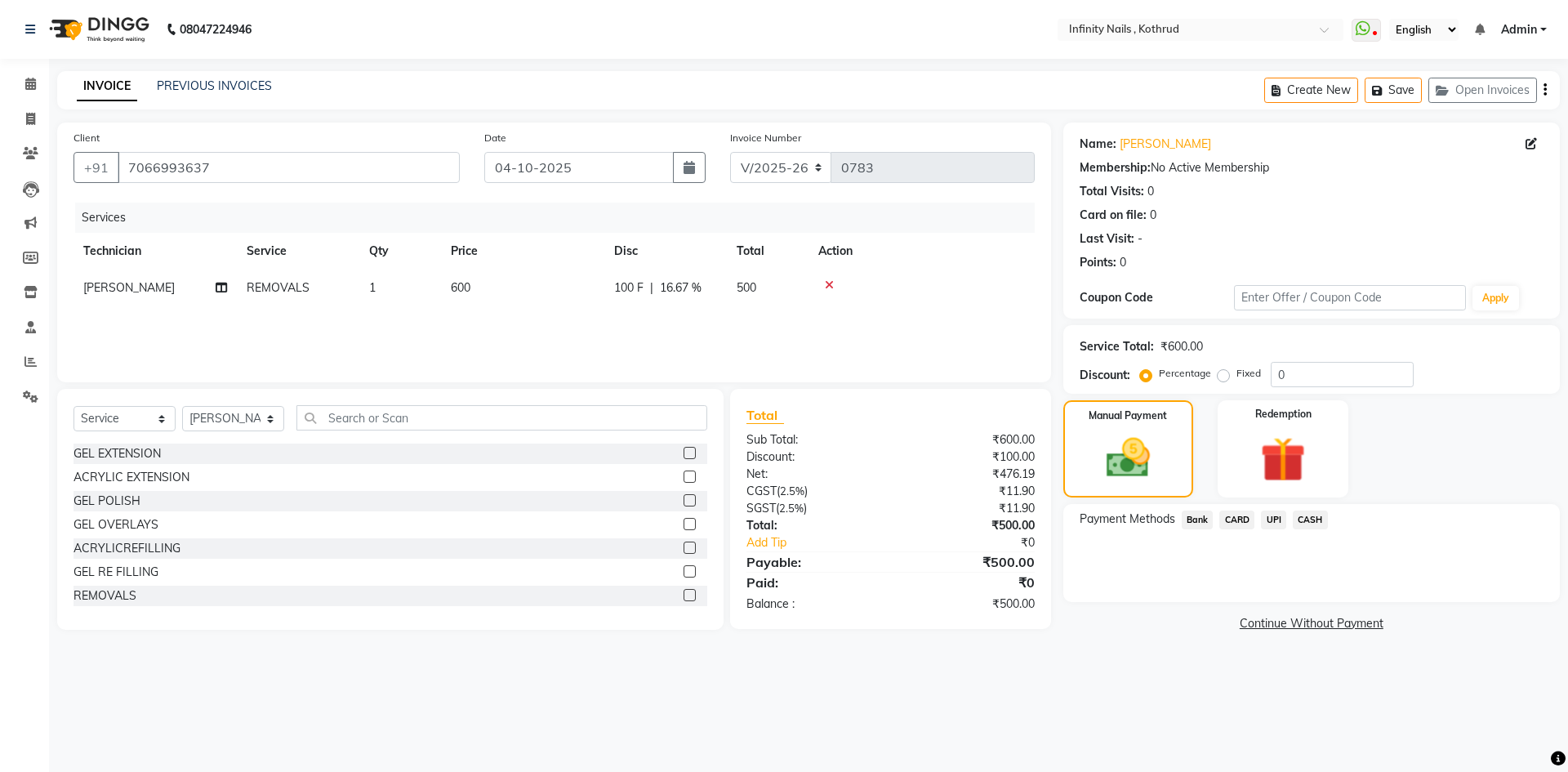
click at [1311, 520] on span "CASH" at bounding box center [1310, 520] width 35 height 19
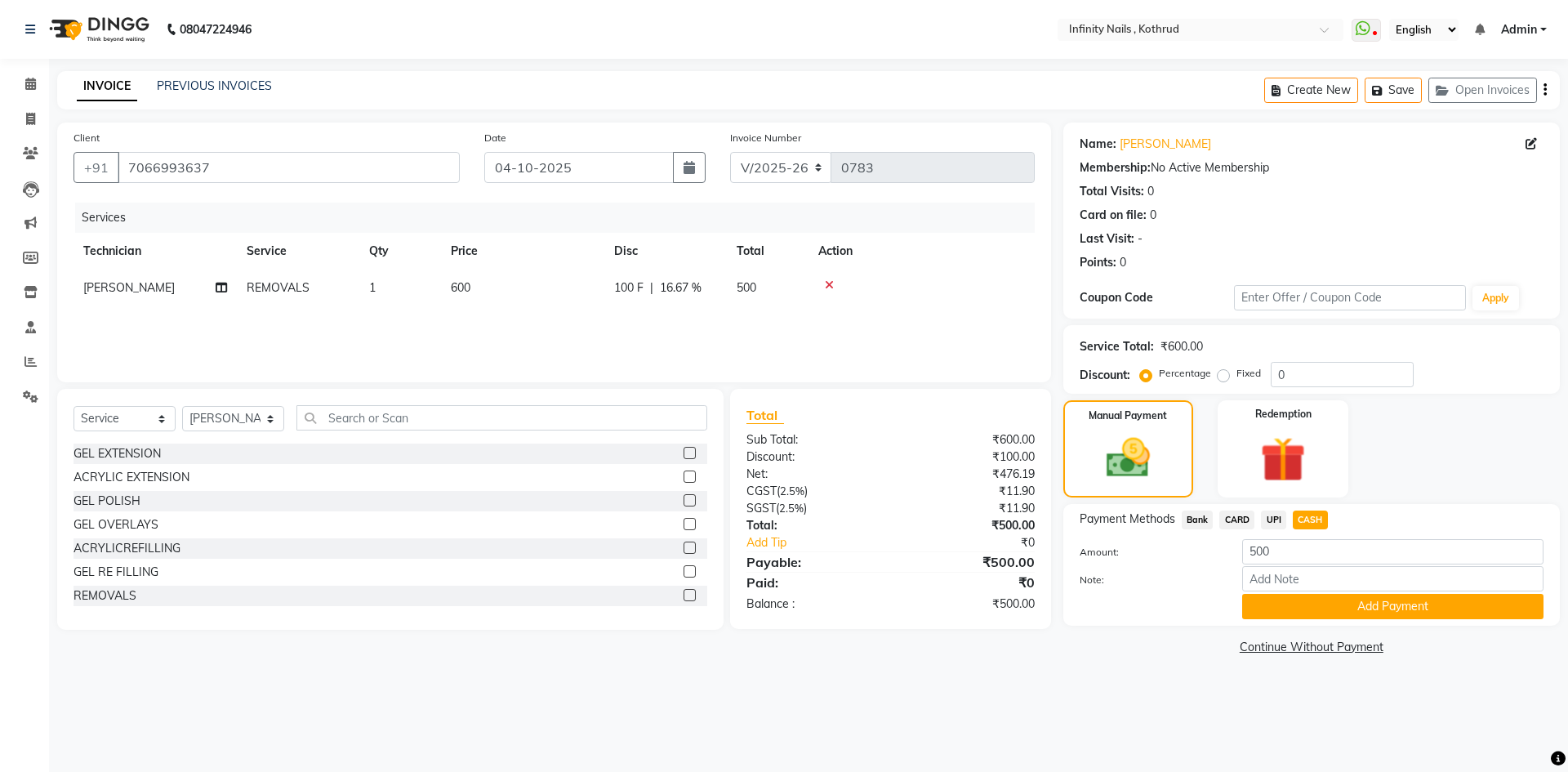
click at [1266, 600] on button "Add Payment" at bounding box center [1392, 606] width 302 height 25
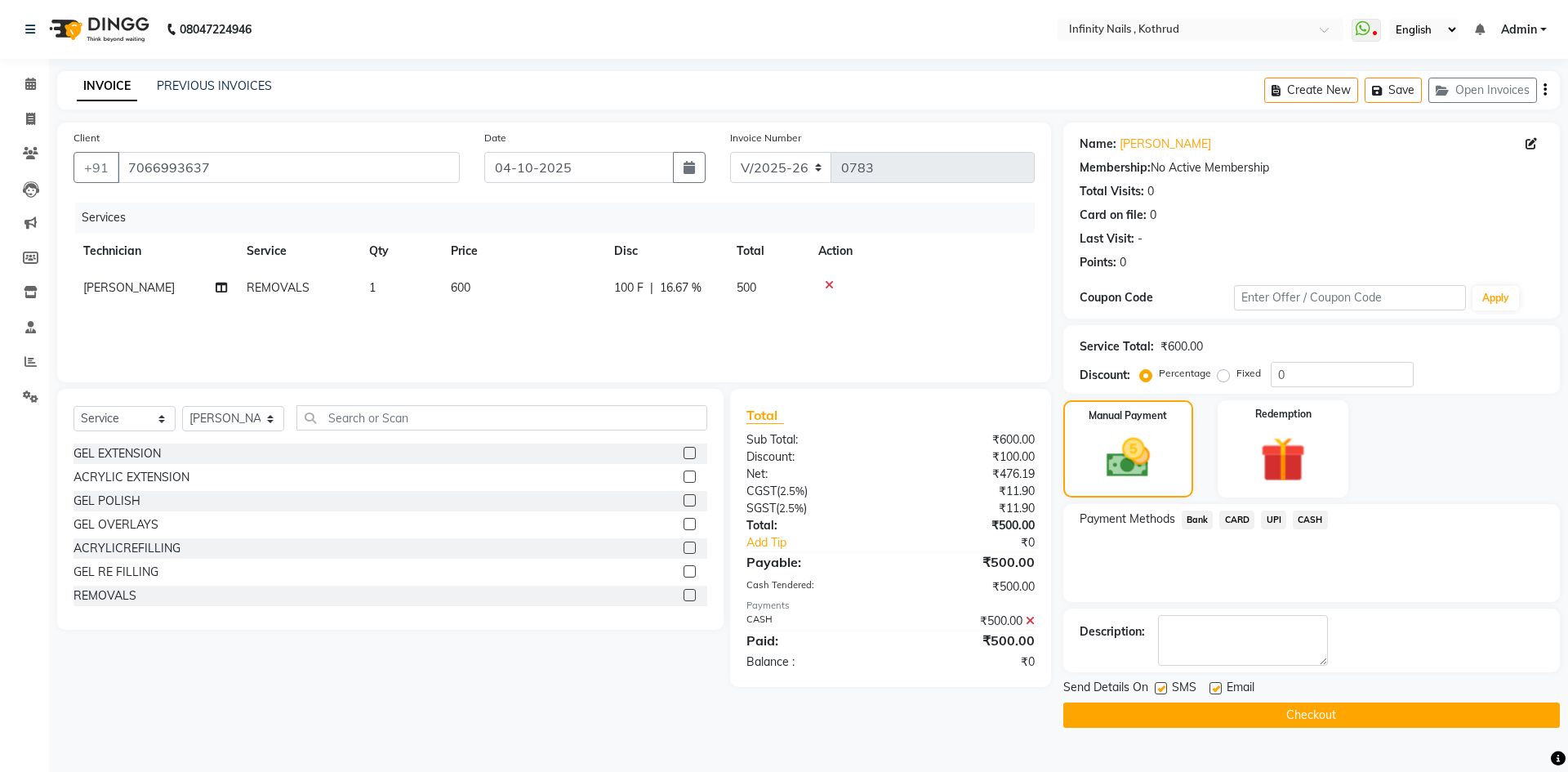
click at [1346, 712] on button "Checkout" at bounding box center [1312, 715] width 497 height 25
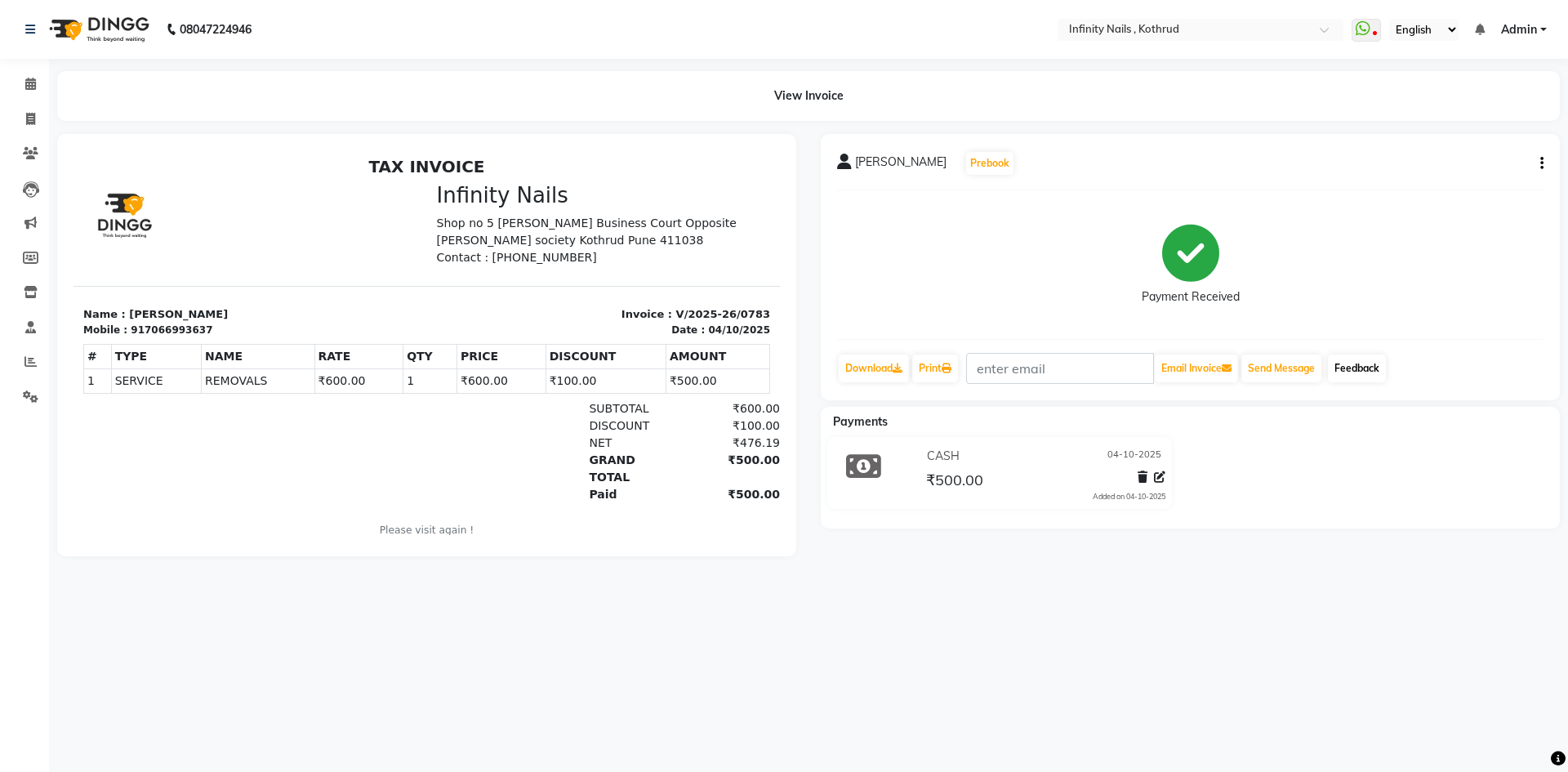
click at [1374, 369] on link "Feedback" at bounding box center [1356, 368] width 58 height 28
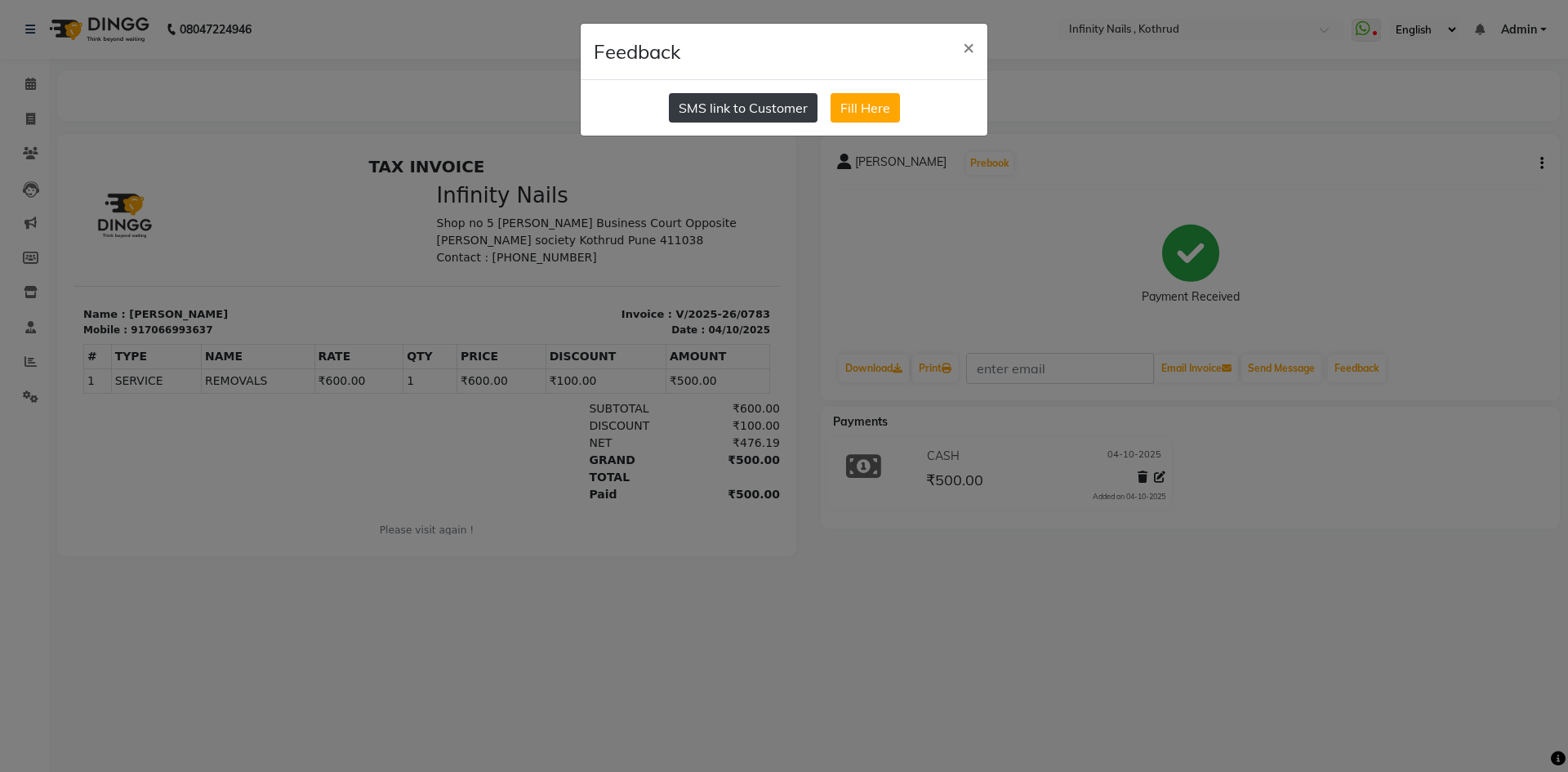
click at [713, 108] on button "SMS link to Customer" at bounding box center [744, 108] width 149 height 29
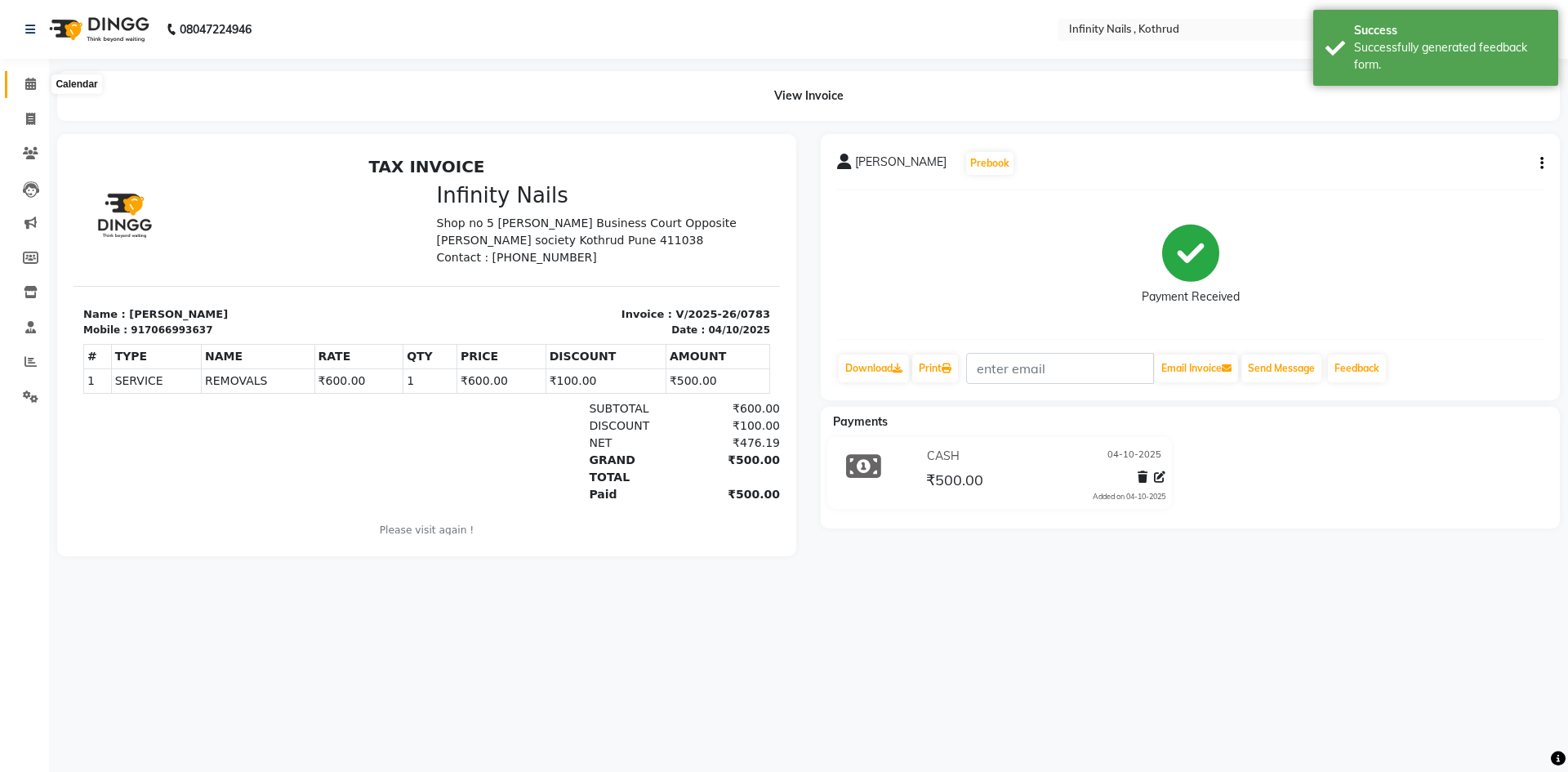
click at [30, 82] on icon at bounding box center [30, 83] width 11 height 12
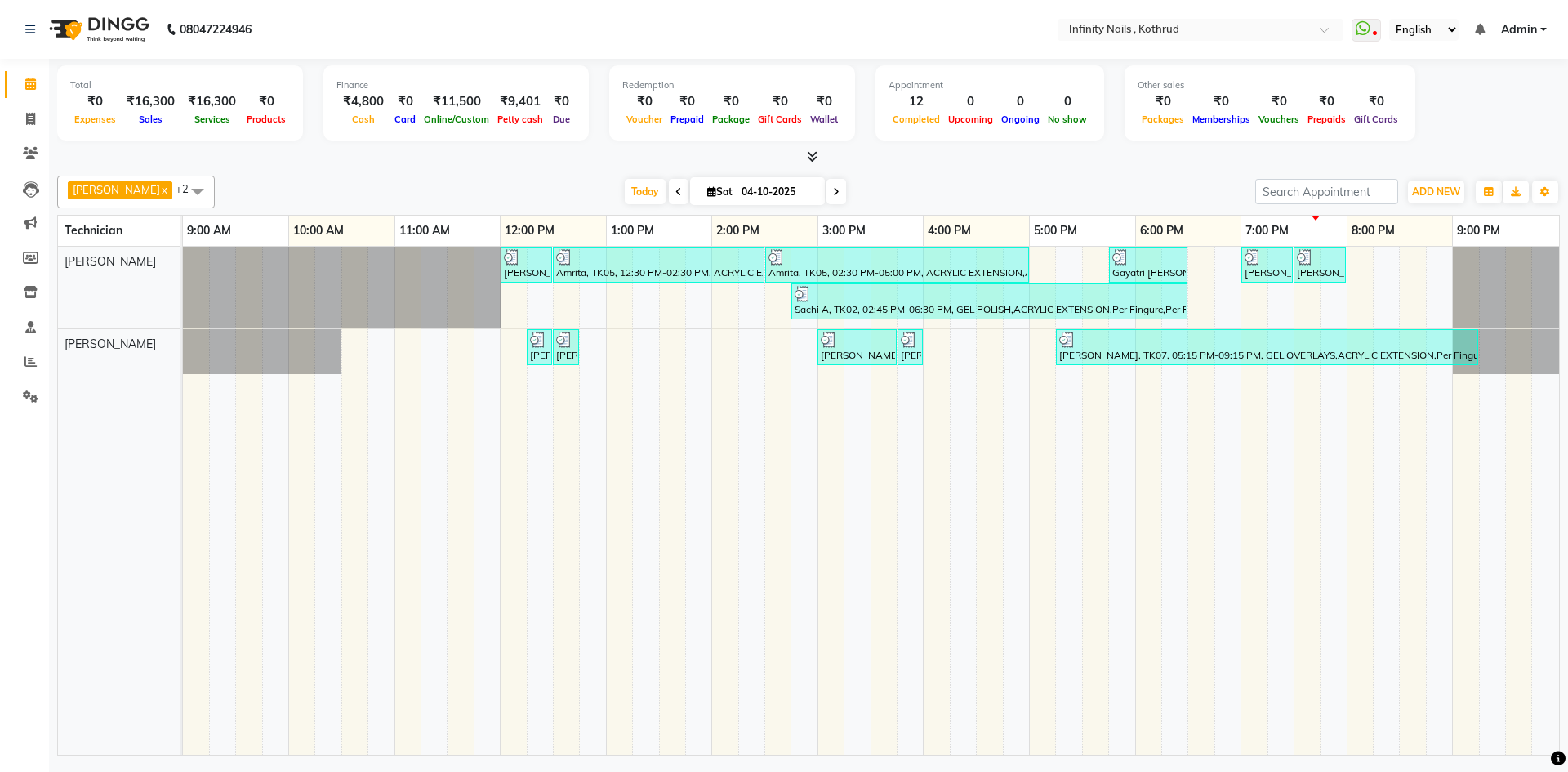
drag, startPoint x: 1496, startPoint y: 355, endPoint x: 1567, endPoint y: 449, distance: 117.8
click at [1534, 401] on div "[PERSON_NAME], TK03, 12:00 PM-12:30 PM, REMOVALS Amrita, TK05, 12:30 PM-02:30 P…" at bounding box center [871, 501] width 1376 height 508
click at [32, 147] on icon at bounding box center [30, 153] width 16 height 12
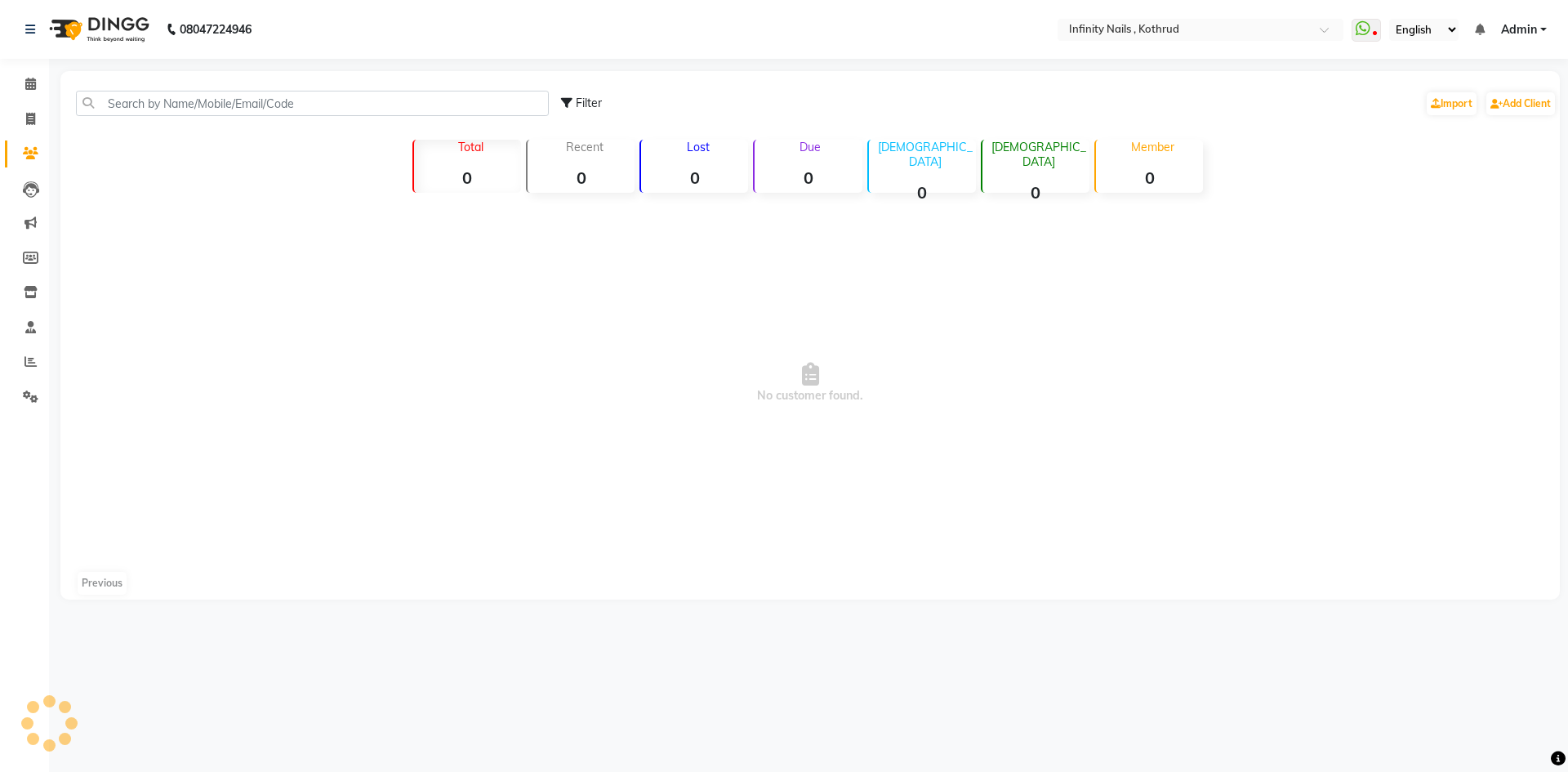
drag, startPoint x: 348, startPoint y: 126, endPoint x: 293, endPoint y: 70, distance: 78.5
click at [350, 101] on div "Filter Import Add Client Total 0 Recent 0 Lost 0 Due 0 [DEMOGRAPHIC_DATA] 0 [DE…" at bounding box center [810, 335] width 1499 height 529
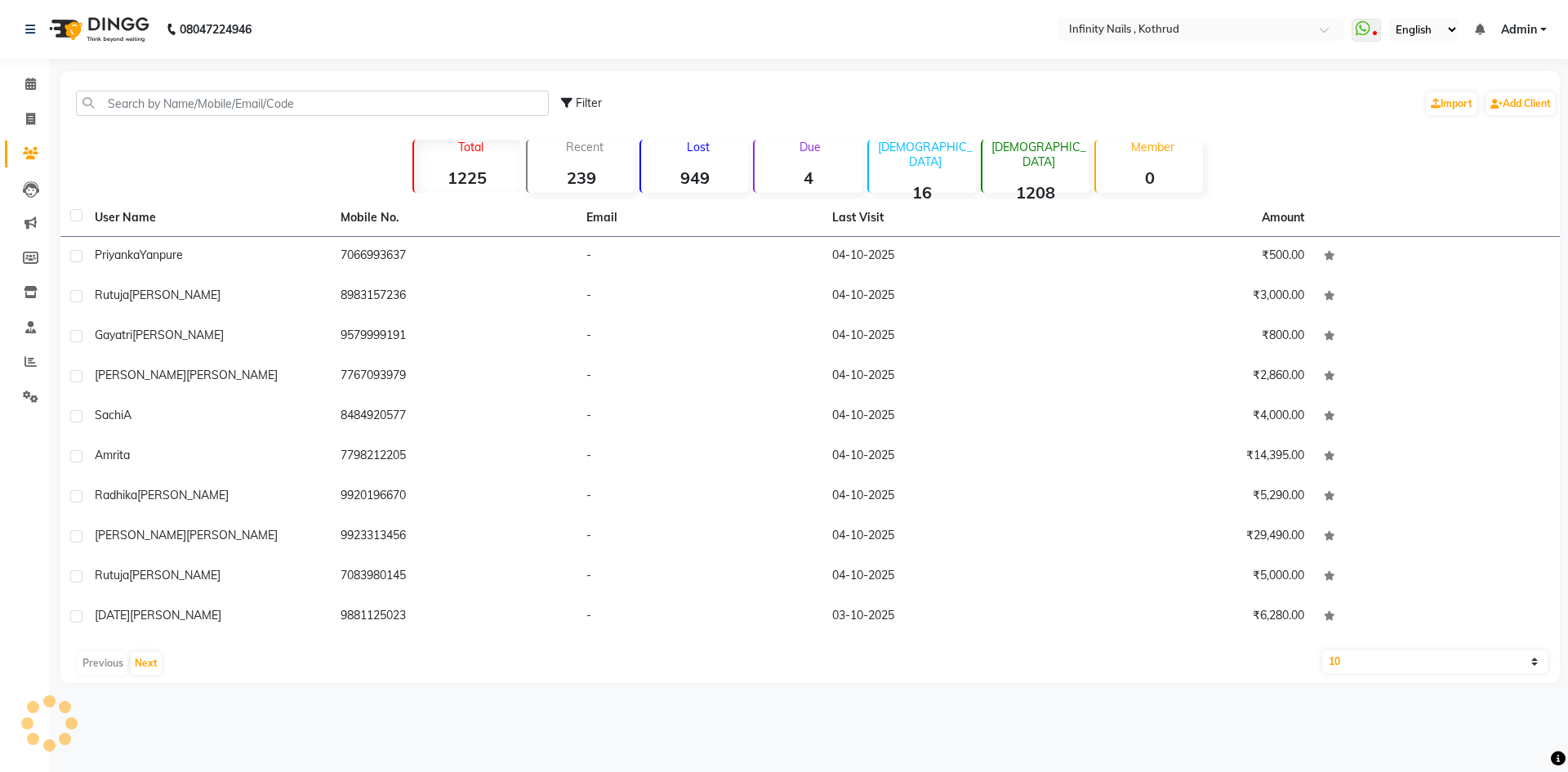
click at [275, 140] on div "Filter Import Add Client Total 1225 Recent 239 Lost 949 Due 4 [DEMOGRAPHIC_DATA…" at bounding box center [810, 377] width 1499 height 612
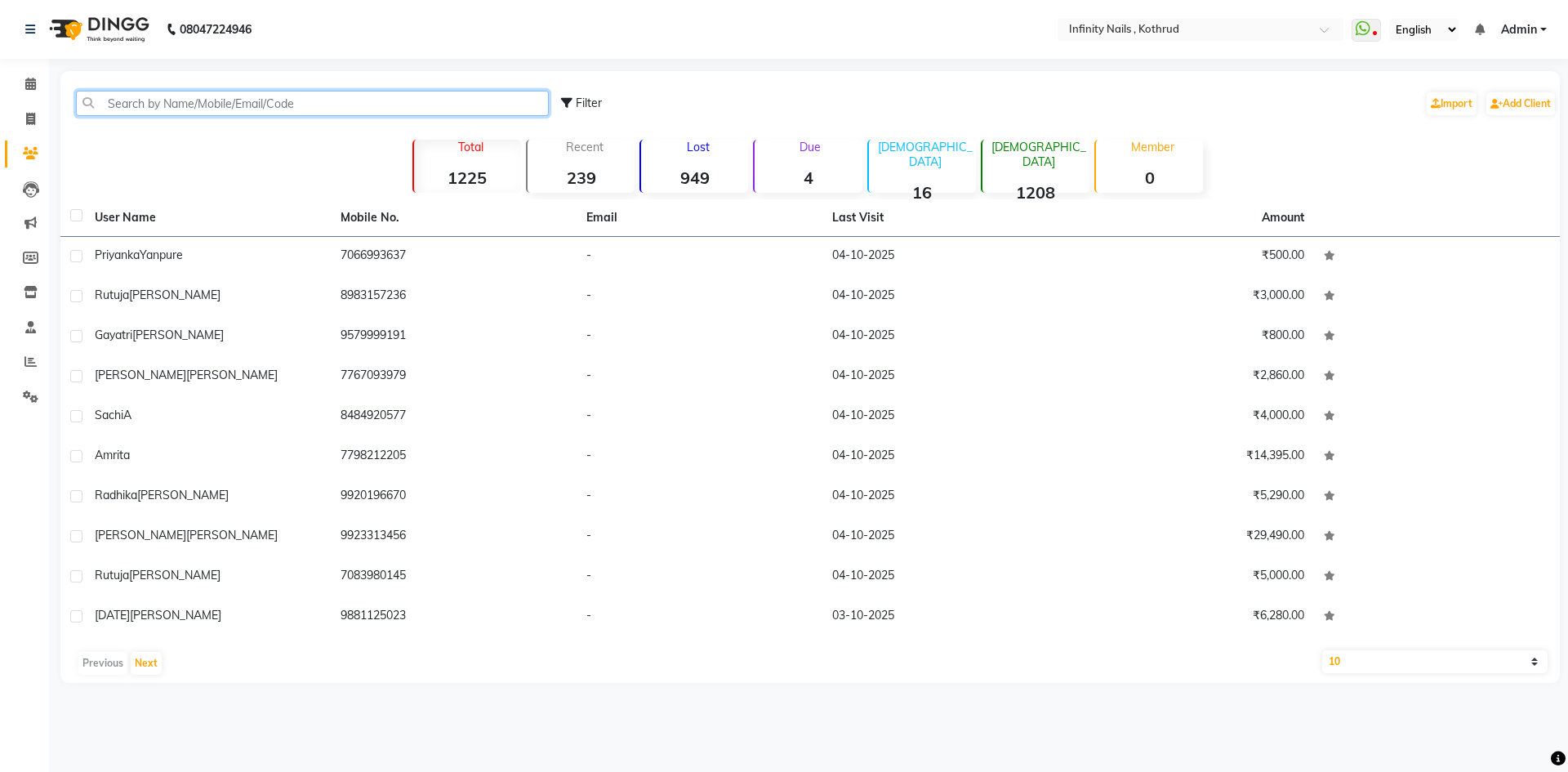
click at [330, 99] on input "text" at bounding box center [312, 103] width 473 height 25
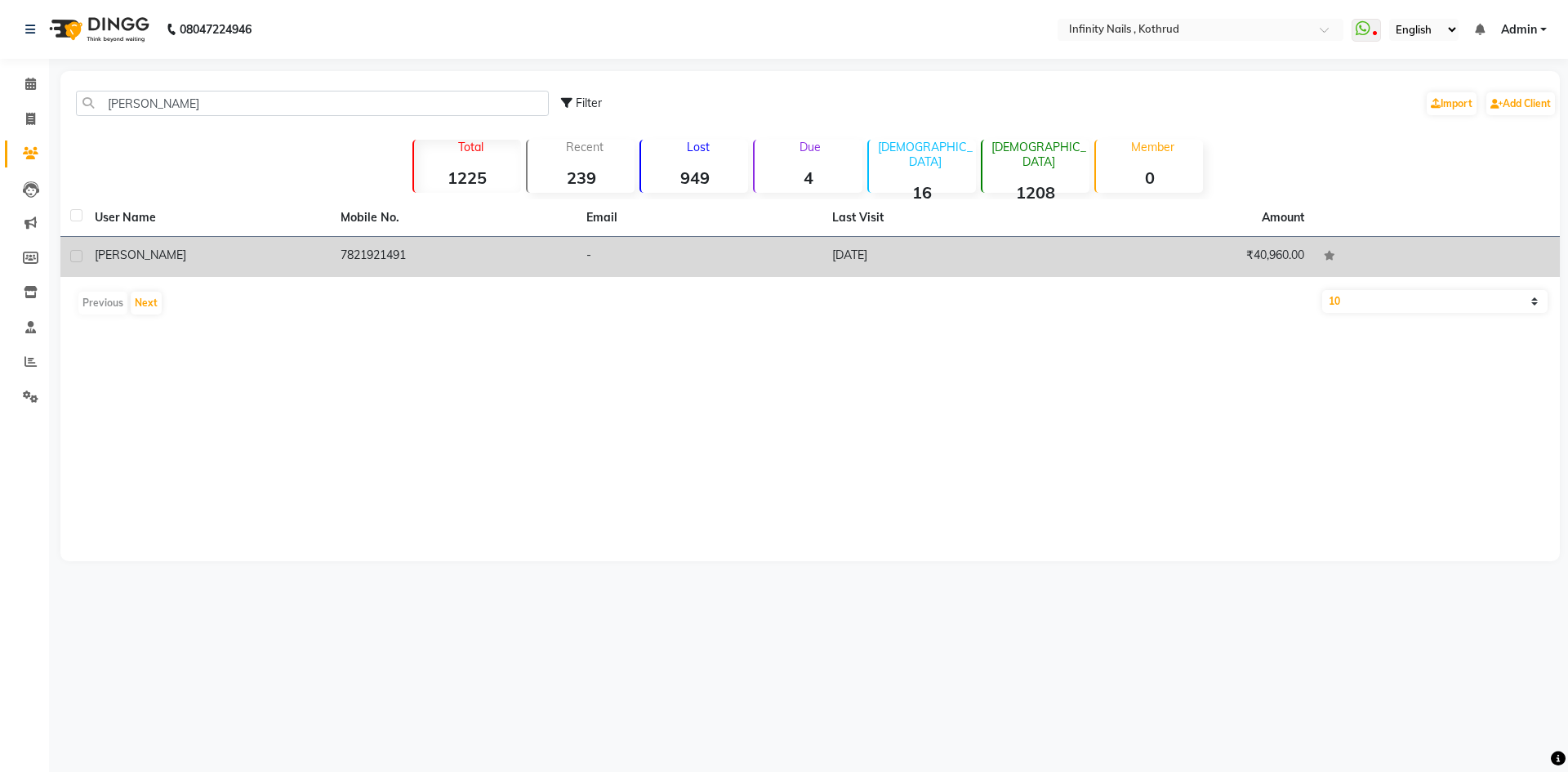
click at [327, 252] on td "[PERSON_NAME]" at bounding box center [208, 257] width 246 height 40
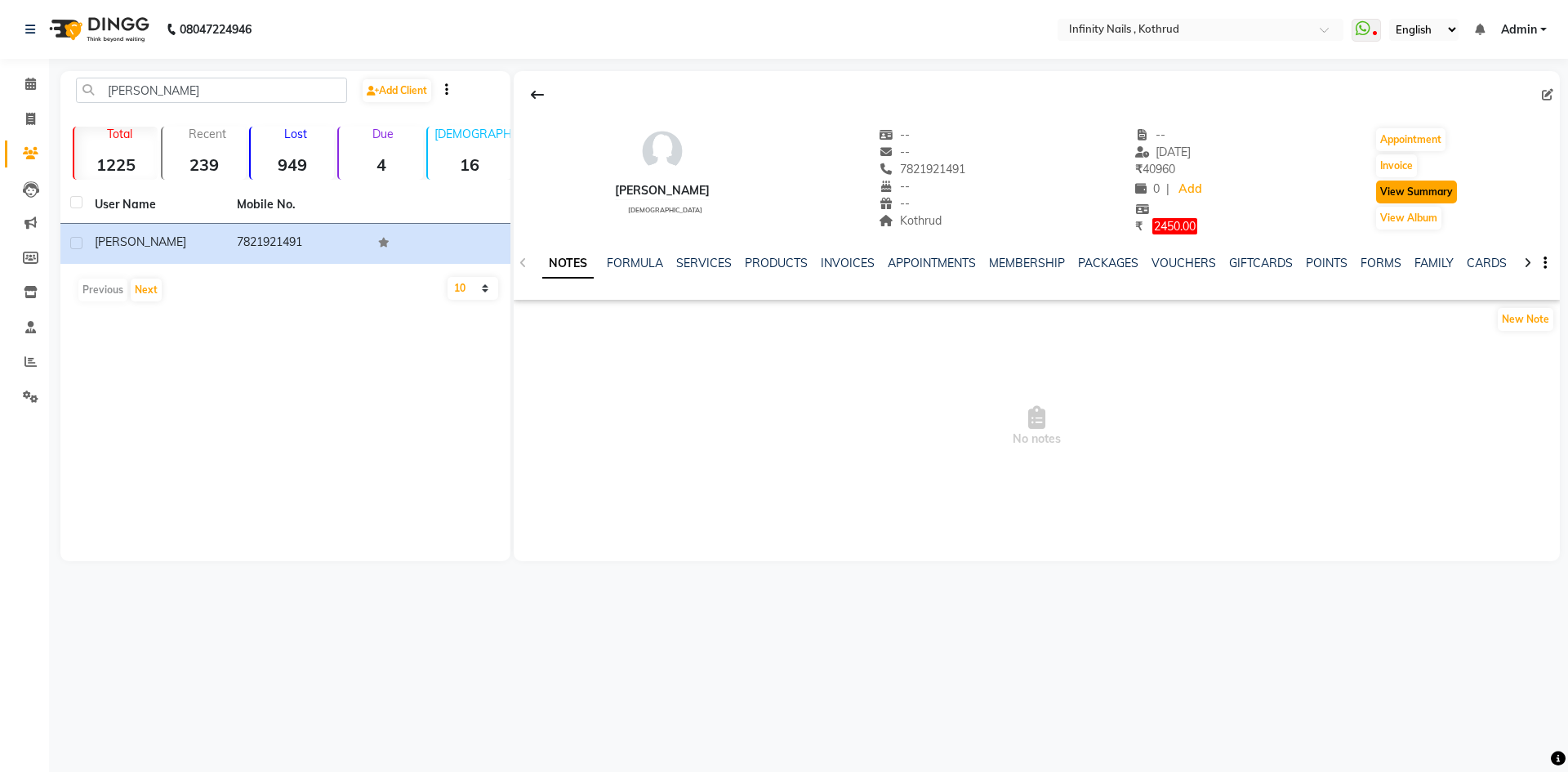
click at [1383, 183] on button "View Summary" at bounding box center [1416, 192] width 81 height 23
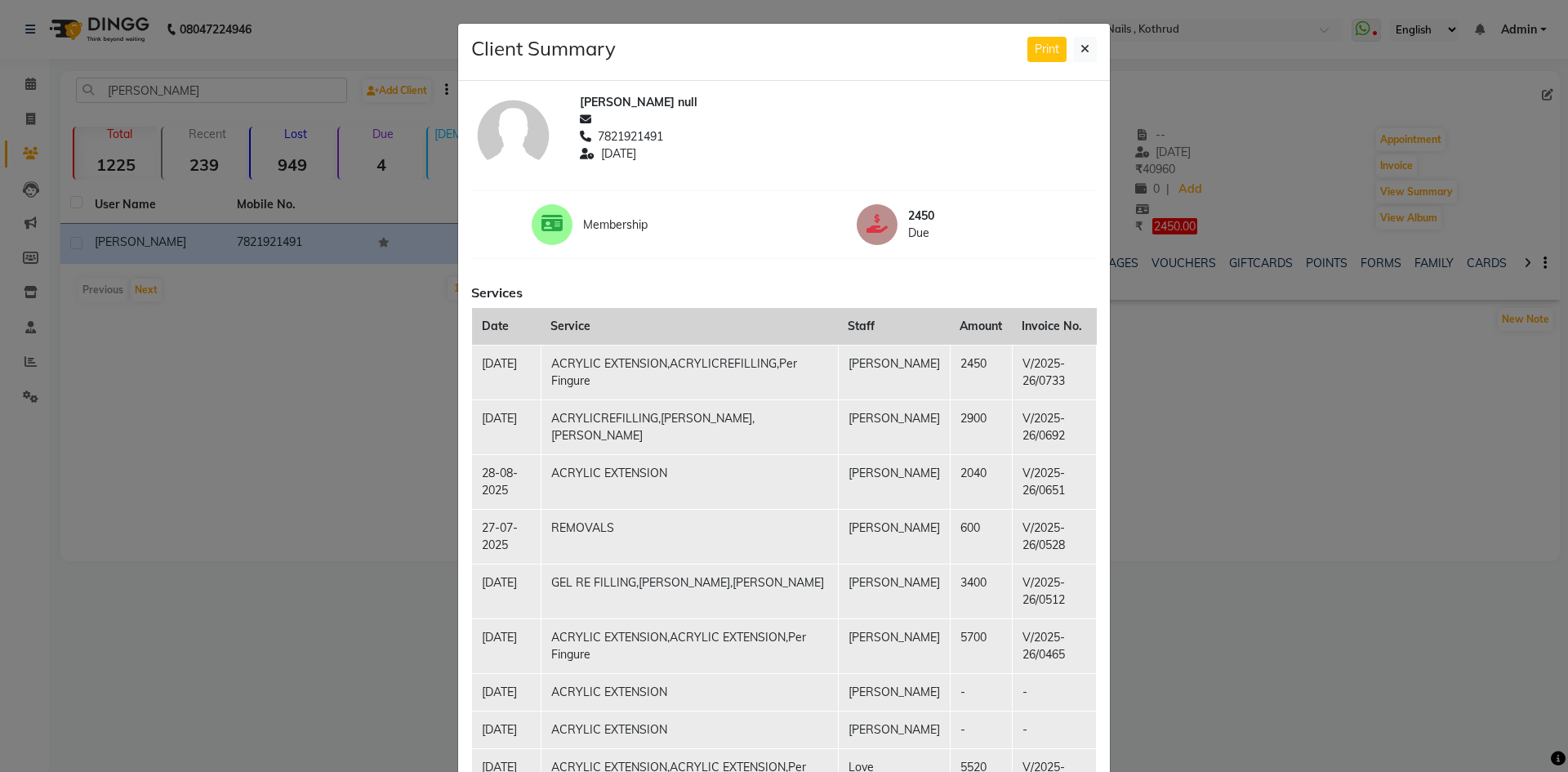
click at [686, 364] on td "ACRYLIC EXTENSION,ACRYLICREFILLING,Per Fingure" at bounding box center [690, 372] width 297 height 55
click at [1391, 469] on ngb-modal-window "Client Summary Print [PERSON_NAME] null 7821921491 [DATE] Membership 2450 Due S…" at bounding box center [784, 386] width 1568 height 772
click at [22, 82] on ngb-modal-window "Client Summary Print [PERSON_NAME] null 7821921491 [DATE] Membership 2450 Due S…" at bounding box center [784, 386] width 1568 height 772
click at [1077, 42] on button at bounding box center [1085, 49] width 24 height 25
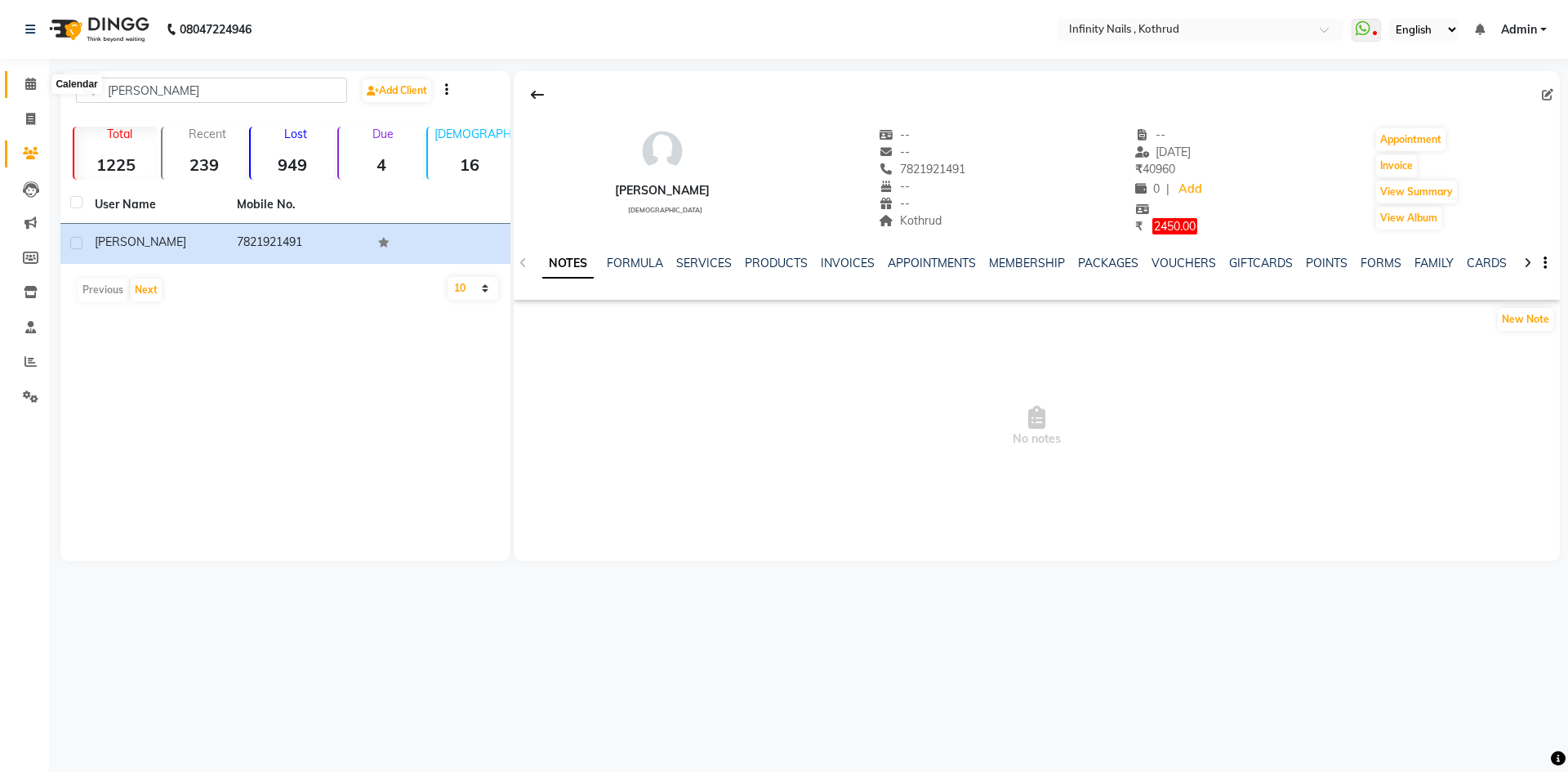
click at [26, 81] on icon at bounding box center [30, 83] width 11 height 12
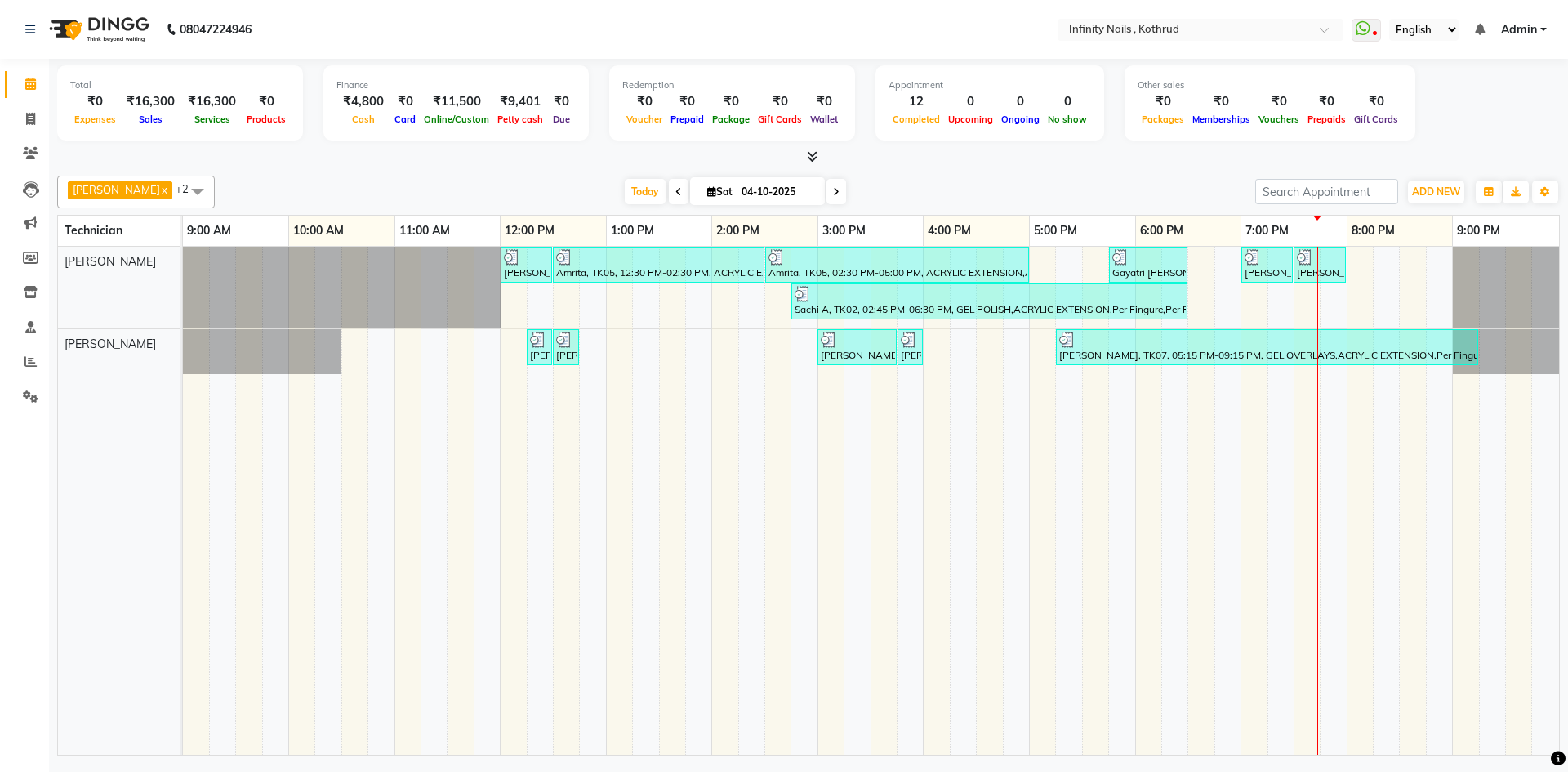
click at [708, 193] on icon at bounding box center [712, 191] width 9 height 11
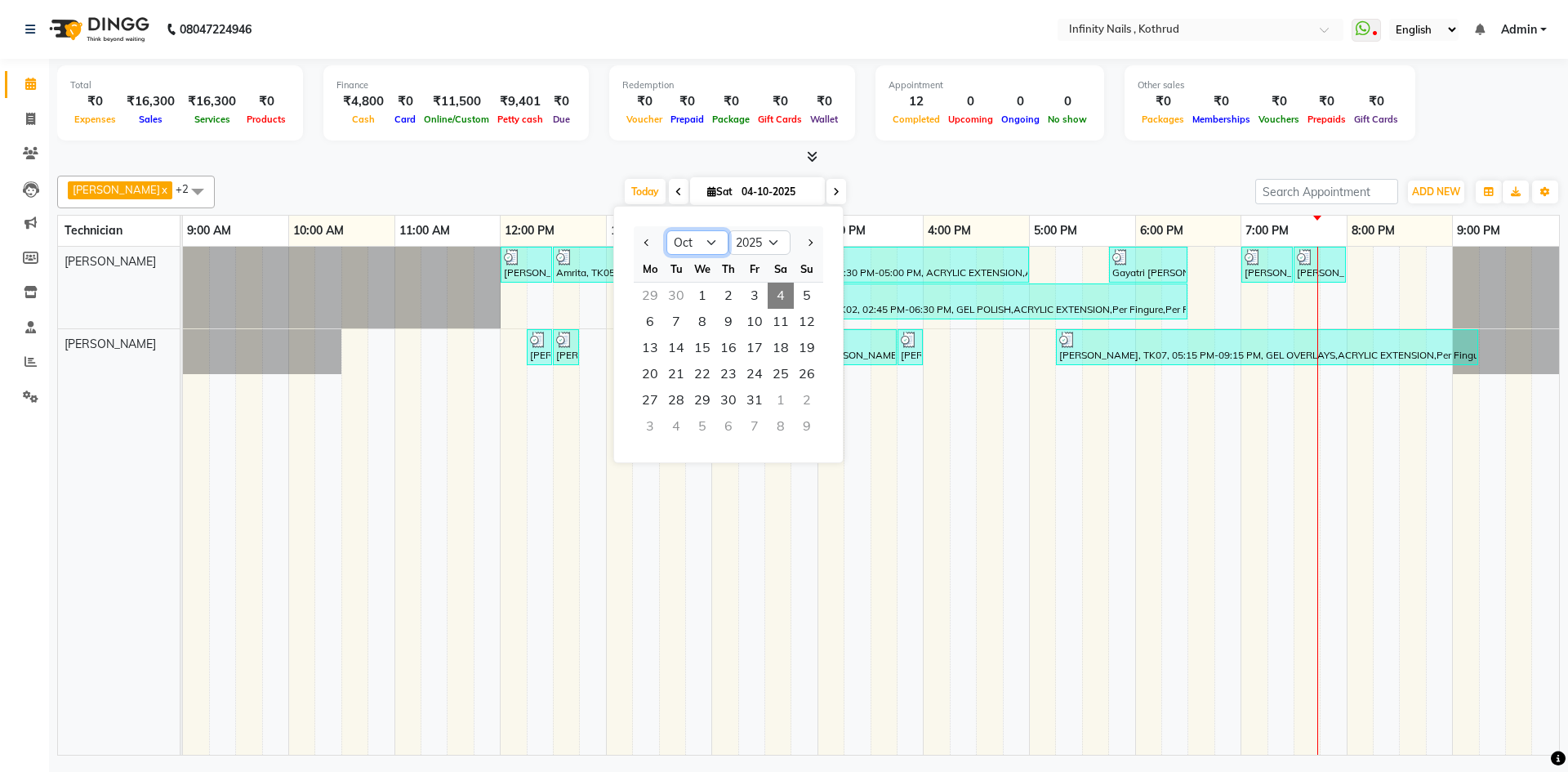
click at [713, 243] on select "Jan Feb Mar Apr May Jun [DATE] Aug Sep Oct Nov Dec" at bounding box center [698, 243] width 62 height 25
click at [667, 230] on select "Jan Feb Mar Apr May Jun [DATE] Aug Sep Oct Nov Dec" at bounding box center [698, 243] width 62 height 25
click at [811, 346] on span "21" at bounding box center [807, 348] width 26 height 26
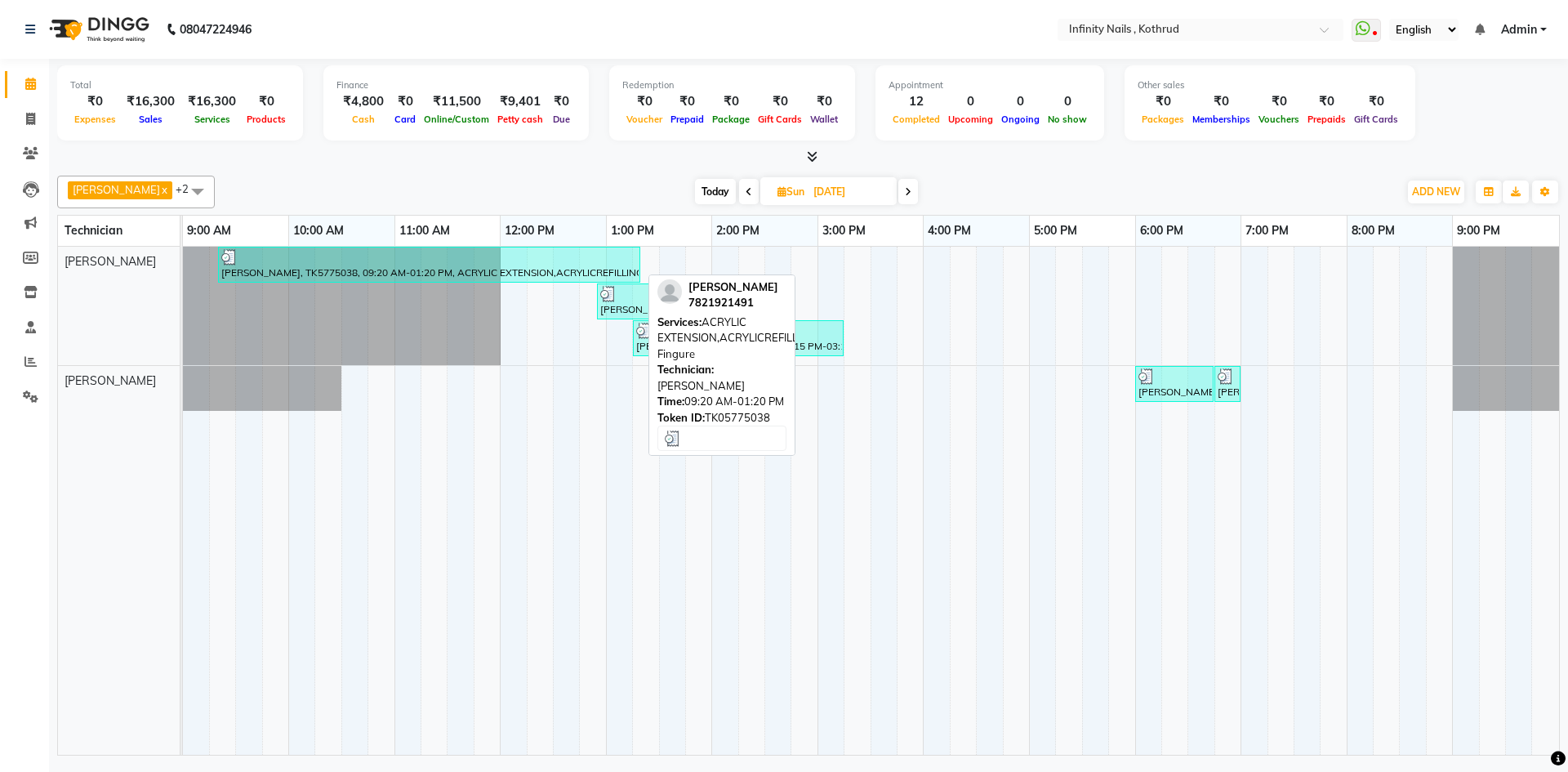
click at [434, 266] on div "[PERSON_NAME], TK5775038, 09:20 AM-01:20 PM, ACRYLIC EXTENSION,ACRYLICREFILLING…" at bounding box center [429, 265] width 419 height 31
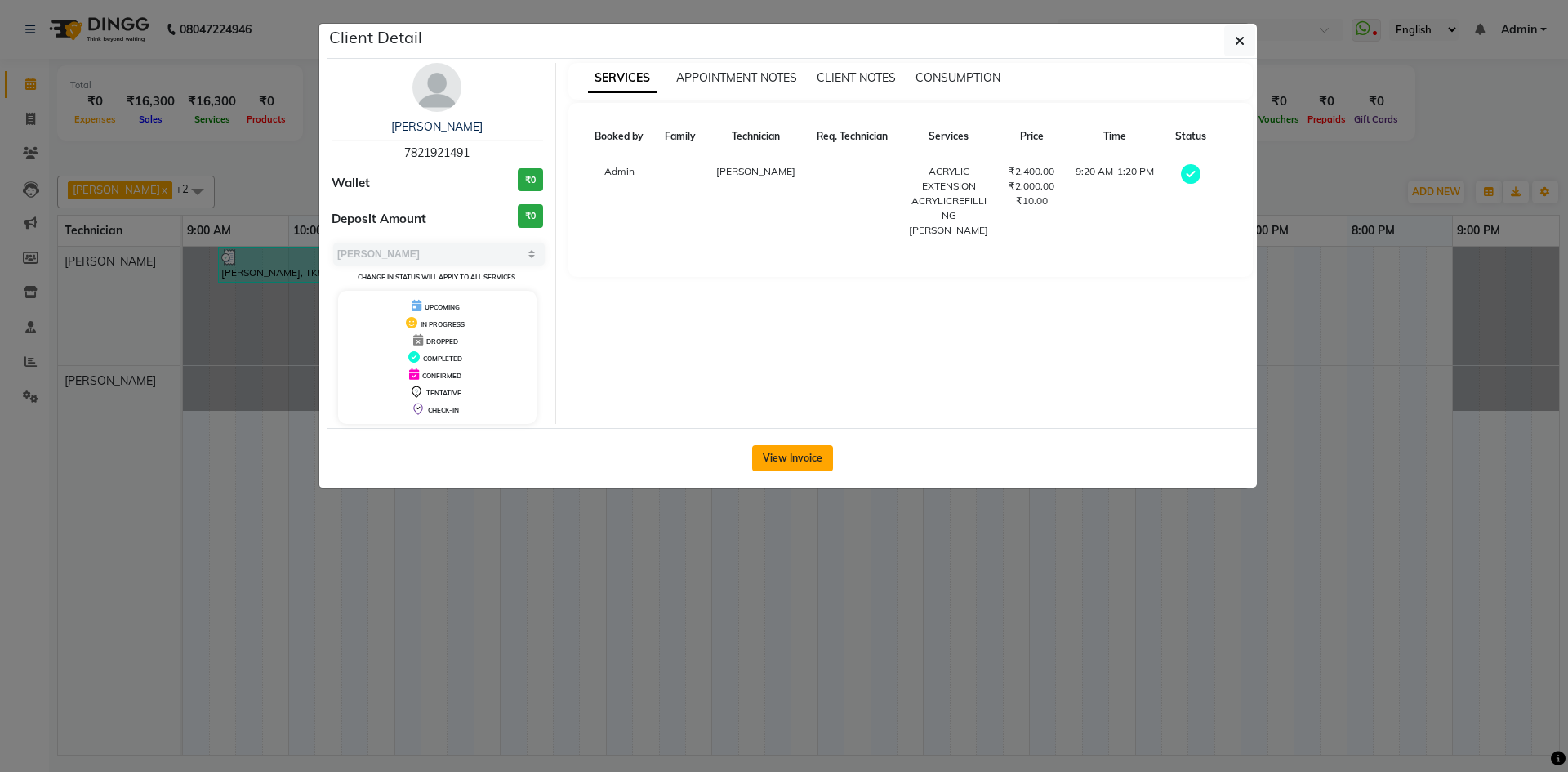
click at [766, 451] on button "View Invoice" at bounding box center [793, 458] width 81 height 26
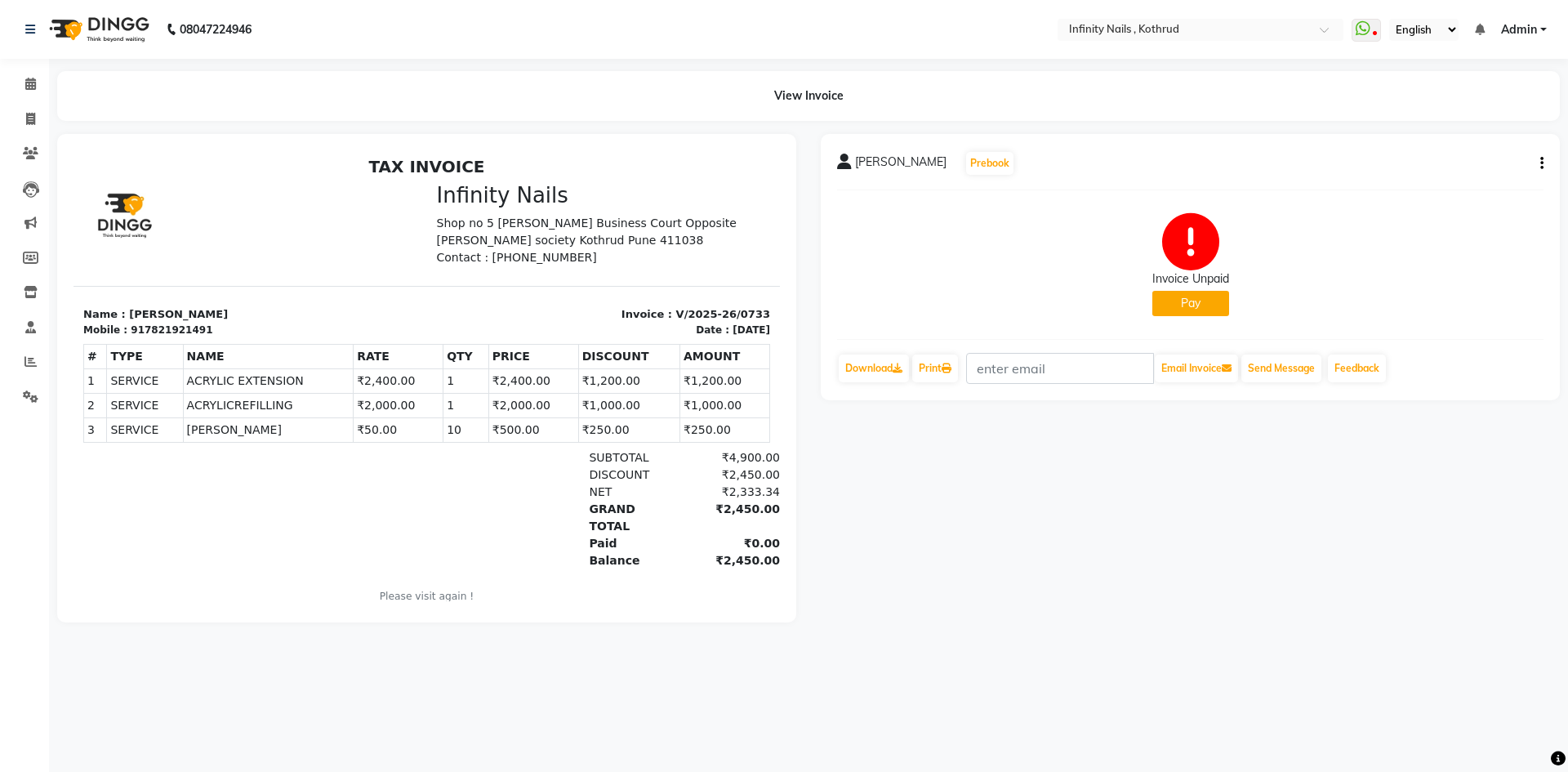
click at [1166, 298] on button "Pay" at bounding box center [1191, 303] width 77 height 25
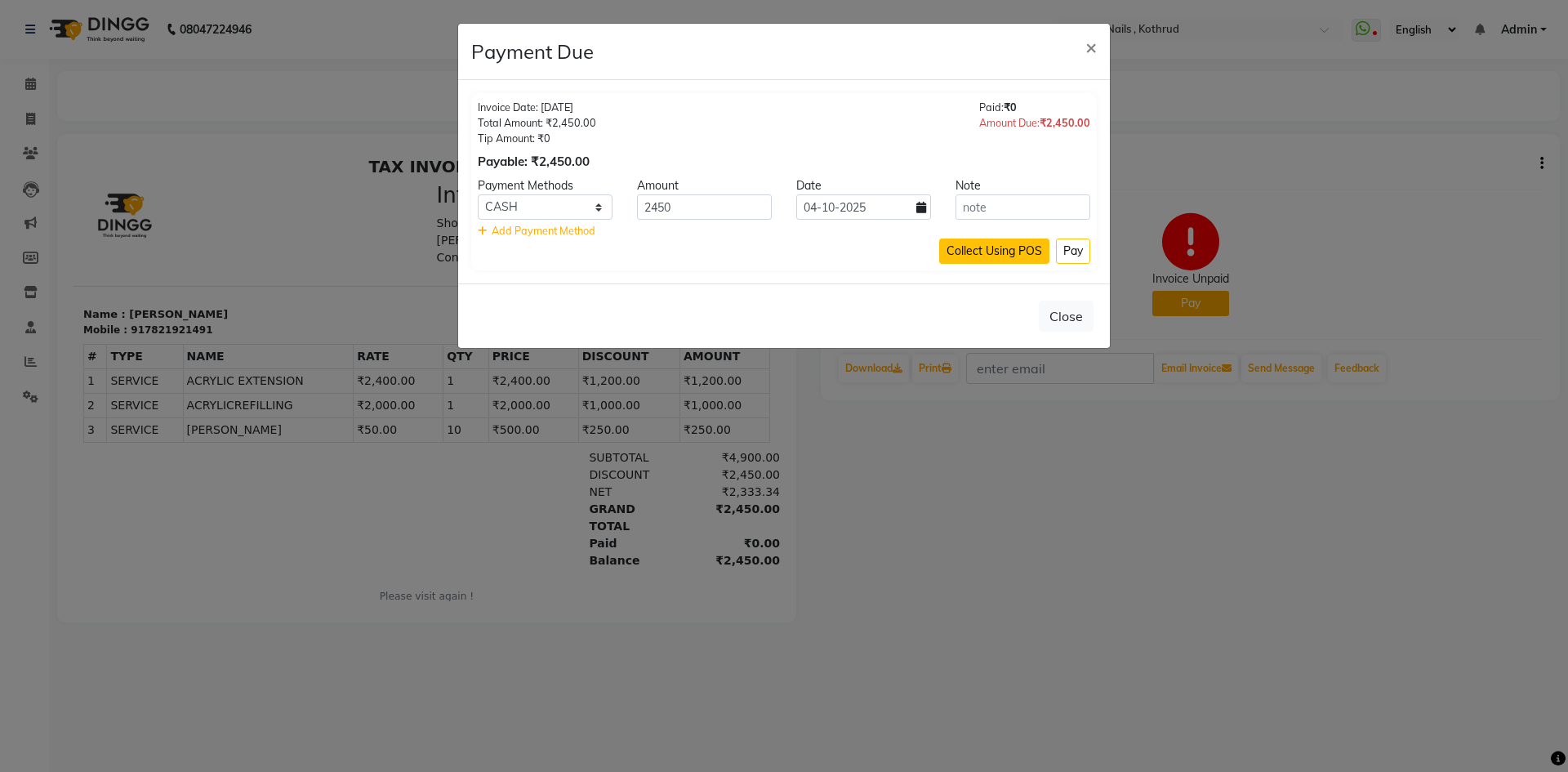
click at [1030, 252] on button "Collect Using POS" at bounding box center [994, 251] width 110 height 25
